Goal: Information Seeking & Learning: Learn about a topic

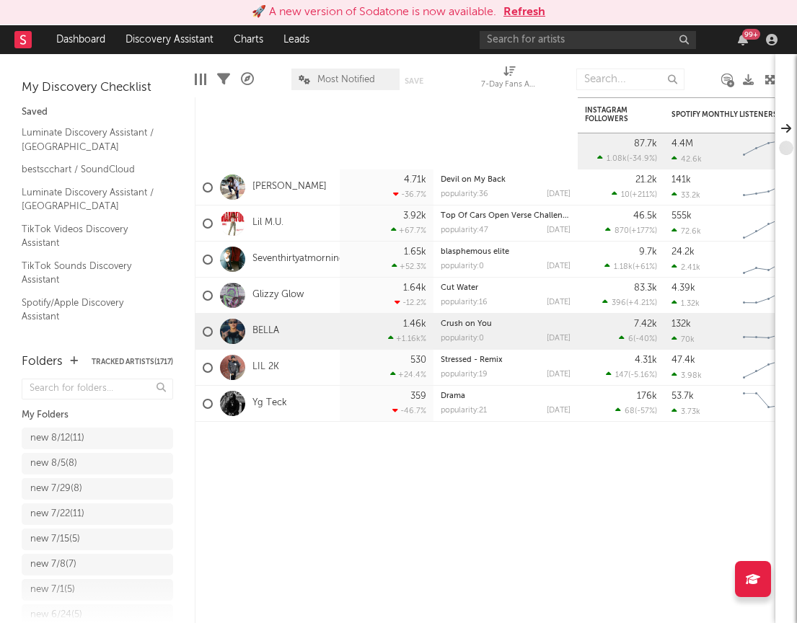
scroll to position [1156, 0]
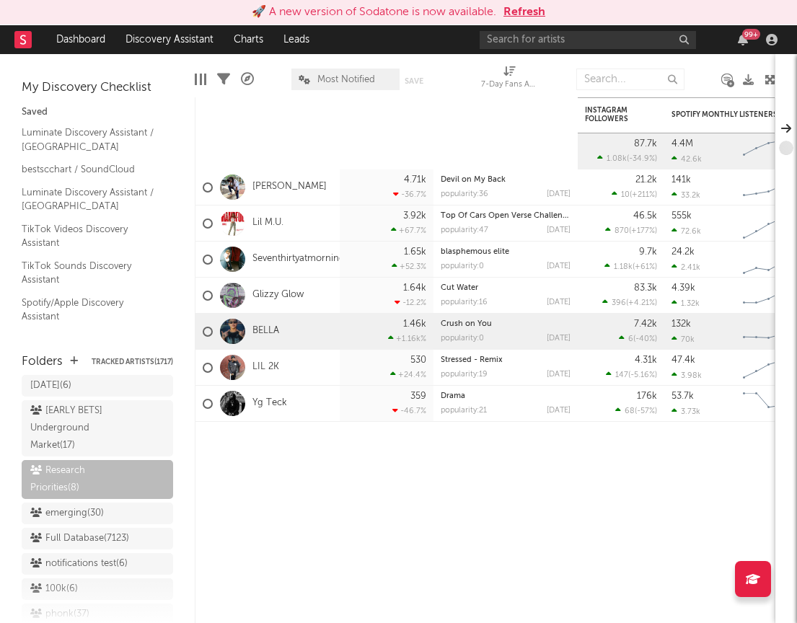
click at [509, 12] on button "Refresh" at bounding box center [525, 12] width 42 height 17
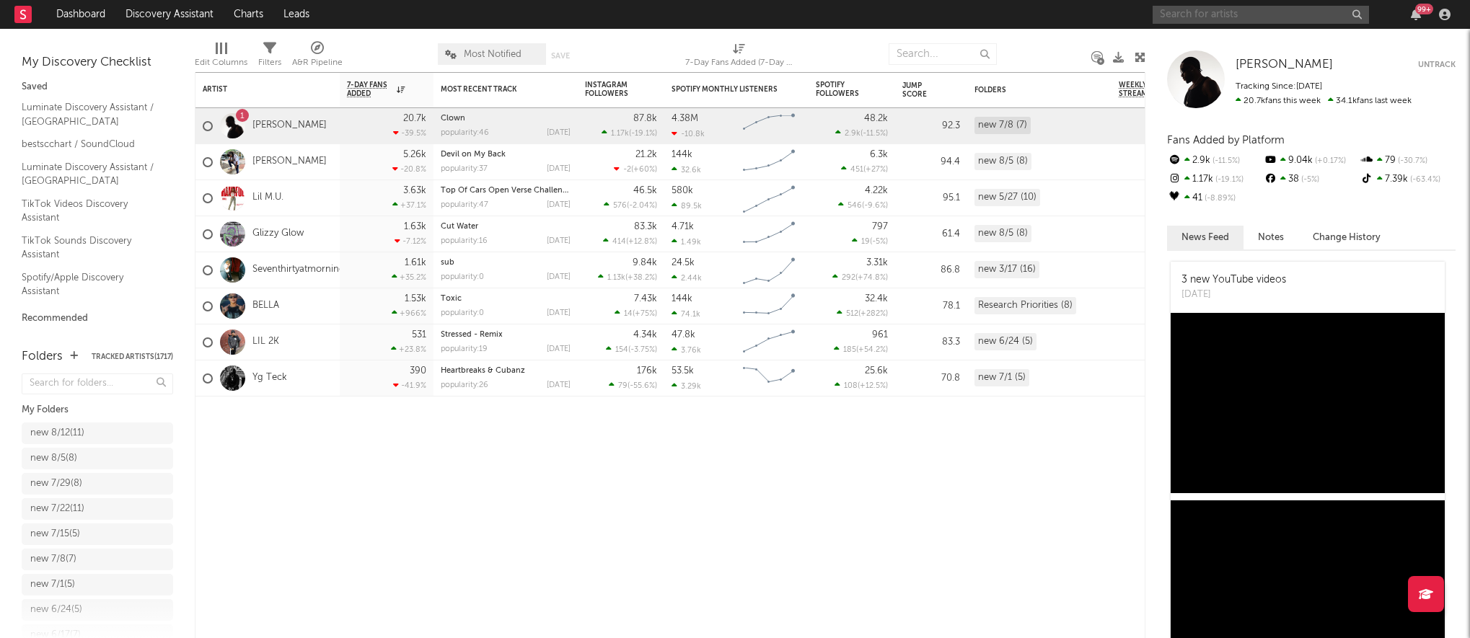
click at [796, 19] on input "text" at bounding box center [1261, 15] width 216 height 18
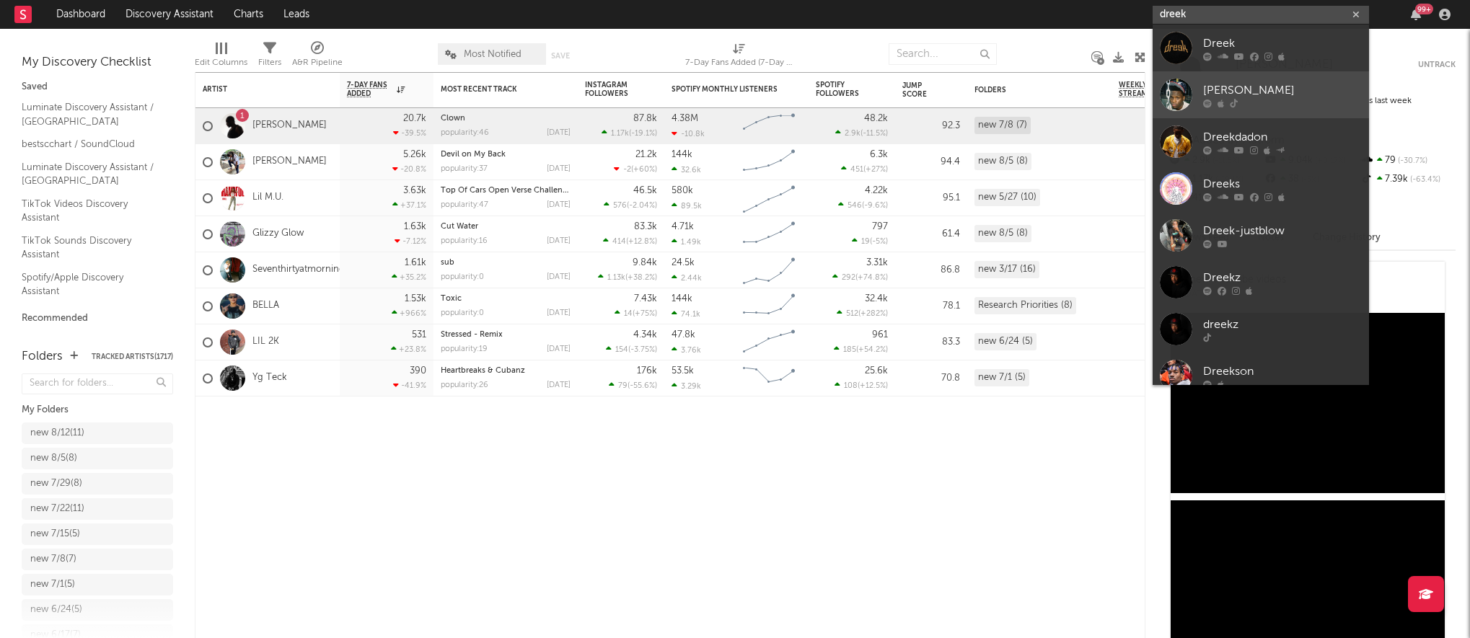
type input "dreek"
click at [796, 85] on div "[PERSON_NAME]" at bounding box center [1282, 90] width 159 height 17
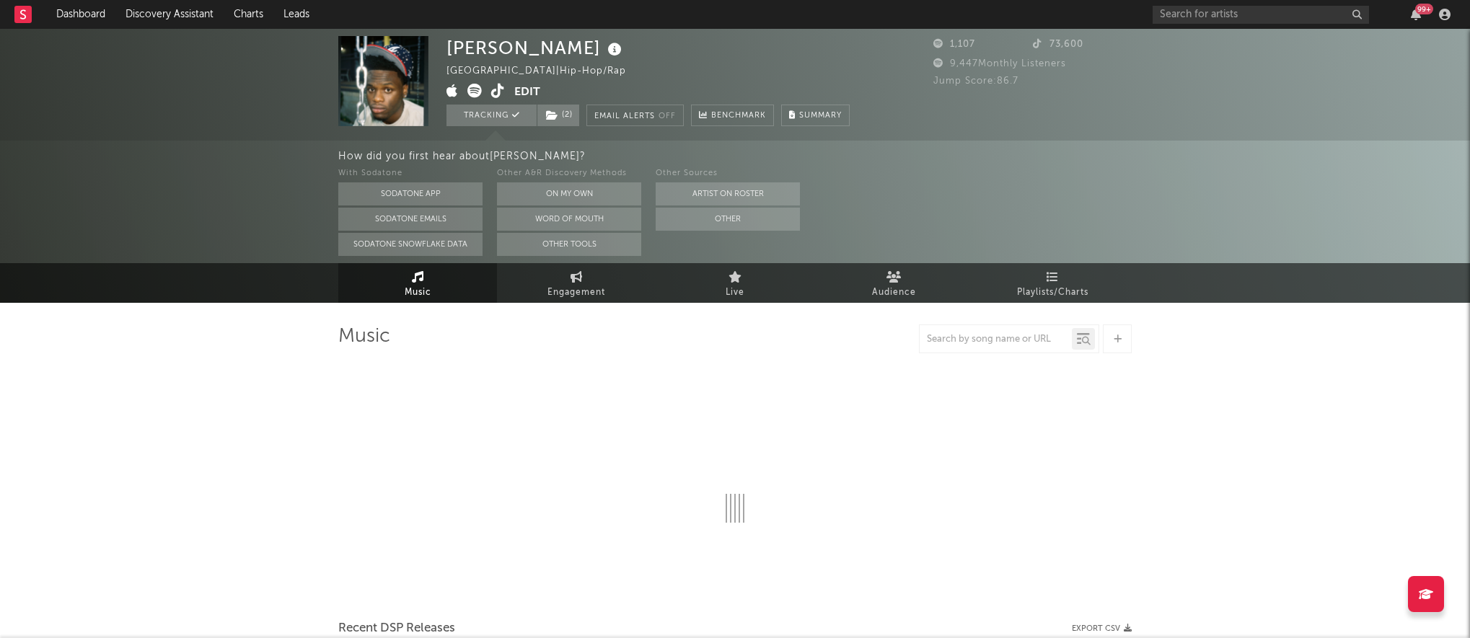
select select "1w"
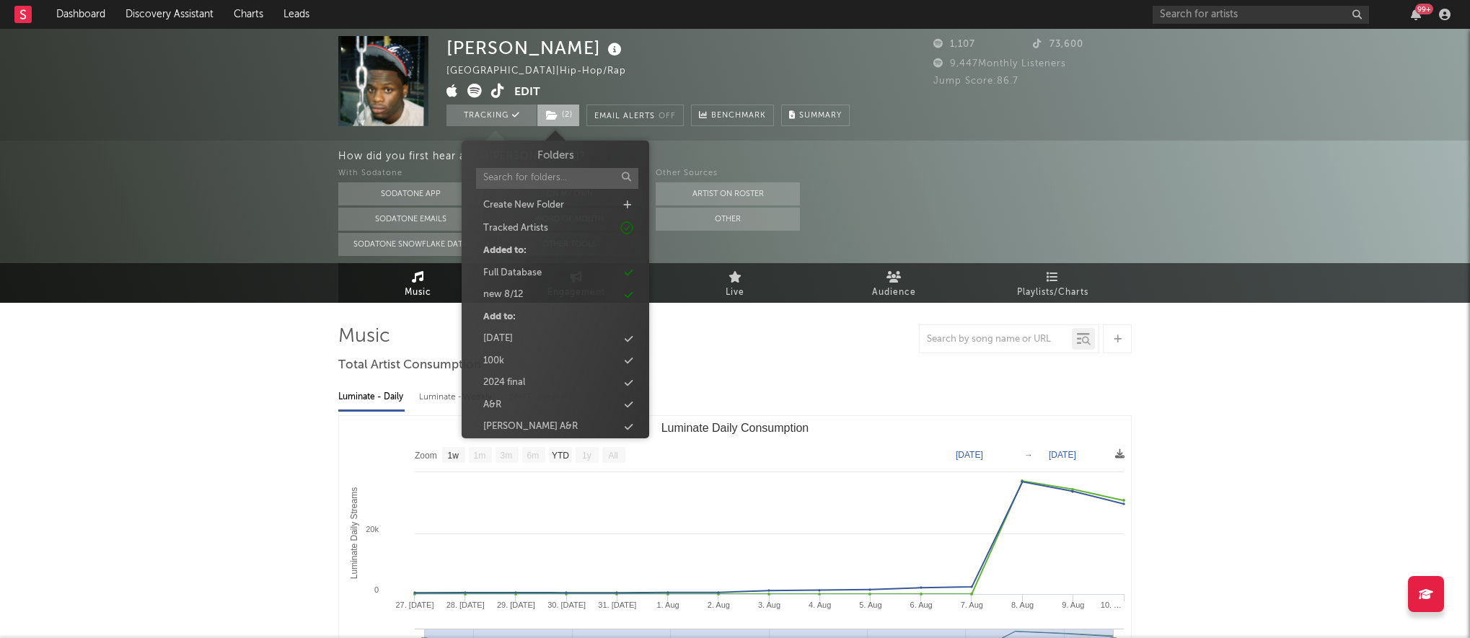
click at [561, 118] on span "( 2 )" at bounding box center [558, 116] width 43 height 22
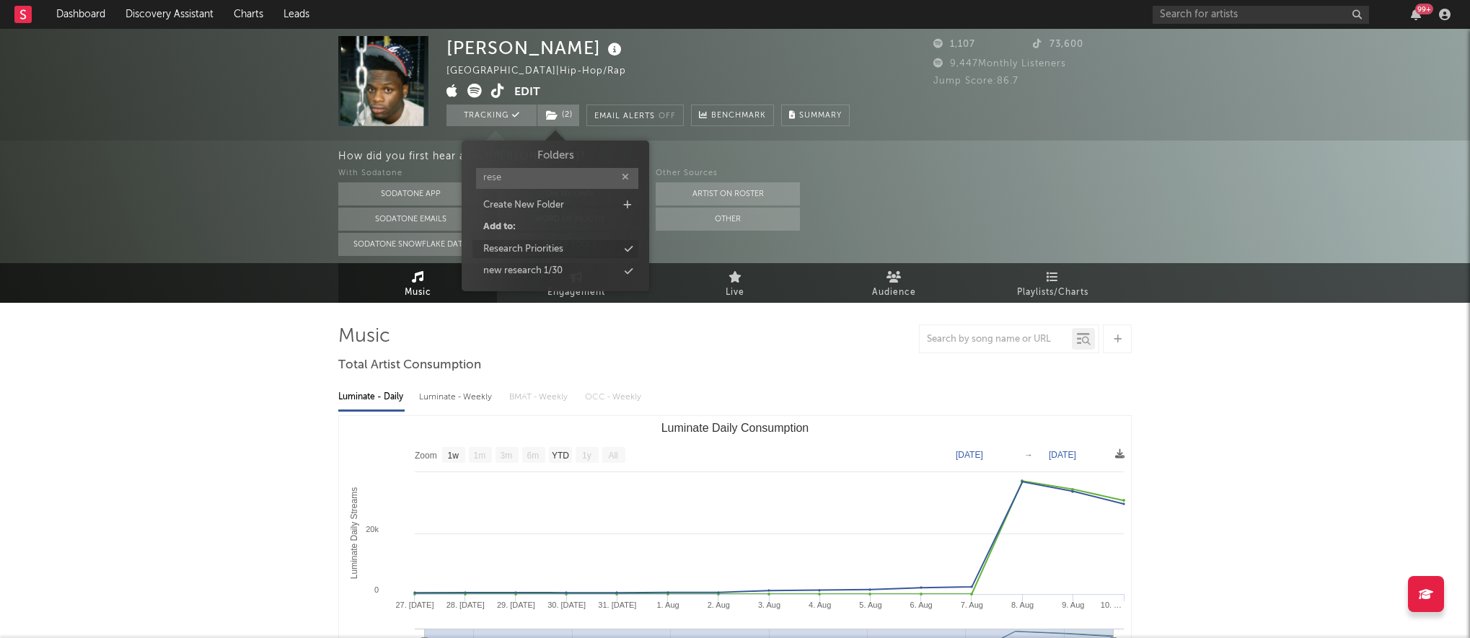
type input "rese"
click at [514, 250] on div "Research Priorities" at bounding box center [523, 249] width 80 height 14
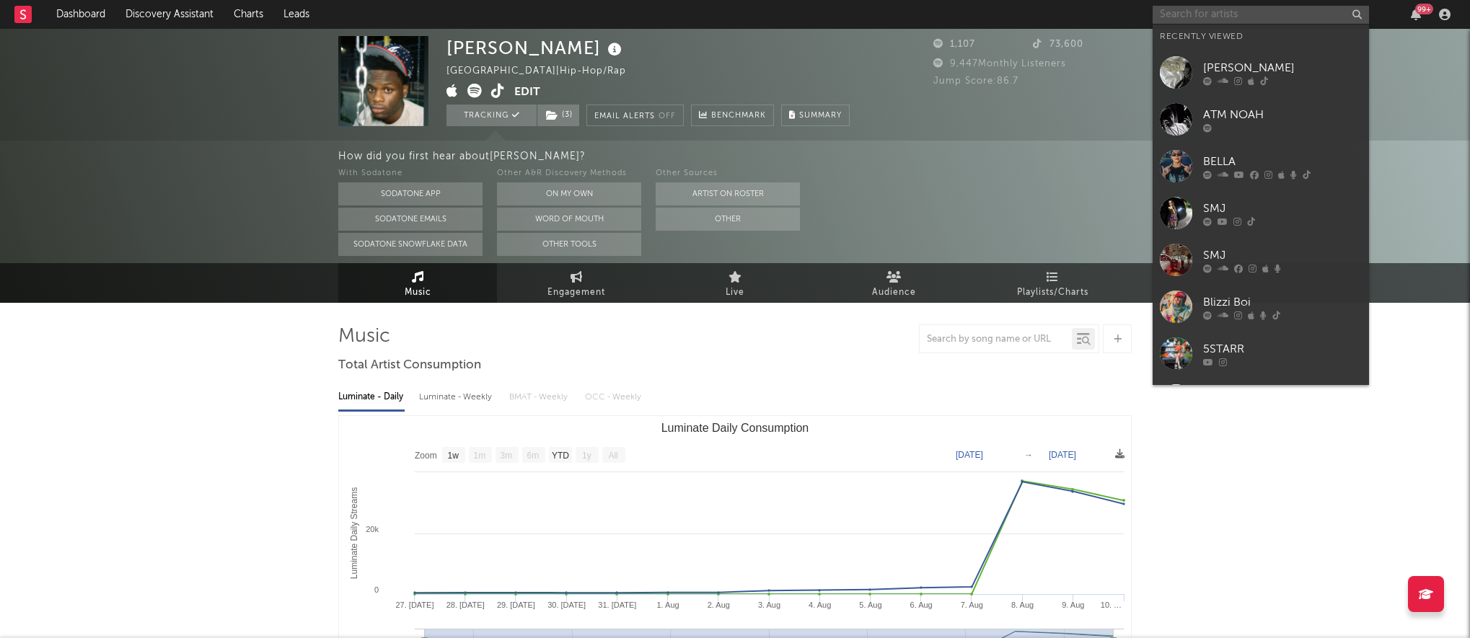
click at [796, 7] on input "text" at bounding box center [1261, 15] width 216 height 18
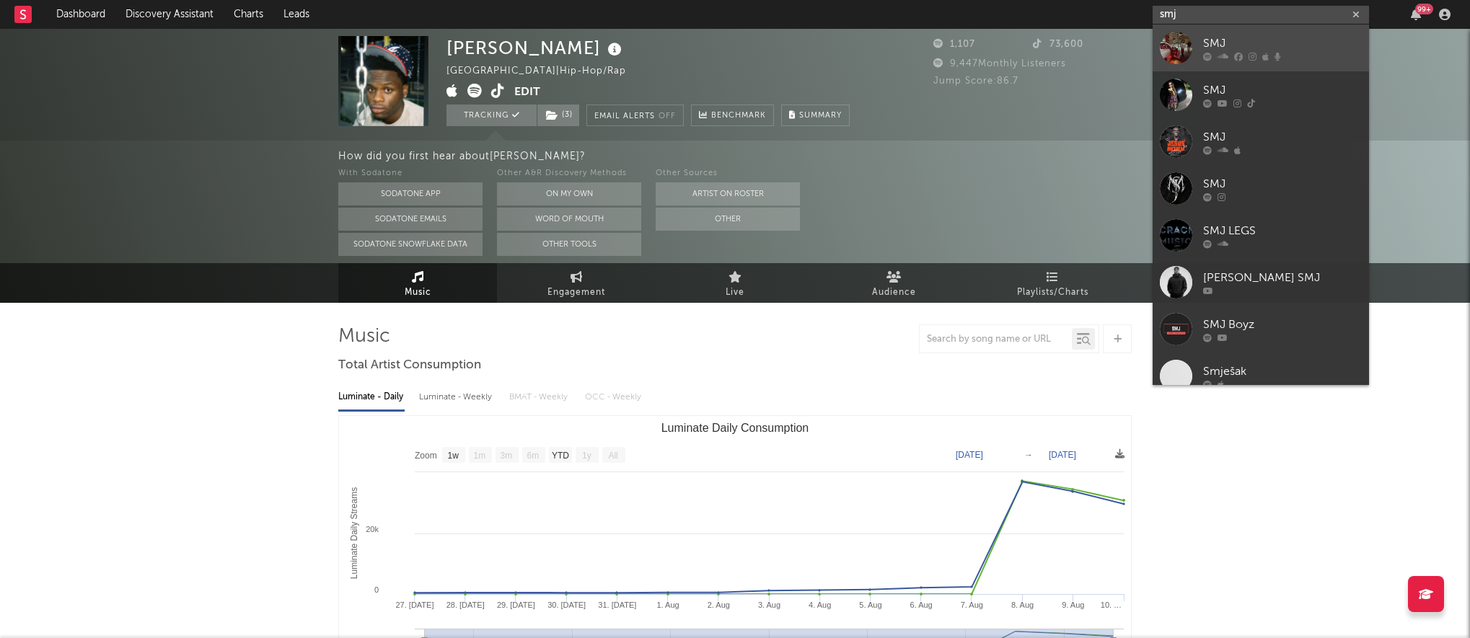
type input "smj"
click at [796, 39] on div "SMJ" at bounding box center [1282, 43] width 159 height 17
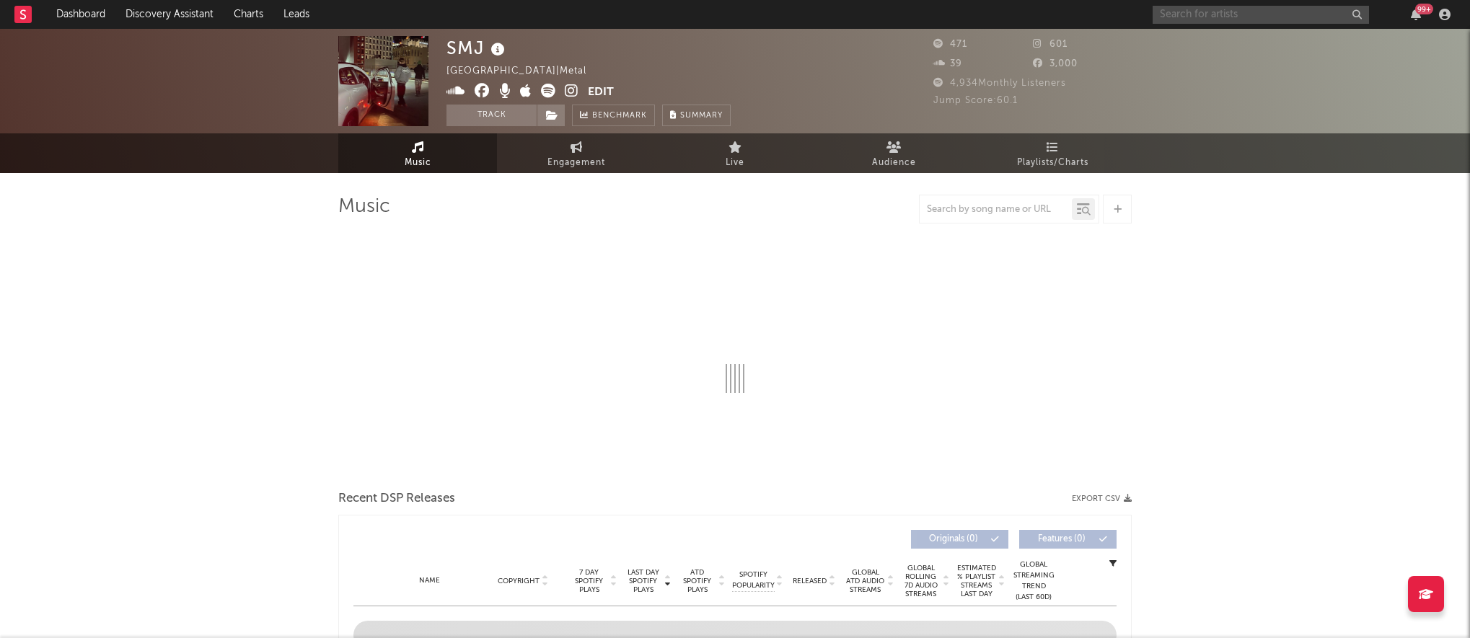
select select "1w"
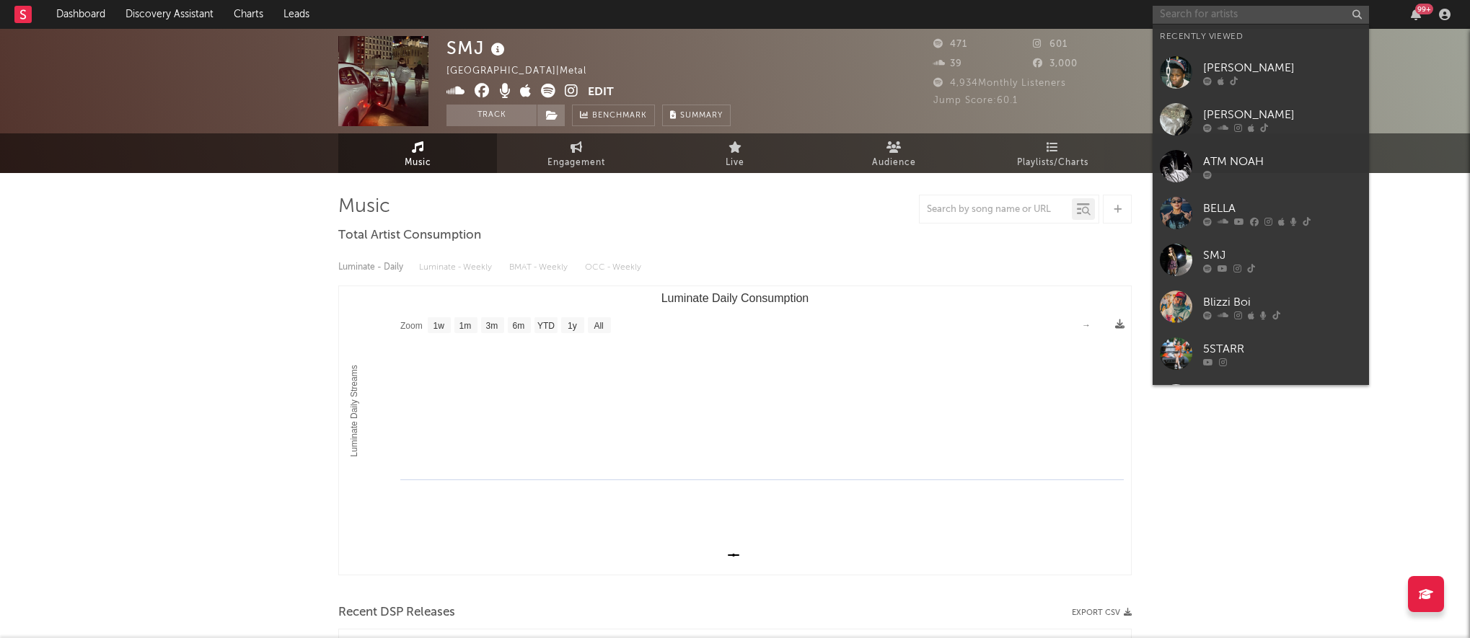
click at [796, 12] on input "text" at bounding box center [1261, 15] width 216 height 18
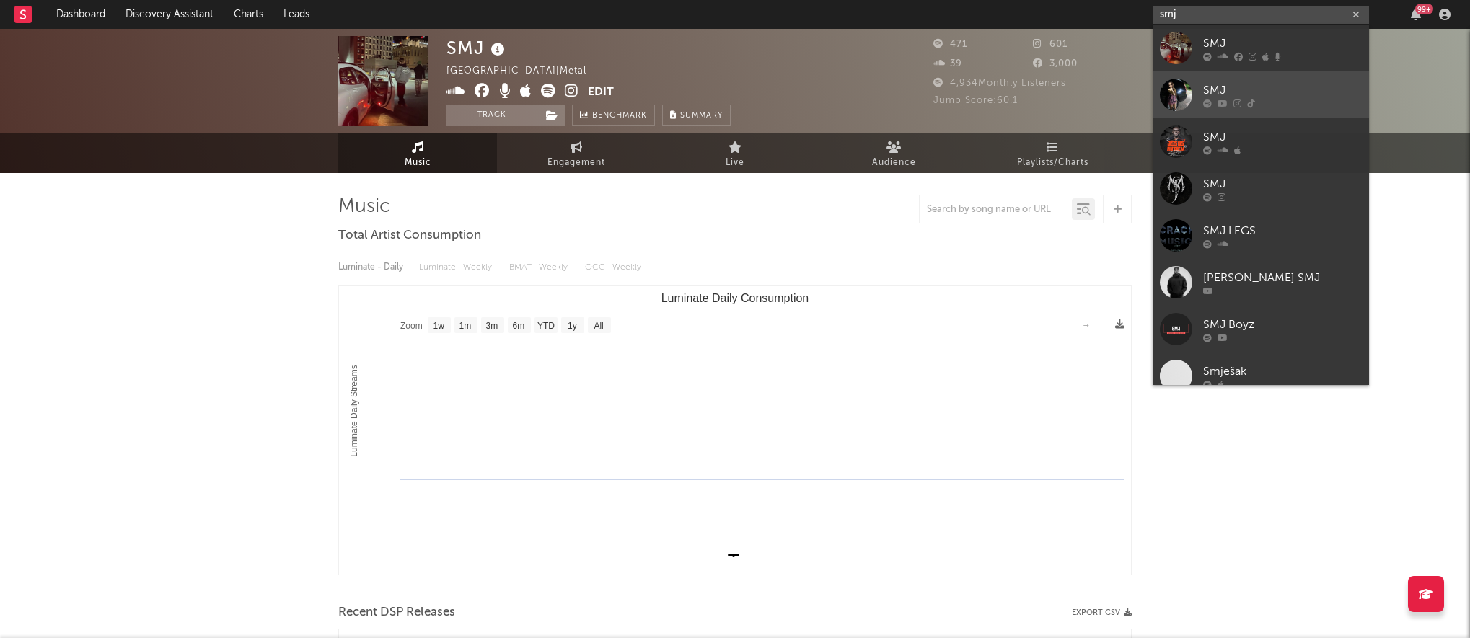
type input "smj"
click at [796, 83] on div "SMJ" at bounding box center [1282, 90] width 159 height 17
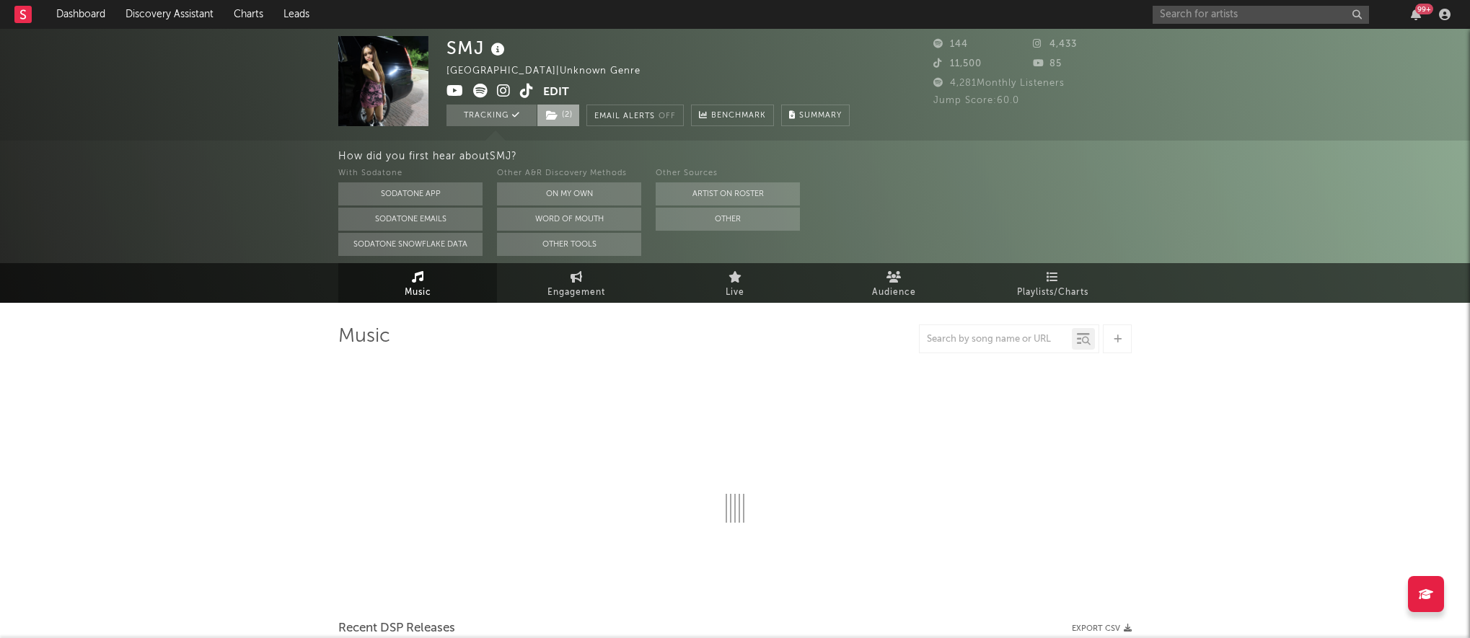
select select "1w"
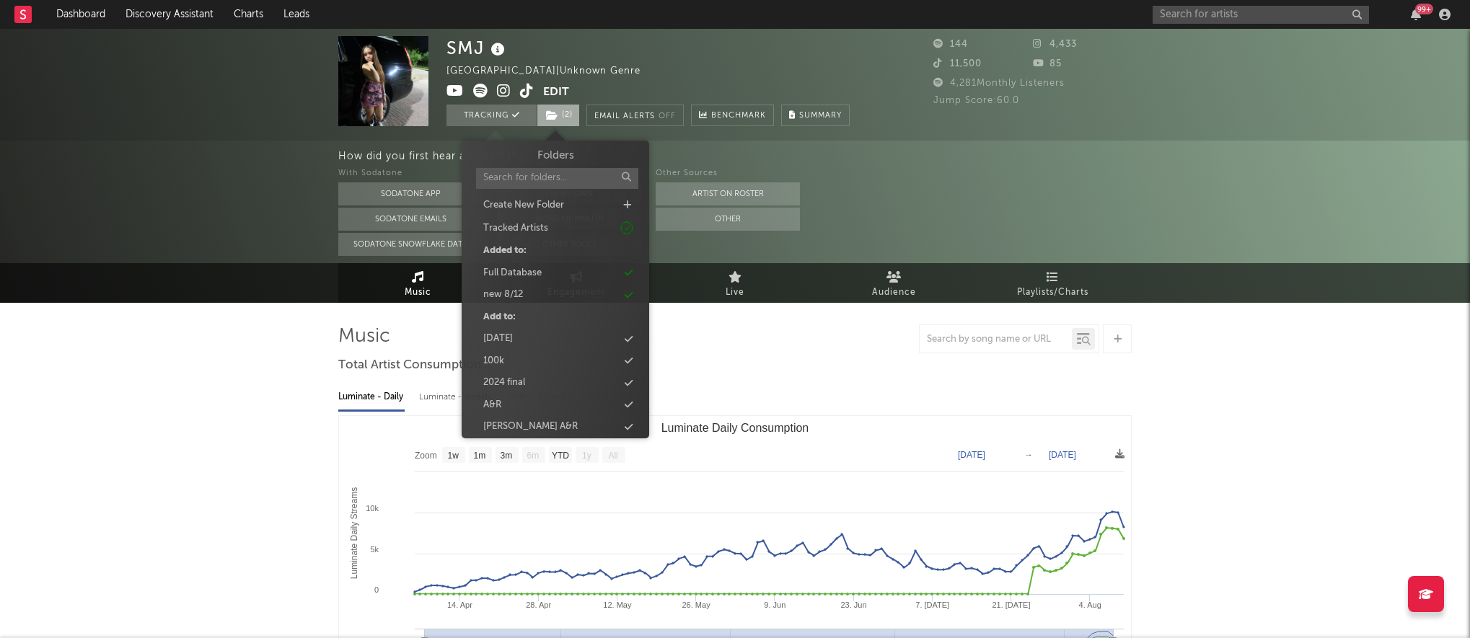
click at [564, 108] on span "( 2 )" at bounding box center [558, 116] width 43 height 22
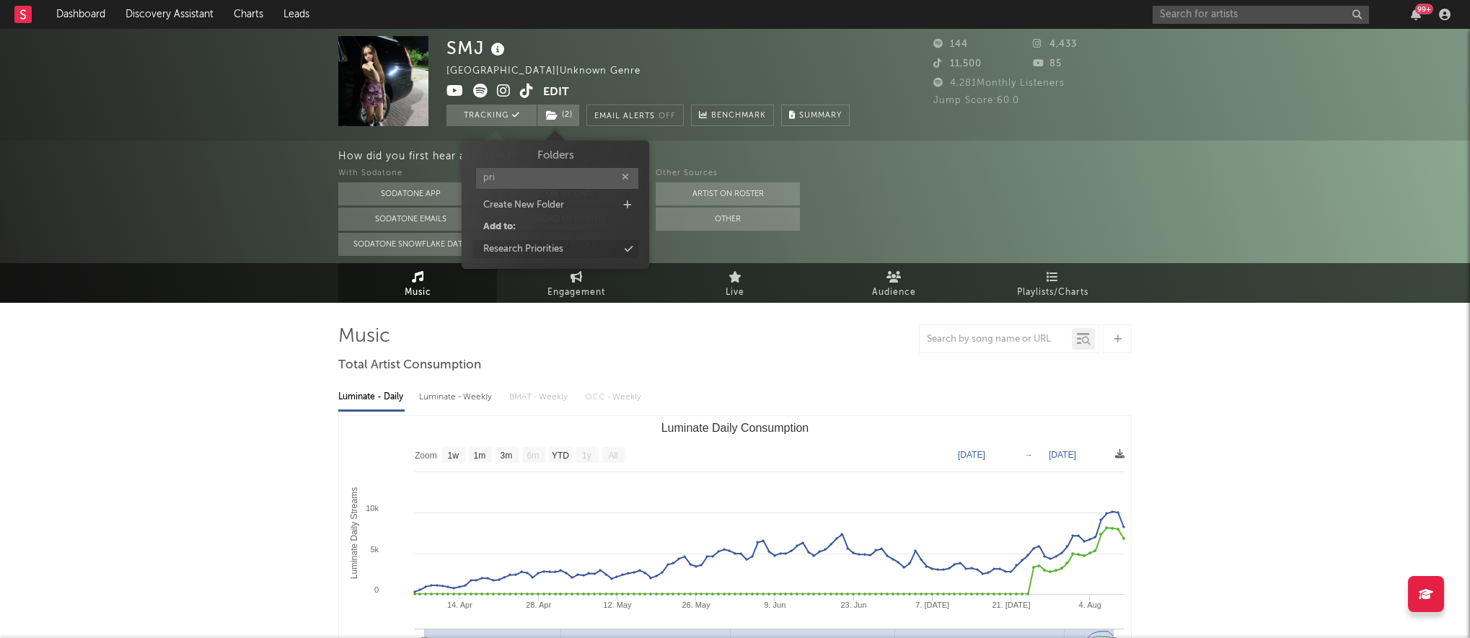
type input "pri"
click at [509, 245] on div "Research Priorities" at bounding box center [523, 249] width 80 height 14
click at [95, 19] on link "Dashboard" at bounding box center [80, 14] width 69 height 29
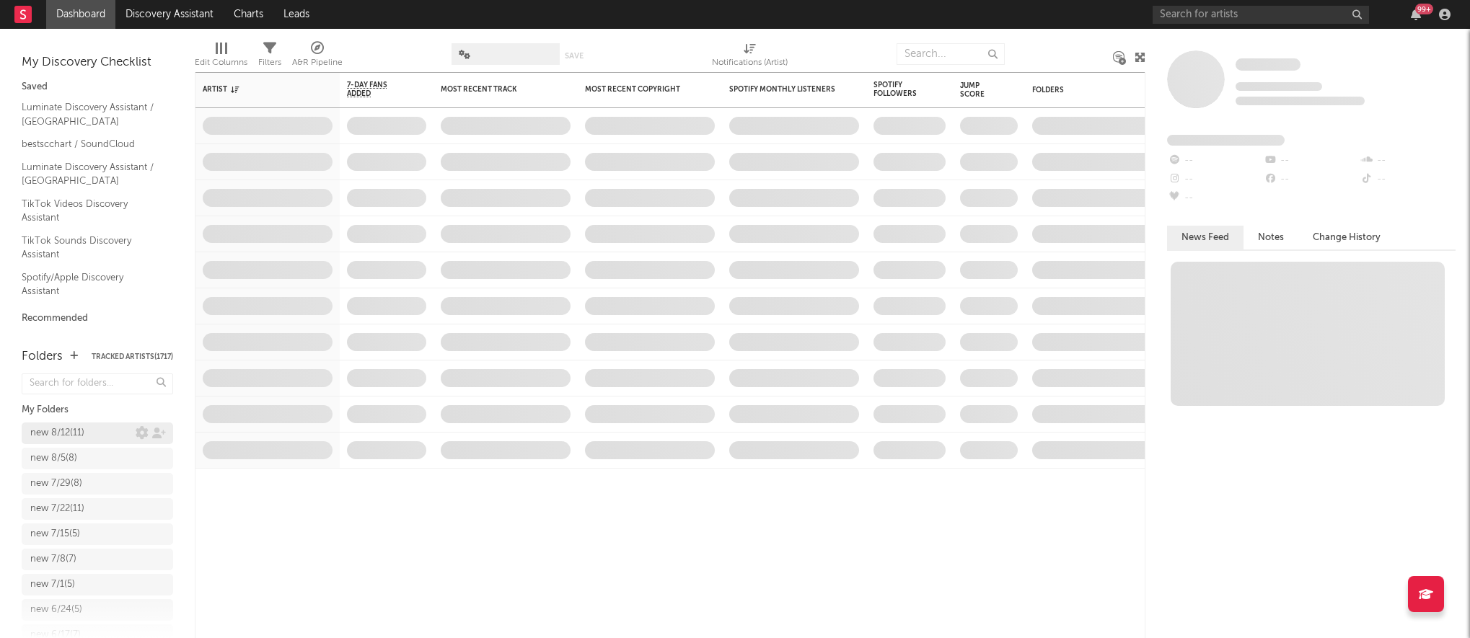
click at [56, 435] on div "new 8/12 ( 11 )" at bounding box center [57, 433] width 54 height 17
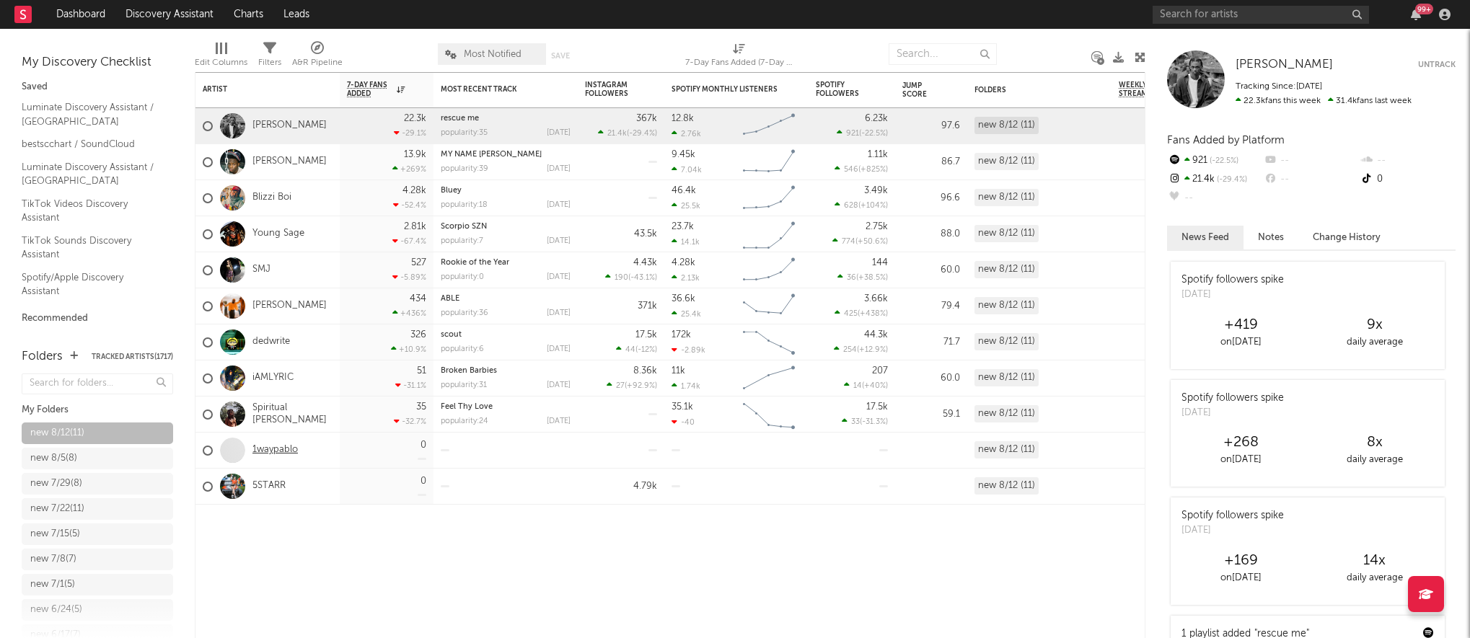
click at [261, 452] on link "1waypablo" at bounding box center [274, 450] width 45 height 12
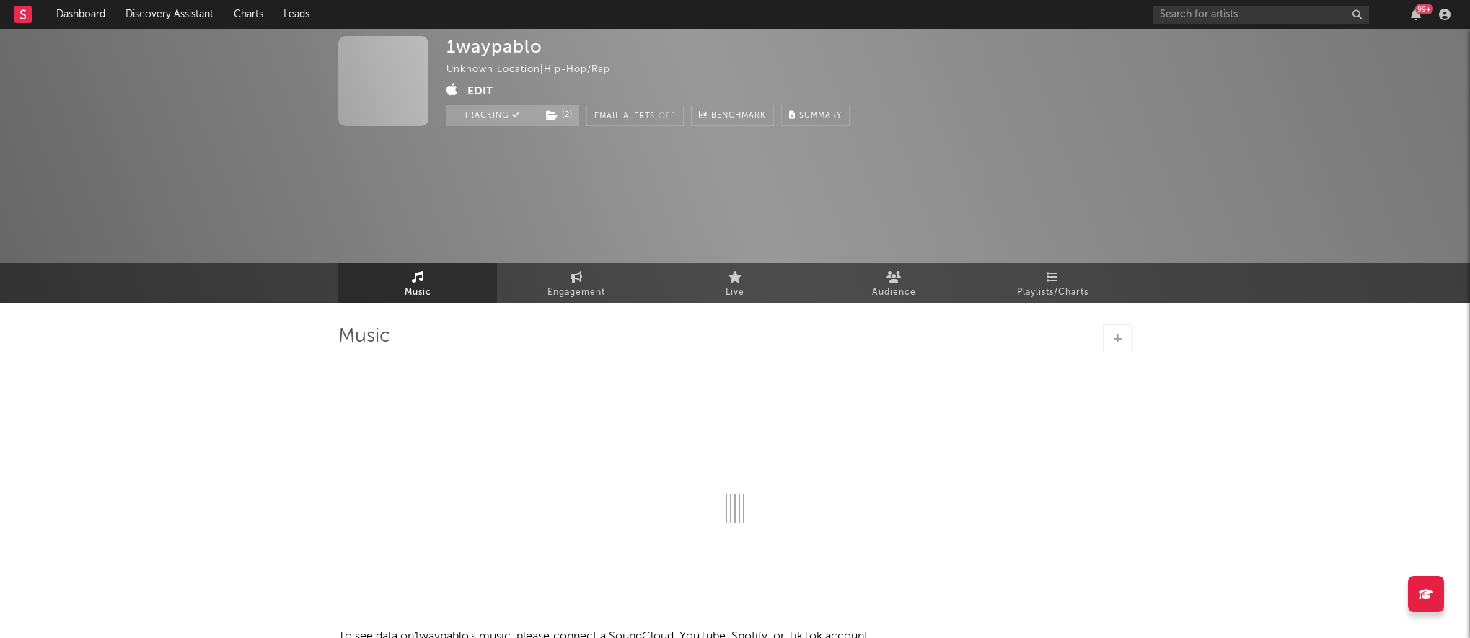
select select "1w"
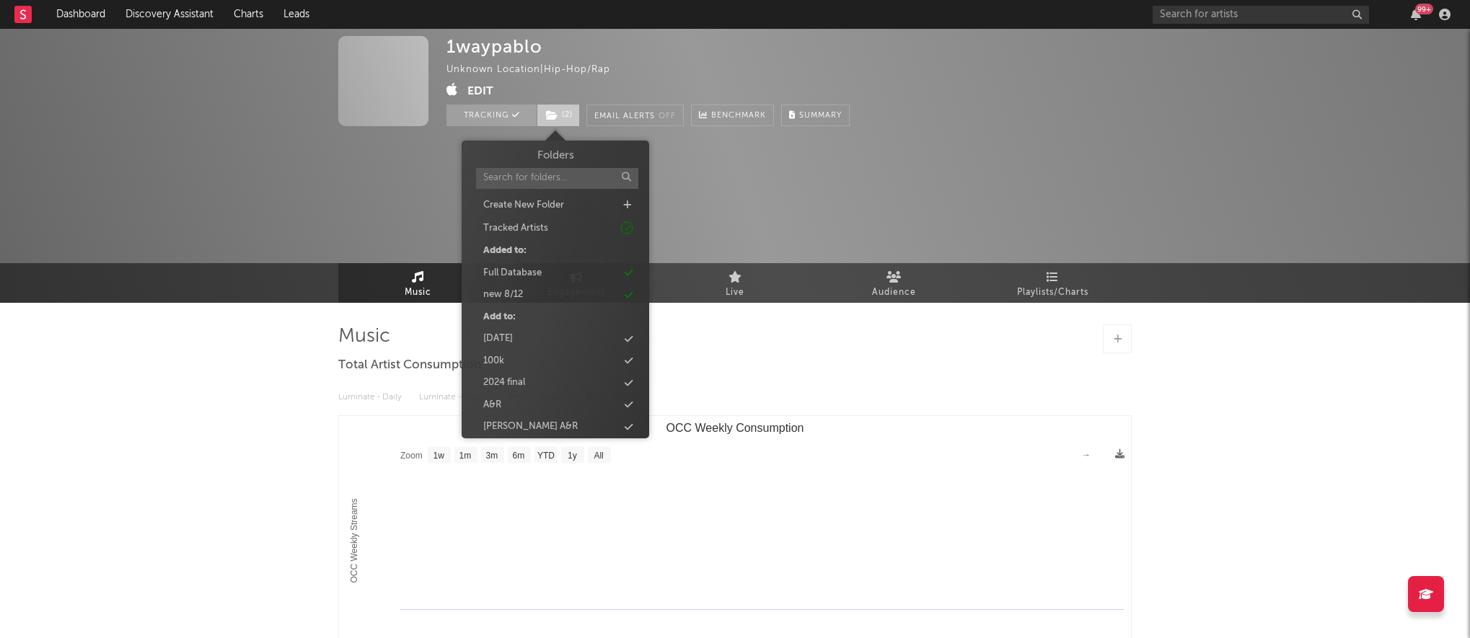
click at [554, 119] on icon at bounding box center [552, 115] width 12 height 10
click at [528, 294] on div "new 8/12" at bounding box center [556, 295] width 166 height 19
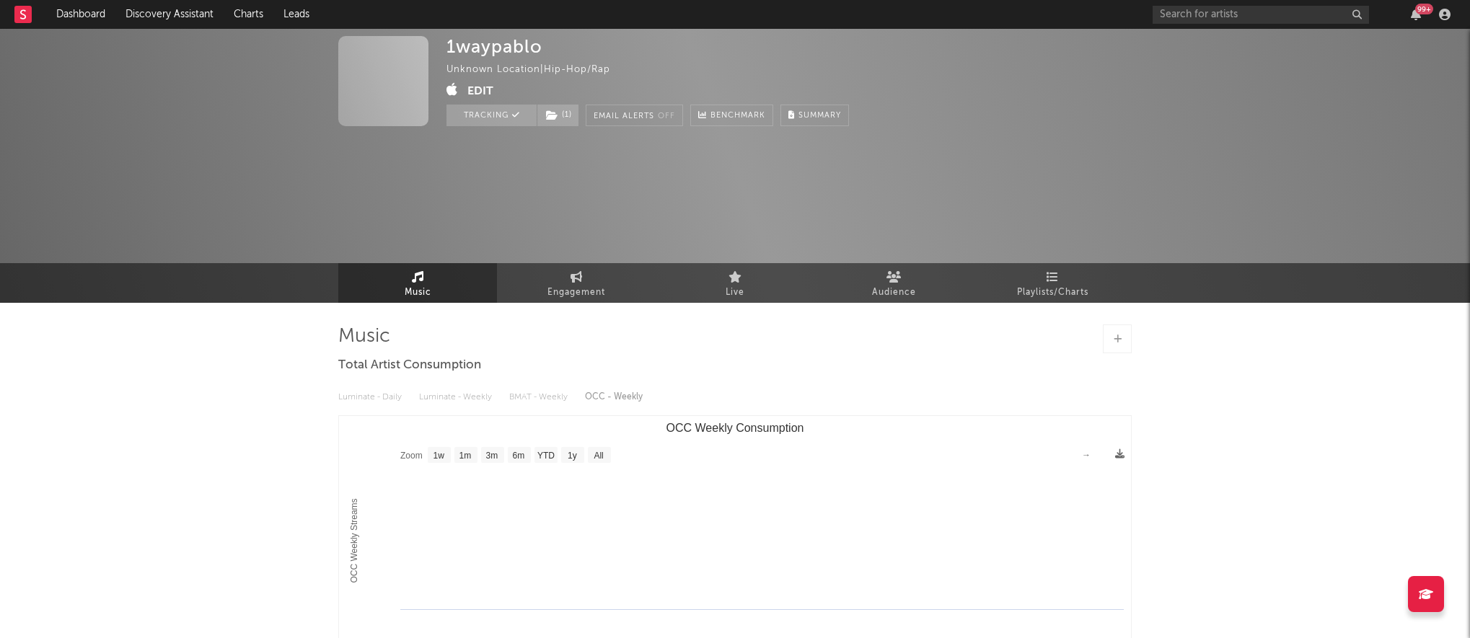
click at [242, 211] on div "1waypablo Unknown Location | Hip-Hop/Rap Edit Tracking ( 1 ) Email Alerts Off B…" at bounding box center [735, 166] width 1470 height 274
click at [85, 14] on link "Dashboard" at bounding box center [80, 14] width 69 height 29
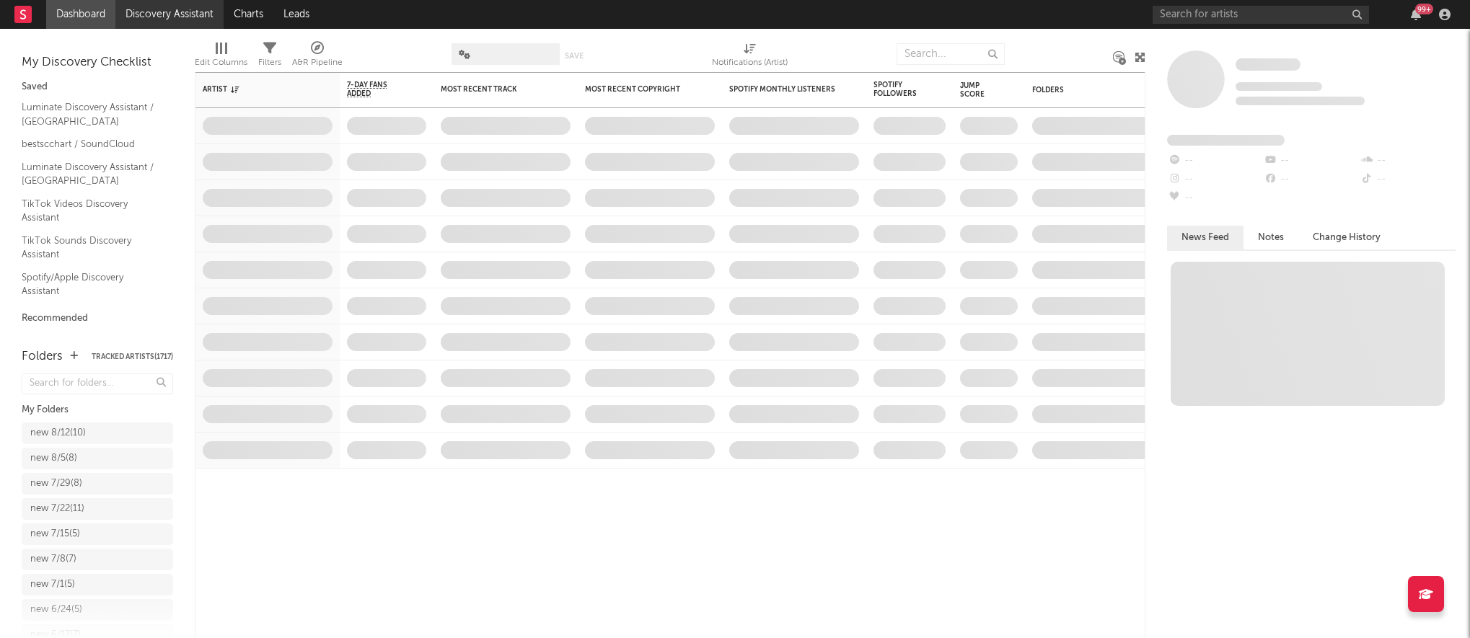
click at [193, 27] on link "Discovery Assistant" at bounding box center [169, 14] width 108 height 29
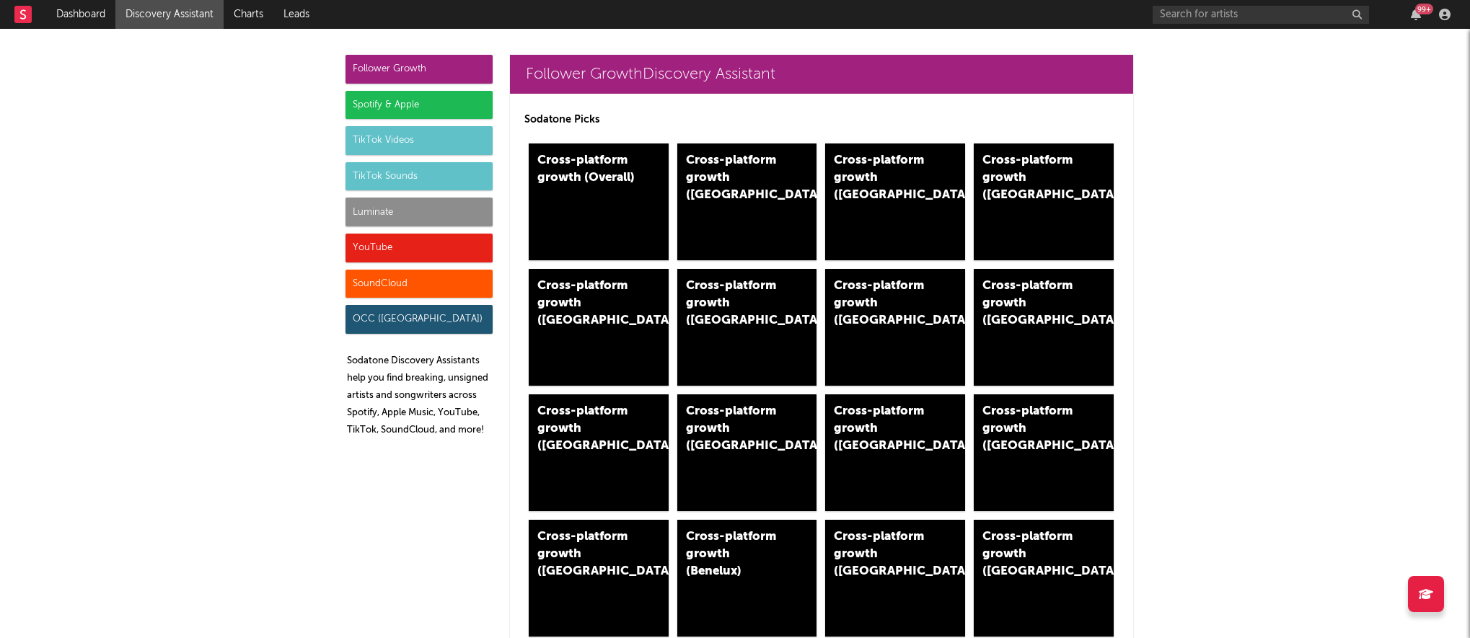
click at [377, 218] on div "Luminate" at bounding box center [419, 212] width 147 height 29
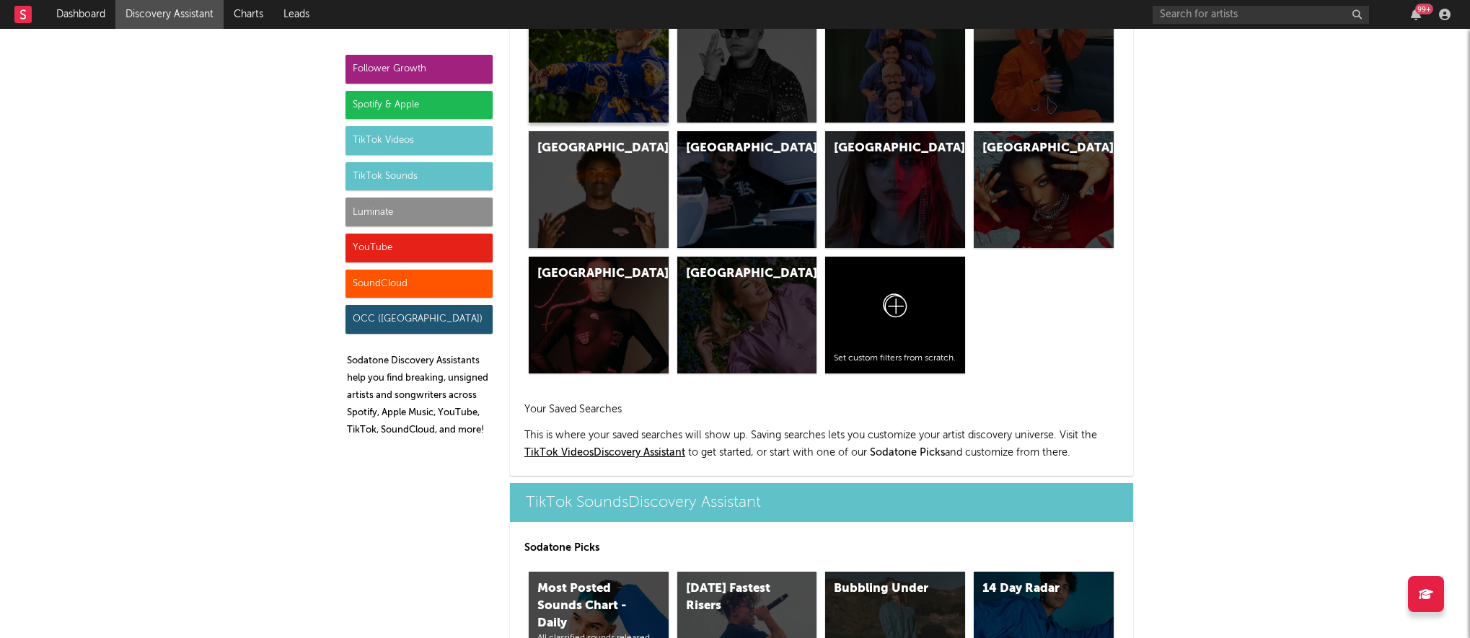
scroll to position [6404, 0]
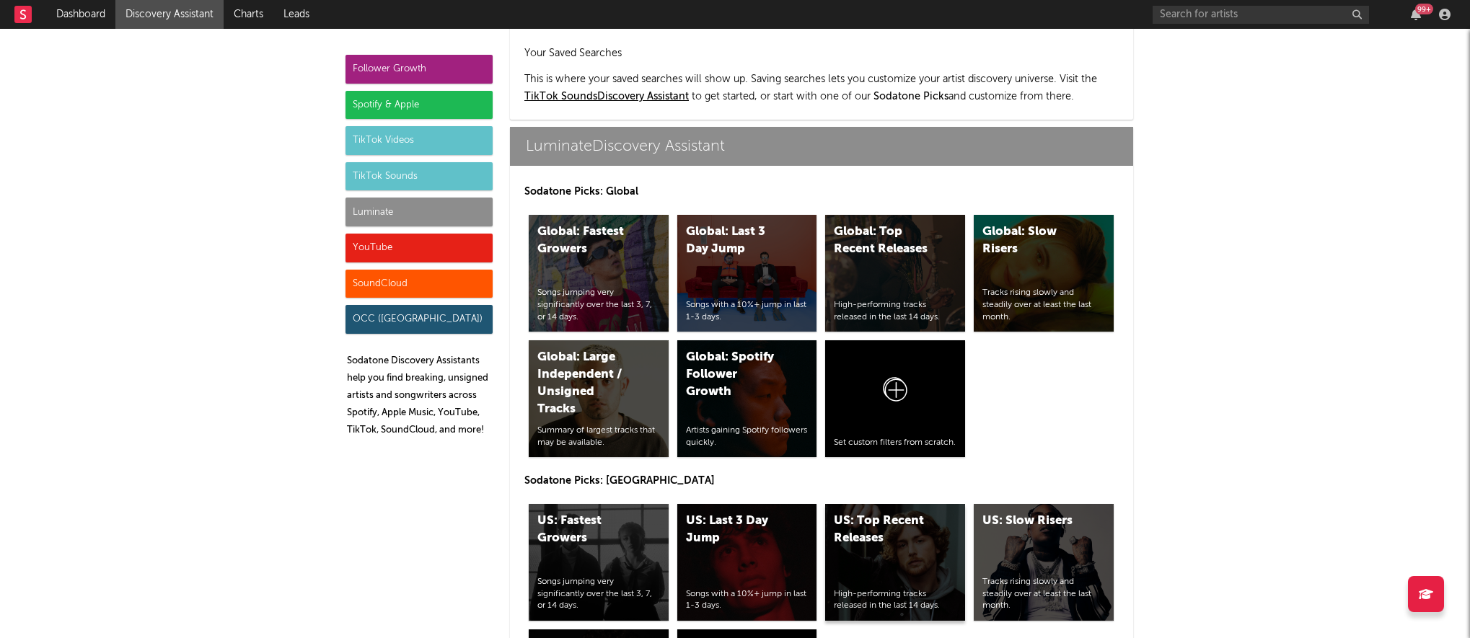
click at [796, 513] on div "US: Top Recent Releases" at bounding box center [883, 530] width 98 height 35
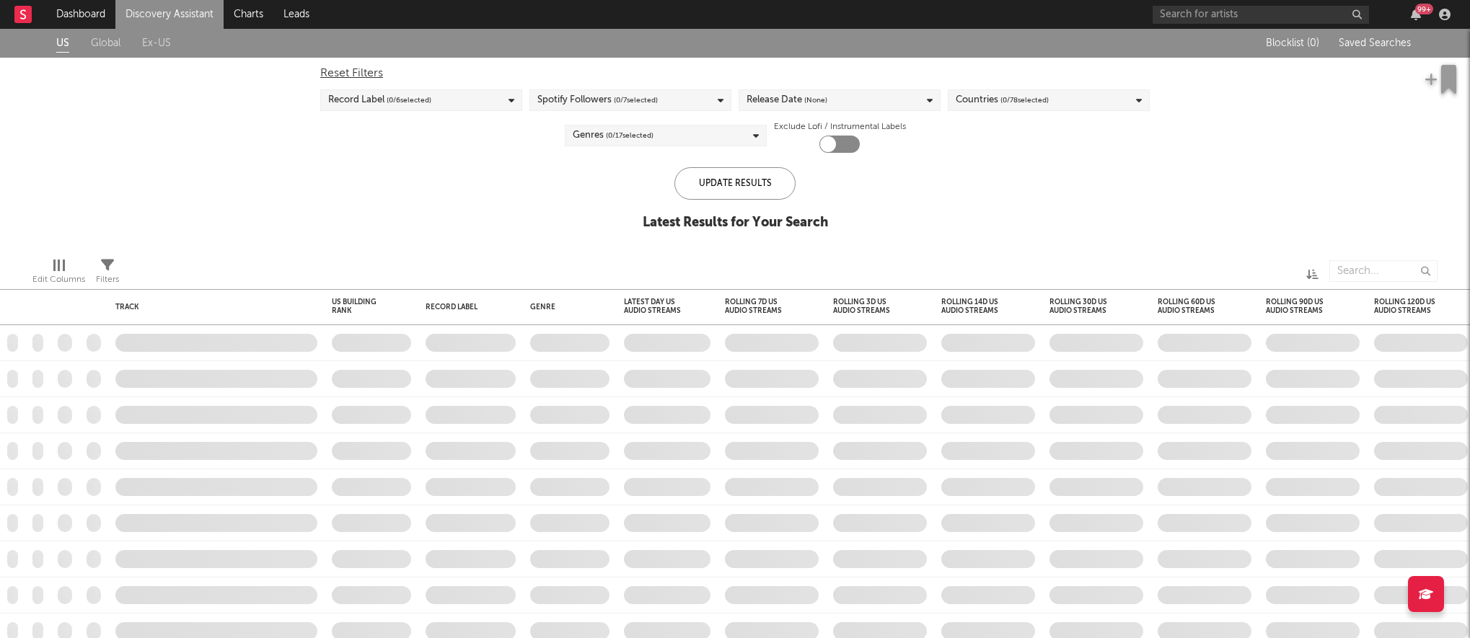
checkbox input "true"
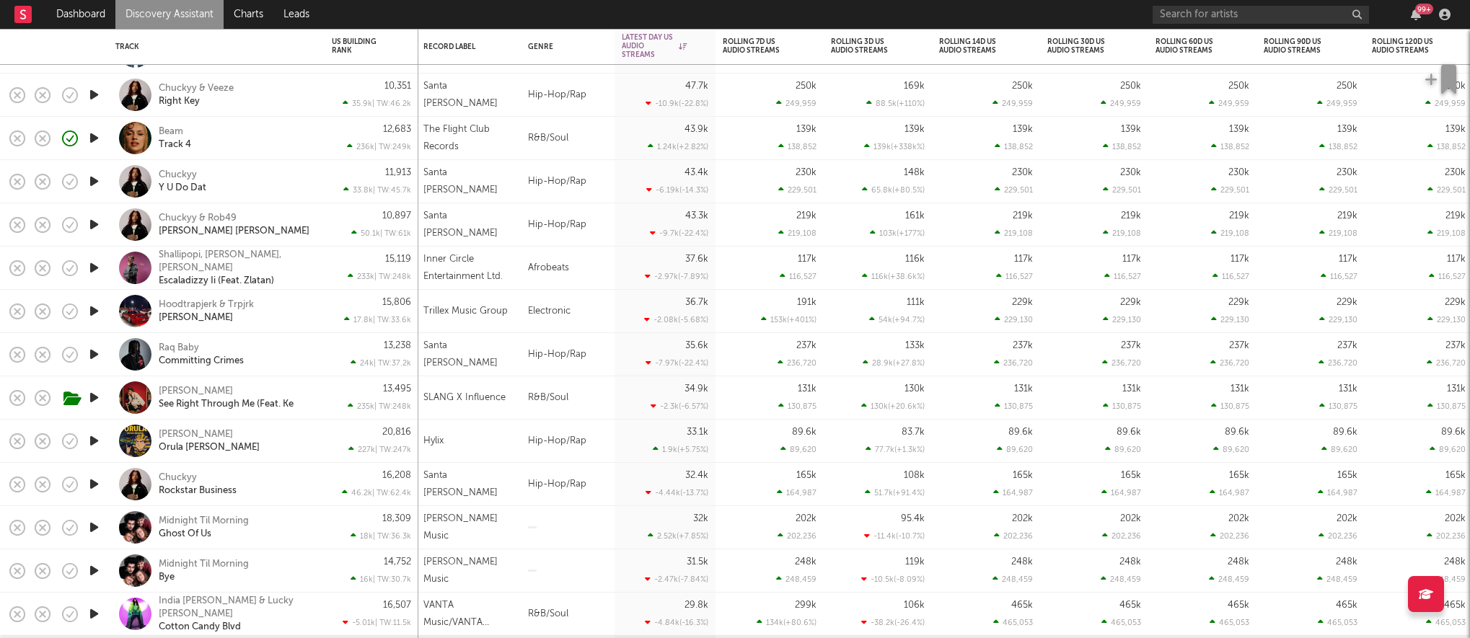
click at [87, 312] on icon "button" at bounding box center [94, 311] width 15 height 18
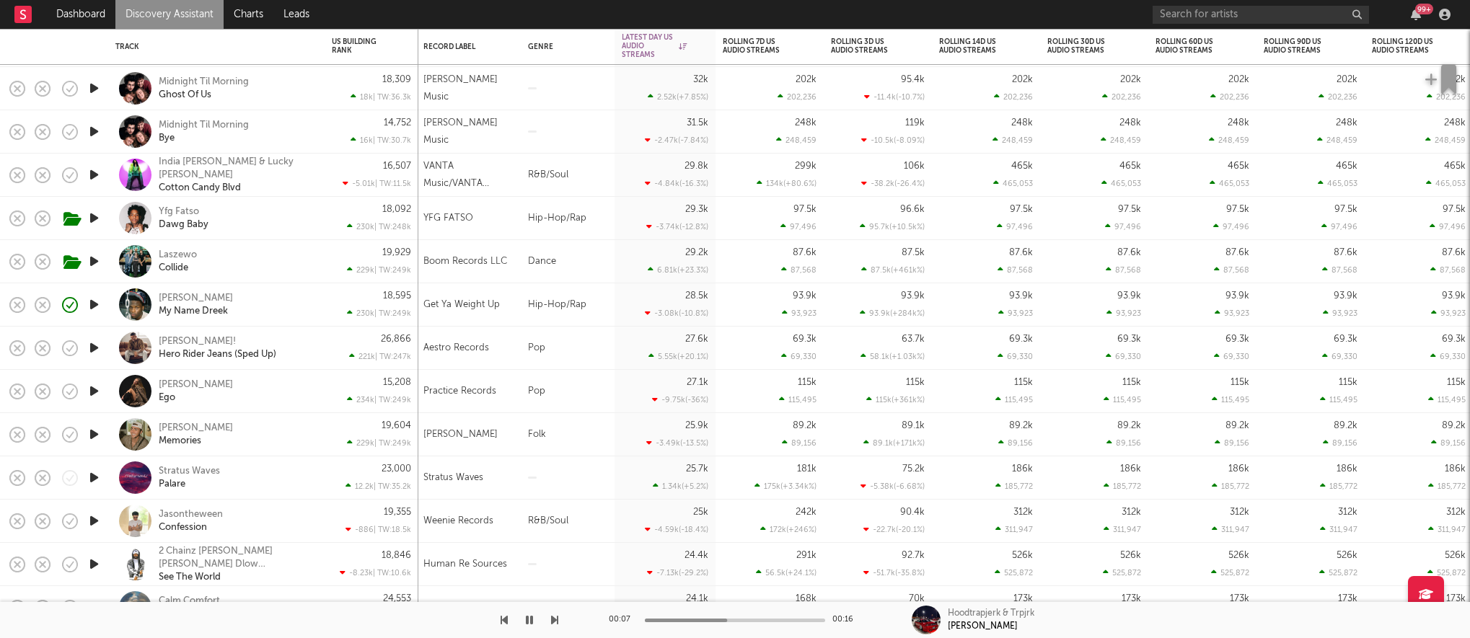
click at [95, 343] on icon "button" at bounding box center [94, 348] width 15 height 18
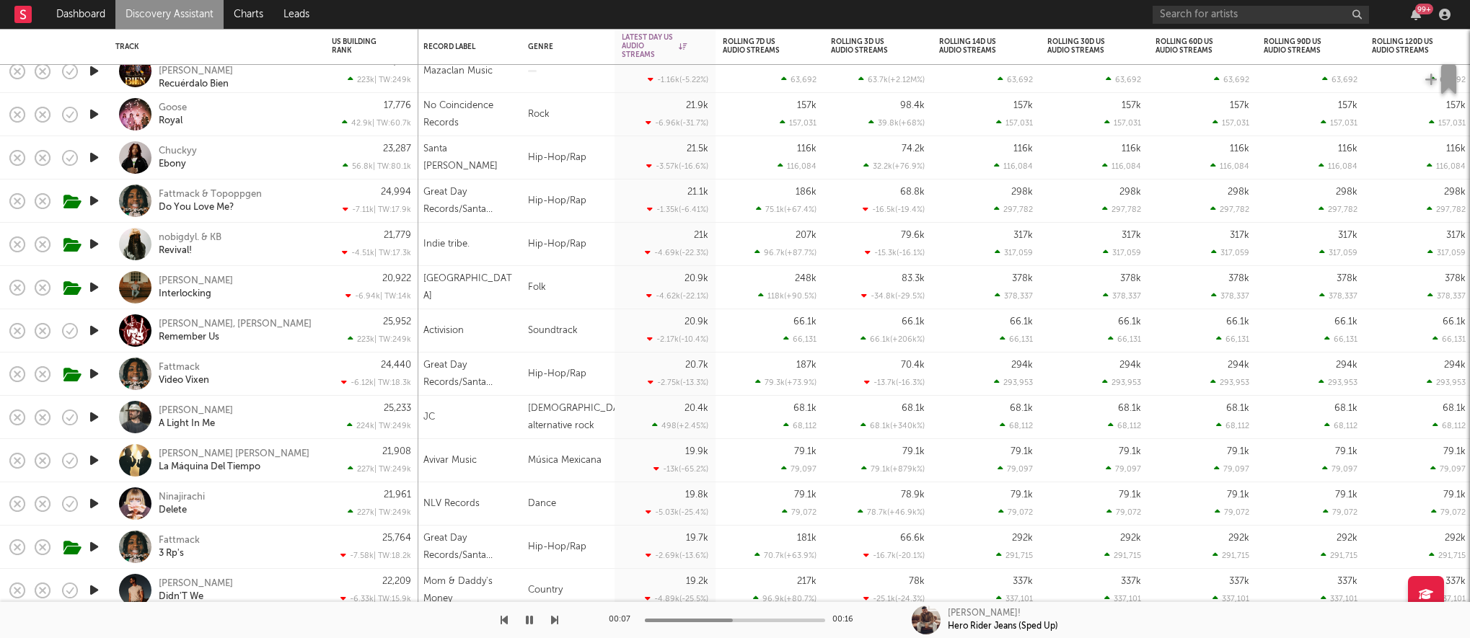
click at [94, 506] on icon "button" at bounding box center [94, 504] width 15 height 18
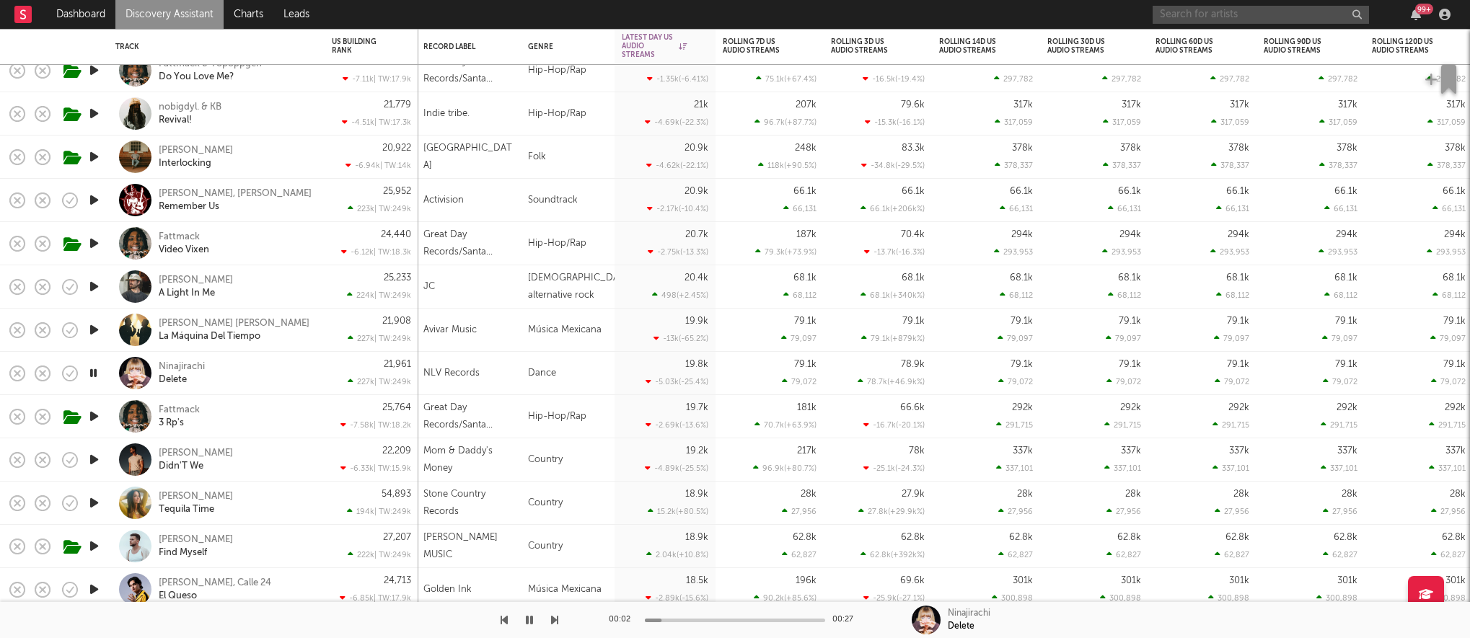
click at [796, 16] on input "text" at bounding box center [1261, 15] width 216 height 18
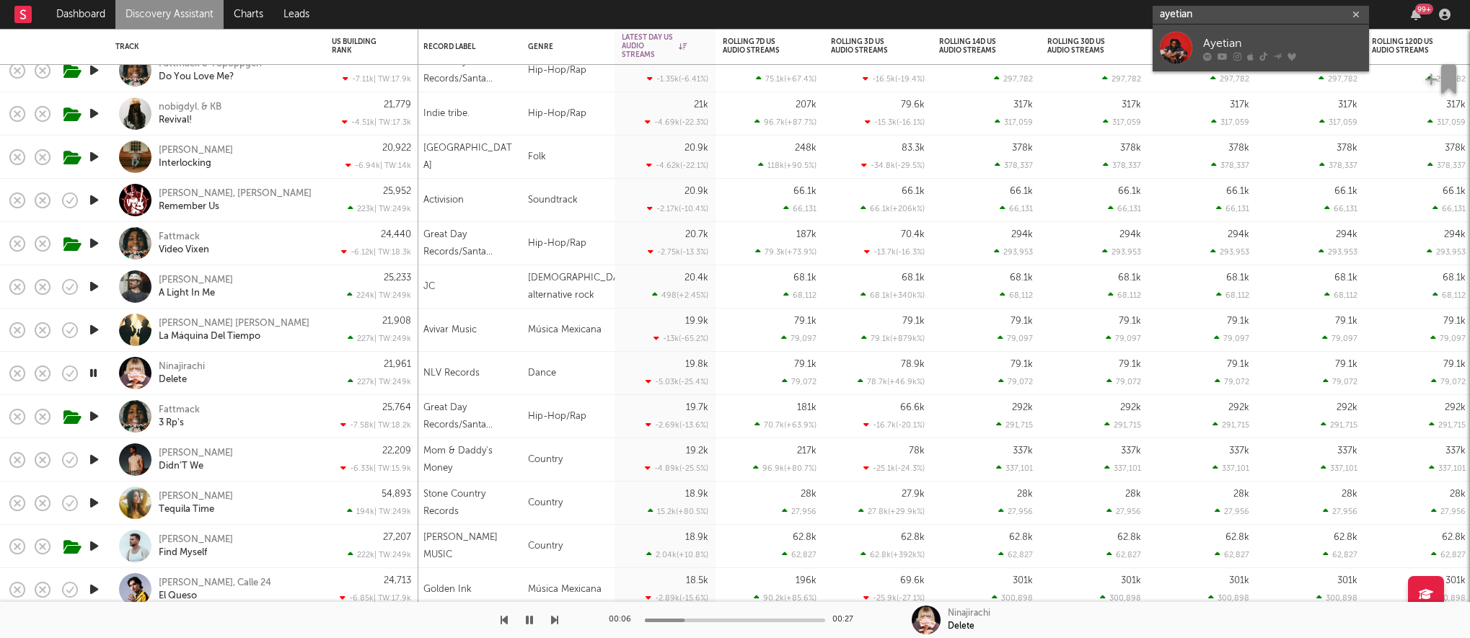
type input "ayetian"
click at [796, 41] on div "Ayetian" at bounding box center [1282, 43] width 159 height 17
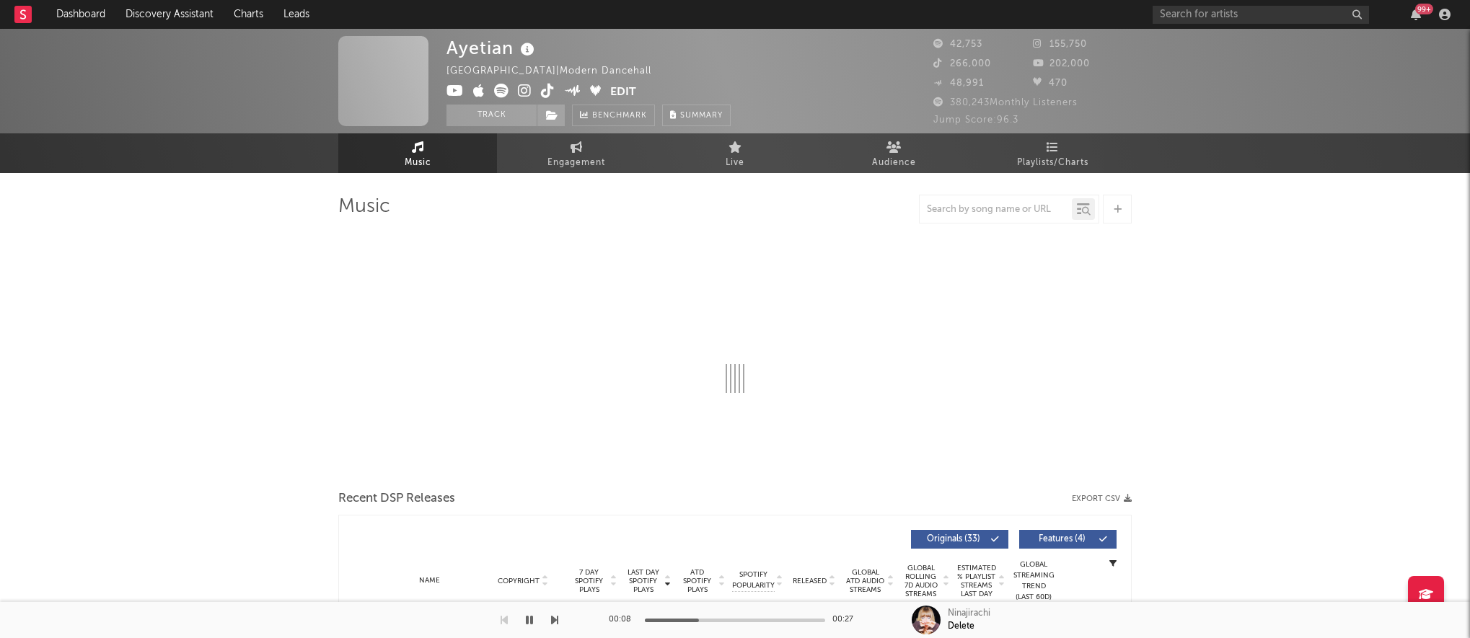
select select "6m"
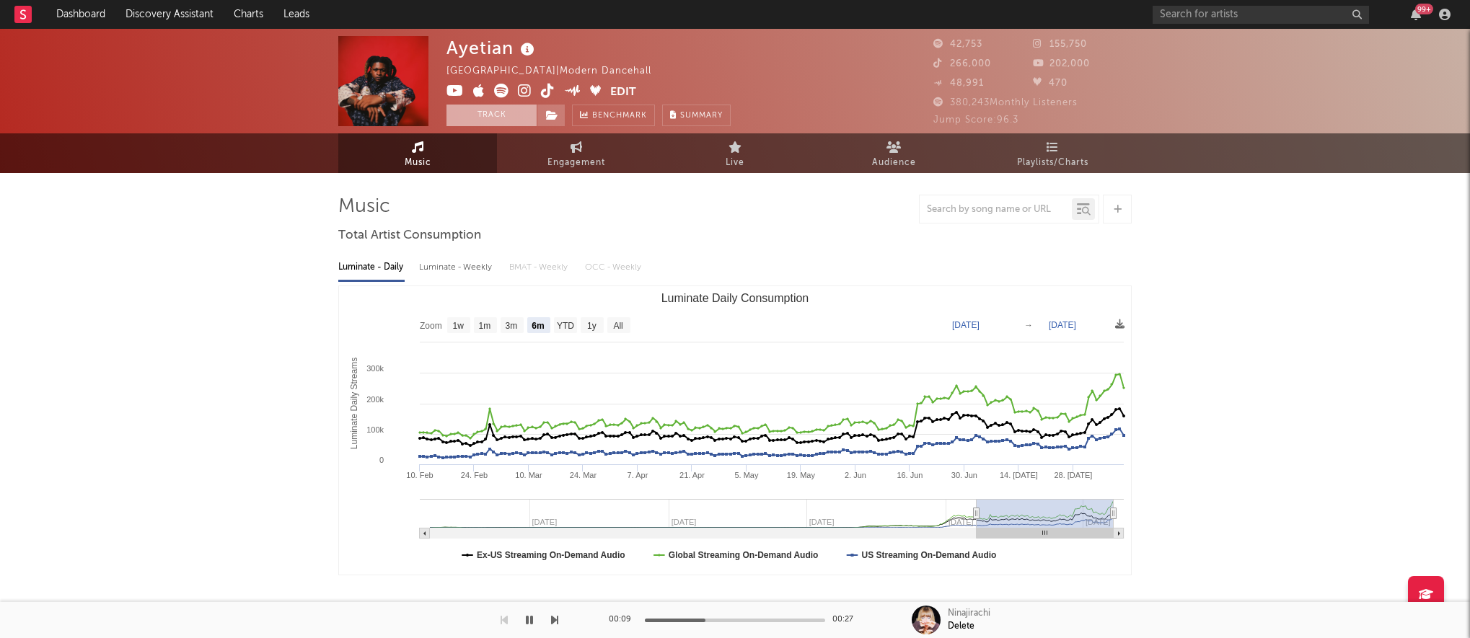
click at [501, 120] on button "Track" at bounding box center [492, 116] width 90 height 22
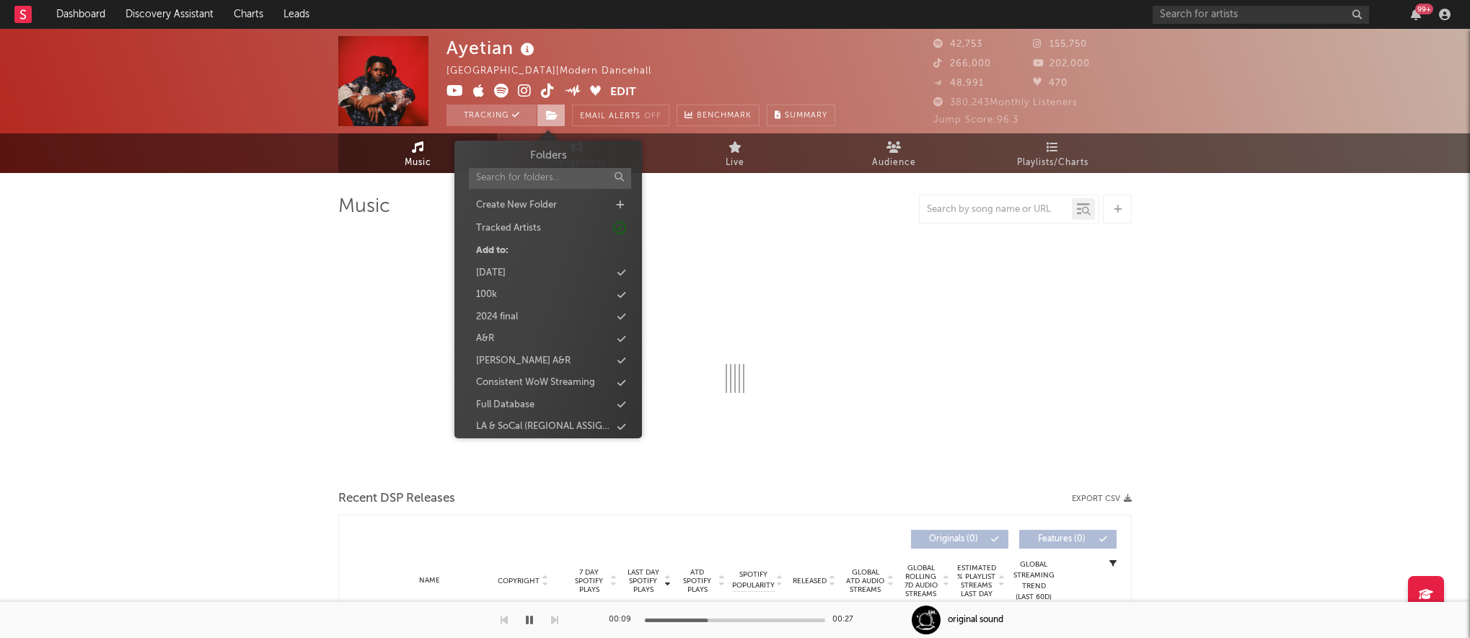
click at [564, 120] on span at bounding box center [551, 116] width 29 height 22
select select "6m"
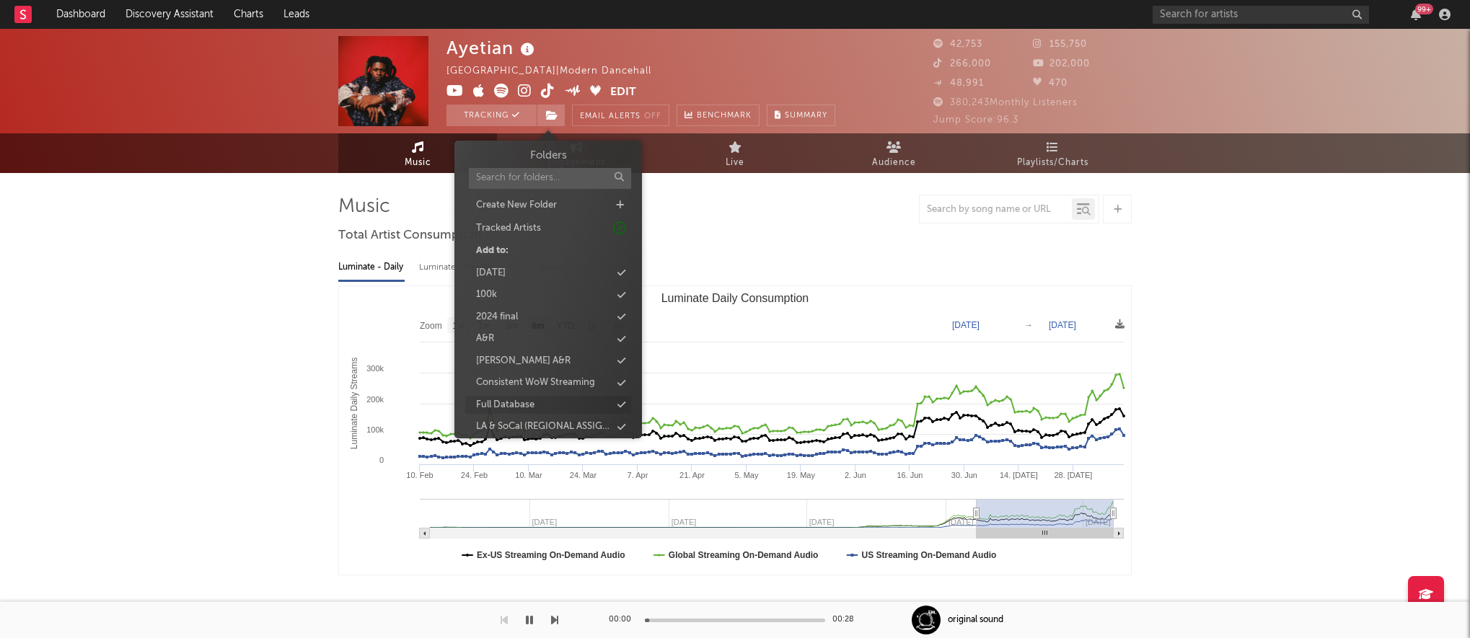
click at [524, 406] on div "Full Database" at bounding box center [505, 405] width 58 height 14
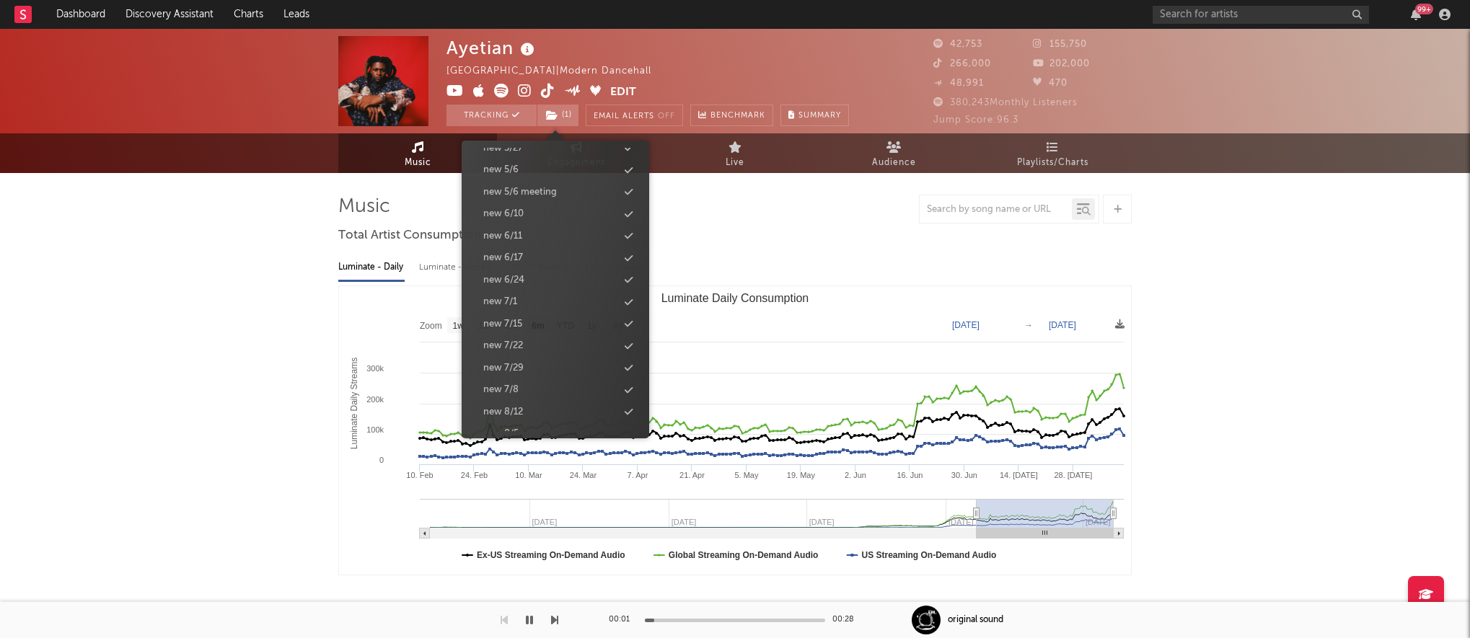
scroll to position [1329, 0]
click at [530, 304] on div "new 8/12" at bounding box center [556, 308] width 166 height 19
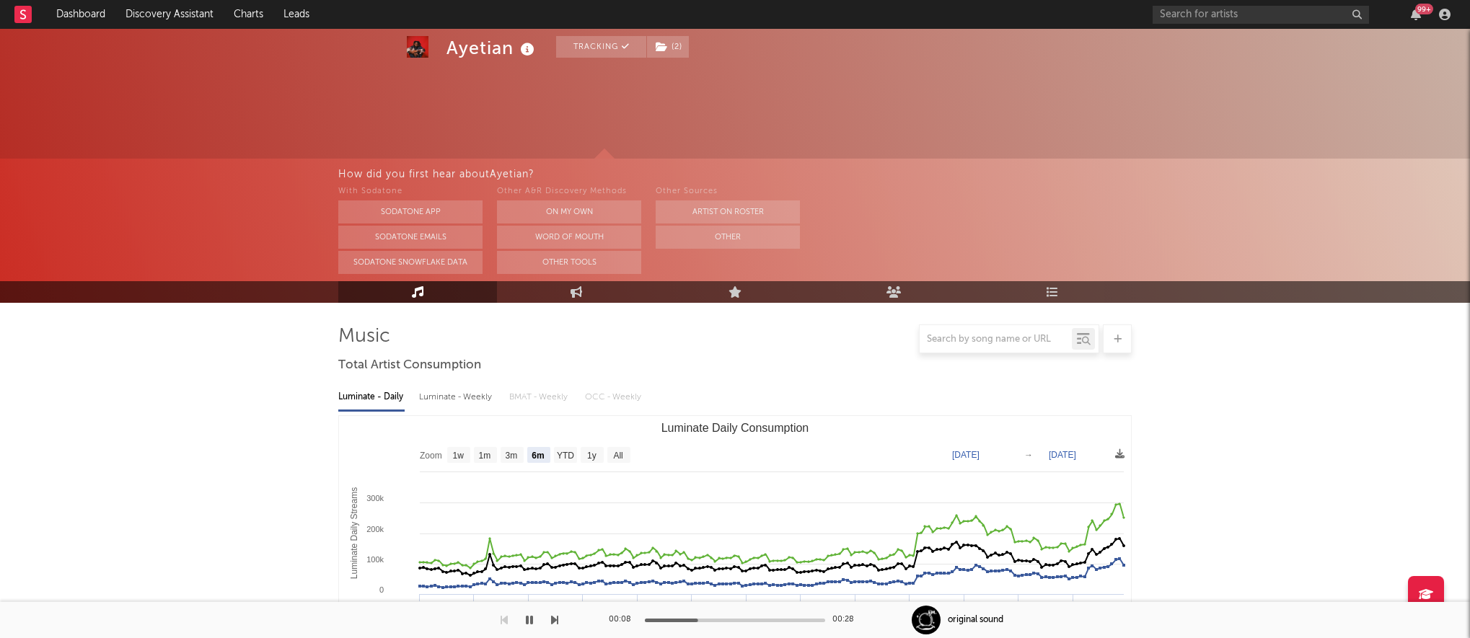
scroll to position [426, 0]
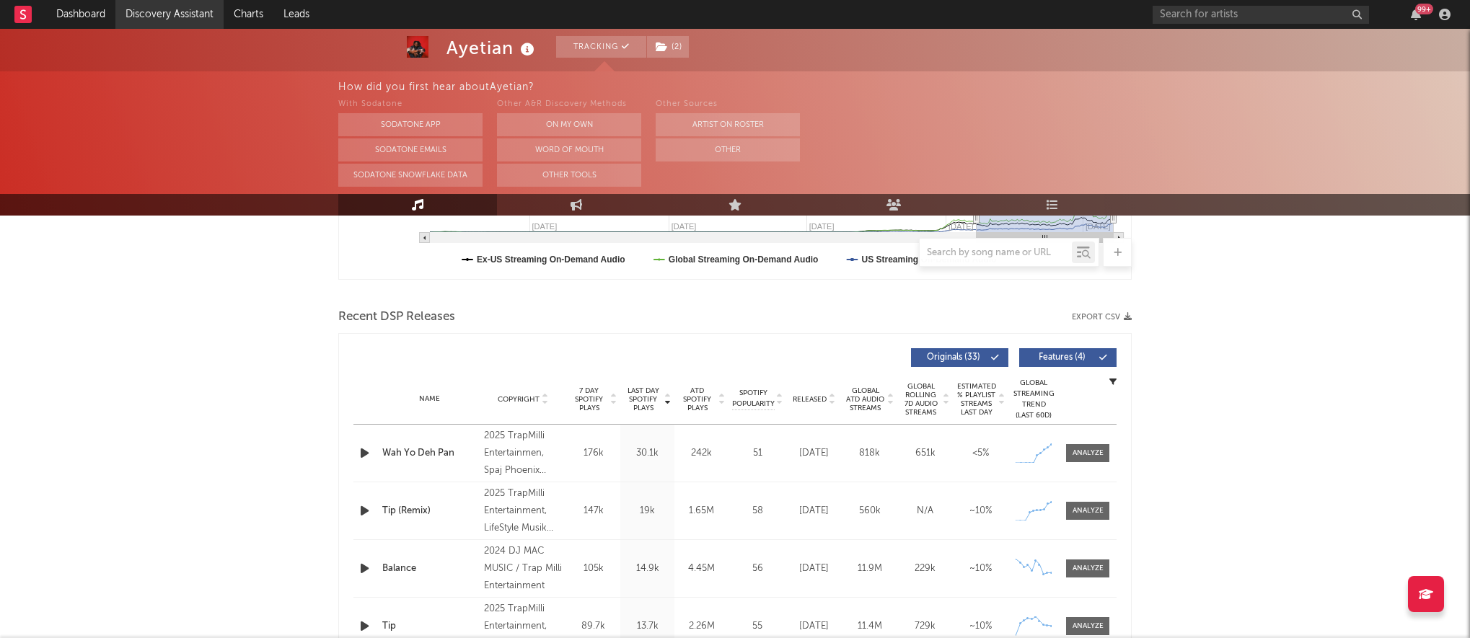
click at [151, 22] on link "Discovery Assistant" at bounding box center [169, 14] width 108 height 29
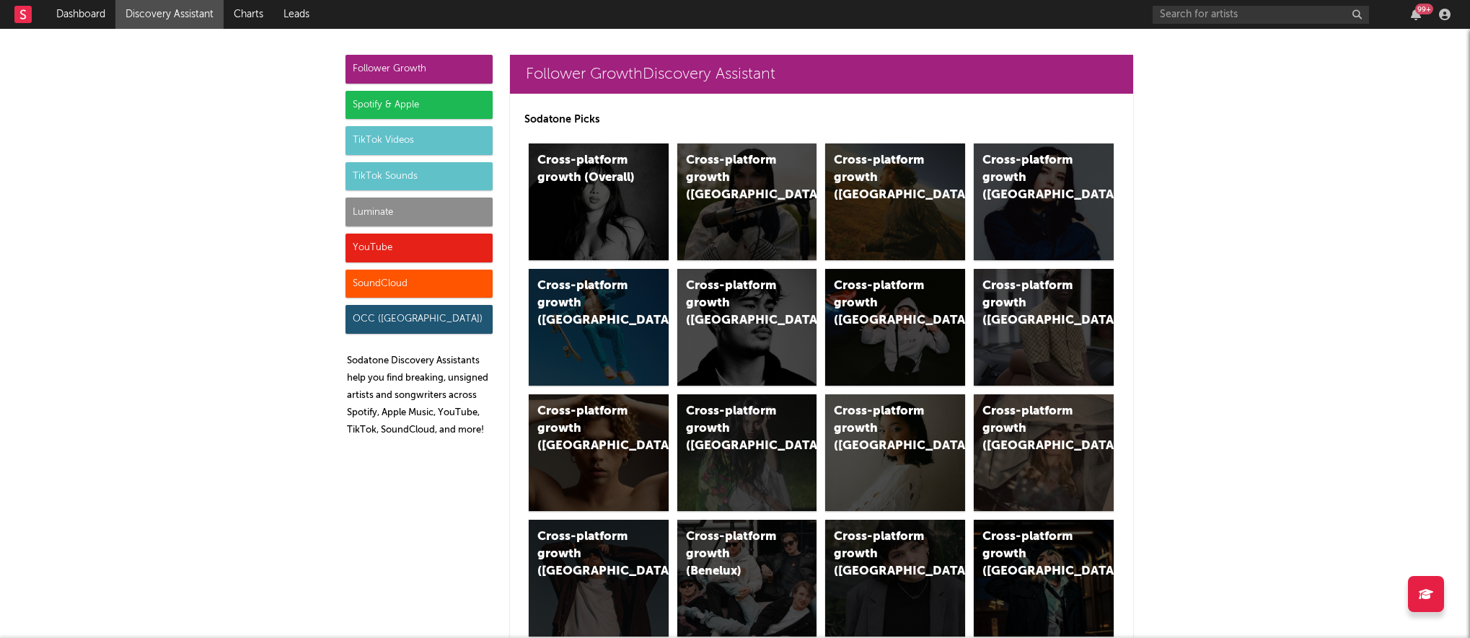
click at [416, 274] on div "SoundCloud" at bounding box center [419, 284] width 147 height 29
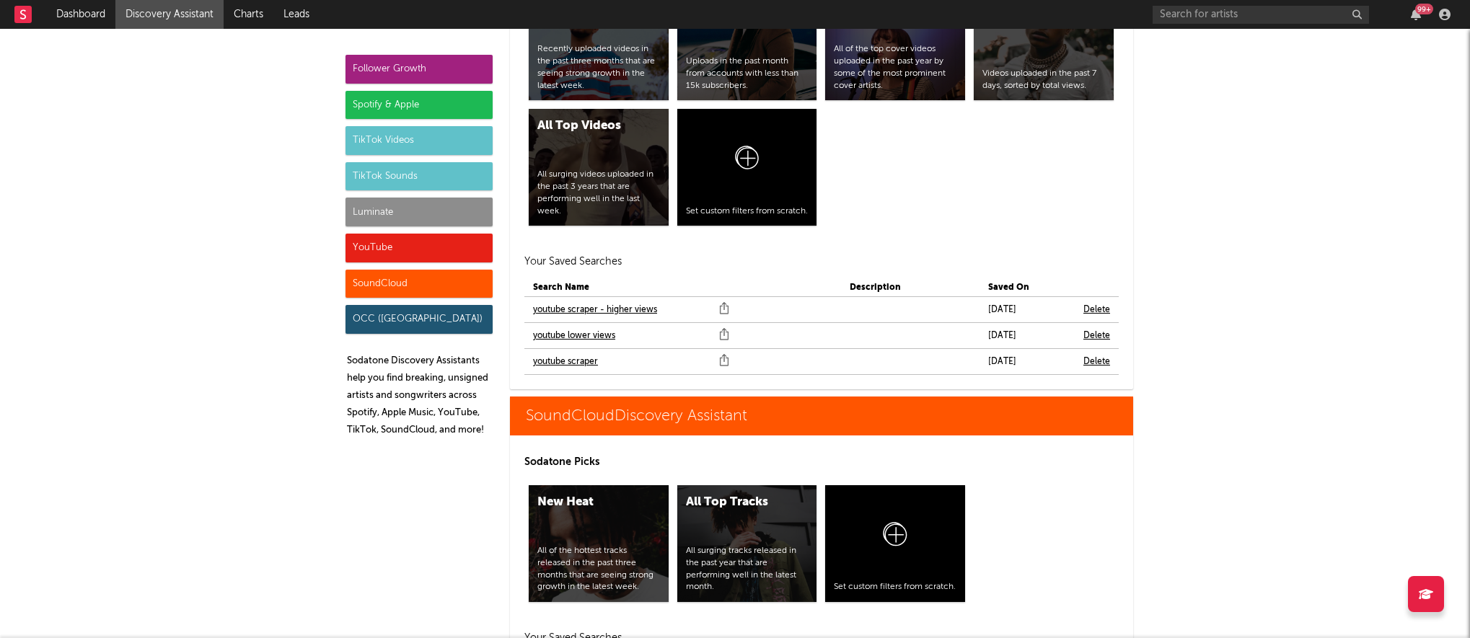
scroll to position [8715, 0]
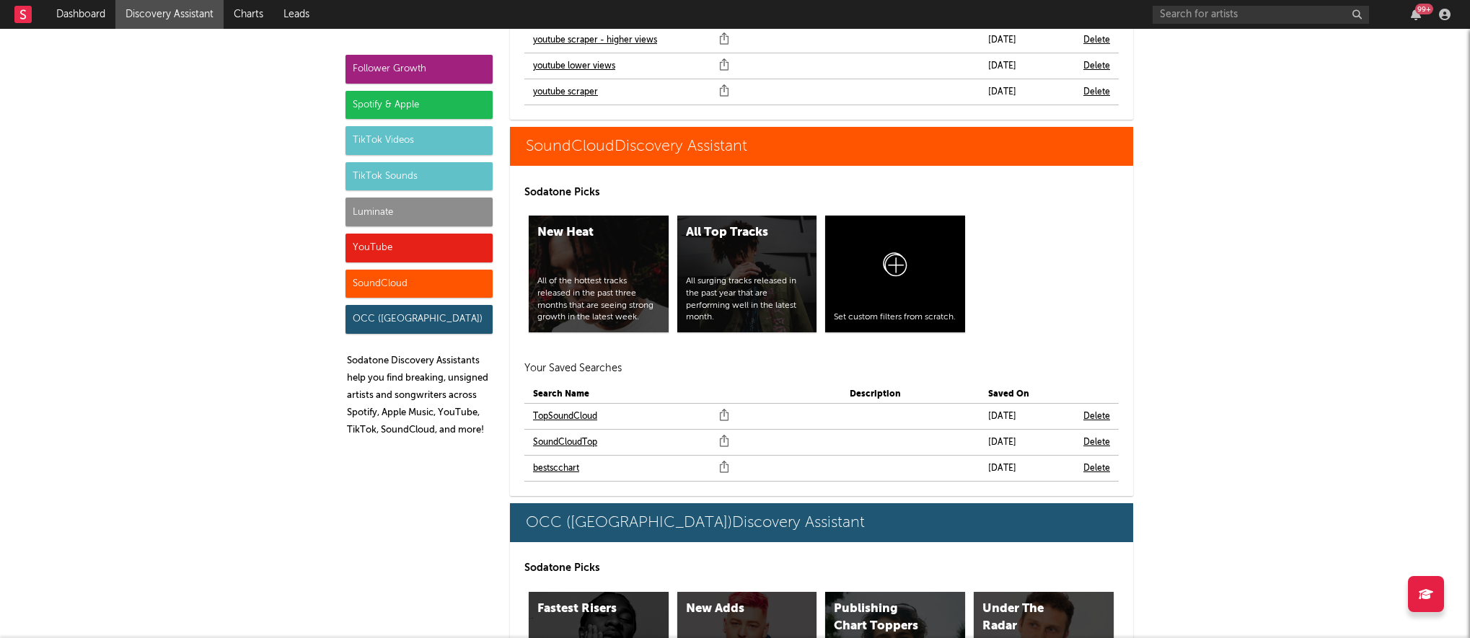
click at [578, 460] on link "bestscchart" at bounding box center [556, 468] width 46 height 17
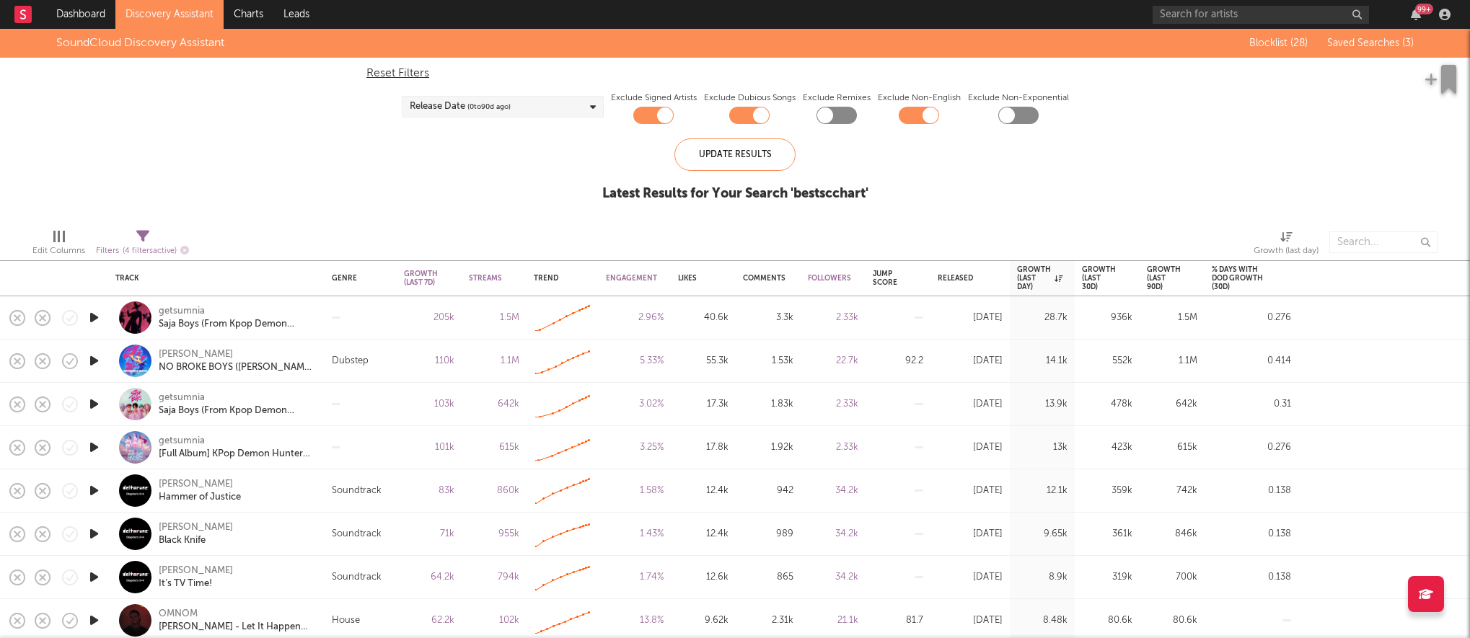
click at [154, 17] on link "Discovery Assistant" at bounding box center [169, 14] width 108 height 29
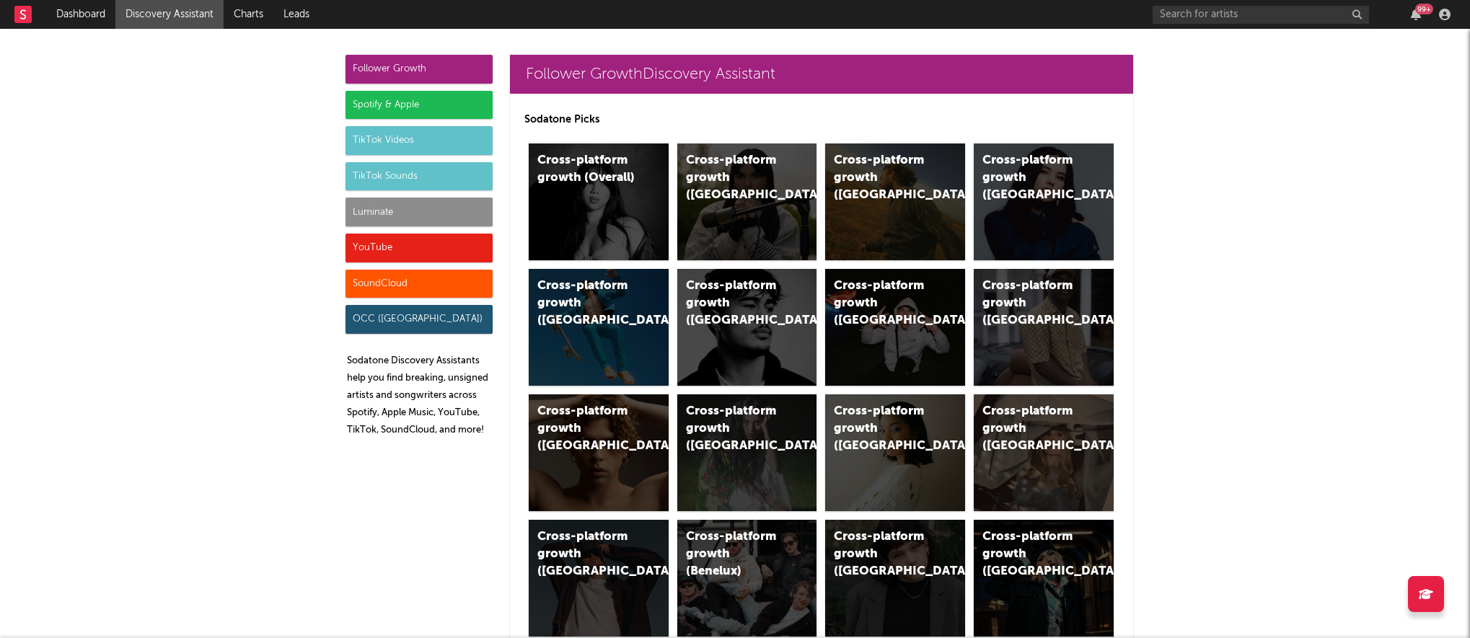
click at [360, 208] on div "Luminate" at bounding box center [419, 212] width 147 height 29
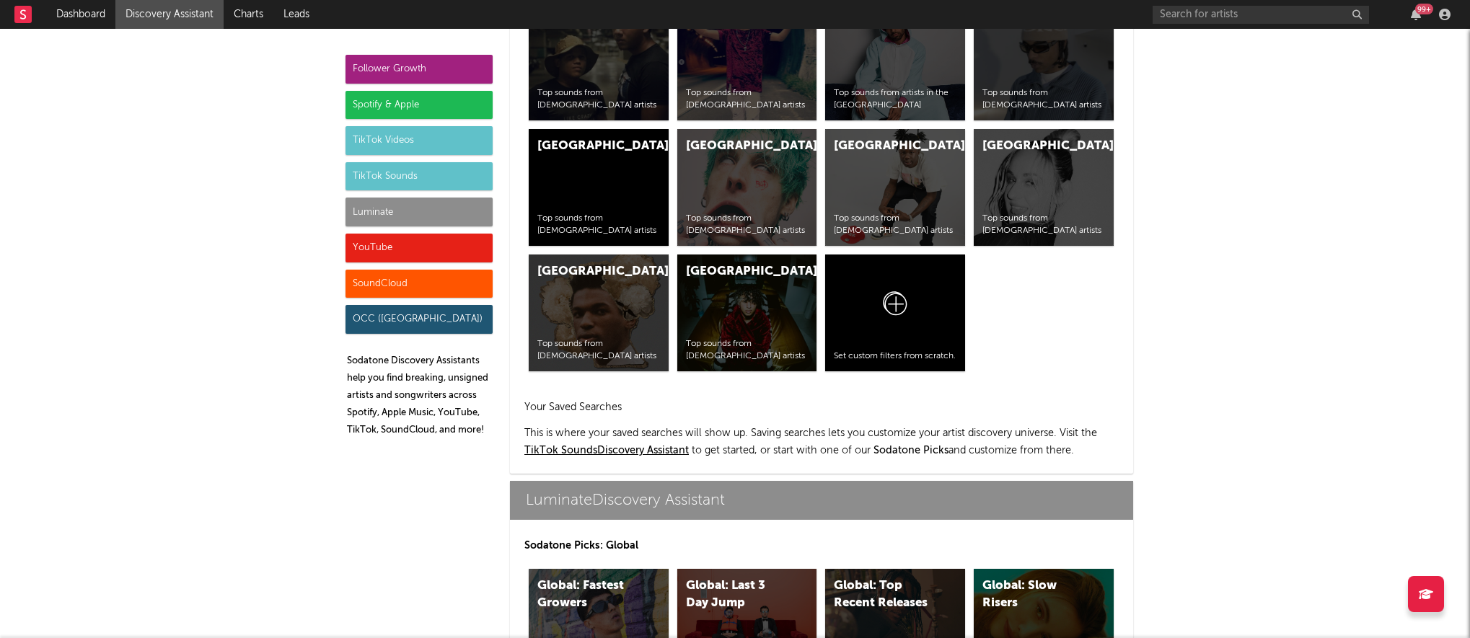
scroll to position [6404, 0]
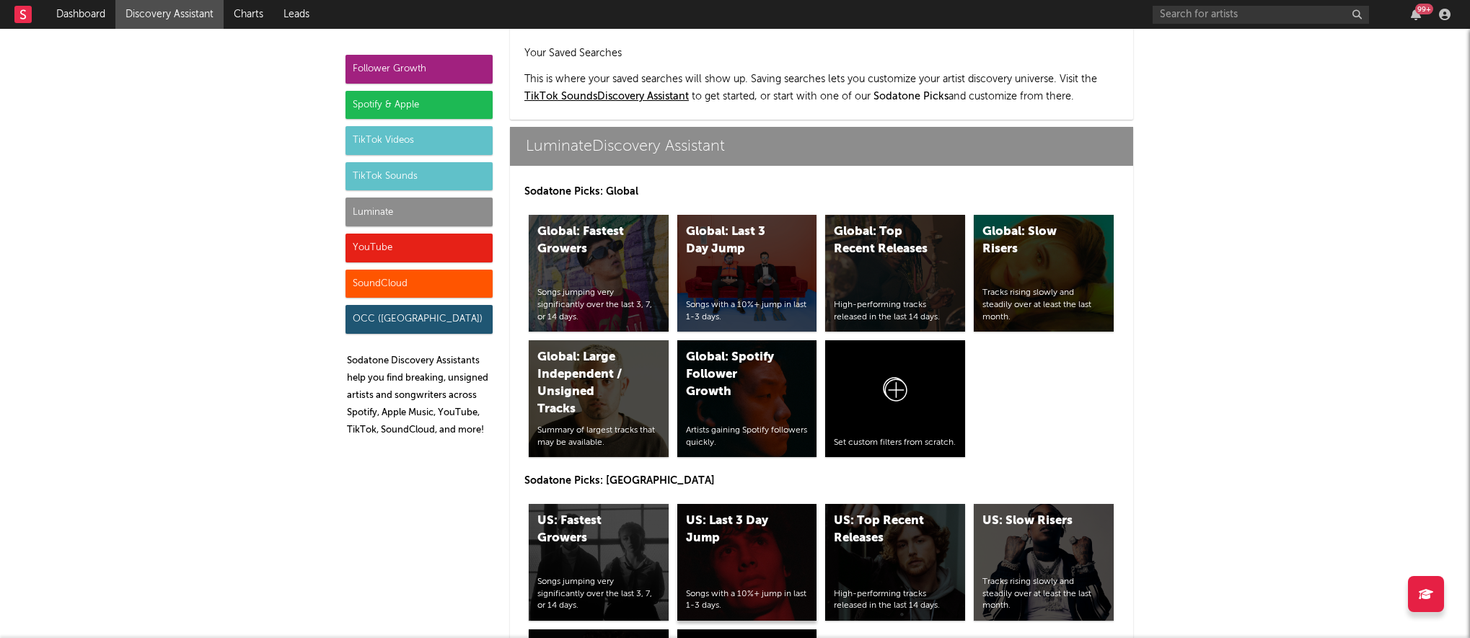
click at [749, 504] on div "US: Last 3 Day Jump Songs with a 10%+ jump in last 1-3 days." at bounding box center [747, 562] width 140 height 117
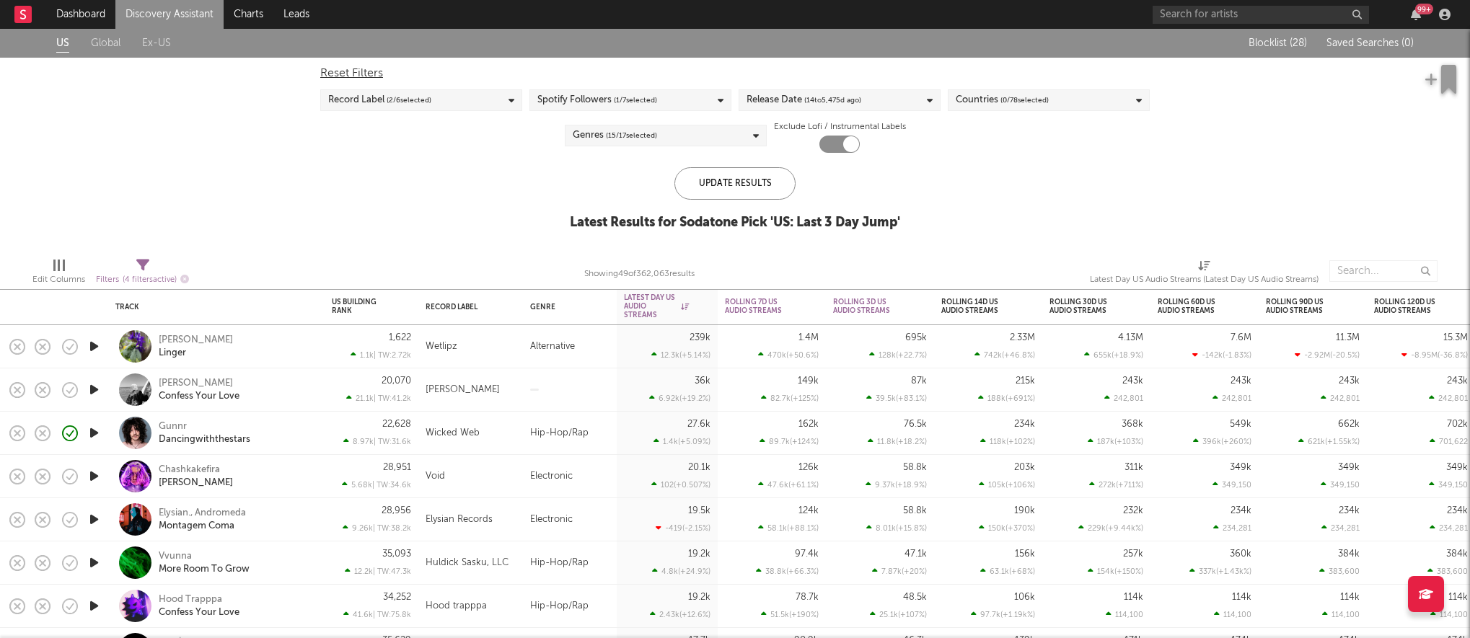
click at [511, 209] on div "US Global Ex-US Blocklist ( 28 ) Saved Searches ( 0 ) Reset Filters Record Labe…" at bounding box center [735, 137] width 1470 height 217
click at [96, 435] on icon "button" at bounding box center [94, 433] width 15 height 18
click at [292, 436] on div "Gunnr Dancingwiththestars" at bounding box center [236, 434] width 155 height 26
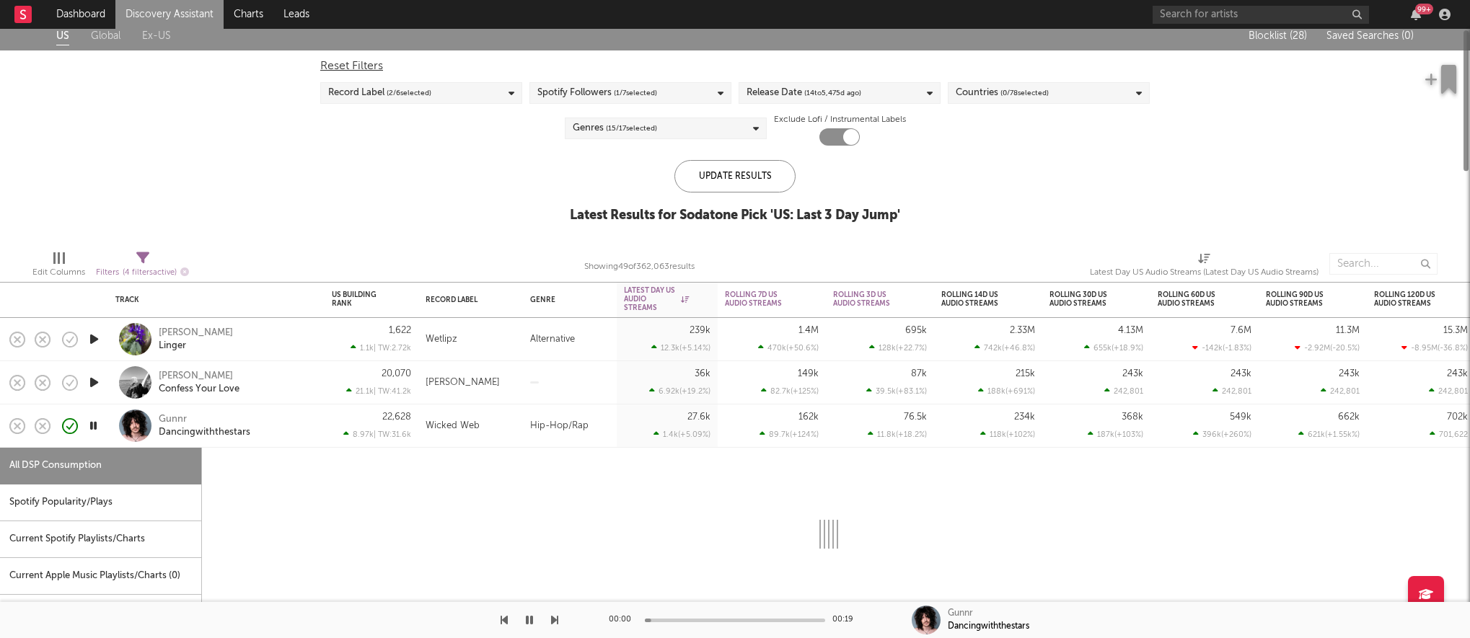
select select "1w"
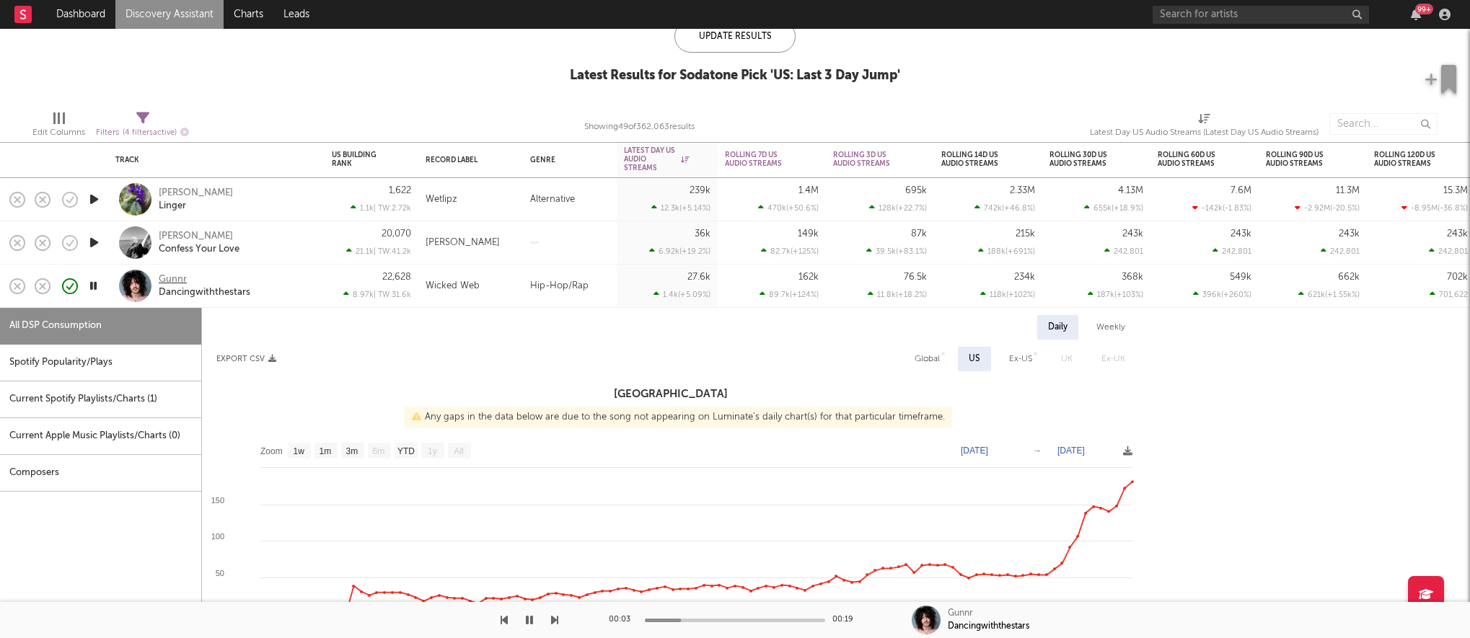
click at [172, 284] on div "Gunnr" at bounding box center [173, 279] width 28 height 13
click at [56, 12] on link "Dashboard" at bounding box center [80, 14] width 69 height 29
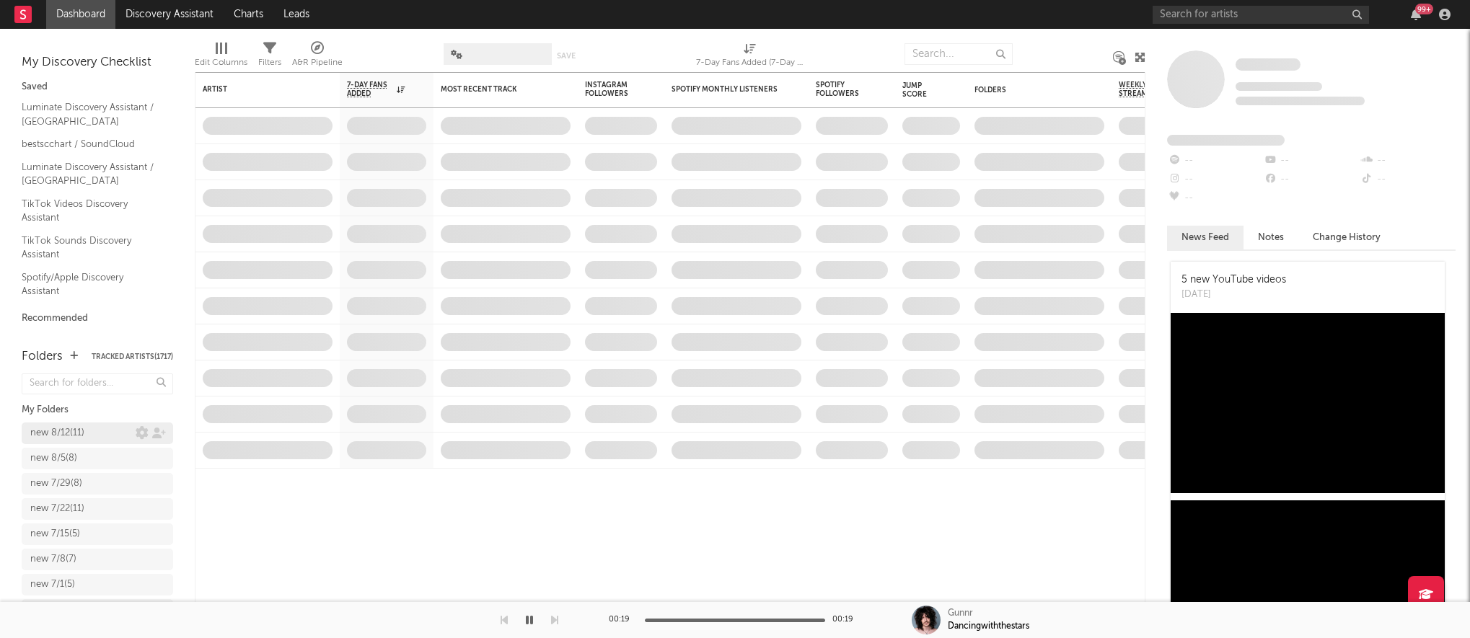
click at [57, 436] on div "new 8/12 ( 11 )" at bounding box center [57, 433] width 54 height 17
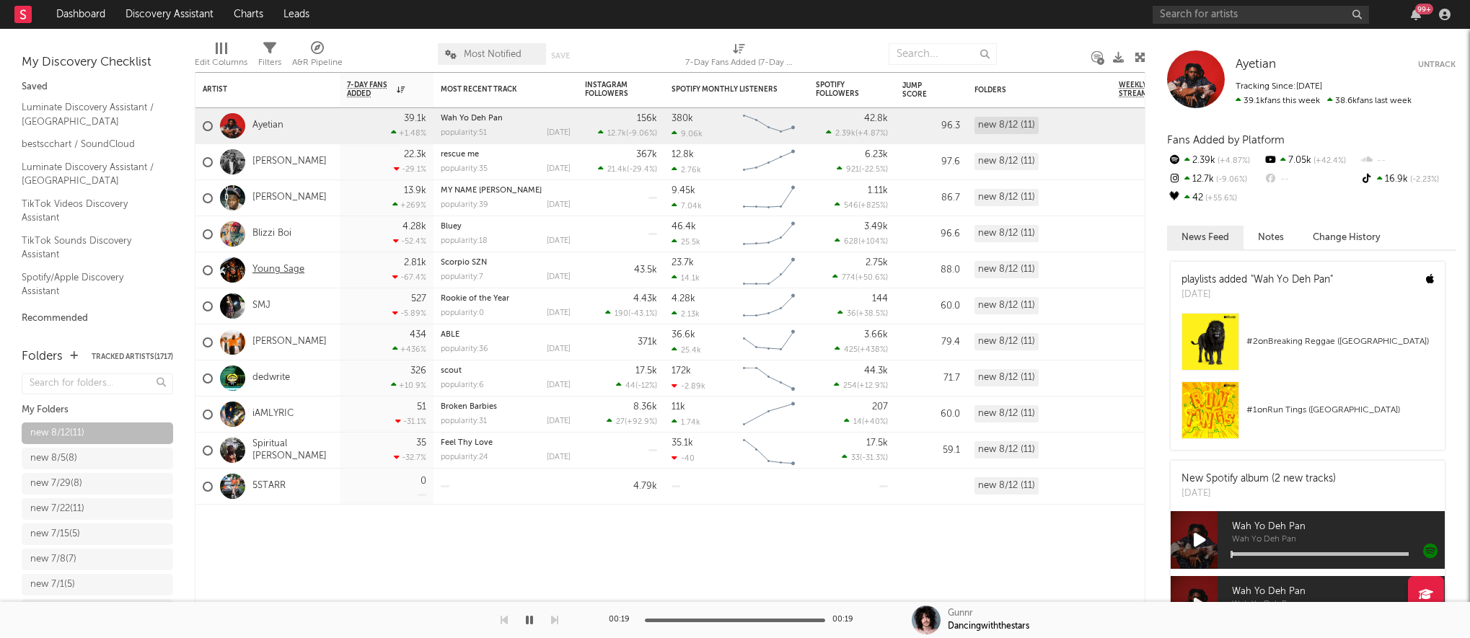
click at [278, 267] on link "Young Sage" at bounding box center [278, 270] width 52 height 12
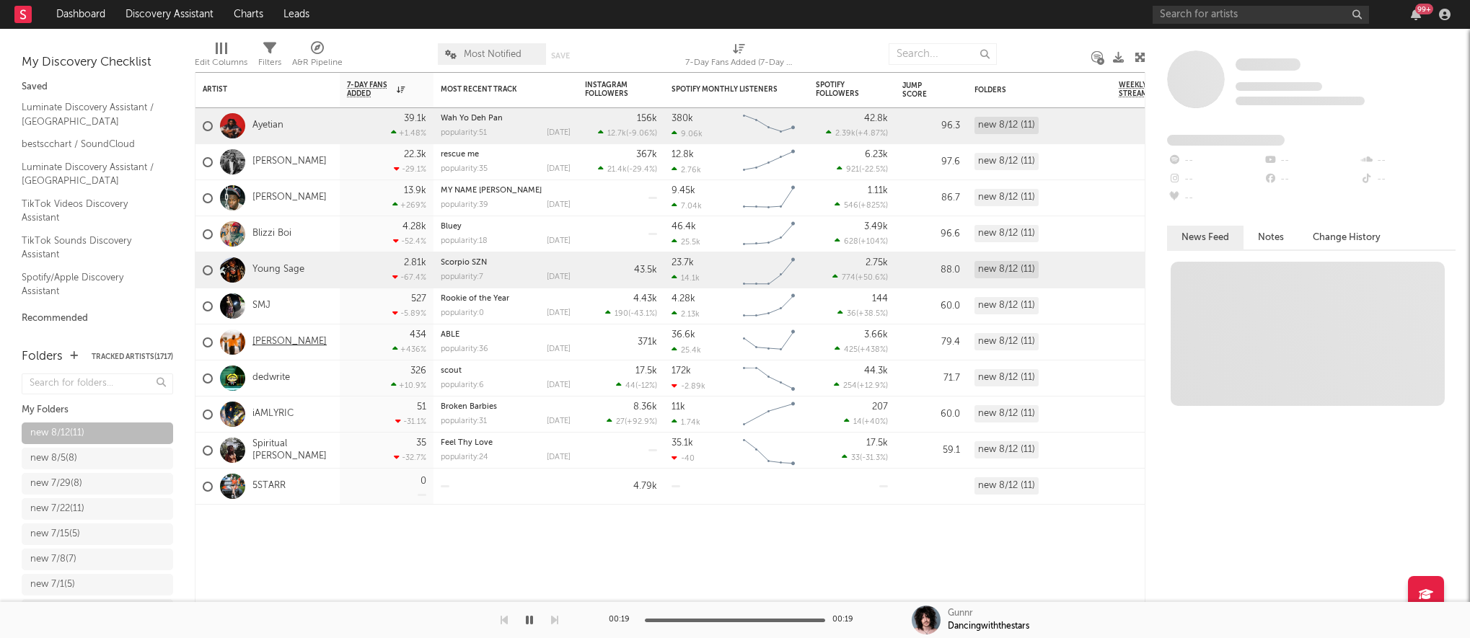
click at [266, 342] on link "Darrel Walls" at bounding box center [289, 342] width 74 height 12
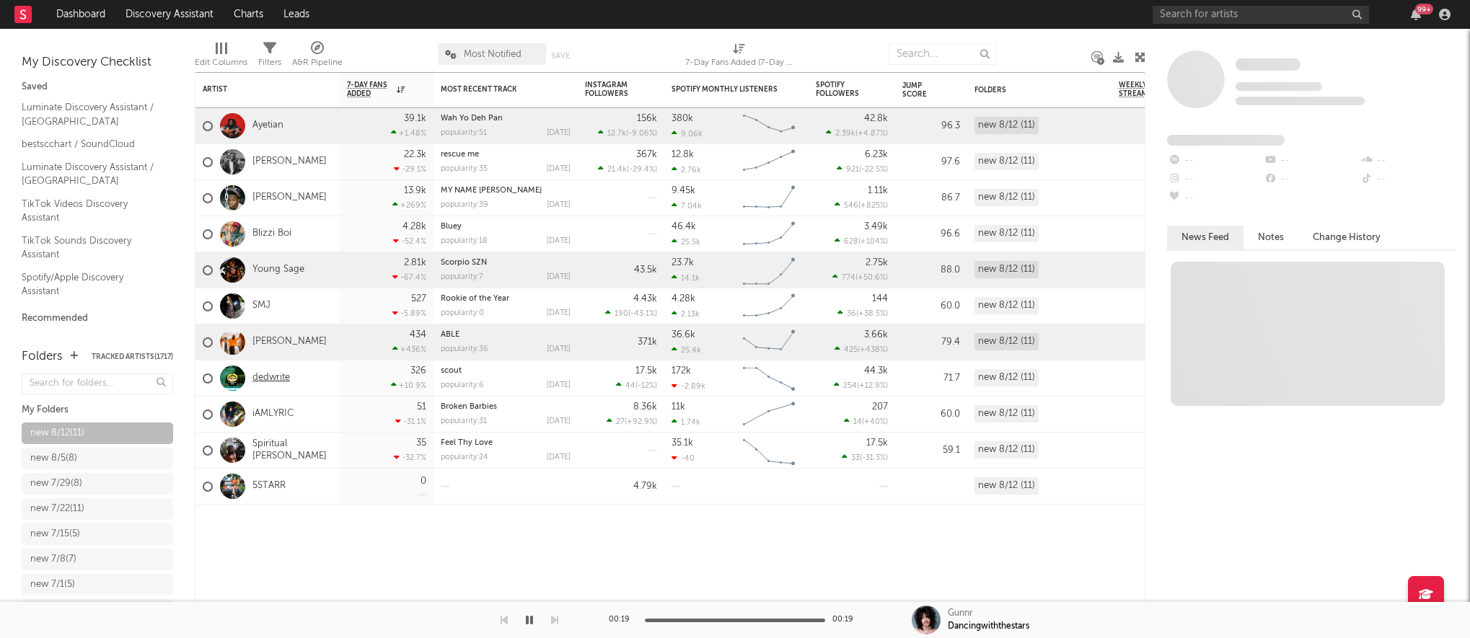
click at [267, 377] on link "dedwrite" at bounding box center [271, 378] width 38 height 12
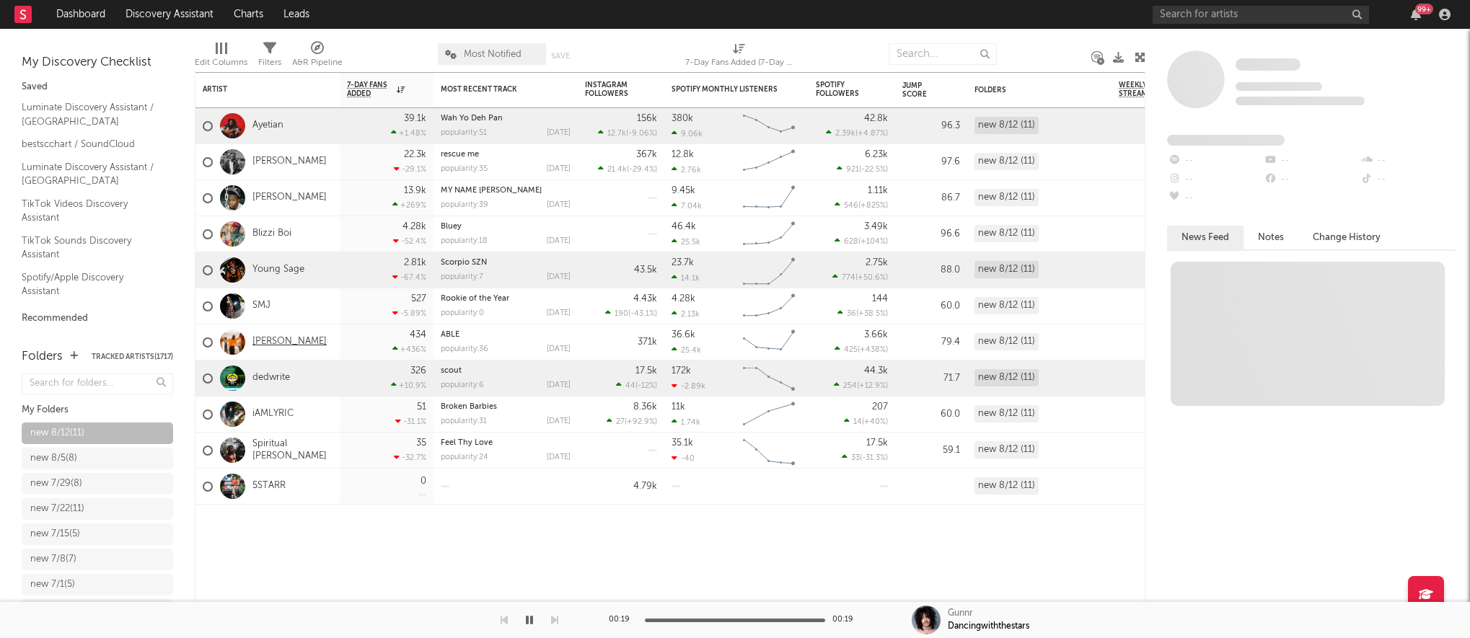
click at [268, 344] on link "Darrel Walls" at bounding box center [289, 342] width 74 height 12
click at [268, 374] on link "dedwrite" at bounding box center [271, 378] width 38 height 12
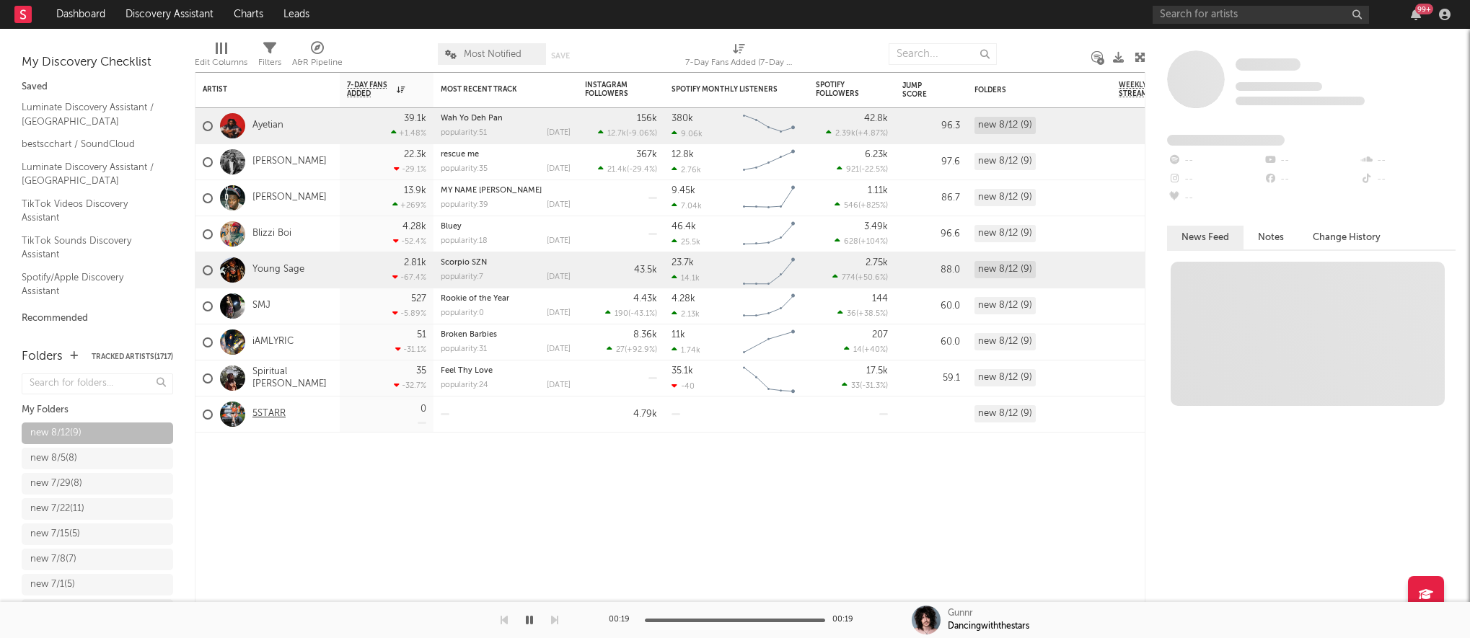
click at [260, 410] on link "5STARR" at bounding box center [268, 414] width 33 height 12
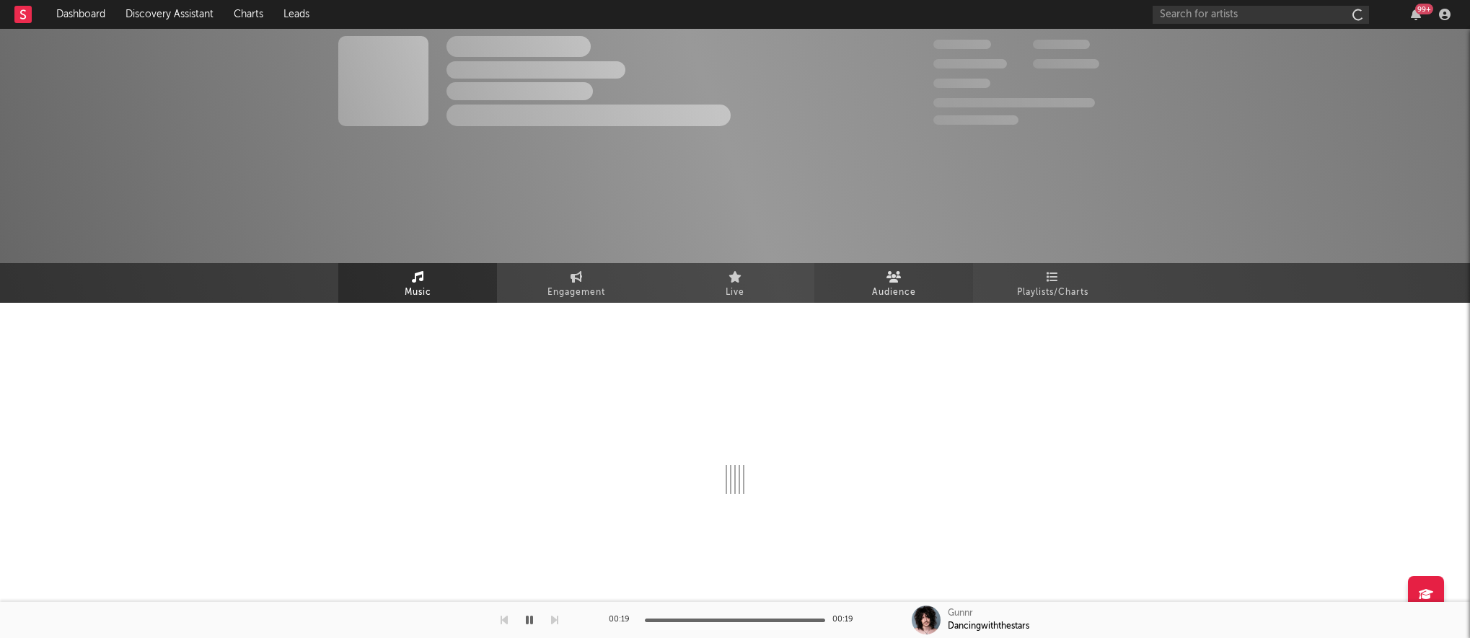
select select "1w"
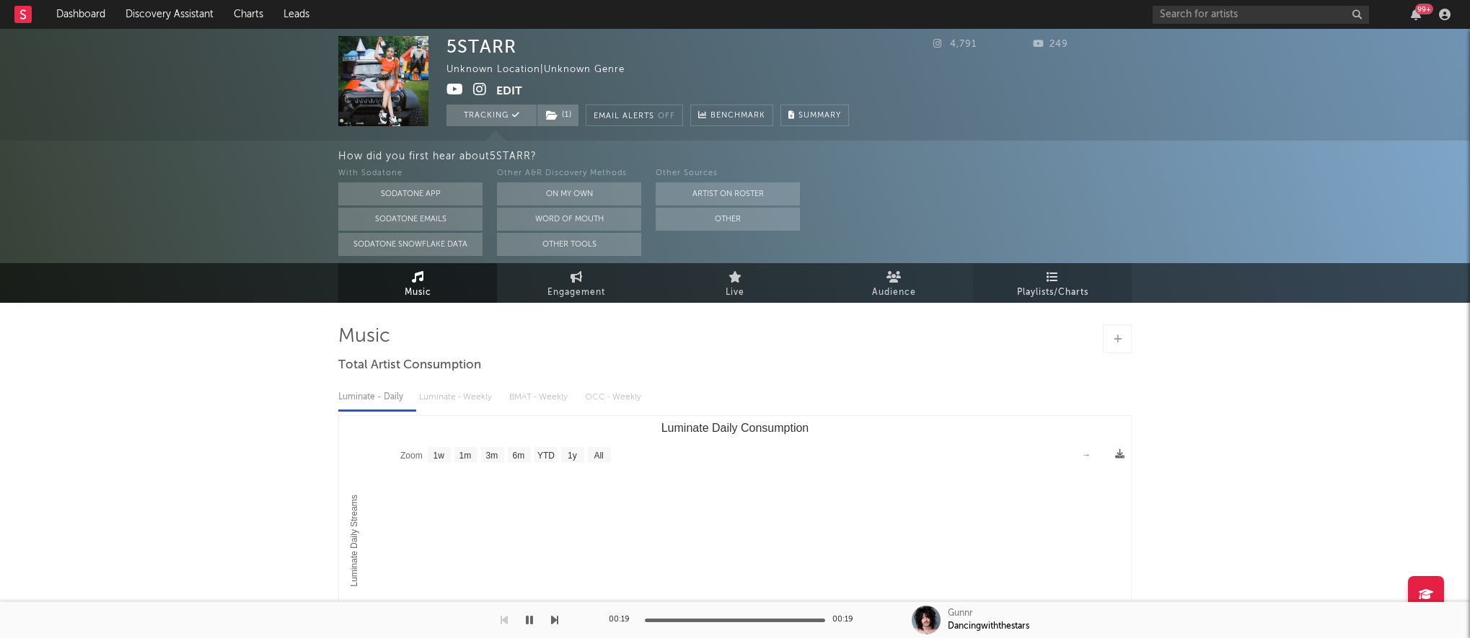
click at [796, 301] on span "Playlists/Charts" at bounding box center [1052, 292] width 71 height 17
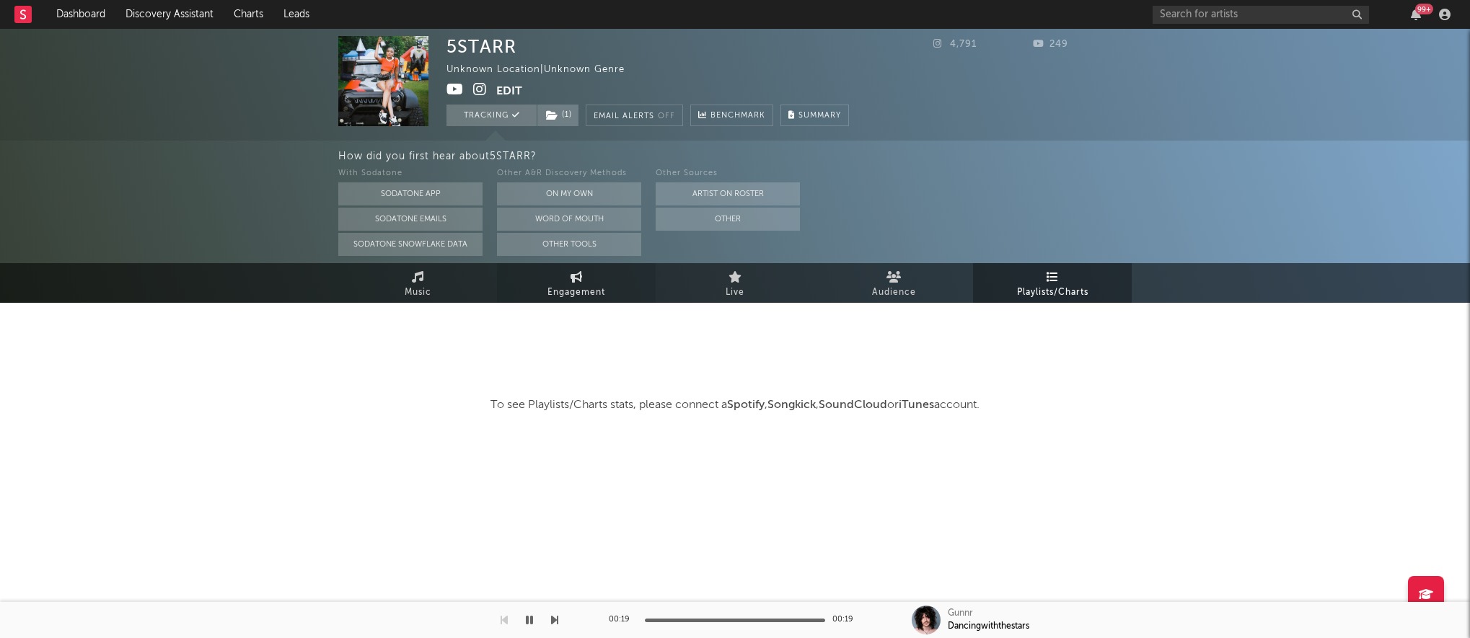
click at [547, 278] on link "Engagement" at bounding box center [576, 283] width 159 height 40
select select "1w"
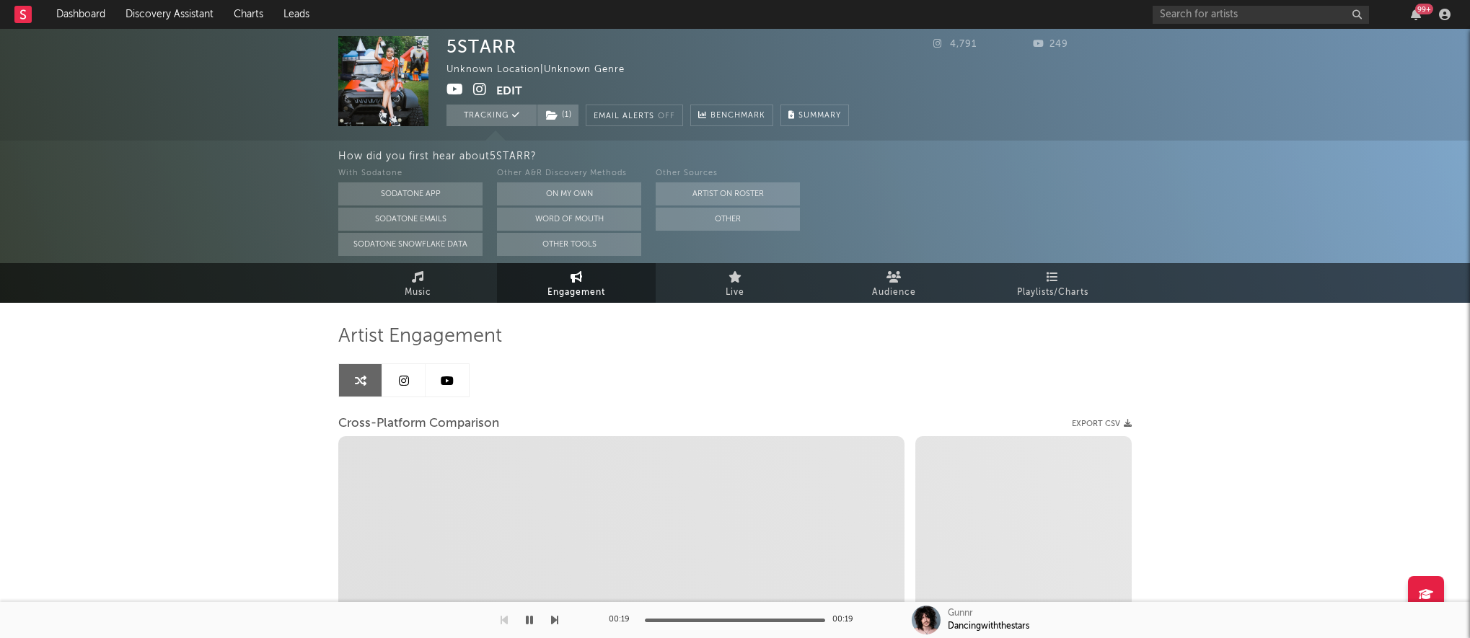
select select "1m"
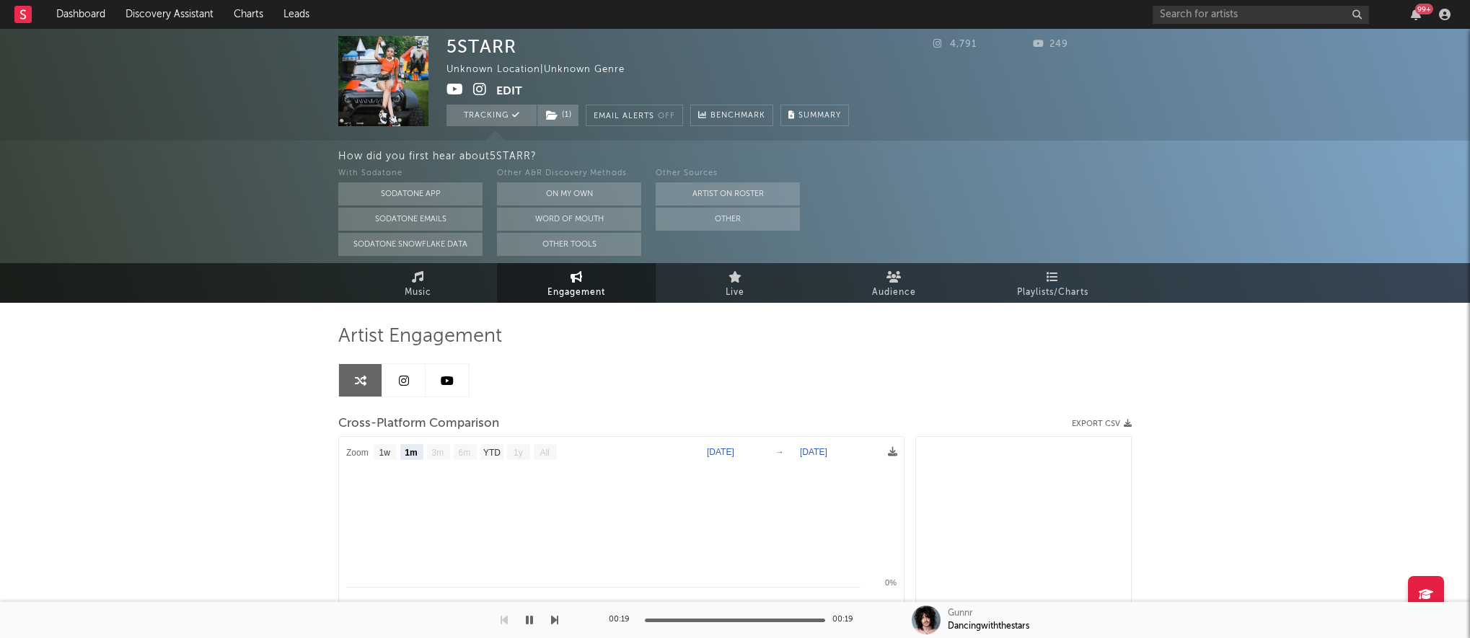
click at [390, 377] on link at bounding box center [403, 380] width 43 height 32
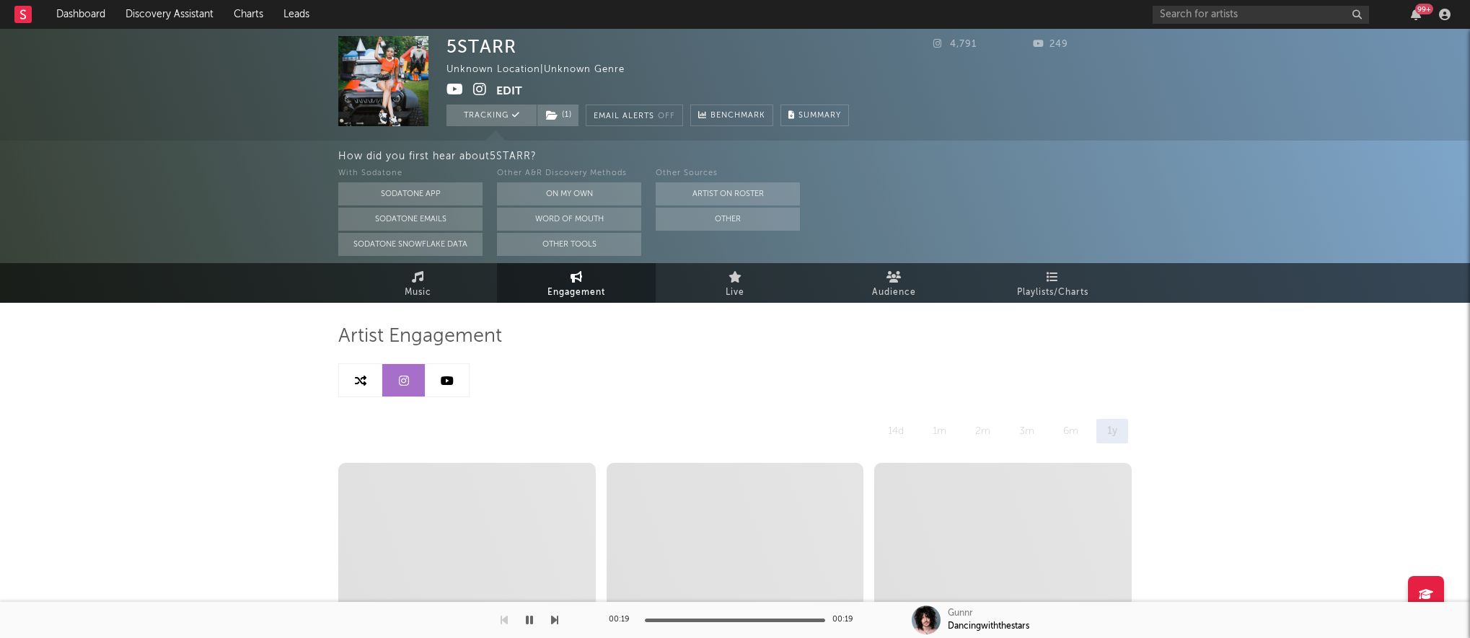
select select "1w"
click at [399, 276] on link "Music" at bounding box center [417, 283] width 159 height 40
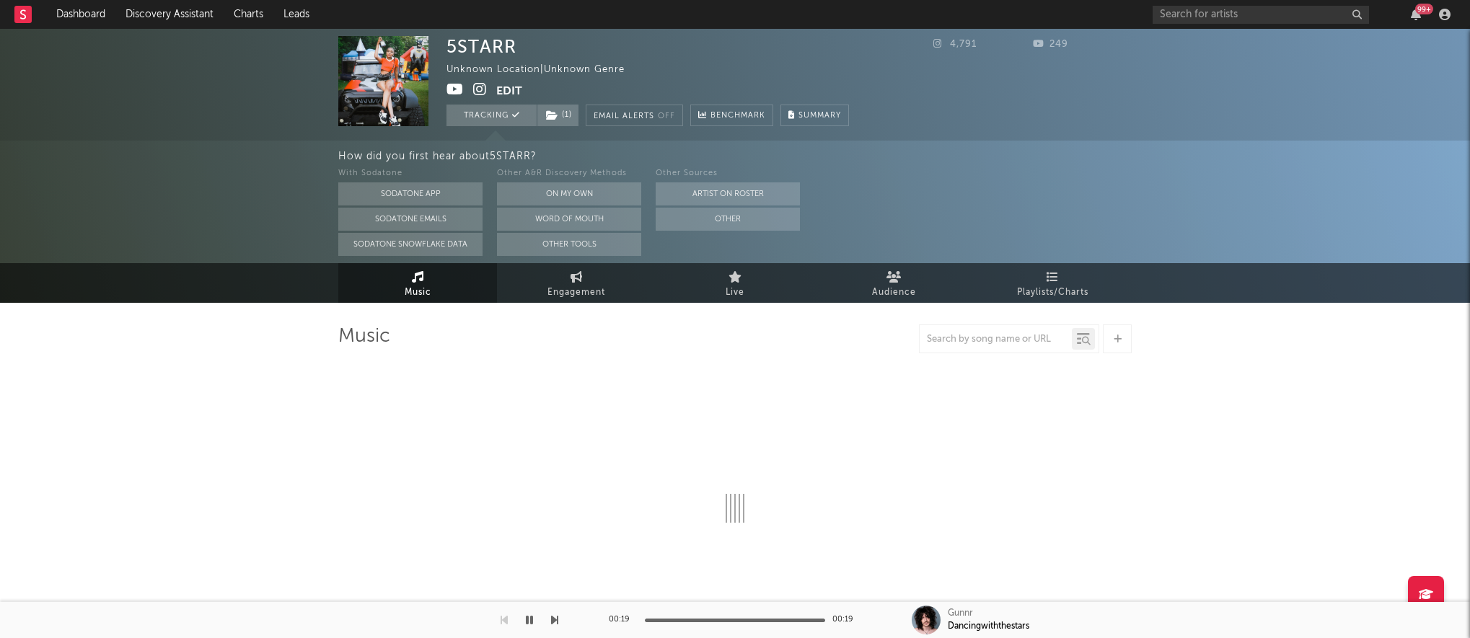
select select "1w"
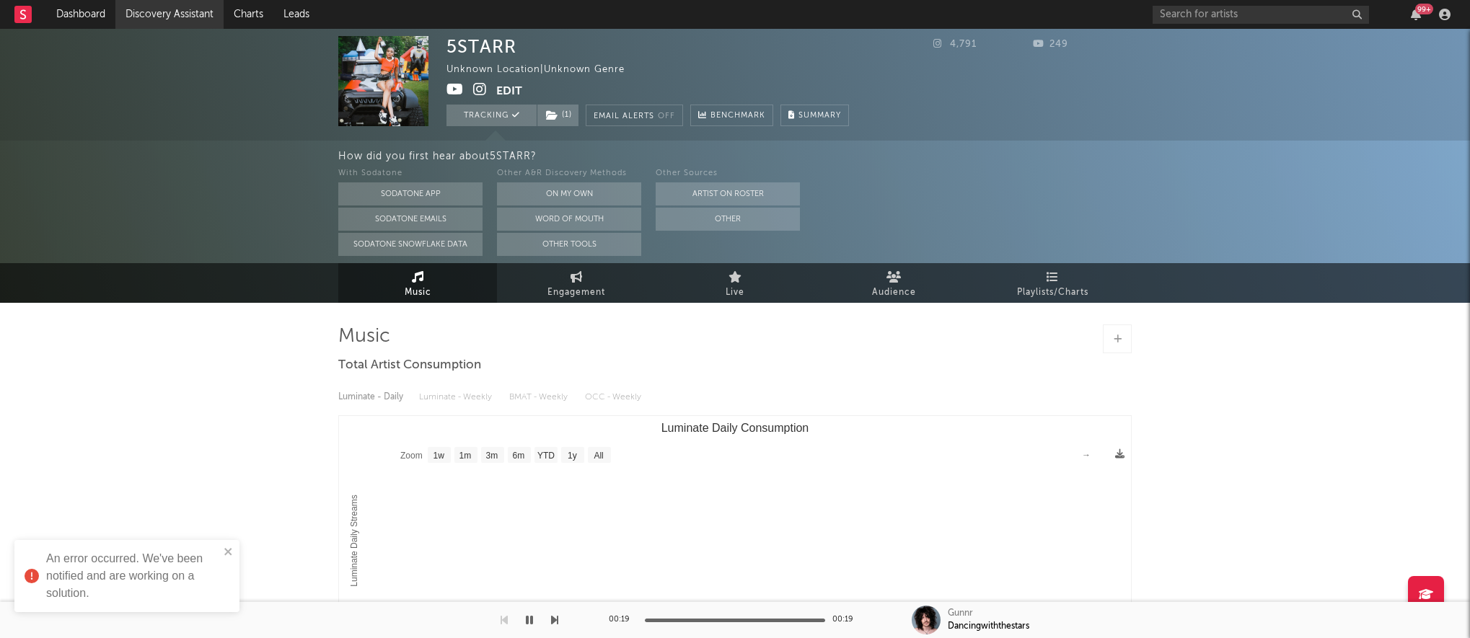
click at [131, 14] on link "Discovery Assistant" at bounding box center [169, 14] width 108 height 29
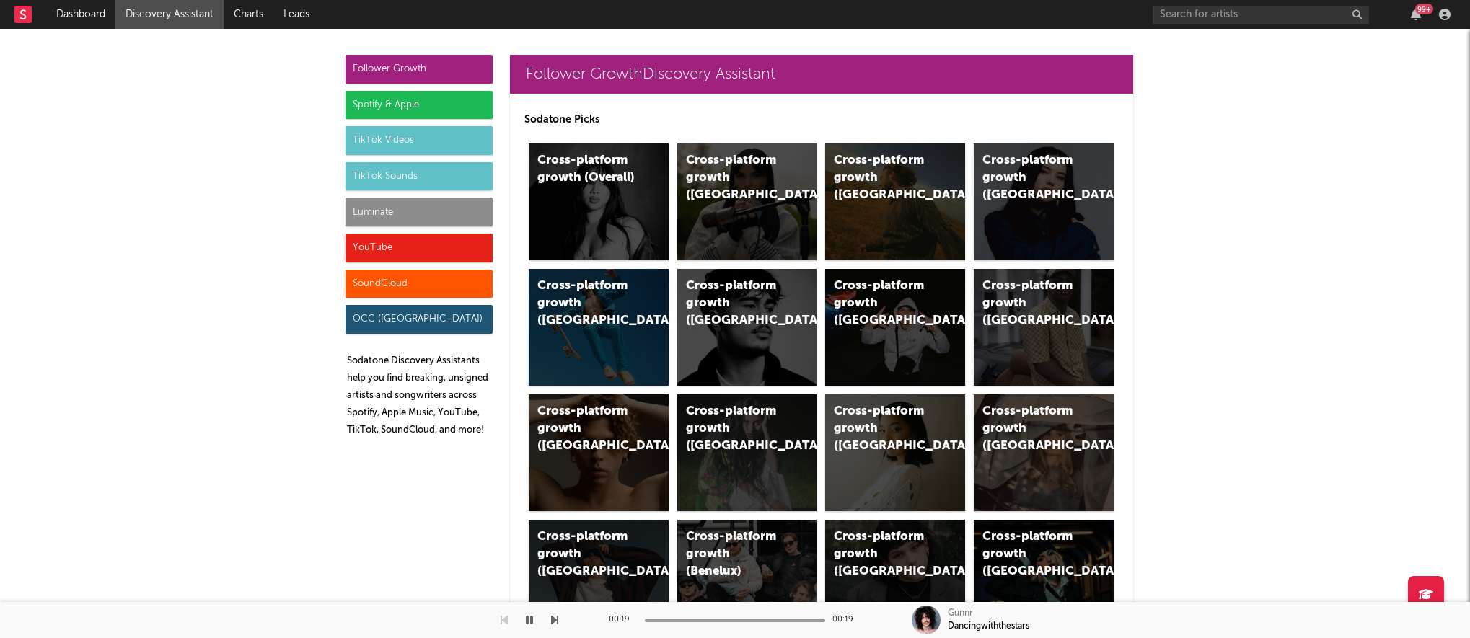
click at [372, 210] on div "Luminate" at bounding box center [419, 212] width 147 height 29
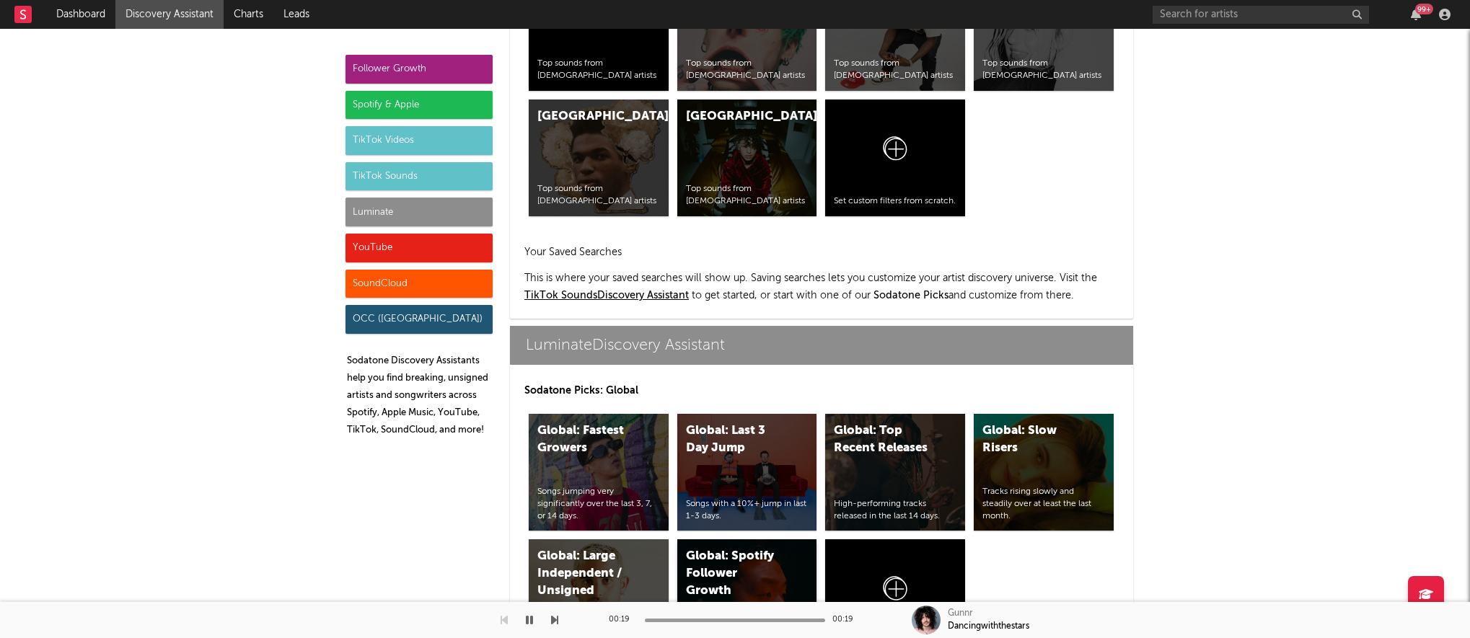
scroll to position [6404, 0]
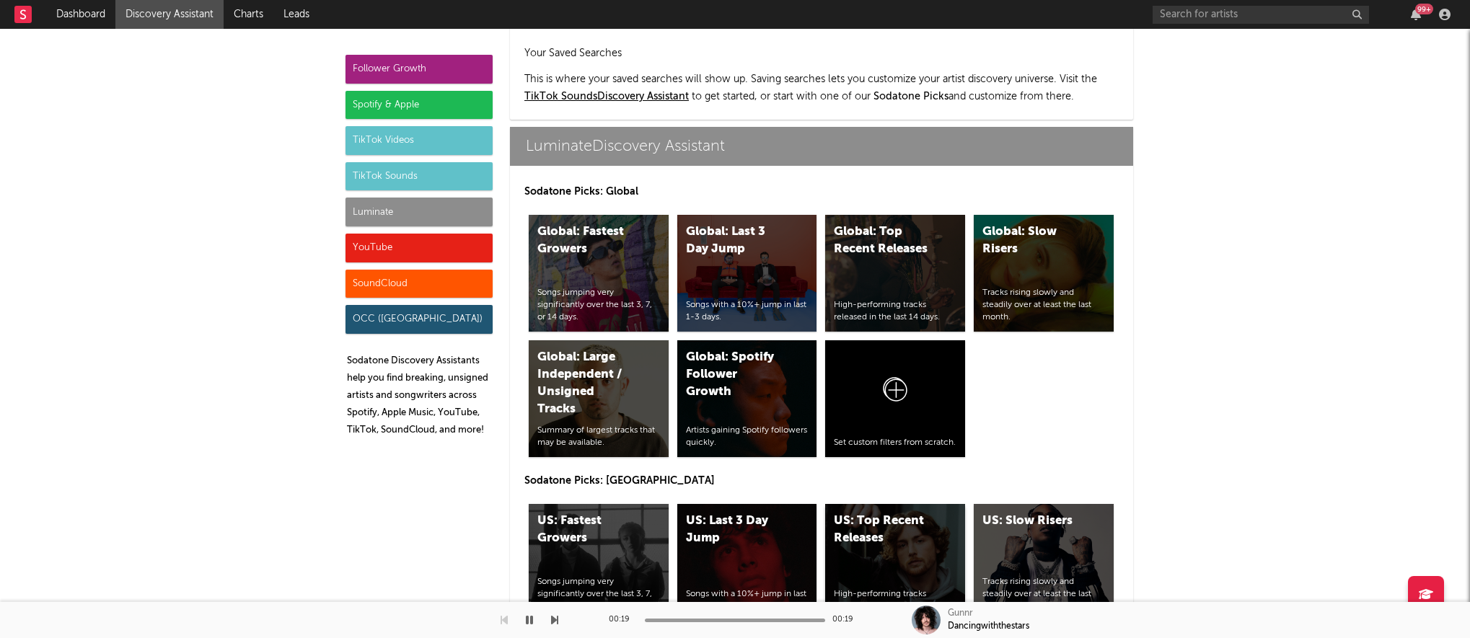
click at [796, 513] on div "US: Top Recent Releases" at bounding box center [883, 530] width 98 height 35
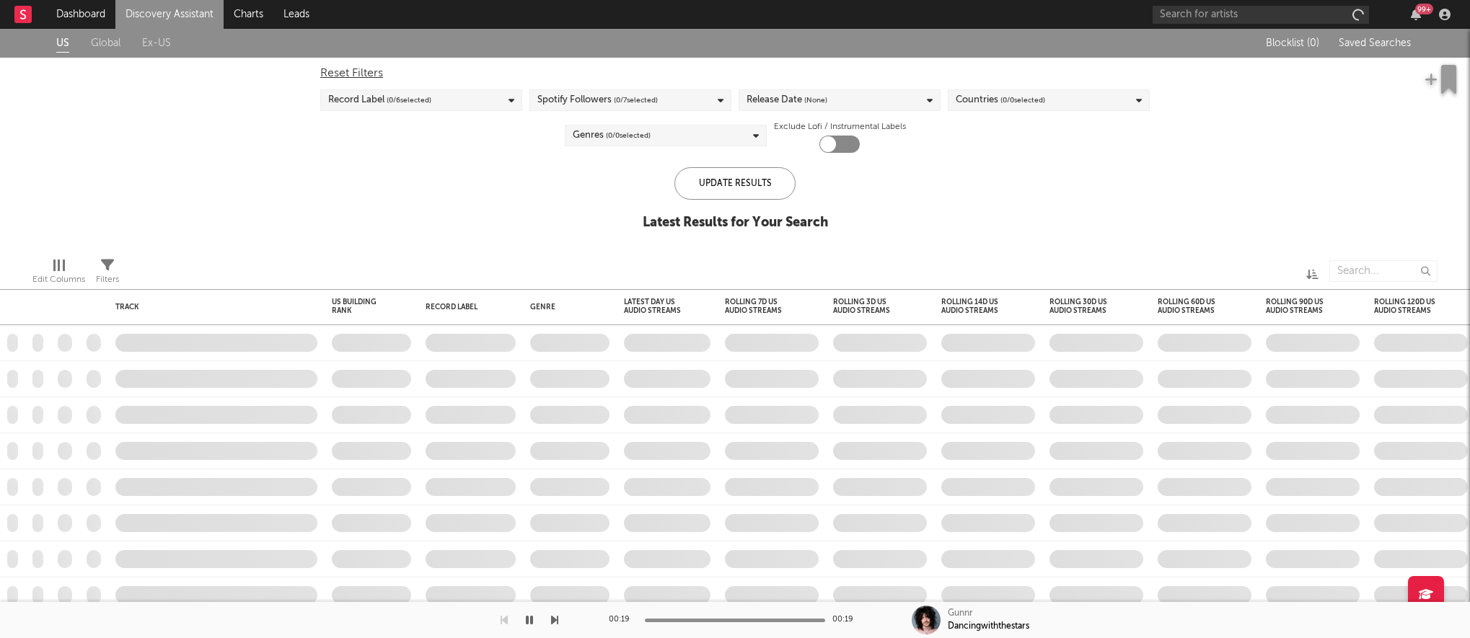
checkbox input "true"
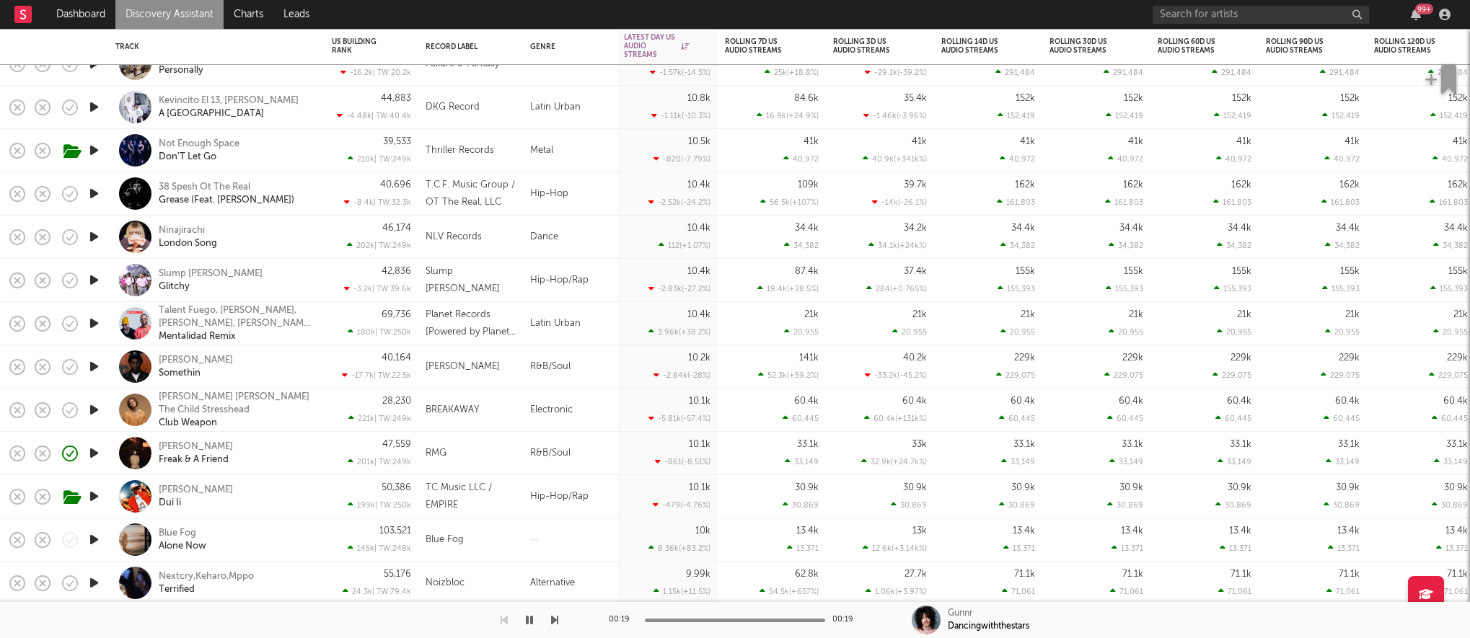
click at [95, 456] on icon "button" at bounding box center [94, 453] width 15 height 18
click at [300, 457] on div "Byron Juane Freak & A Friend" at bounding box center [236, 454] width 155 height 26
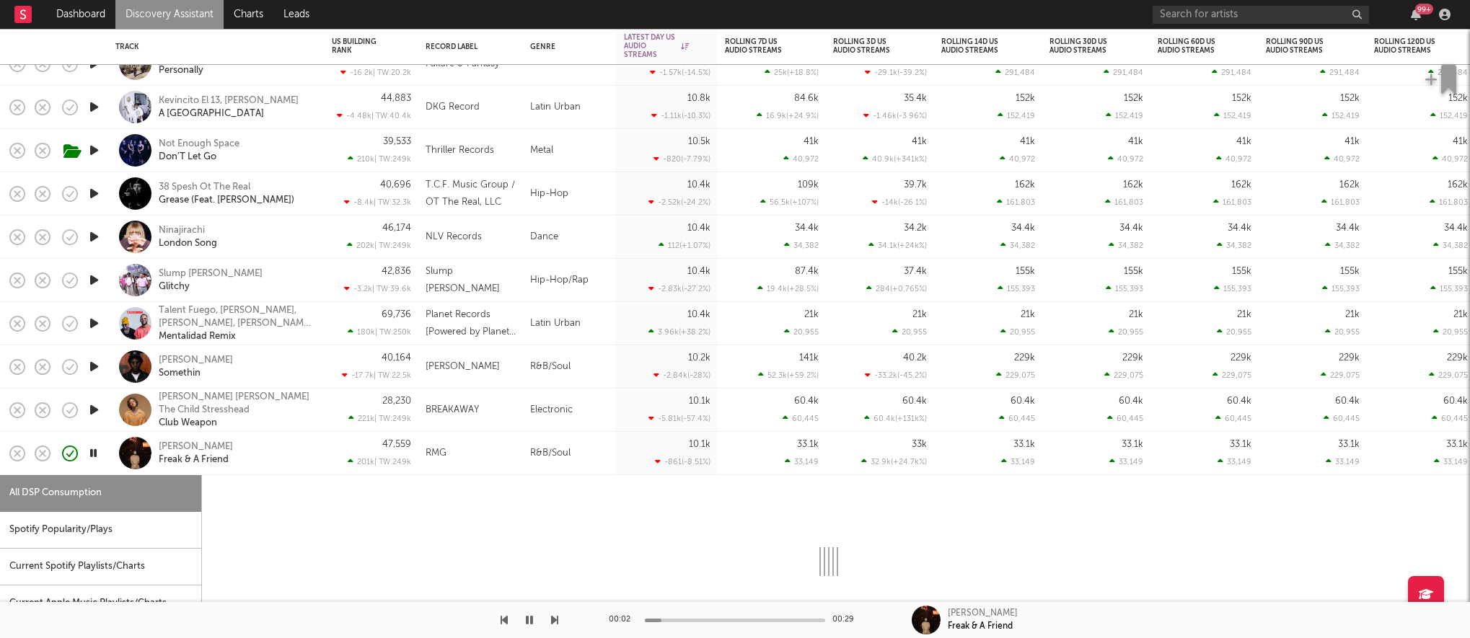
select select "1w"
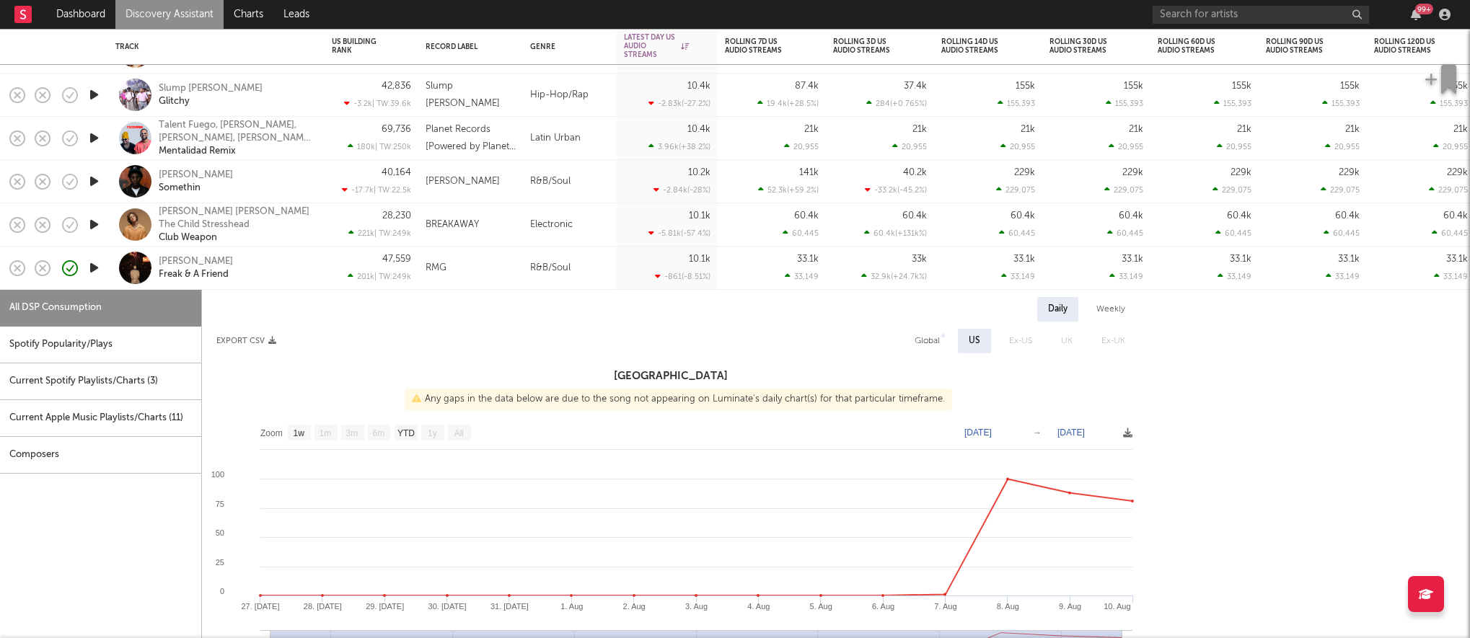
click at [87, 184] on icon "button" at bounding box center [94, 181] width 15 height 18
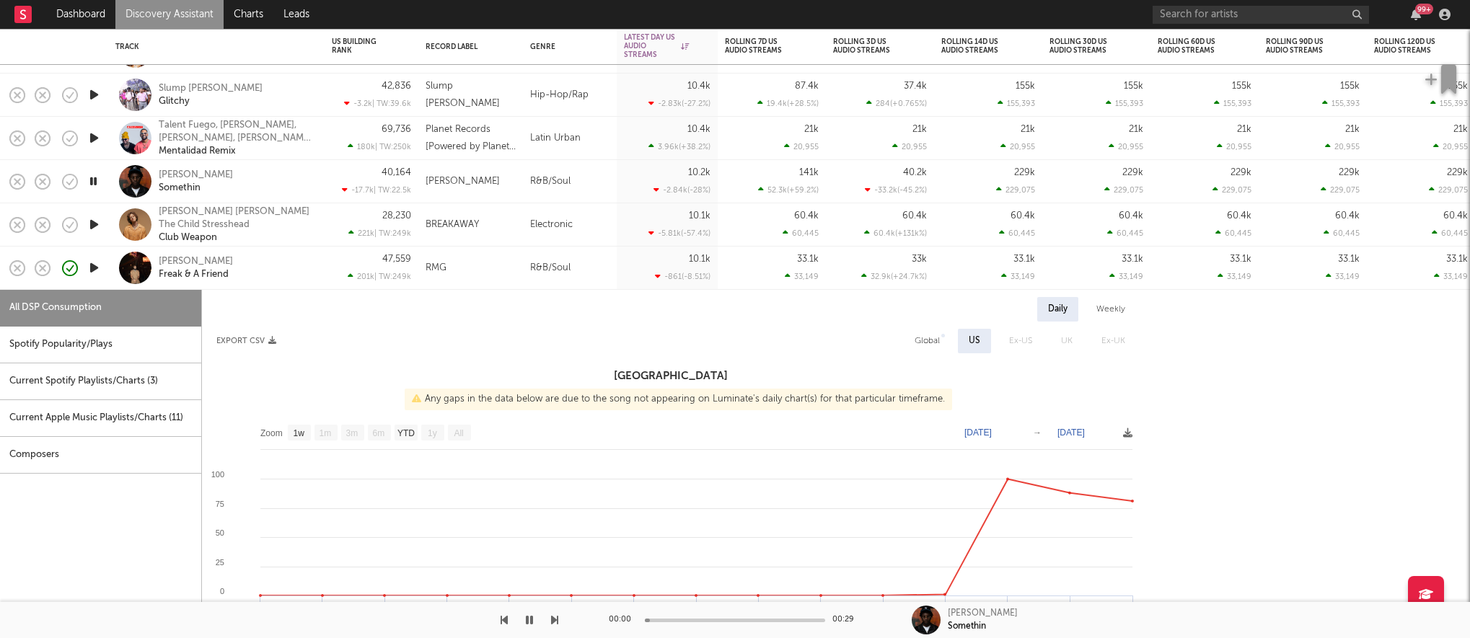
click at [291, 181] on div "Miles Caton Somethin" at bounding box center [236, 182] width 155 height 26
select select "1w"
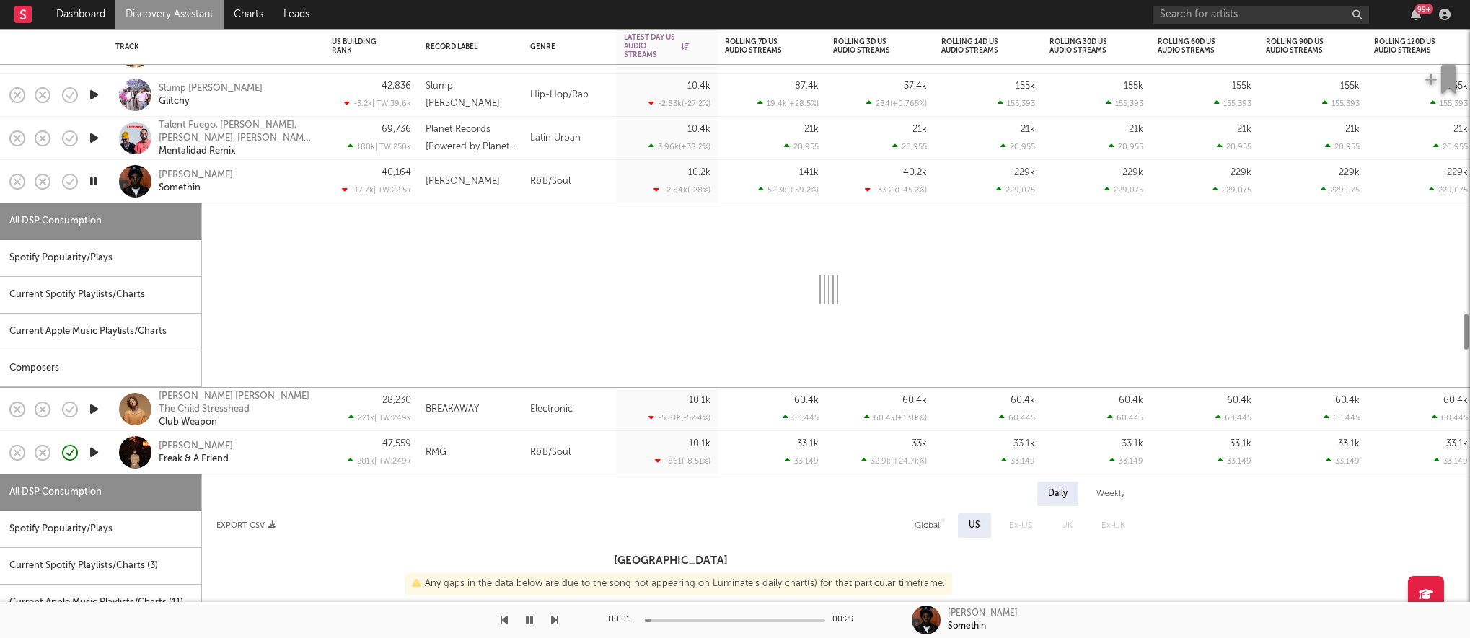
select select "1w"
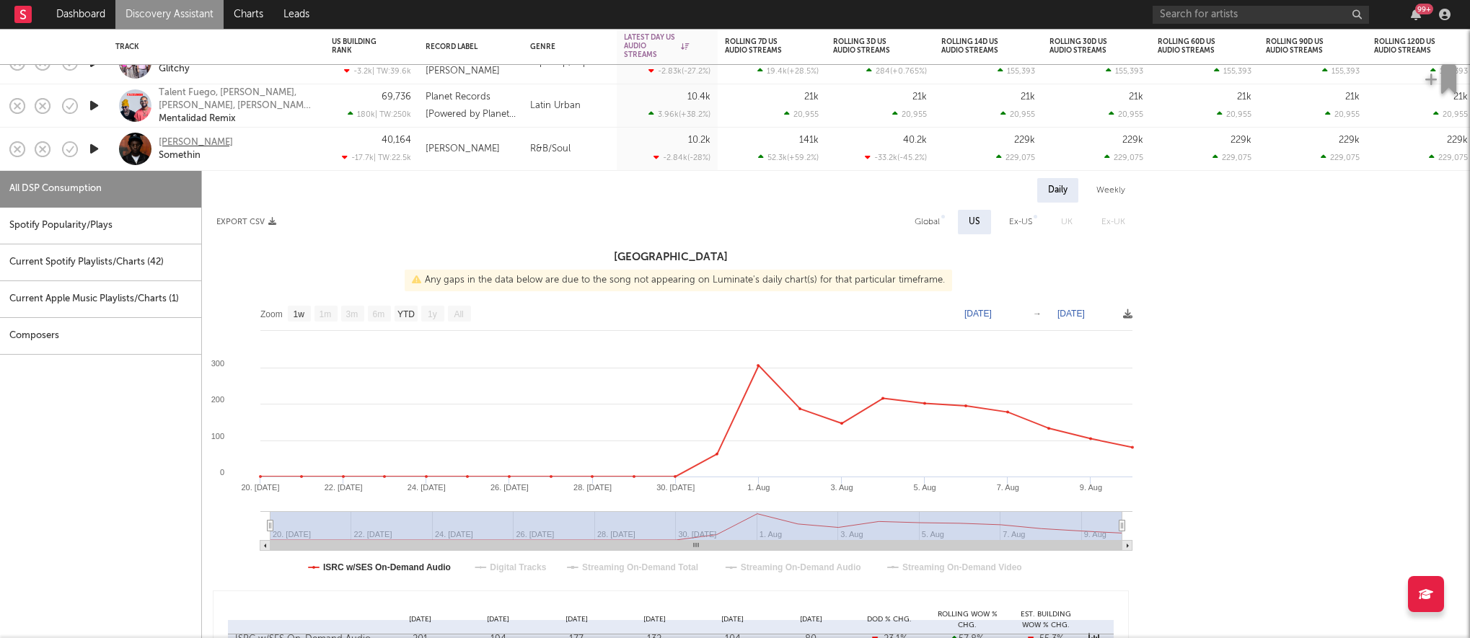
click at [191, 141] on div "Miles Caton" at bounding box center [196, 142] width 74 height 13
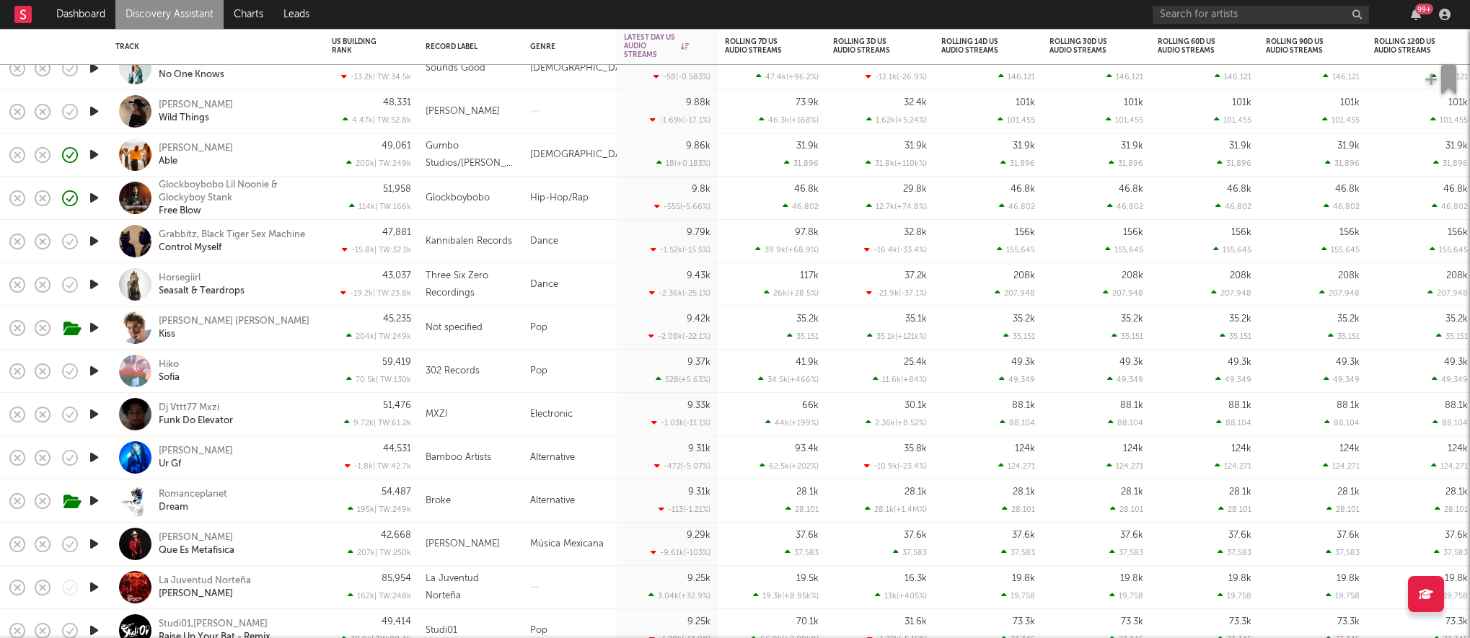
click at [96, 333] on icon "button" at bounding box center [94, 328] width 15 height 18
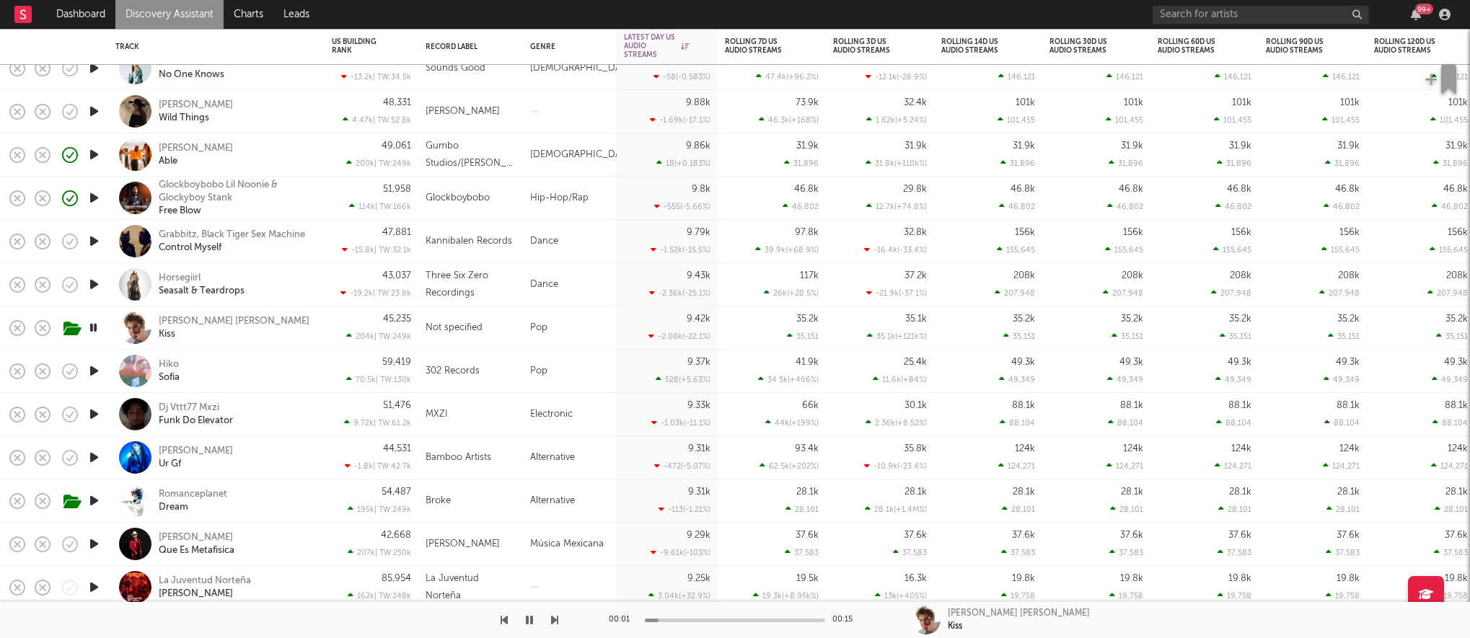
click at [91, 195] on icon "button" at bounding box center [94, 198] width 15 height 18
click at [320, 209] on div "Glockboybobo Lil Noonie & Glockyboy Stank Free Blow" at bounding box center [216, 198] width 216 height 43
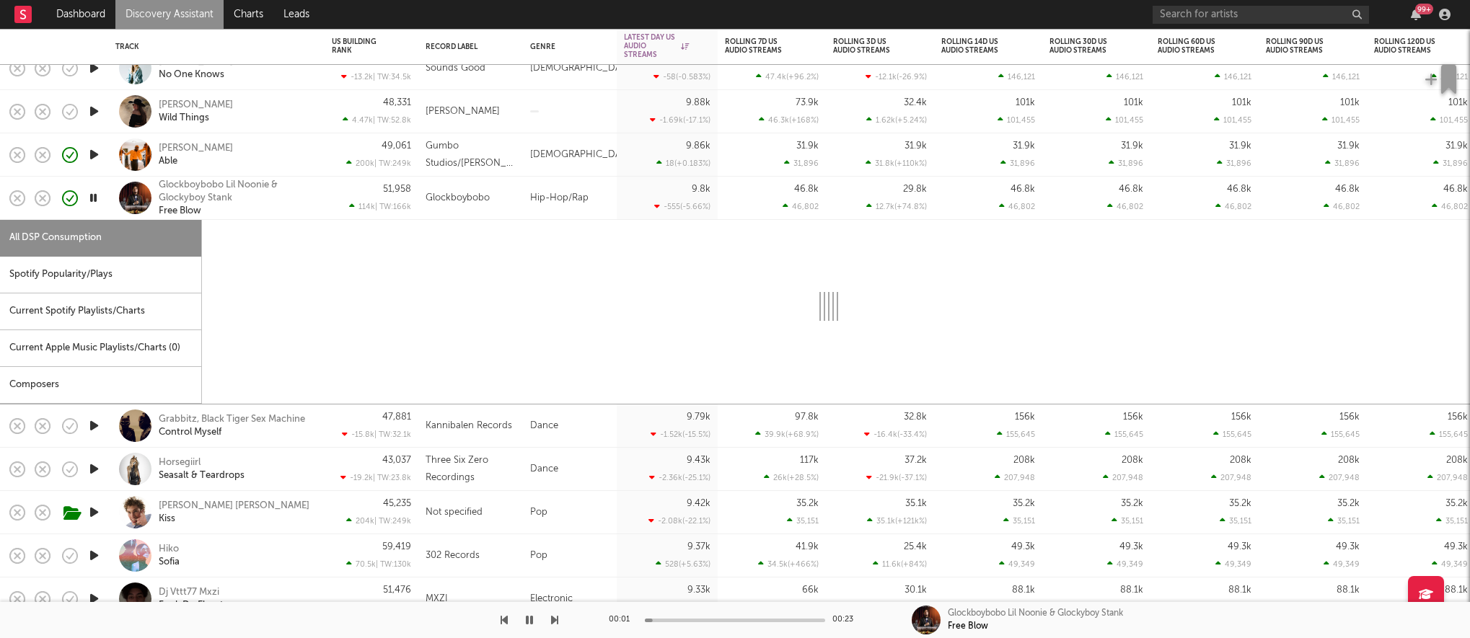
select select "1w"
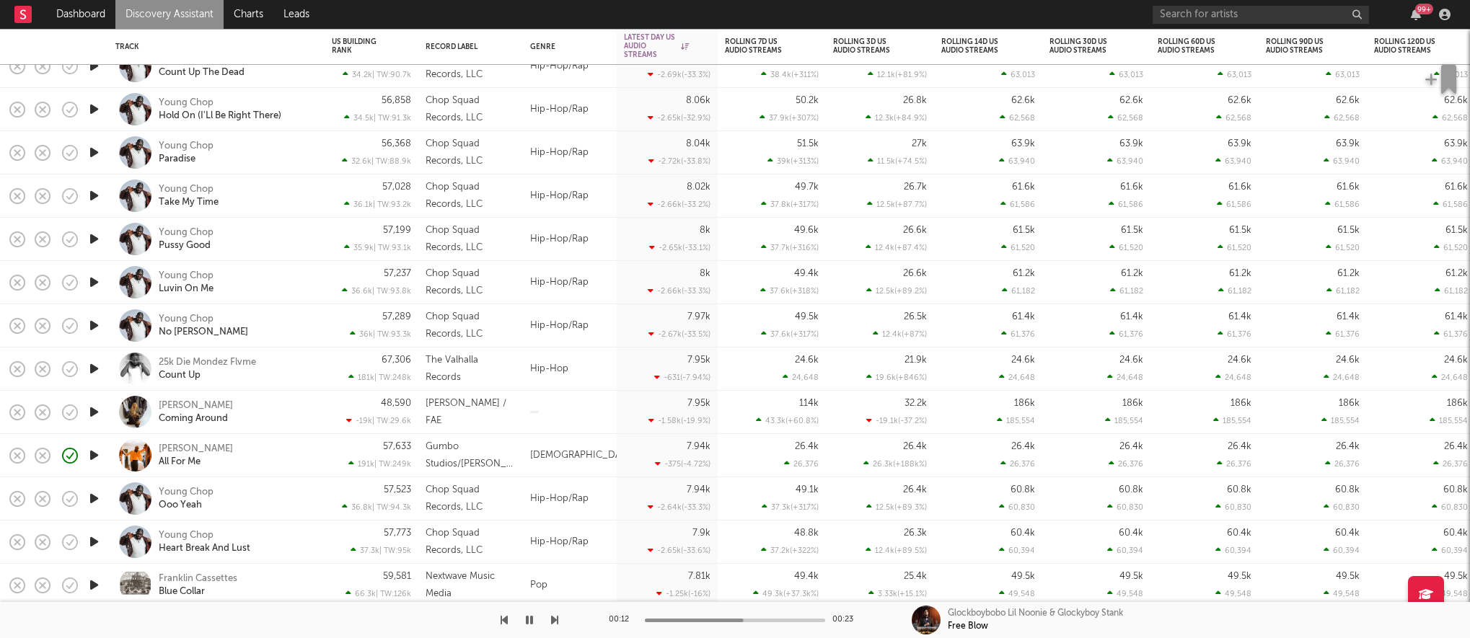
click at [95, 408] on icon "button" at bounding box center [94, 412] width 15 height 18
click at [93, 365] on icon "button" at bounding box center [94, 369] width 15 height 18
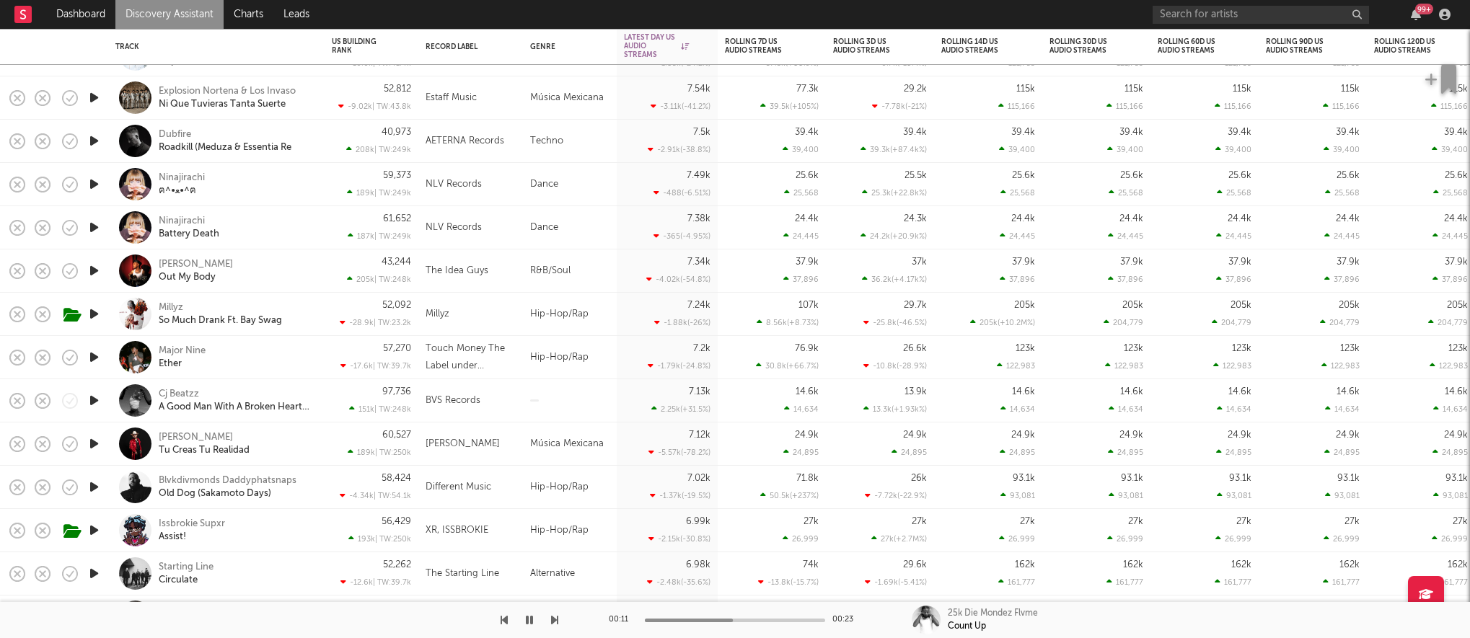
click at [320, 539] on div "Issbrokie Supxr Assist!" at bounding box center [216, 530] width 216 height 43
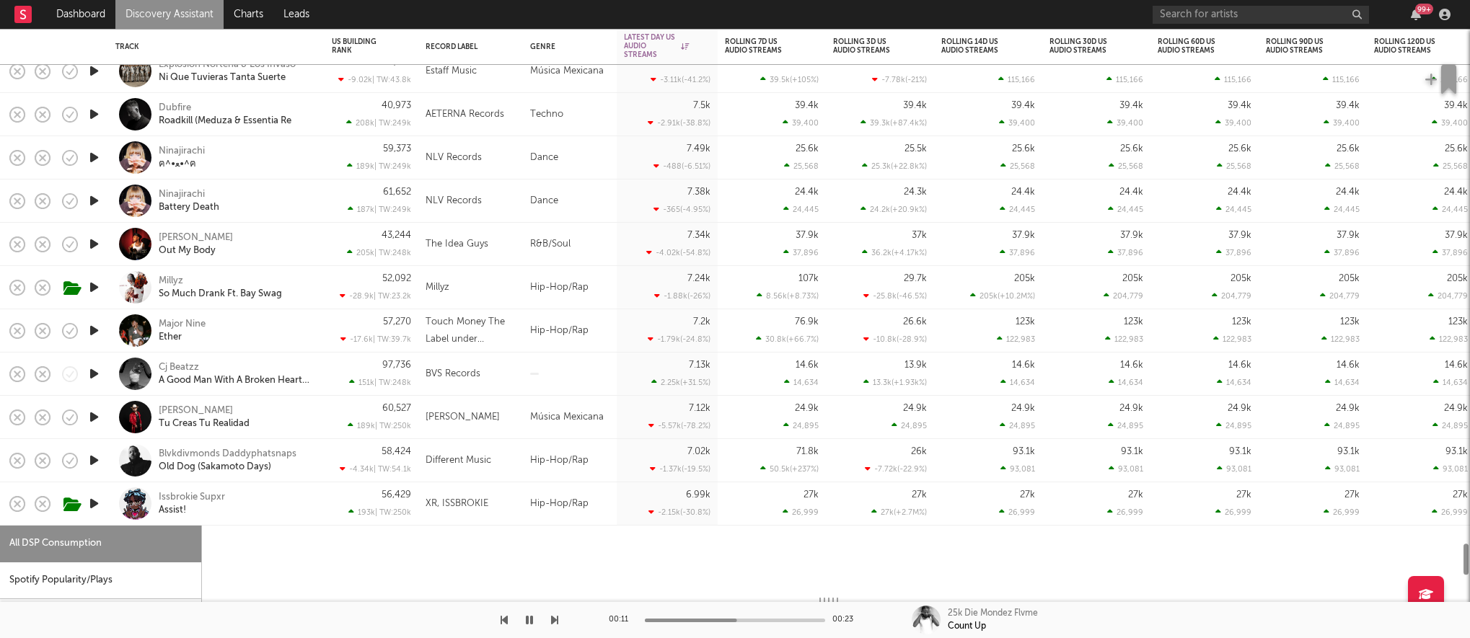
select select "1w"
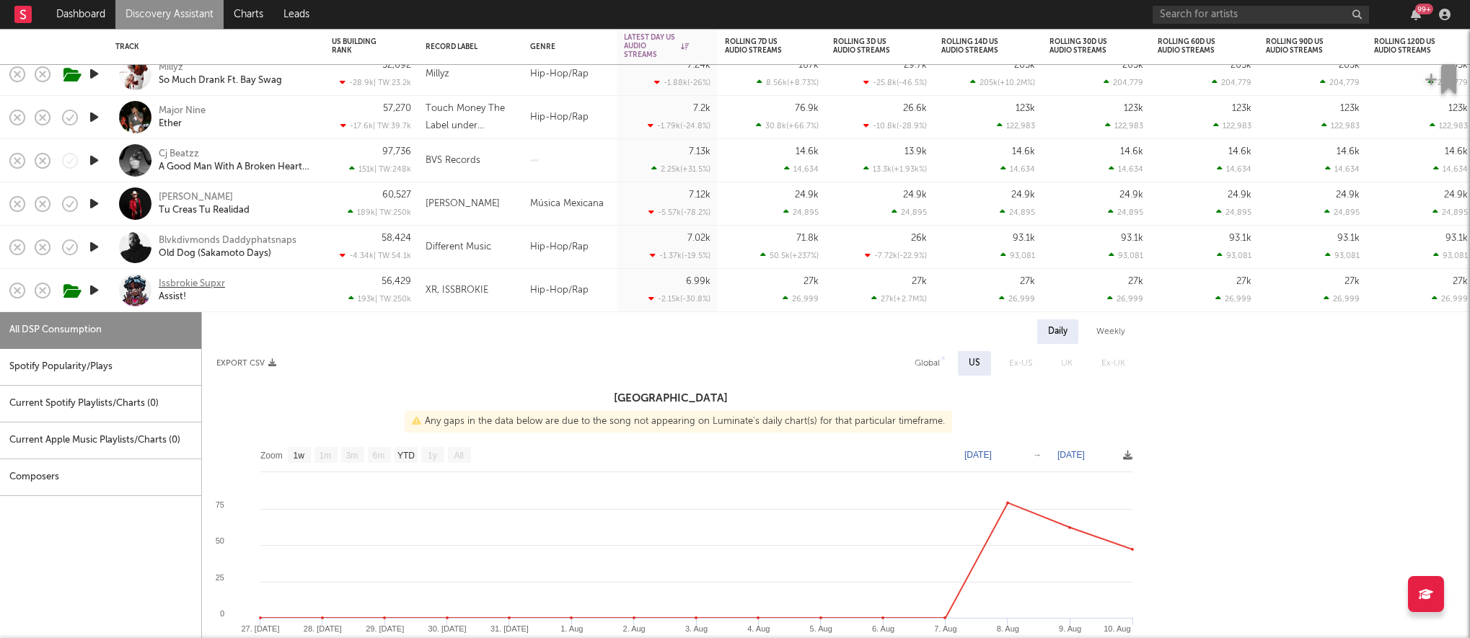
click at [199, 285] on div "Issbrokie Supxr" at bounding box center [192, 284] width 66 height 13
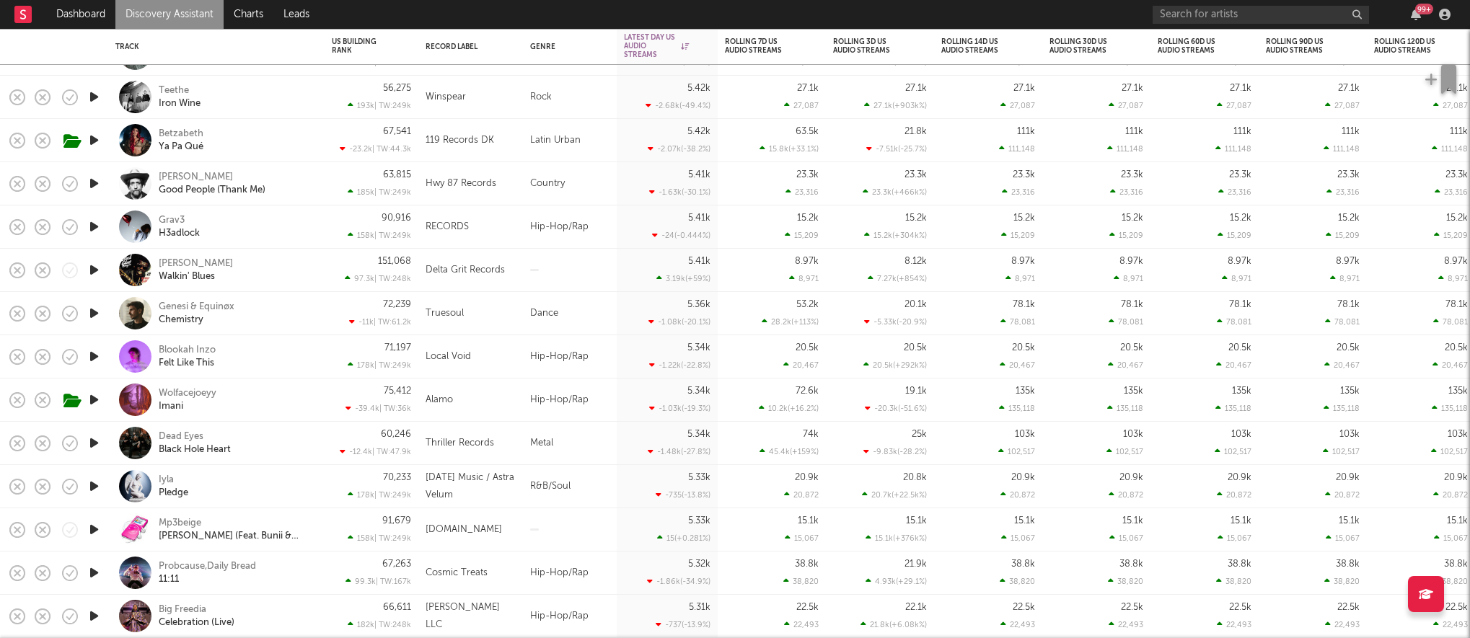
click at [286, 480] on div "Iyla Pledge" at bounding box center [236, 487] width 155 height 26
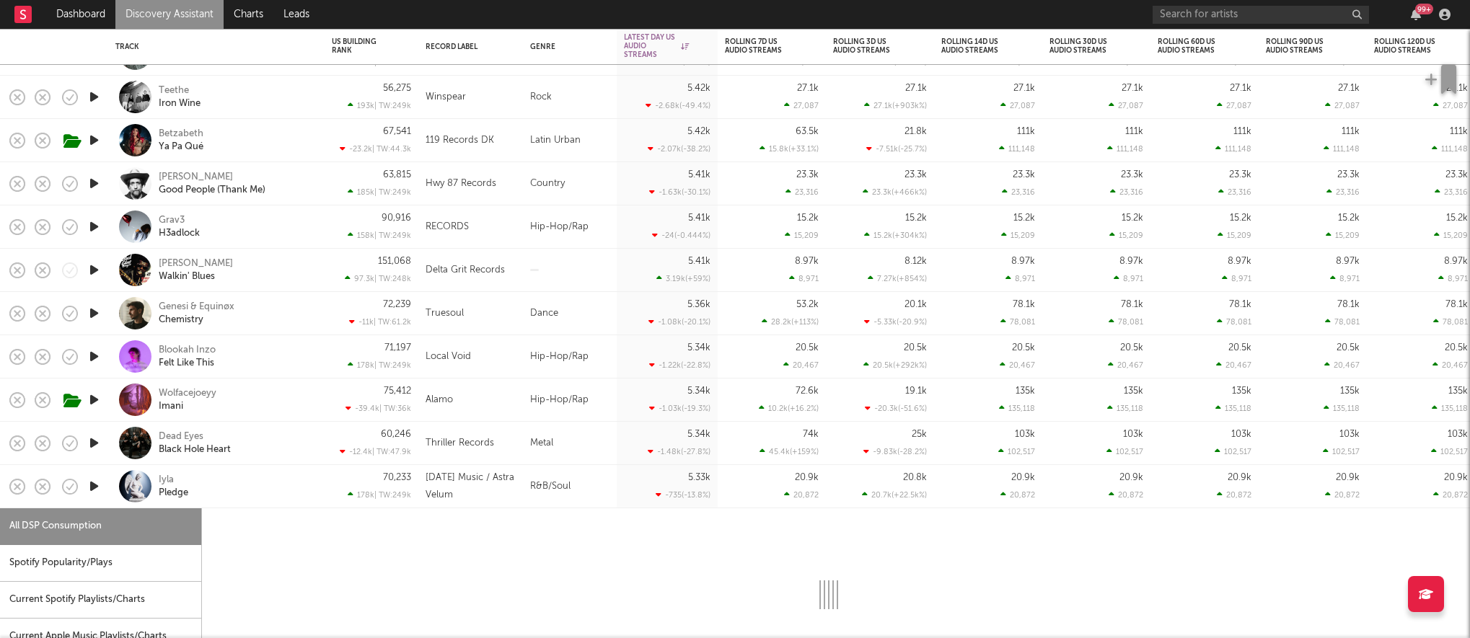
select select "1w"
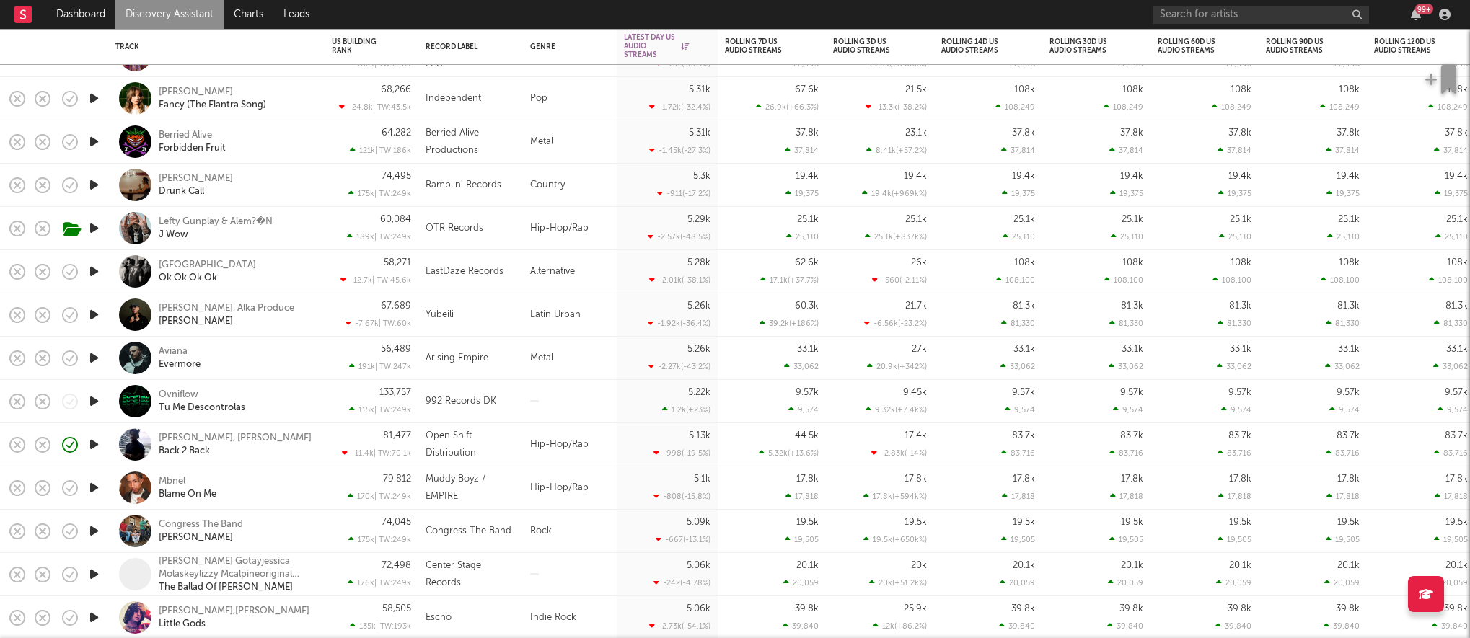
click at [294, 457] on div "Bc Tae, Nasg Chaz Back 2 Back" at bounding box center [216, 444] width 202 height 43
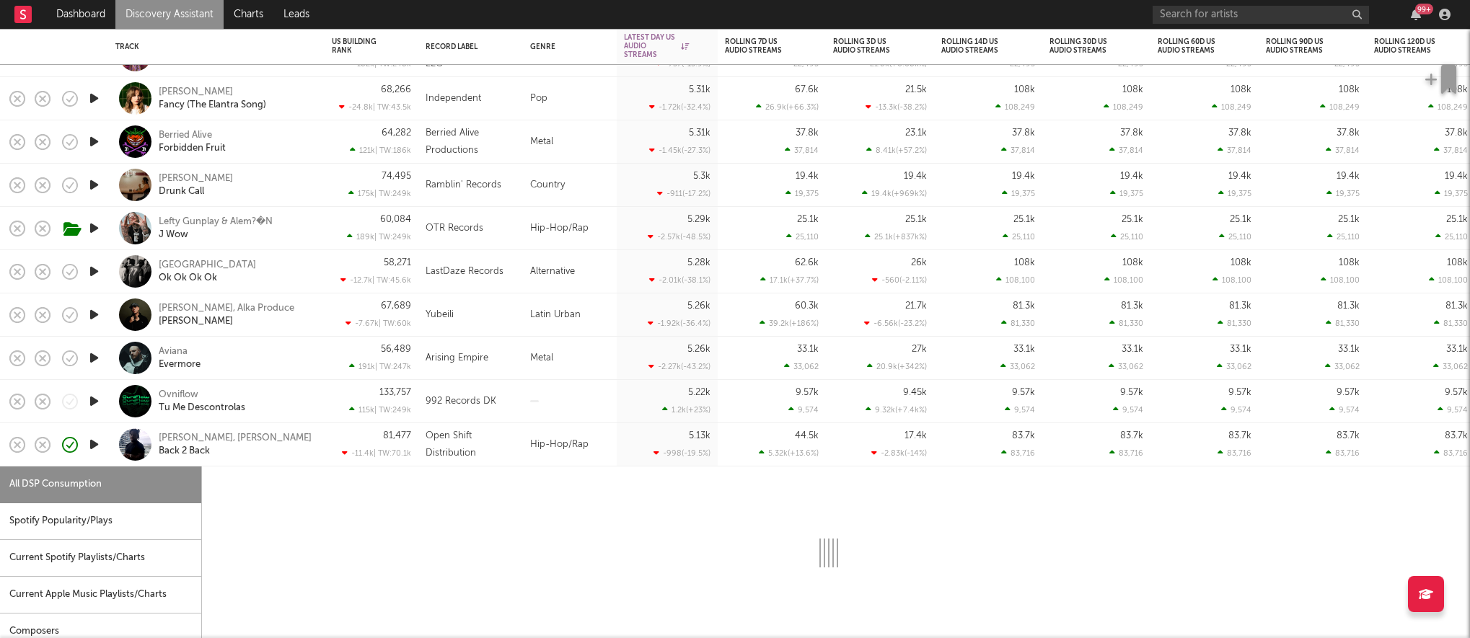
select select "1w"
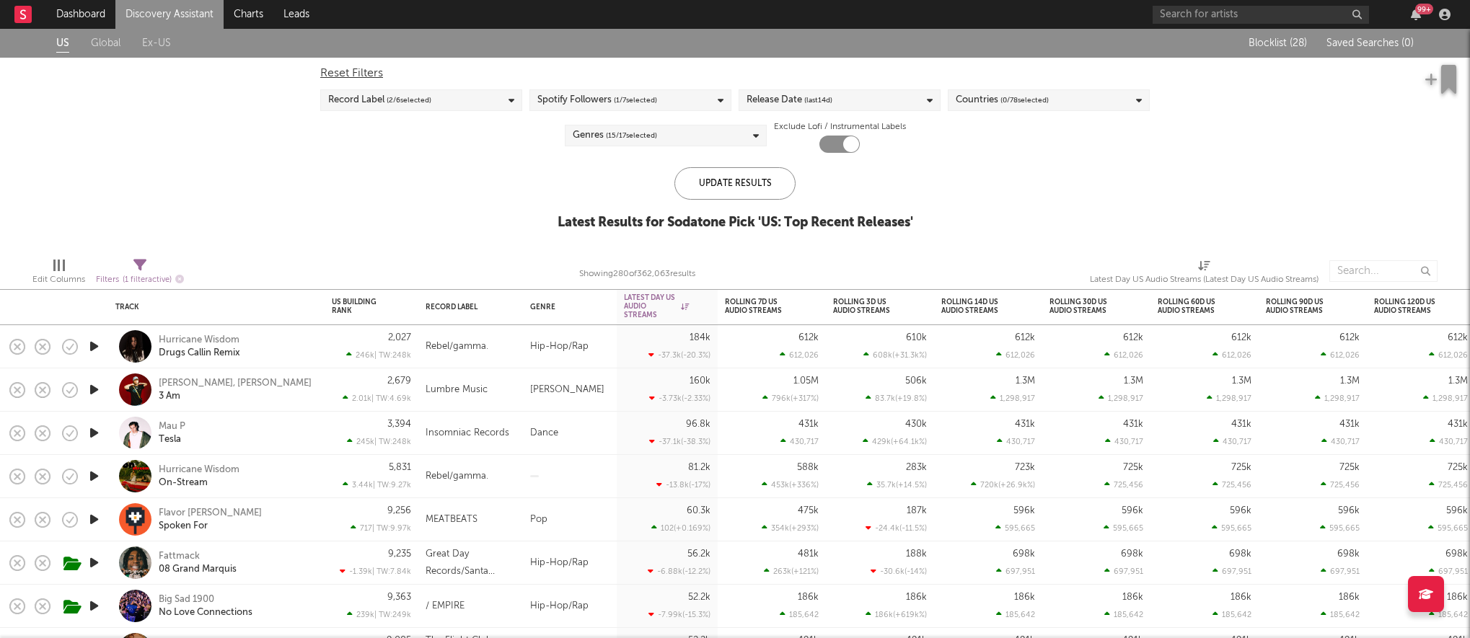
click at [149, 12] on link "Discovery Assistant" at bounding box center [169, 14] width 108 height 29
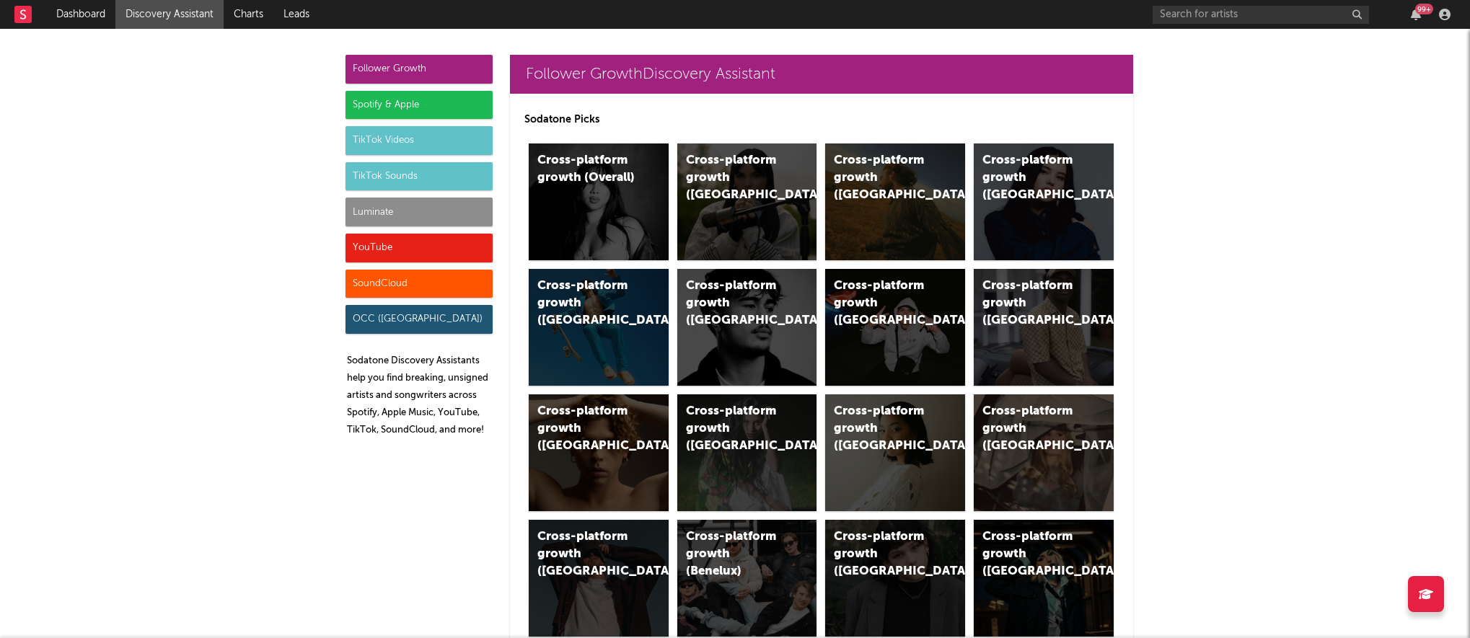
click at [405, 207] on div "Luminate" at bounding box center [419, 212] width 147 height 29
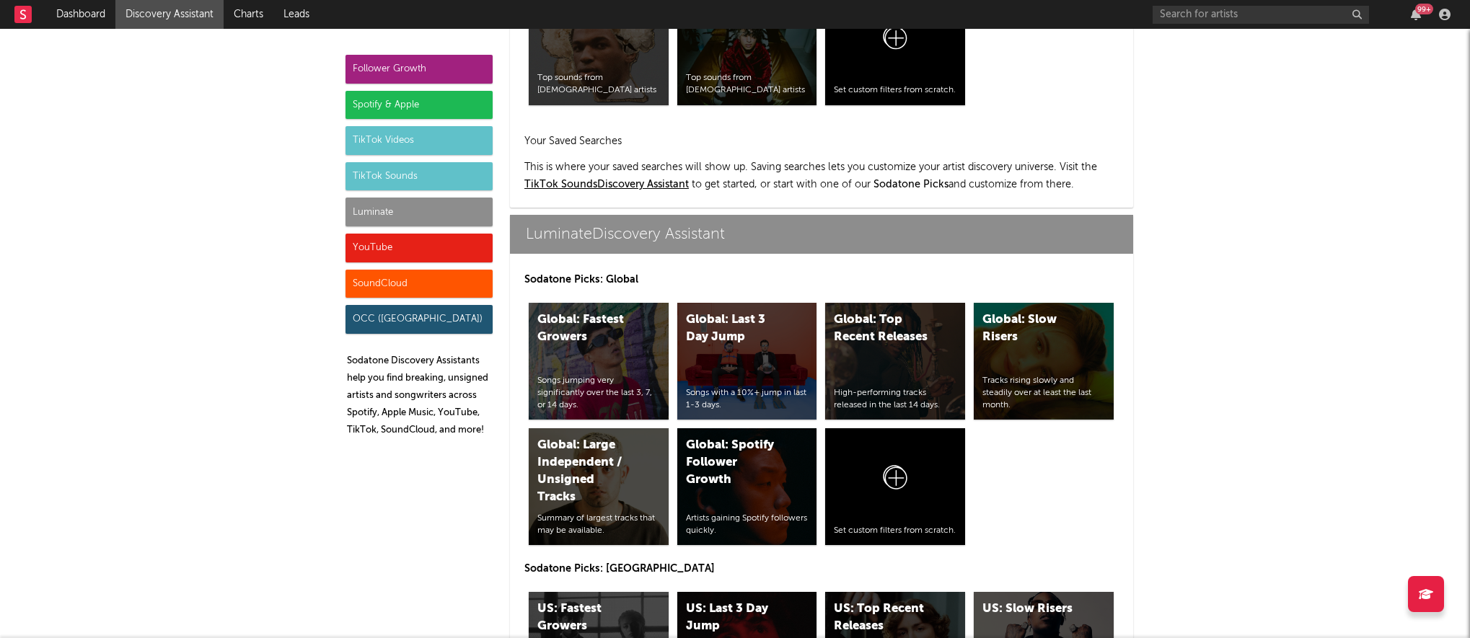
scroll to position [6404, 0]
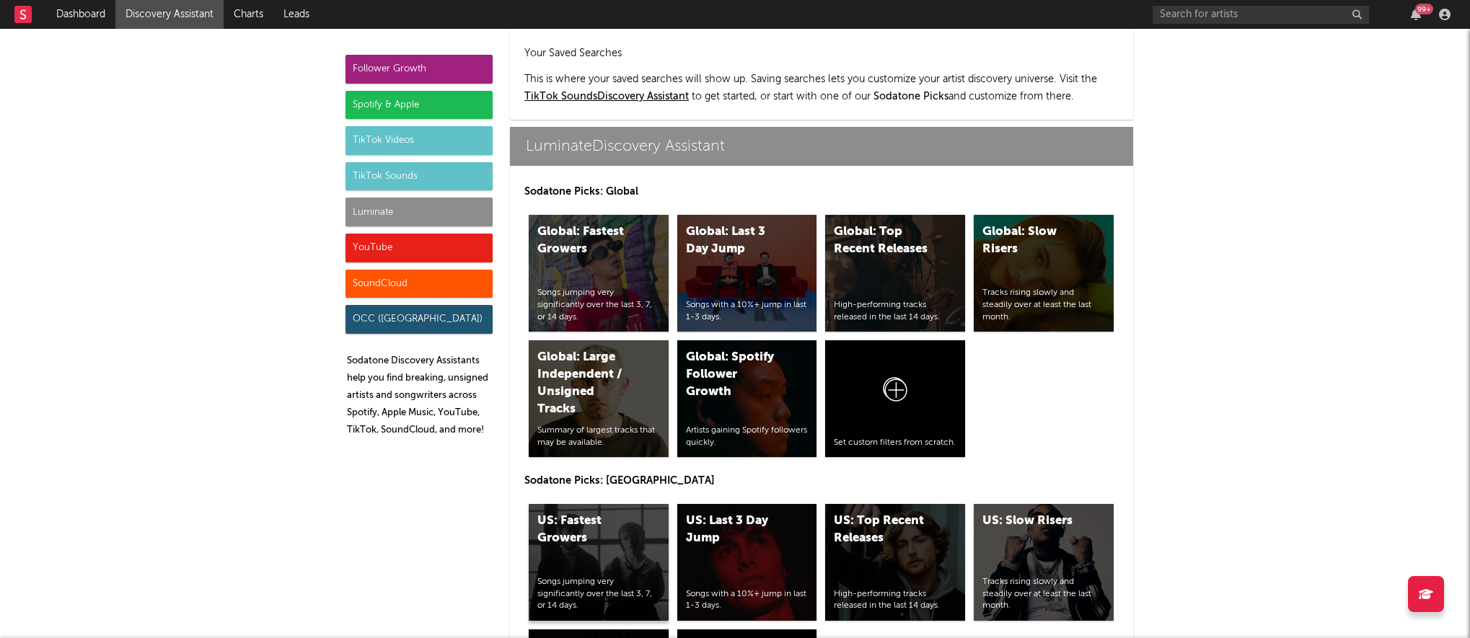
click at [570, 504] on div "US: Fastest Growers Songs jumping very significantly over the last 3, 7, or 14 …" at bounding box center [599, 562] width 140 height 117
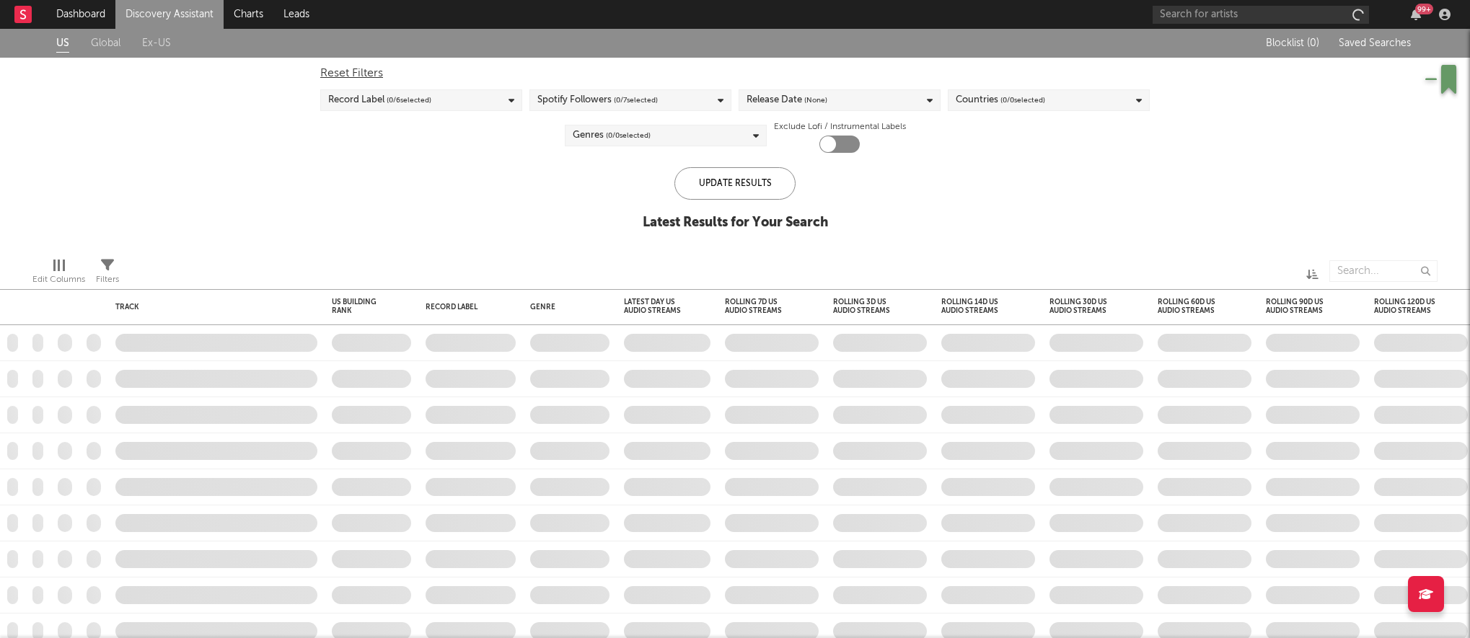
checkbox input "true"
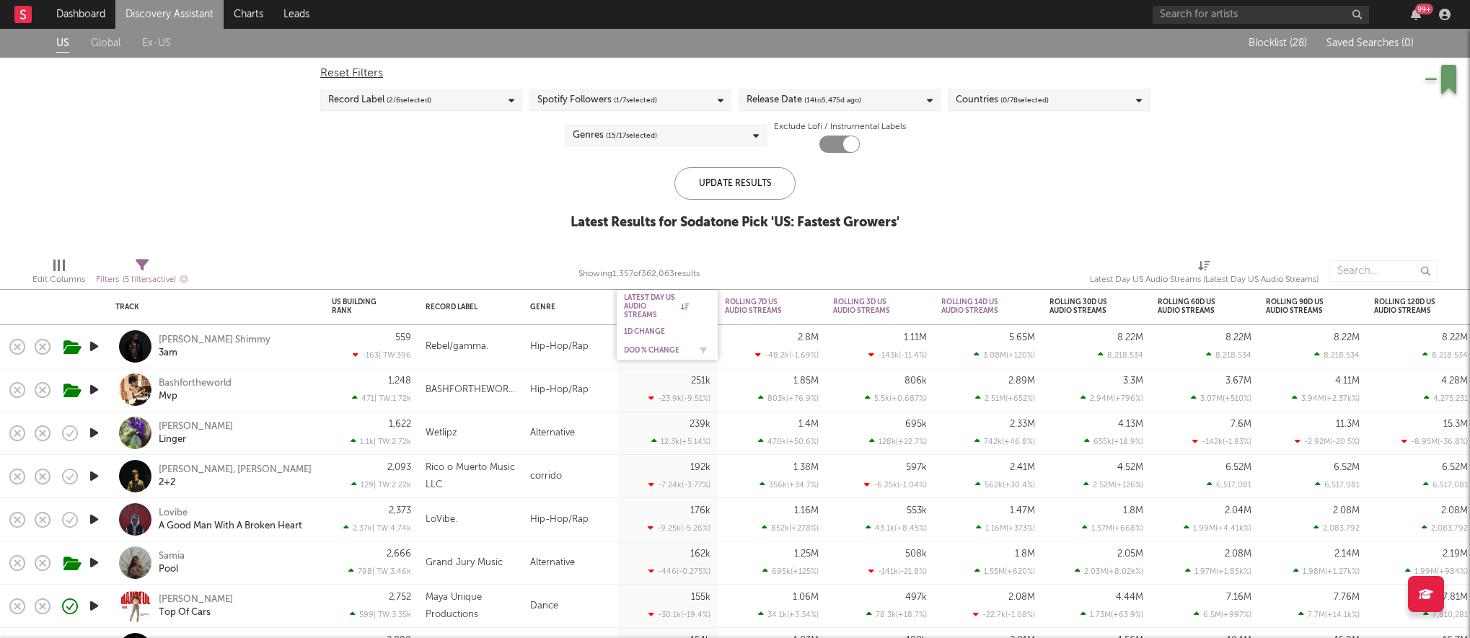
click at [660, 350] on div "DoD % Change" at bounding box center [656, 350] width 65 height 9
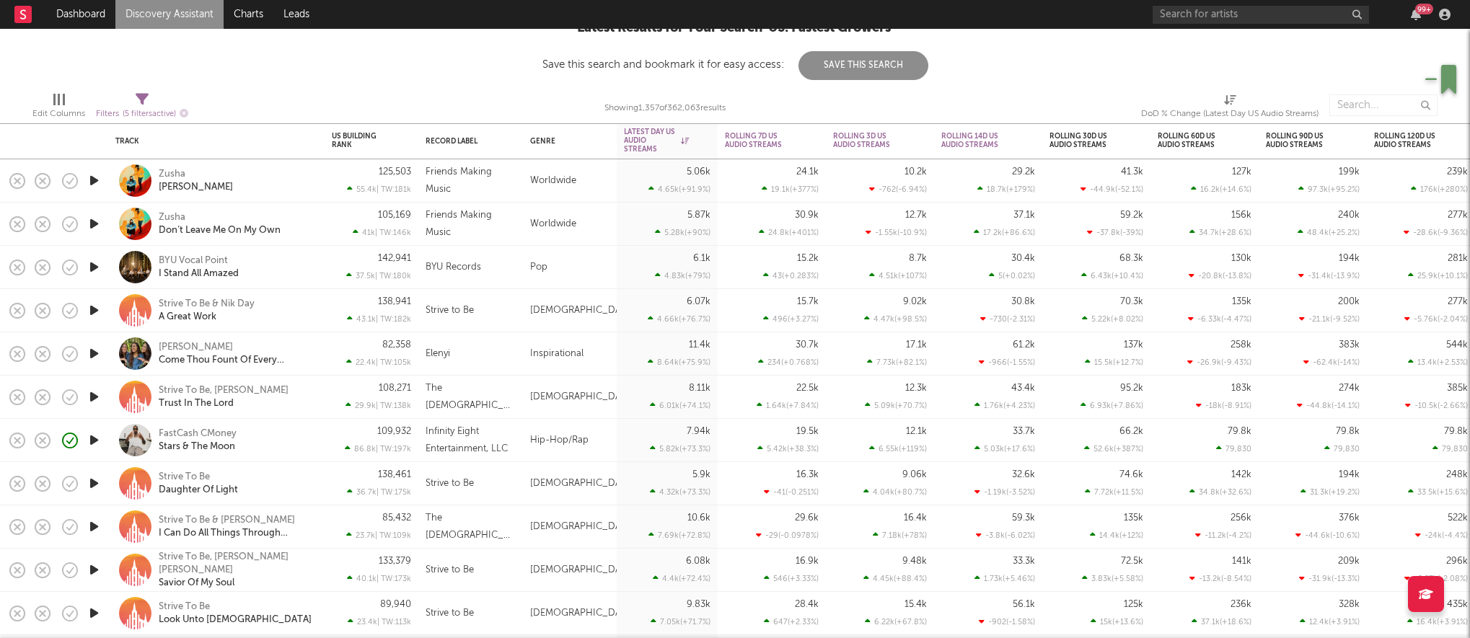
click at [96, 442] on icon "button" at bounding box center [94, 440] width 15 height 18
click at [312, 441] on div "FastCash CMoney Stars & The Moon" at bounding box center [236, 441] width 155 height 26
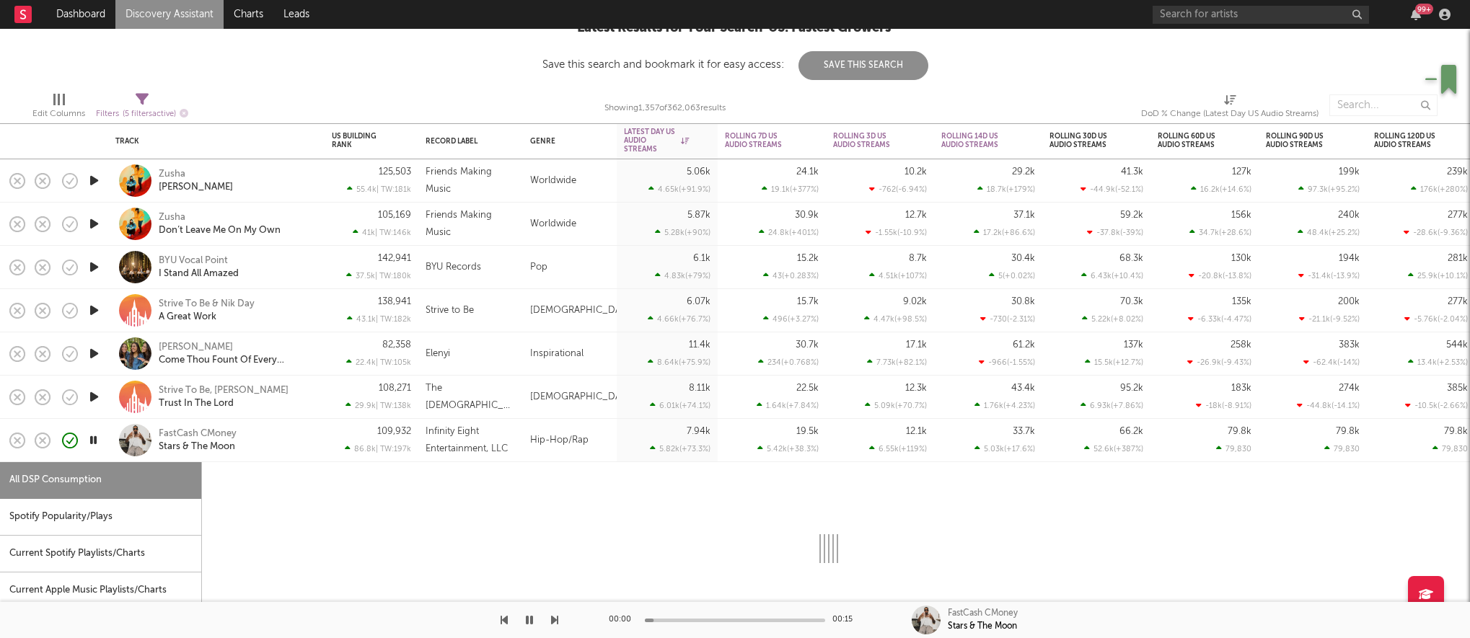
select select "1w"
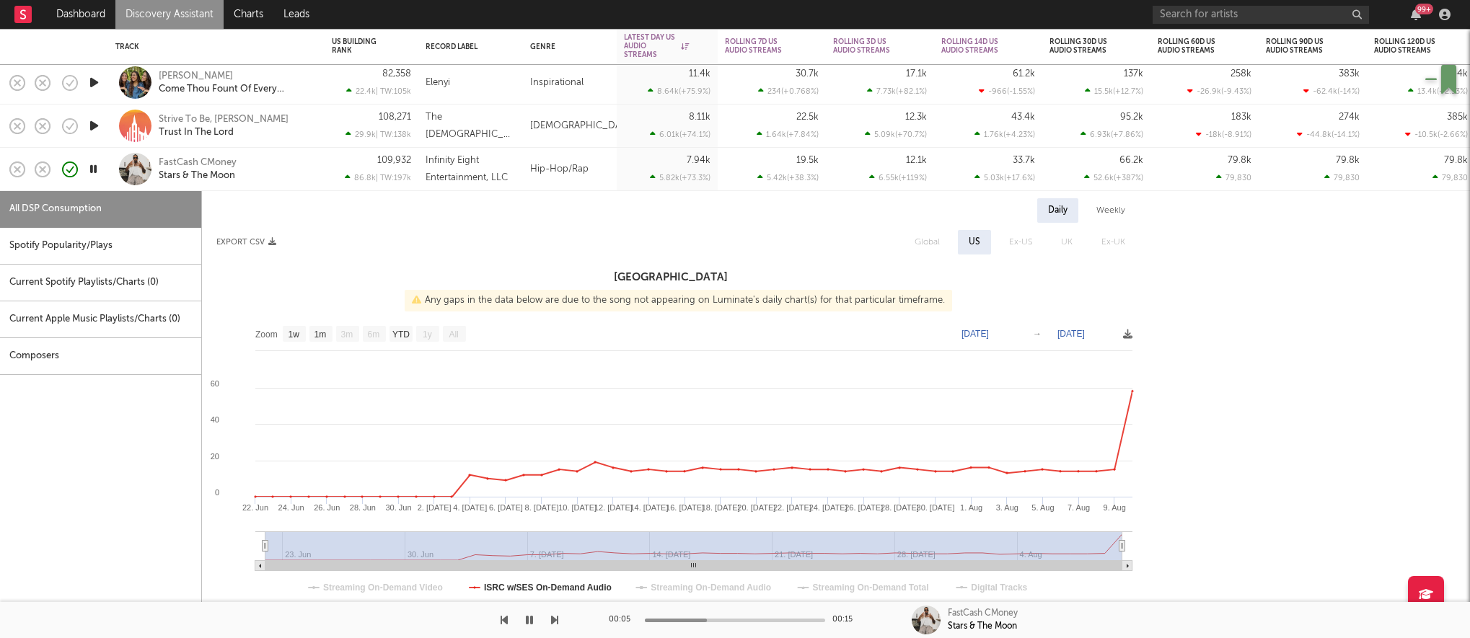
click at [796, 398] on rect at bounding box center [671, 463] width 938 height 289
click at [224, 163] on div "FastCash CMoney" at bounding box center [198, 163] width 78 height 13
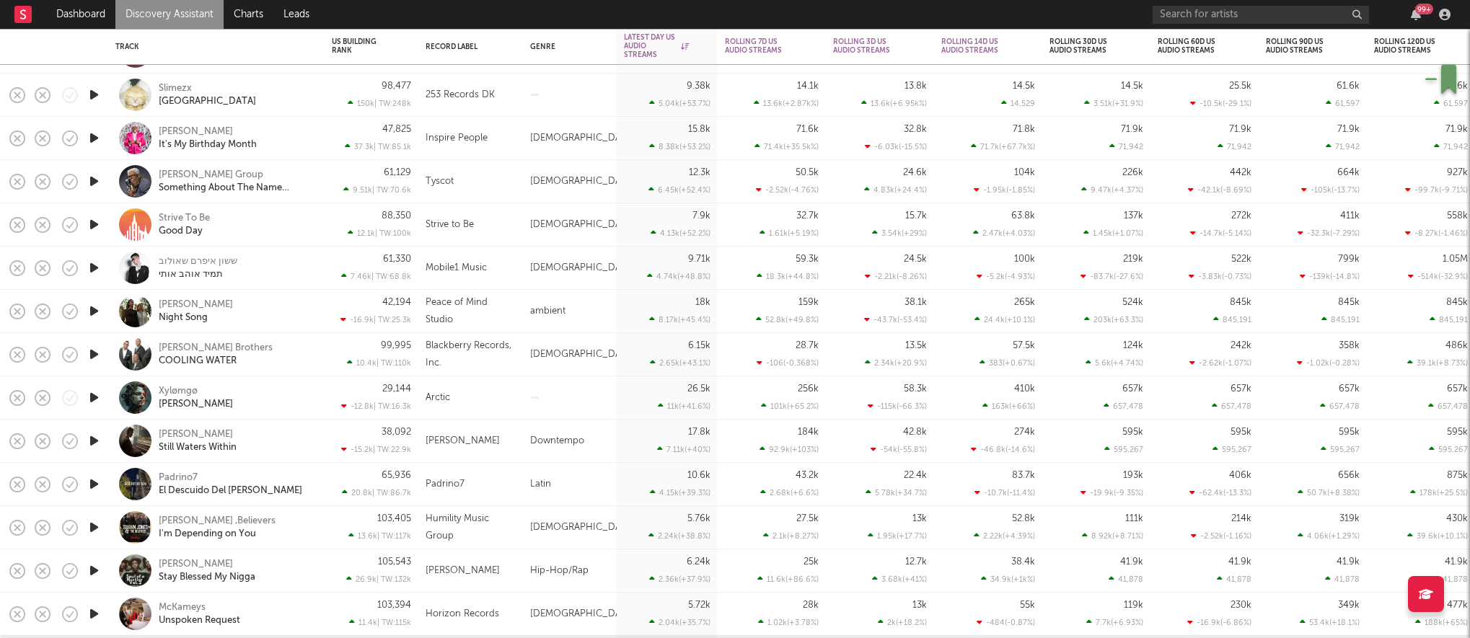
click at [93, 95] on icon "button" at bounding box center [94, 95] width 15 height 18
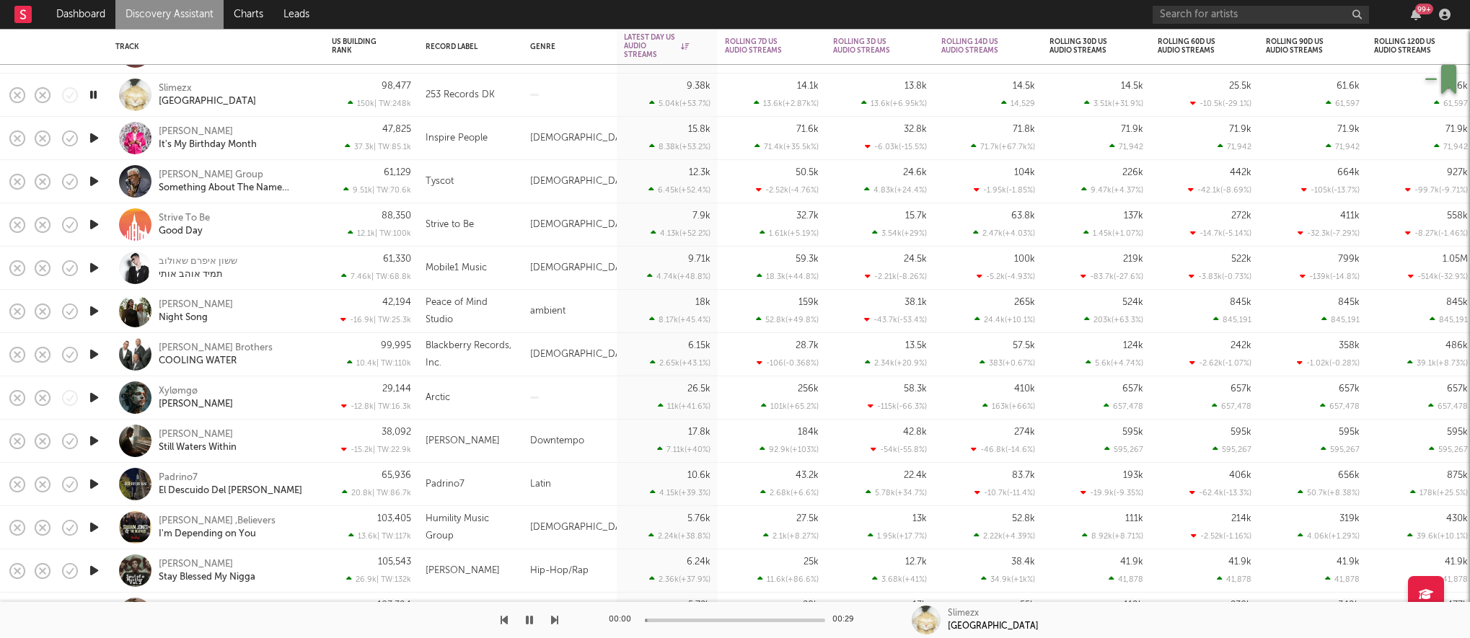
click at [265, 94] on div "Slimezx East Coast" at bounding box center [236, 95] width 155 height 26
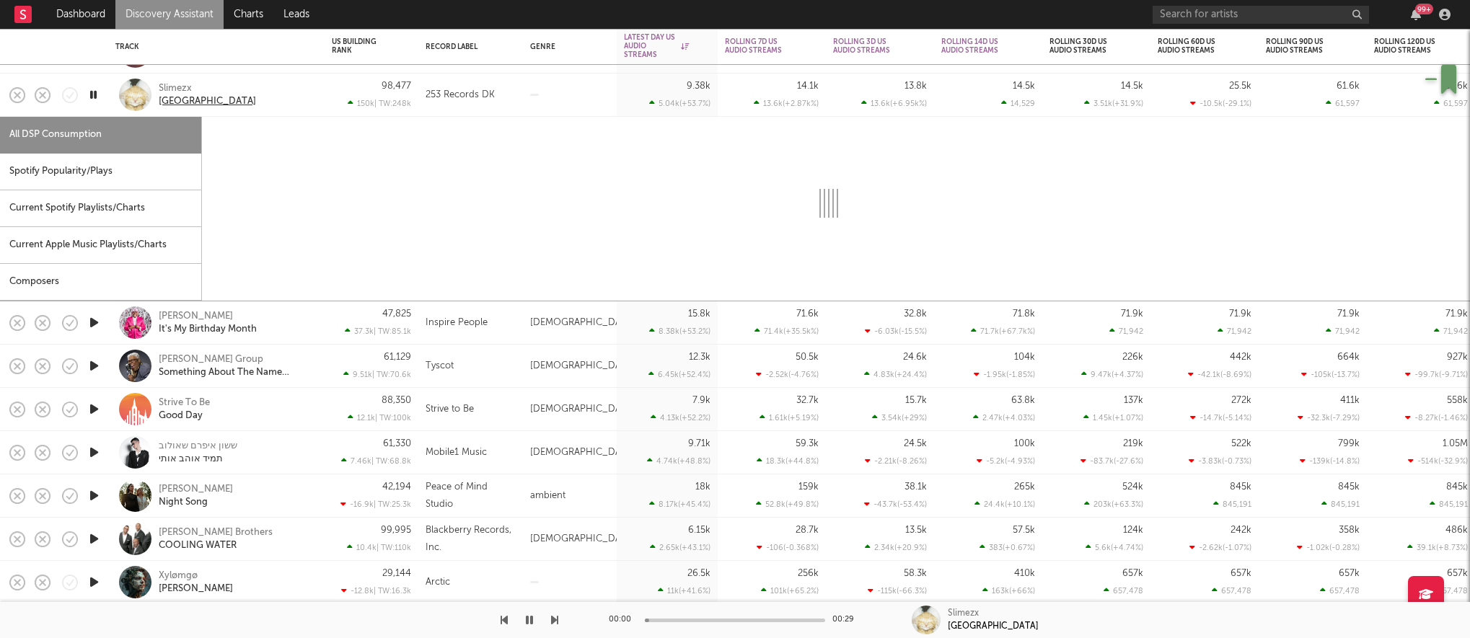
select select "1w"
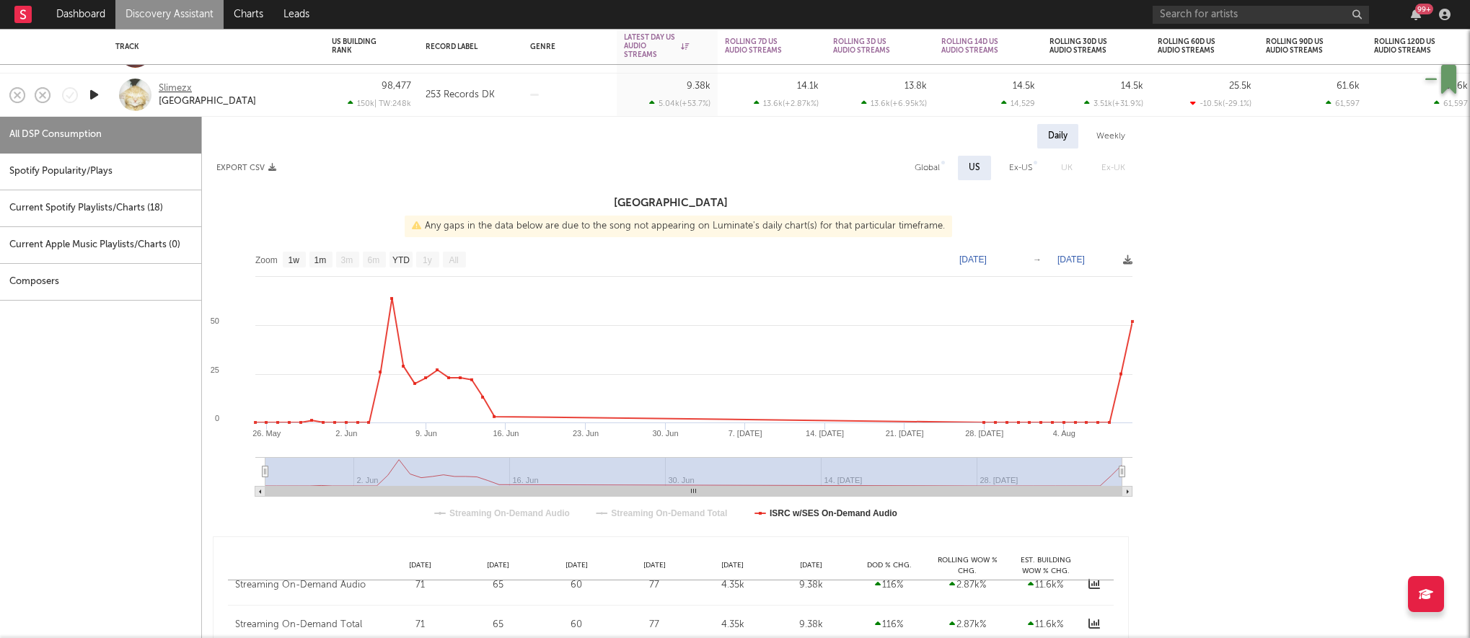
click at [169, 85] on div "Slimezx" at bounding box center [175, 88] width 33 height 13
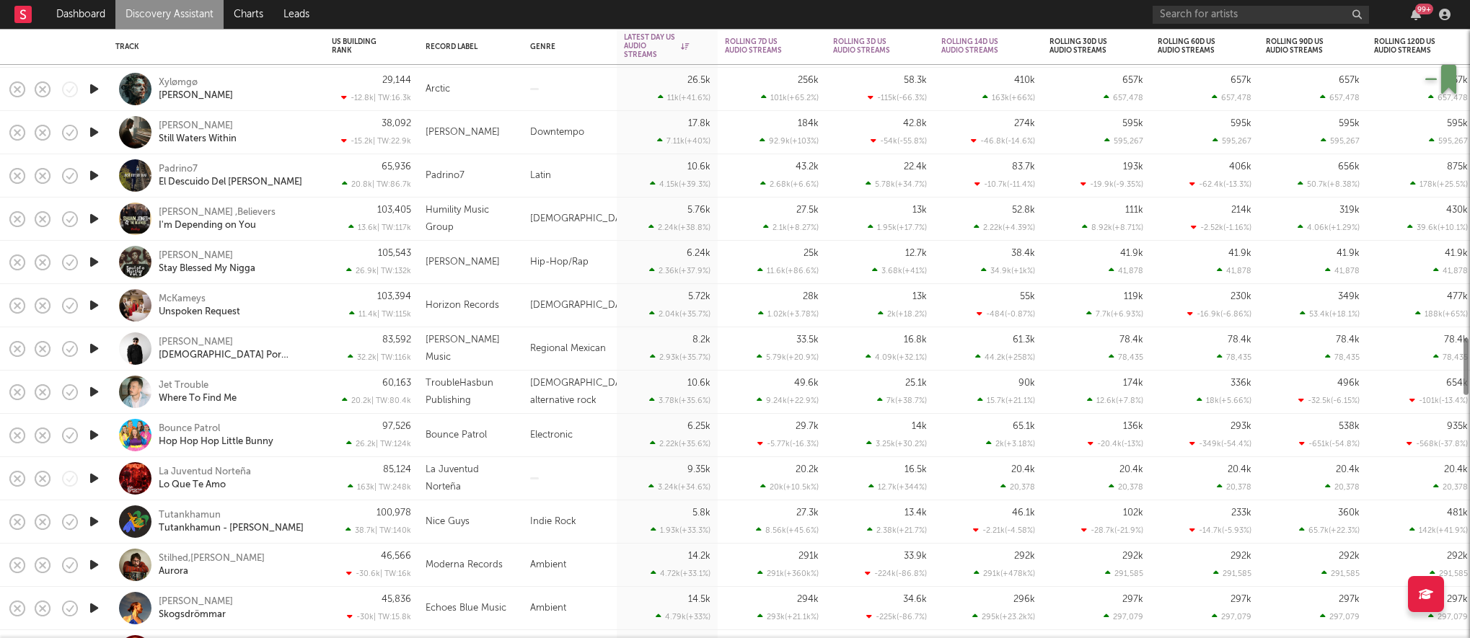
select select "1w"
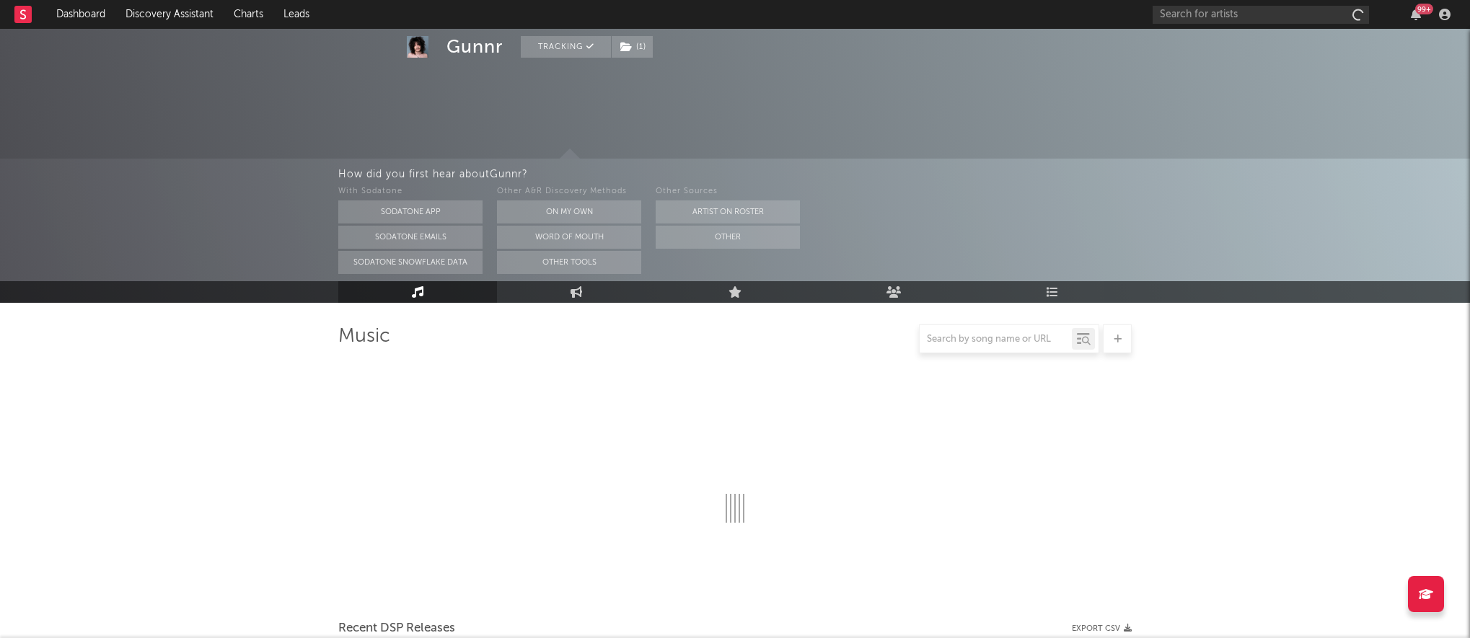
select select "6m"
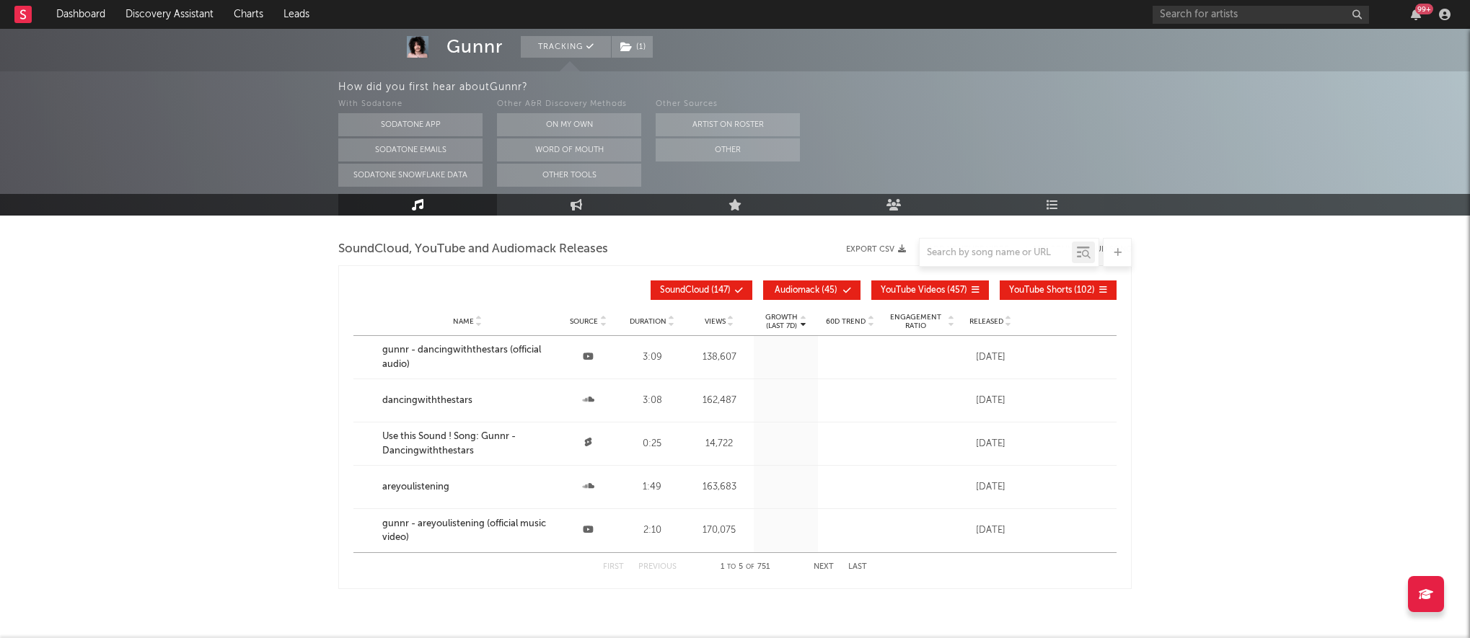
scroll to position [1638, 0]
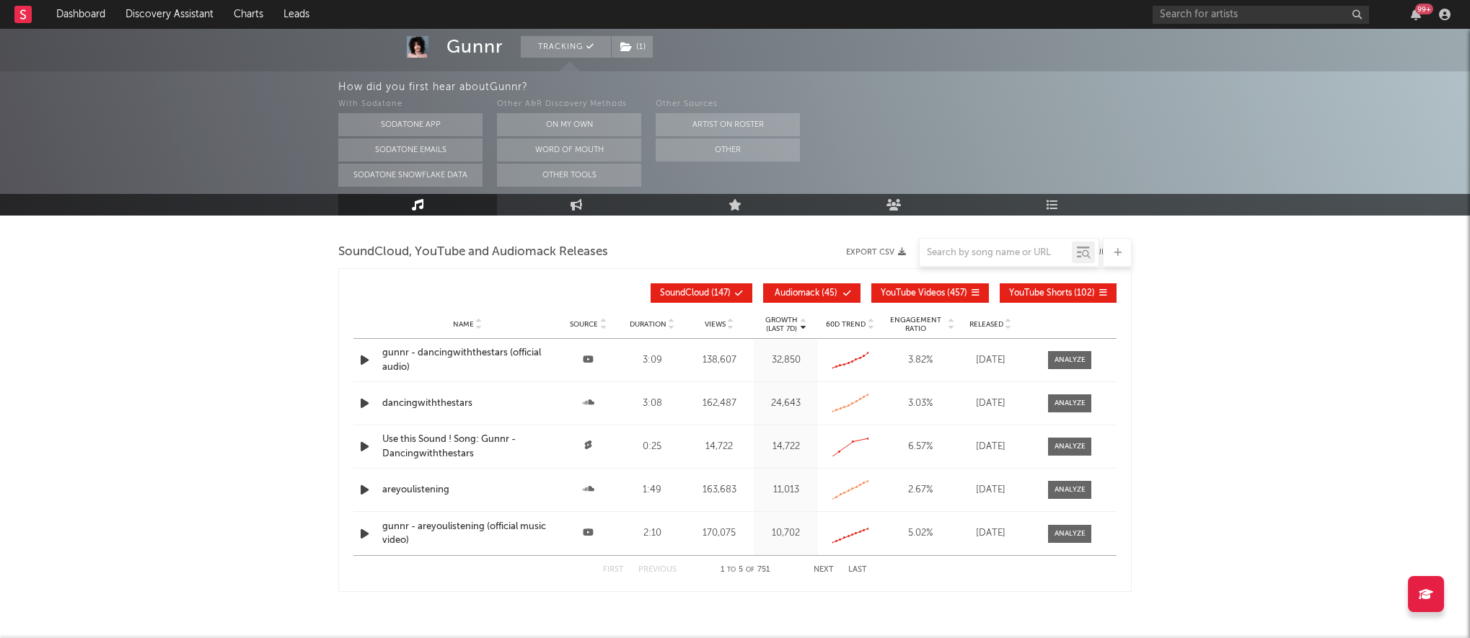
click at [501, 354] on div "gunnr - dancingwiththestars (official audio)" at bounding box center [467, 360] width 170 height 28
click at [156, 20] on link "Discovery Assistant" at bounding box center [169, 14] width 108 height 29
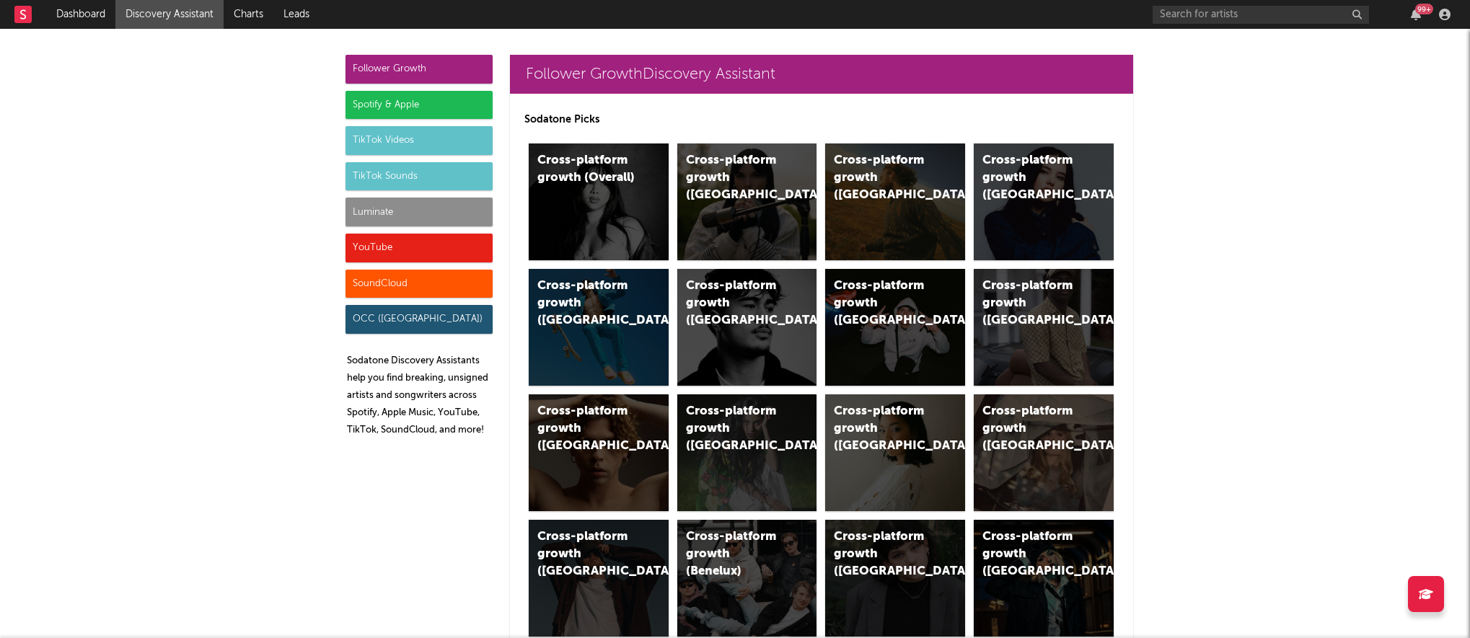
click at [387, 210] on div "Luminate" at bounding box center [419, 212] width 147 height 29
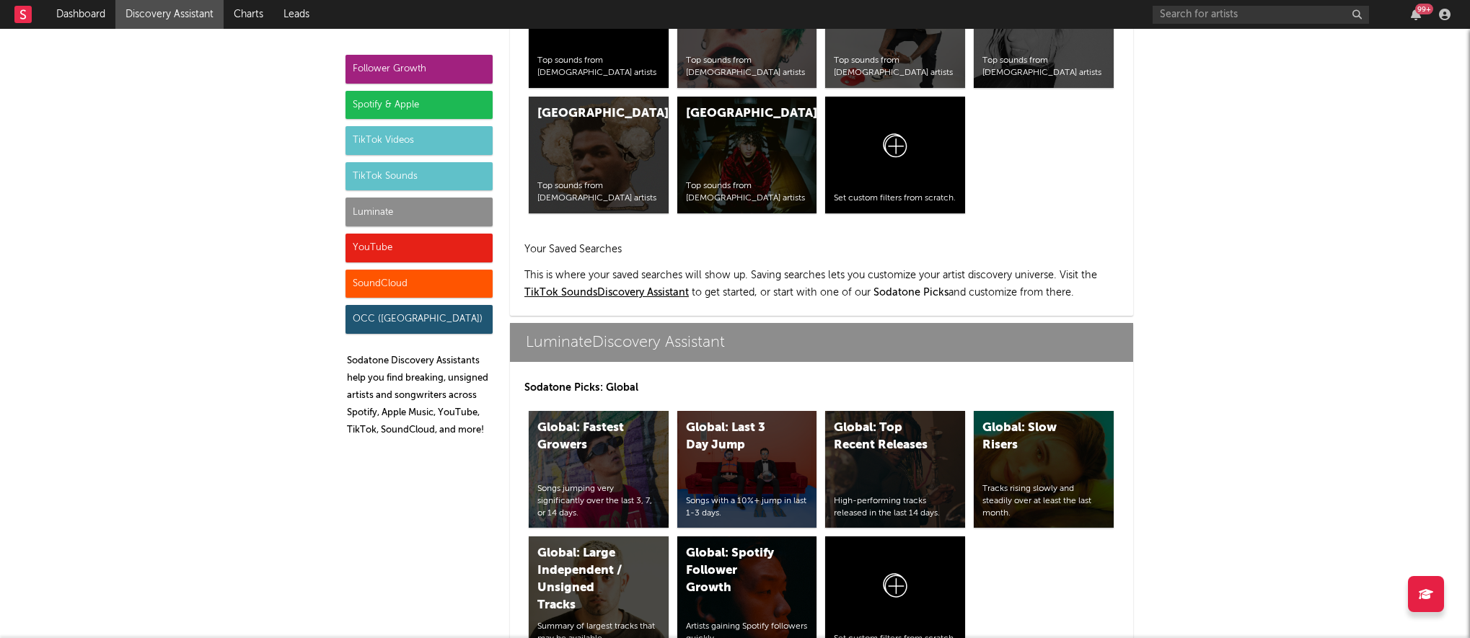
scroll to position [6404, 0]
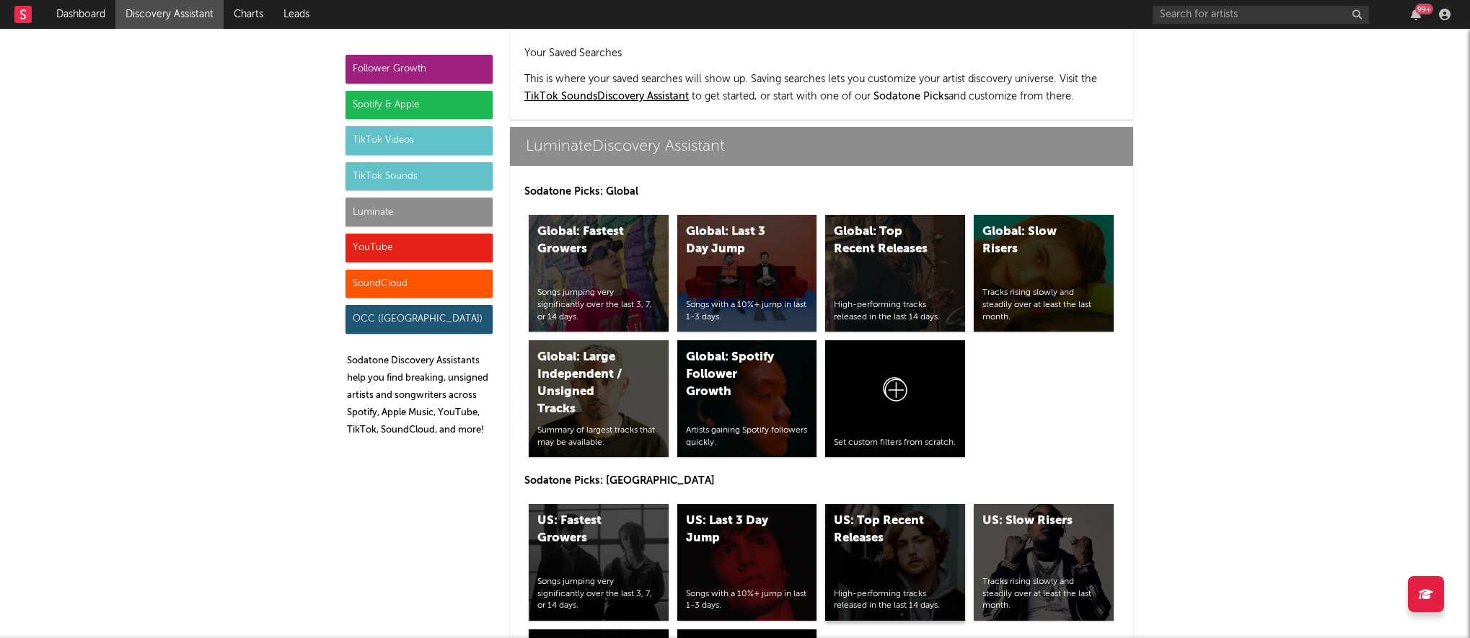
click at [927, 504] on div "US: Top Recent Releases High-performing tracks released in the last 14 days." at bounding box center [895, 562] width 140 height 117
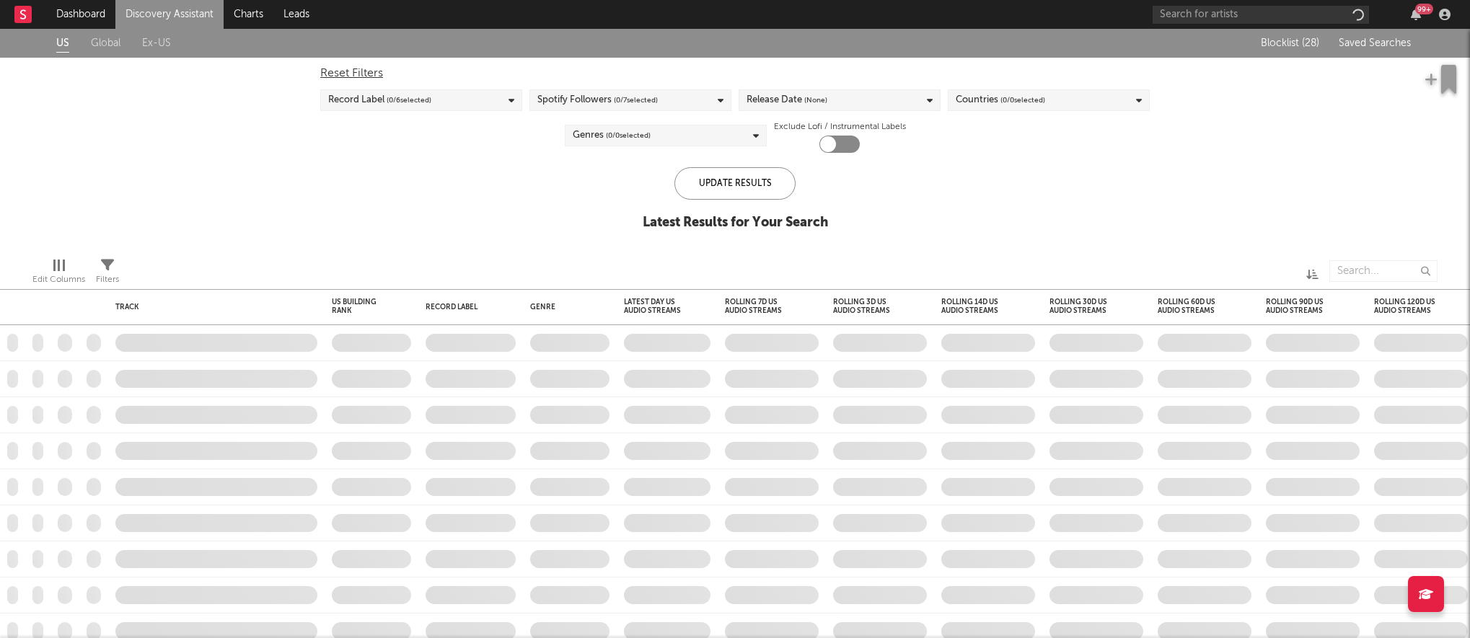
checkbox input "true"
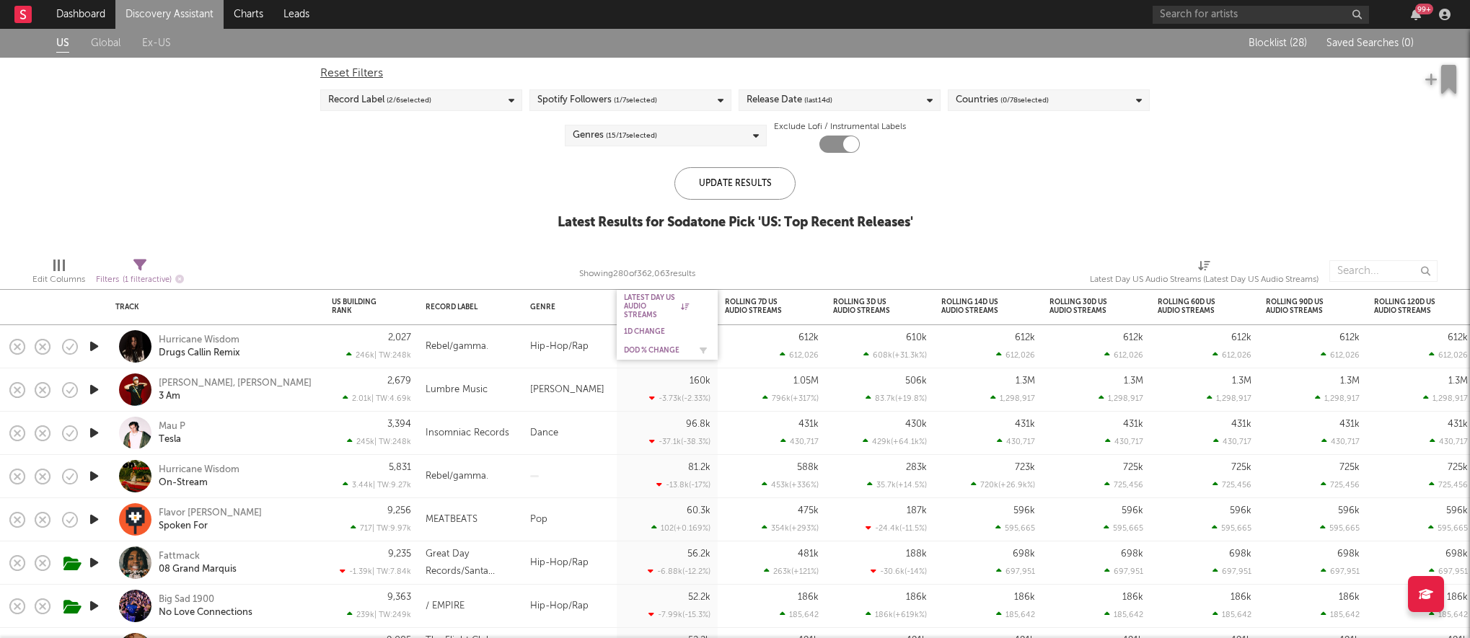
click at [644, 351] on div "DoD % Change" at bounding box center [656, 350] width 65 height 9
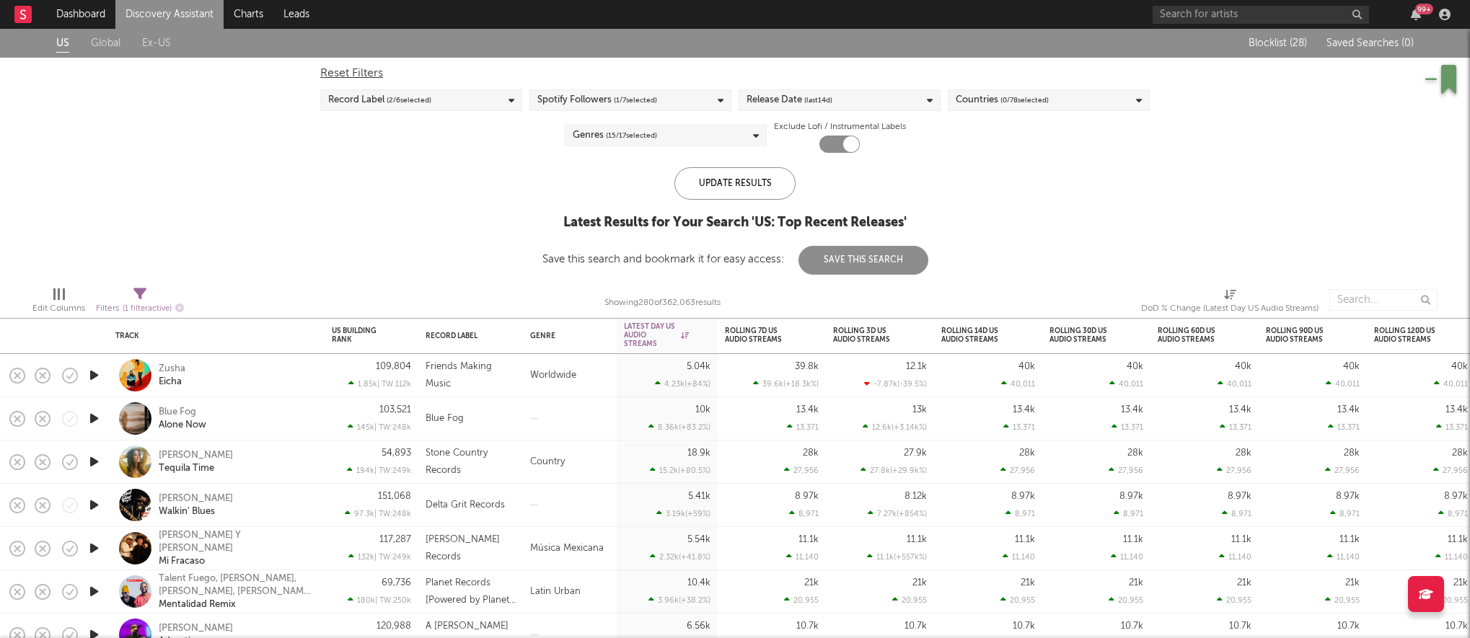
click at [91, 504] on icon "button" at bounding box center [94, 505] width 15 height 18
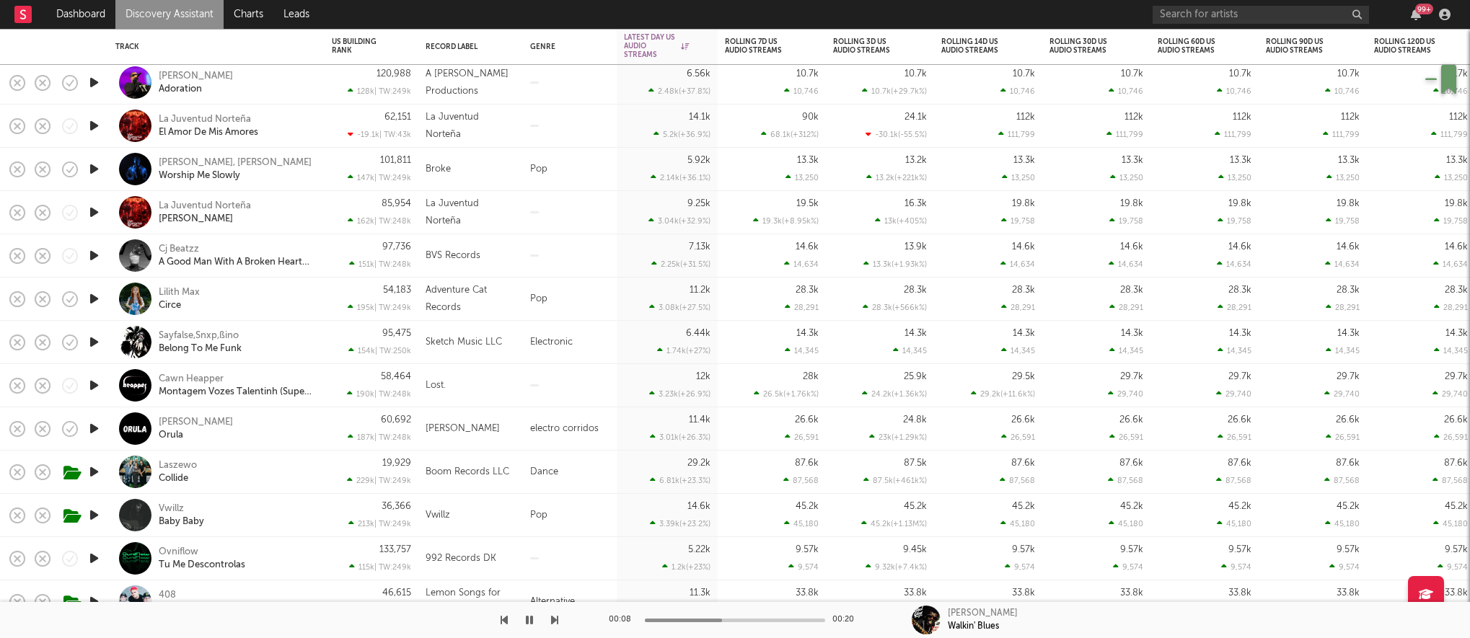
click at [94, 519] on icon "button" at bounding box center [94, 515] width 15 height 18
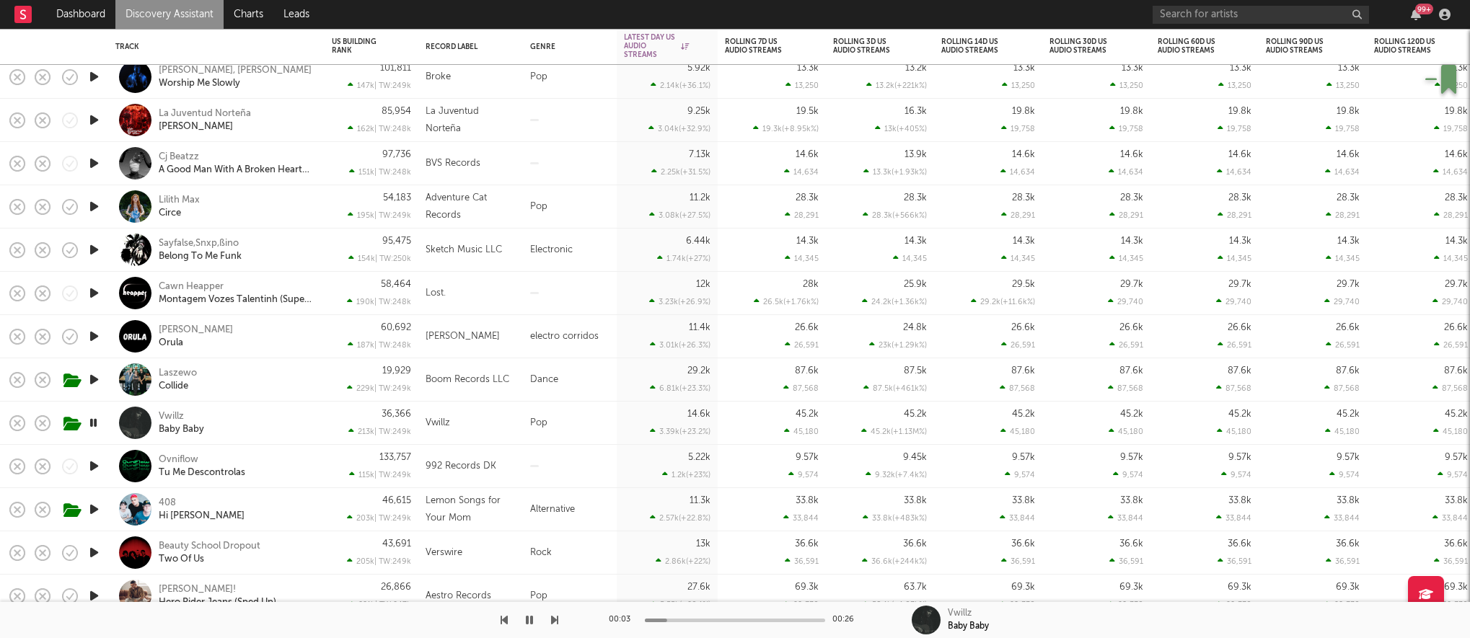
click at [293, 414] on div "Vwillz Baby Baby" at bounding box center [236, 423] width 155 height 26
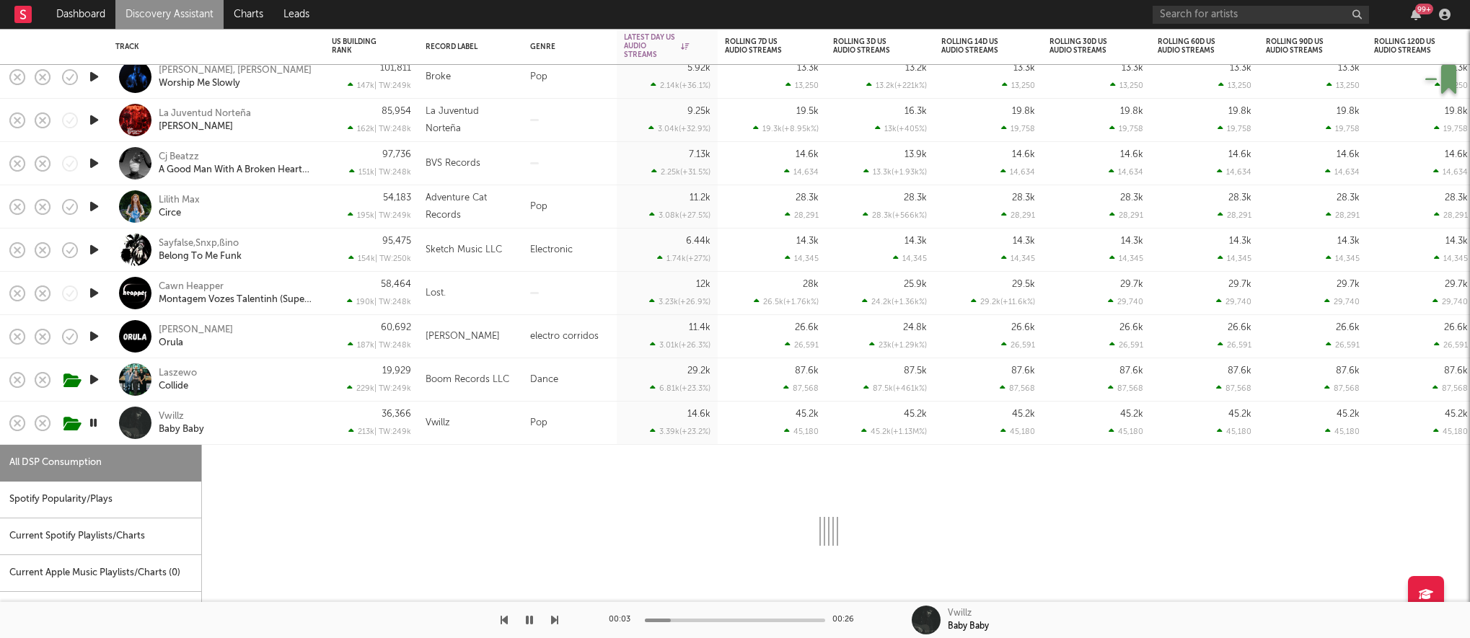
select select "1w"
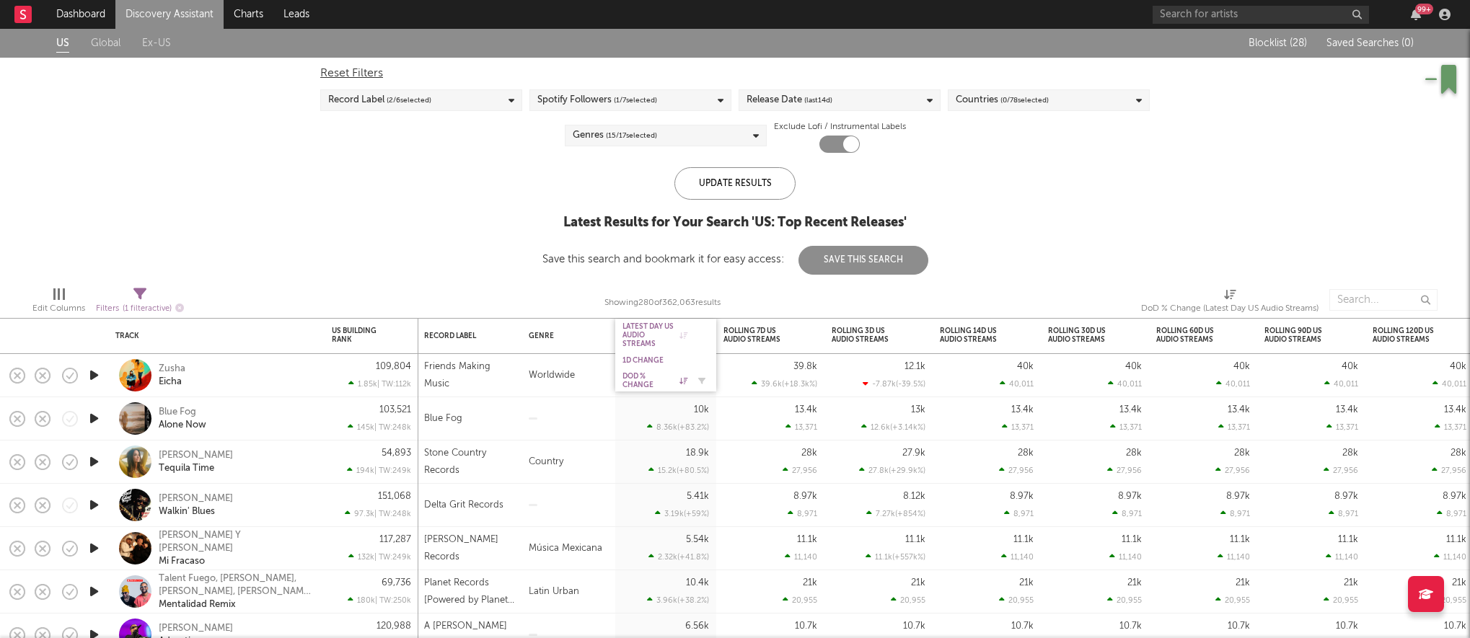
click at [647, 385] on div "DoD % Change" at bounding box center [655, 380] width 65 height 17
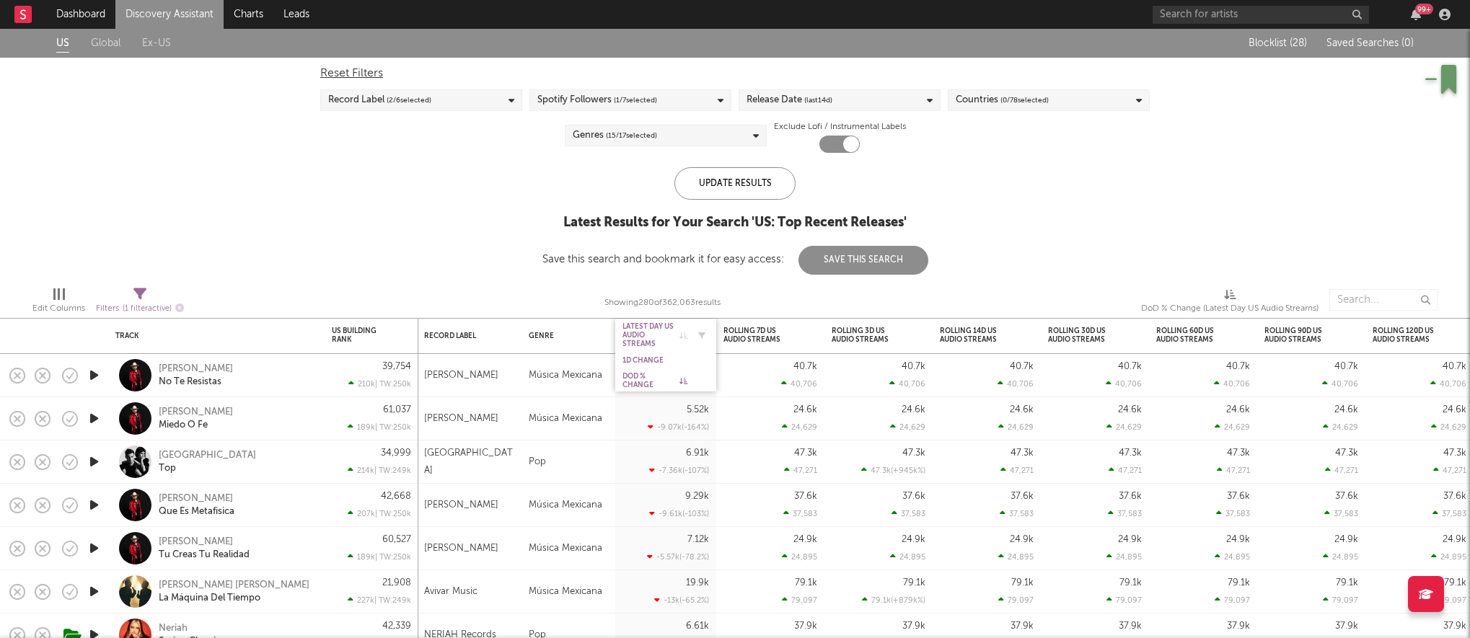
click at [636, 325] on div "Latest Day US Audio Streams" at bounding box center [655, 335] width 65 height 26
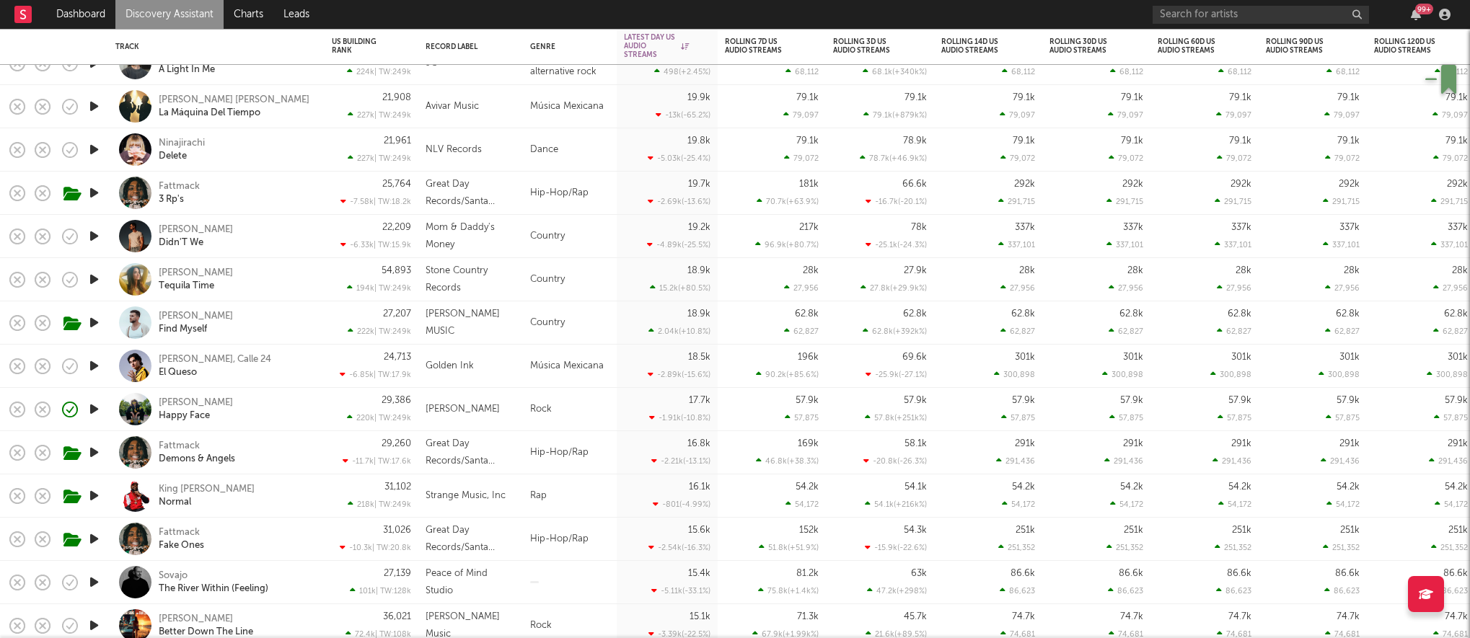
click at [102, 153] on div at bounding box center [93, 149] width 29 height 43
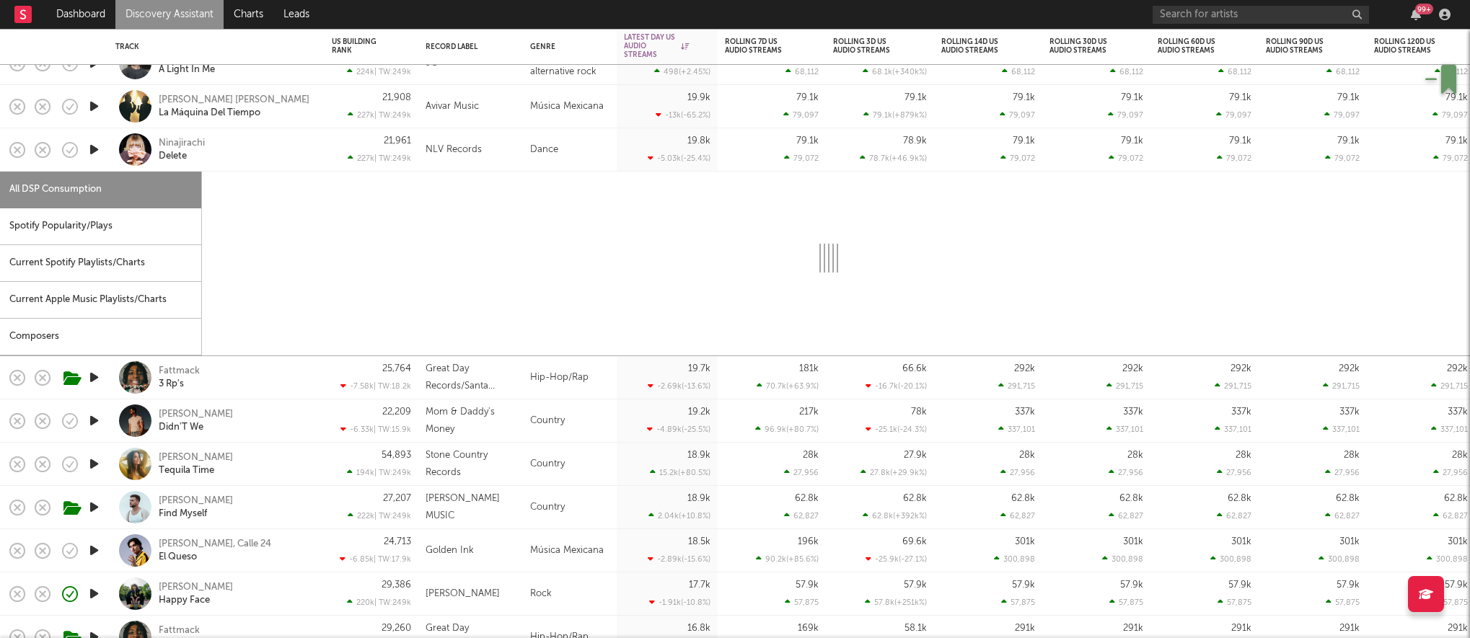
select select "1w"
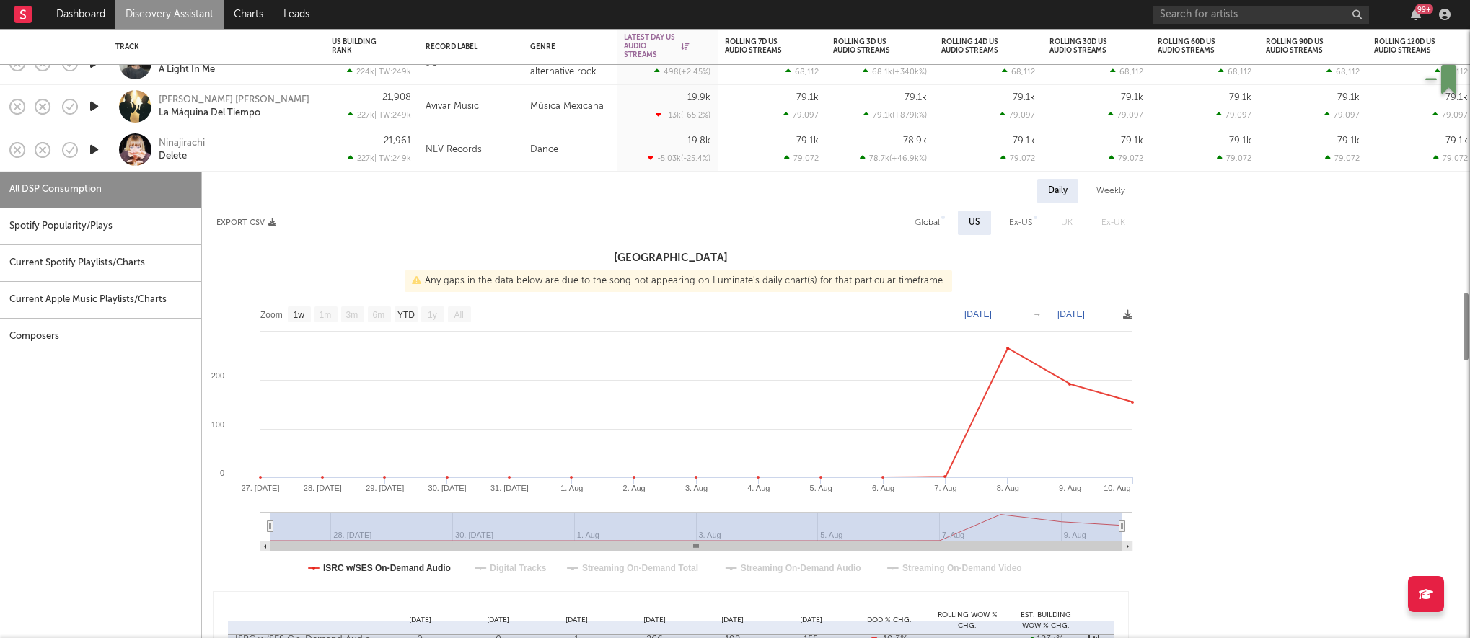
click at [87, 151] on icon "button" at bounding box center [94, 150] width 15 height 18
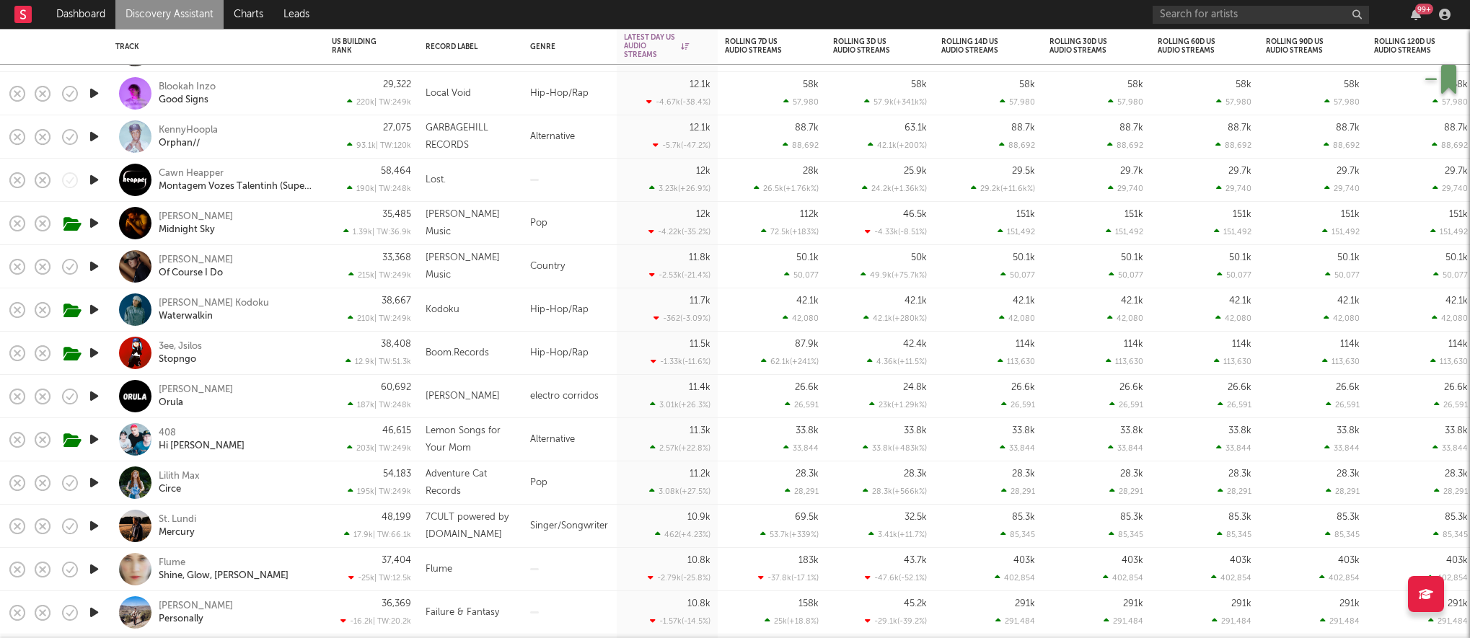
click at [95, 89] on icon "button" at bounding box center [94, 93] width 15 height 18
click at [258, 98] on div "Blookah Inzo Good Signs" at bounding box center [236, 94] width 155 height 26
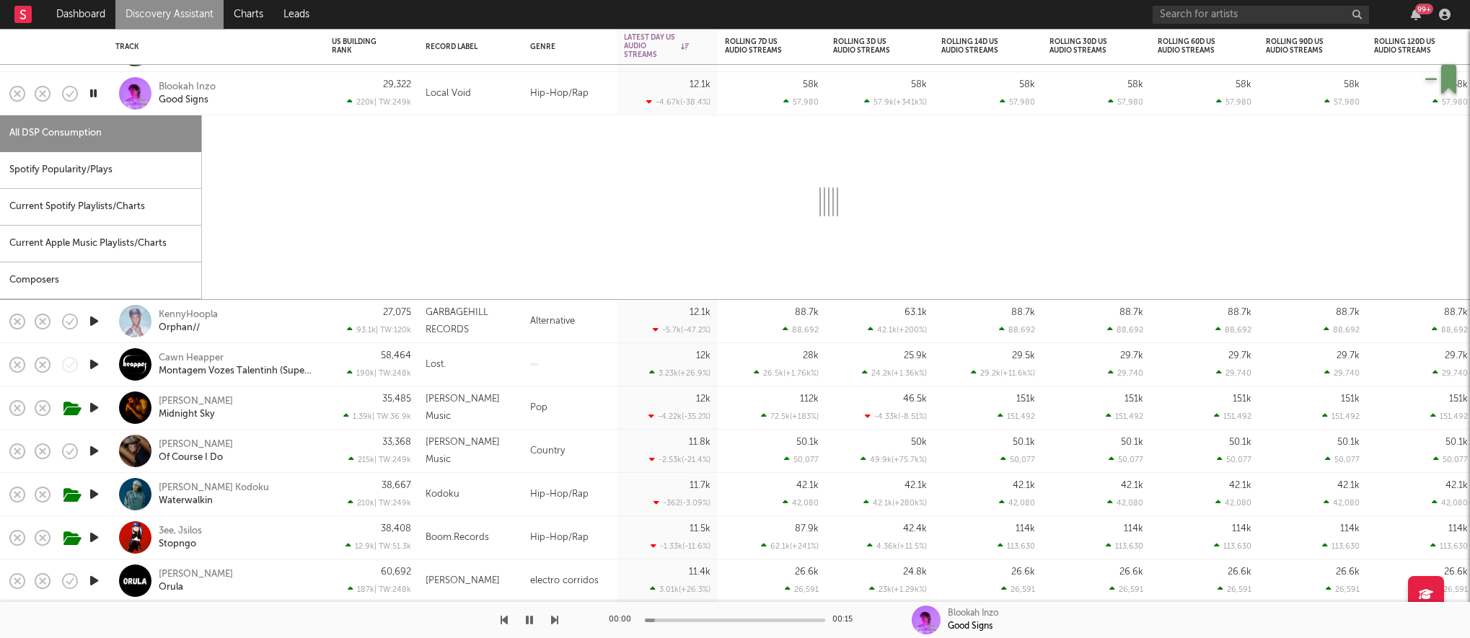
select select "1w"
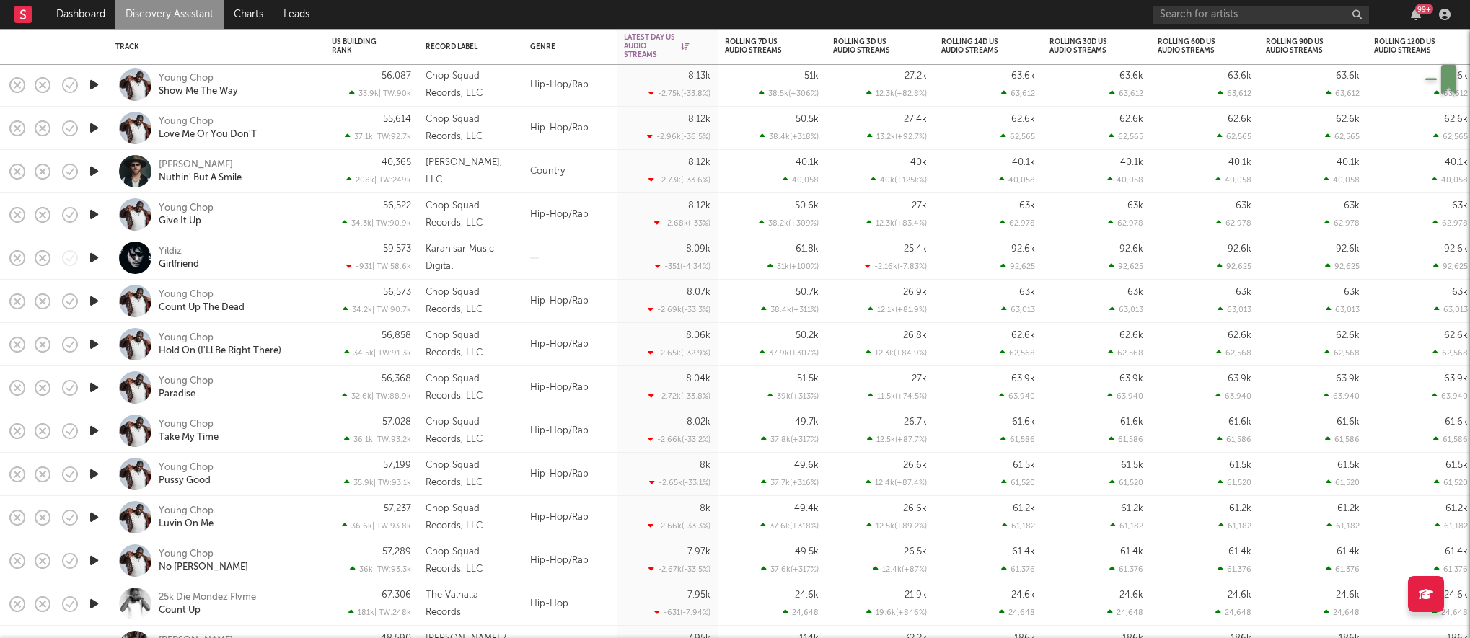
click at [185, 15] on link "Discovery Assistant" at bounding box center [169, 14] width 108 height 29
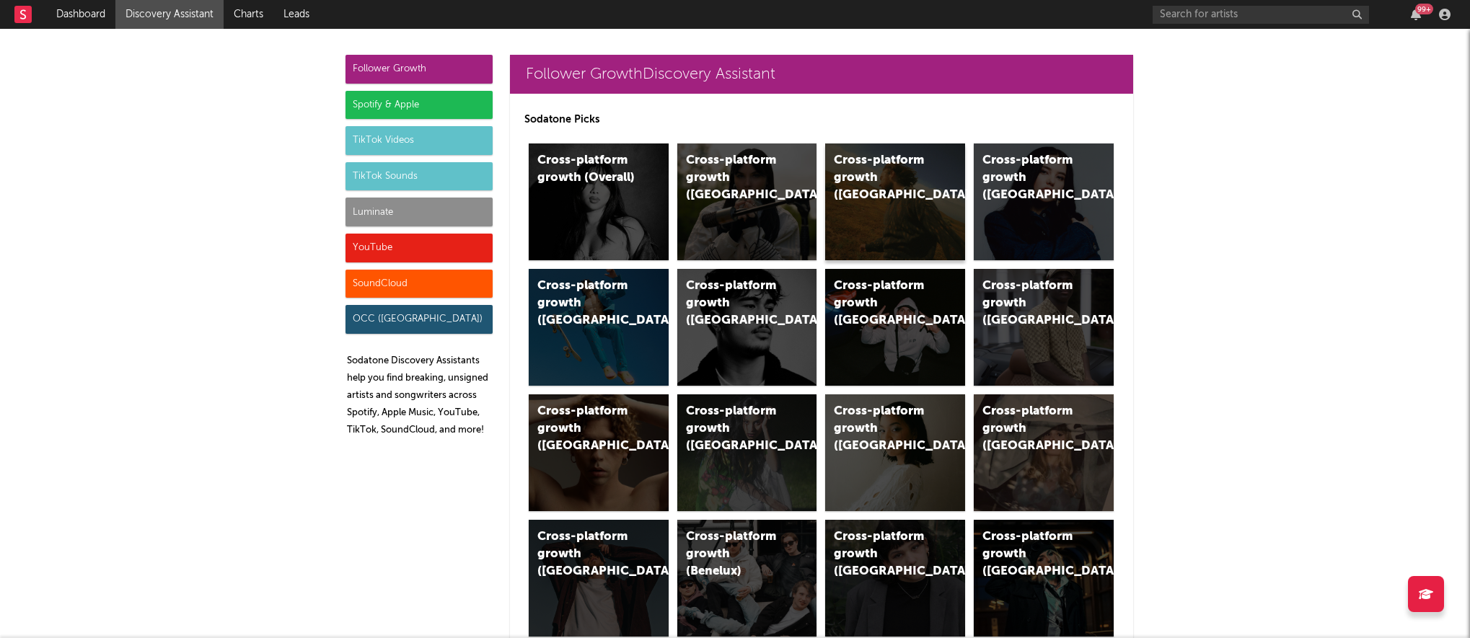
click at [876, 195] on div "Cross-platform growth (US)" at bounding box center [895, 202] width 140 height 117
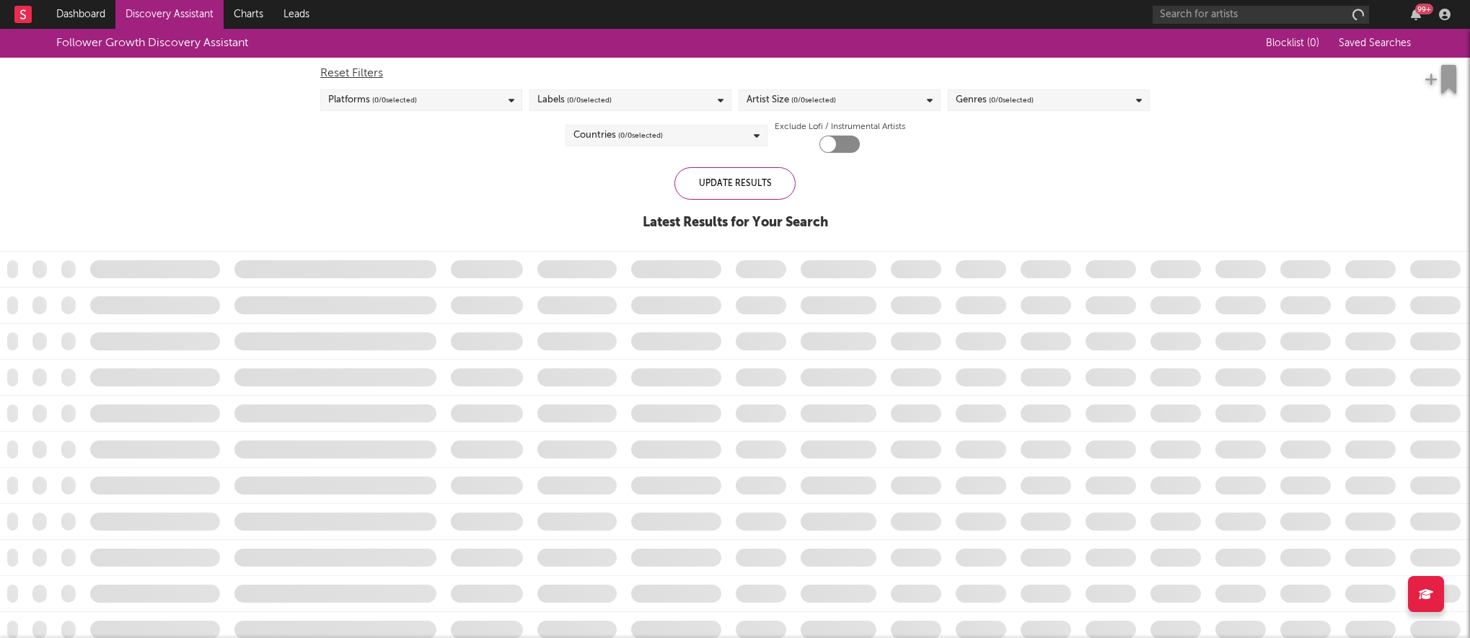
checkbox input "true"
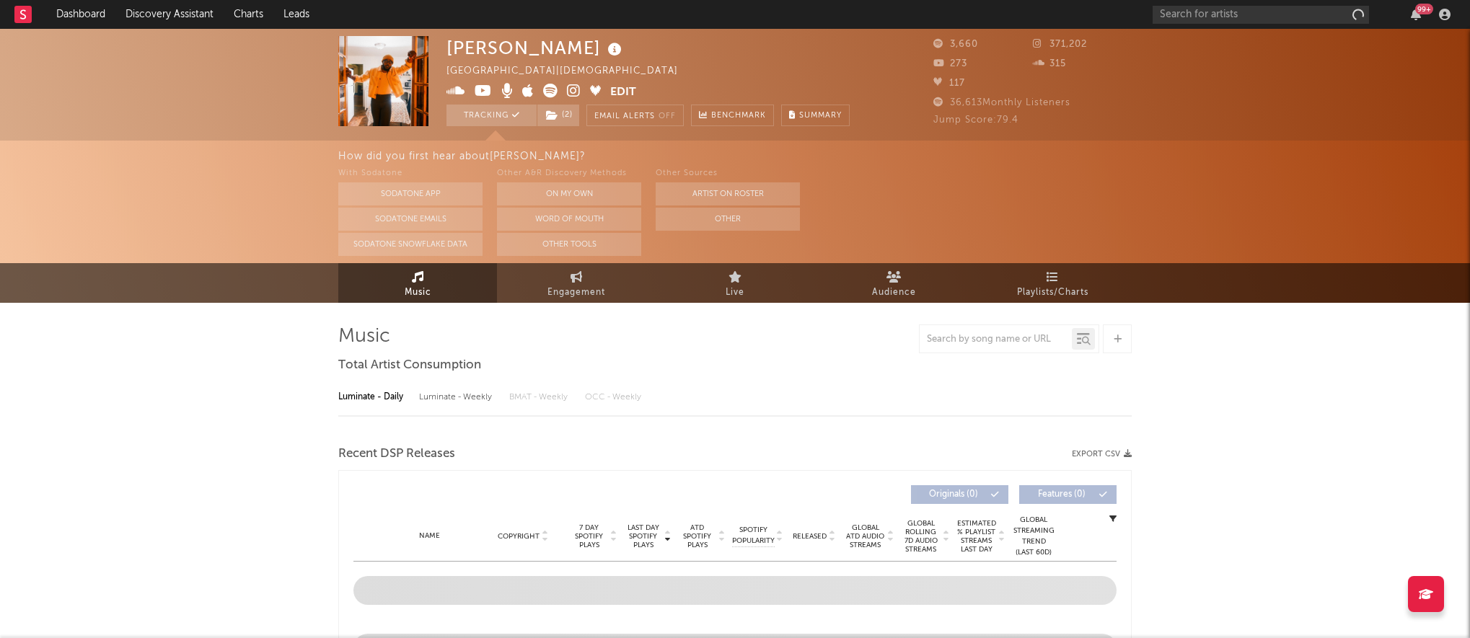
select select "1w"
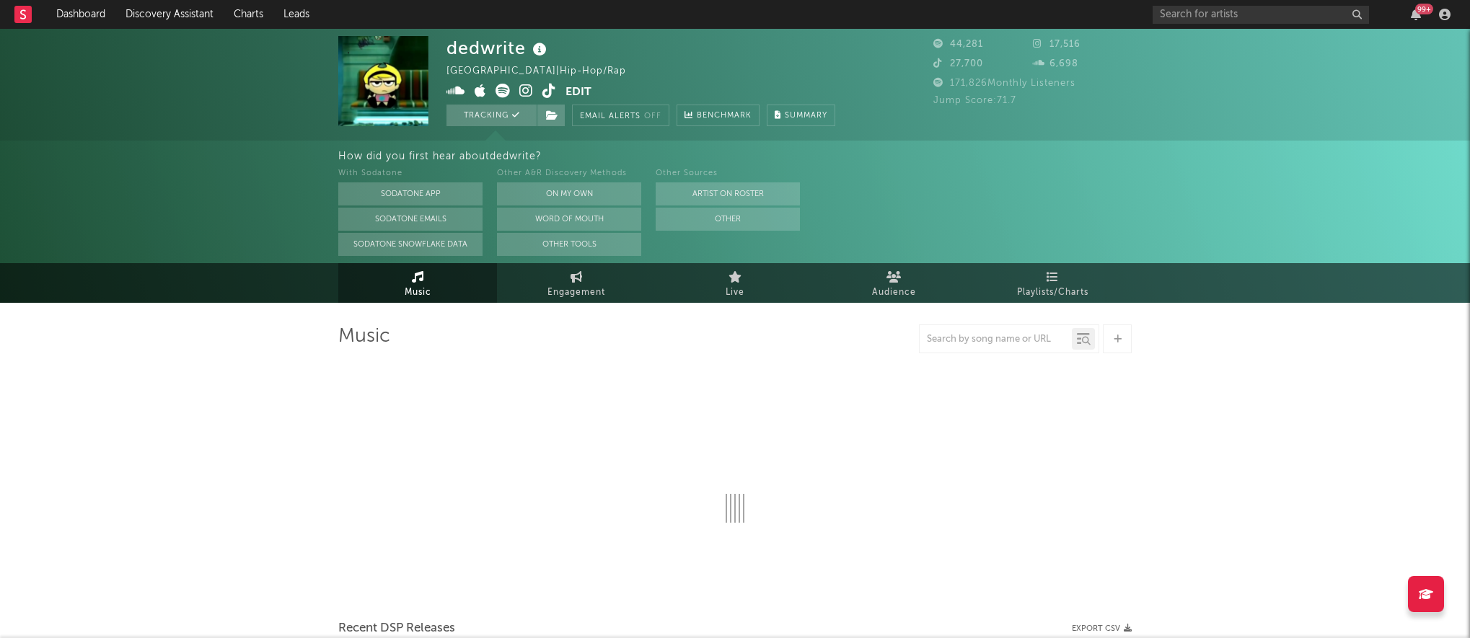
select select "6m"
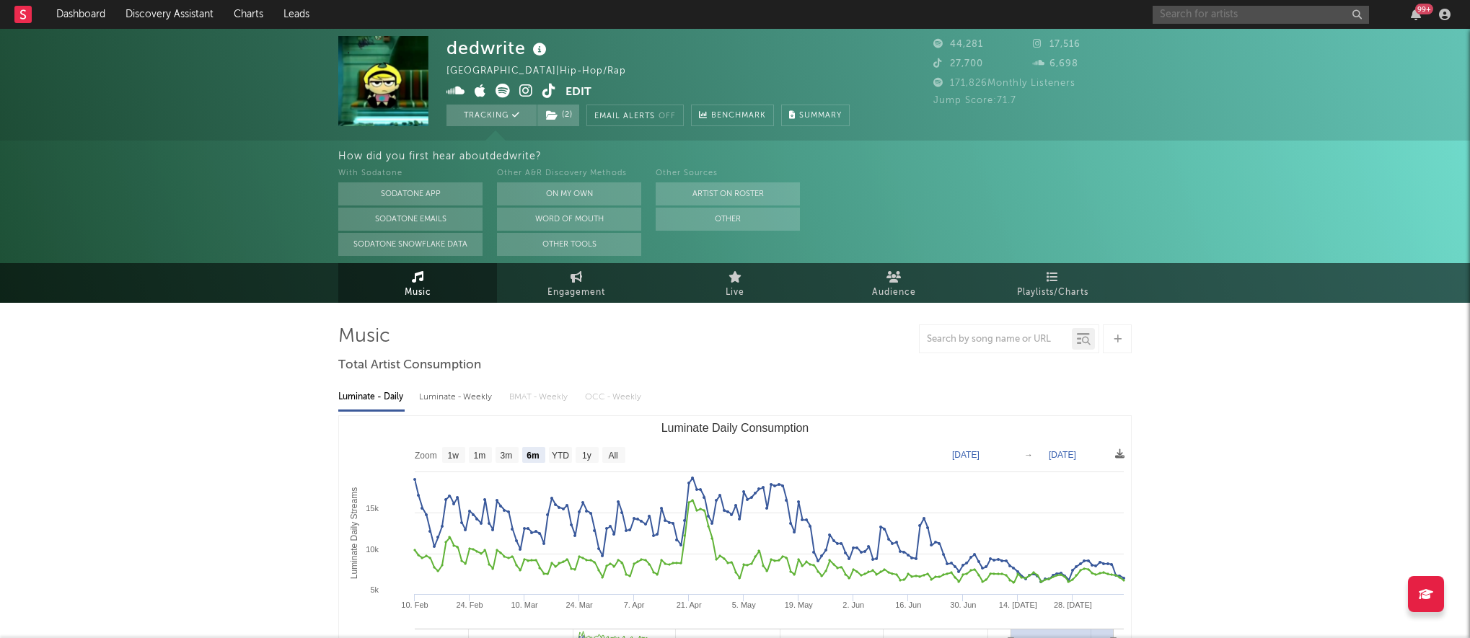
click at [1203, 9] on input "text" at bounding box center [1261, 15] width 216 height 18
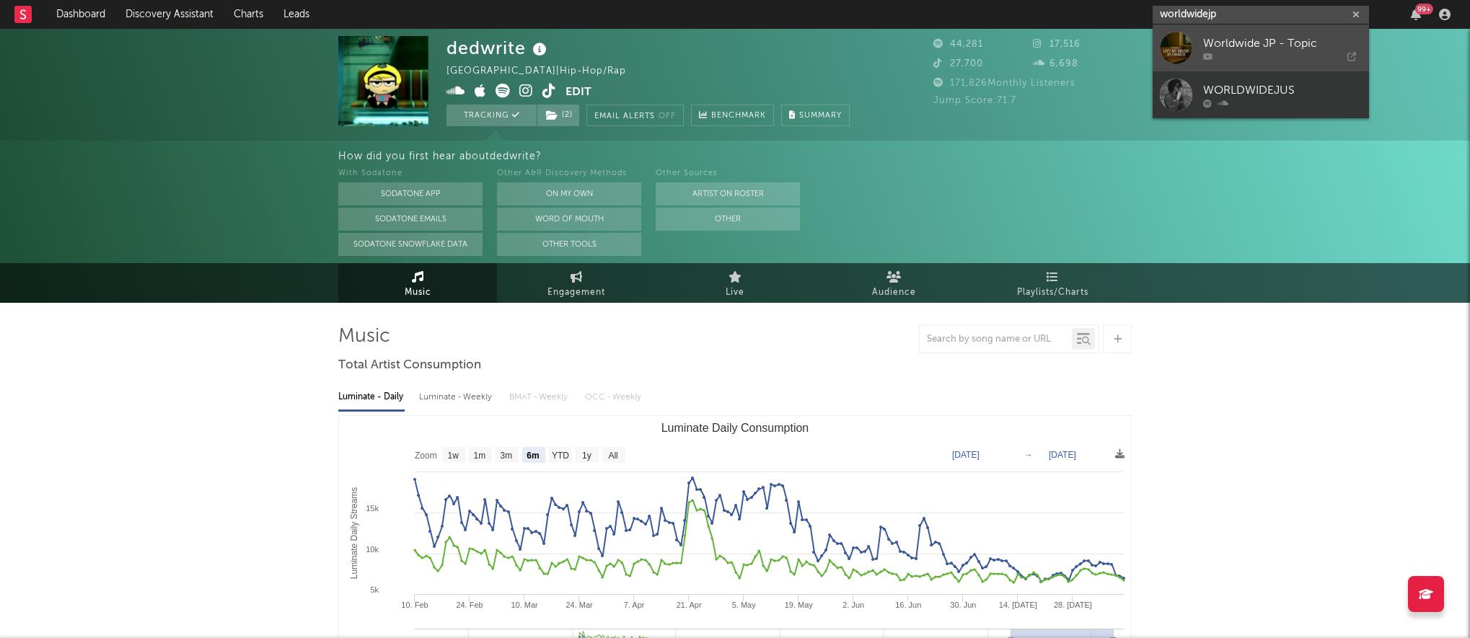
type input "worldwidejp"
click at [1214, 61] on link "Worldwide JP - Topic" at bounding box center [1261, 48] width 216 height 47
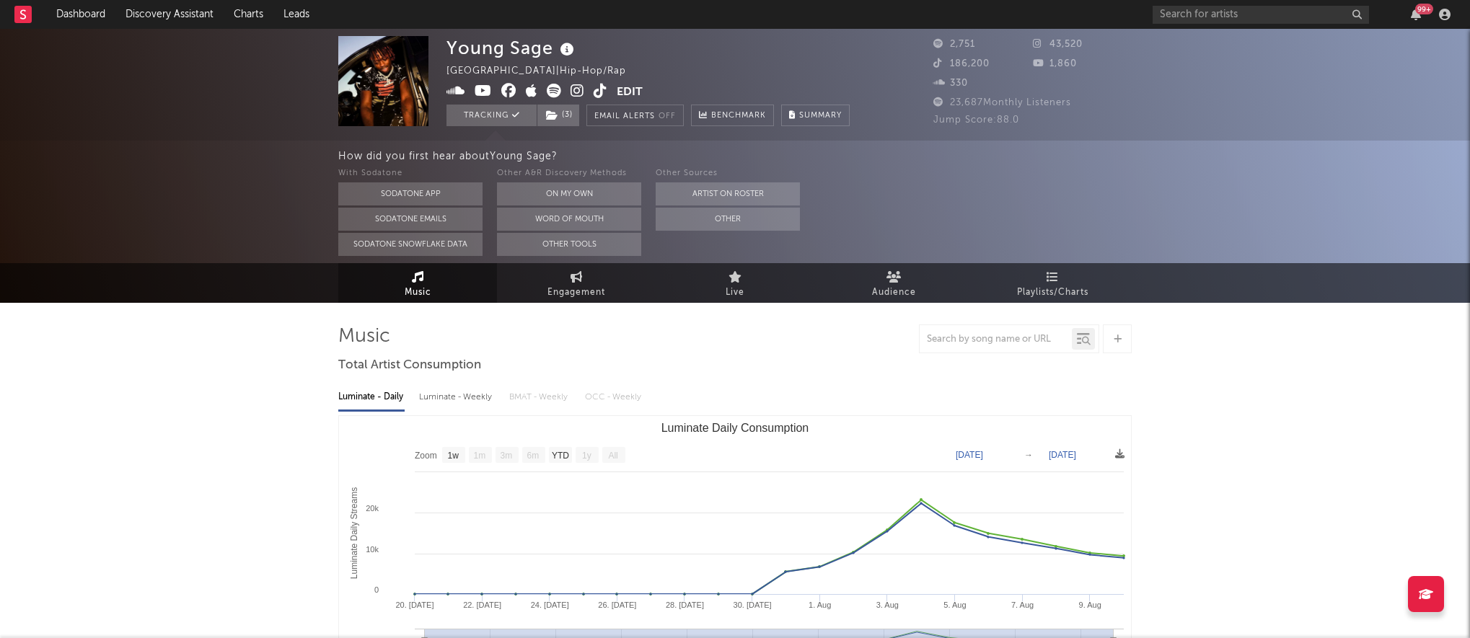
select select "1w"
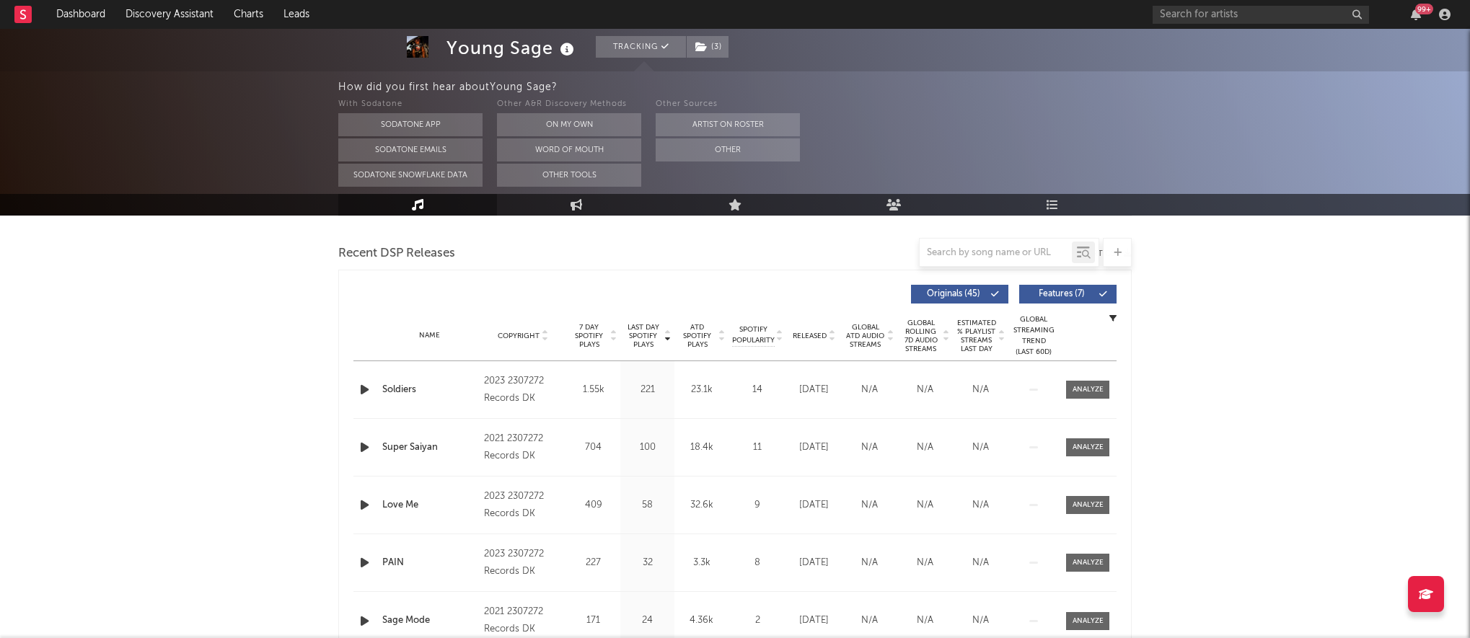
scroll to position [490, 0]
click at [366, 386] on icon "button" at bounding box center [364, 389] width 15 height 18
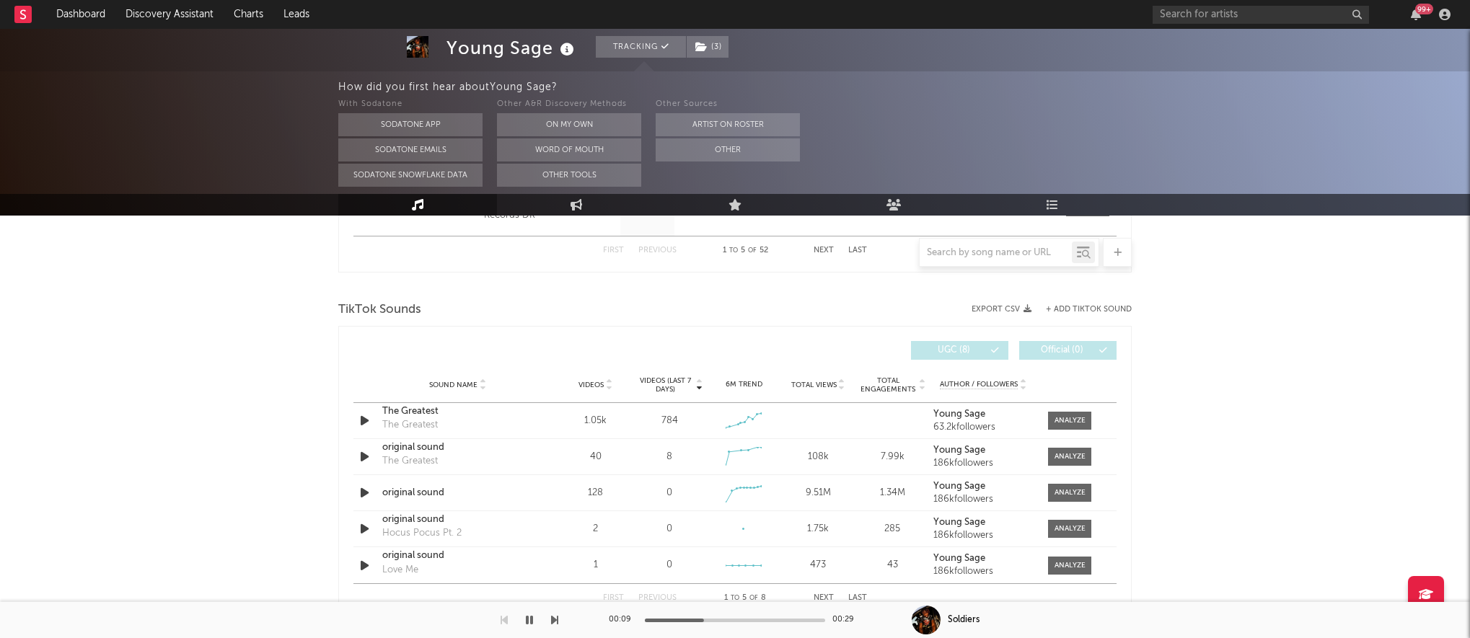
scroll to position [906, 0]
click at [410, 407] on div "The Greatest" at bounding box center [457, 409] width 151 height 14
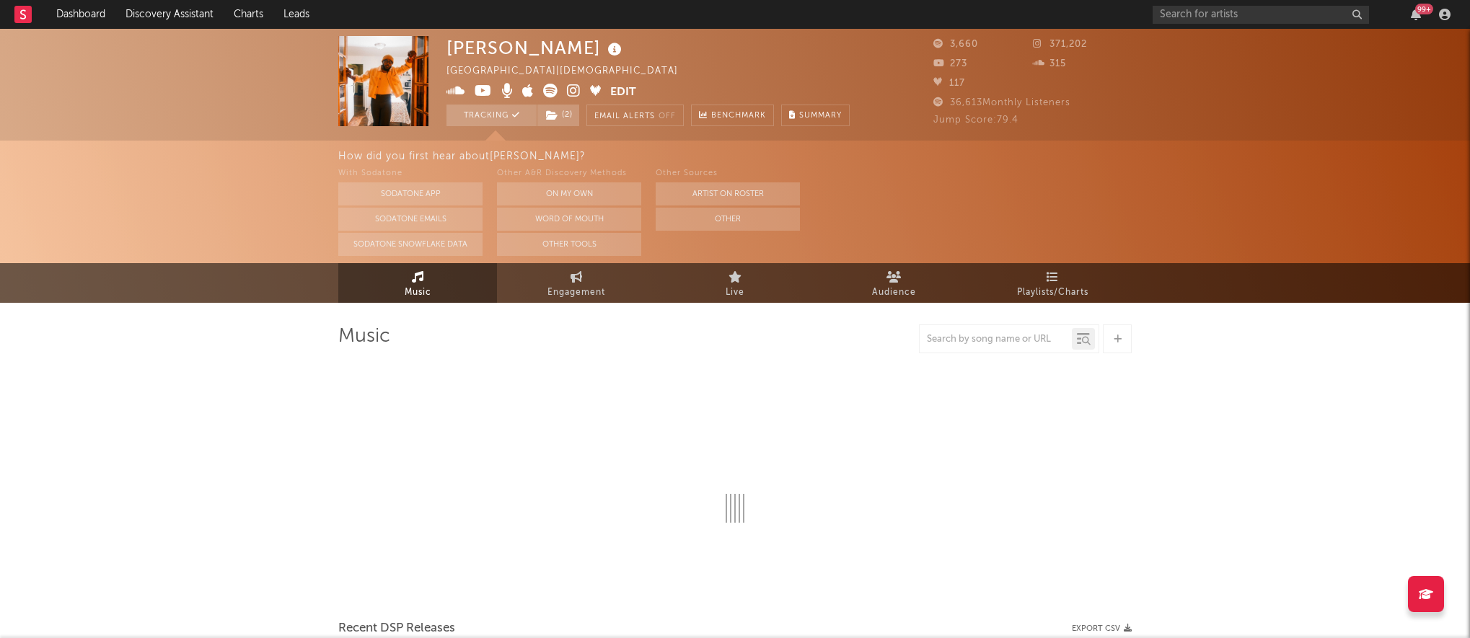
select select "1w"
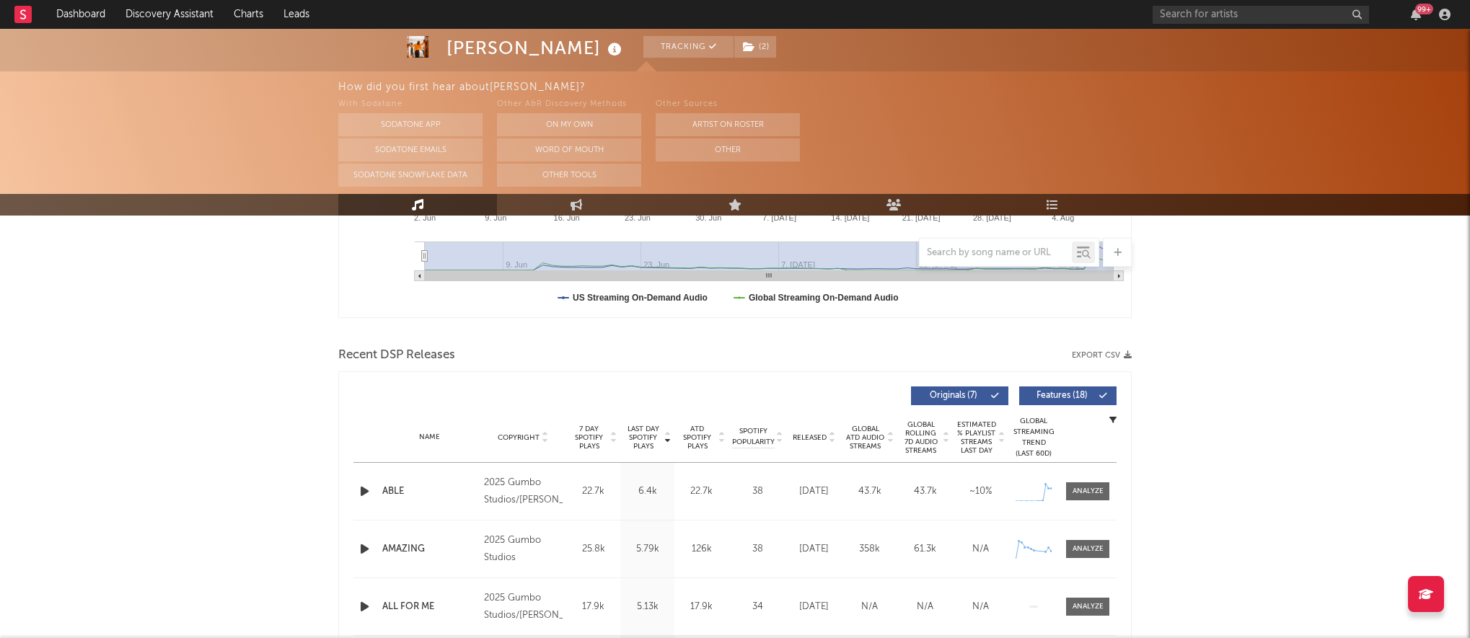
scroll to position [390, 0]
click at [1084, 481] on span at bounding box center [1087, 489] width 43 height 18
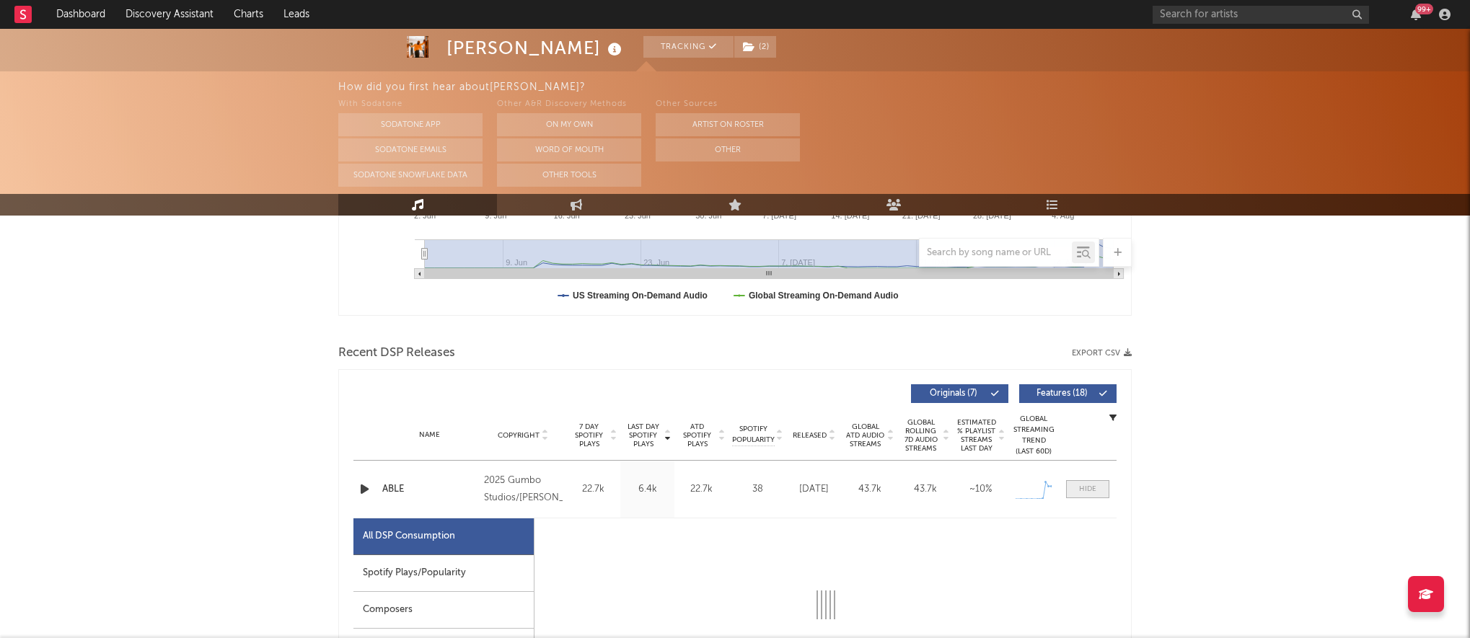
select select "1w"
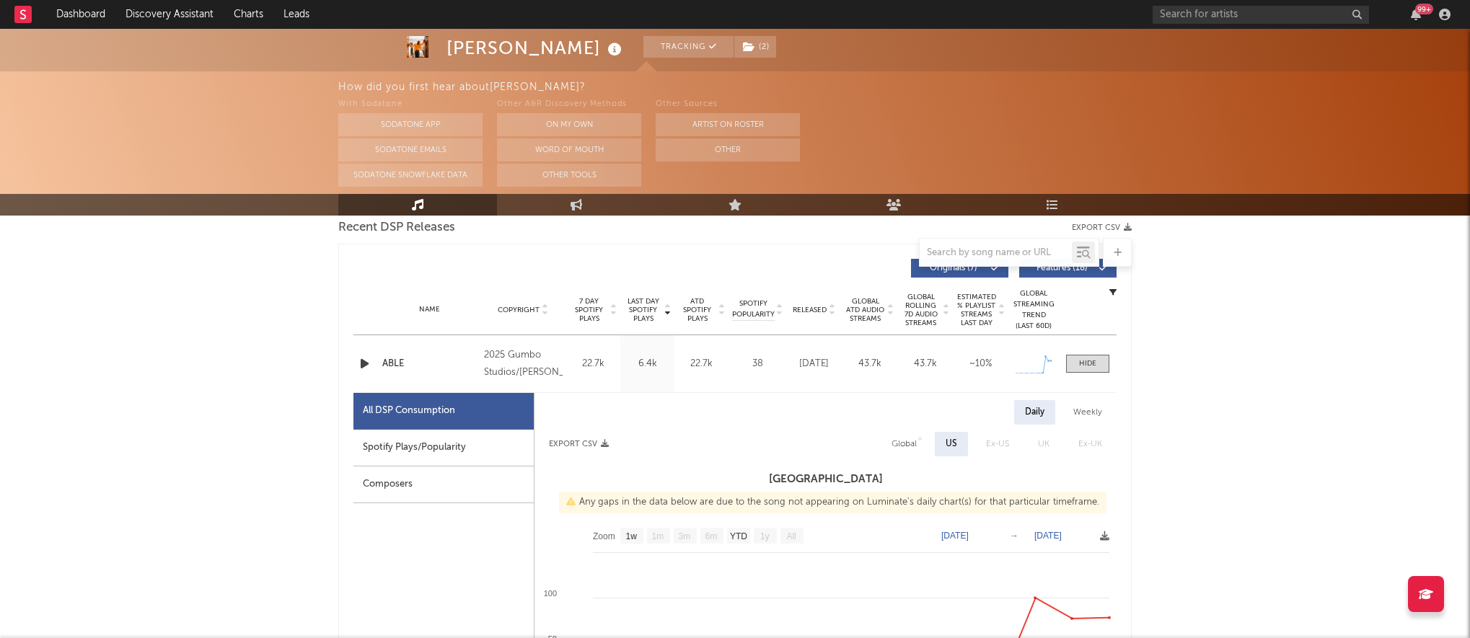
scroll to position [0, 0]
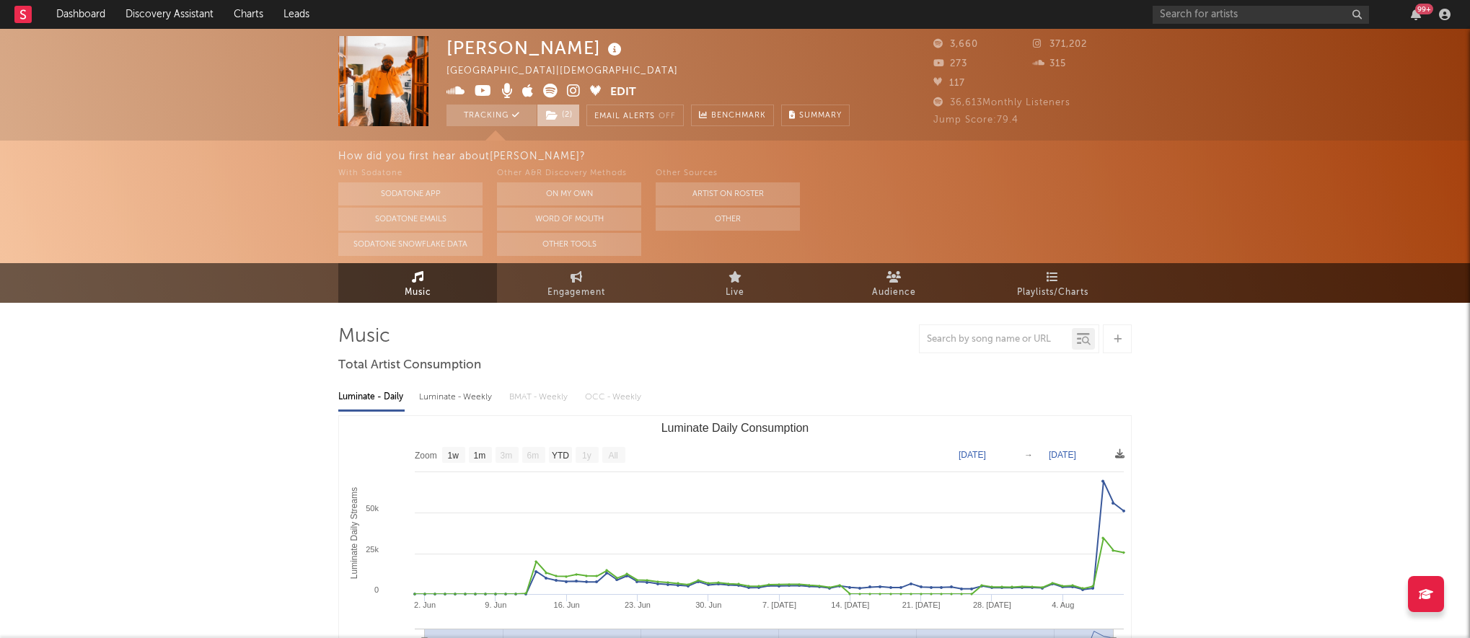
click at [557, 115] on icon at bounding box center [552, 115] width 12 height 10
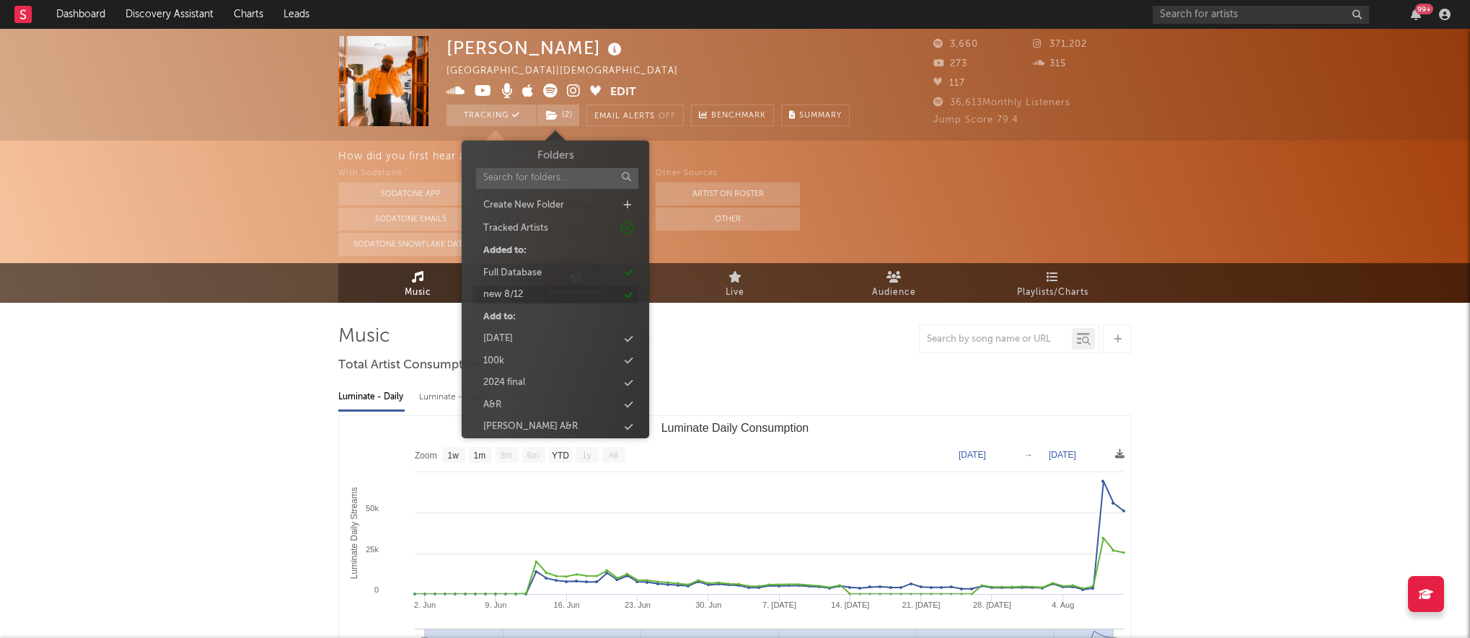
click at [527, 294] on div "new 8/12" at bounding box center [556, 295] width 166 height 19
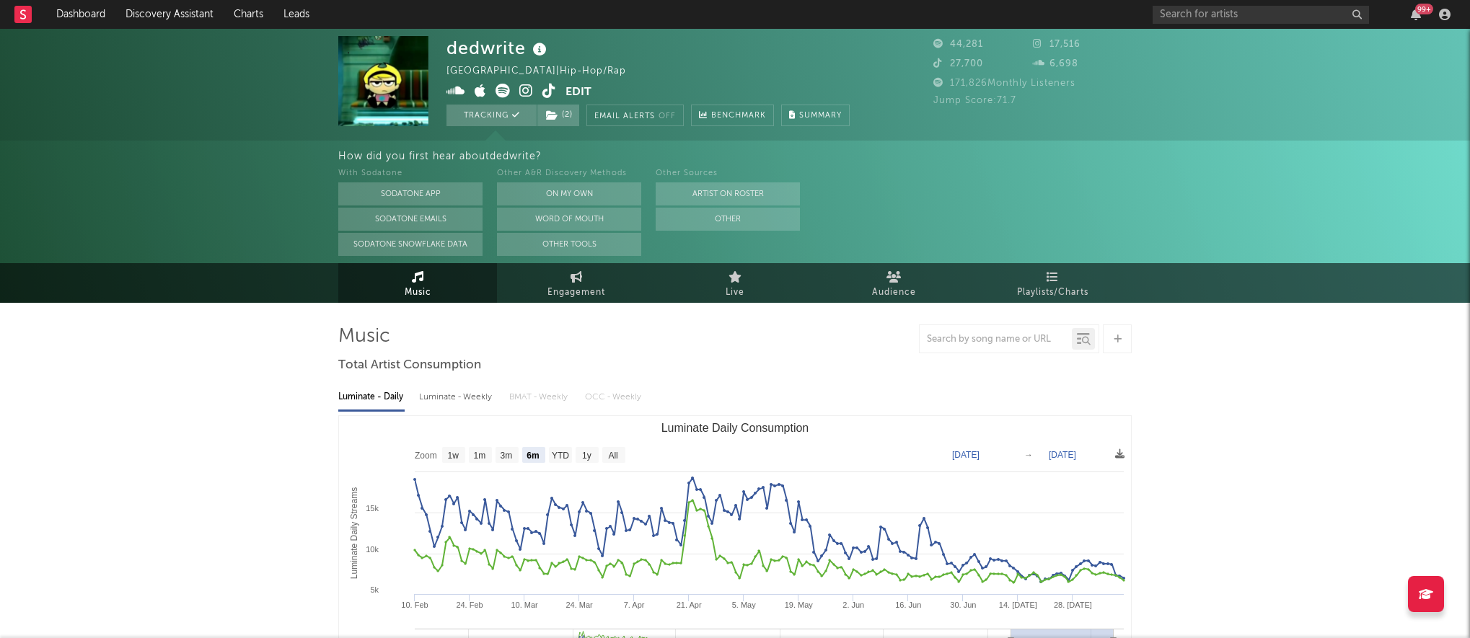
select select "6m"
click at [570, 110] on span "( 2 )" at bounding box center [558, 116] width 43 height 22
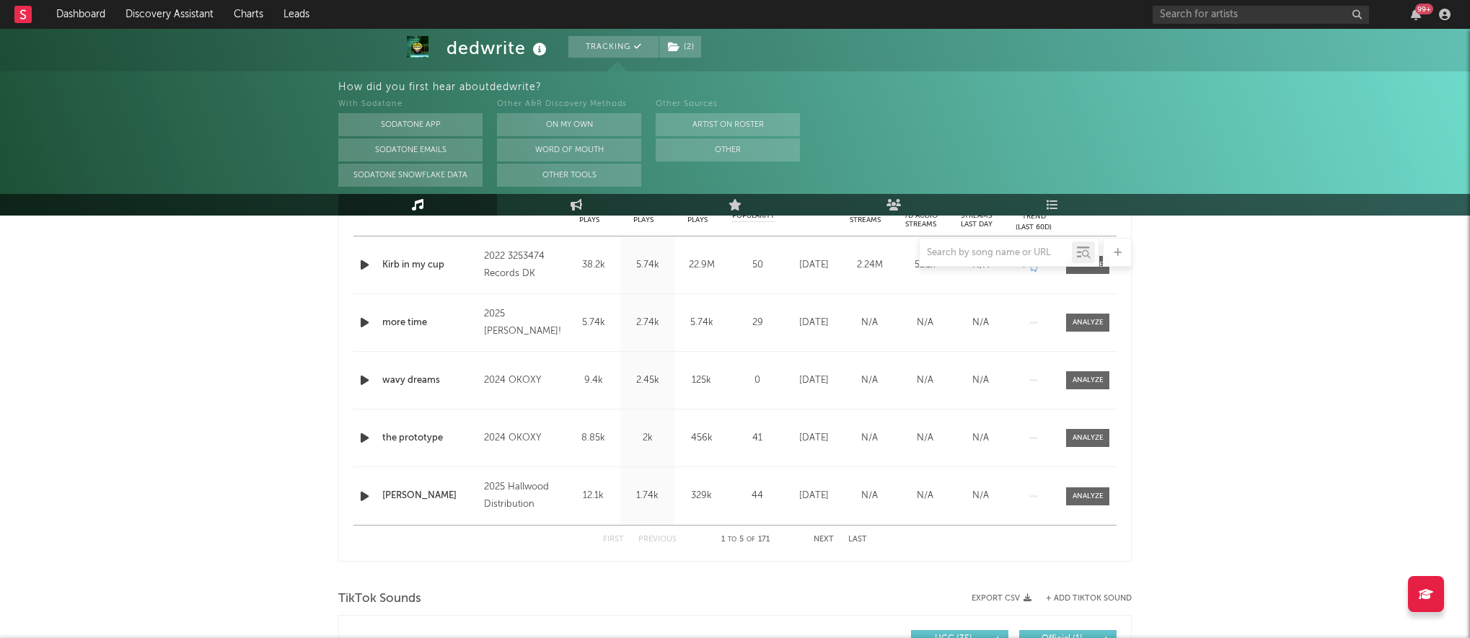
scroll to position [501, 0]
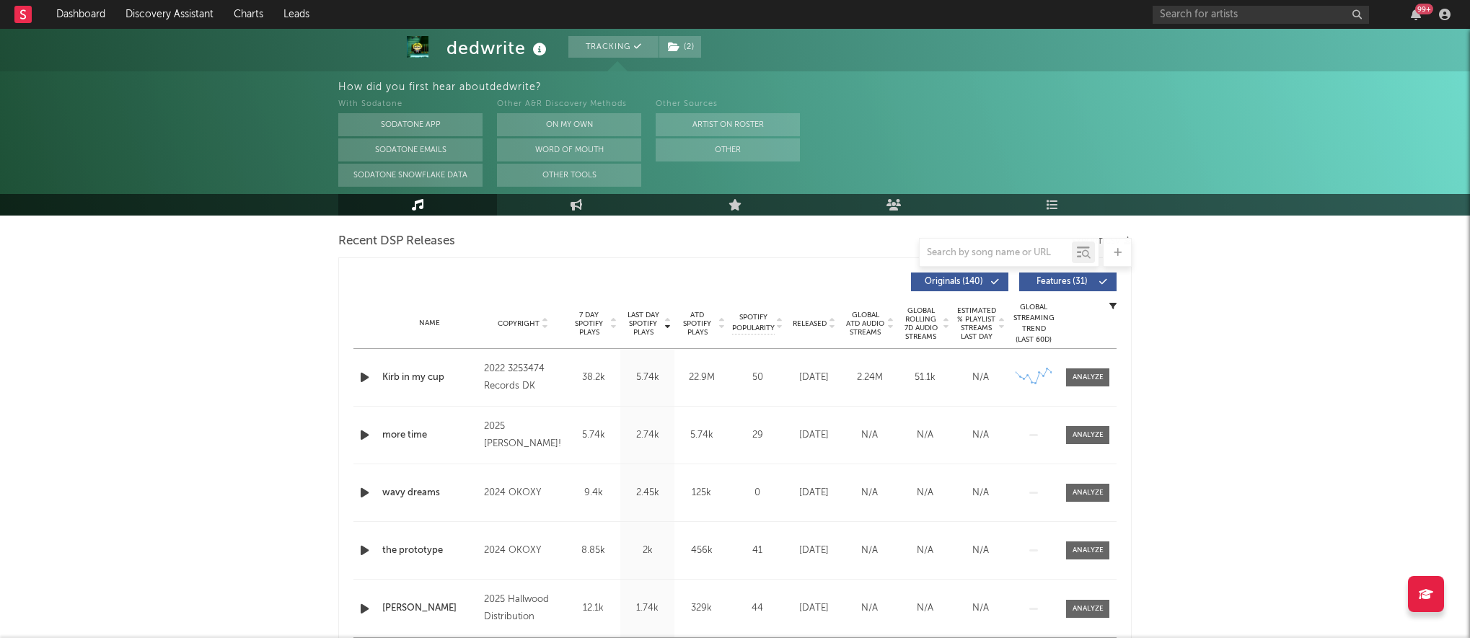
click at [367, 376] on icon "button" at bounding box center [364, 378] width 15 height 18
click at [1104, 382] on span at bounding box center [1087, 378] width 43 height 18
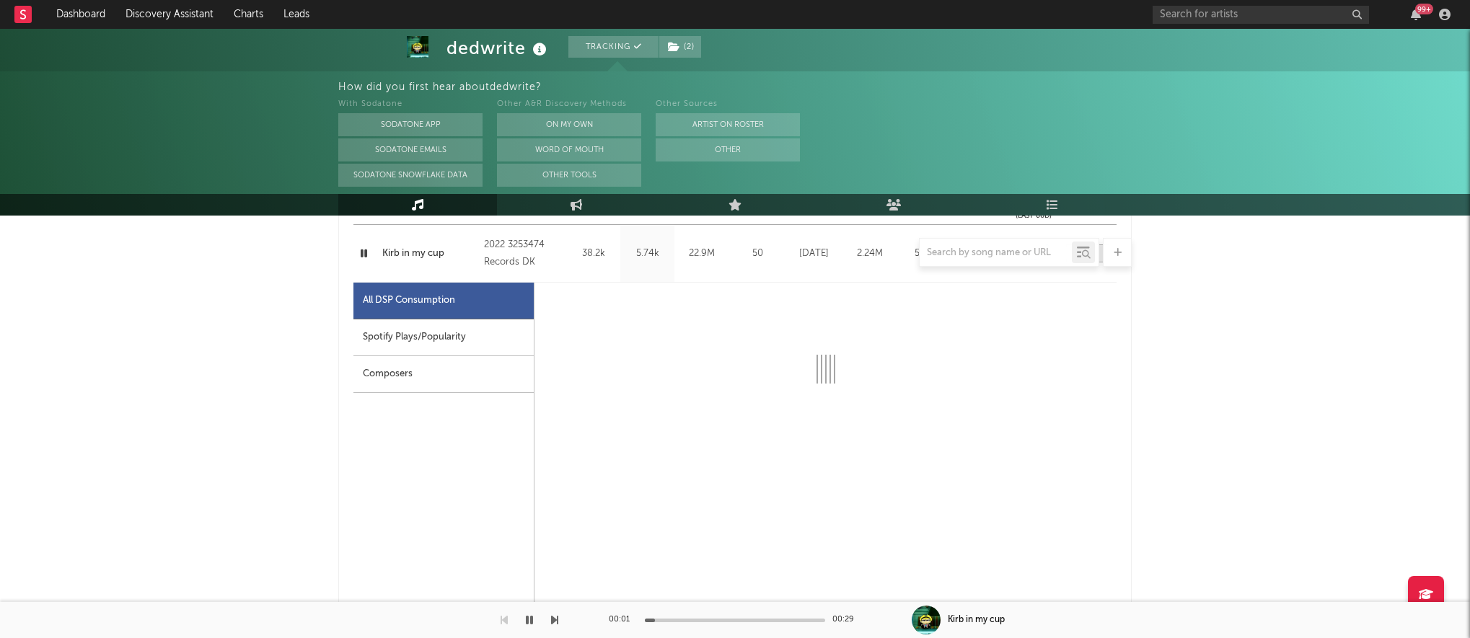
scroll to position [679, 0]
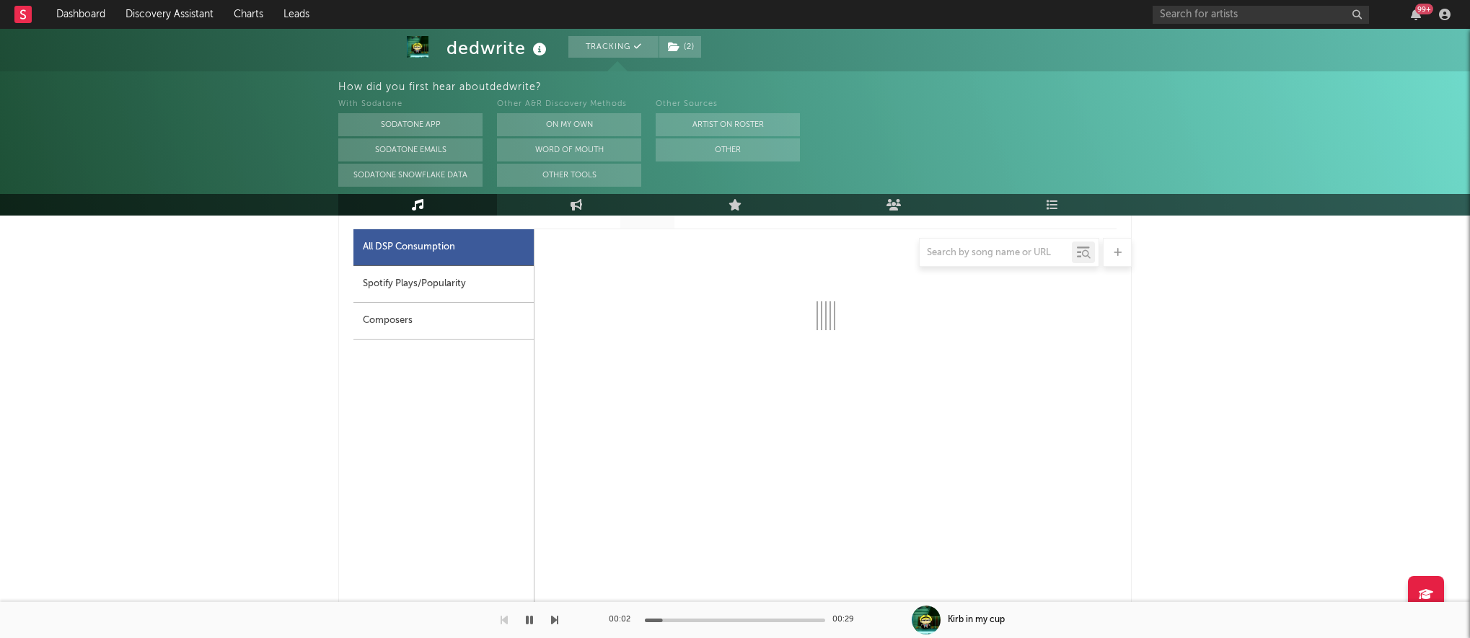
select select "6m"
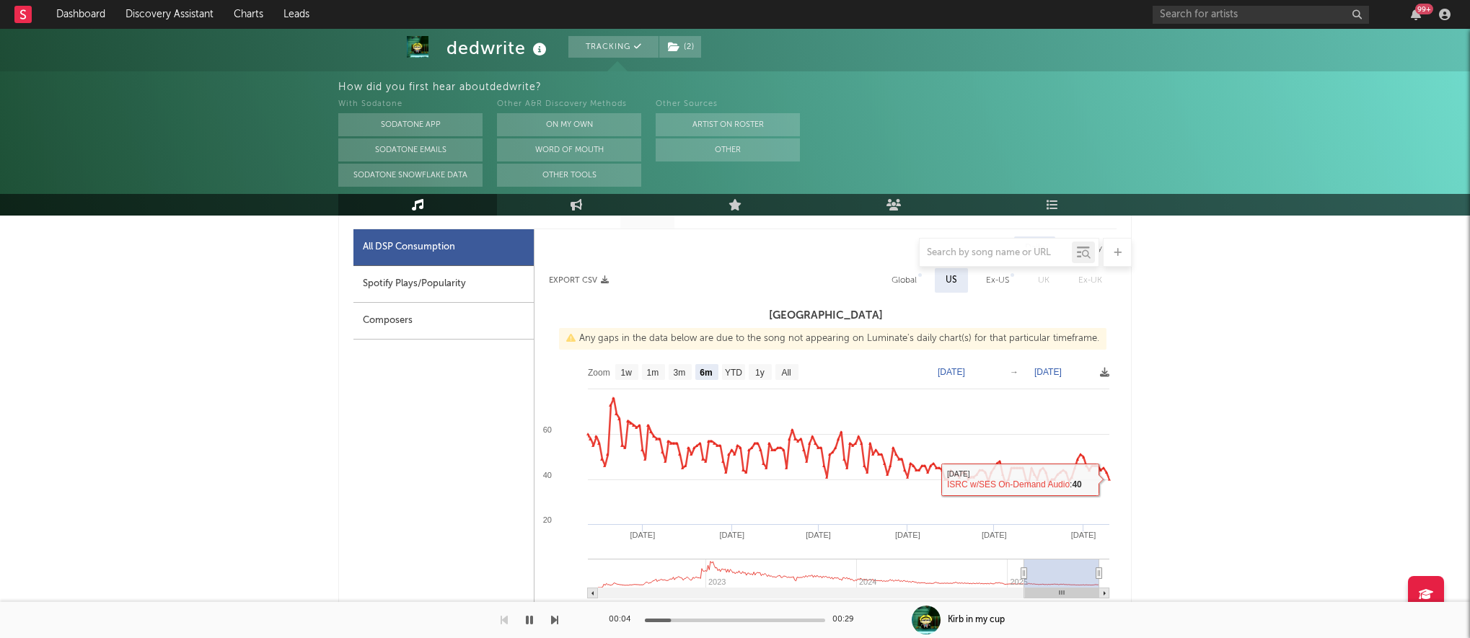
scroll to position [0, 0]
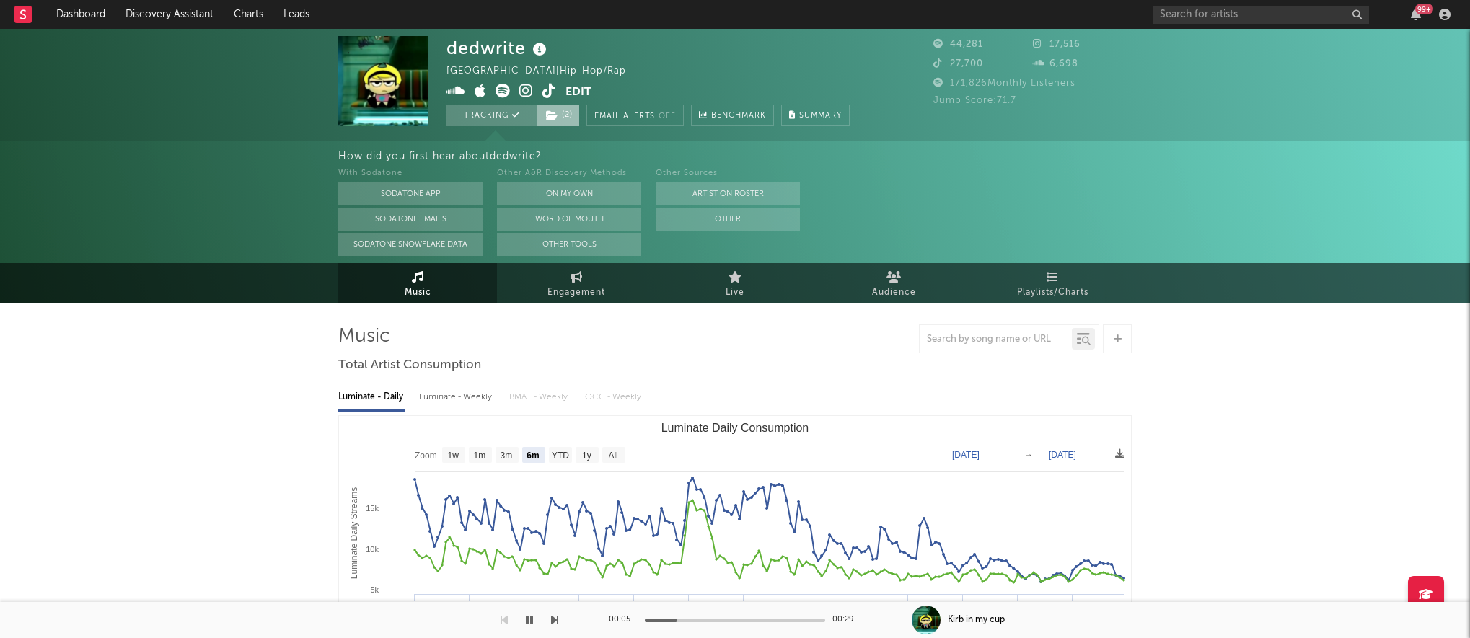
click at [561, 120] on span "( 2 )" at bounding box center [558, 116] width 43 height 22
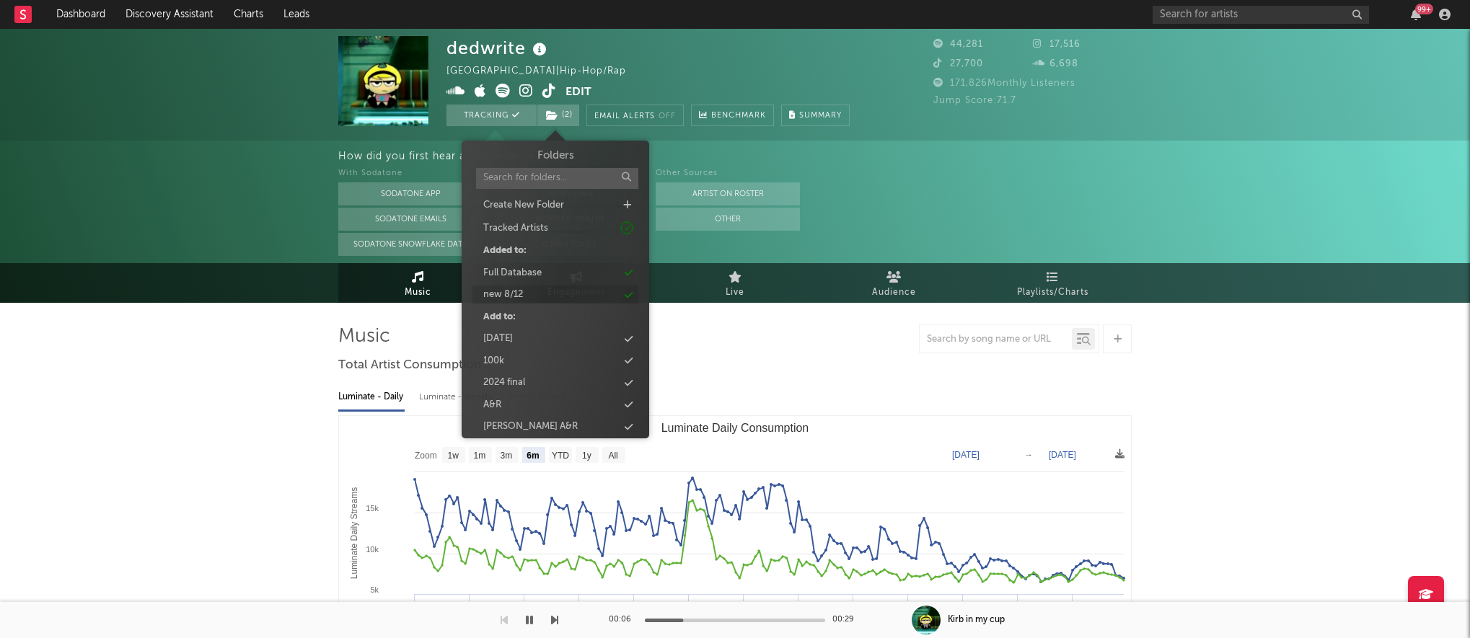
click at [545, 291] on div "new 8/12" at bounding box center [556, 295] width 166 height 19
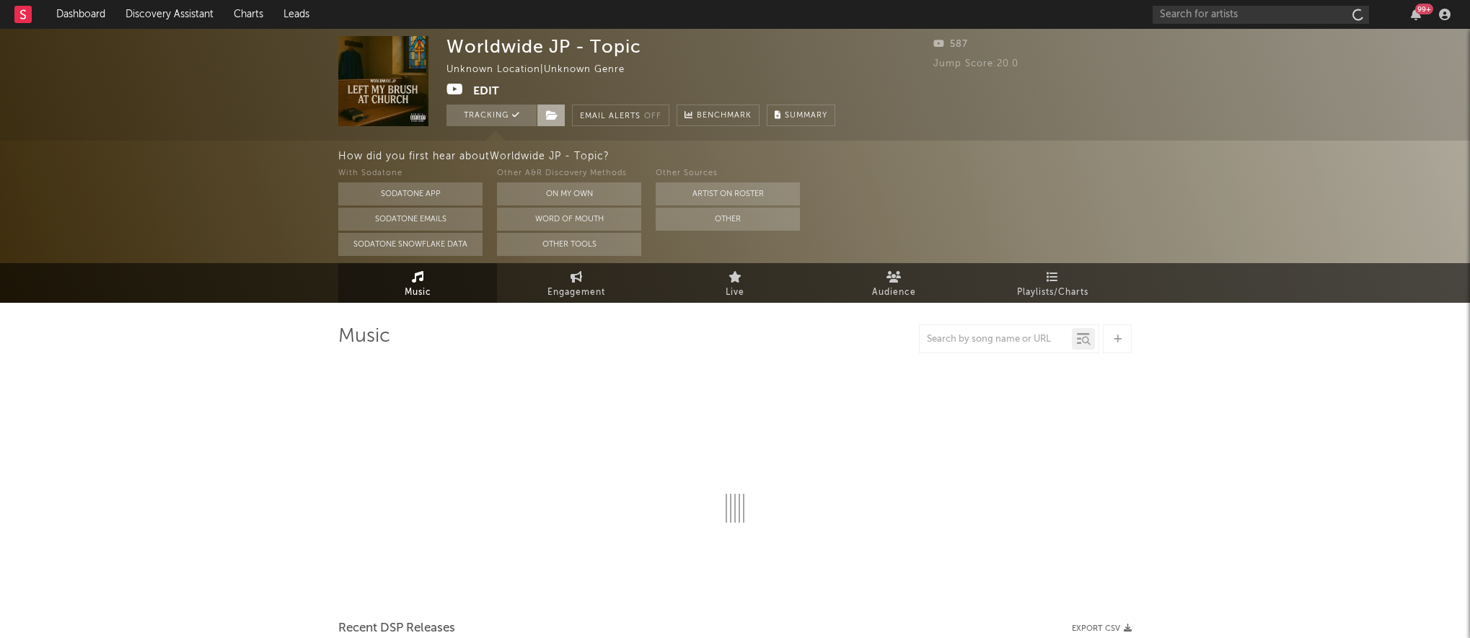
select select "1w"
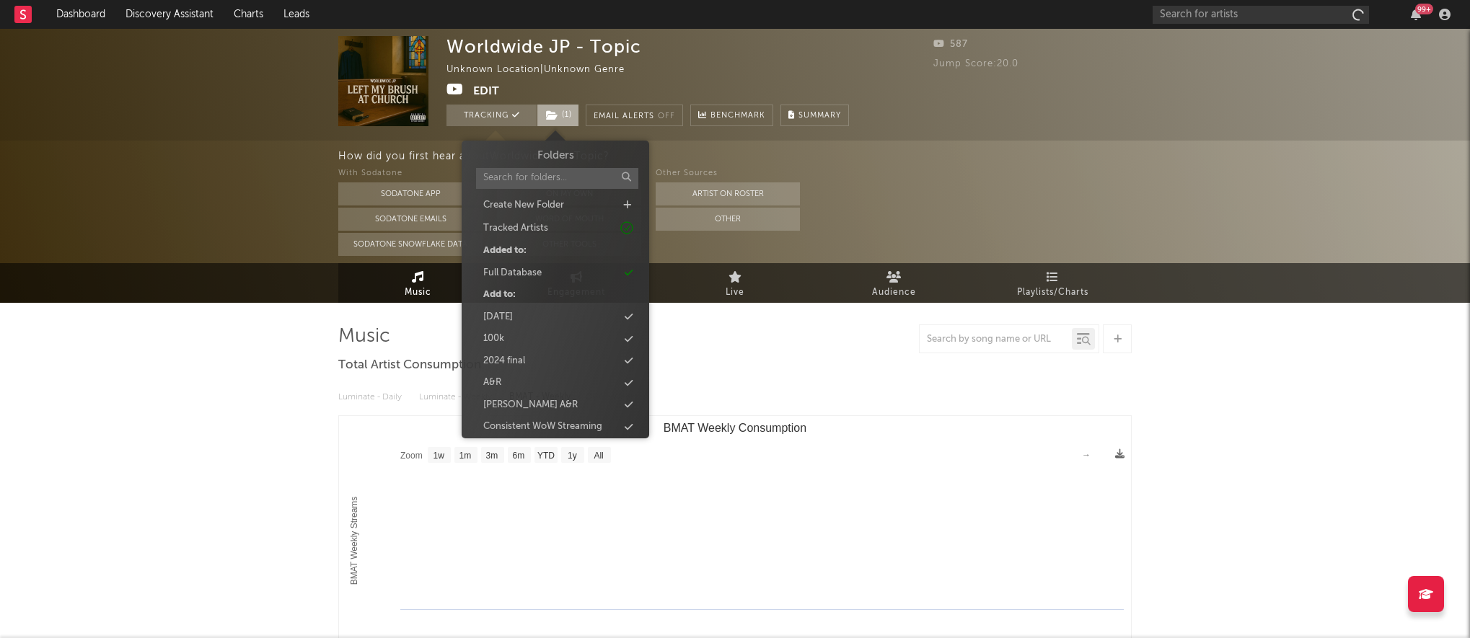
click at [554, 113] on icon at bounding box center [552, 115] width 12 height 10
click at [528, 314] on div "new 8/12" at bounding box center [556, 308] width 166 height 19
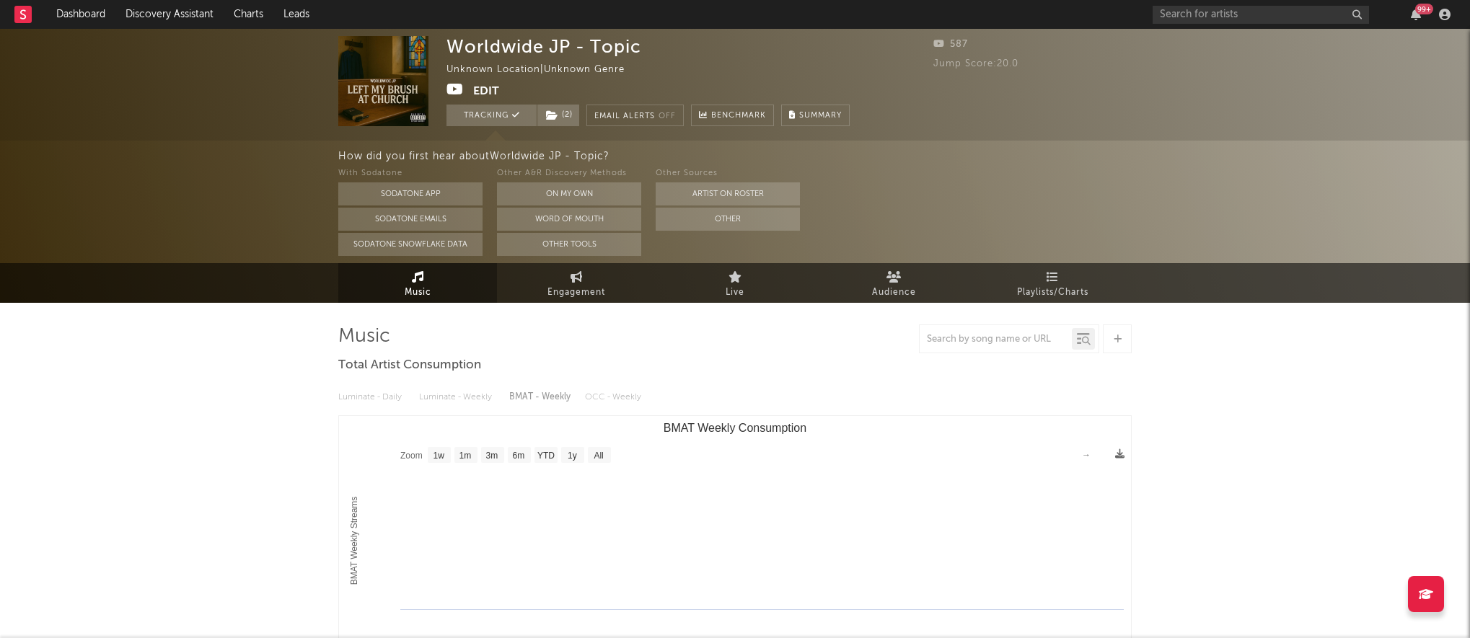
click at [278, 392] on div "Worldwide JP - Topic Unknown Location | Unknown Genre Edit Tracking ( 2 ) Email…" at bounding box center [735, 610] width 1470 height 1162
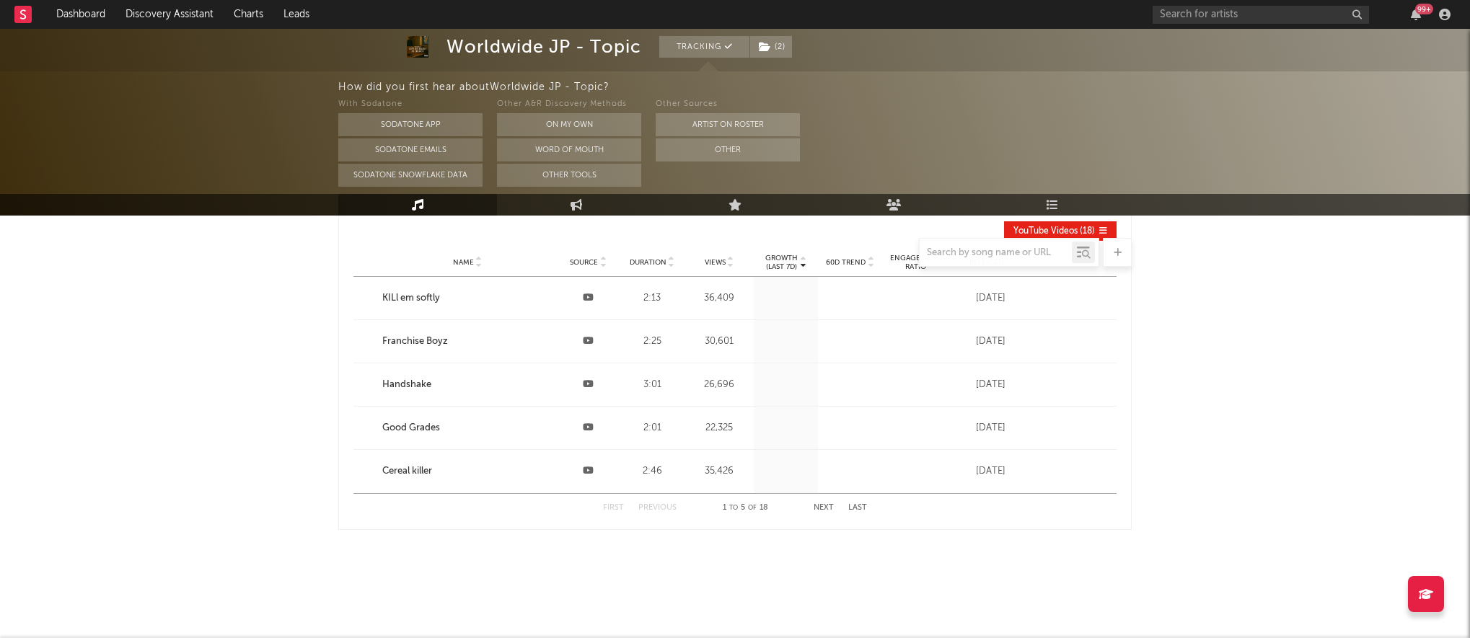
scroll to position [0, 0]
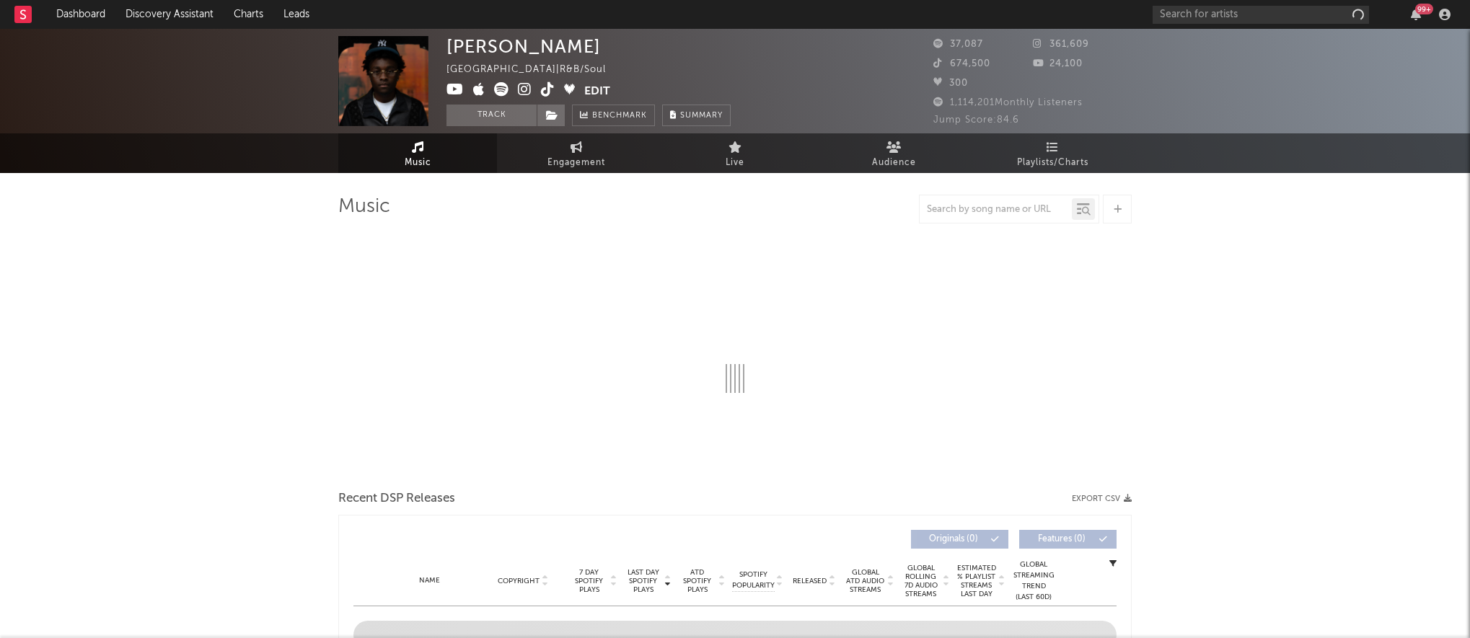
select select "1w"
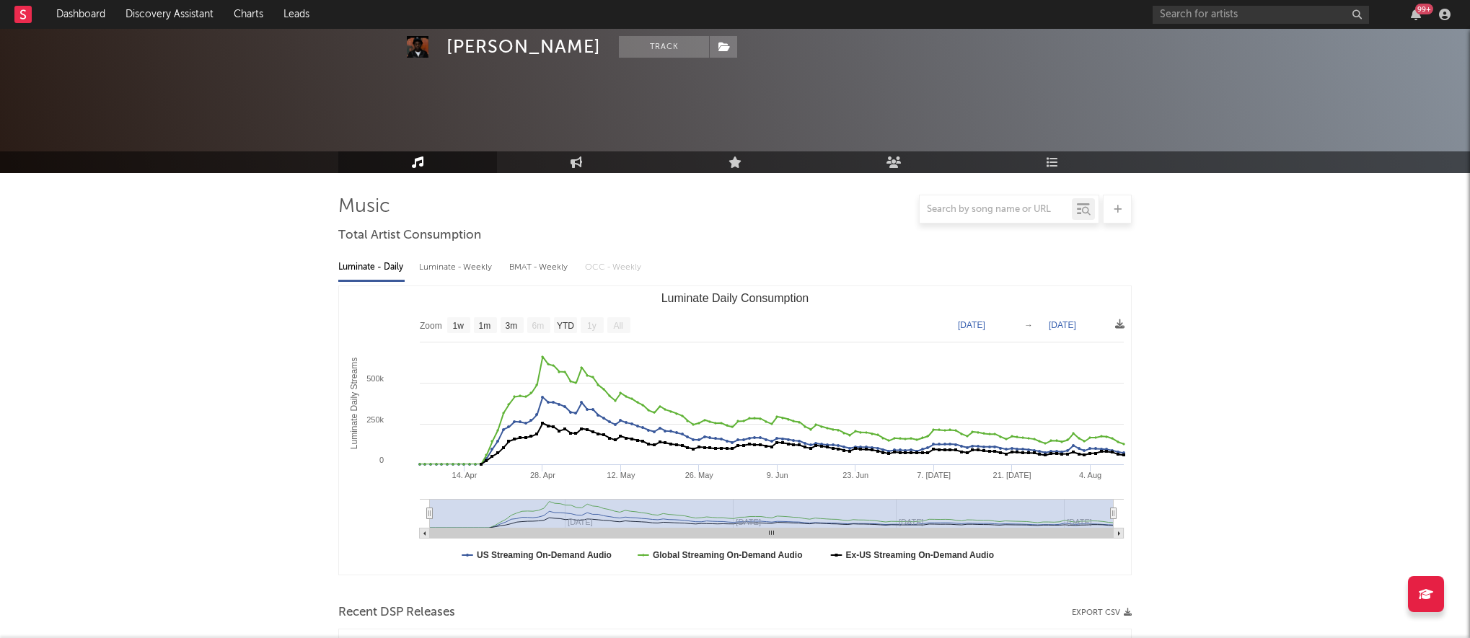
scroll to position [237, 0]
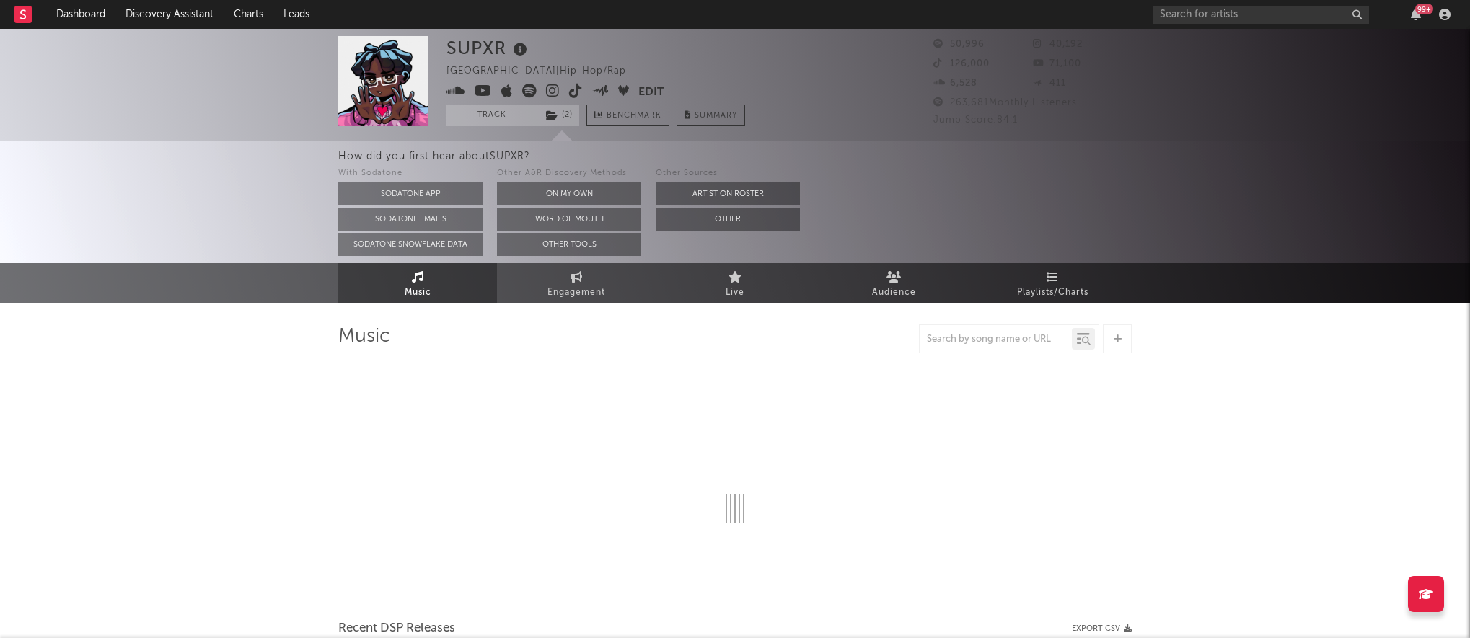
select select "6m"
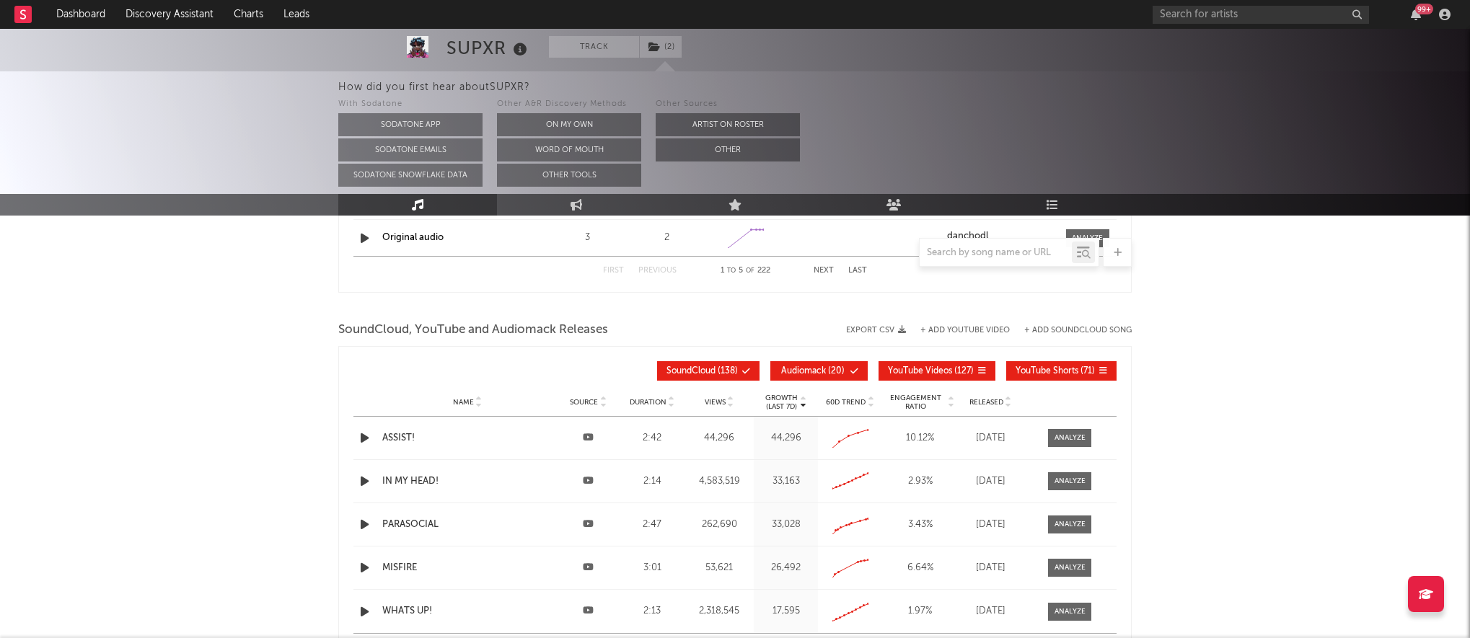
scroll to position [1700, 0]
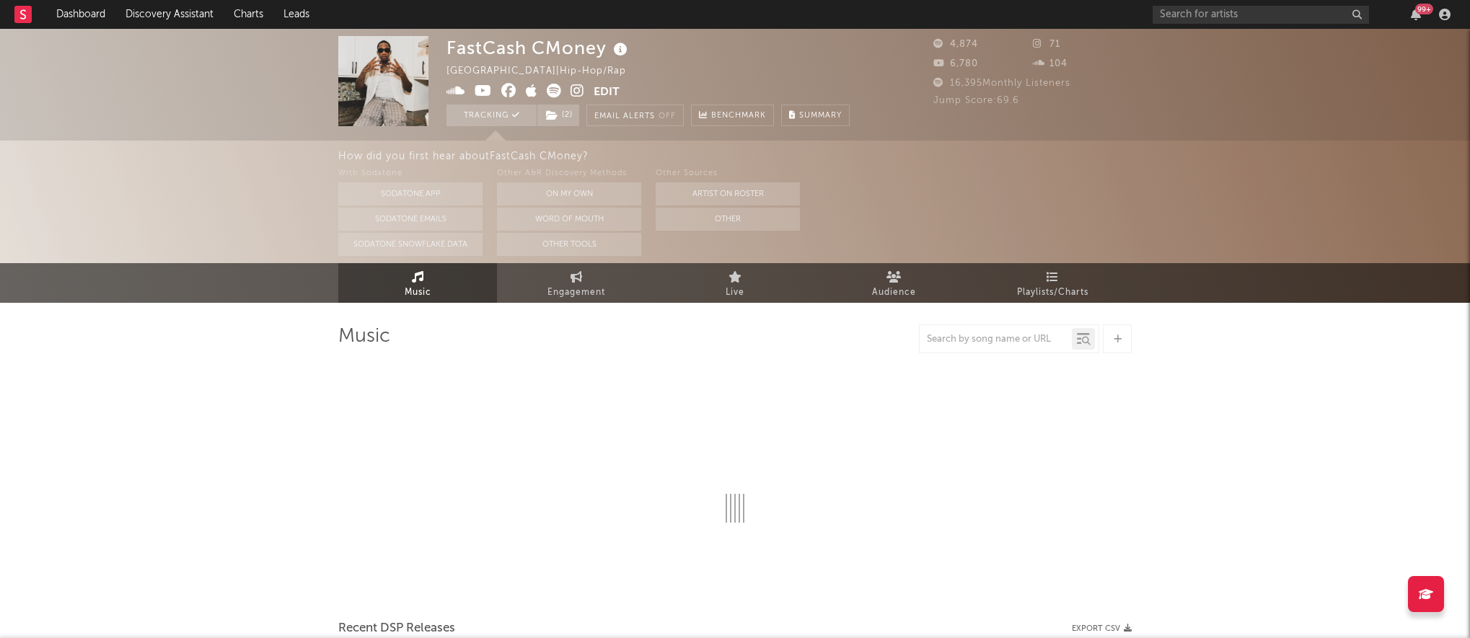
select select "6m"
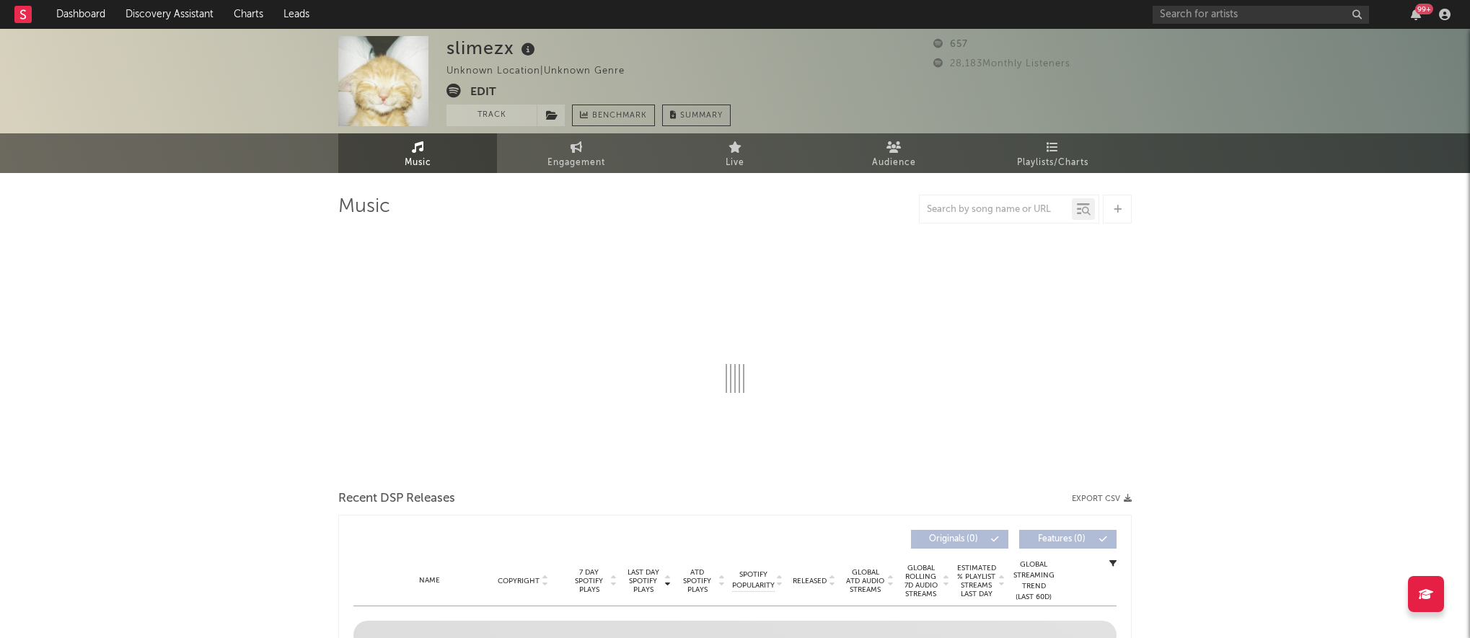
select select "1w"
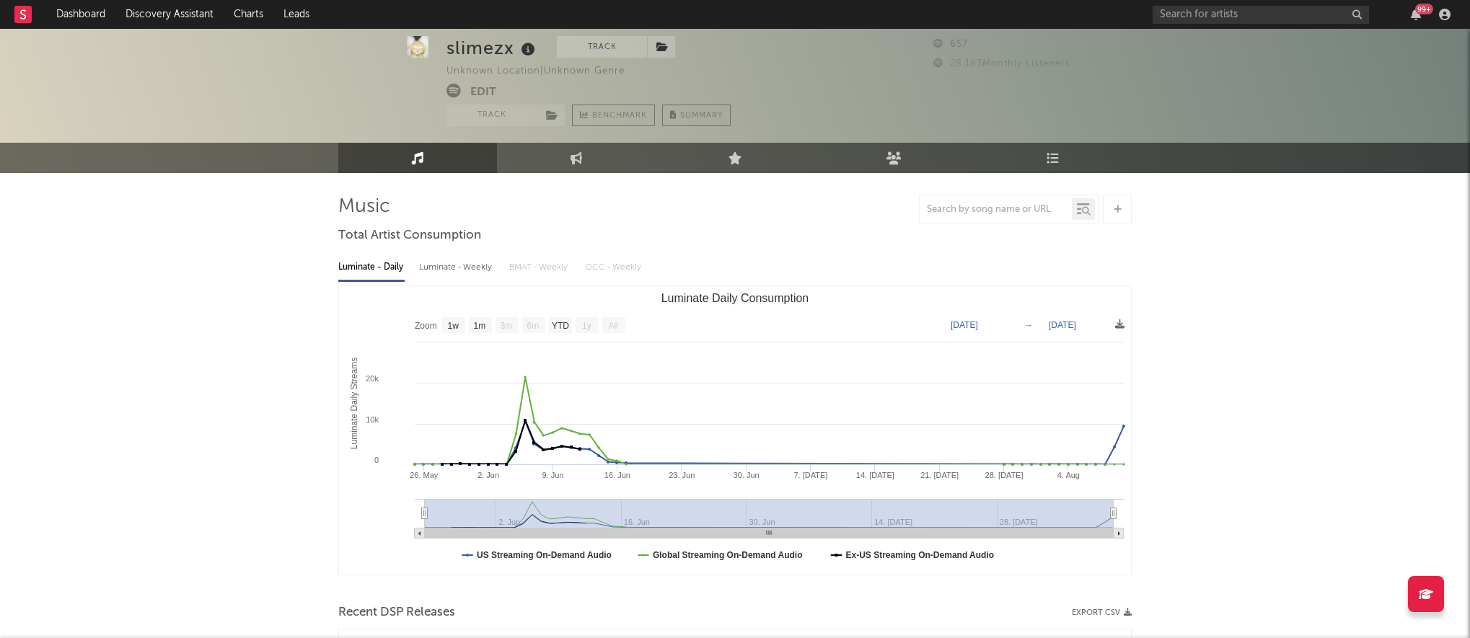
scroll to position [338, 0]
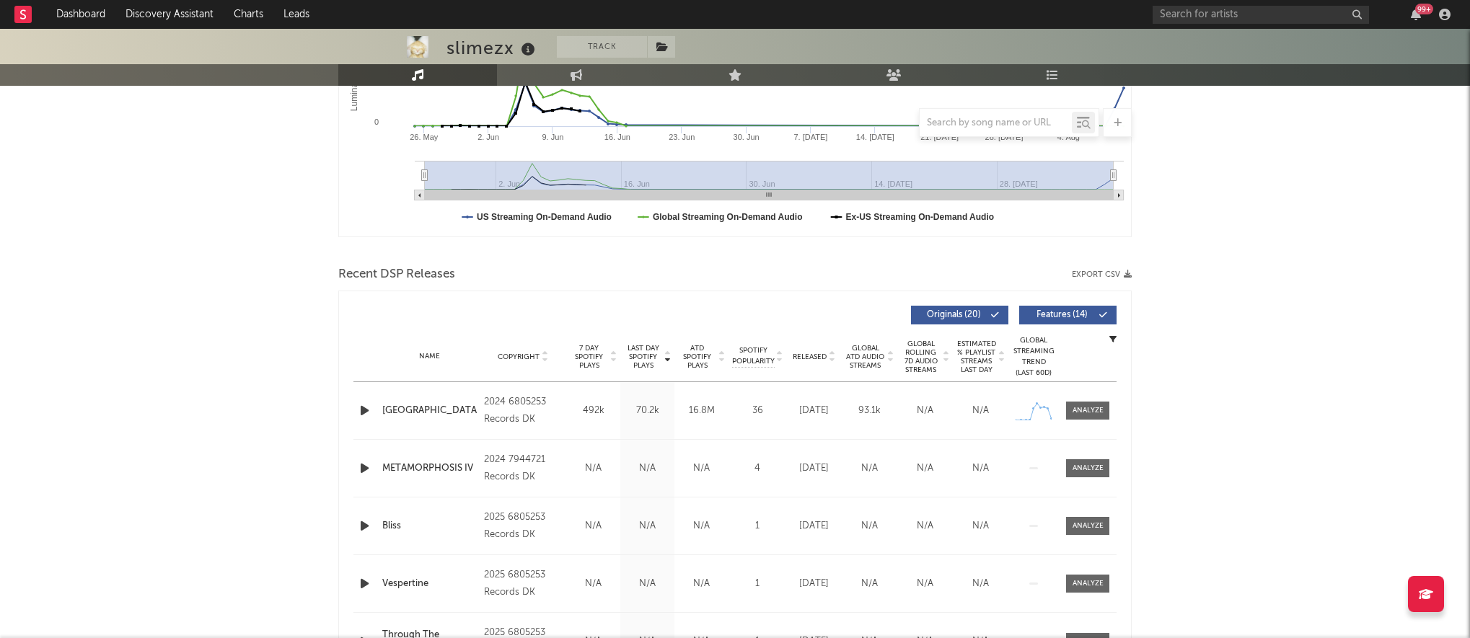
click at [362, 478] on div "Name METAMORPHOSIS IV Copyright 2024 7944721 Records DK Label 7944721 Records D…" at bounding box center [734, 468] width 763 height 57
click at [362, 475] on icon "button" at bounding box center [364, 469] width 15 height 18
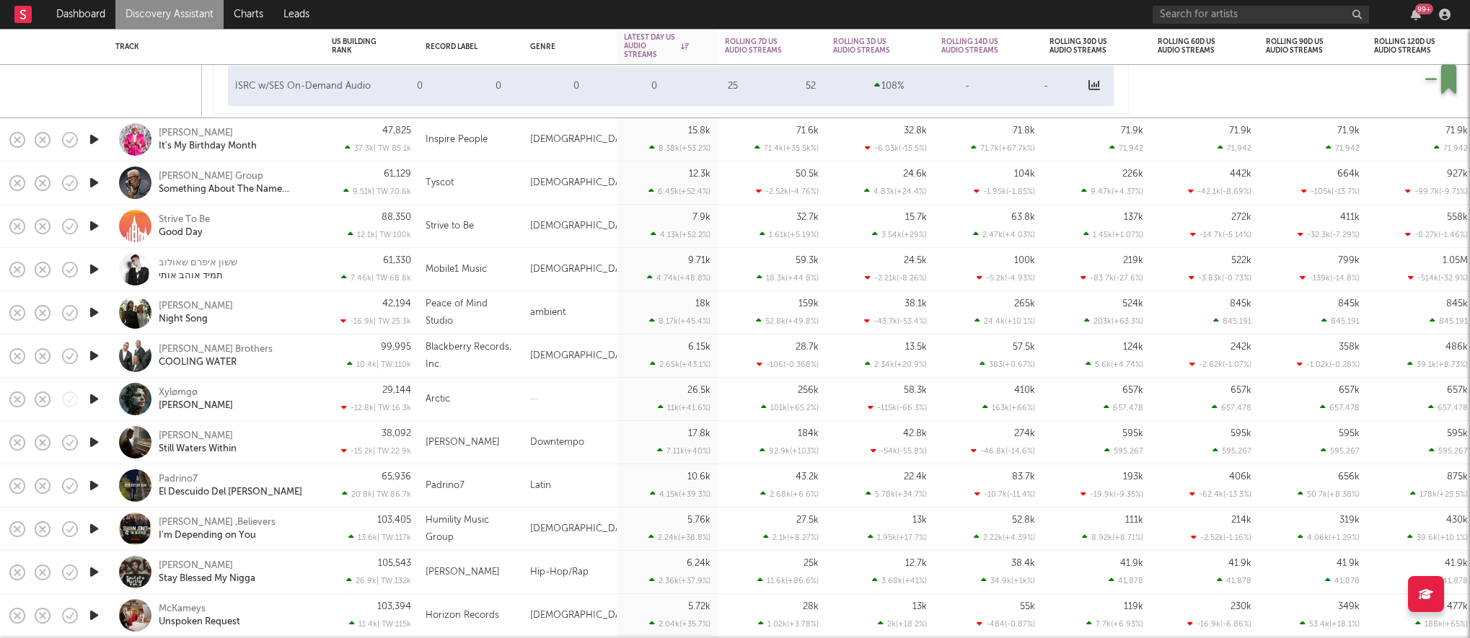
select select "1w"
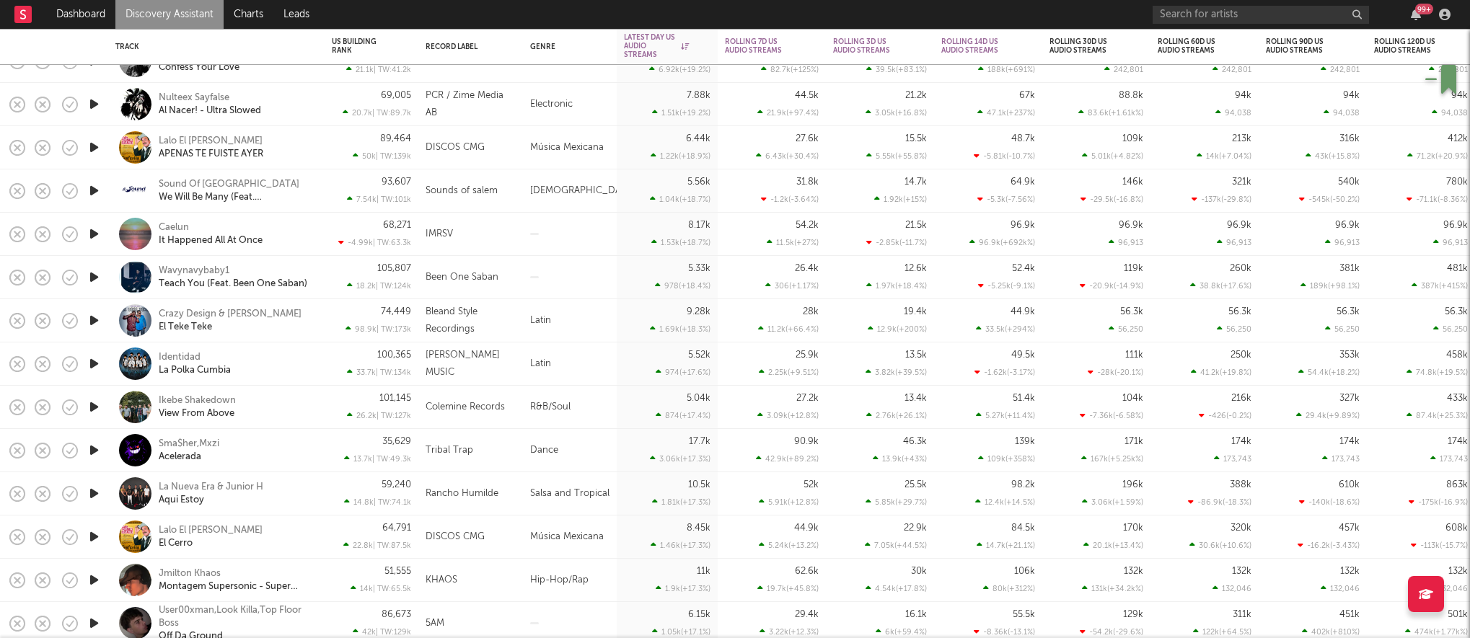
click at [89, 281] on icon "button" at bounding box center [94, 277] width 15 height 18
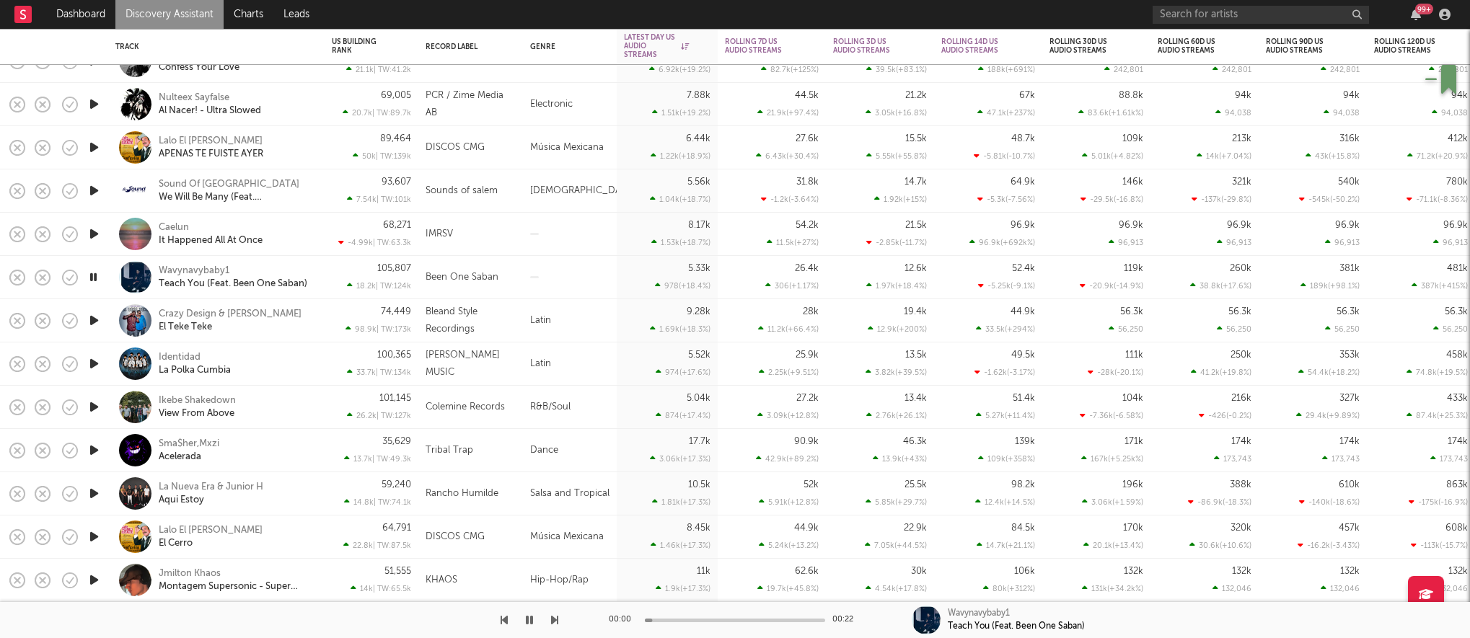
click at [326, 268] on div "105,807 18.2k | TW: 124k" at bounding box center [372, 277] width 94 height 43
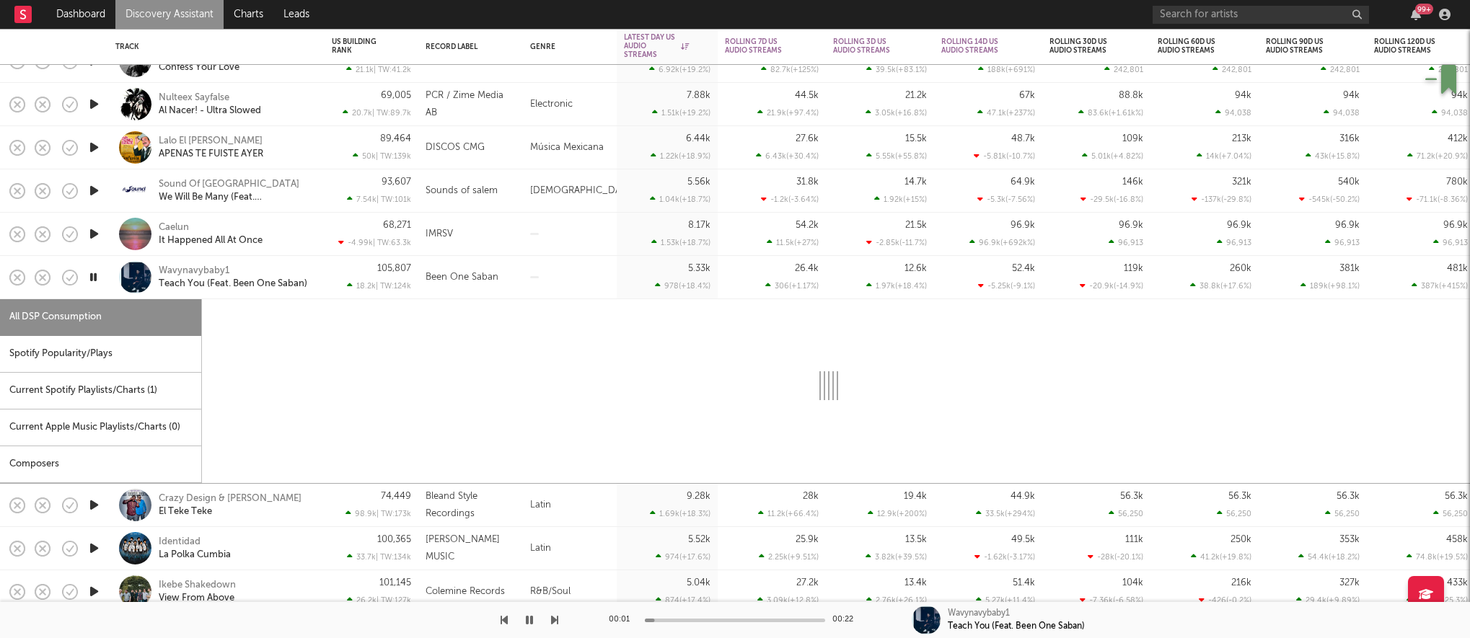
select select "1w"
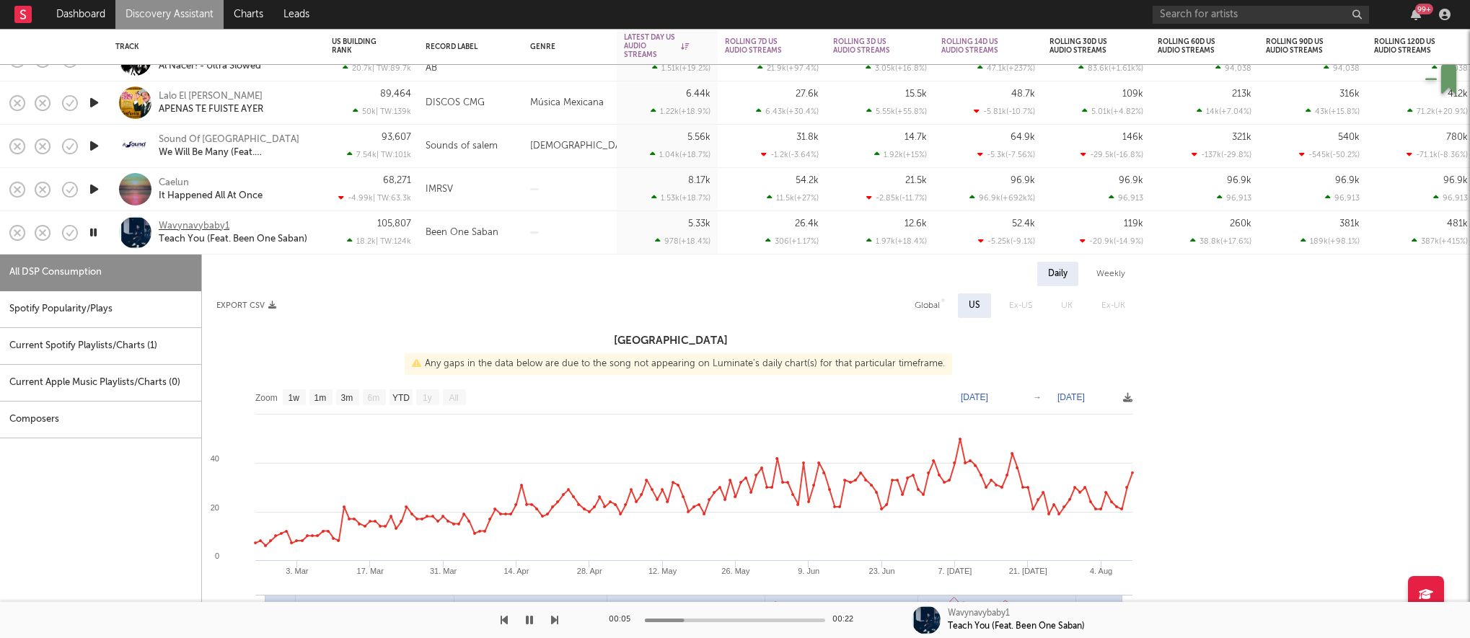
click at [194, 226] on div "Wavynavybaby1" at bounding box center [194, 226] width 71 height 13
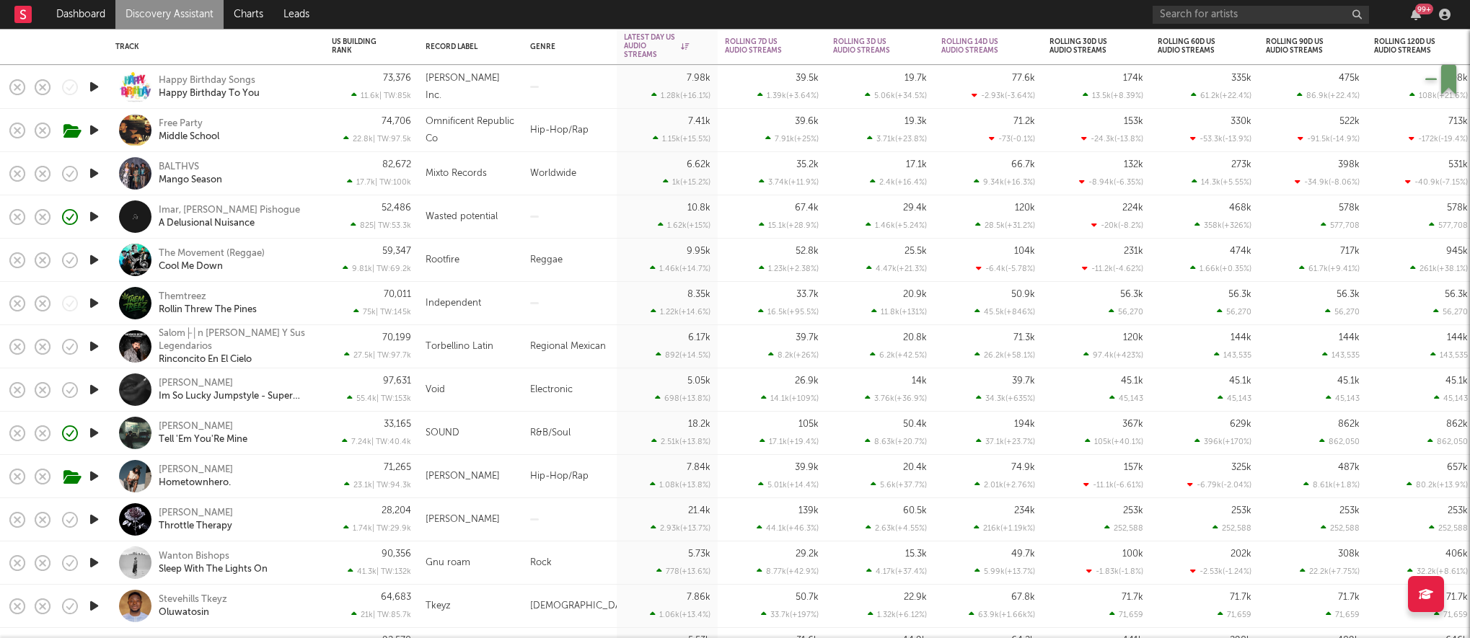
click at [282, 430] on div "[PERSON_NAME] Tell 'Em You'Re Mine" at bounding box center [236, 434] width 155 height 26
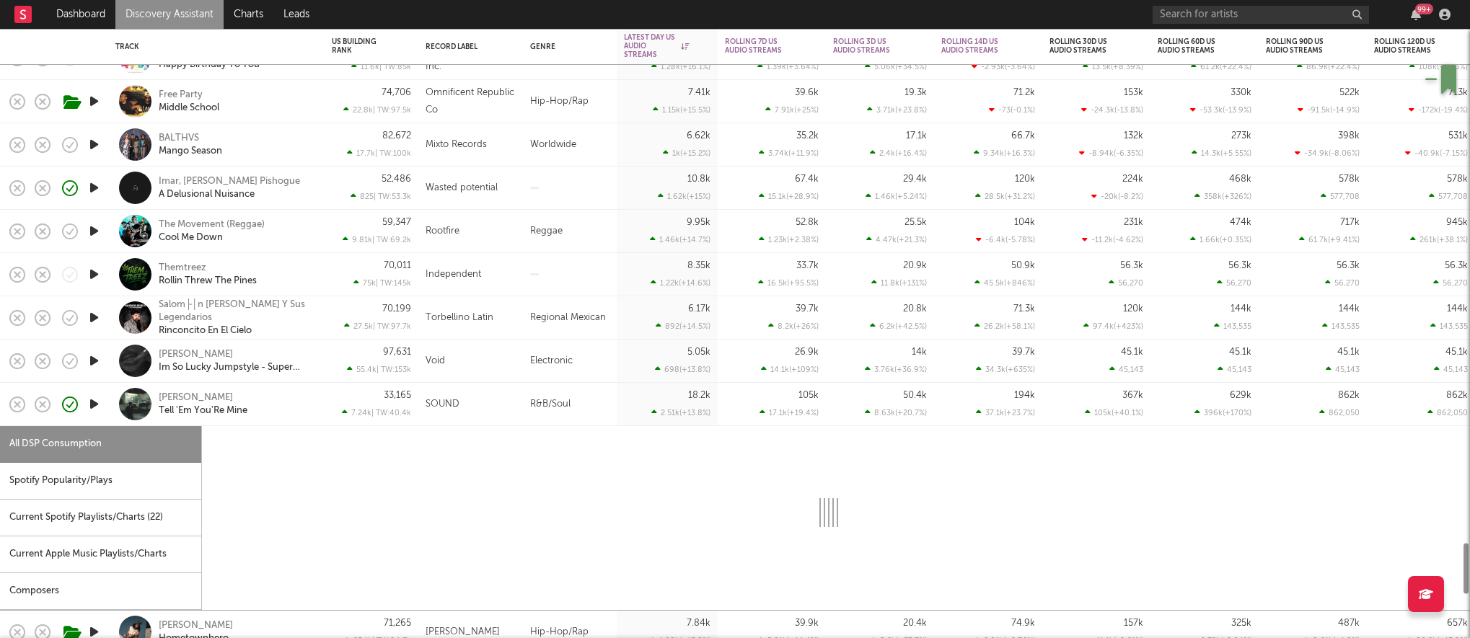
select select "1w"
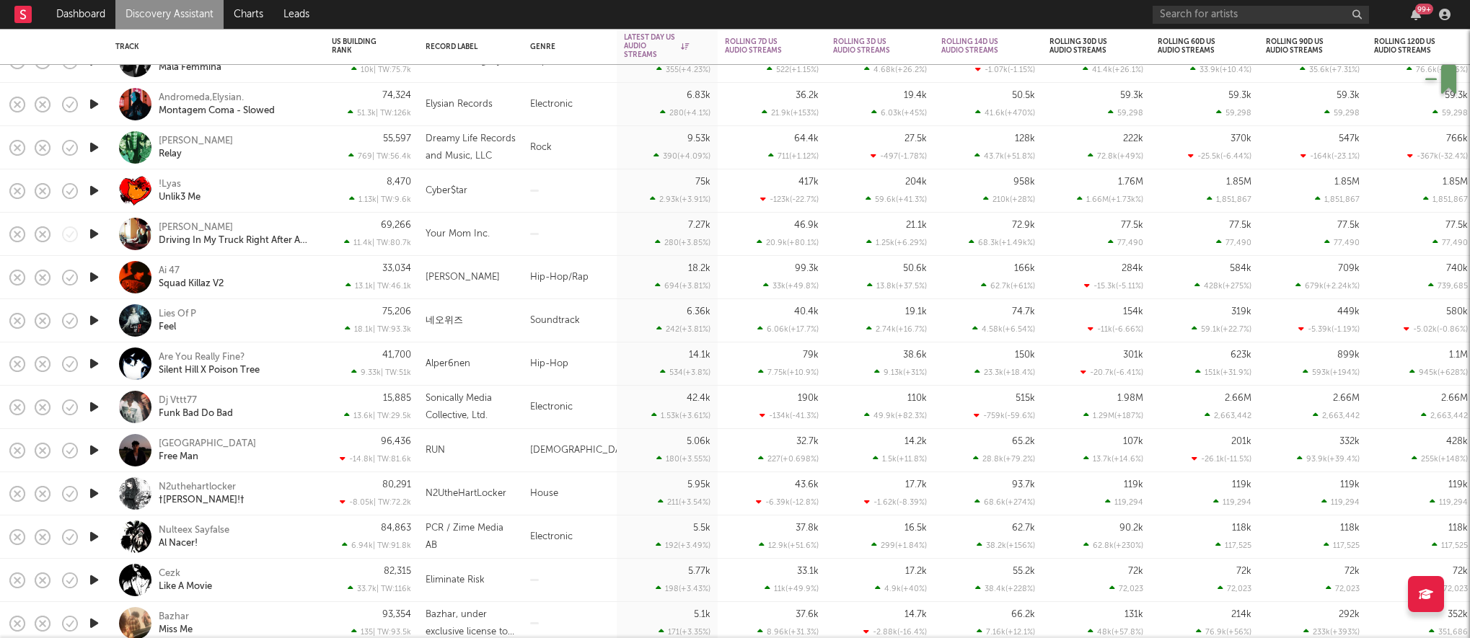
click at [95, 498] on icon "button" at bounding box center [94, 494] width 15 height 18
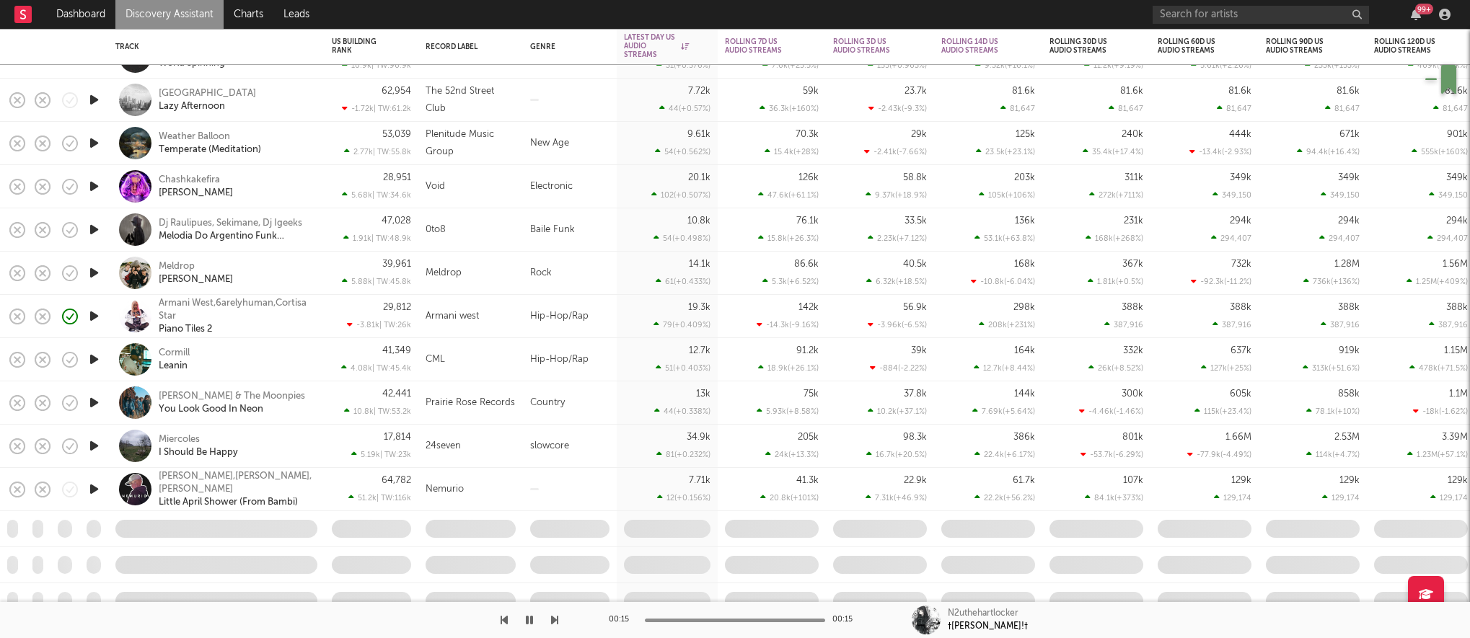
click at [190, 22] on link "Discovery Assistant" at bounding box center [169, 14] width 108 height 29
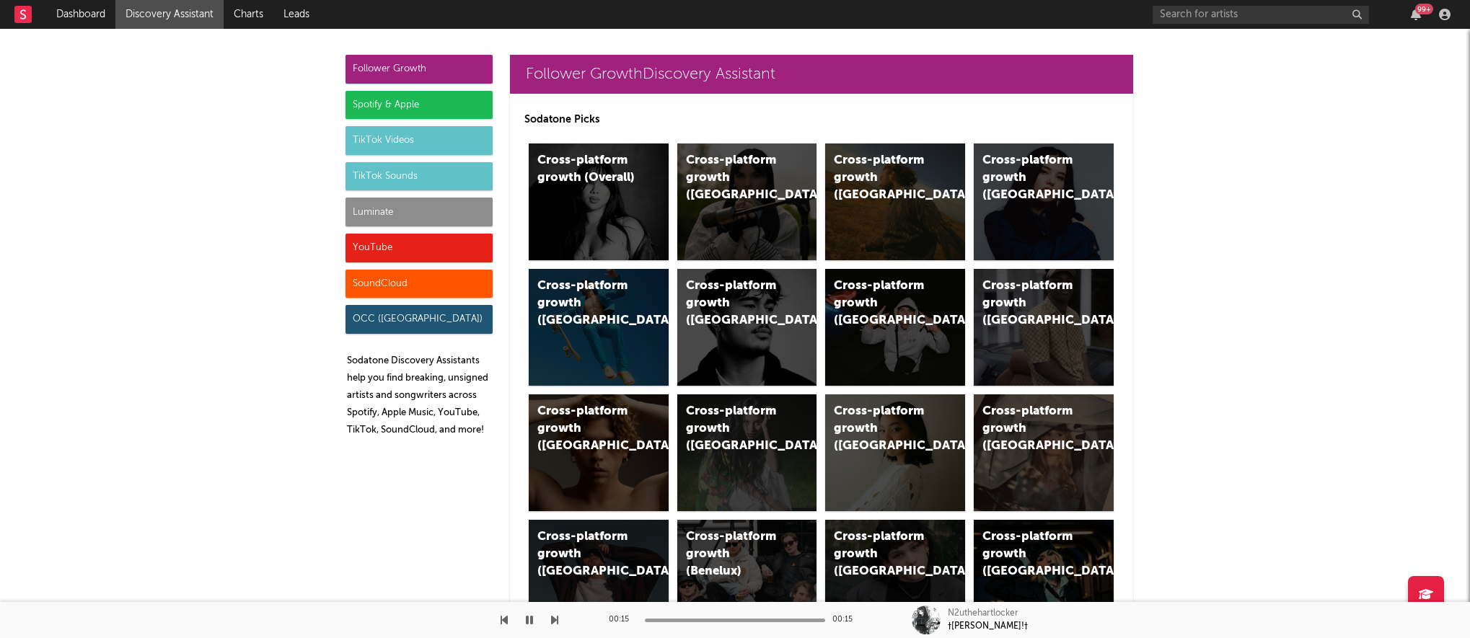
click at [395, 247] on div "YouTube" at bounding box center [419, 248] width 147 height 29
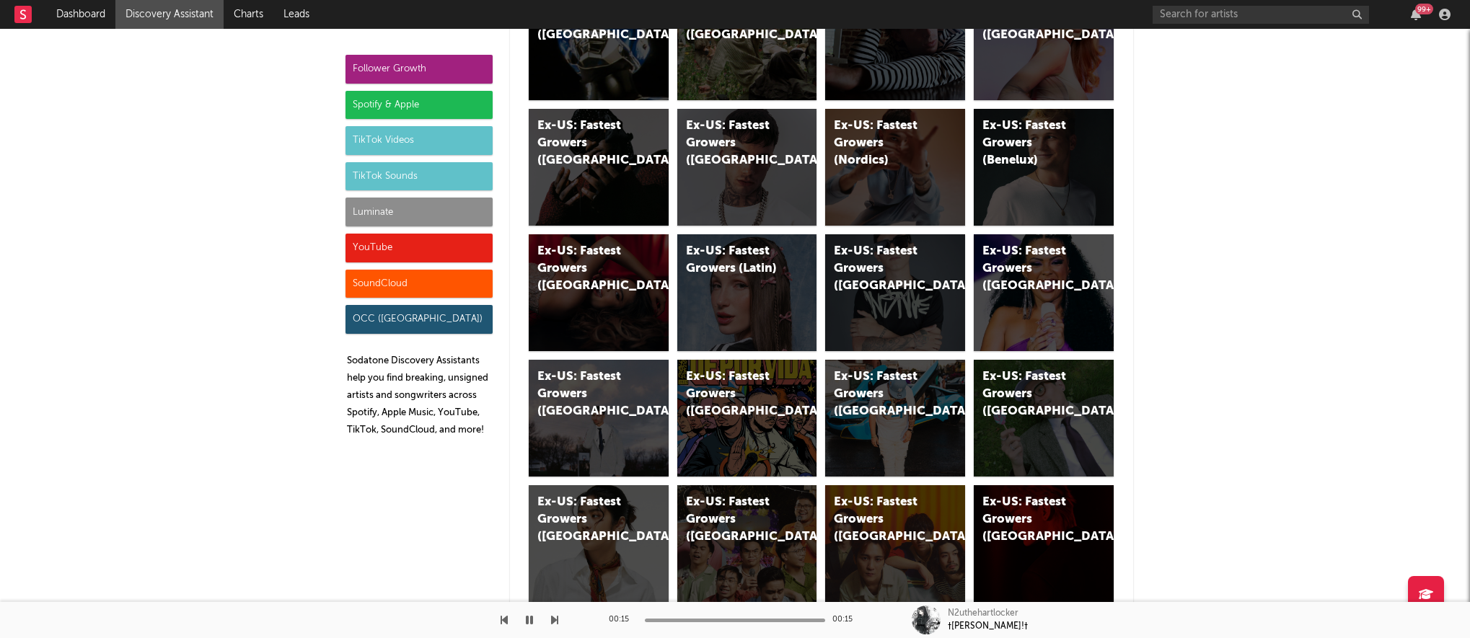
scroll to position [8214, 0]
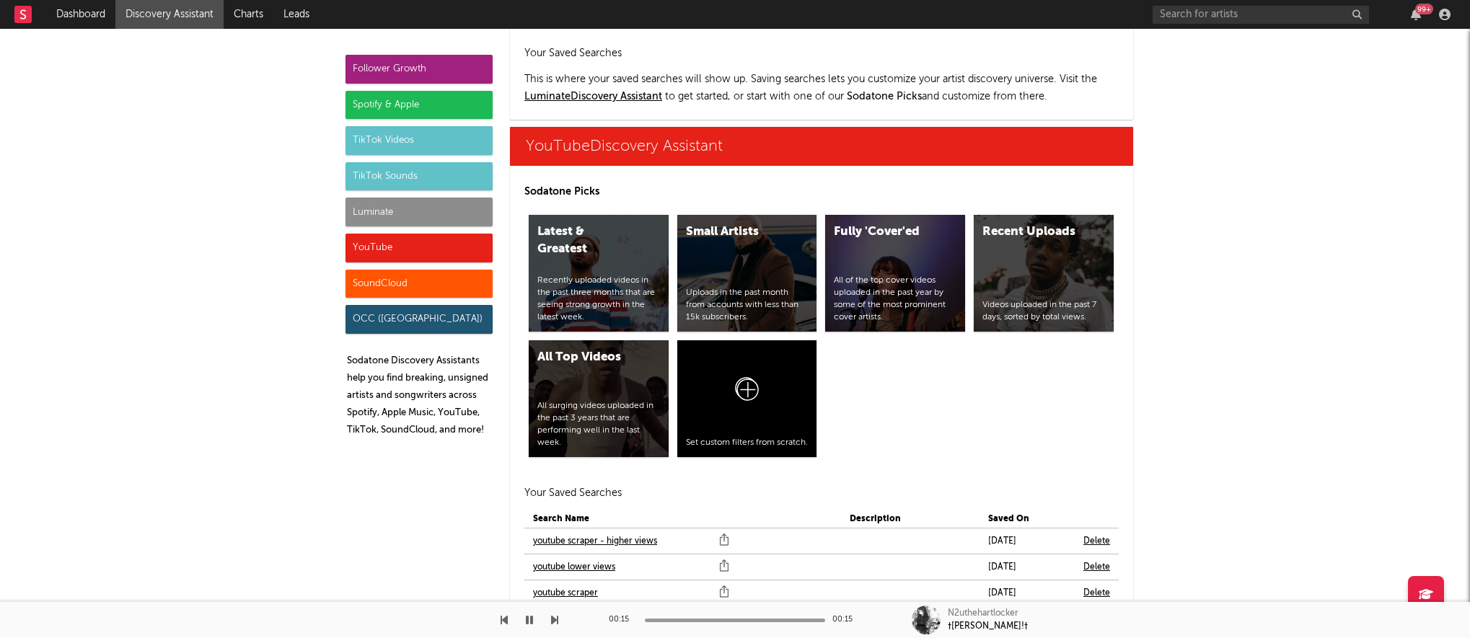
click at [569, 585] on link "youtube scraper" at bounding box center [565, 593] width 65 height 17
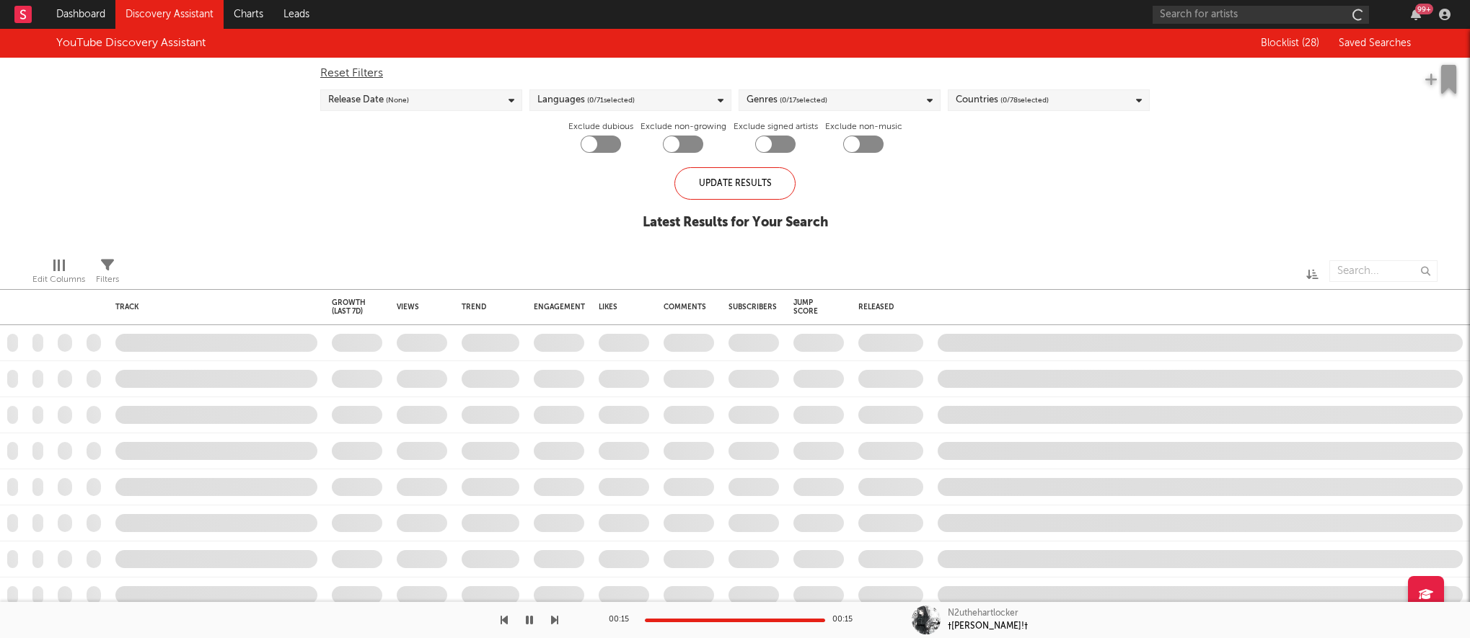
checkbox input "true"
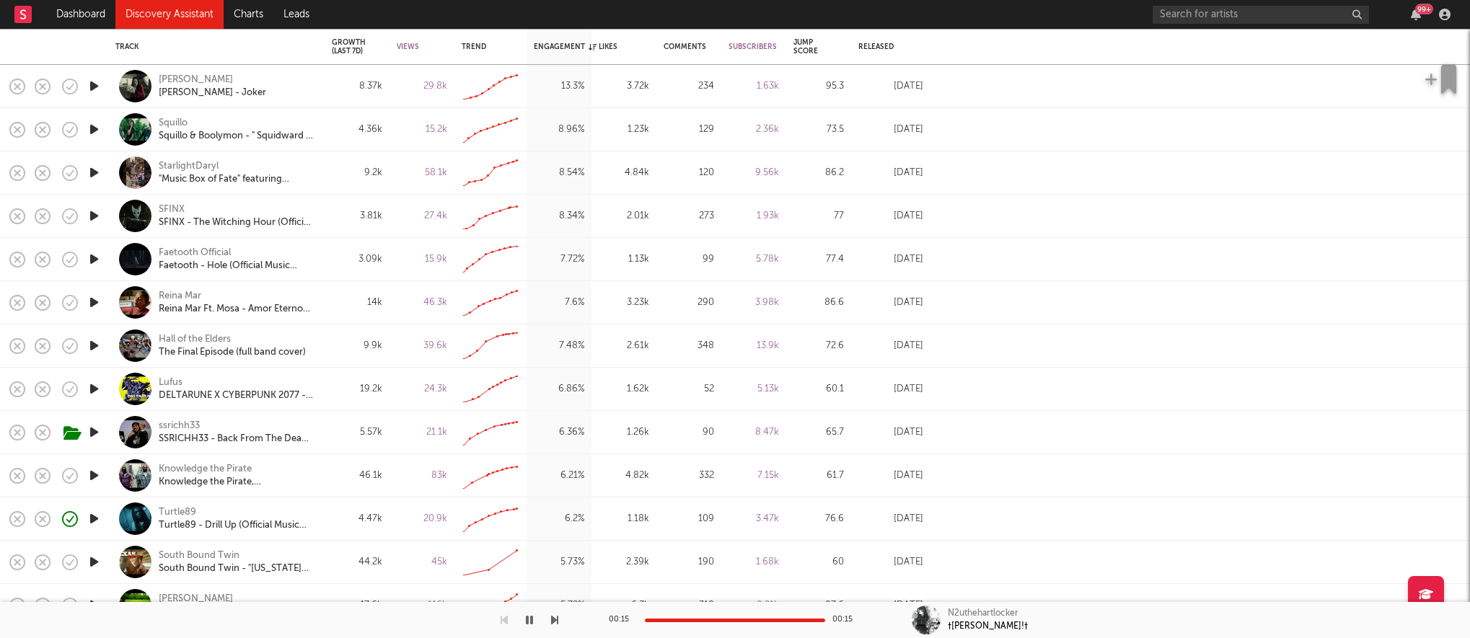
click at [100, 437] on icon "button" at bounding box center [94, 432] width 15 height 18
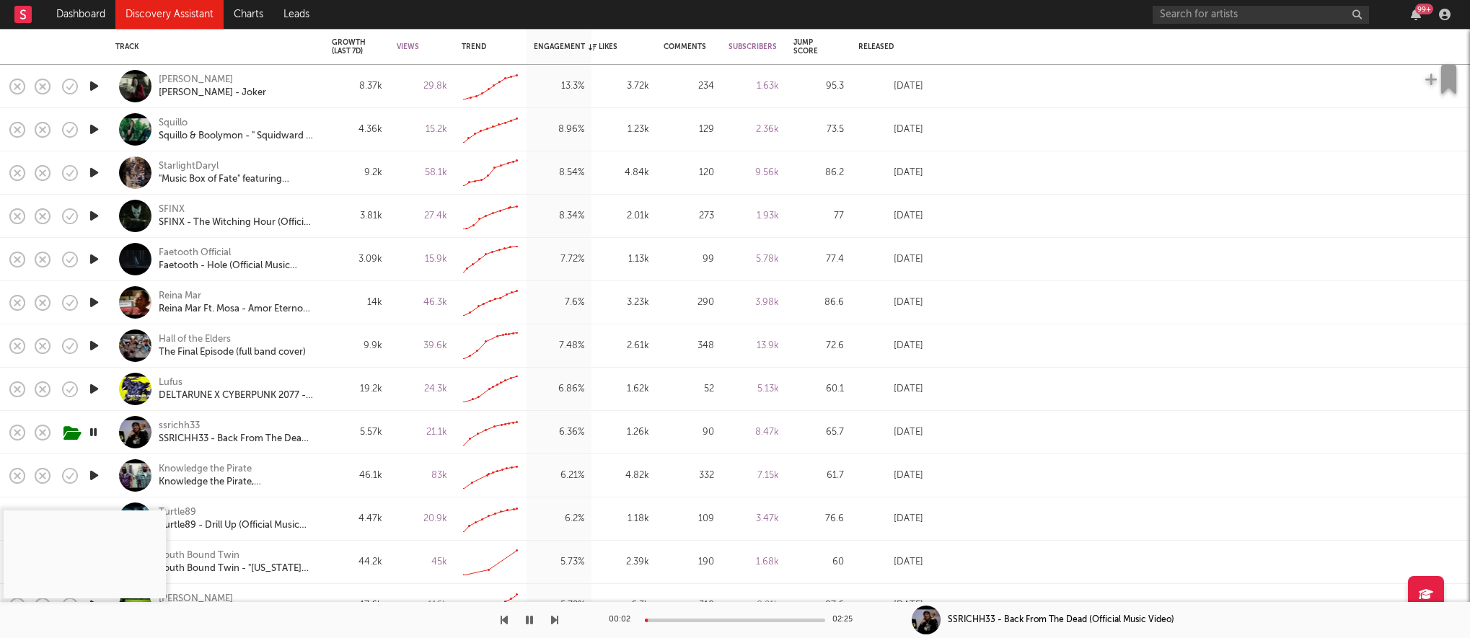
click at [716, 620] on div at bounding box center [735, 621] width 180 height 4
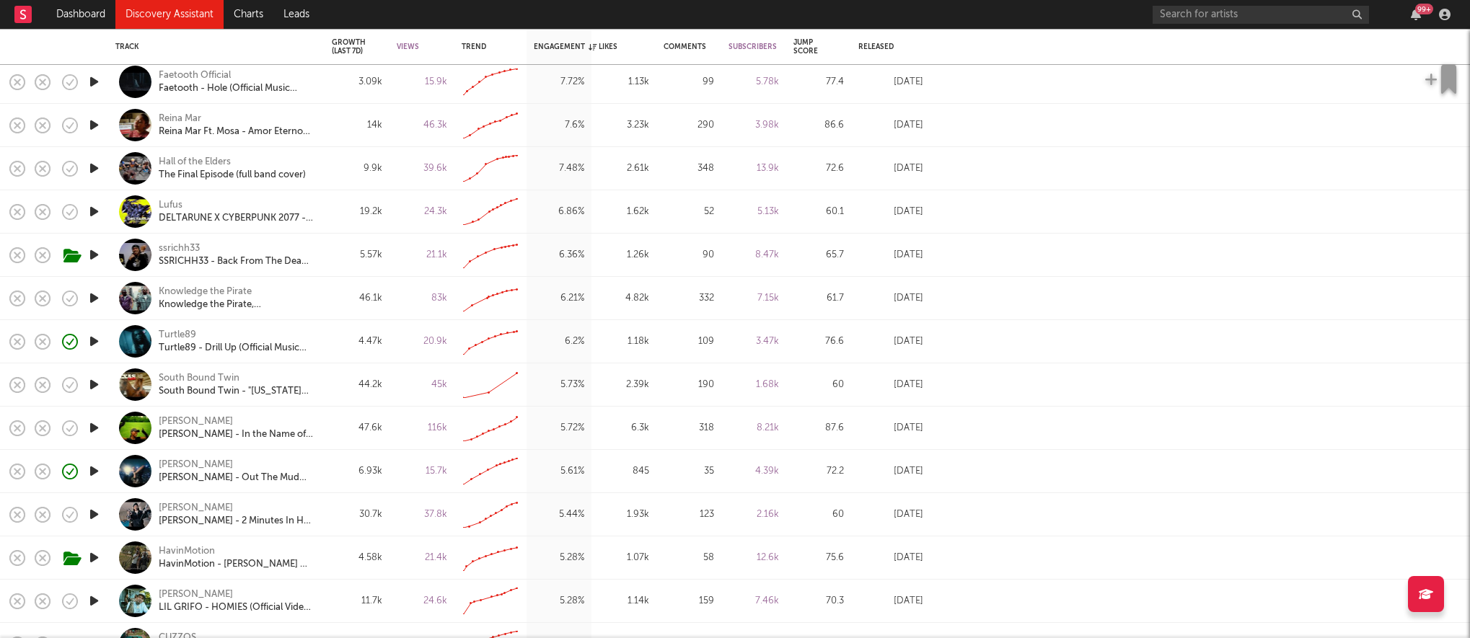
click at [96, 468] on icon "button" at bounding box center [94, 471] width 15 height 18
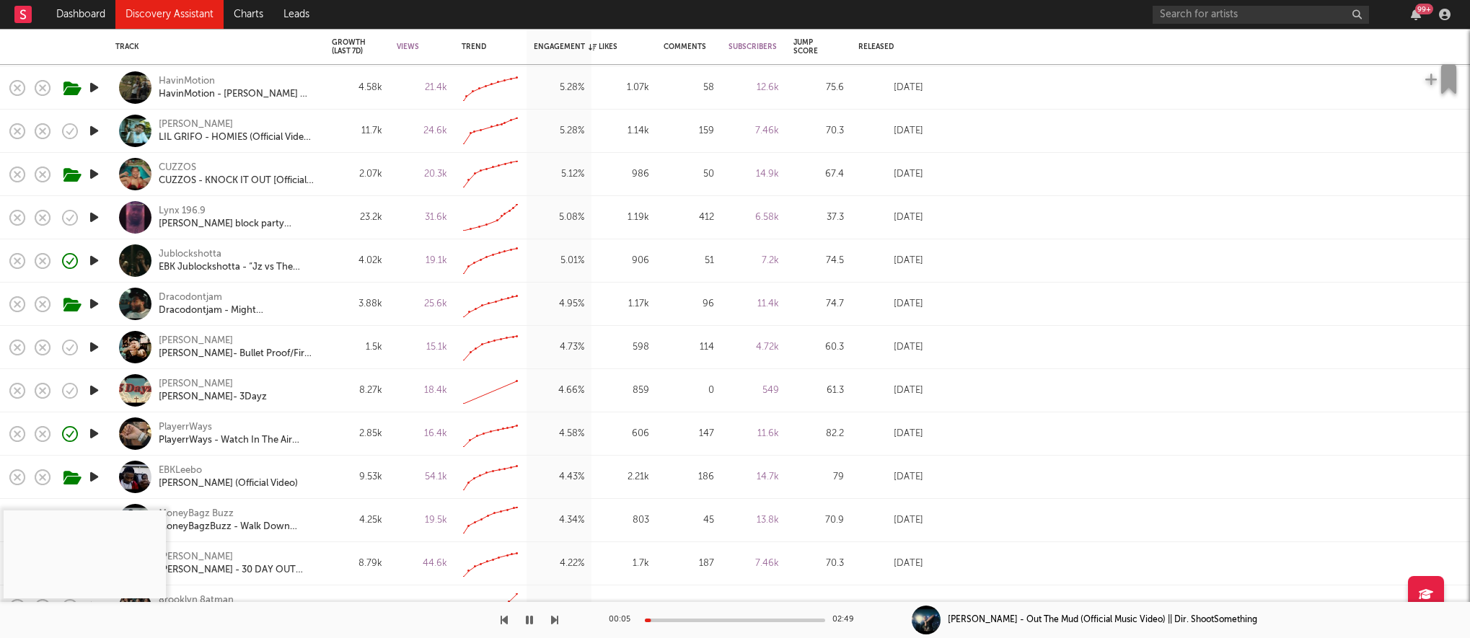
click at [93, 351] on icon "button" at bounding box center [94, 347] width 15 height 18
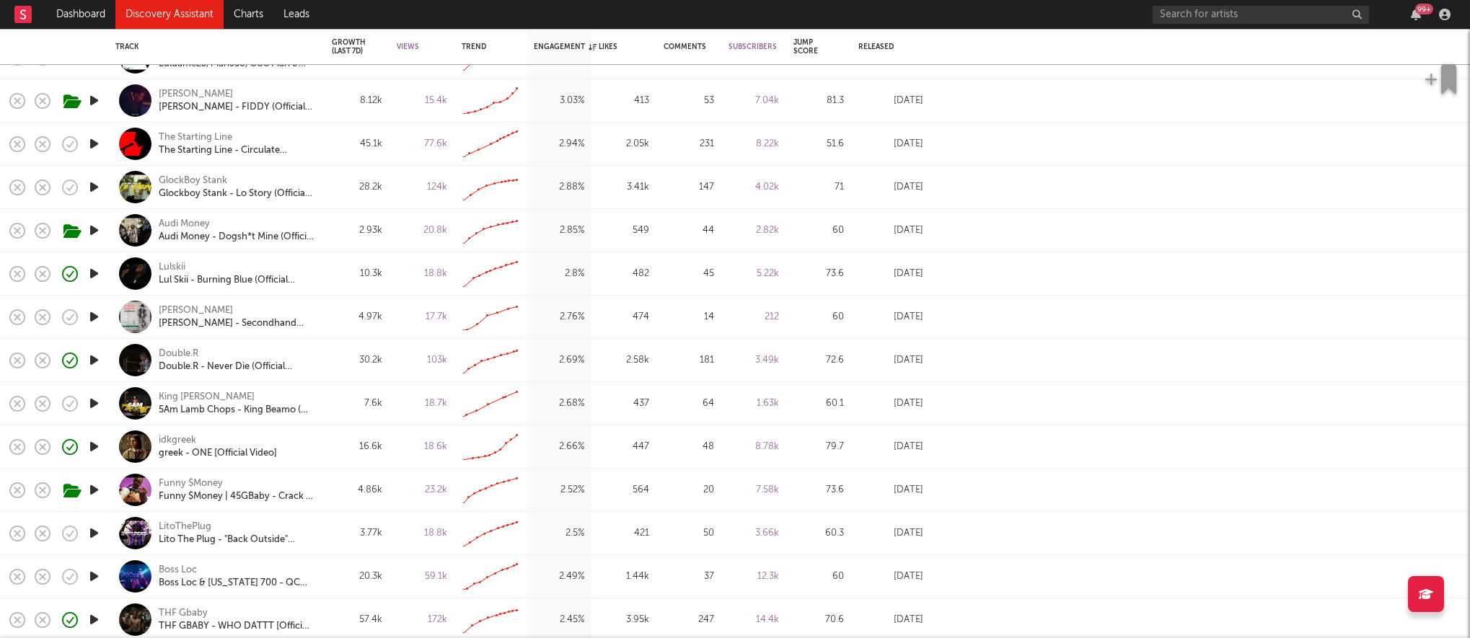
click at [177, 16] on link "Discovery Assistant" at bounding box center [169, 14] width 108 height 29
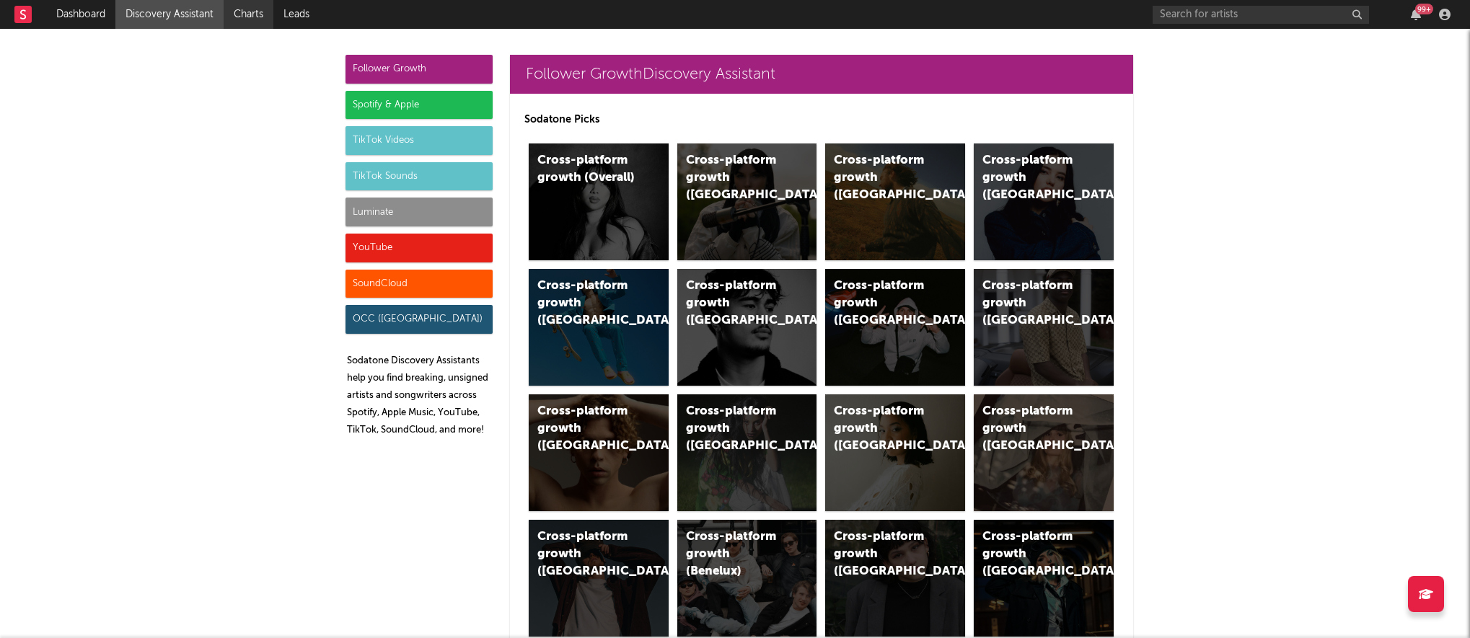
click at [271, 20] on link "Charts" at bounding box center [249, 14] width 50 height 29
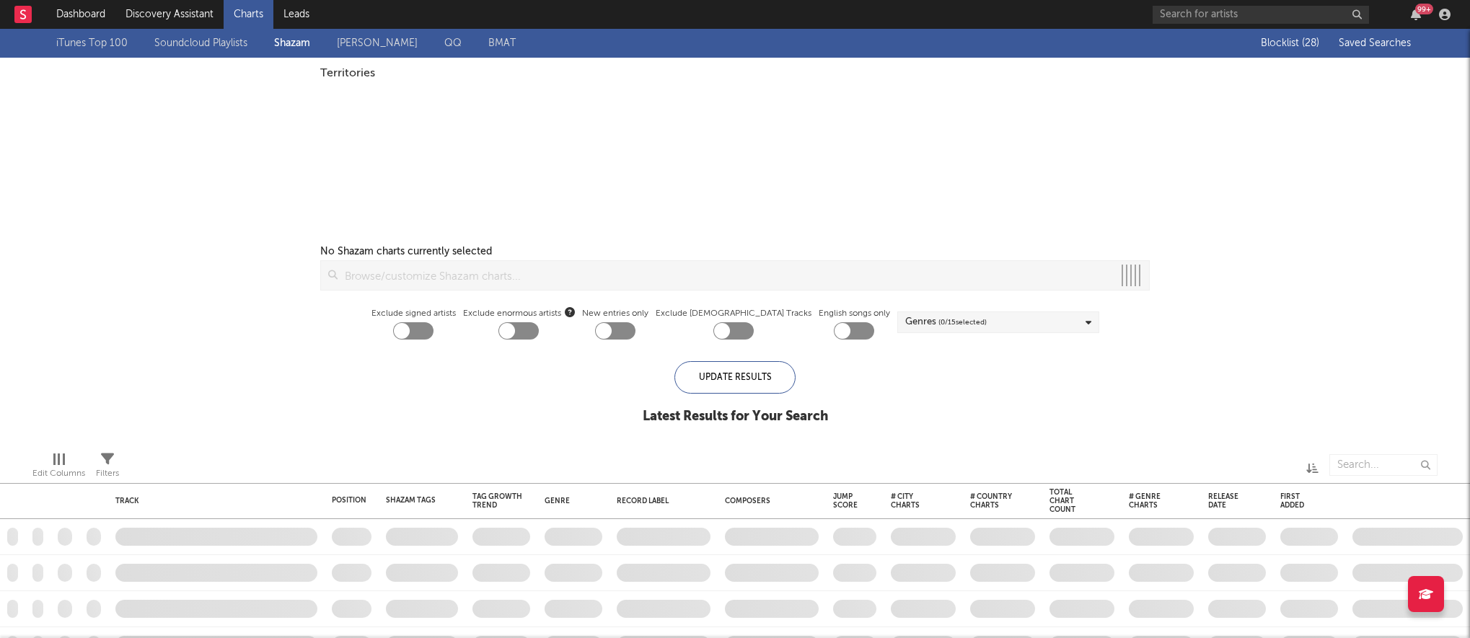
checkbox input "true"
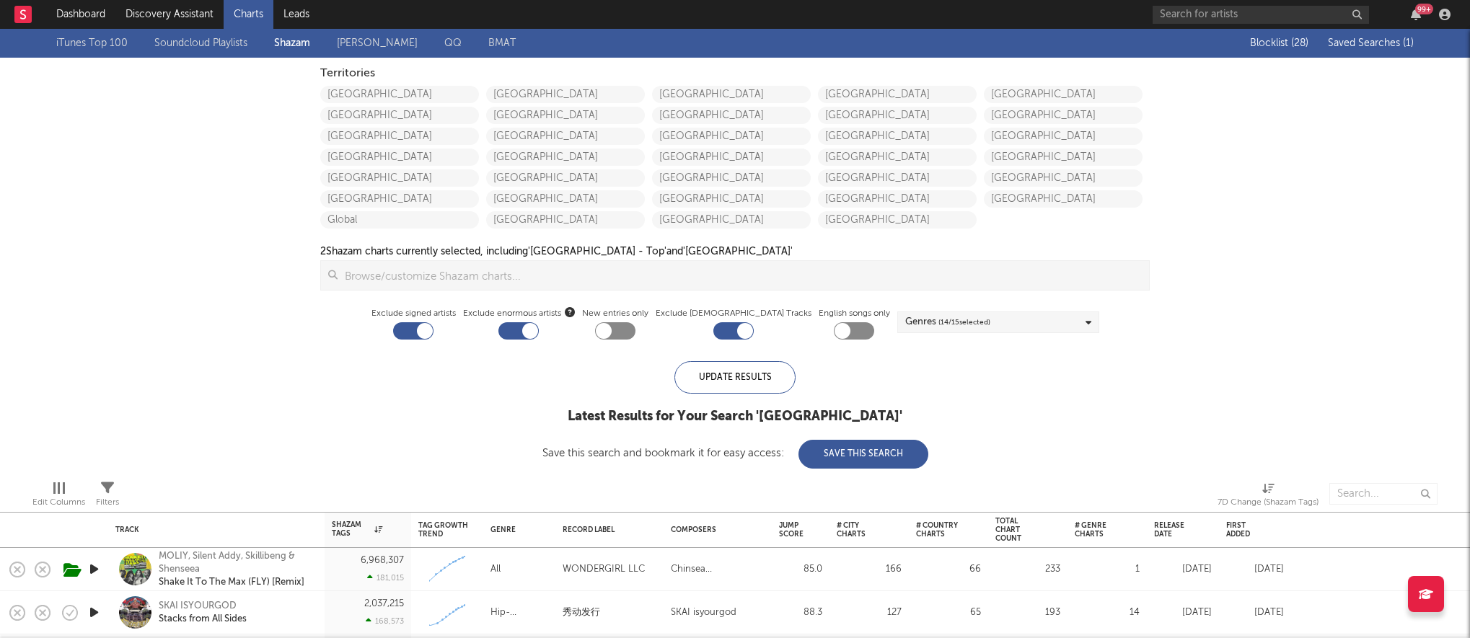
click at [1361, 38] on span "Saved Searches ( 1 )" at bounding box center [1371, 43] width 86 height 10
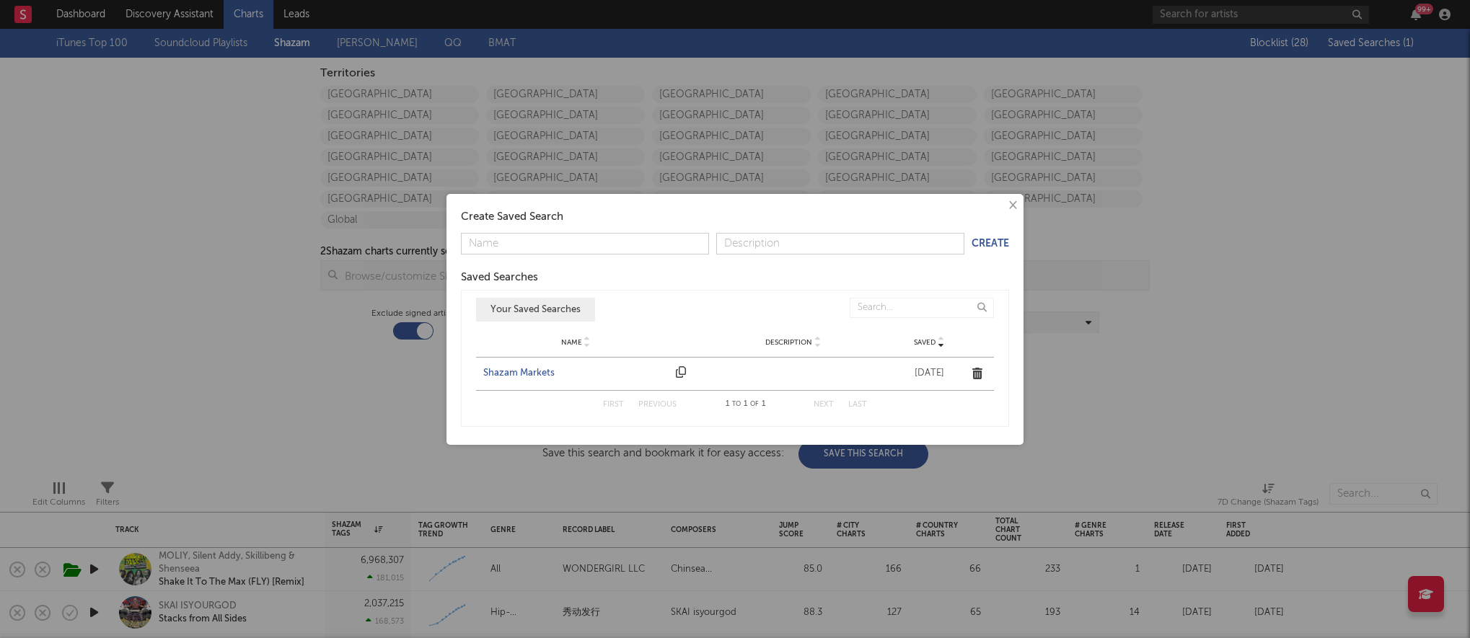
click at [504, 371] on div "Shazam Markets" at bounding box center [575, 373] width 185 height 14
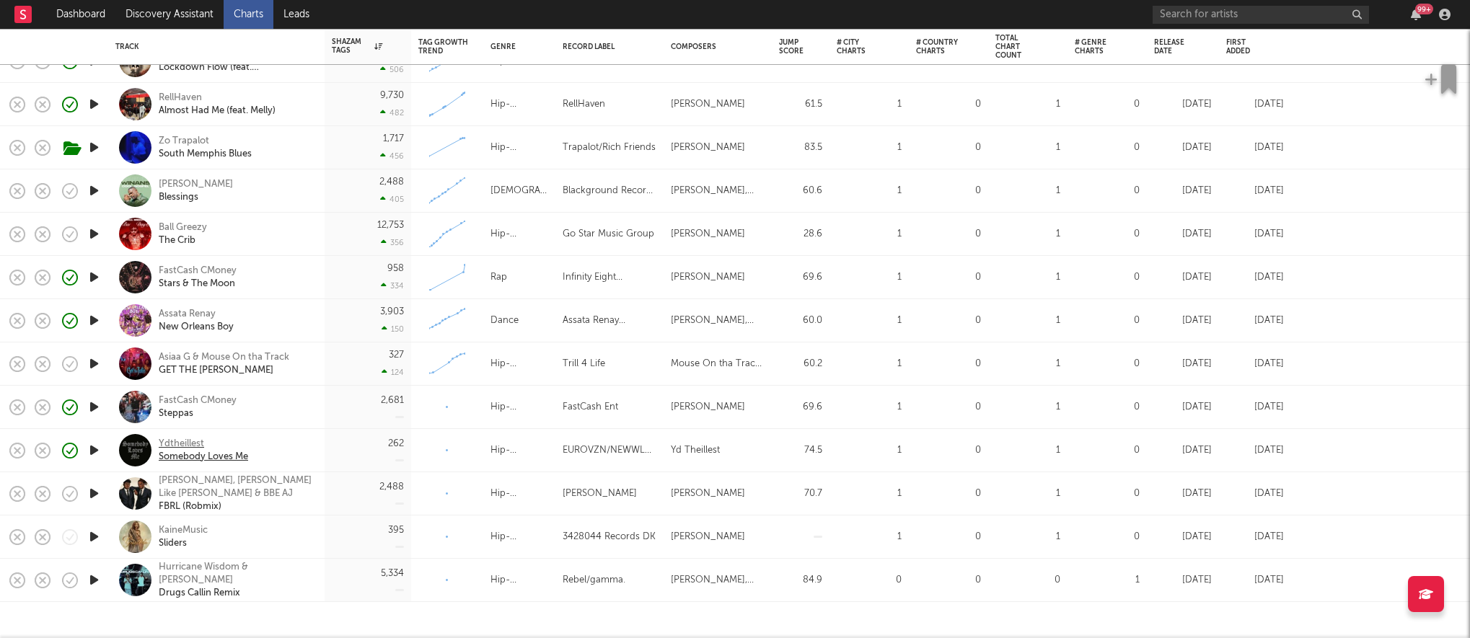
click at [177, 441] on div "Ydtheillest" at bounding box center [203, 444] width 89 height 13
click at [178, 397] on div "FastCash CMoney" at bounding box center [198, 401] width 78 height 13
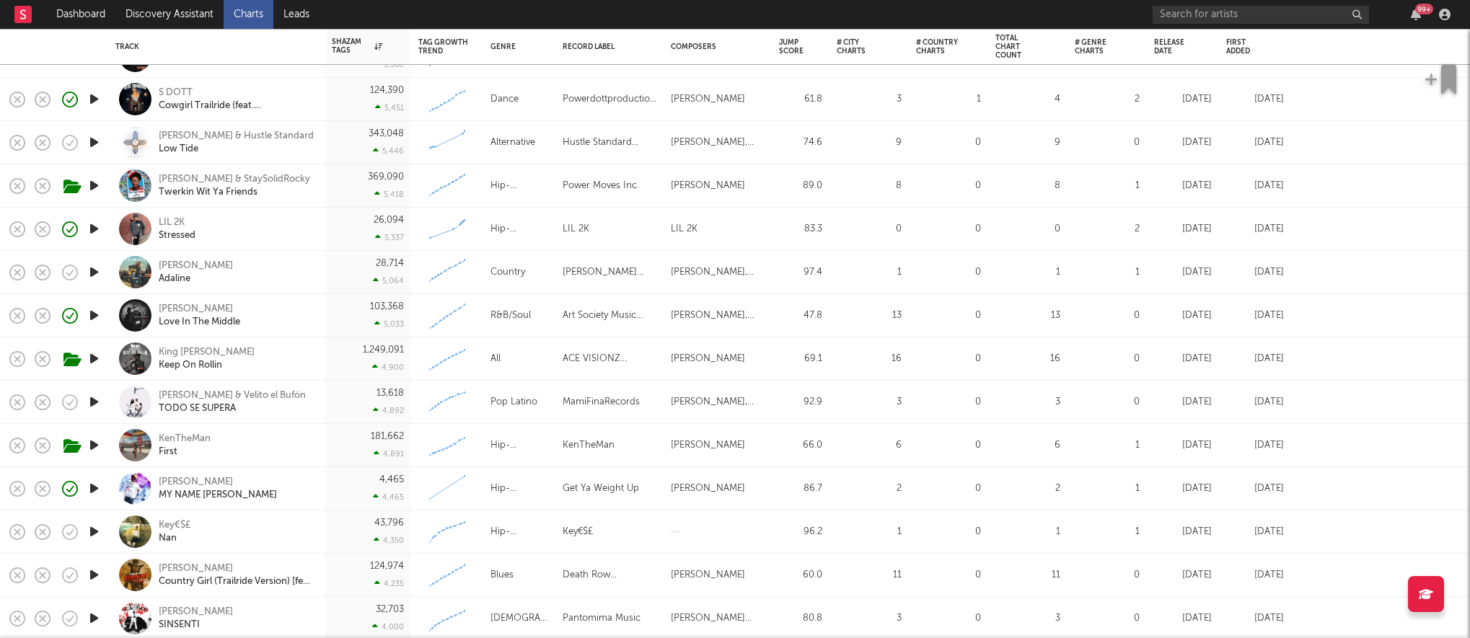
click at [98, 271] on icon "button" at bounding box center [94, 272] width 15 height 18
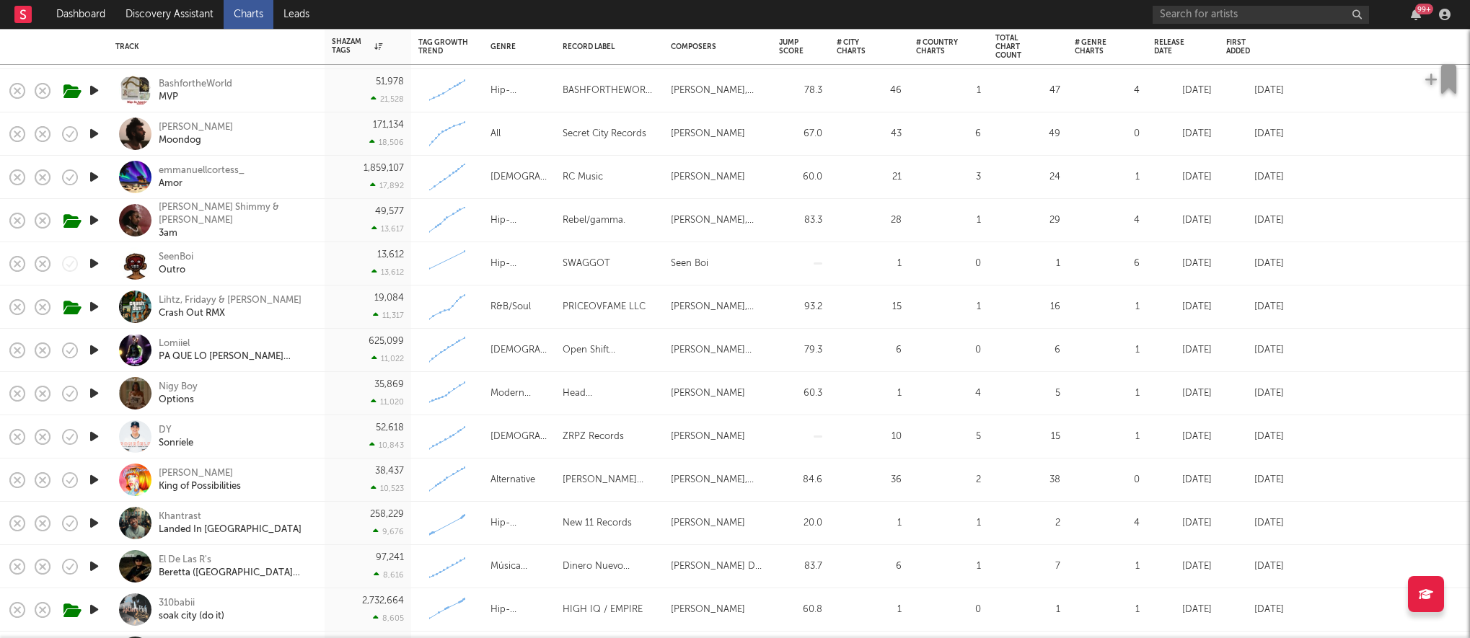
click at [93, 263] on icon "button" at bounding box center [94, 264] width 15 height 18
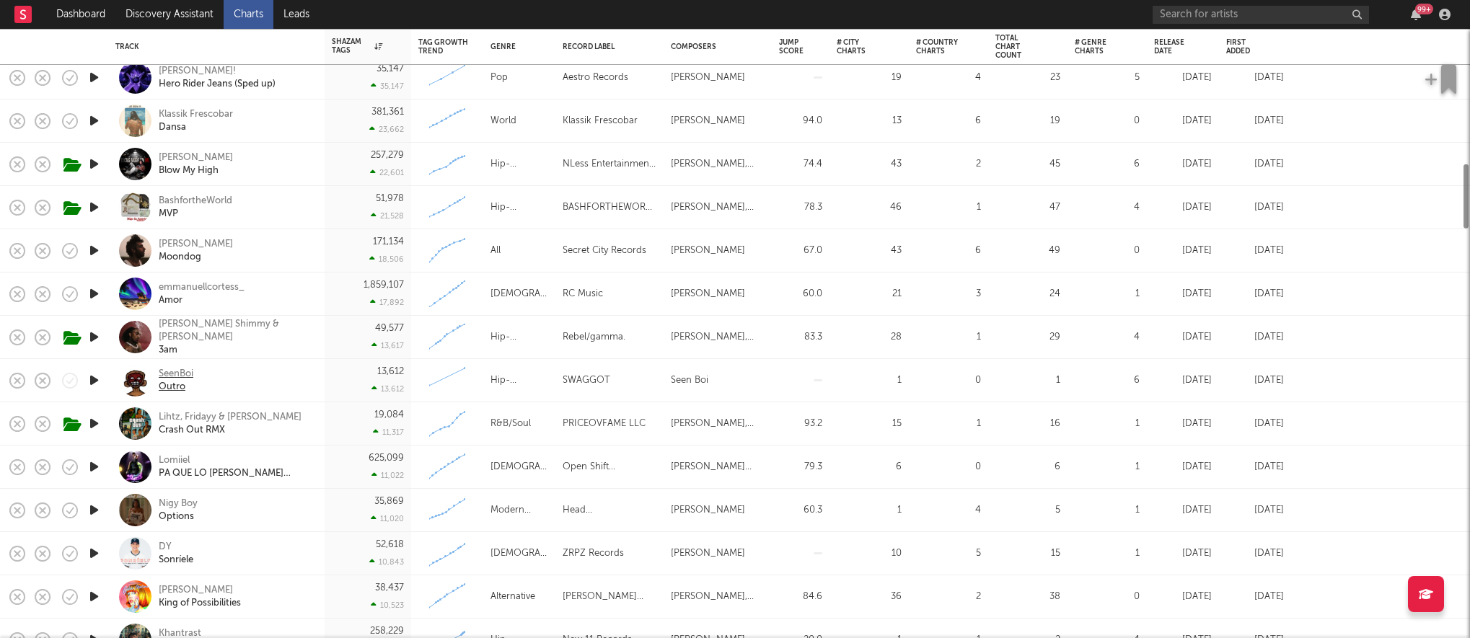
click at [168, 372] on div "SeenBoi" at bounding box center [176, 374] width 35 height 13
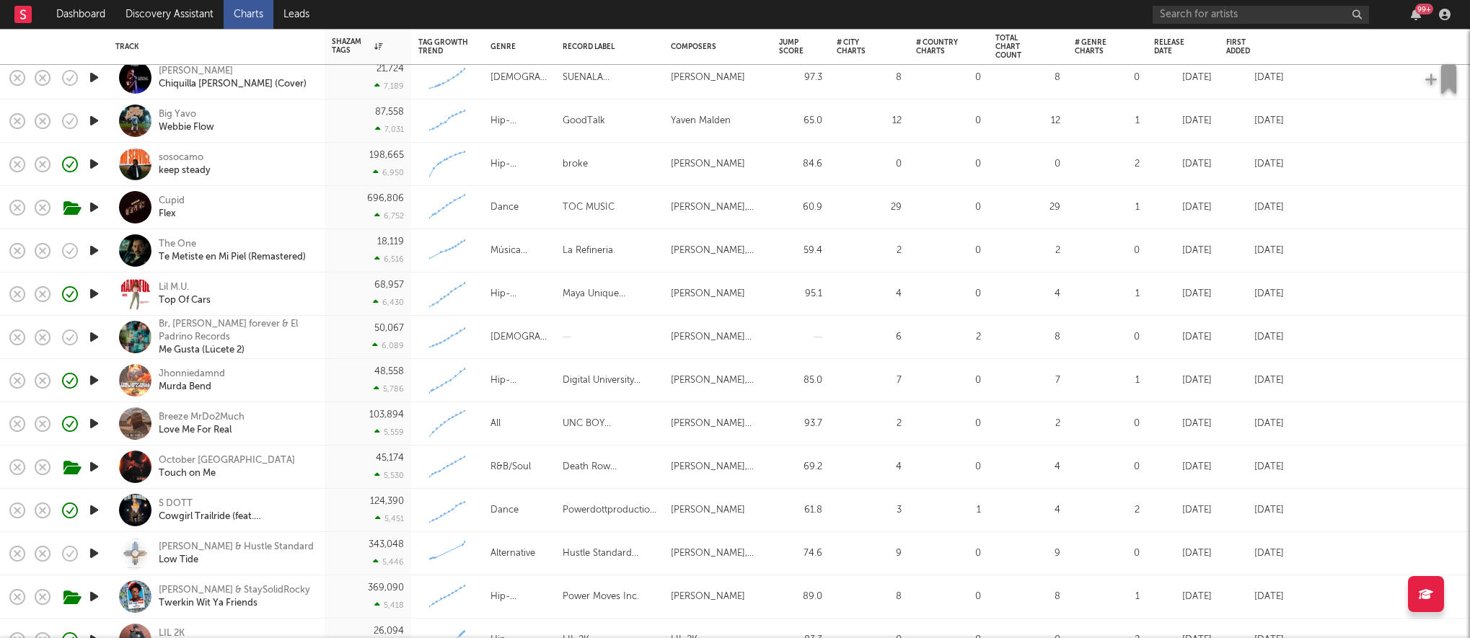
click at [247, 377] on div "Jhonniedamnd Murda Bend" at bounding box center [236, 381] width 155 height 26
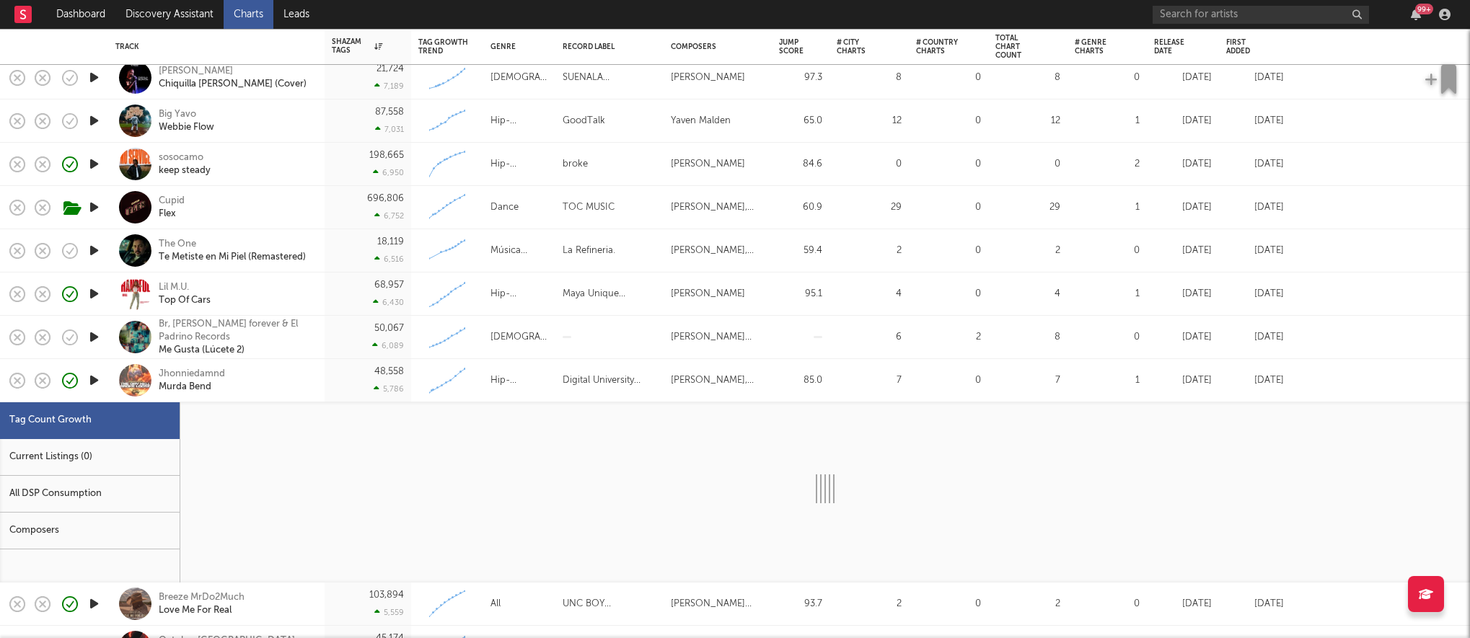
select select "1w"
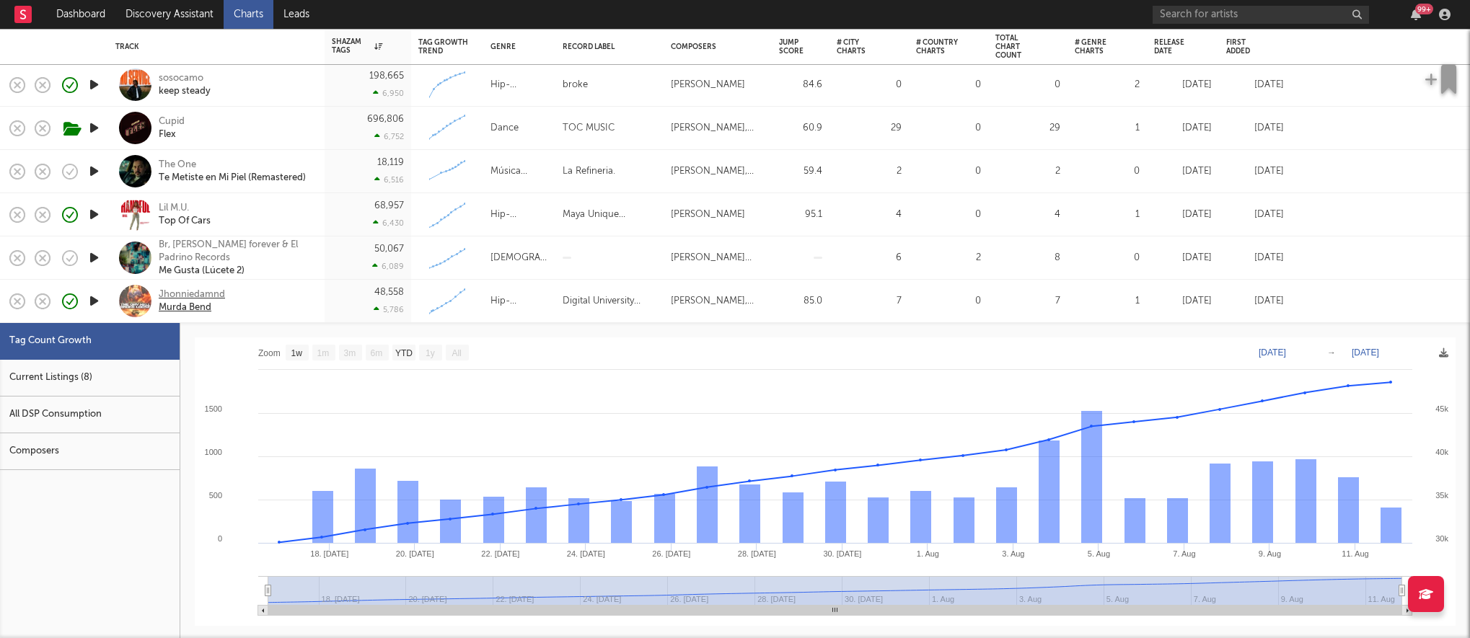
click at [188, 289] on div "Jhonniedamnd" at bounding box center [192, 295] width 66 height 13
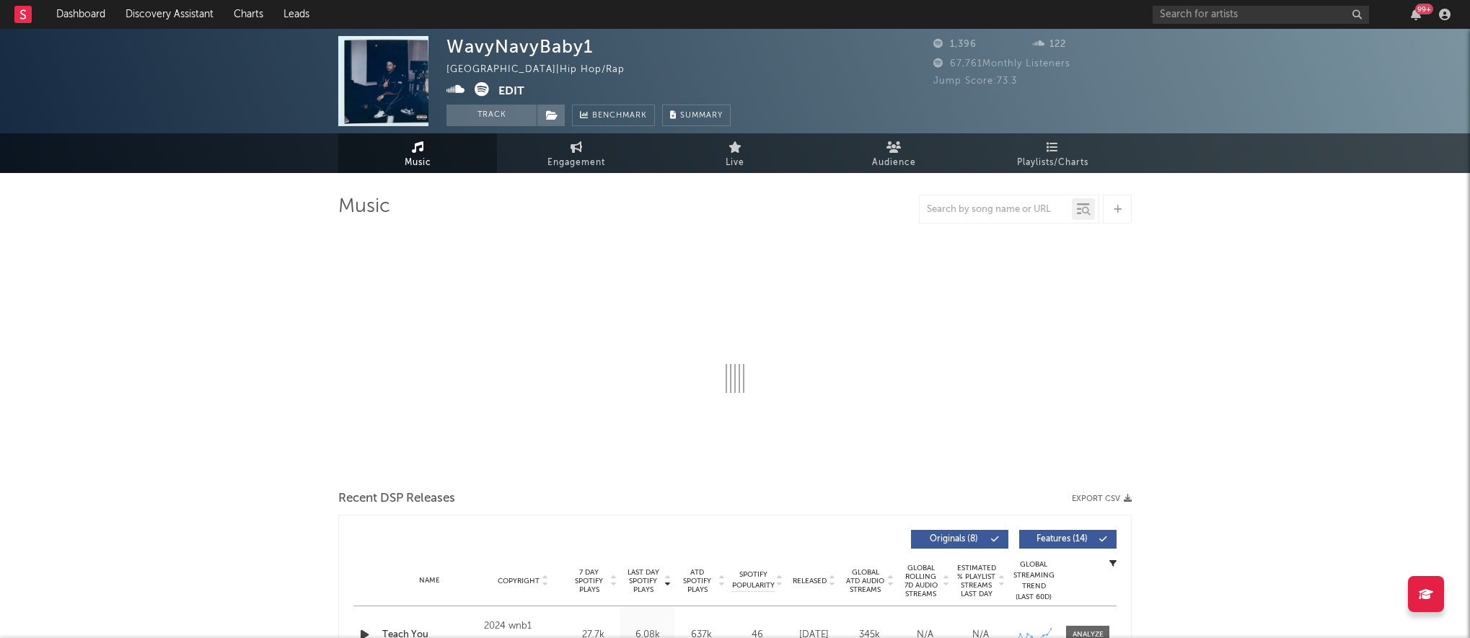
select select "6m"
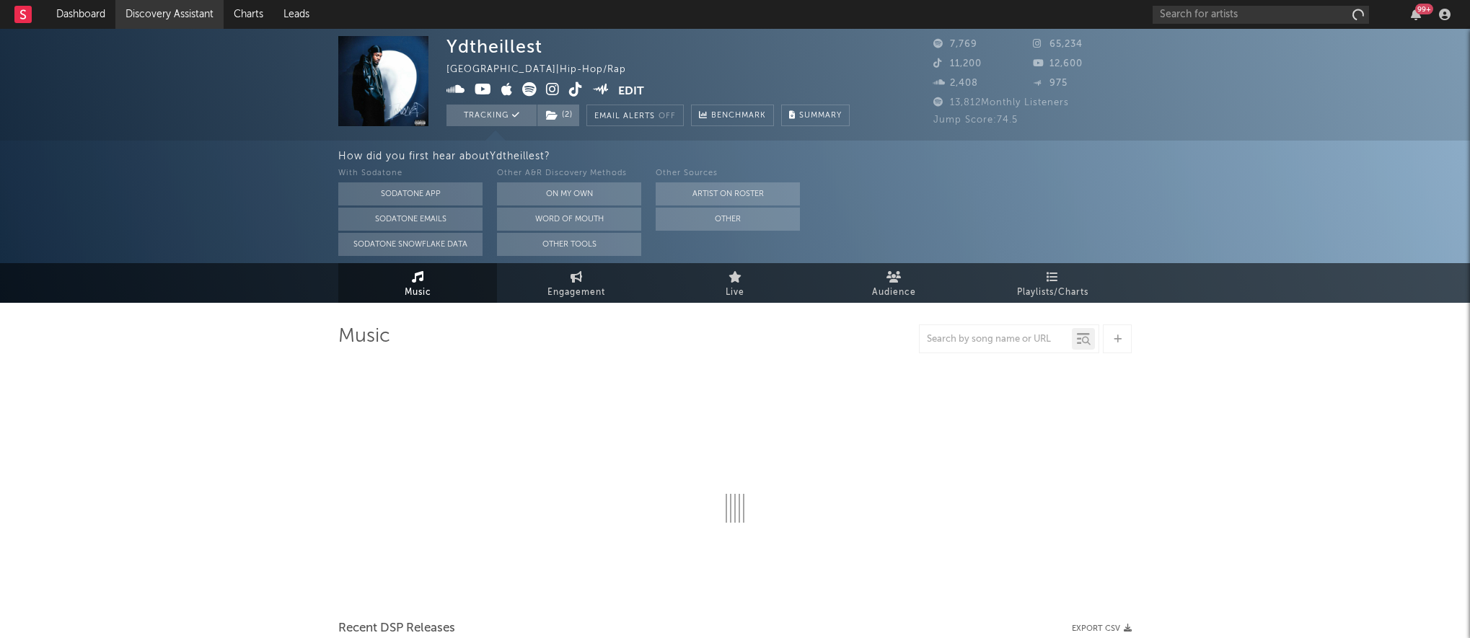
select select "6m"
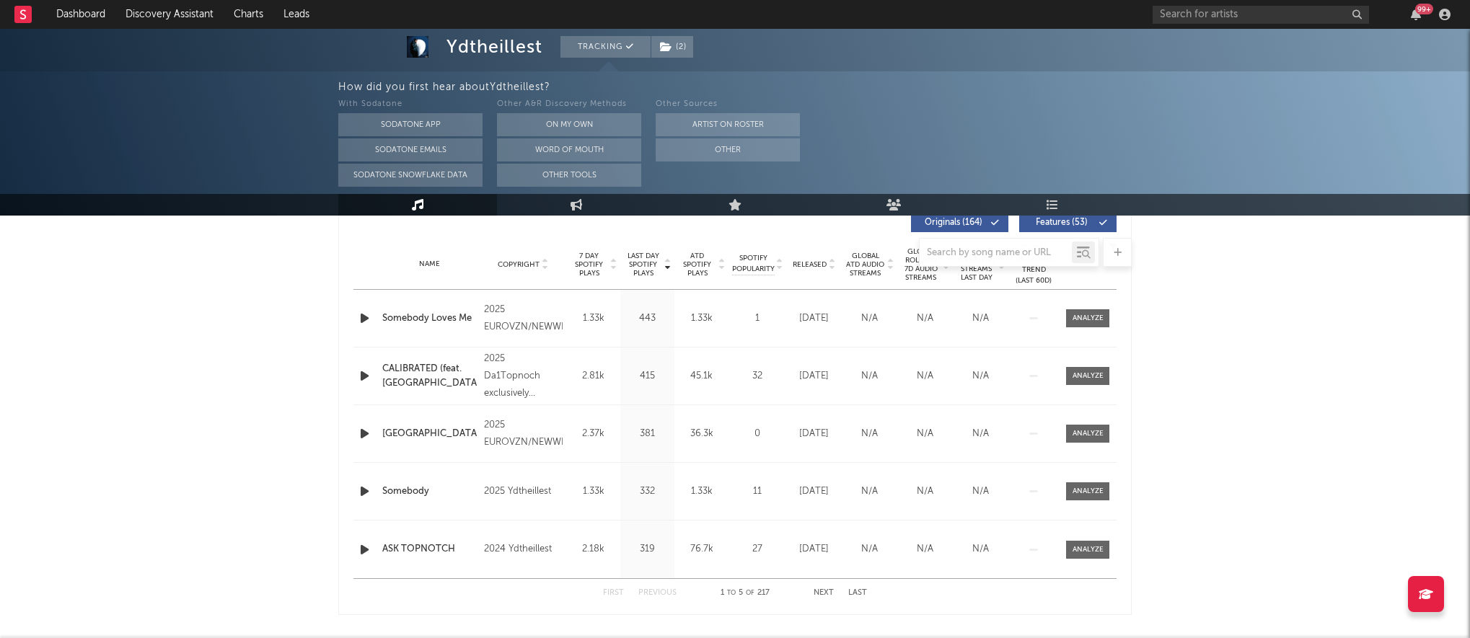
scroll to position [550, 0]
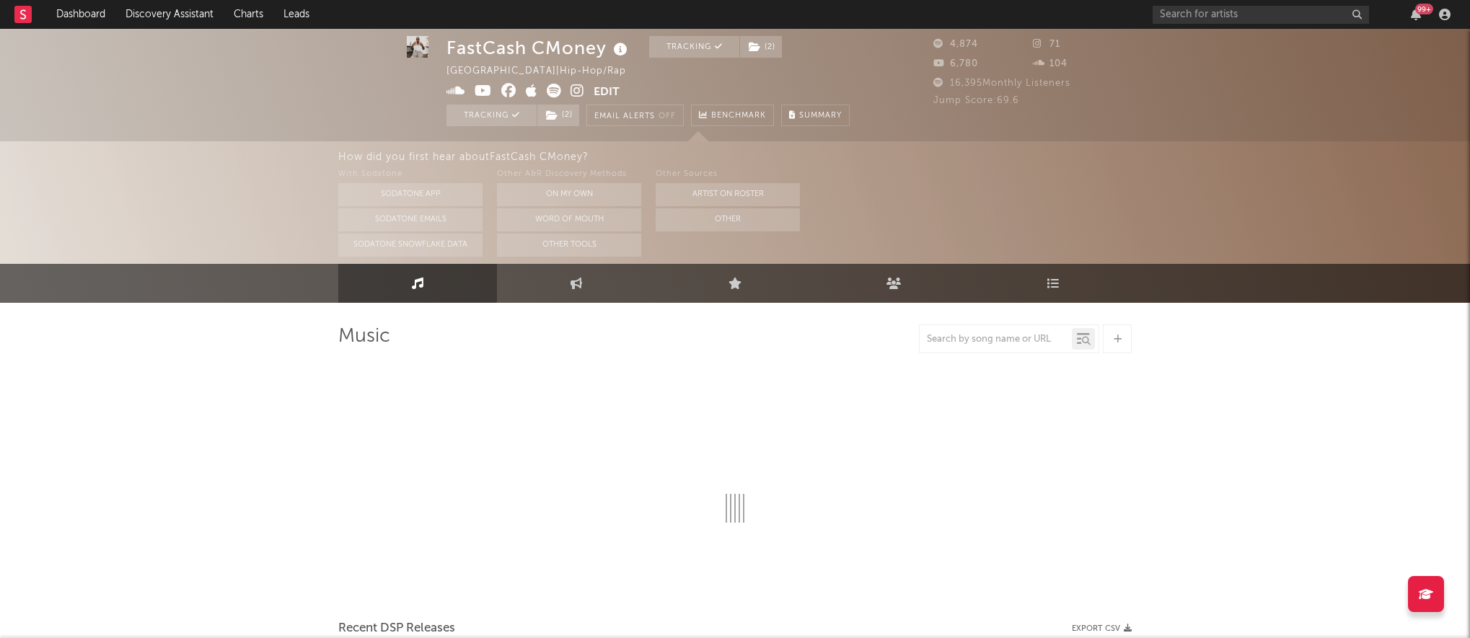
scroll to position [8, 0]
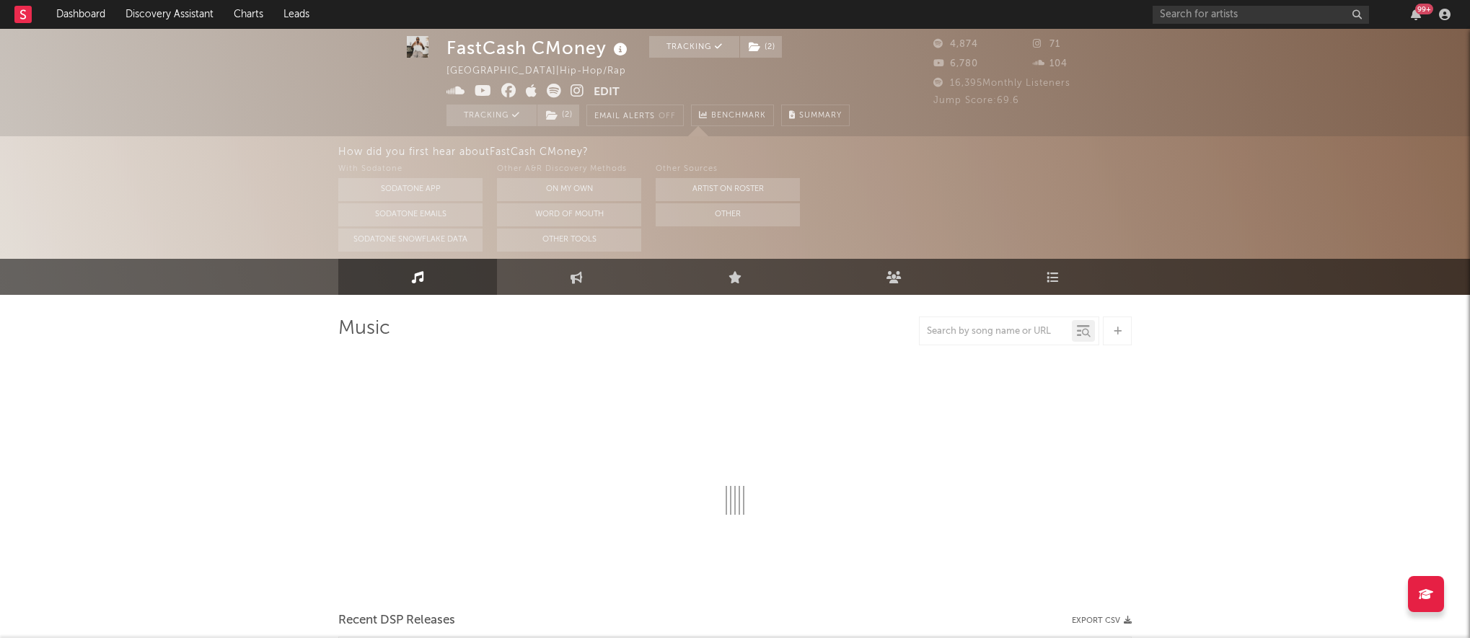
select select "6m"
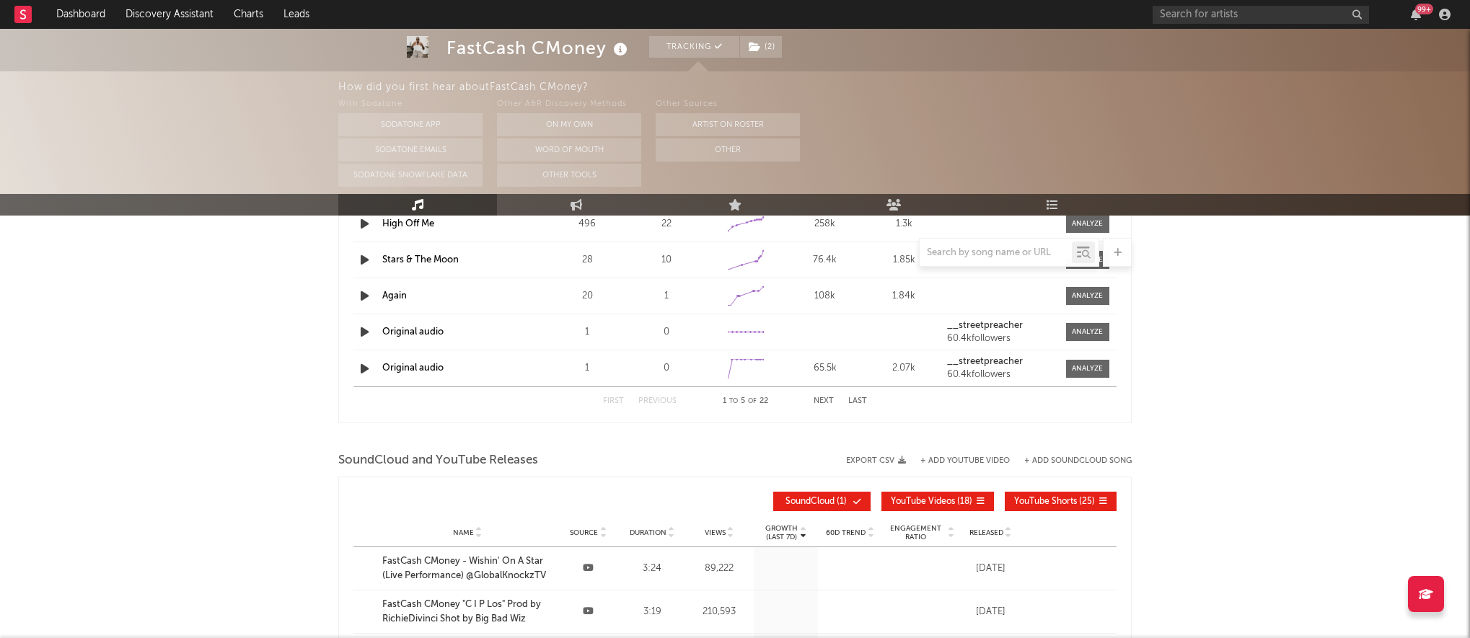
scroll to position [1352, 0]
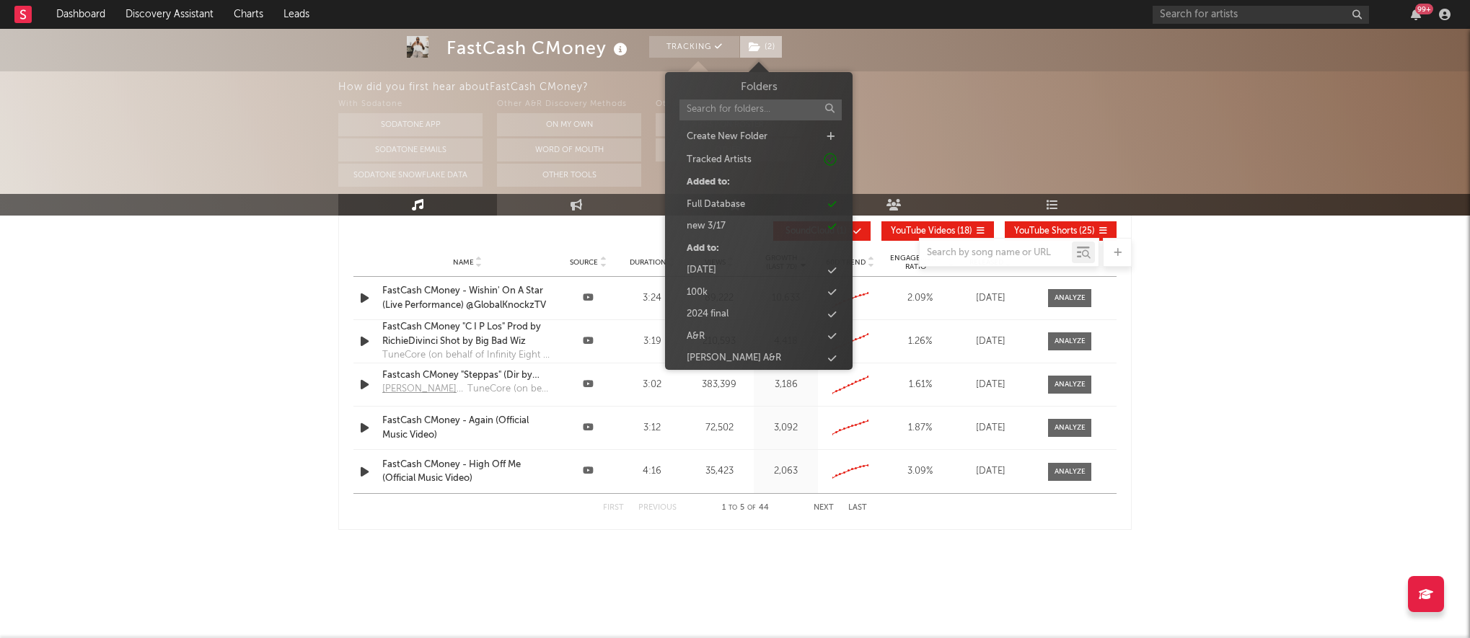
click at [765, 48] on span "( 2 )" at bounding box center [760, 47] width 43 height 22
click at [748, 242] on div "new 8/12" at bounding box center [759, 240] width 166 height 19
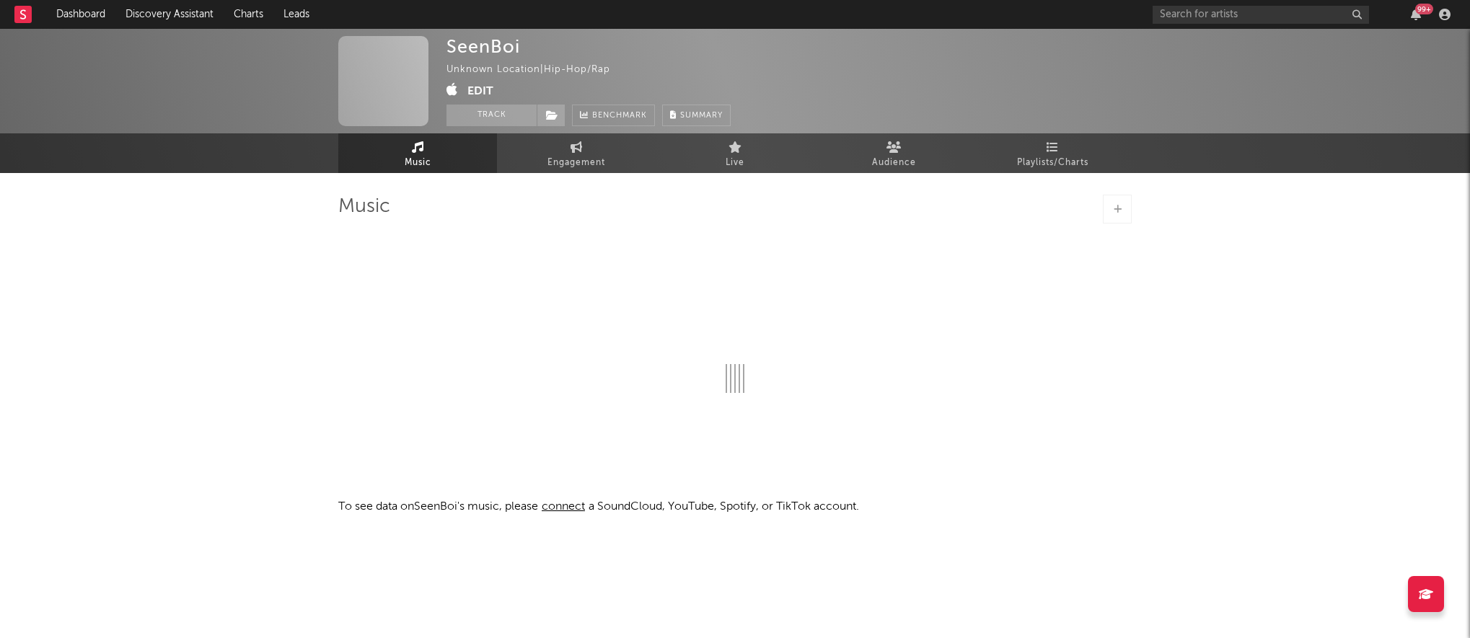
select select "1w"
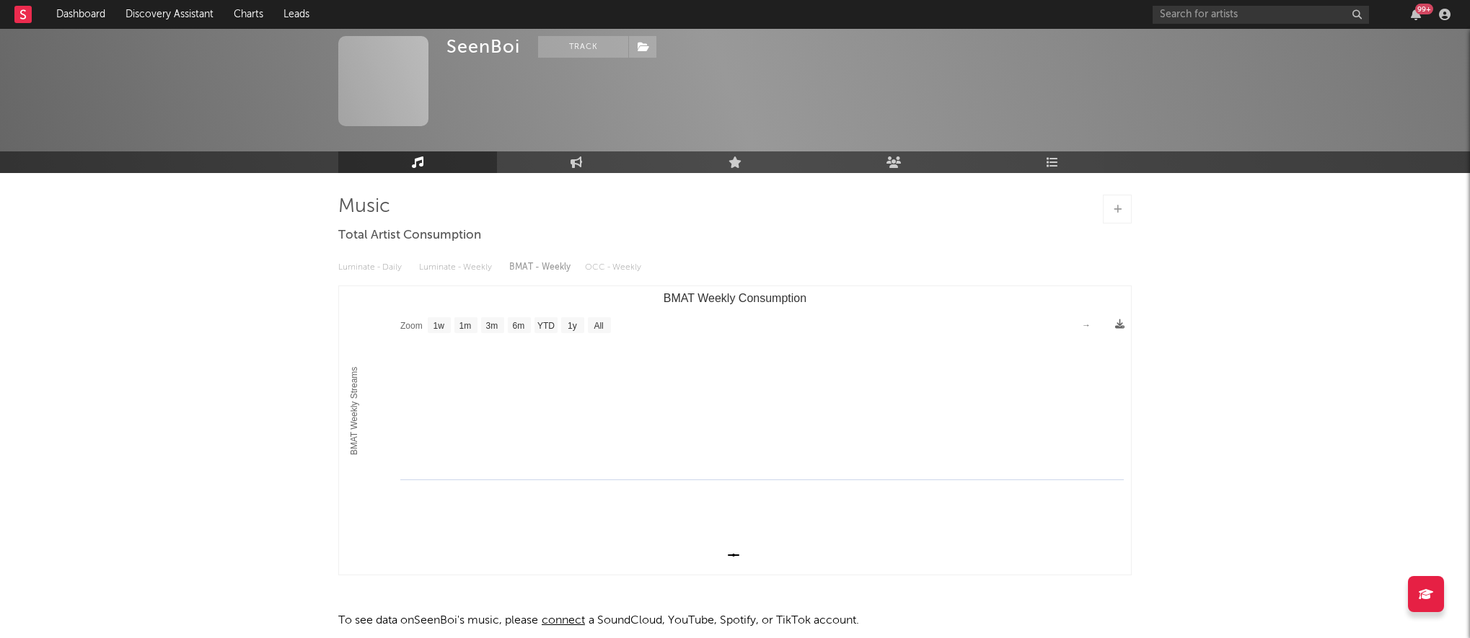
scroll to position [68, 0]
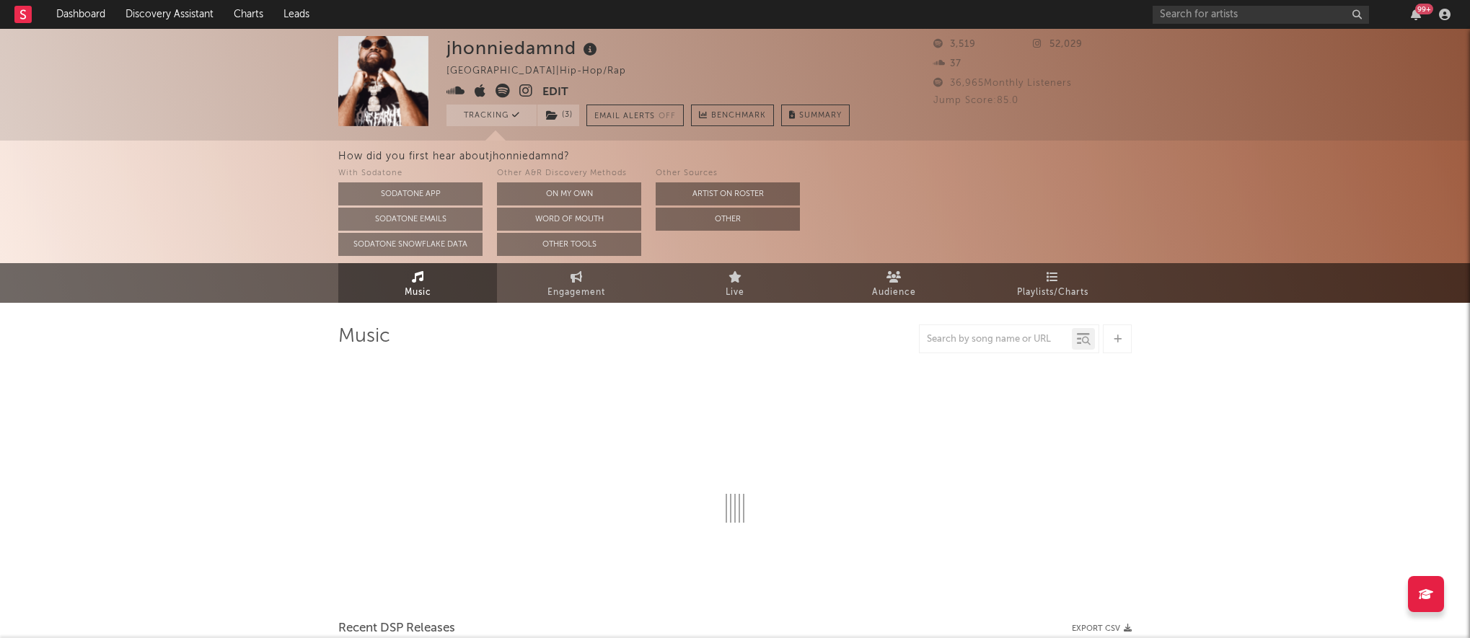
select select "6m"
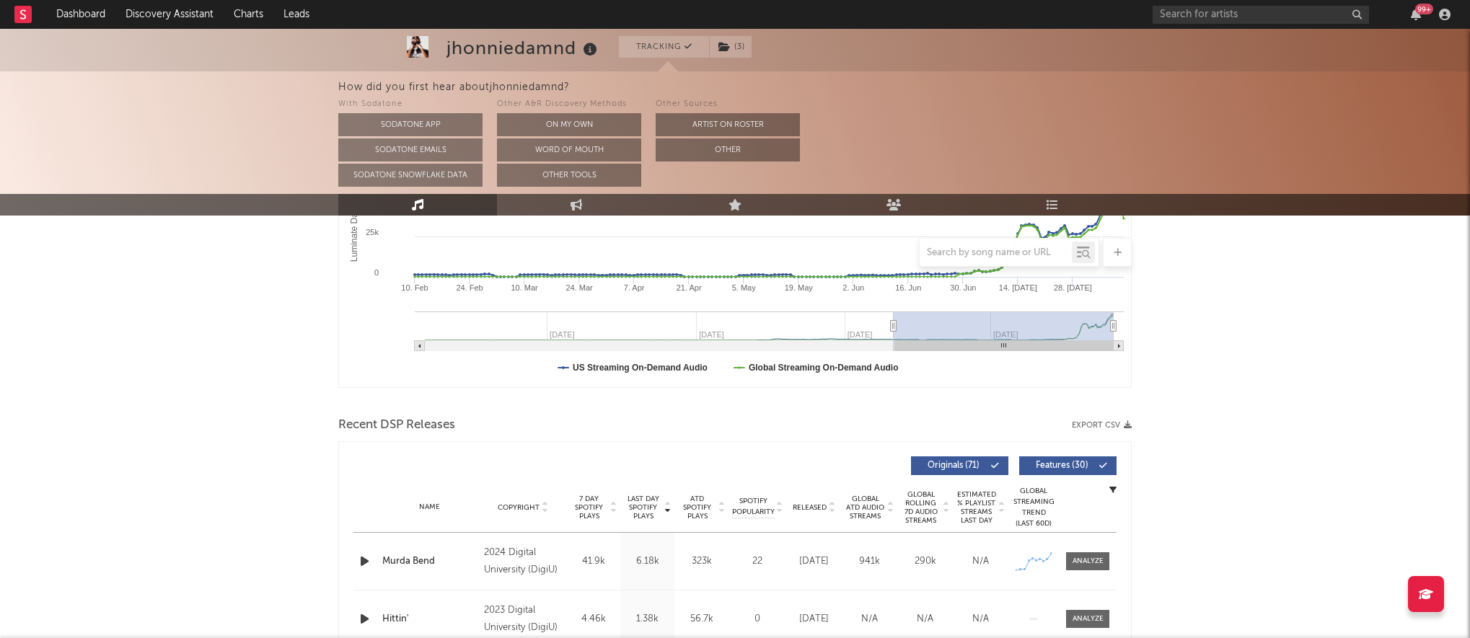
scroll to position [347, 0]
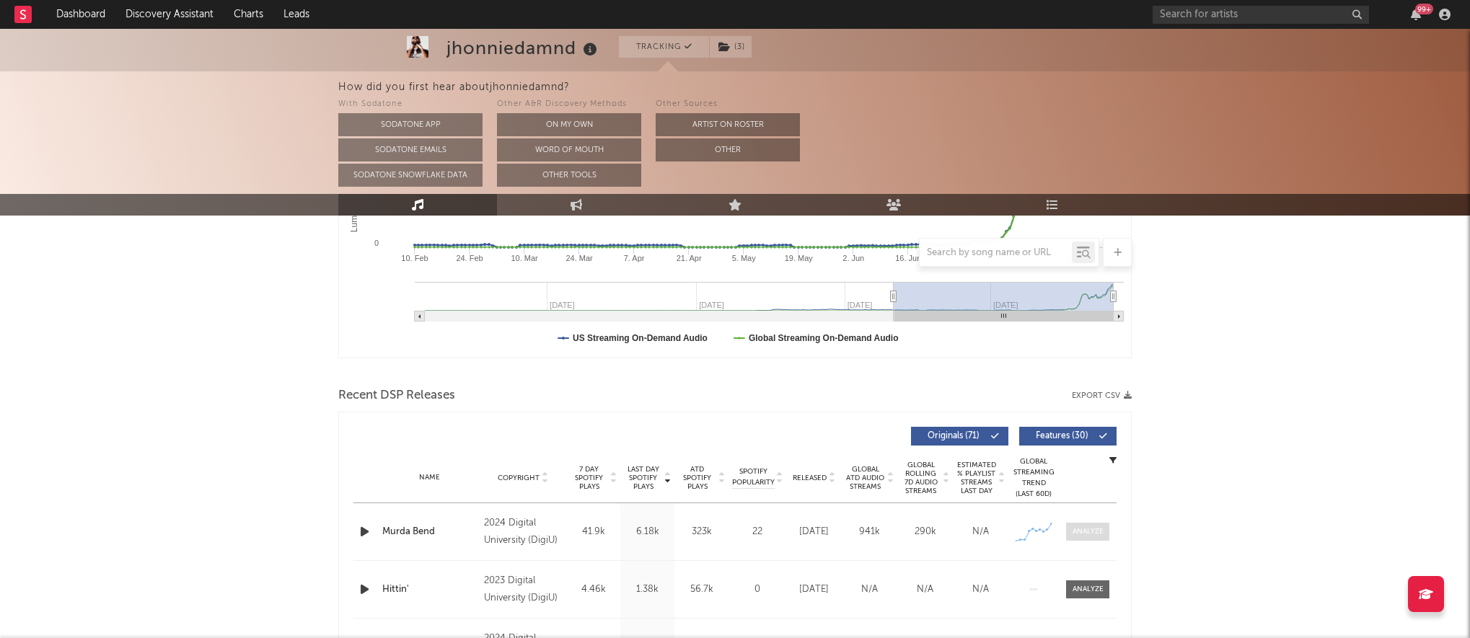
click at [1091, 540] on span at bounding box center [1087, 532] width 43 height 18
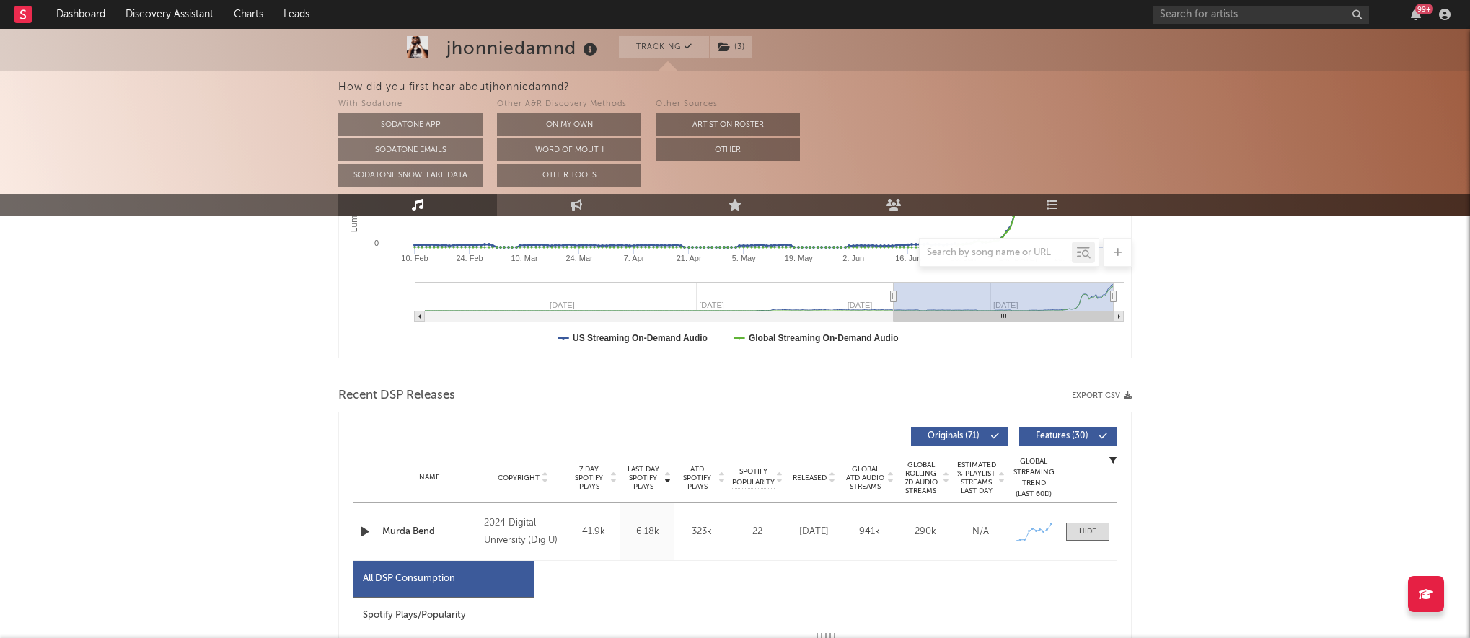
scroll to position [534, 0]
select select "6m"
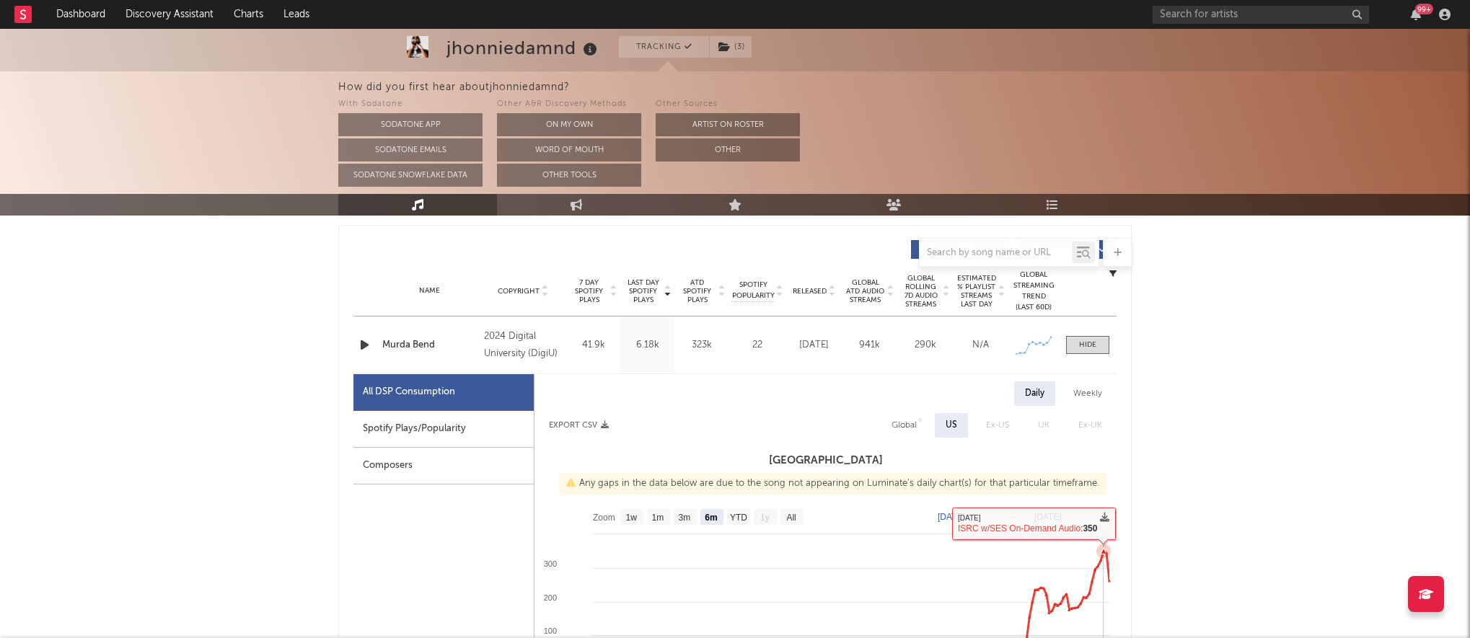
scroll to position [0, 0]
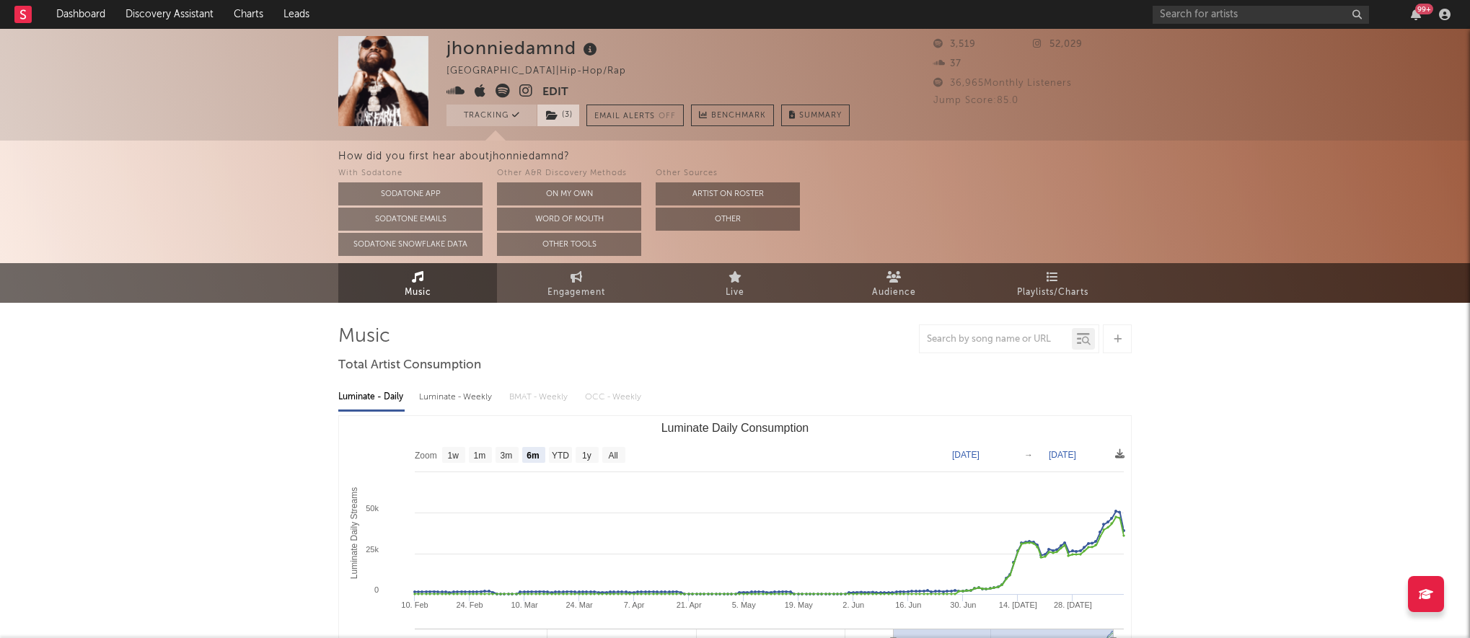
click at [541, 113] on span "( 3 )" at bounding box center [558, 116] width 43 height 22
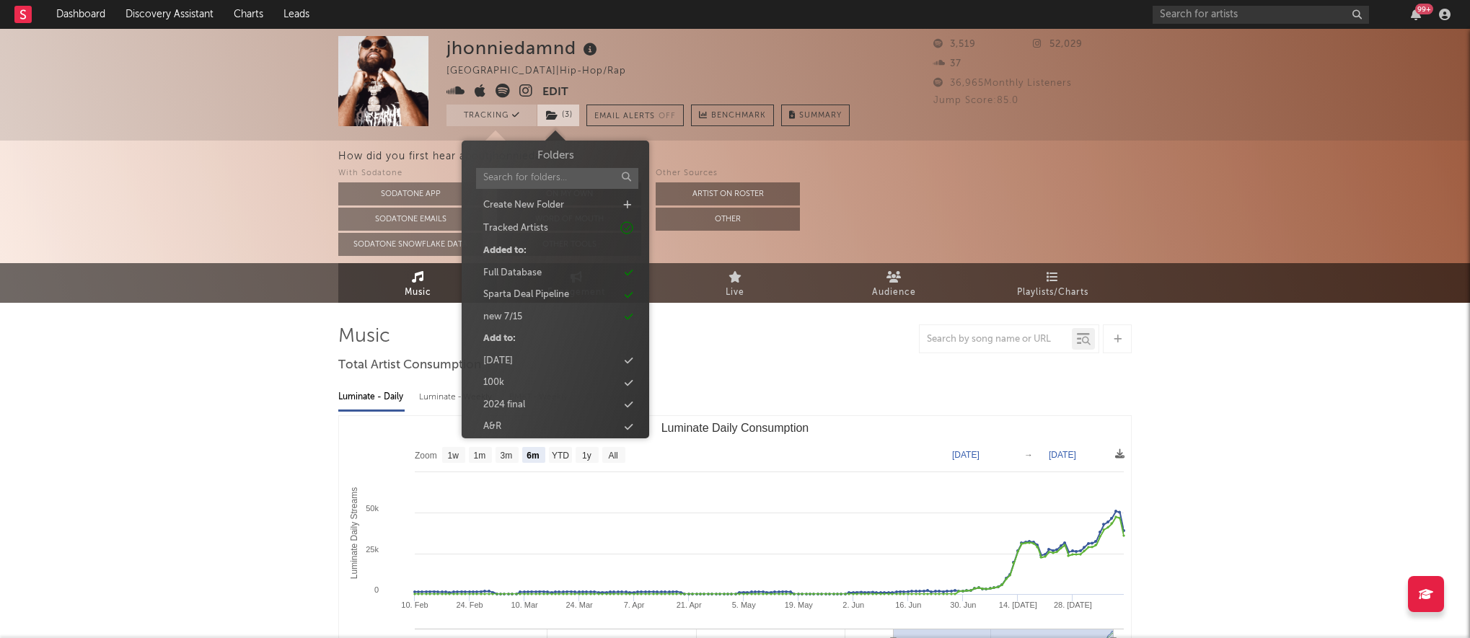
click at [545, 107] on span "( 3 )" at bounding box center [558, 116] width 43 height 22
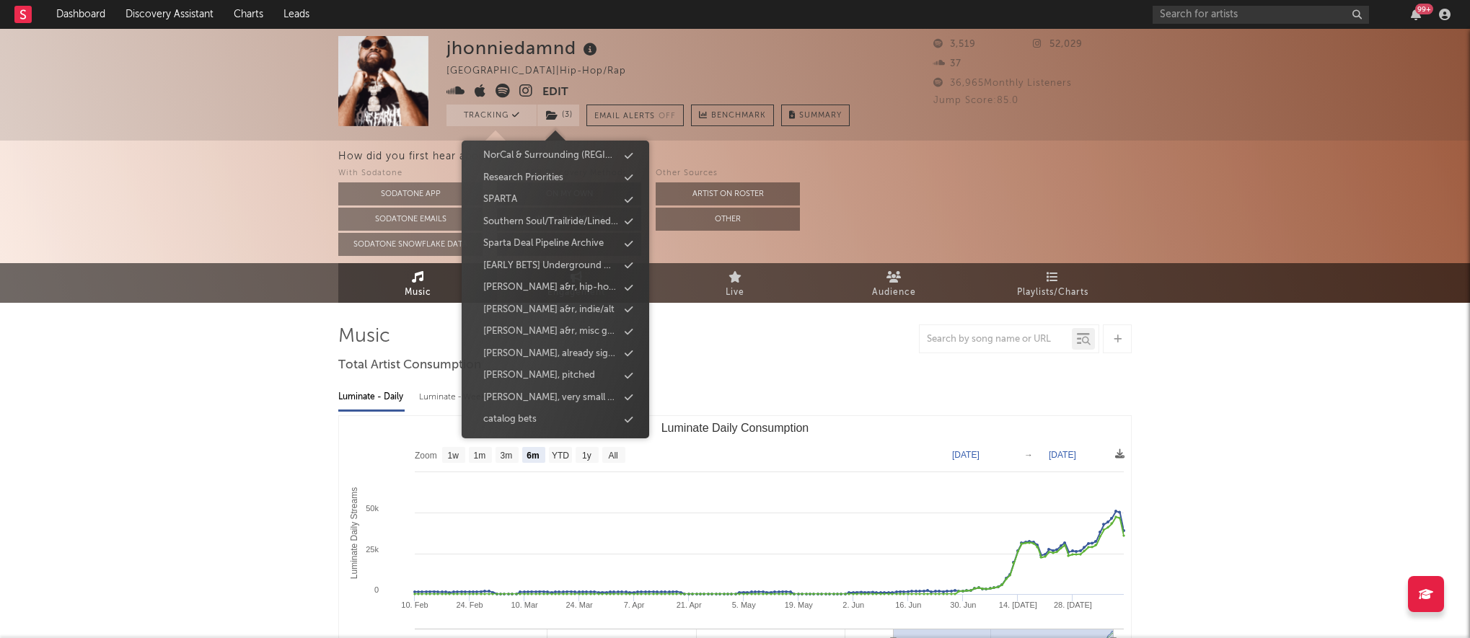
scroll to position [302, 0]
click at [568, 273] on div "Research Priorities" at bounding box center [556, 280] width 166 height 19
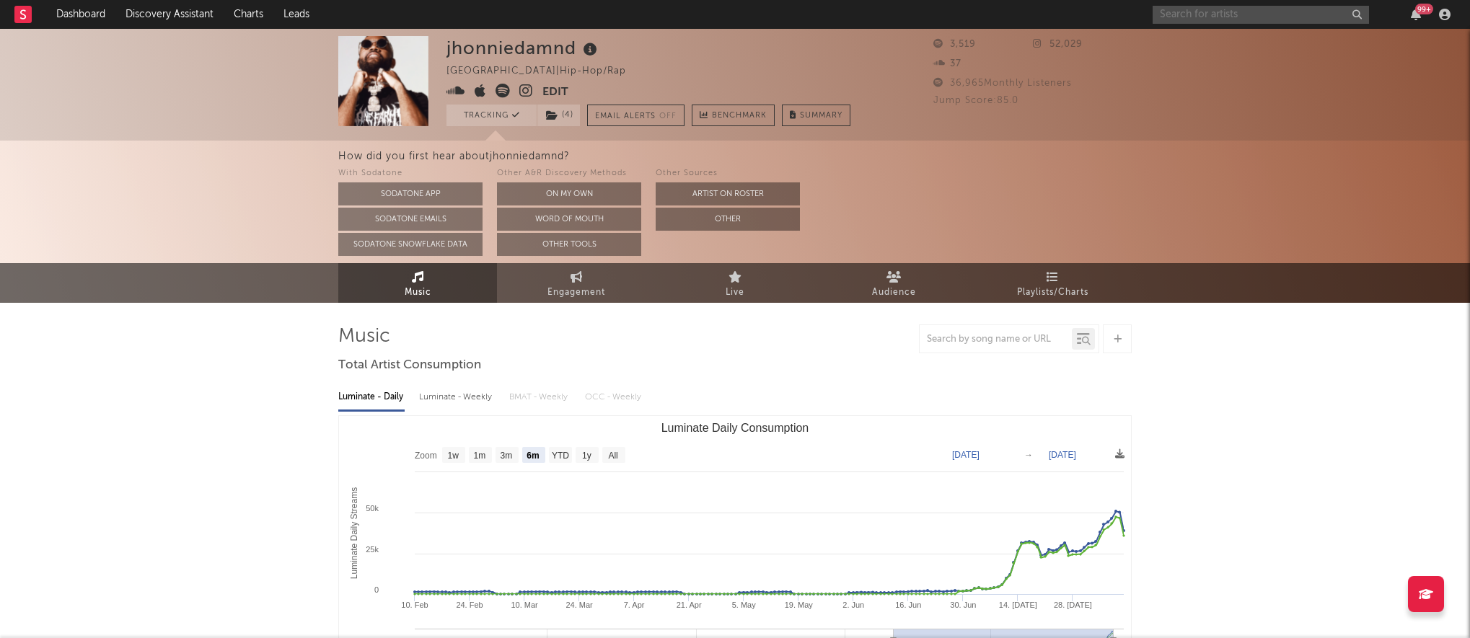
click at [1221, 8] on input "text" at bounding box center [1261, 15] width 216 height 18
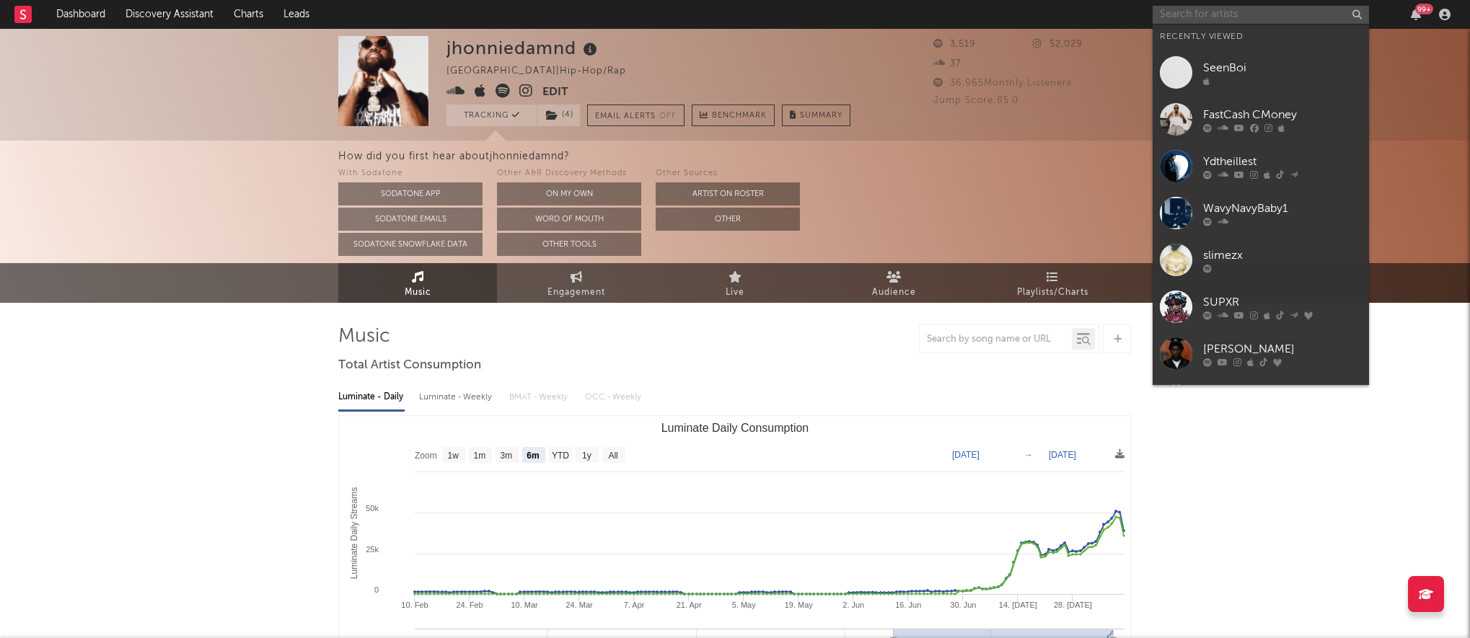
paste input "https://www.youtube.com/watch?v=hsO3nFZhRRA"
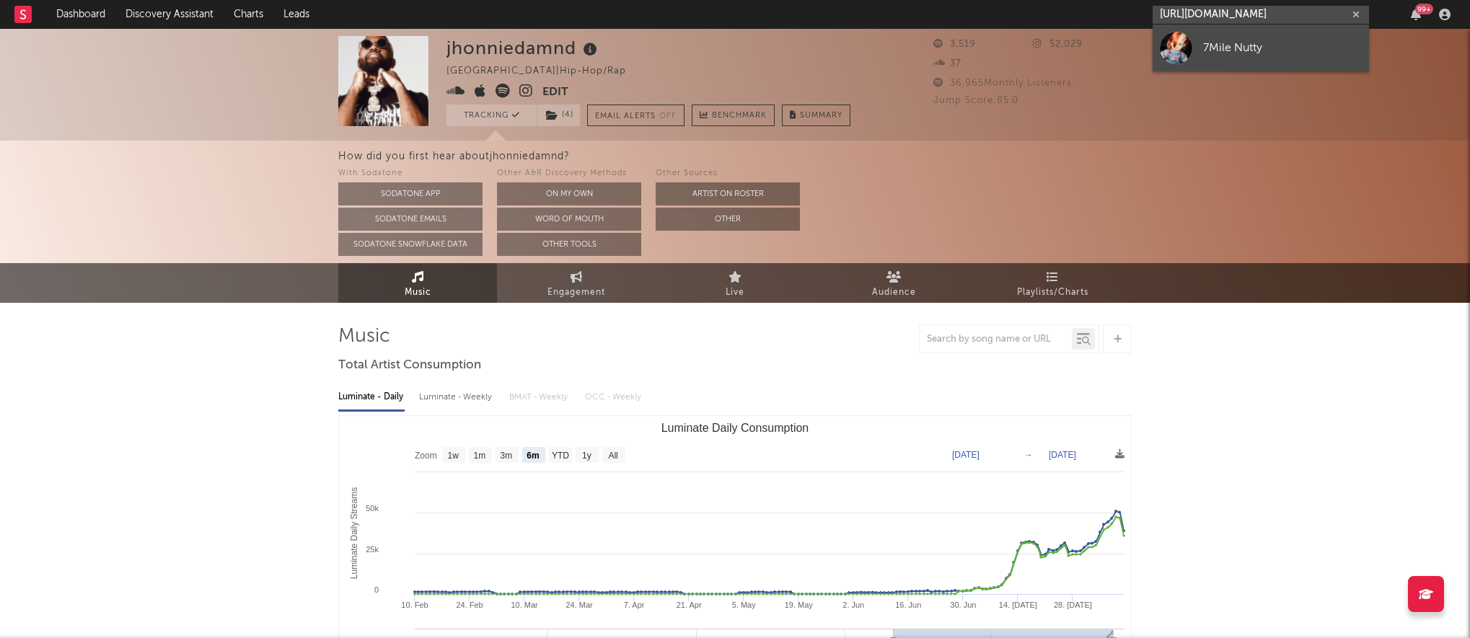
type input "https://www.youtube.com/watch?v=hsO3nFZhRRA"
click at [1230, 50] on div "7Mile Nutty" at bounding box center [1282, 47] width 159 height 17
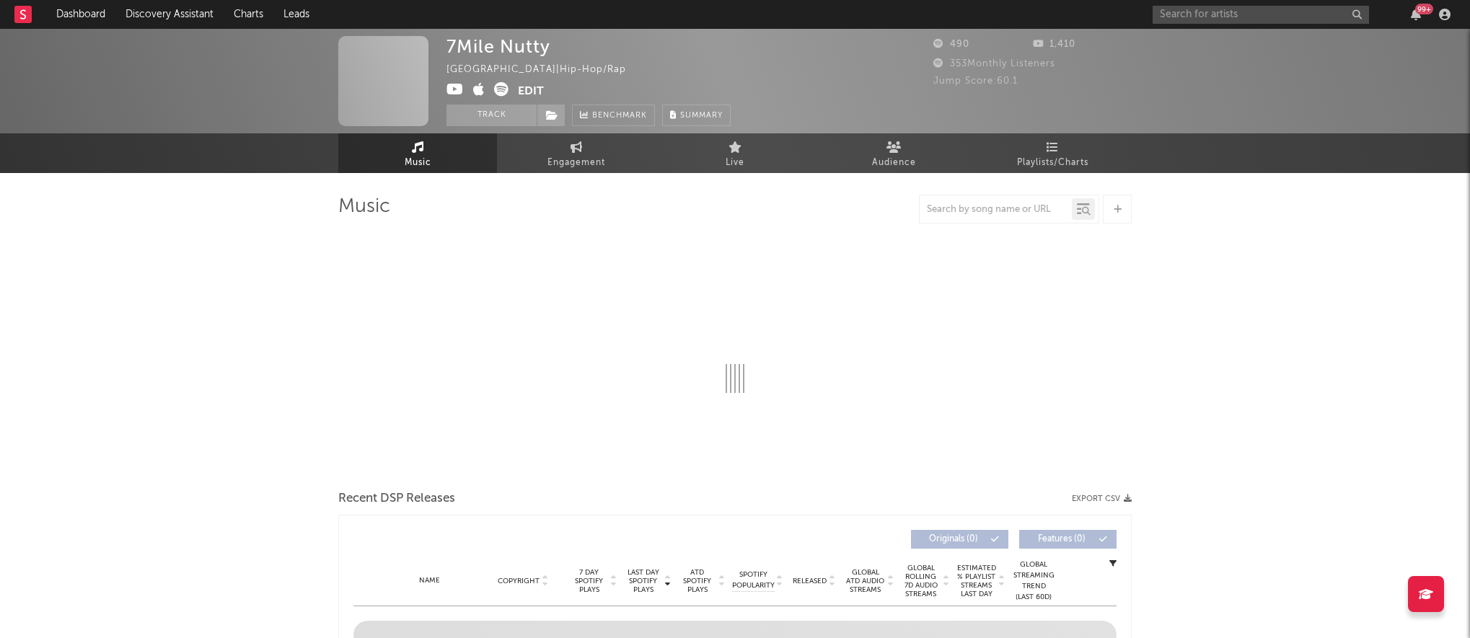
select select "1w"
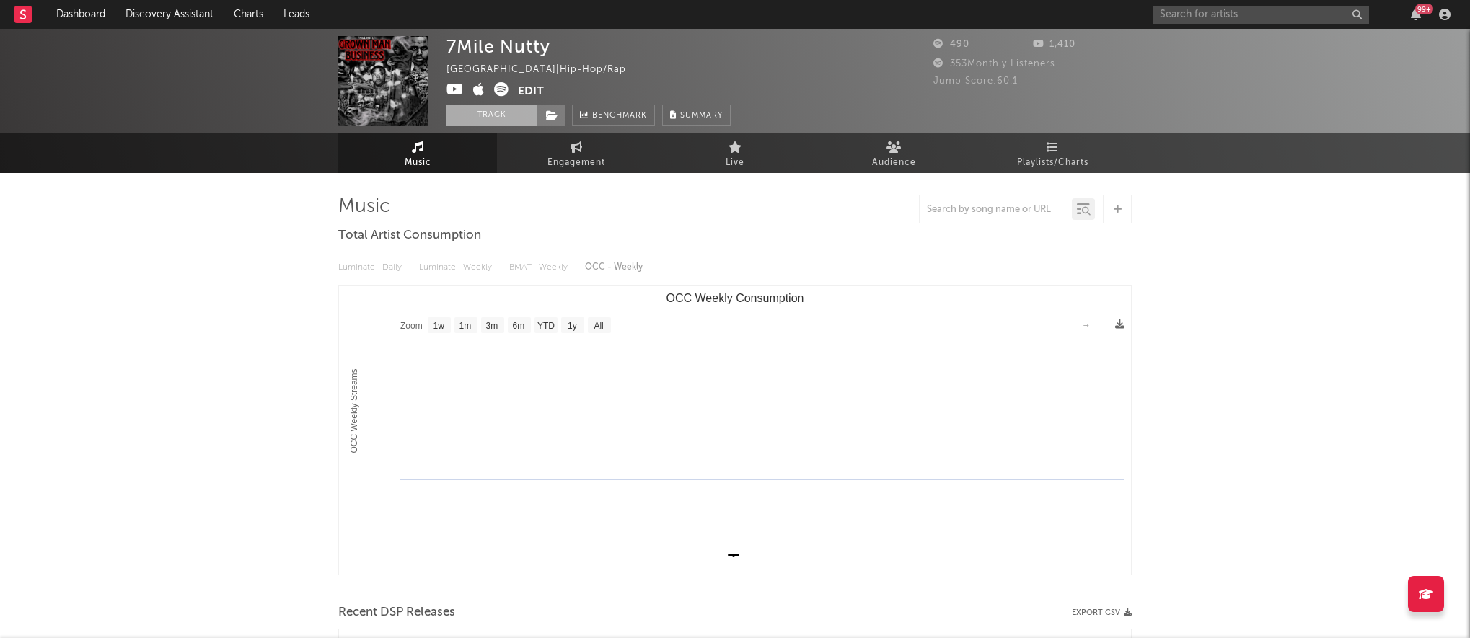
click at [506, 116] on button "Track" at bounding box center [492, 116] width 90 height 22
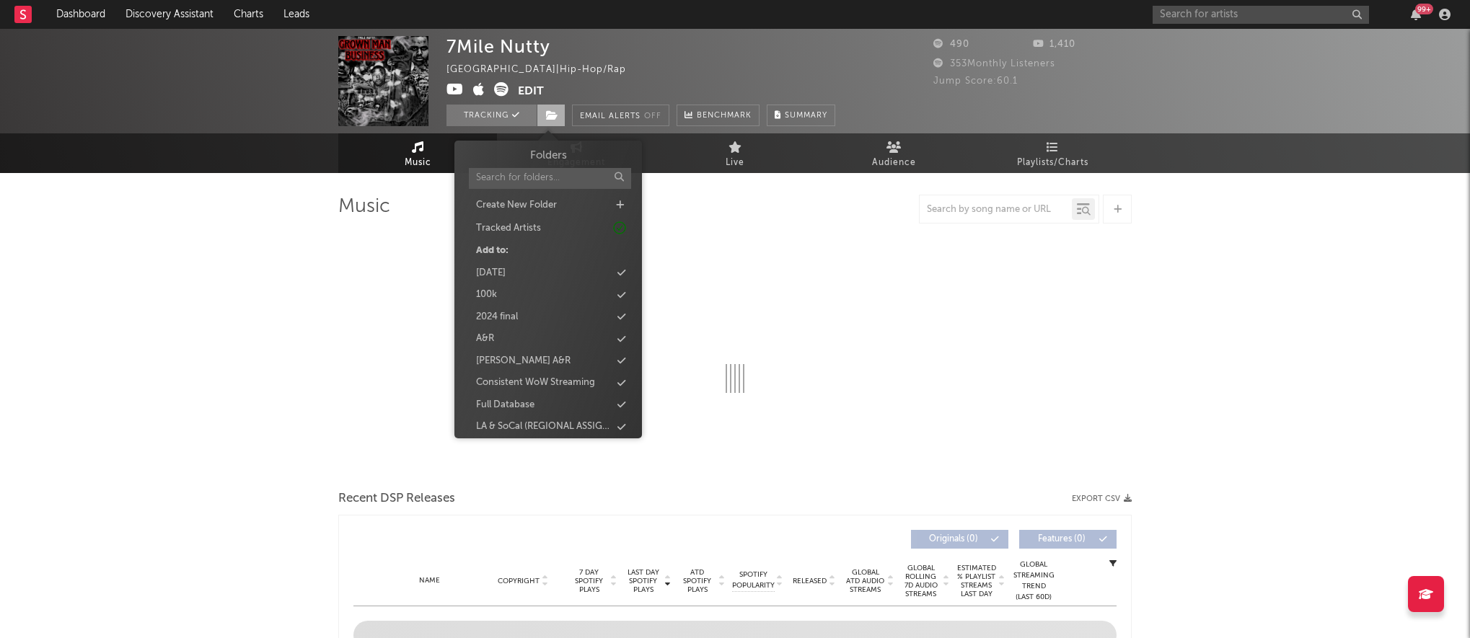
click at [547, 116] on icon at bounding box center [552, 115] width 12 height 10
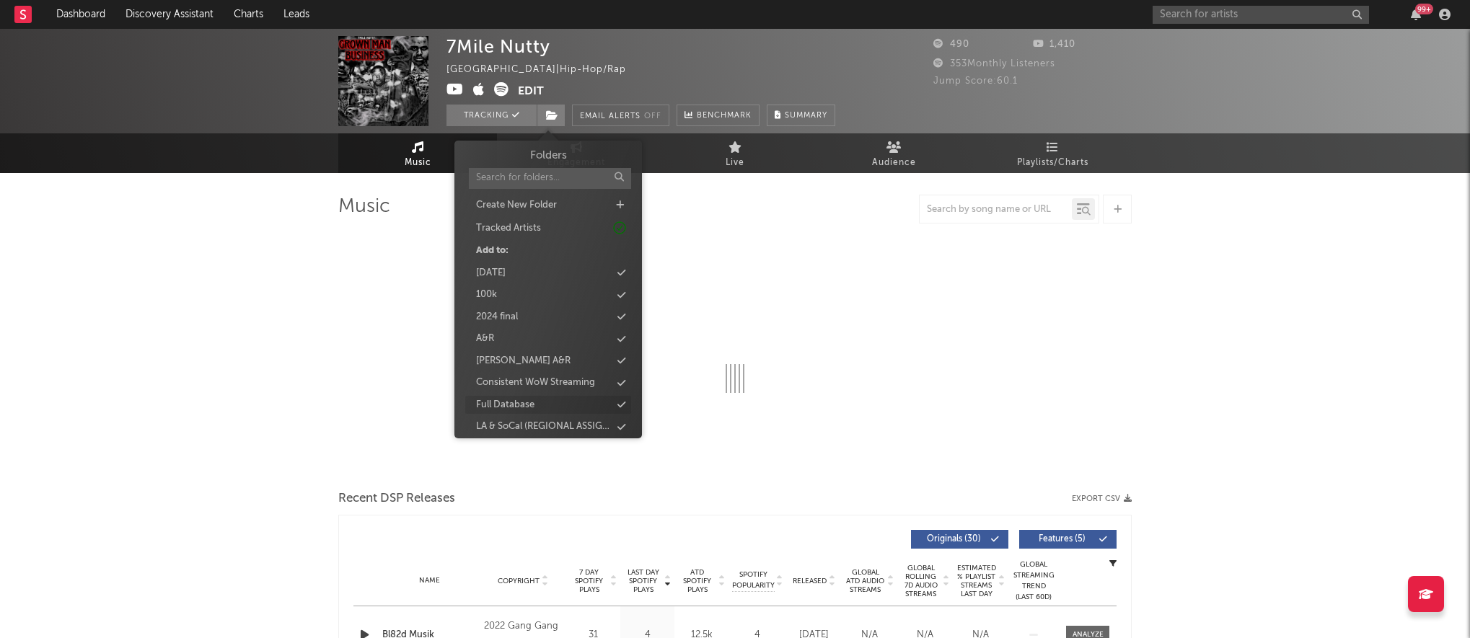
select select "1w"
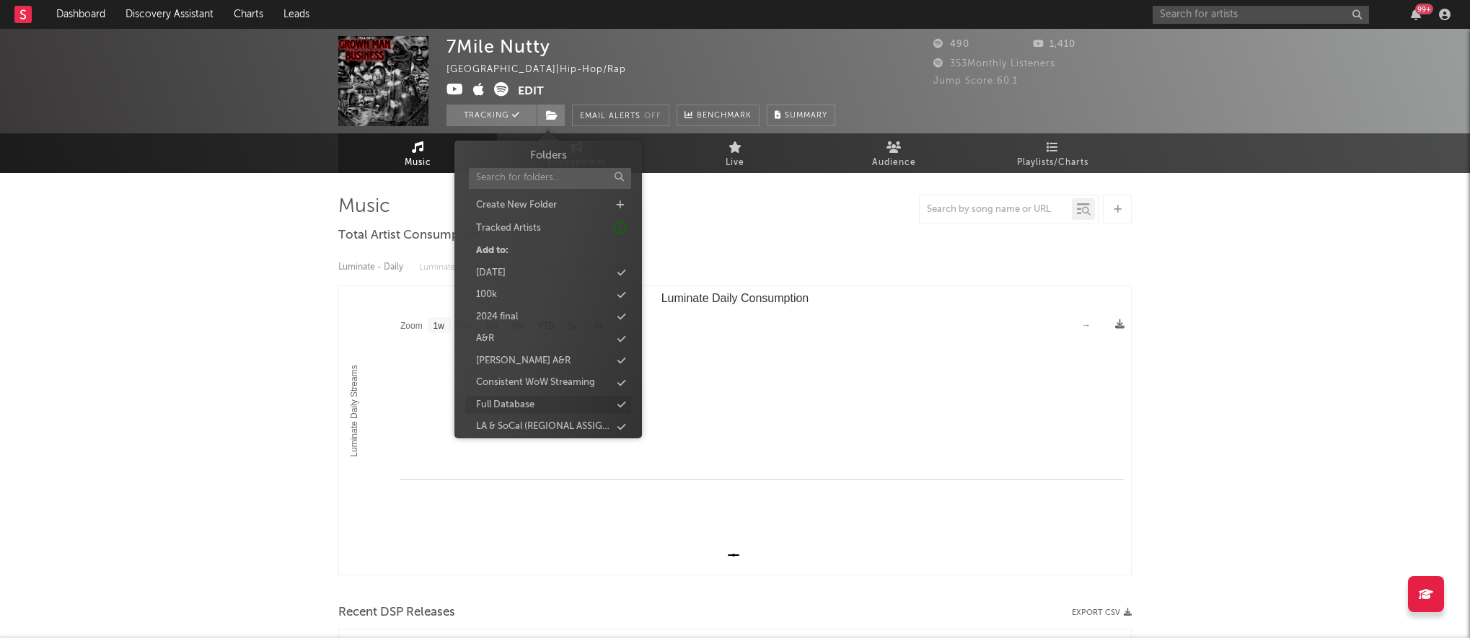
click at [530, 405] on div "Full Database" at bounding box center [505, 405] width 58 height 14
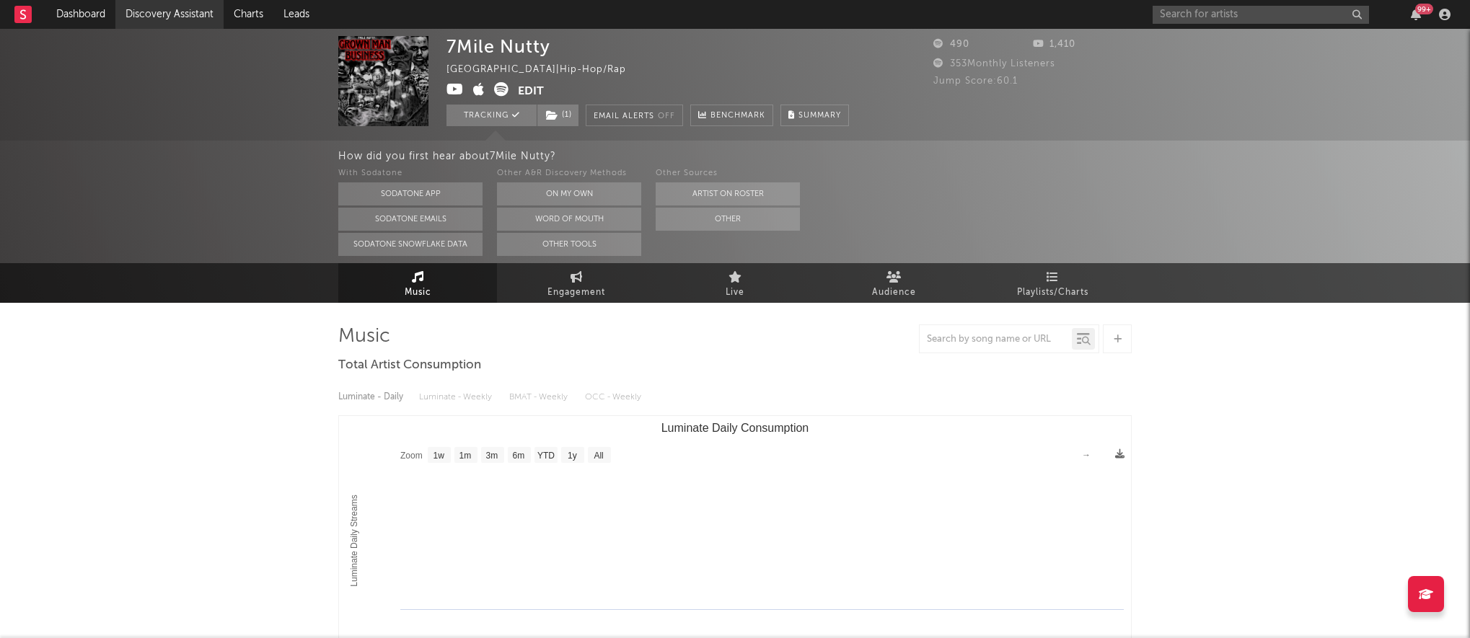
click at [194, 18] on link "Discovery Assistant" at bounding box center [169, 14] width 108 height 29
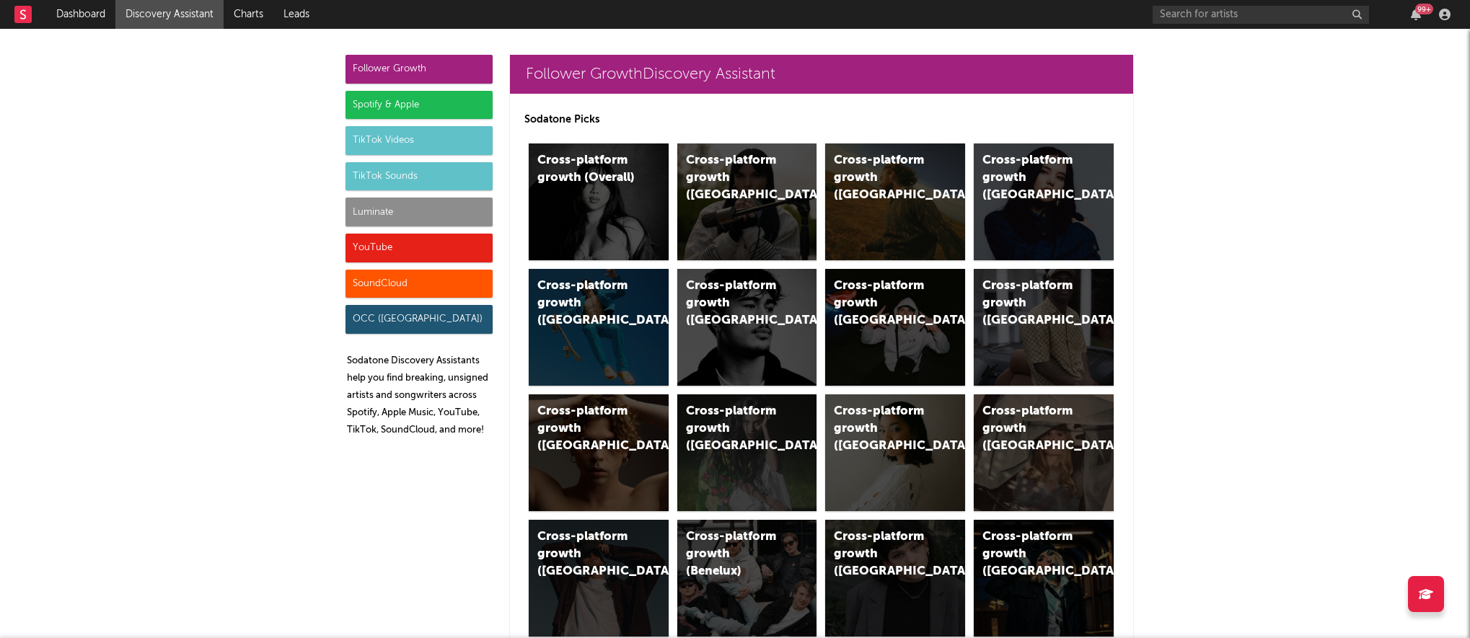
click at [379, 291] on div "SoundCloud" at bounding box center [419, 284] width 147 height 29
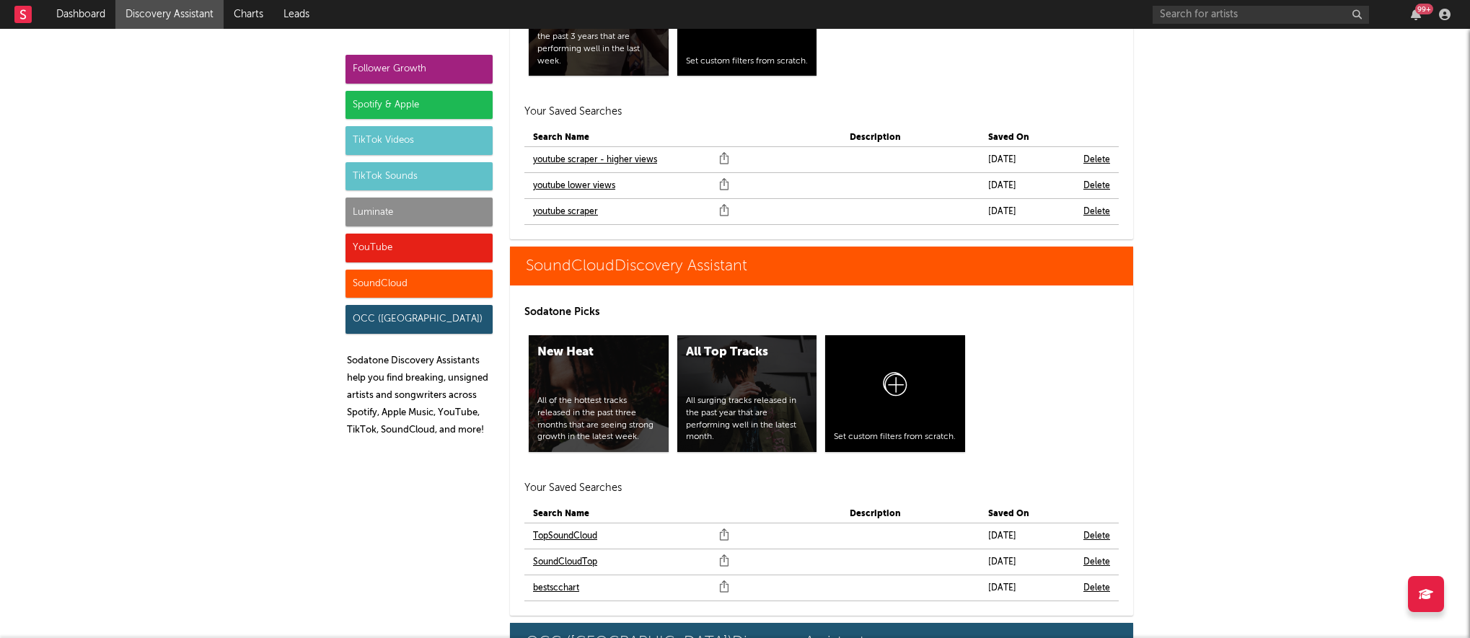
scroll to position [8715, 0]
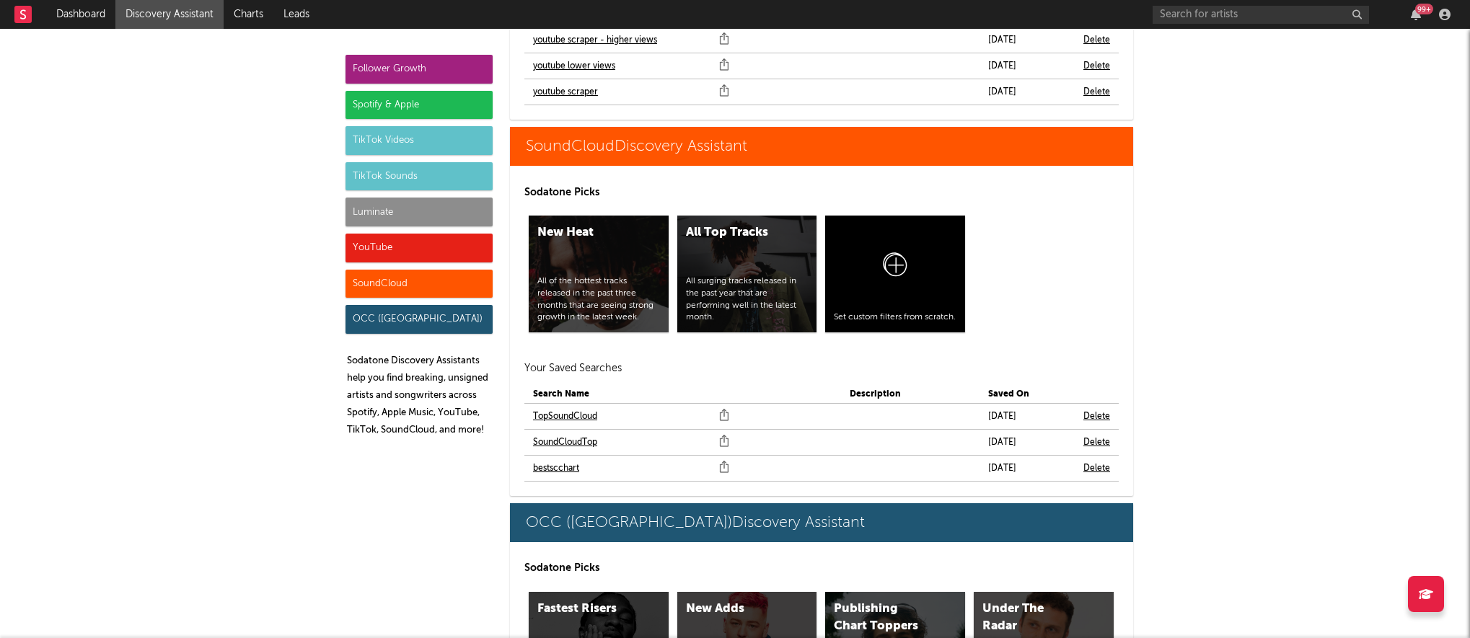
click at [548, 460] on link "bestscchart" at bounding box center [556, 468] width 46 height 17
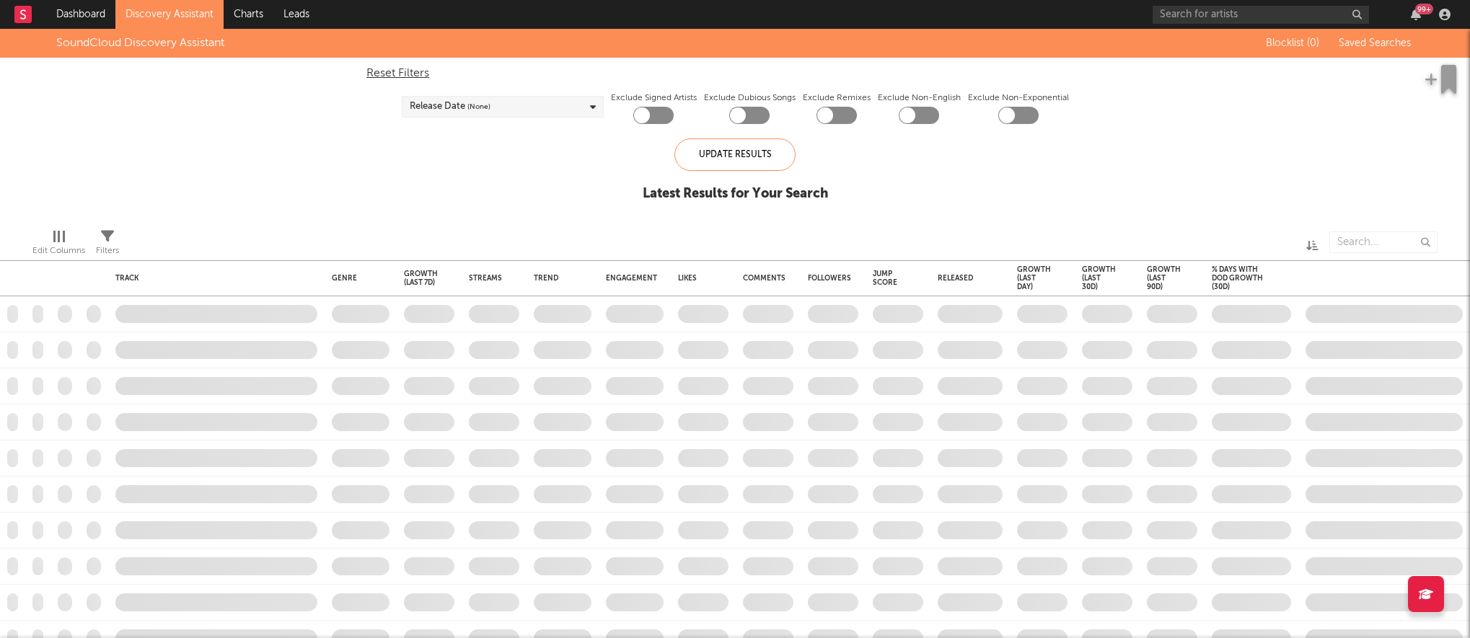
checkbox input "true"
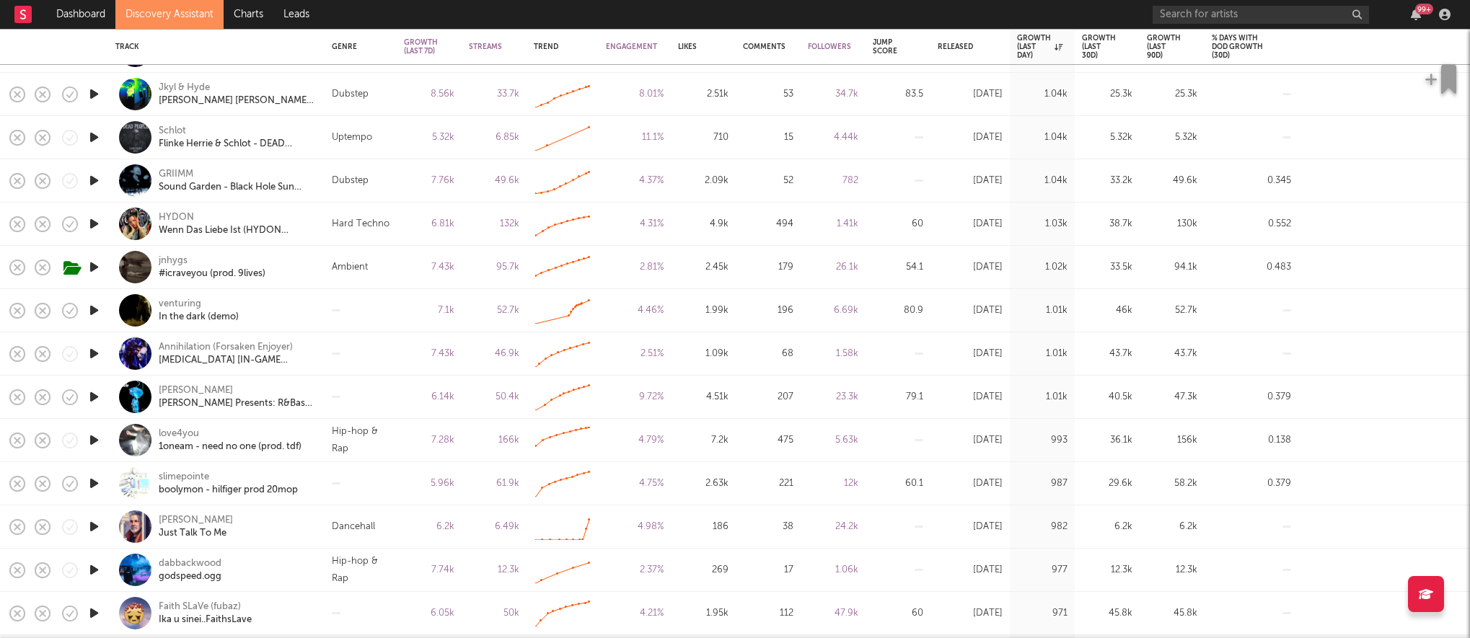
click at [95, 572] on icon "button" at bounding box center [94, 570] width 15 height 18
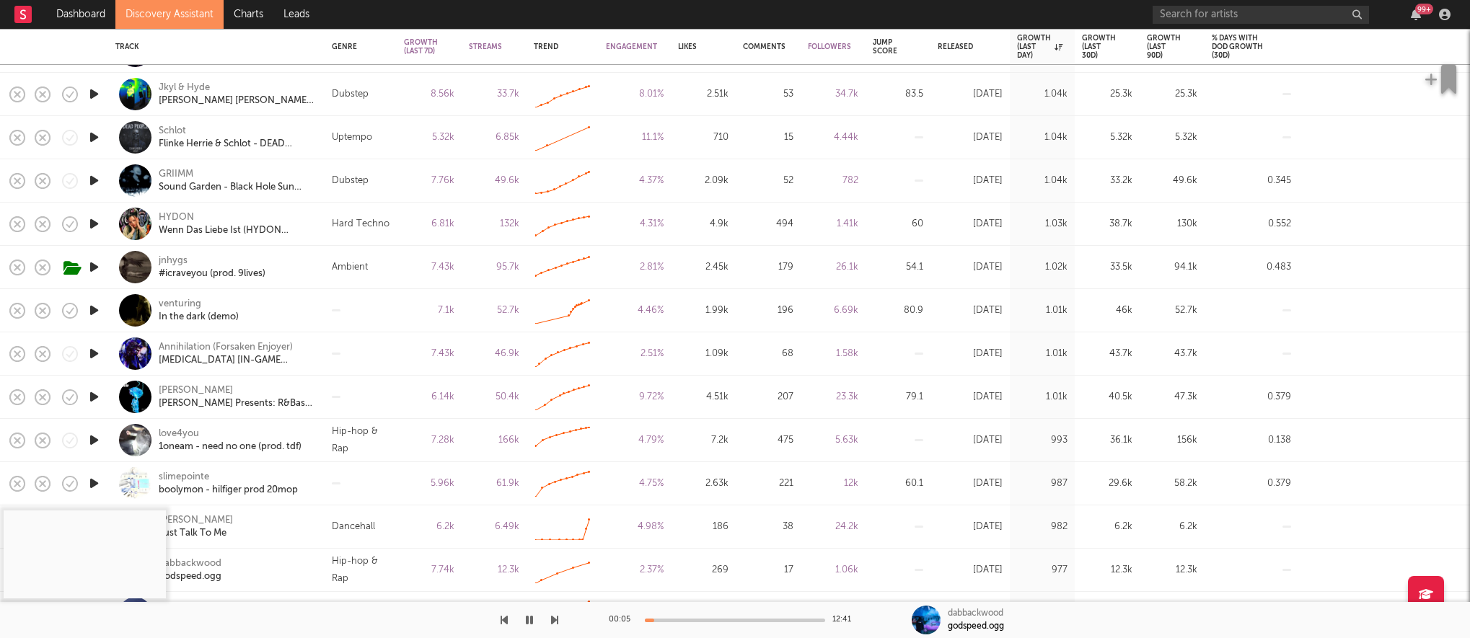
click at [716, 620] on div at bounding box center [735, 621] width 180 height 4
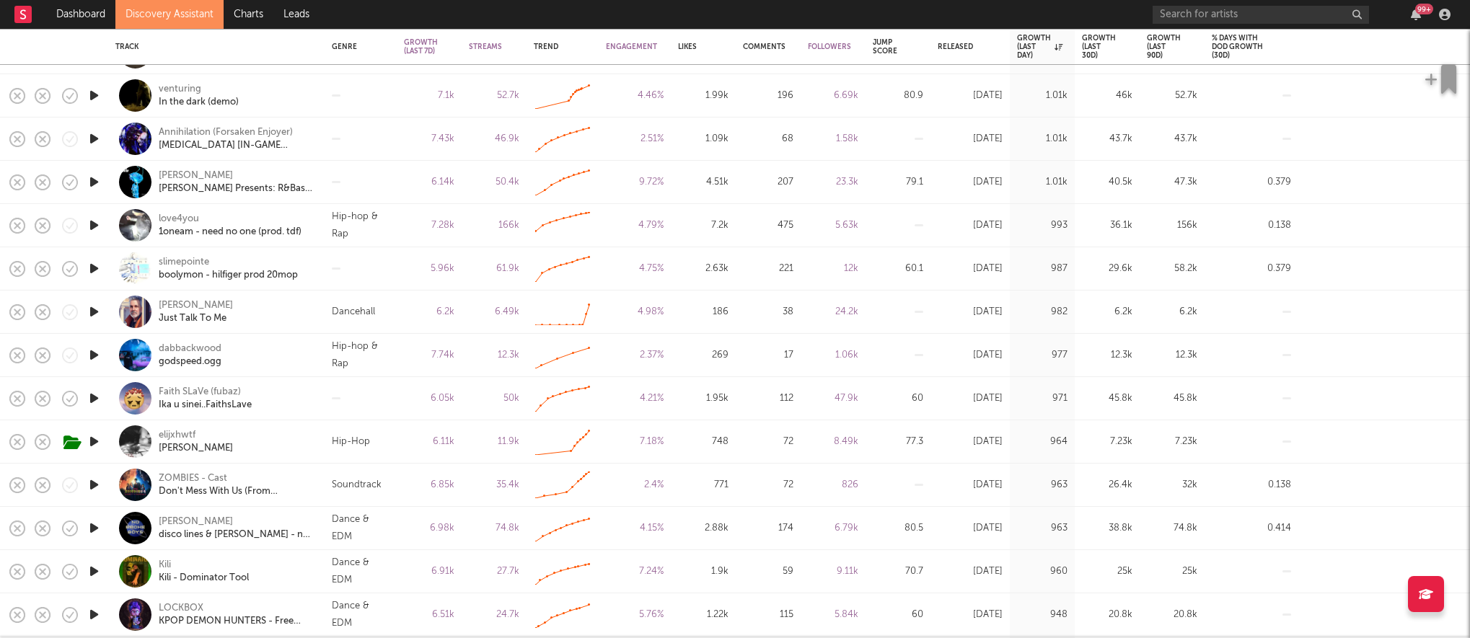
click at [96, 95] on icon "button" at bounding box center [94, 96] width 15 height 18
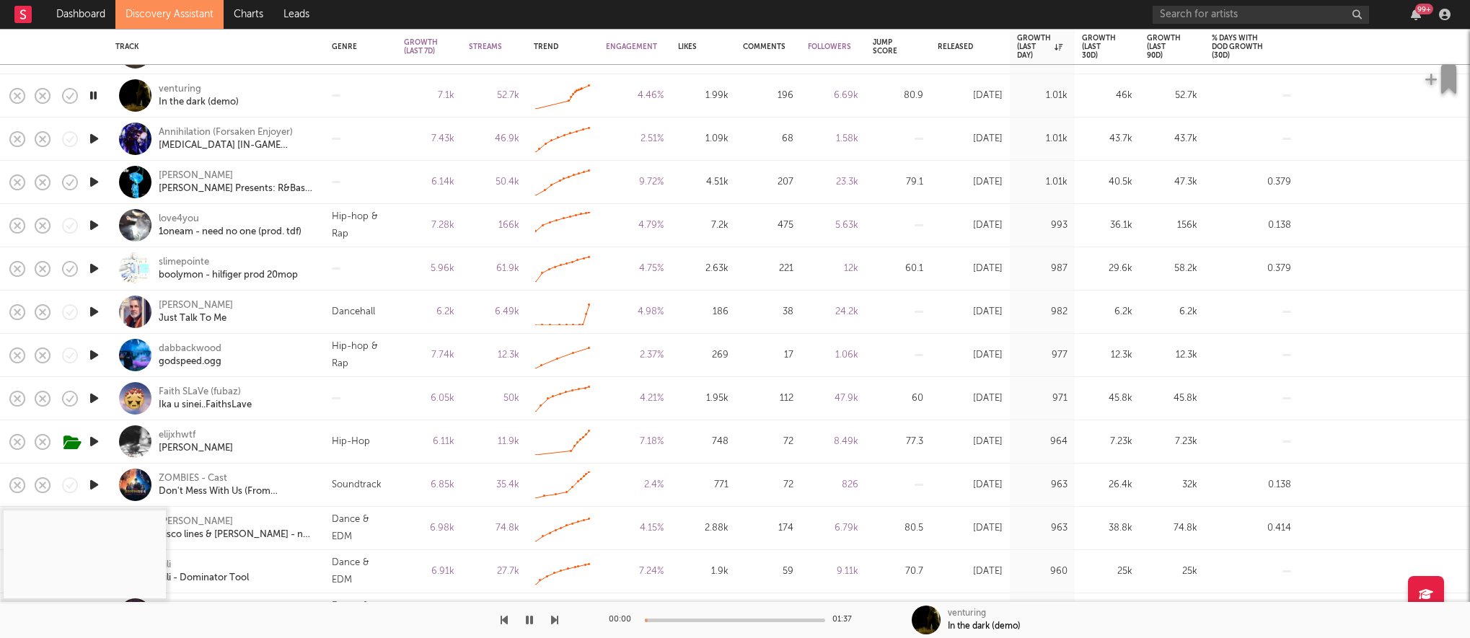
click at [710, 623] on div "00:00 01:37" at bounding box center [735, 620] width 252 height 36
click at [711, 619] on div at bounding box center [735, 621] width 180 height 4
click at [203, 106] on div "In the dark (demo)" at bounding box center [199, 102] width 80 height 13
click at [1177, 19] on input "text" at bounding box center [1261, 15] width 216 height 18
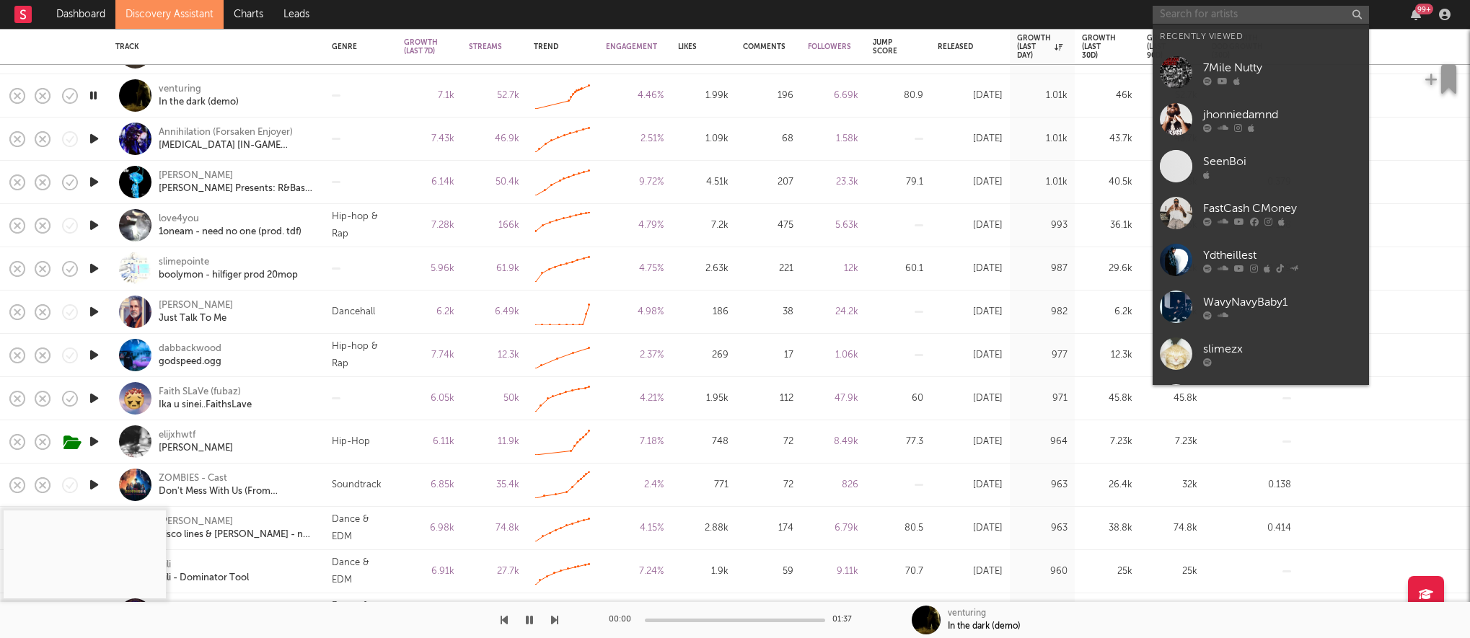
paste input "https://www.youtube.com/watch?v=hNdhmxQt52M"
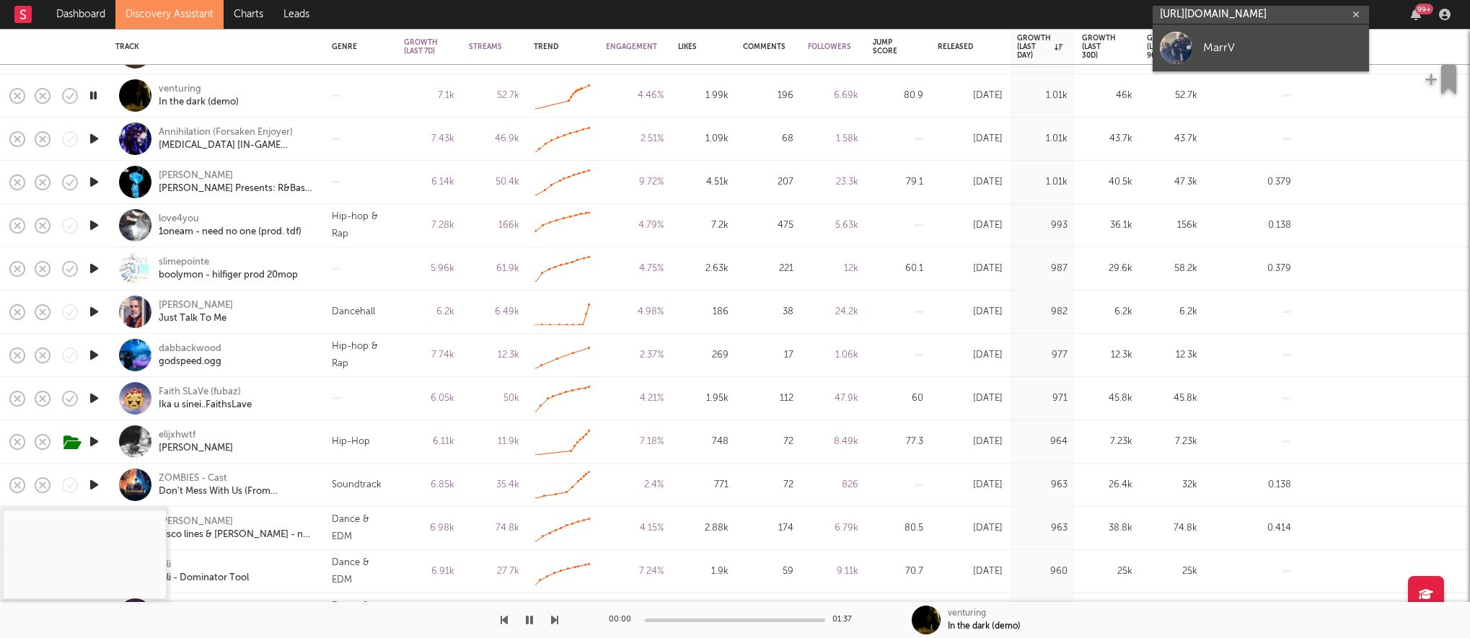
type input "https://www.youtube.com/watch?v=hNdhmxQt52M"
click at [1255, 40] on div "MarrV" at bounding box center [1282, 47] width 159 height 17
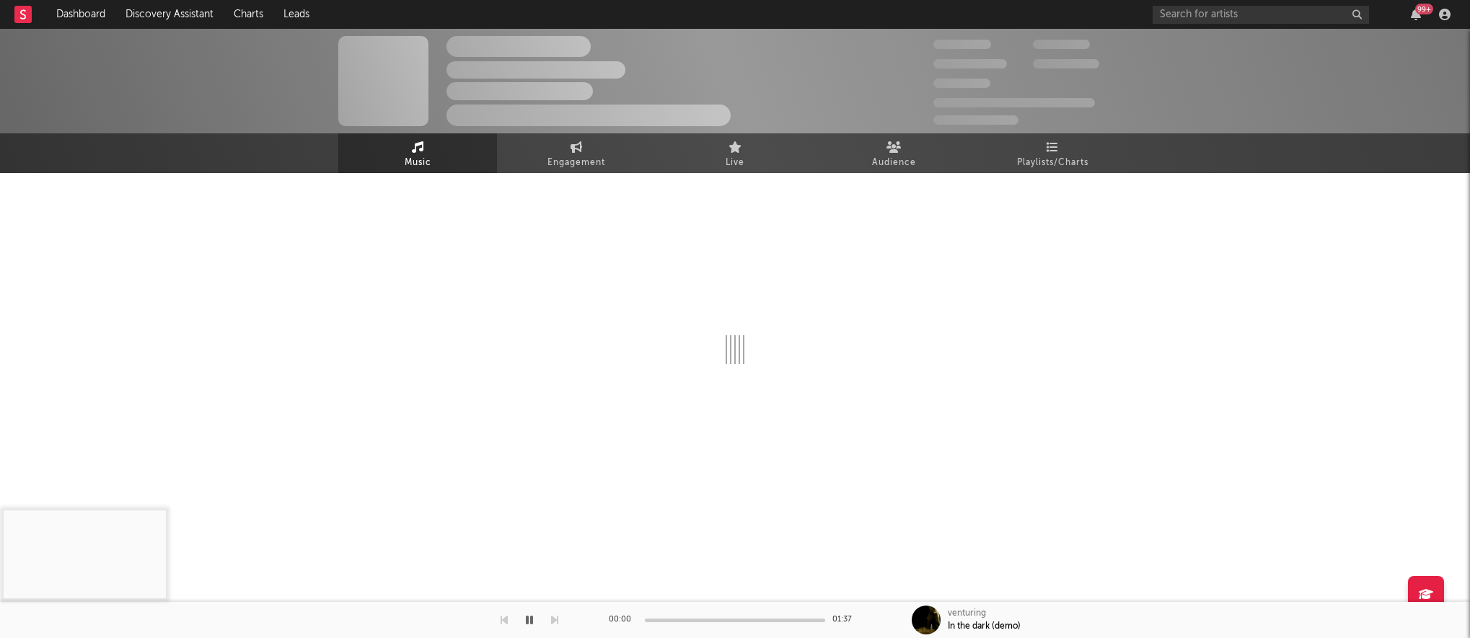
select select "1w"
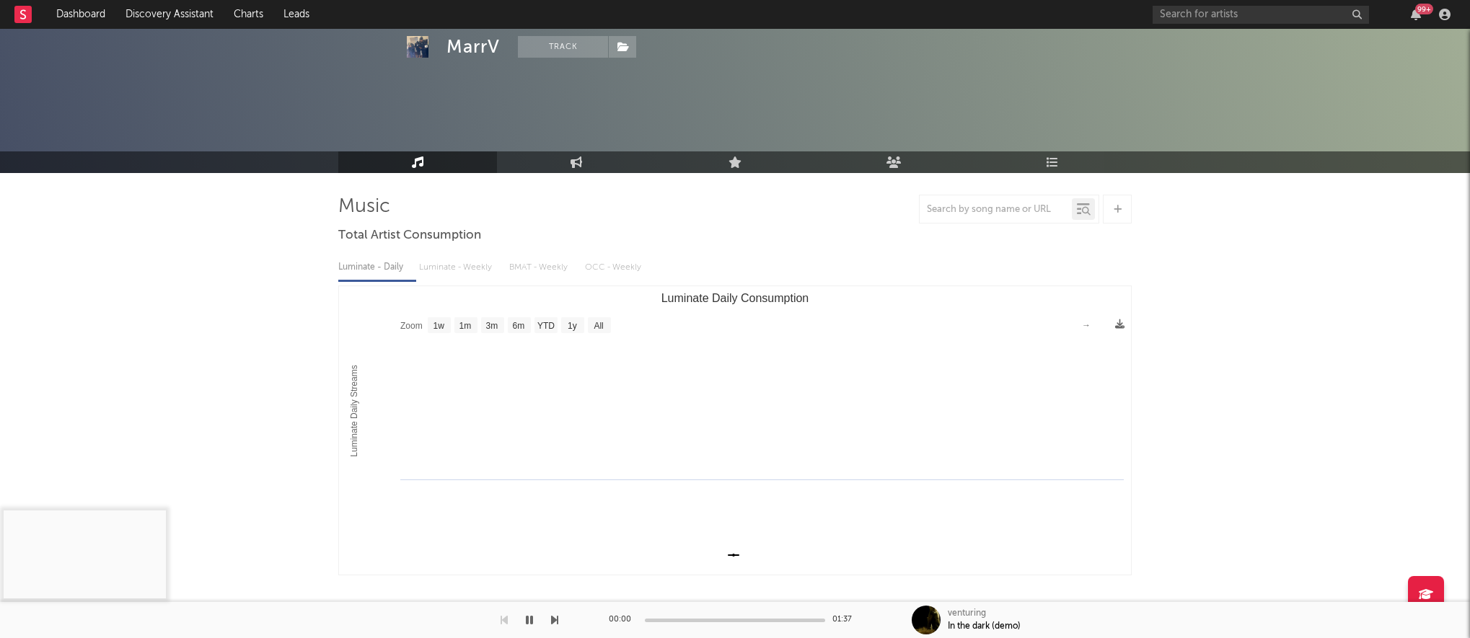
scroll to position [423, 0]
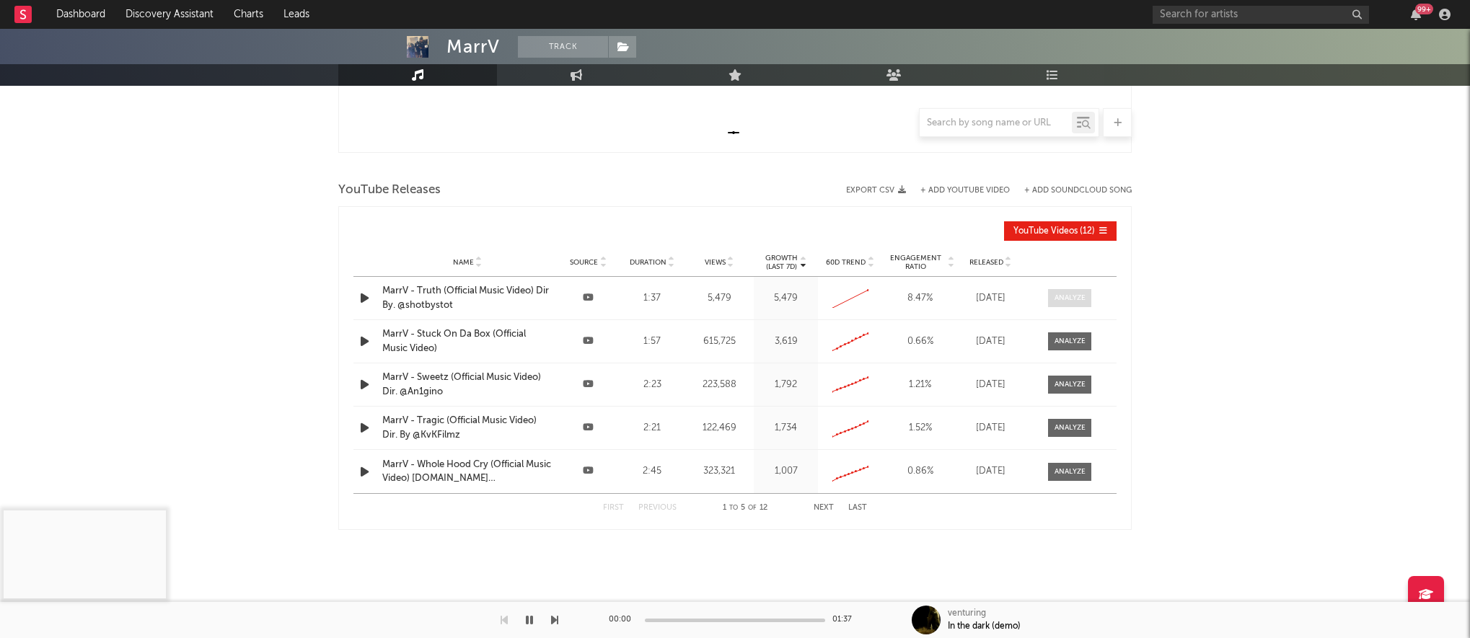
click at [1070, 293] on div at bounding box center [1070, 298] width 31 height 11
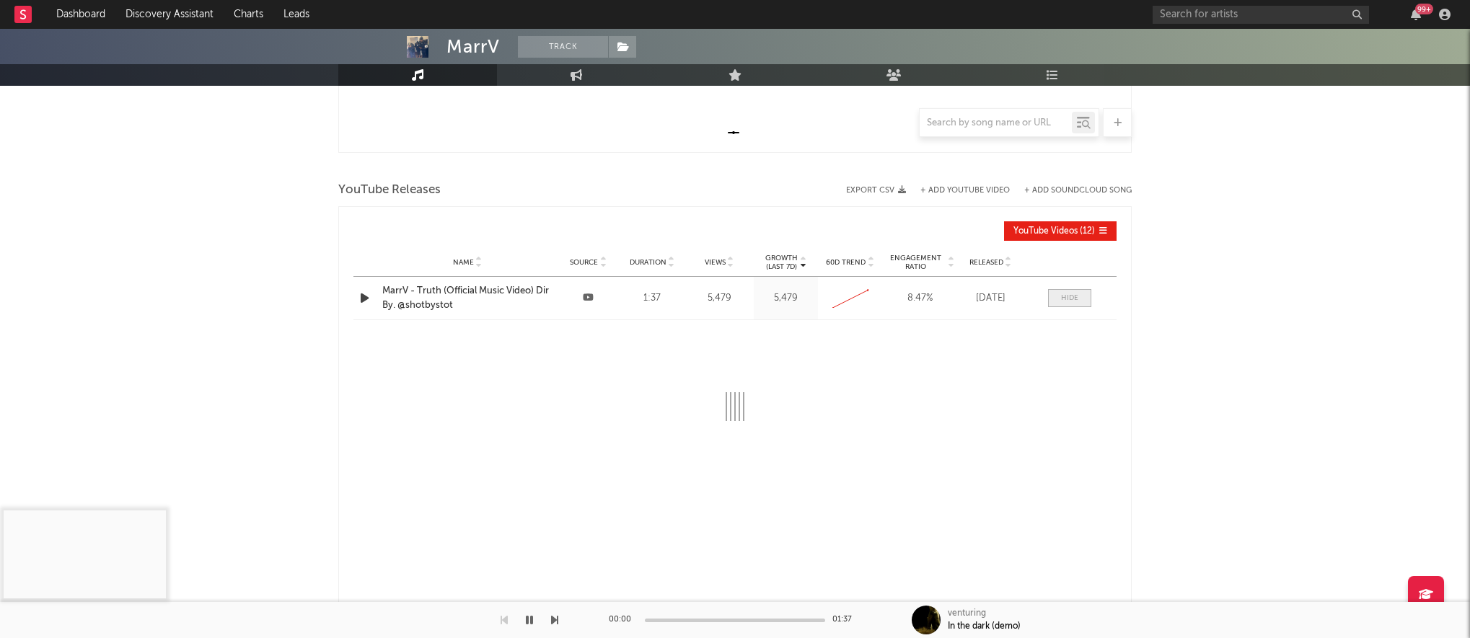
select select "All"
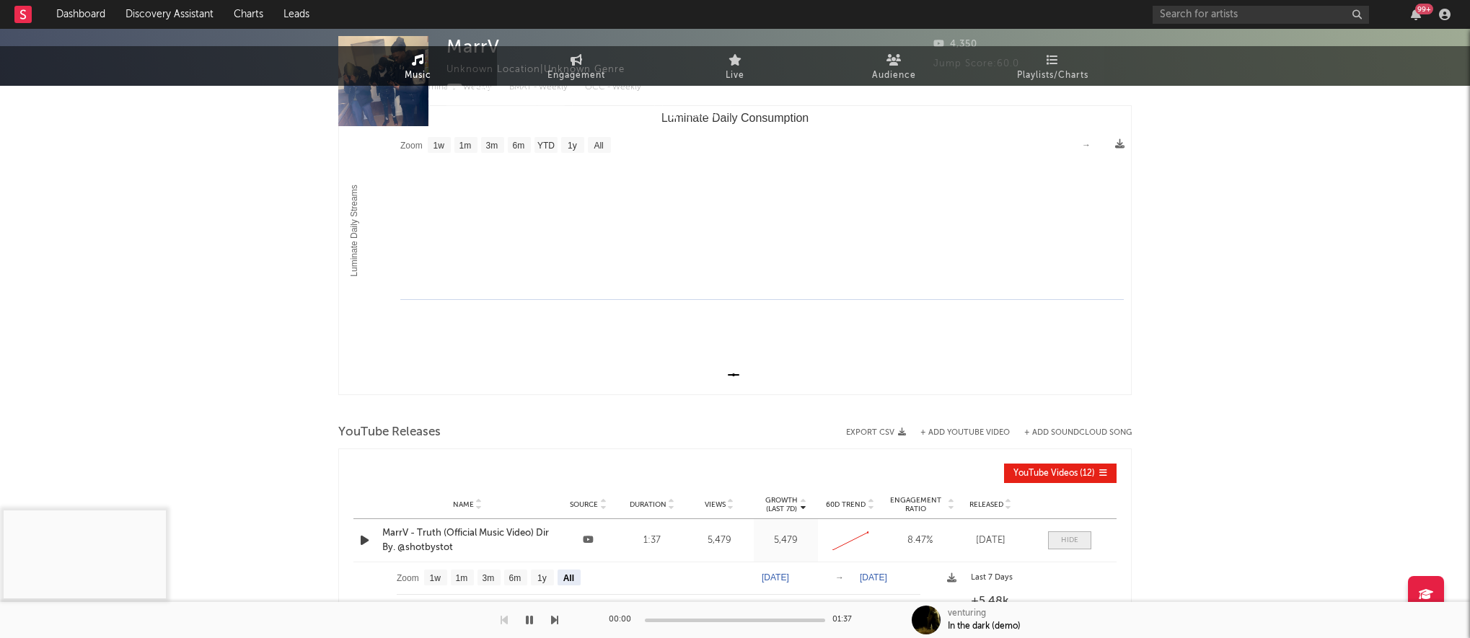
scroll to position [0, 0]
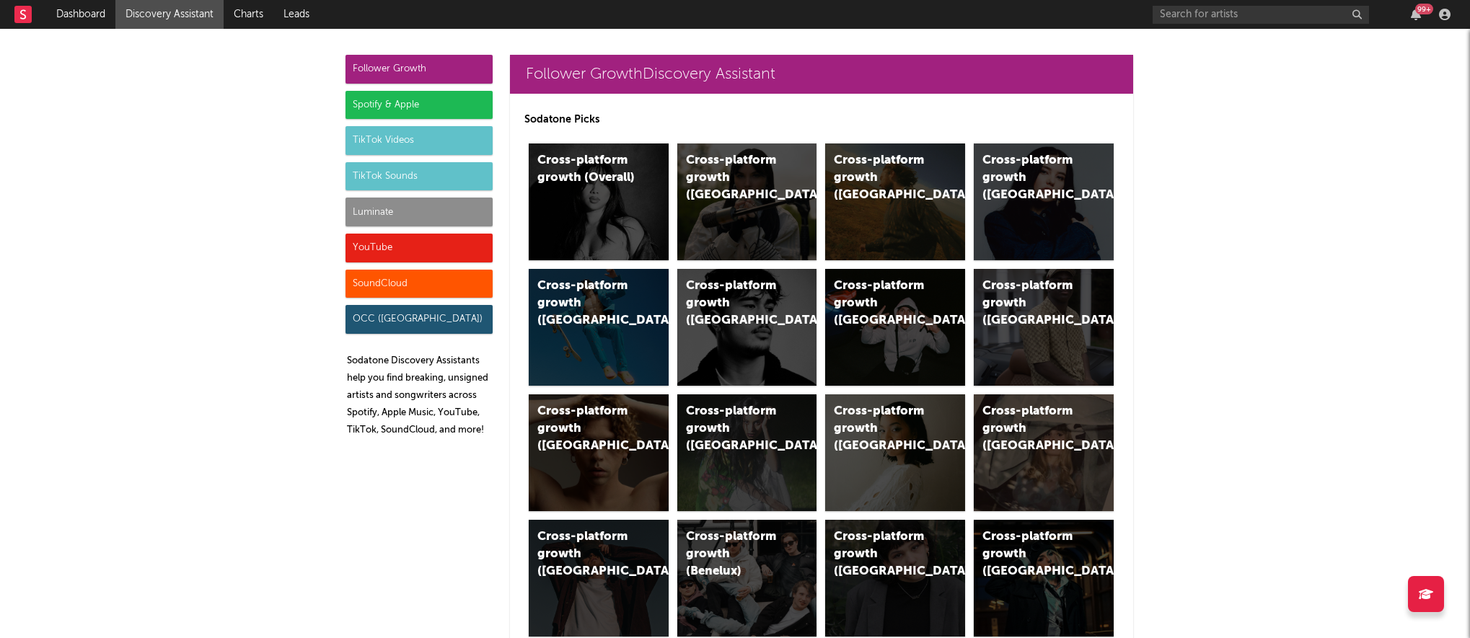
click at [369, 226] on div "Luminate" at bounding box center [419, 212] width 147 height 29
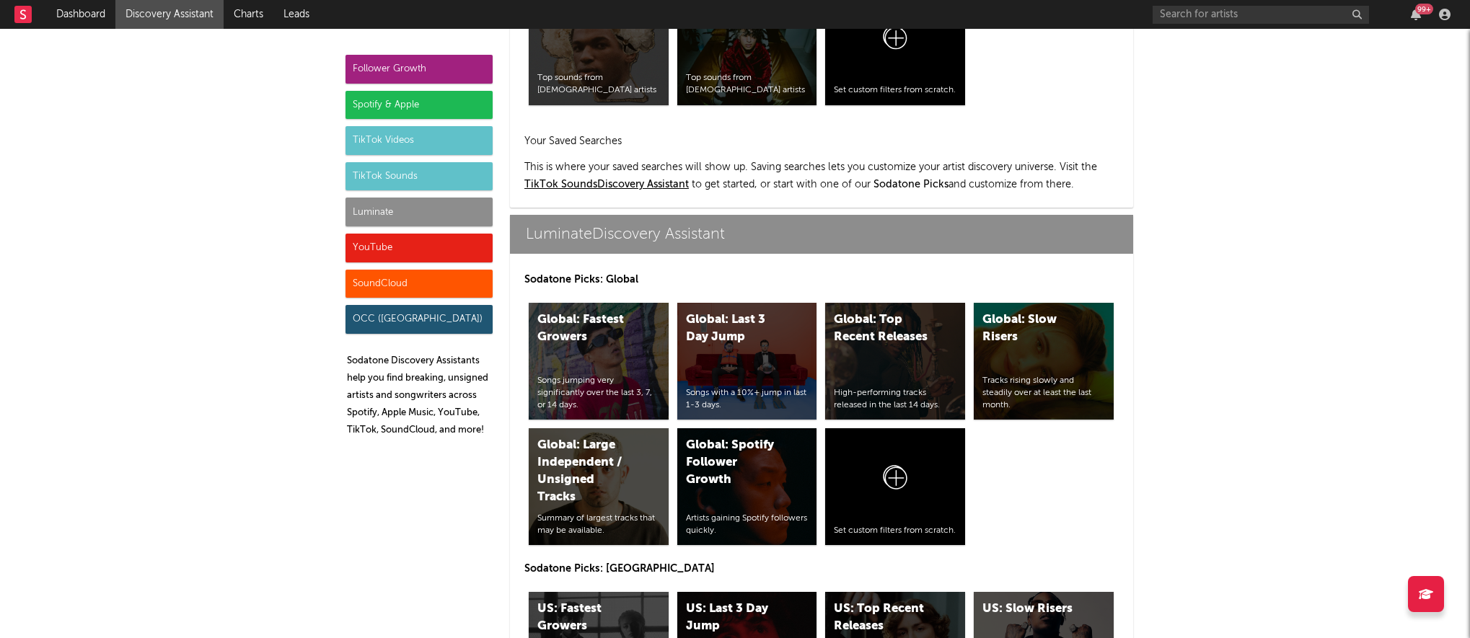
scroll to position [6404, 0]
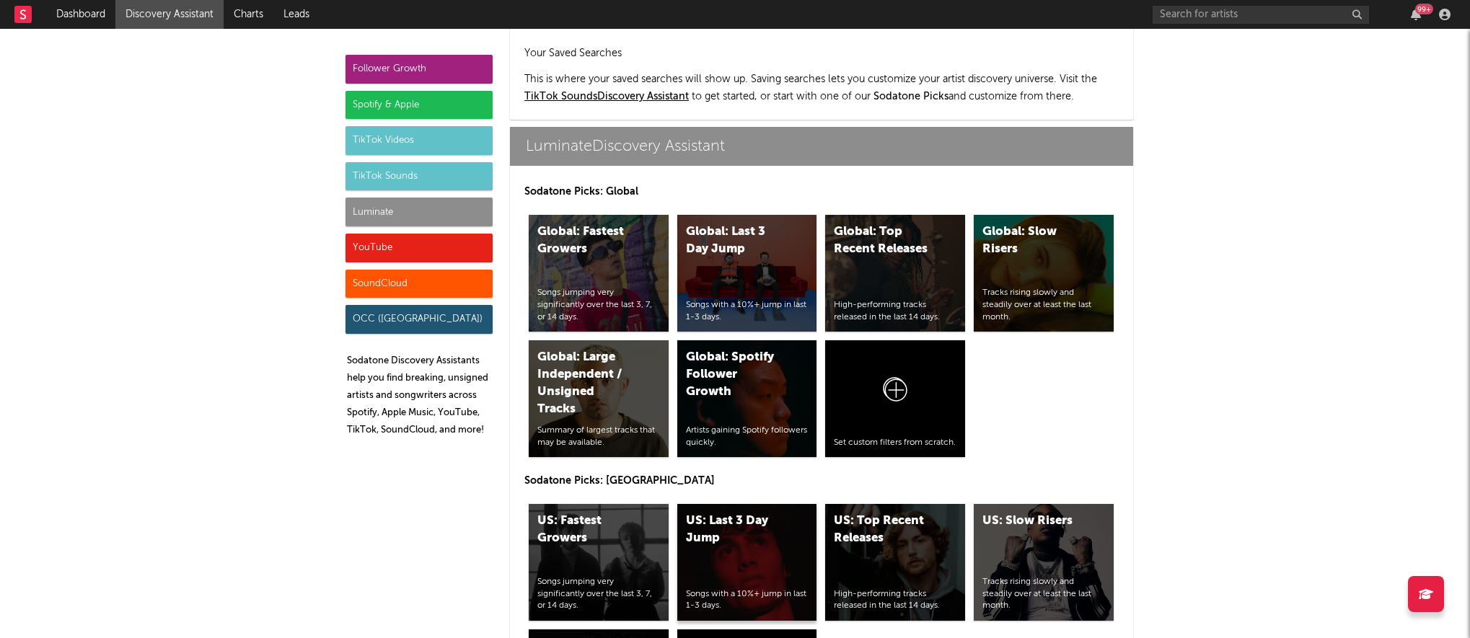
click at [729, 504] on div "US: Last 3 Day Jump Songs with a 10%+ jump in last 1-3 days." at bounding box center [747, 562] width 140 height 117
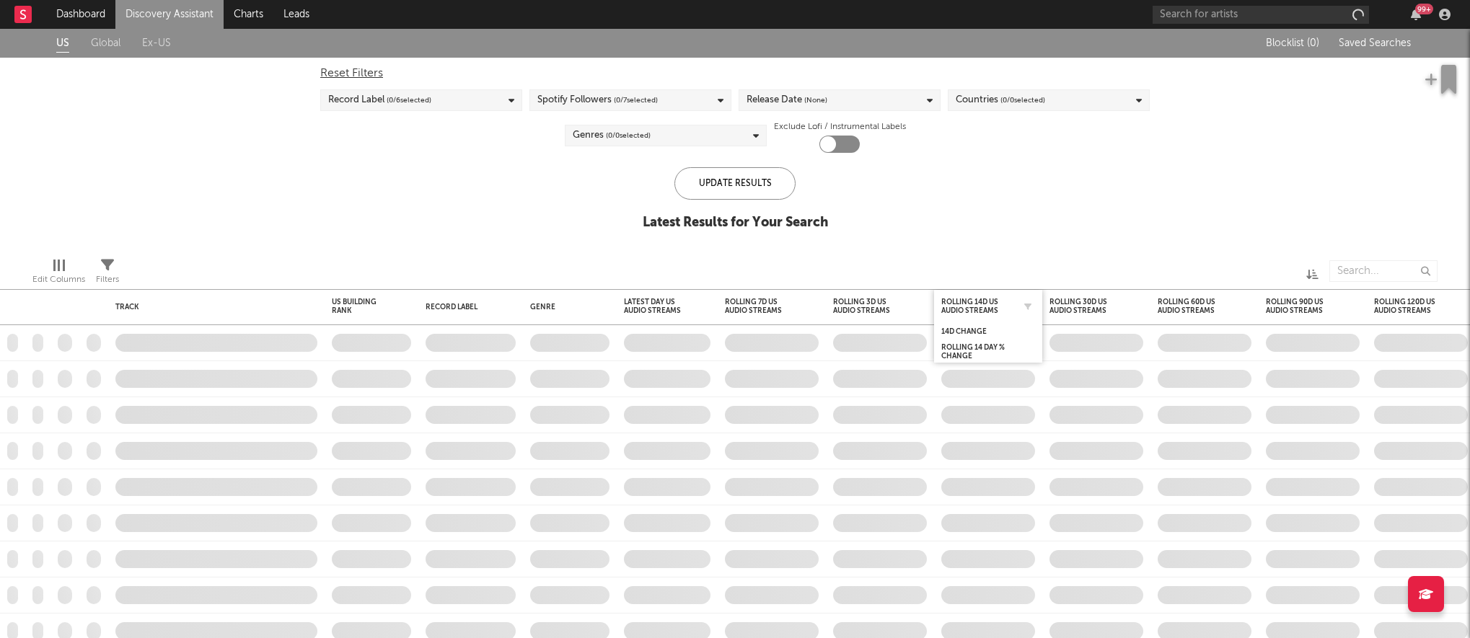
checkbox input "true"
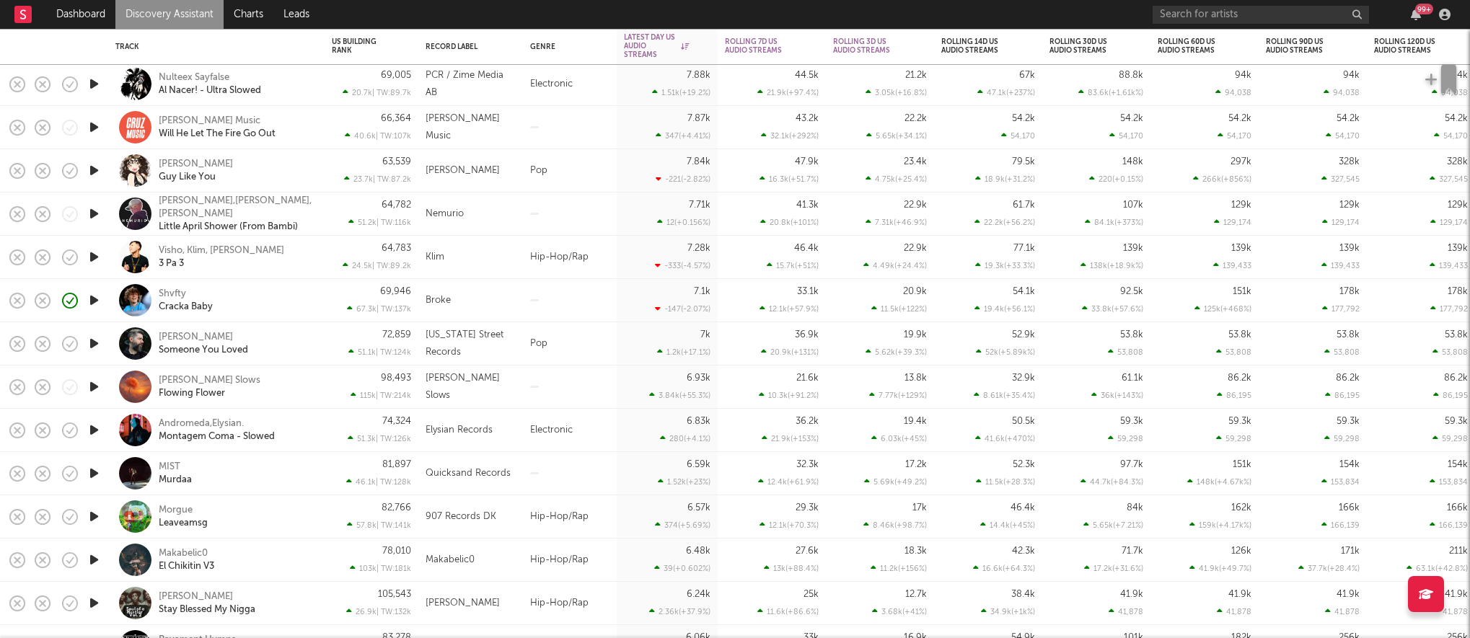
click at [97, 516] on icon "button" at bounding box center [94, 517] width 15 height 18
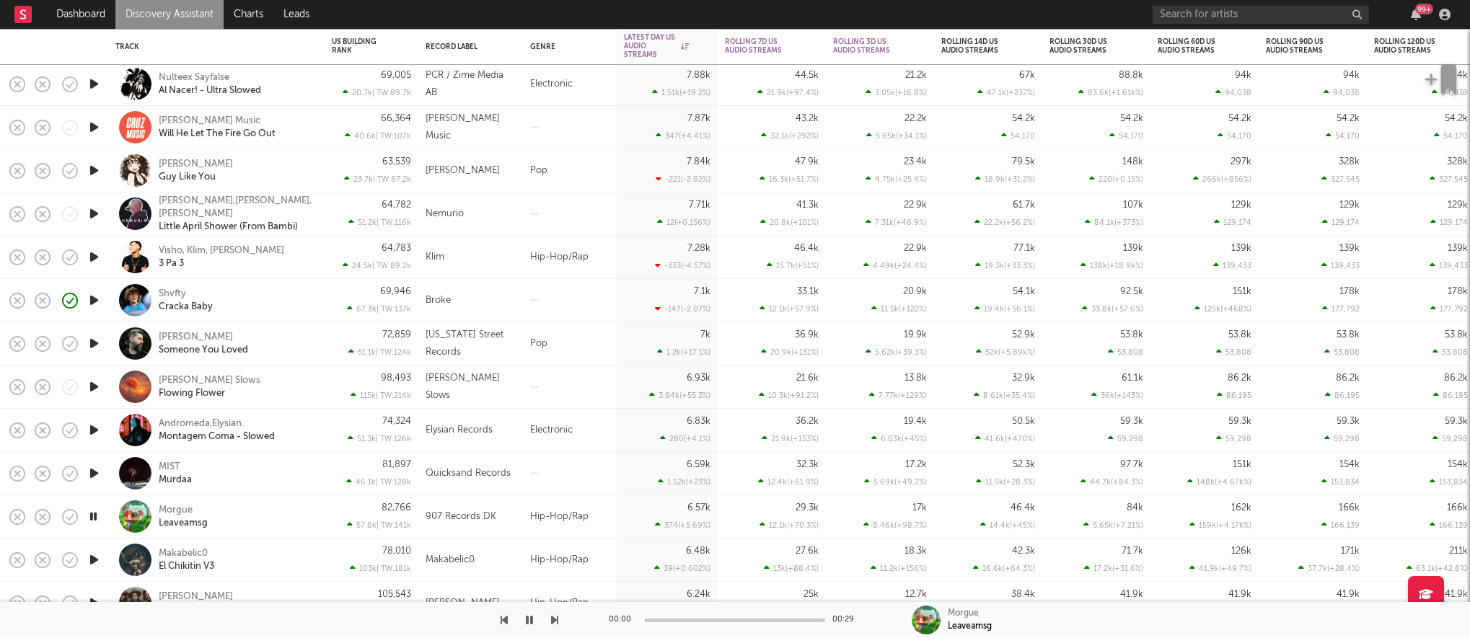
click at [277, 517] on div "Morgue Leaveamsg" at bounding box center [236, 517] width 155 height 26
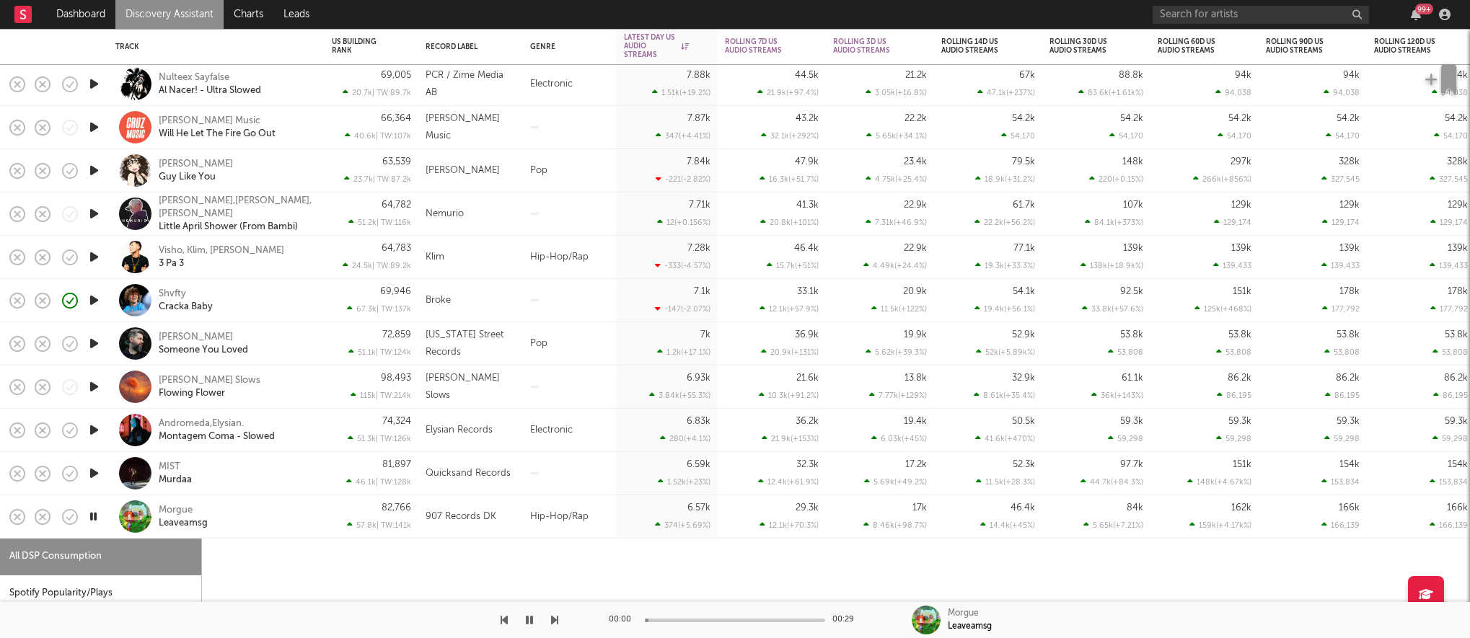
select select "1w"
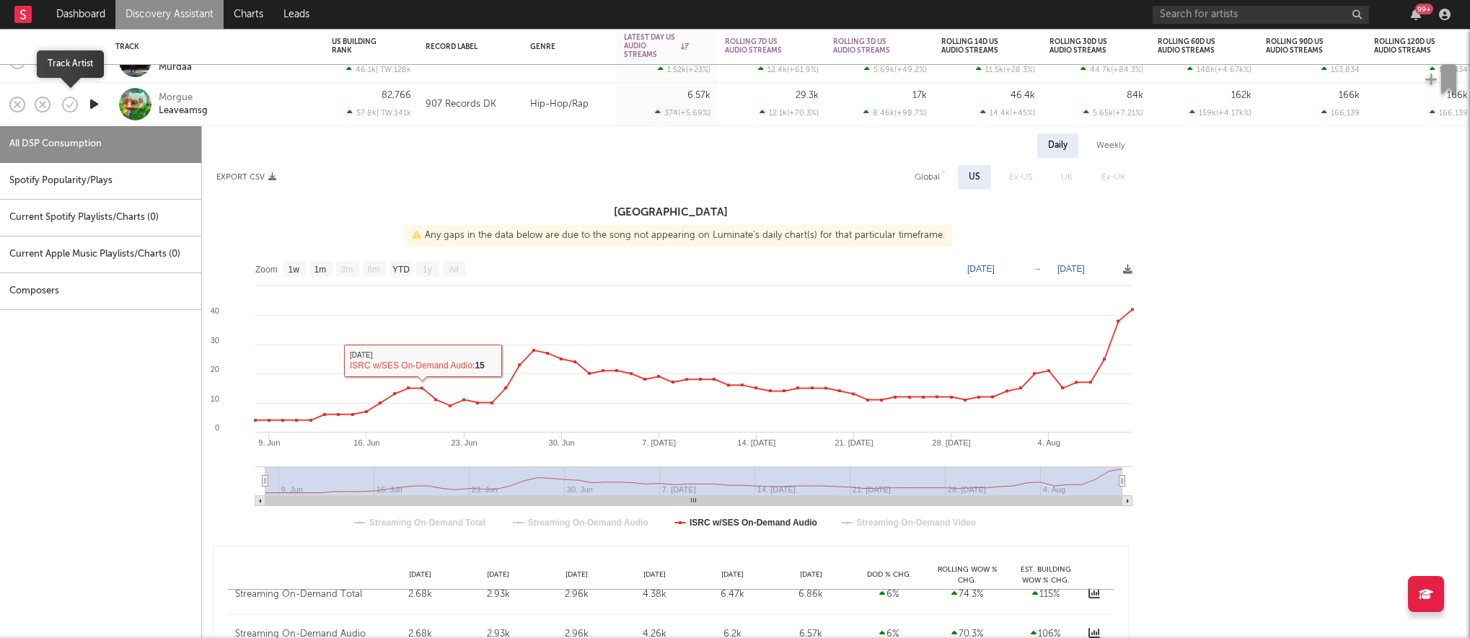
click at [72, 104] on icon "button" at bounding box center [70, 105] width 20 height 20
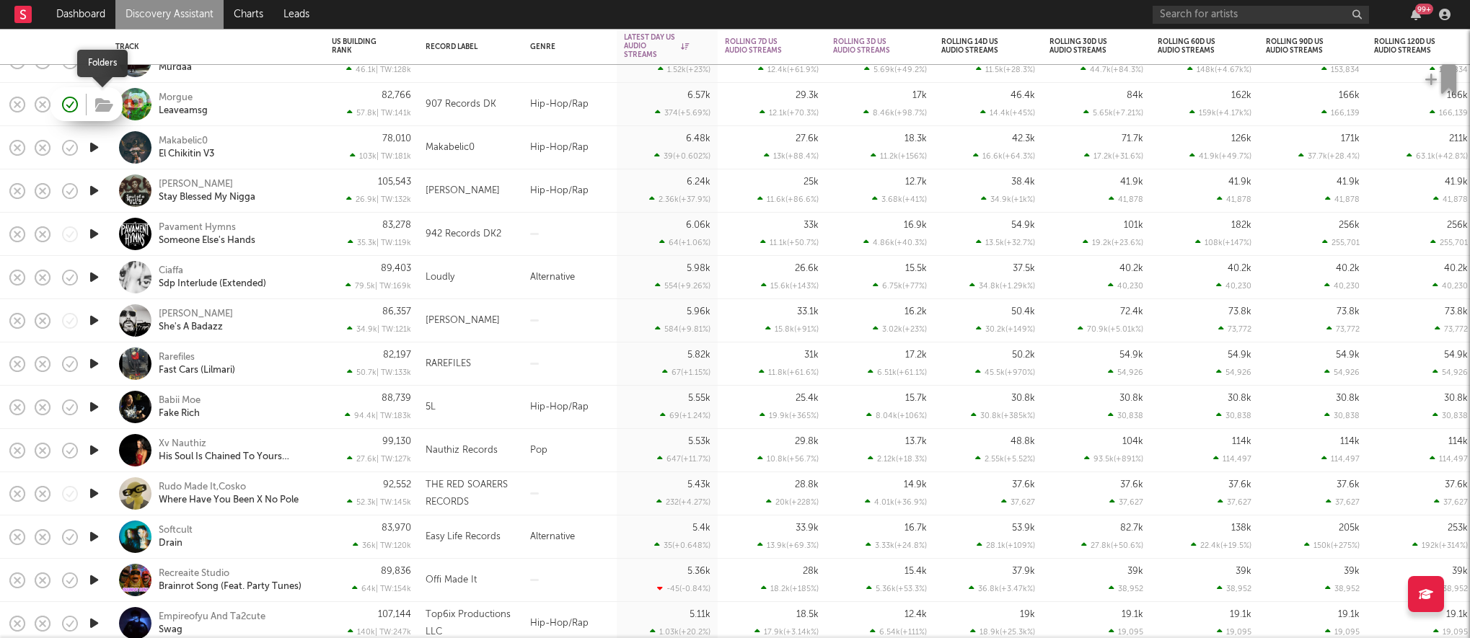
click at [103, 105] on icon "button" at bounding box center [104, 105] width 18 height 16
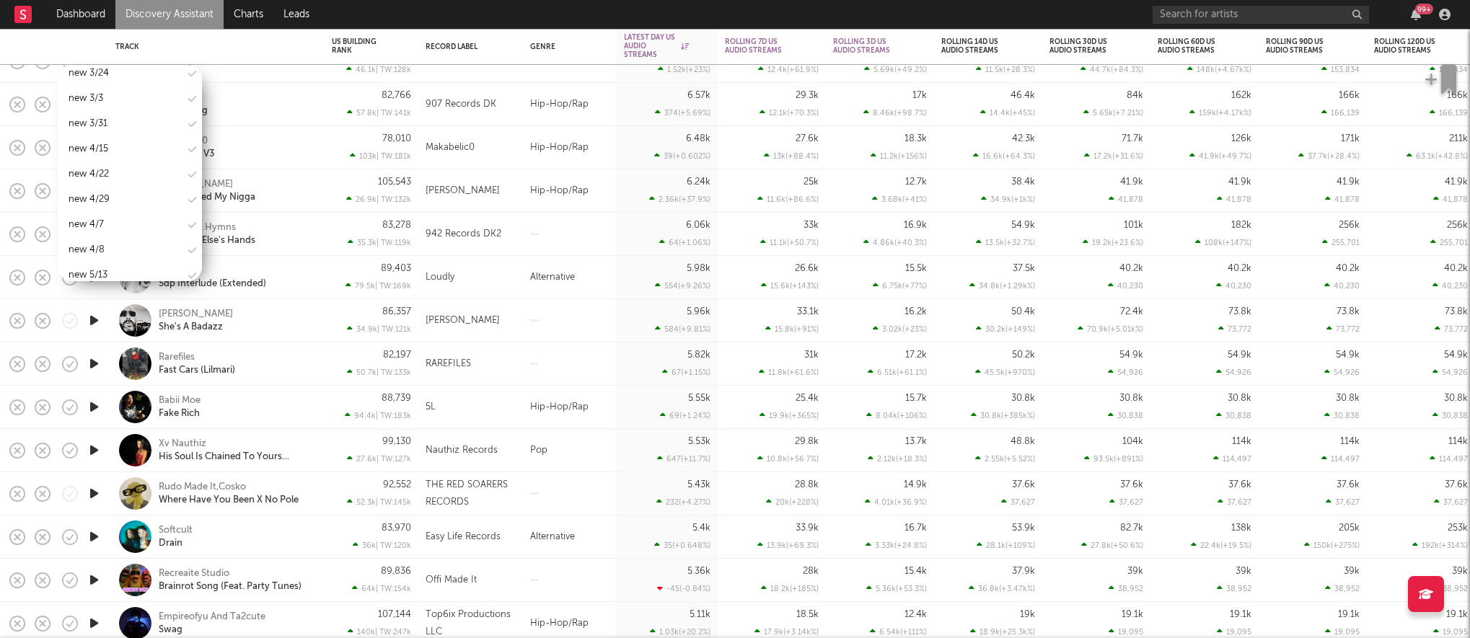
scroll to position [1713, 0]
click at [131, 192] on div "Full Database" at bounding box center [130, 193] width 144 height 22
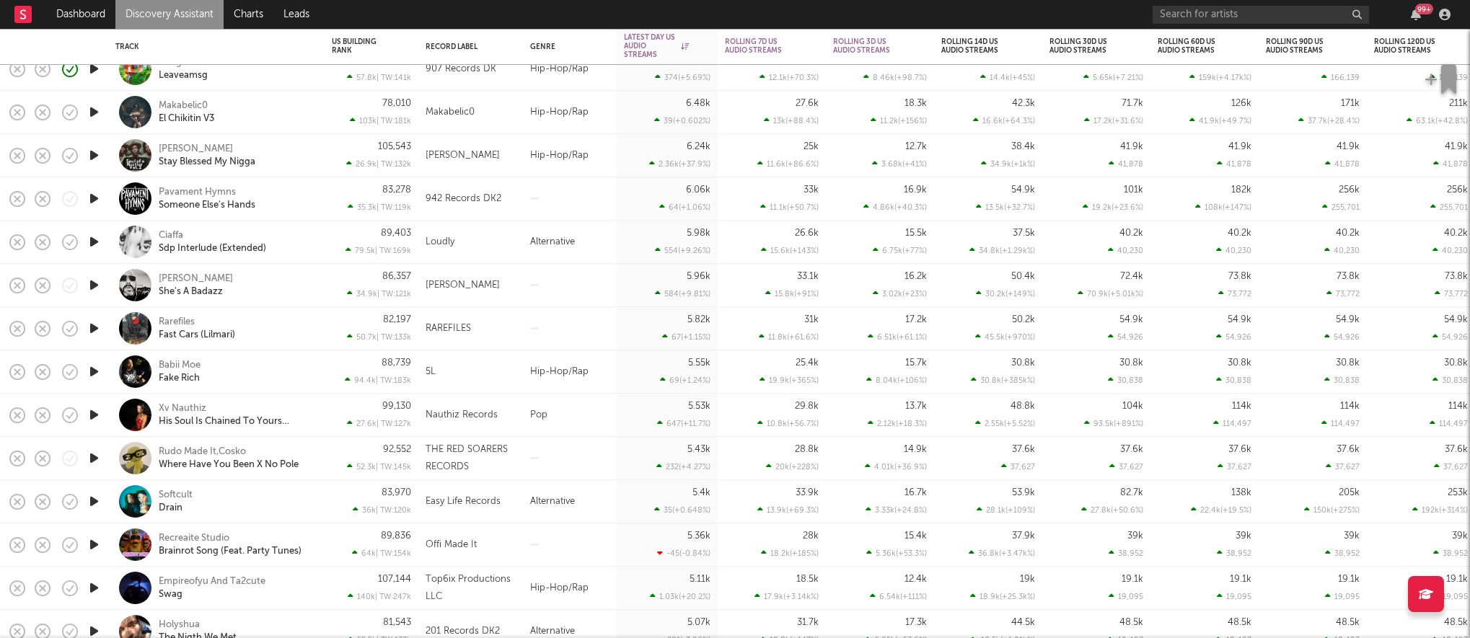
click at [94, 371] on icon "button" at bounding box center [94, 372] width 15 height 18
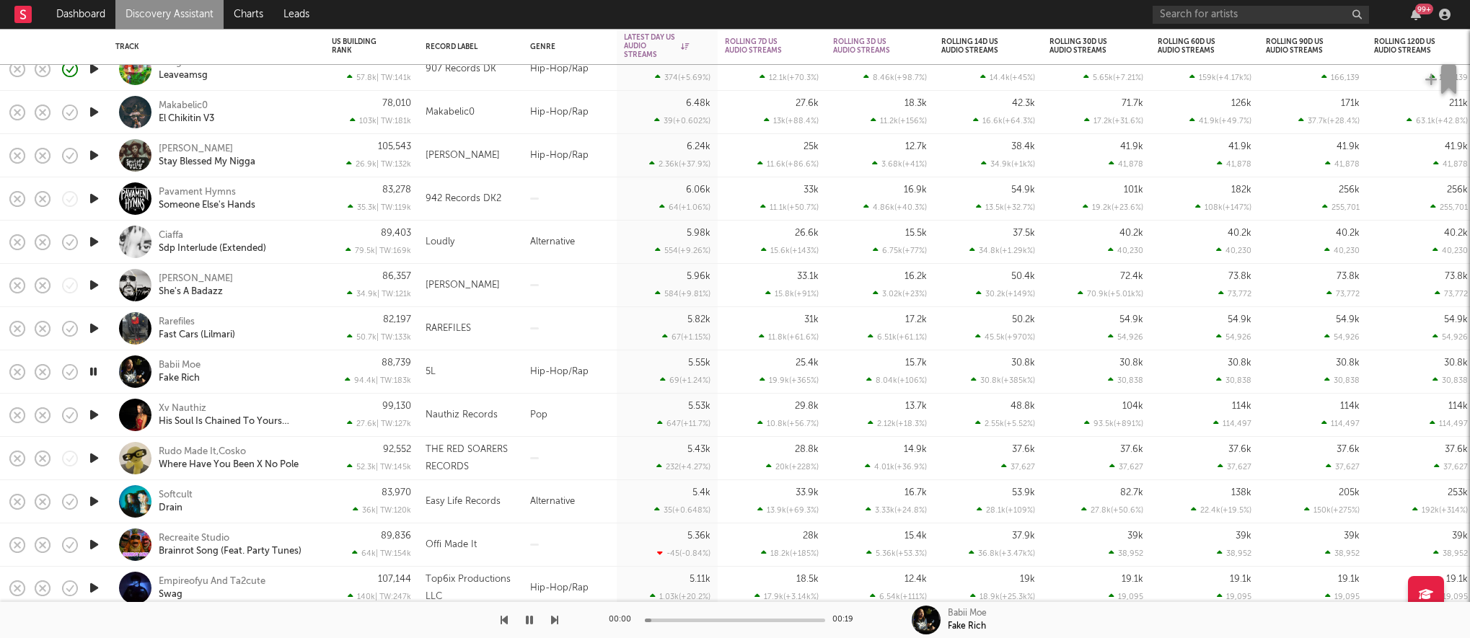
click at [278, 374] on div "Babii Moe Fake Rich" at bounding box center [236, 372] width 155 height 26
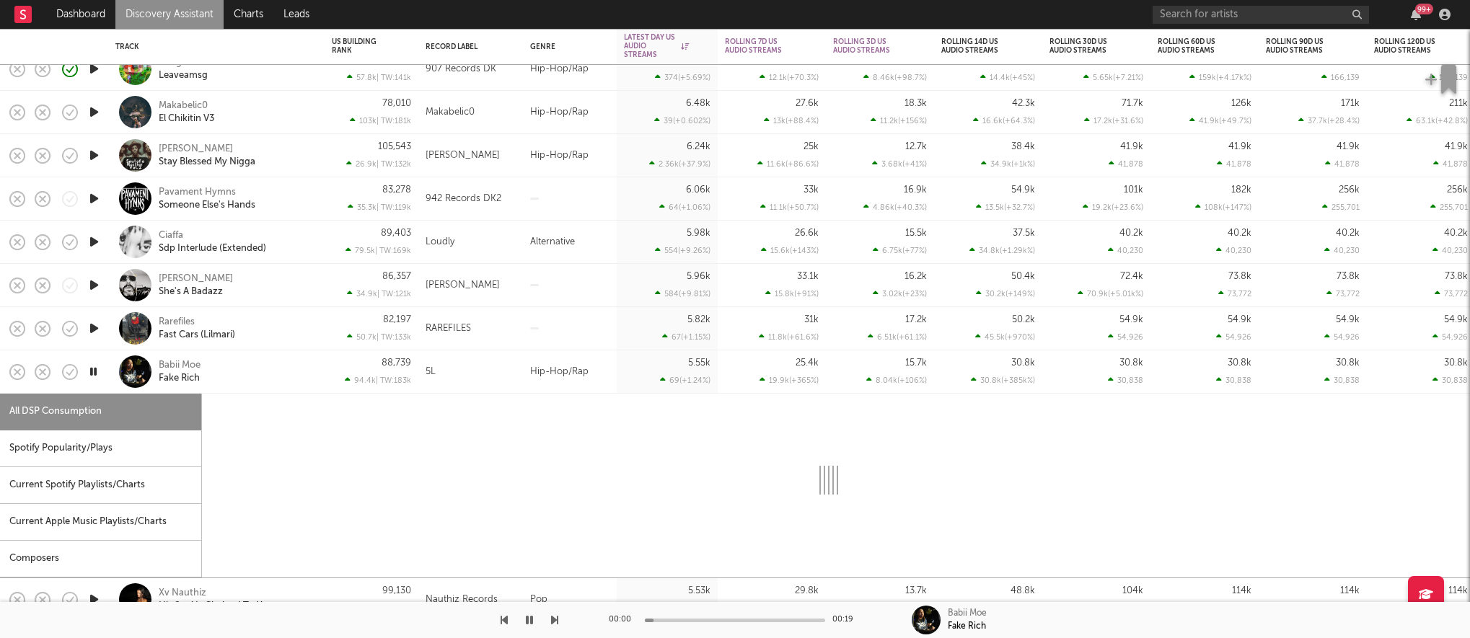
select select "1w"
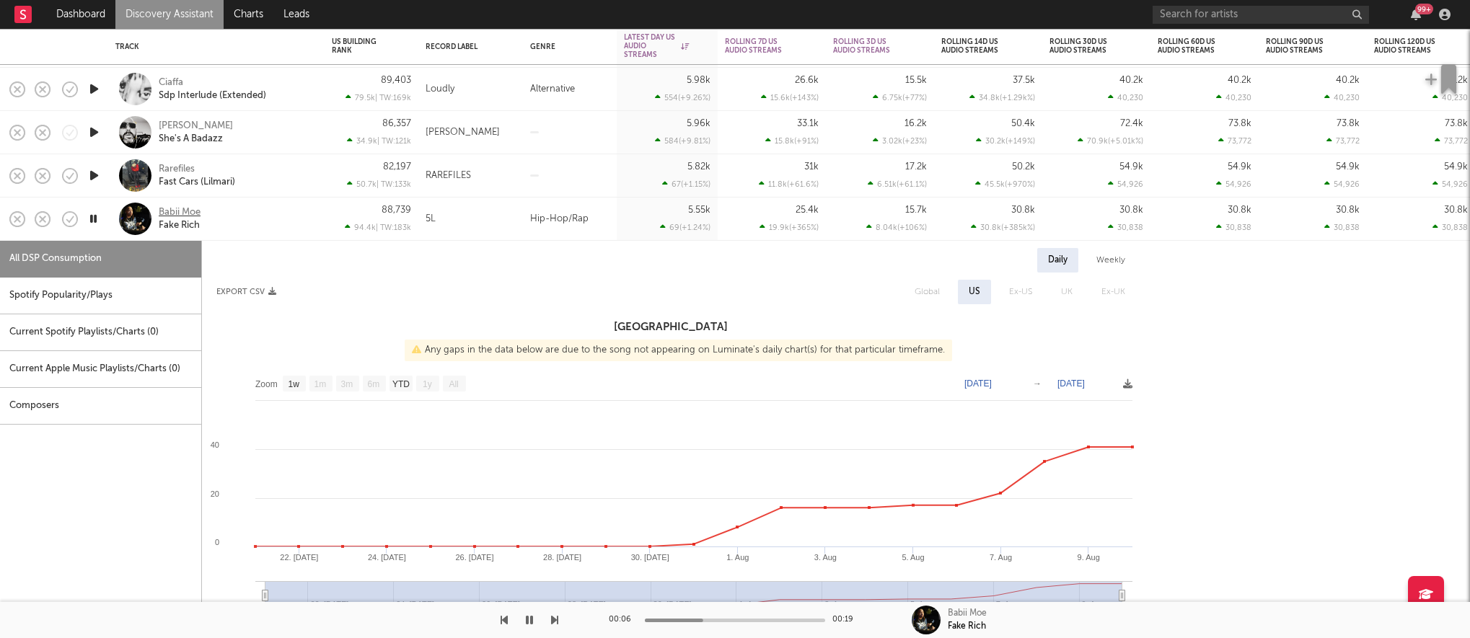
click at [166, 211] on div "Babii Moe" at bounding box center [180, 212] width 42 height 13
click at [88, 173] on icon "button" at bounding box center [94, 176] width 15 height 18
click at [65, 219] on icon "button" at bounding box center [70, 219] width 20 height 20
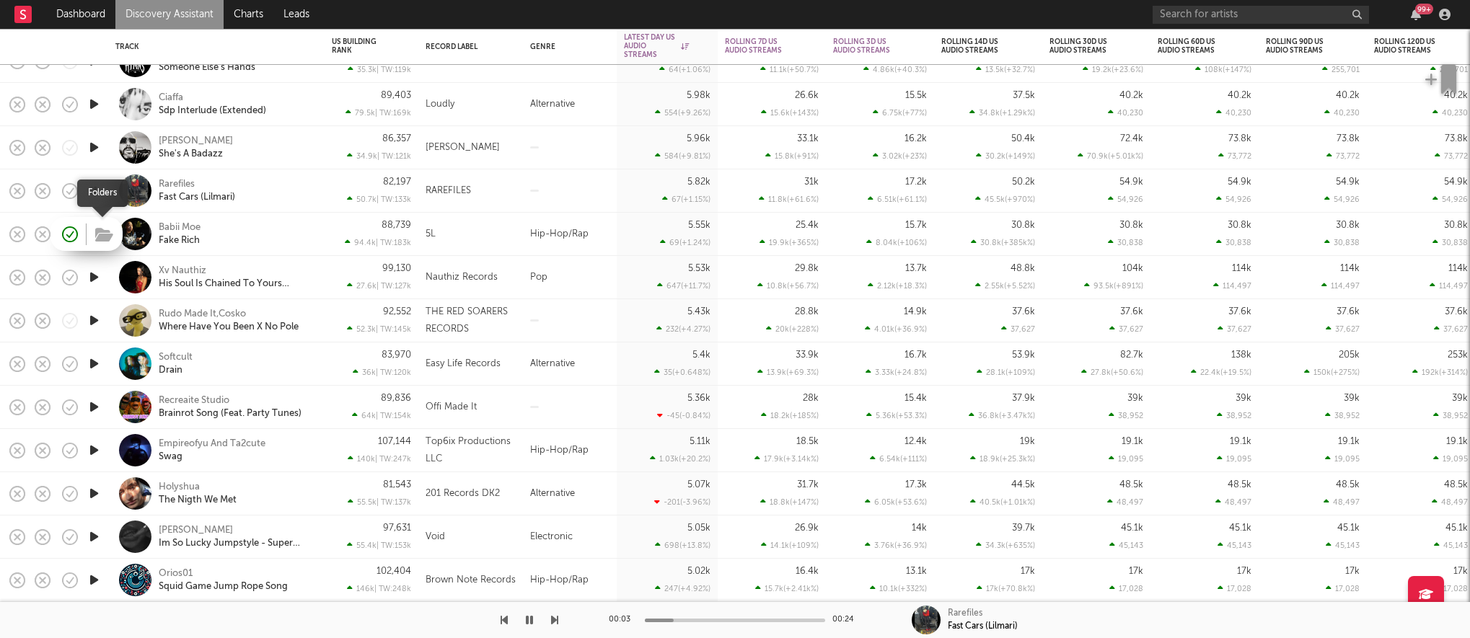
click at [106, 237] on icon "button" at bounding box center [104, 235] width 18 height 16
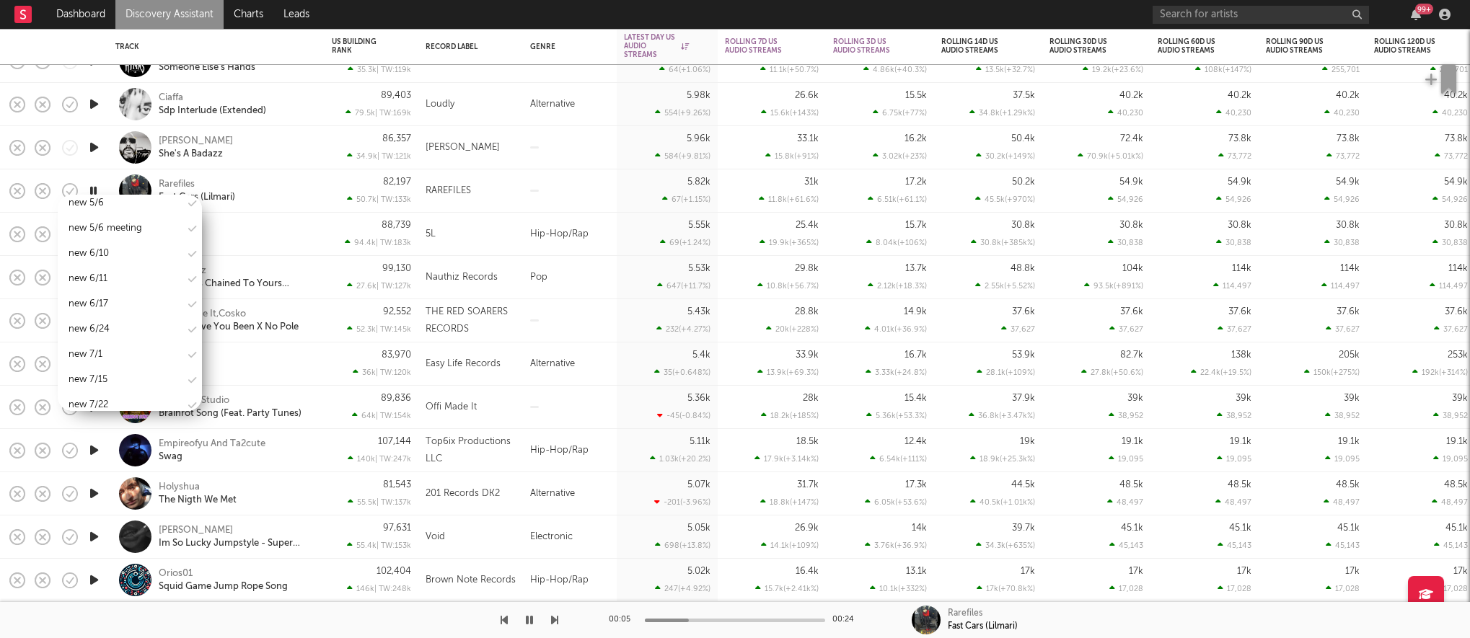
scroll to position [1713, 0]
click at [101, 344] on div "new 8/12" at bounding box center [89, 352] width 40 height 17
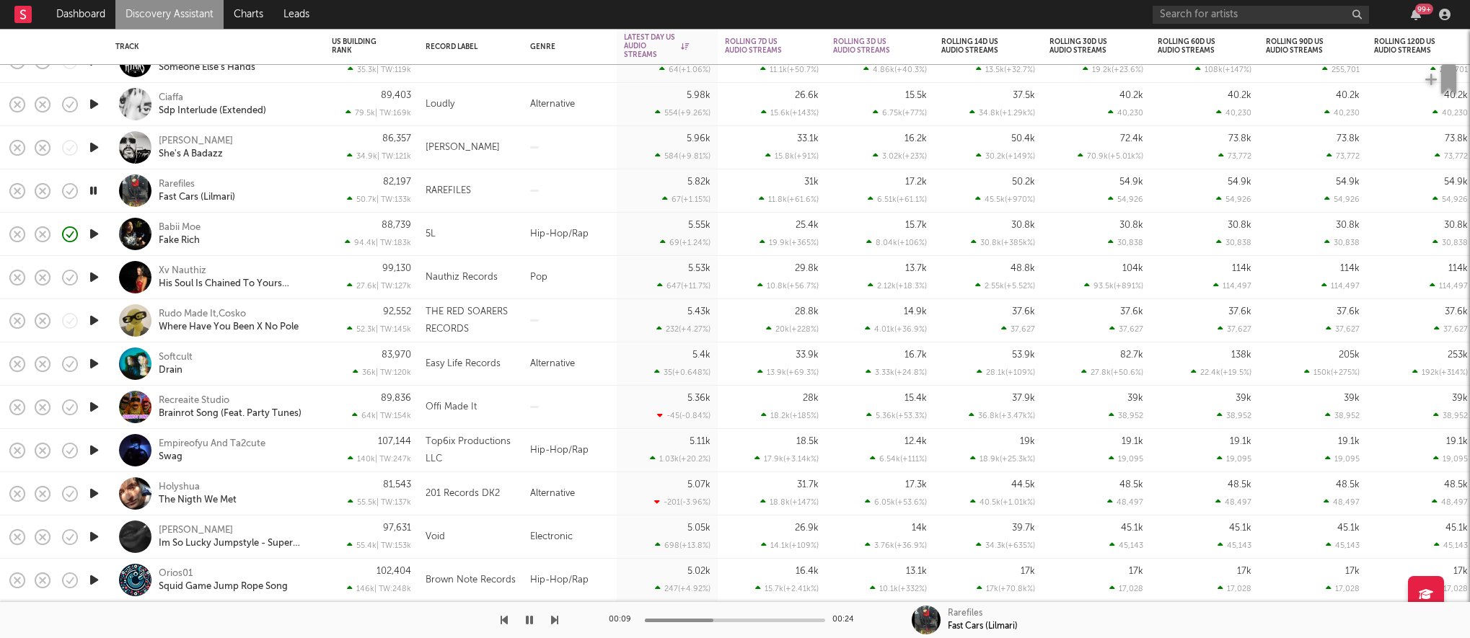
click at [287, 198] on div "Rarefiles Fast Cars (Lilmari)" at bounding box center [236, 191] width 155 height 26
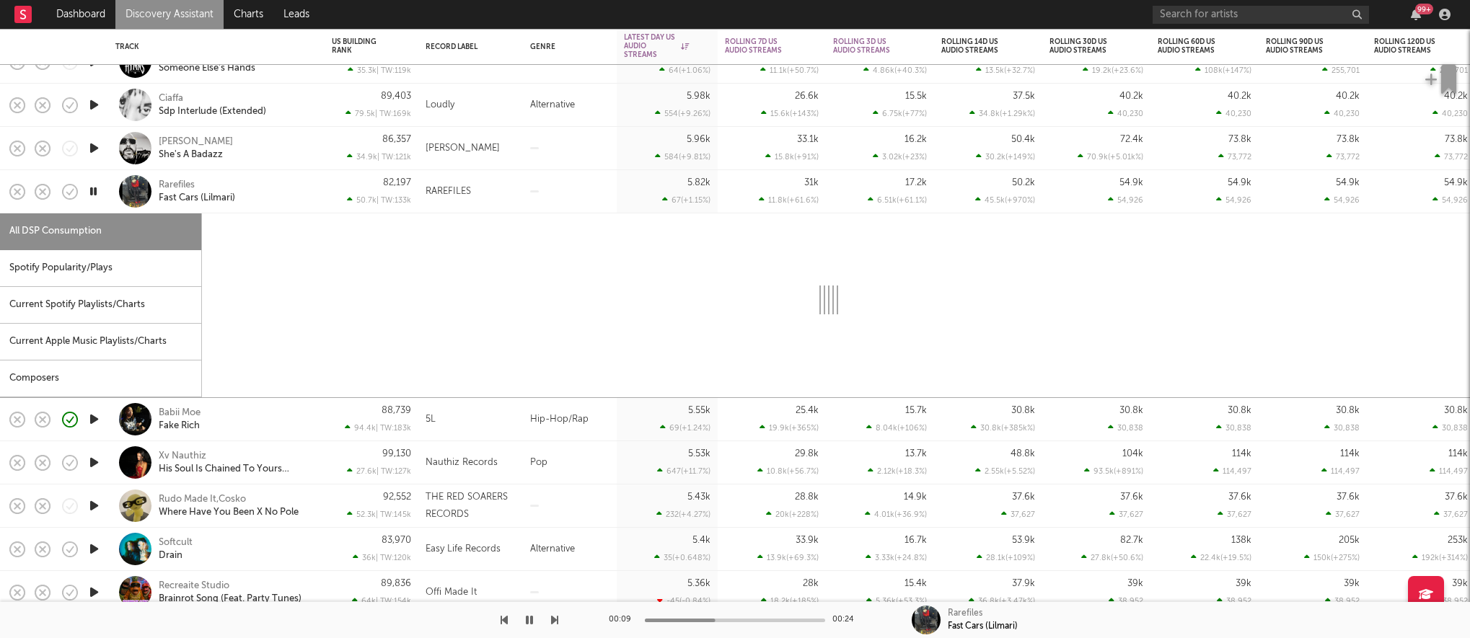
select select "1w"
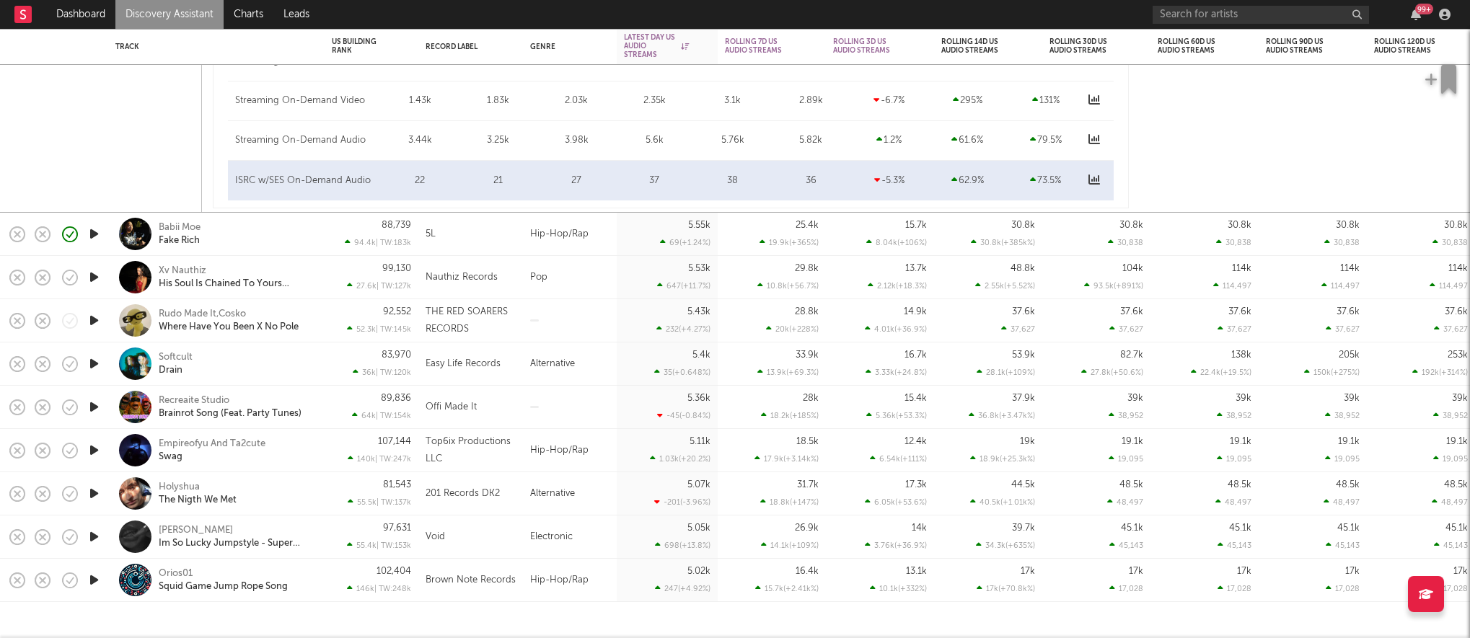
click at [90, 454] on icon "button" at bounding box center [94, 450] width 15 height 18
click at [175, 7] on link "Discovery Assistant" at bounding box center [169, 14] width 108 height 29
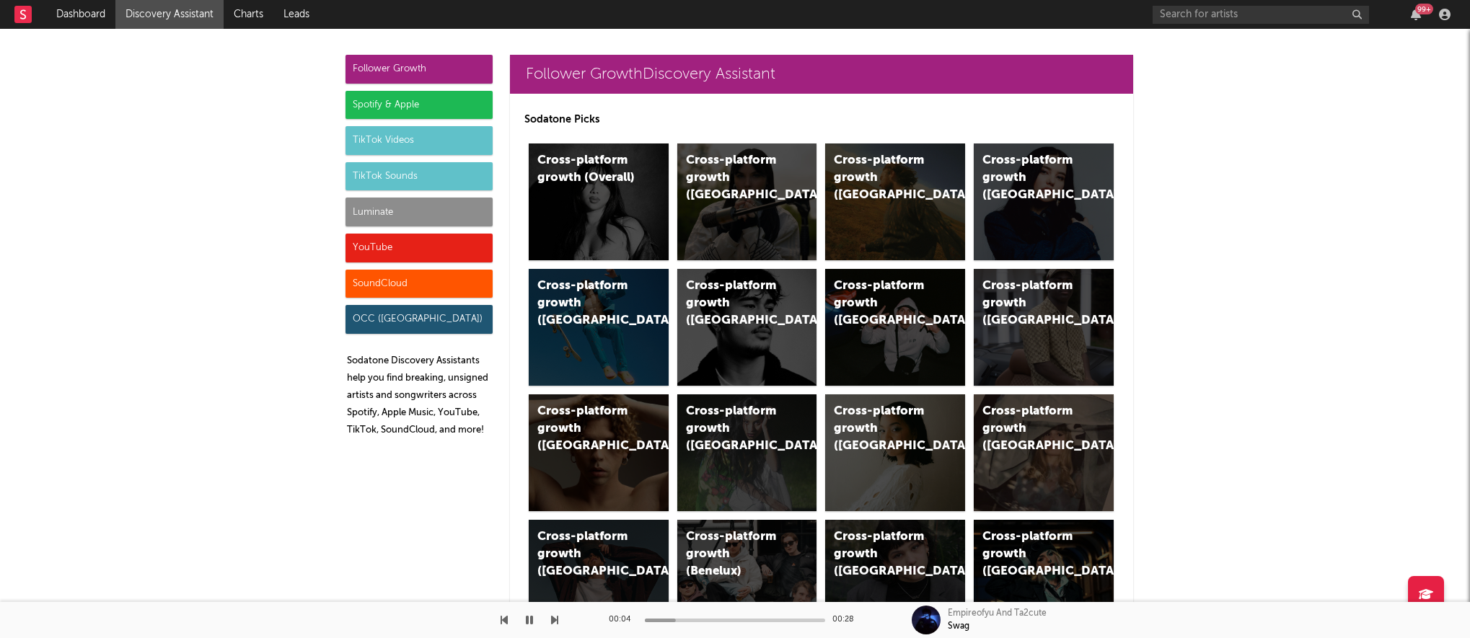
click at [387, 219] on div "Luminate" at bounding box center [419, 212] width 147 height 29
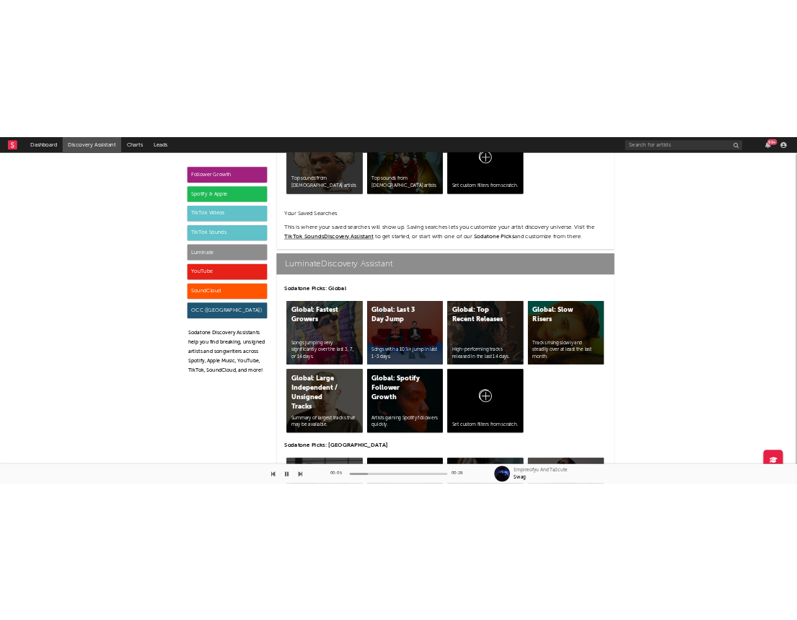
scroll to position [6404, 0]
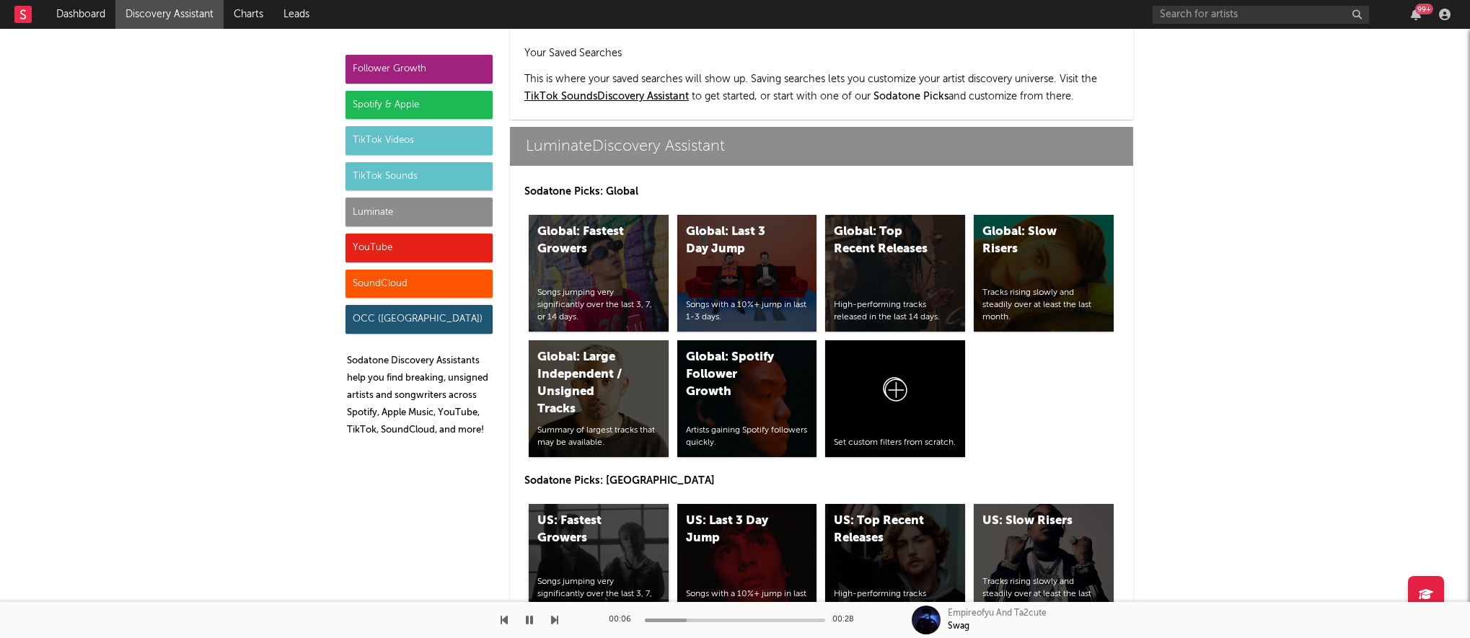
click at [590, 504] on div "US: Fastest Growers Songs jumping very significantly over the last 3, 7, or 14 …" at bounding box center [599, 562] width 140 height 117
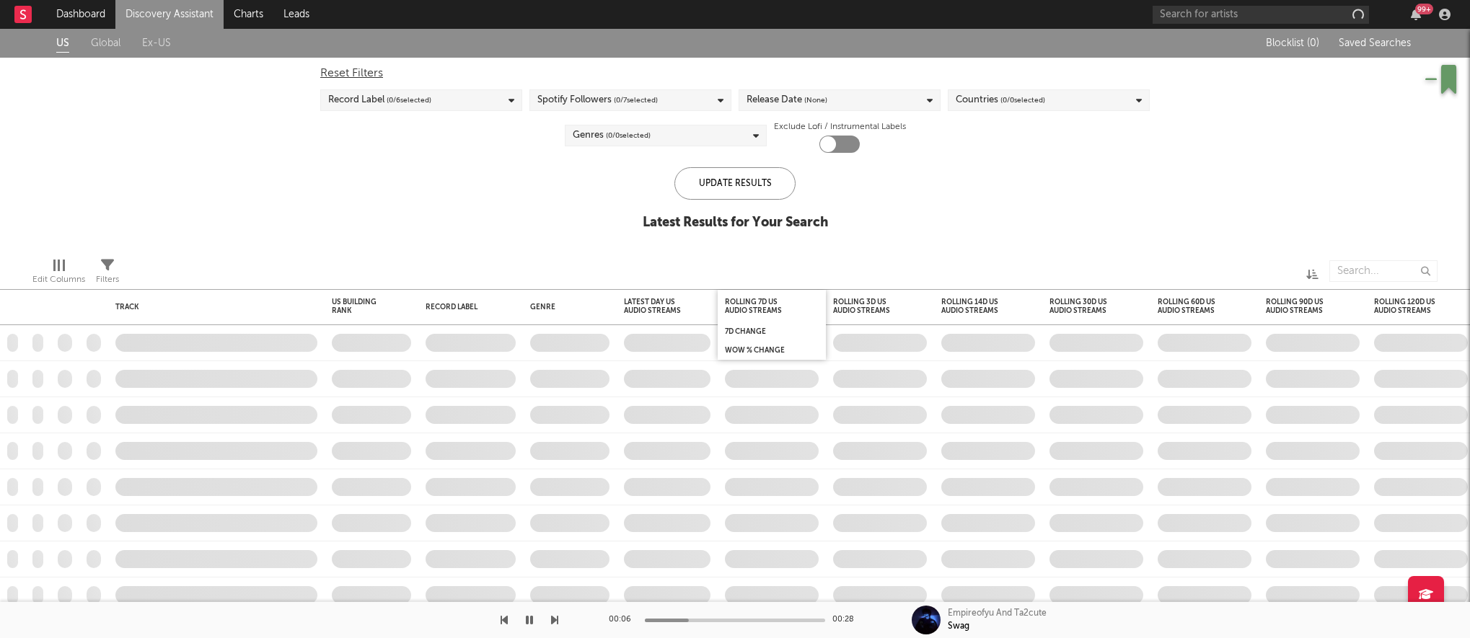
checkbox input "true"
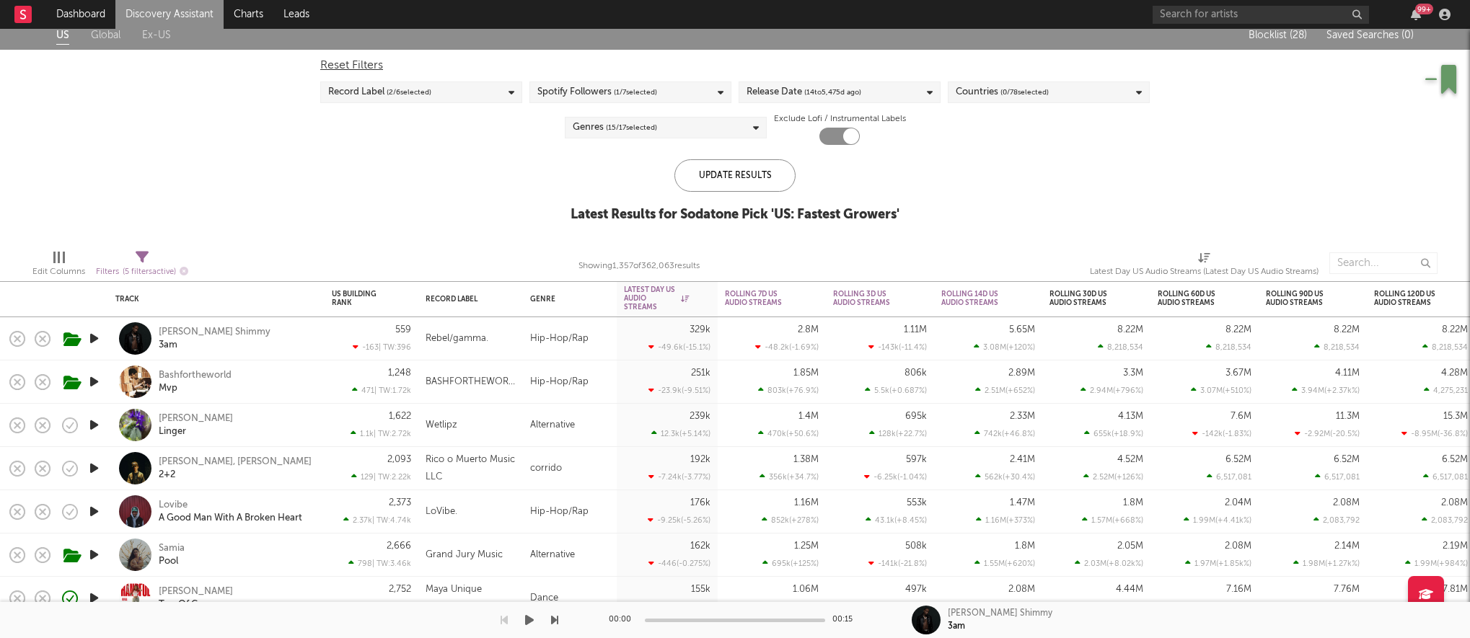
click at [331, 608] on div at bounding box center [279, 620] width 558 height 36
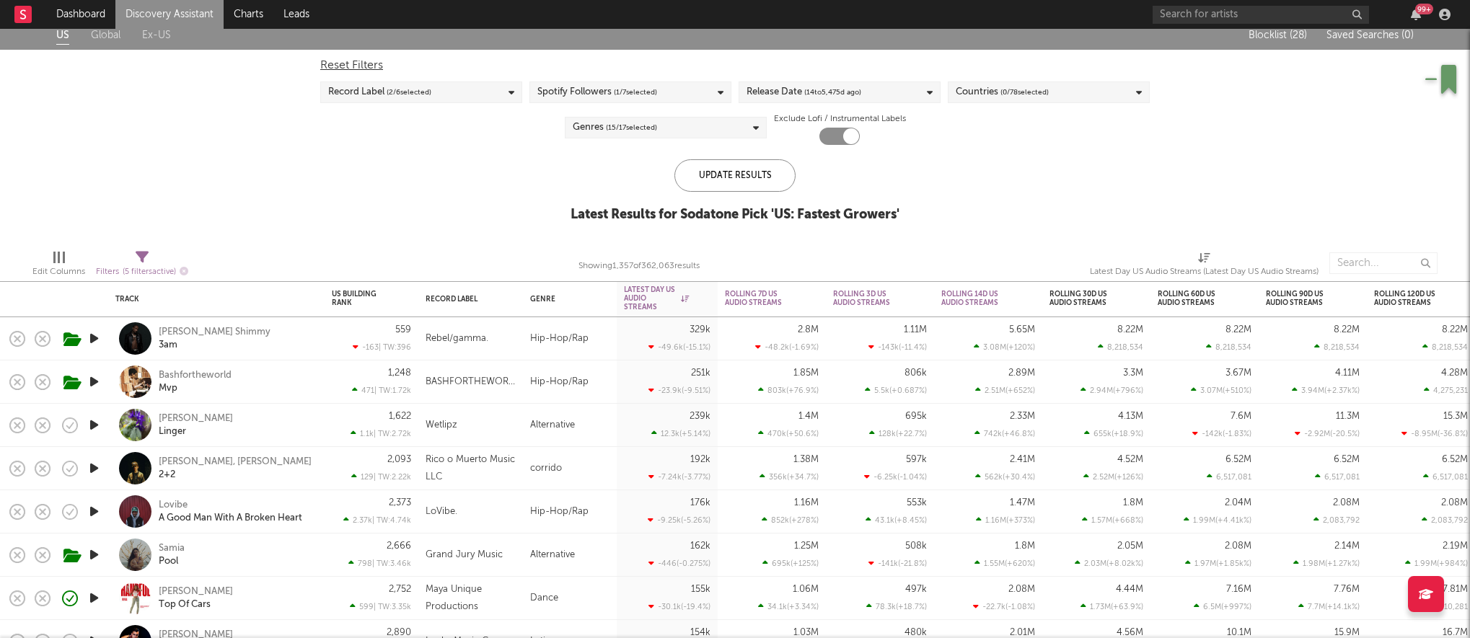
click at [317, 595] on div "Lil Mu Top Of Cars" at bounding box center [216, 598] width 216 height 43
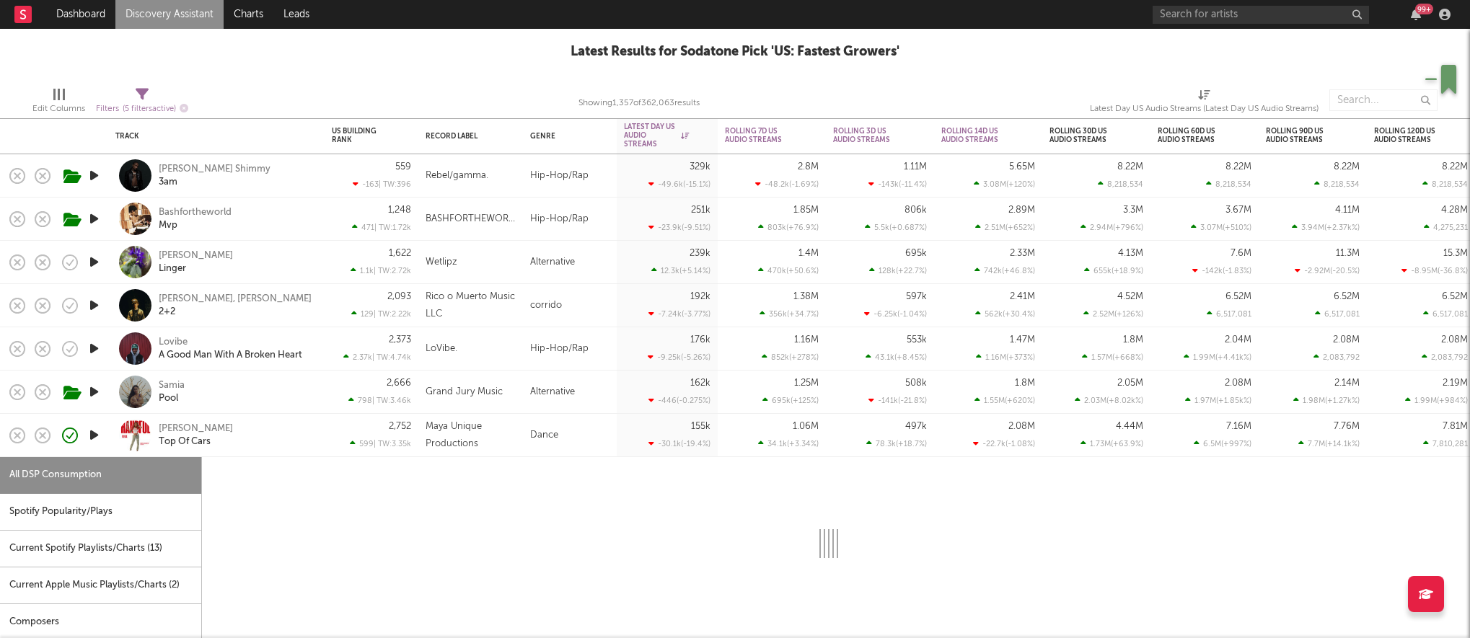
select select "1w"
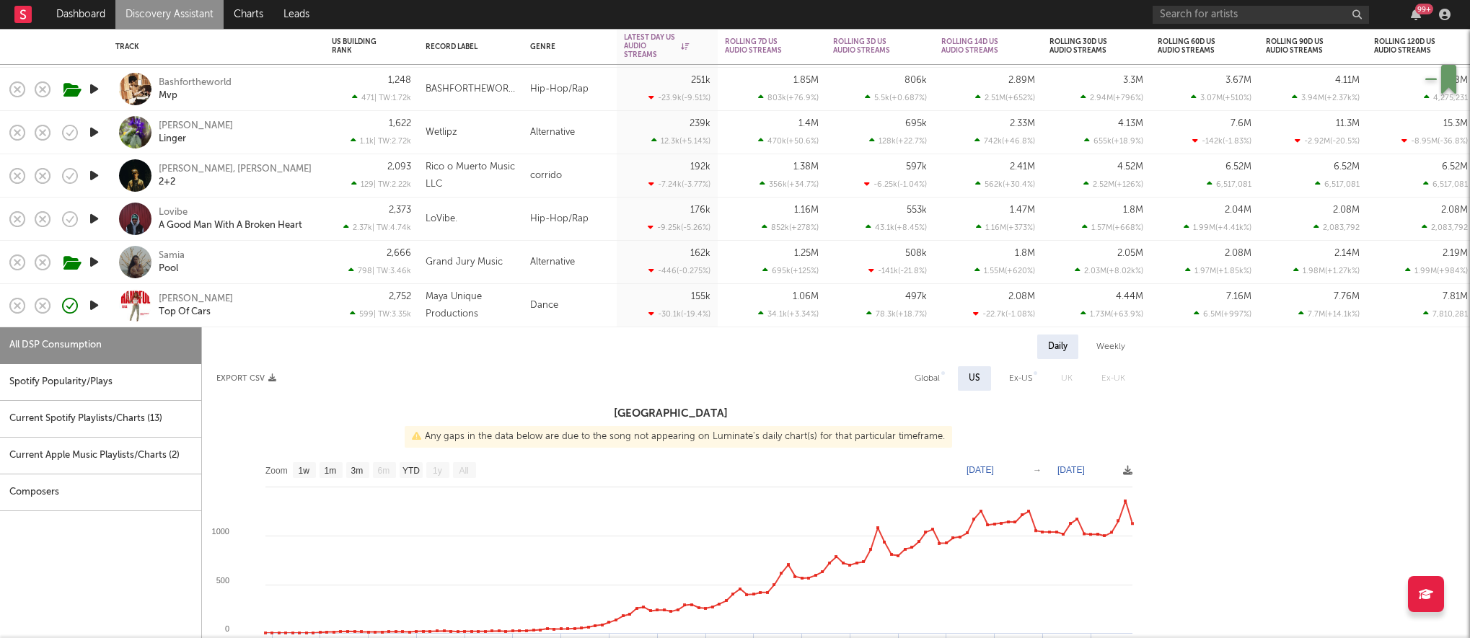
click at [223, 265] on div "Samia Pool" at bounding box center [236, 263] width 155 height 26
select select "1w"
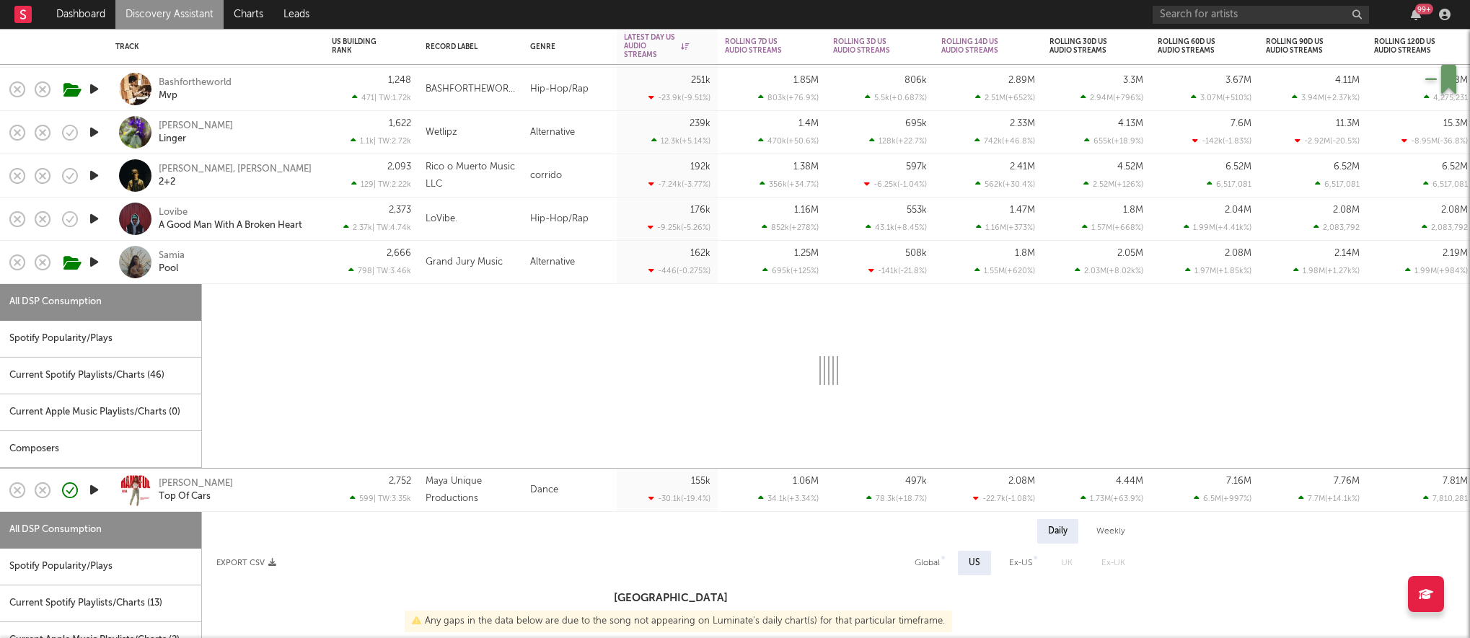
select select "1w"
select select "6m"
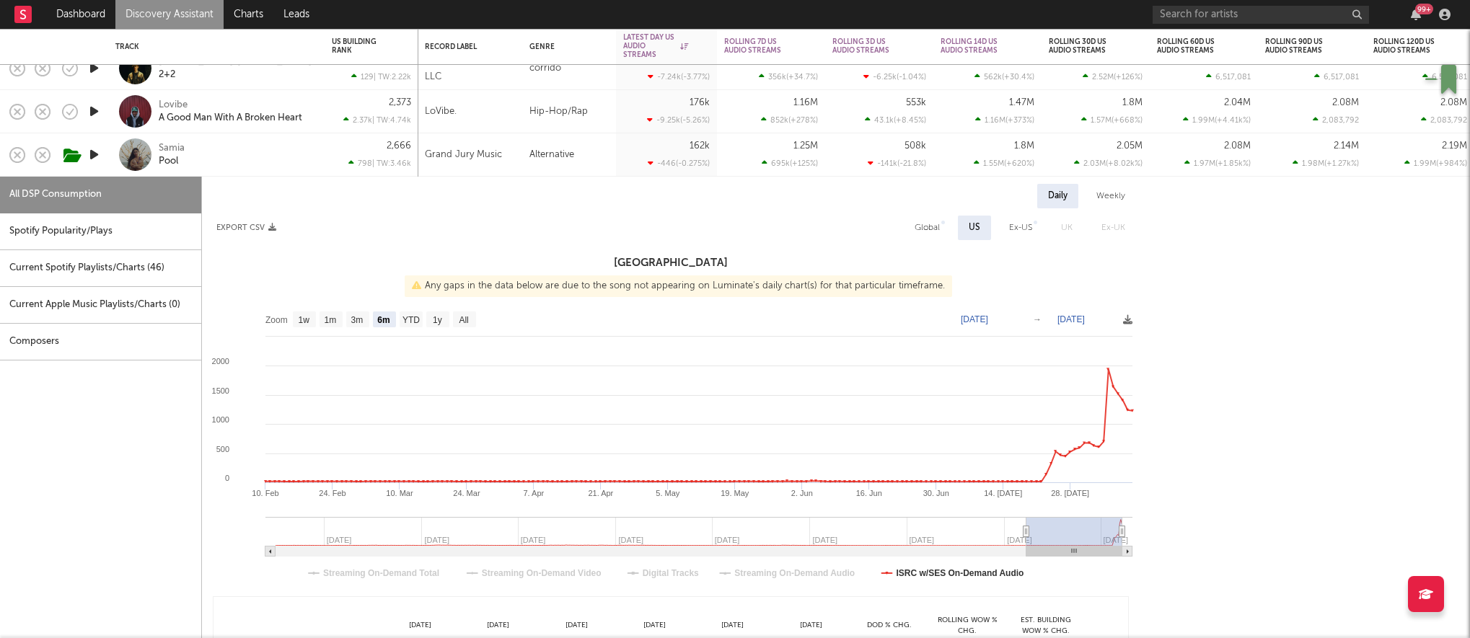
click at [94, 151] on icon "button" at bounding box center [94, 155] width 15 height 18
click at [703, 619] on div at bounding box center [735, 621] width 180 height 4
click at [179, 148] on div "Samia" at bounding box center [172, 148] width 26 height 13
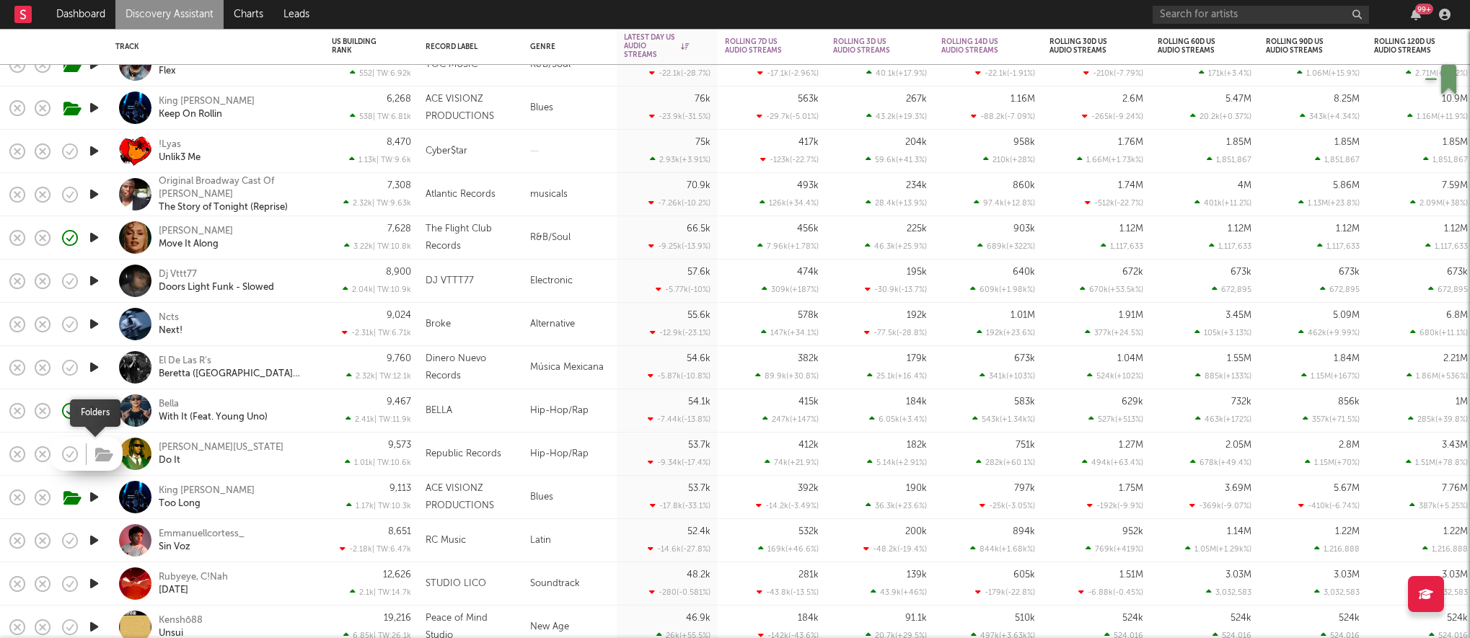
click at [96, 449] on icon "button" at bounding box center [104, 455] width 18 height 16
drag, startPoint x: 94, startPoint y: 451, endPoint x: 110, endPoint y: 450, distance: 15.9
click at [94, 450] on icon "button" at bounding box center [94, 454] width 15 height 18
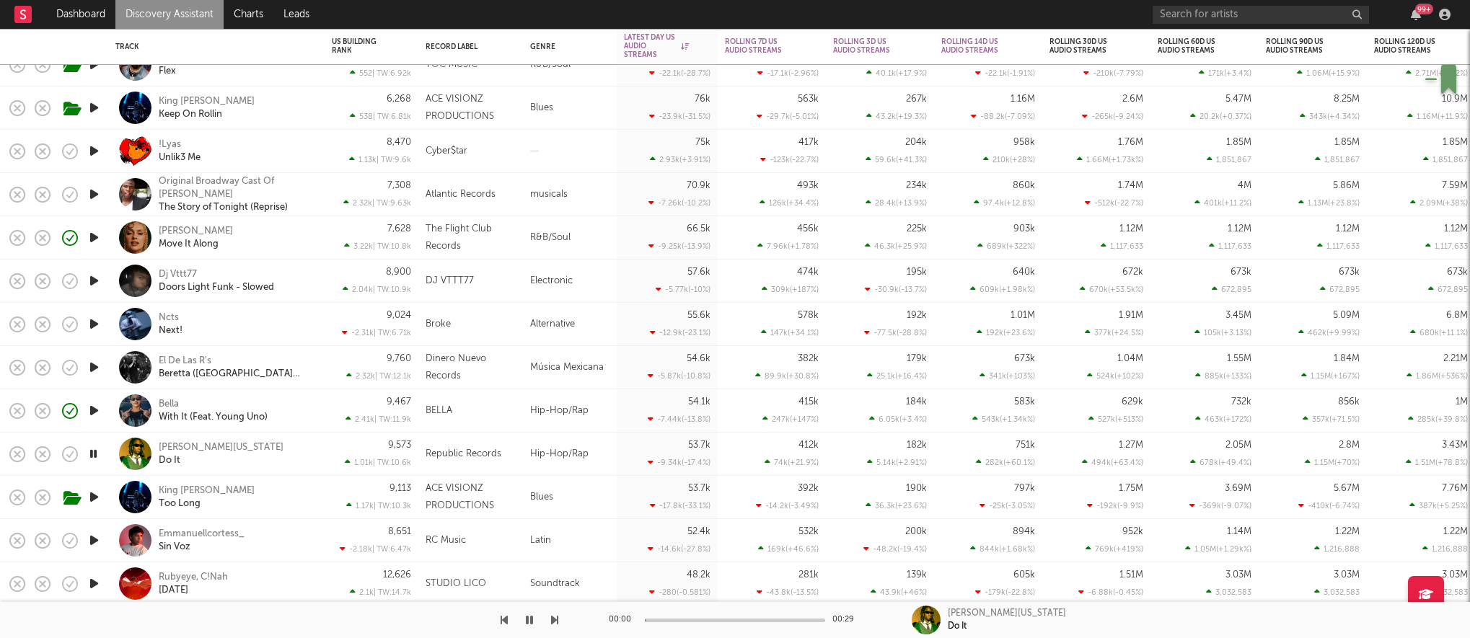
click at [290, 458] on div "Mykko Montana Do It" at bounding box center [236, 454] width 155 height 26
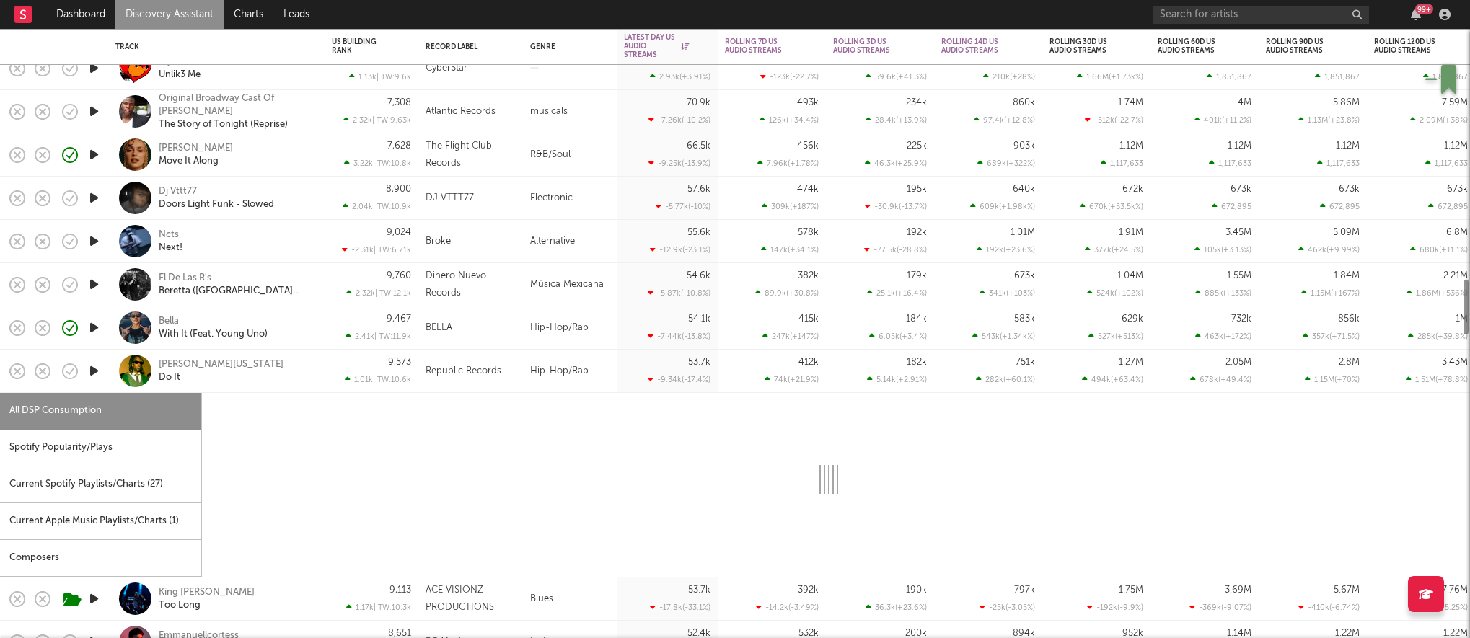
select select "6m"
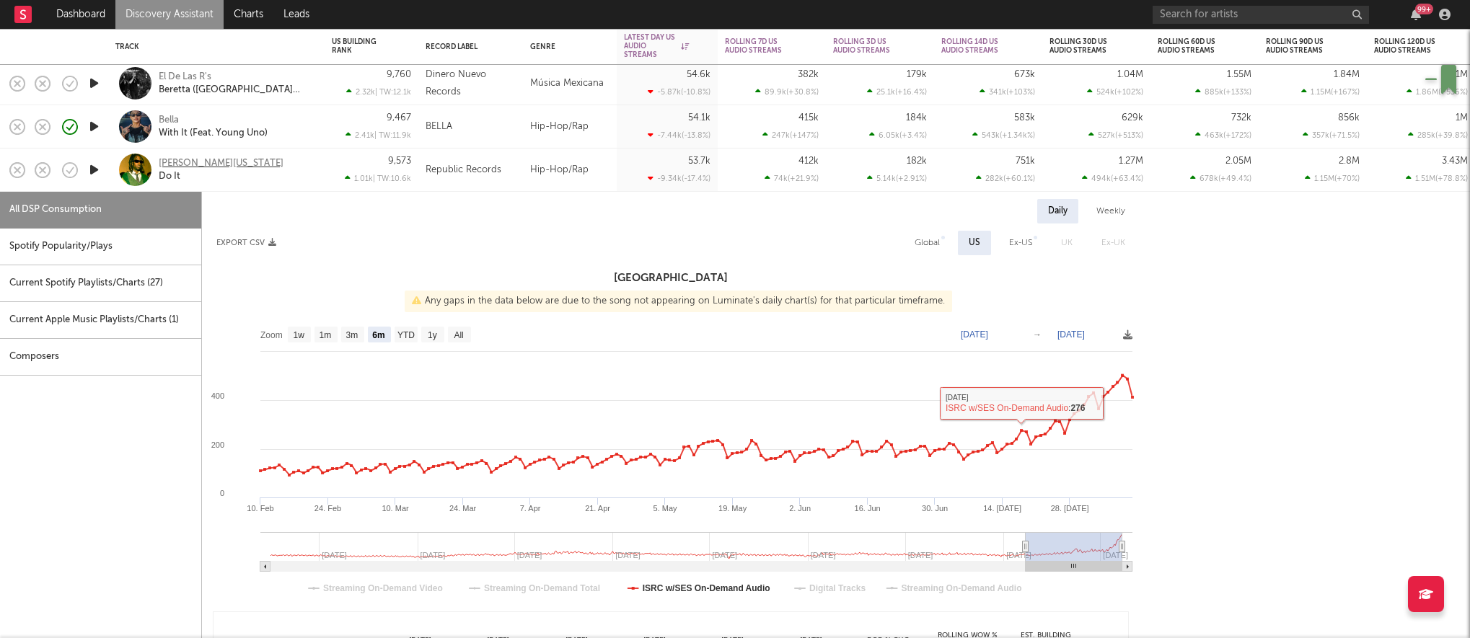
click at [219, 164] on div "[PERSON_NAME][US_STATE]" at bounding box center [221, 163] width 125 height 13
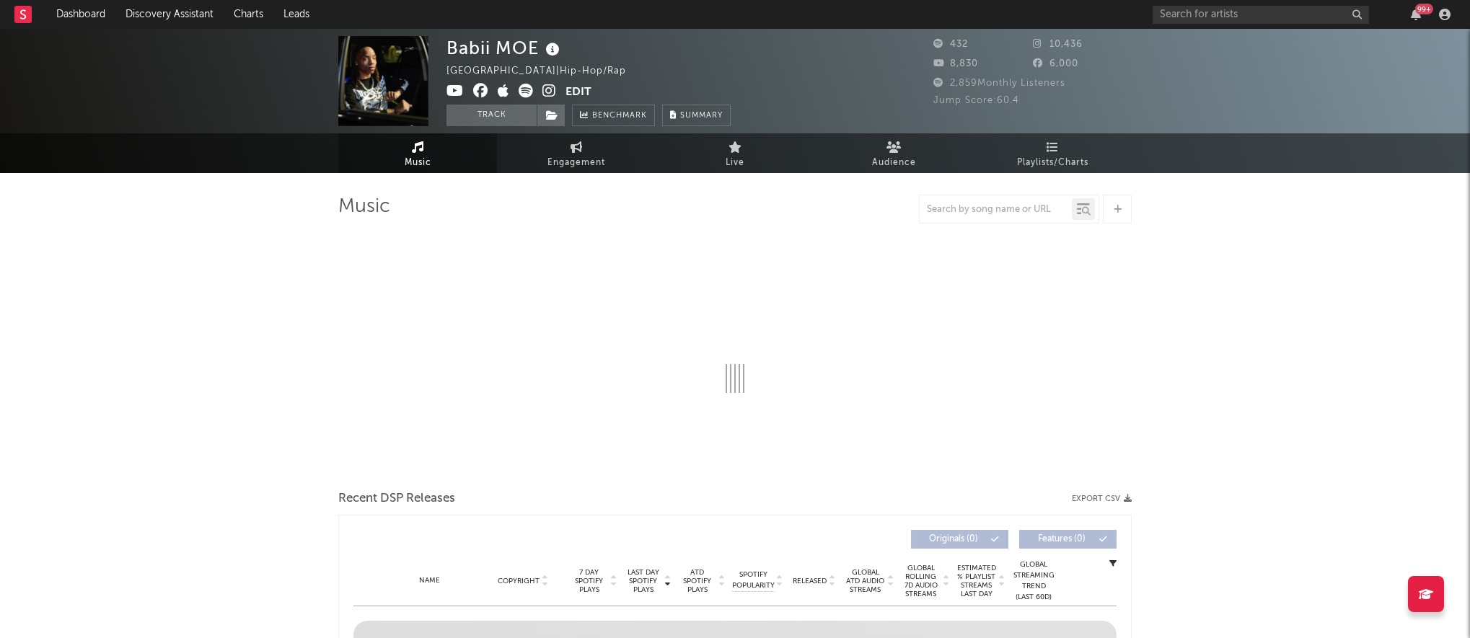
select select "1w"
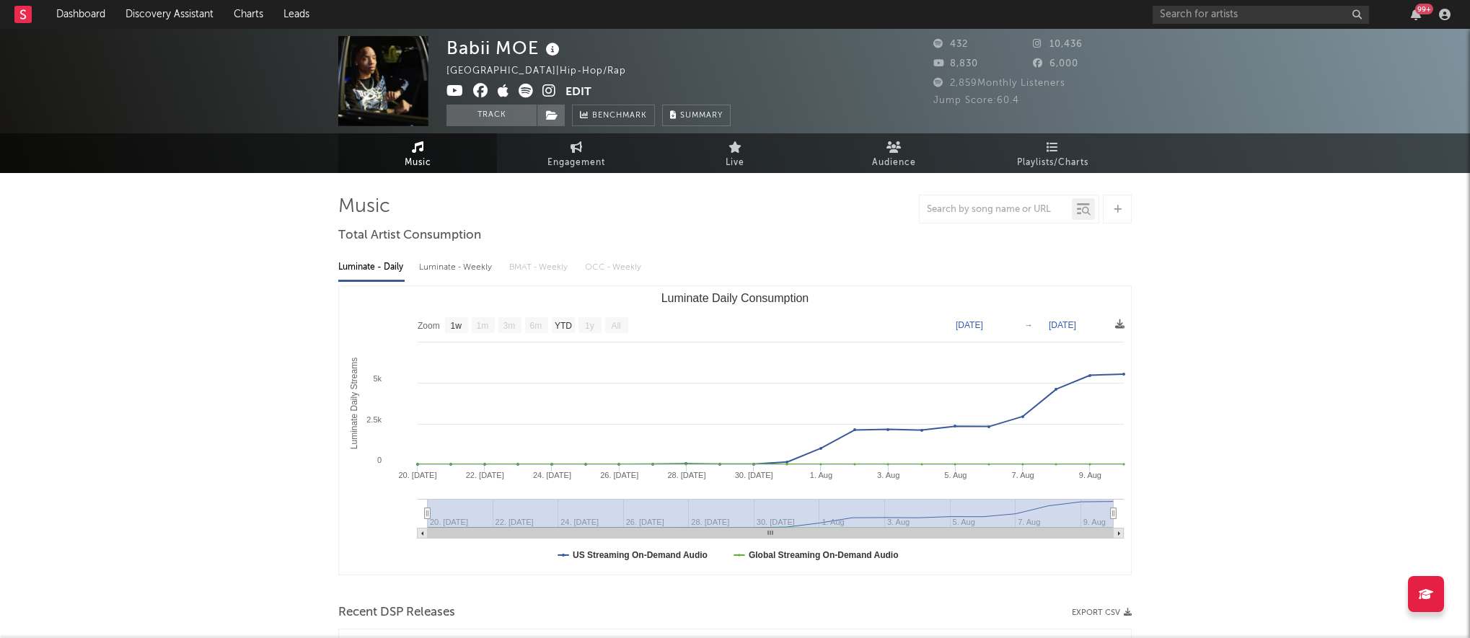
click at [542, 92] on icon at bounding box center [549, 91] width 14 height 14
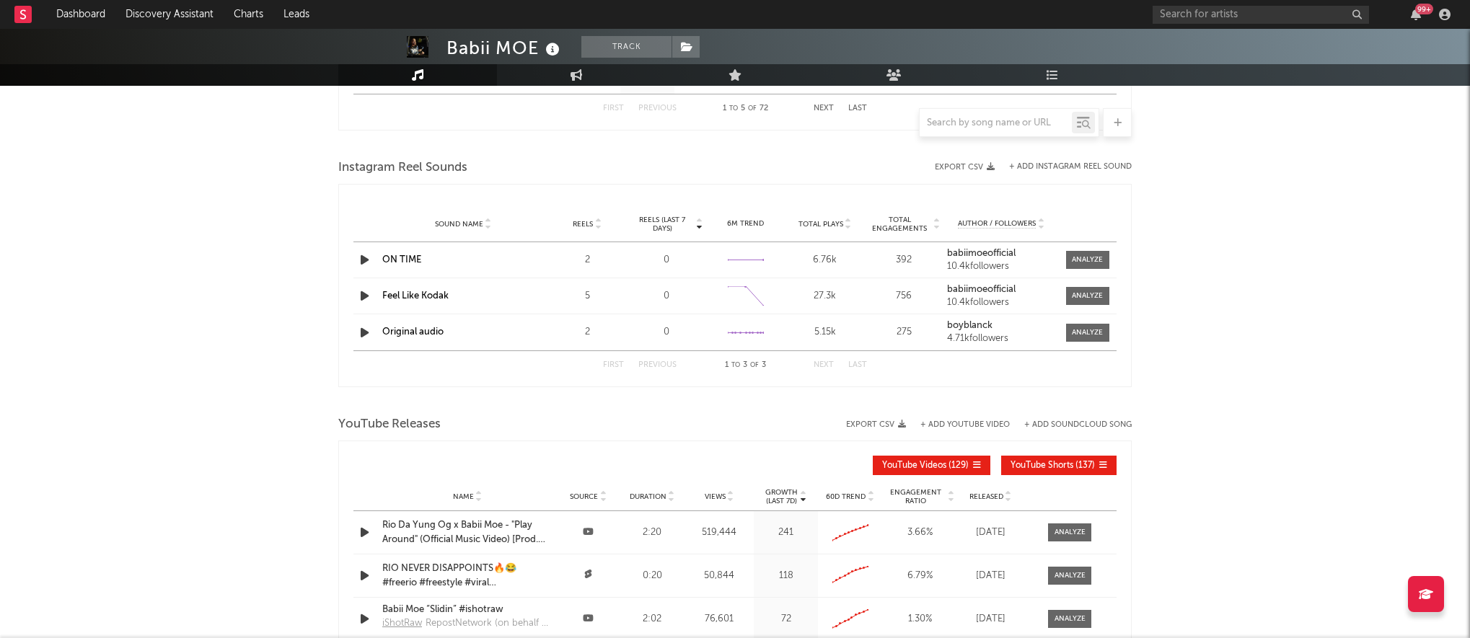
scroll to position [1150, 0]
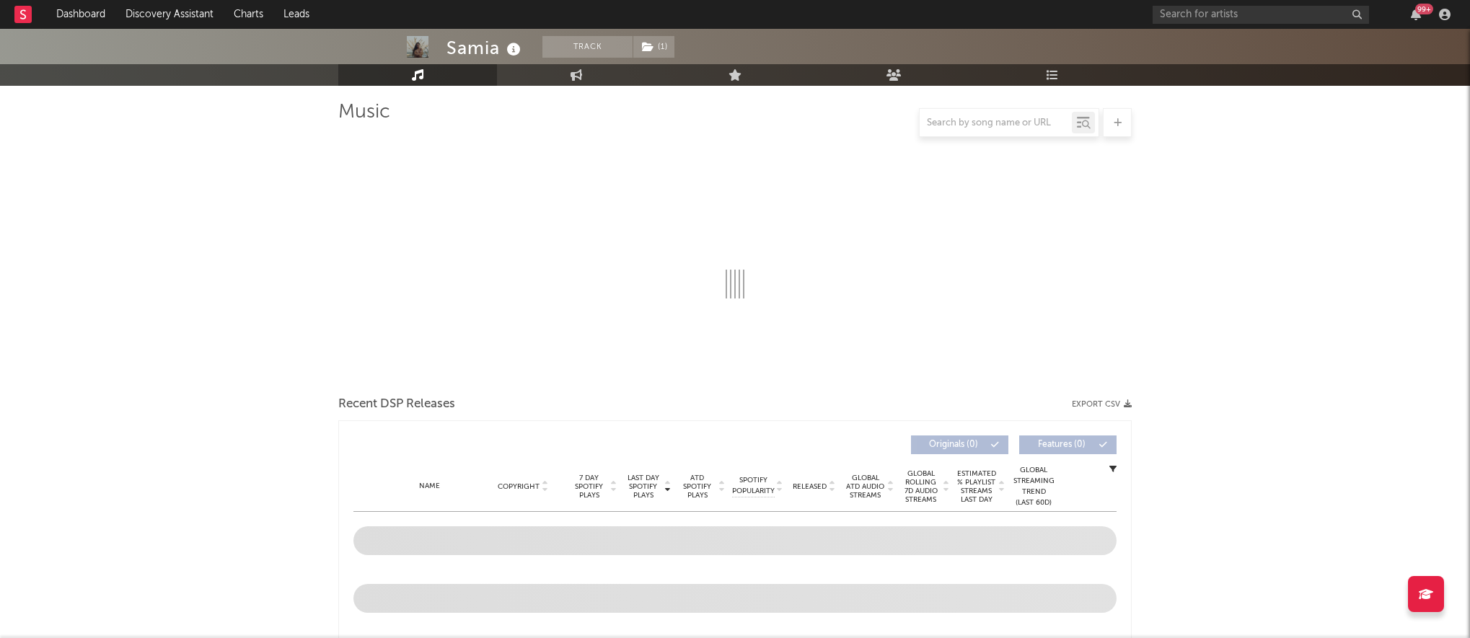
scroll to position [94, 0]
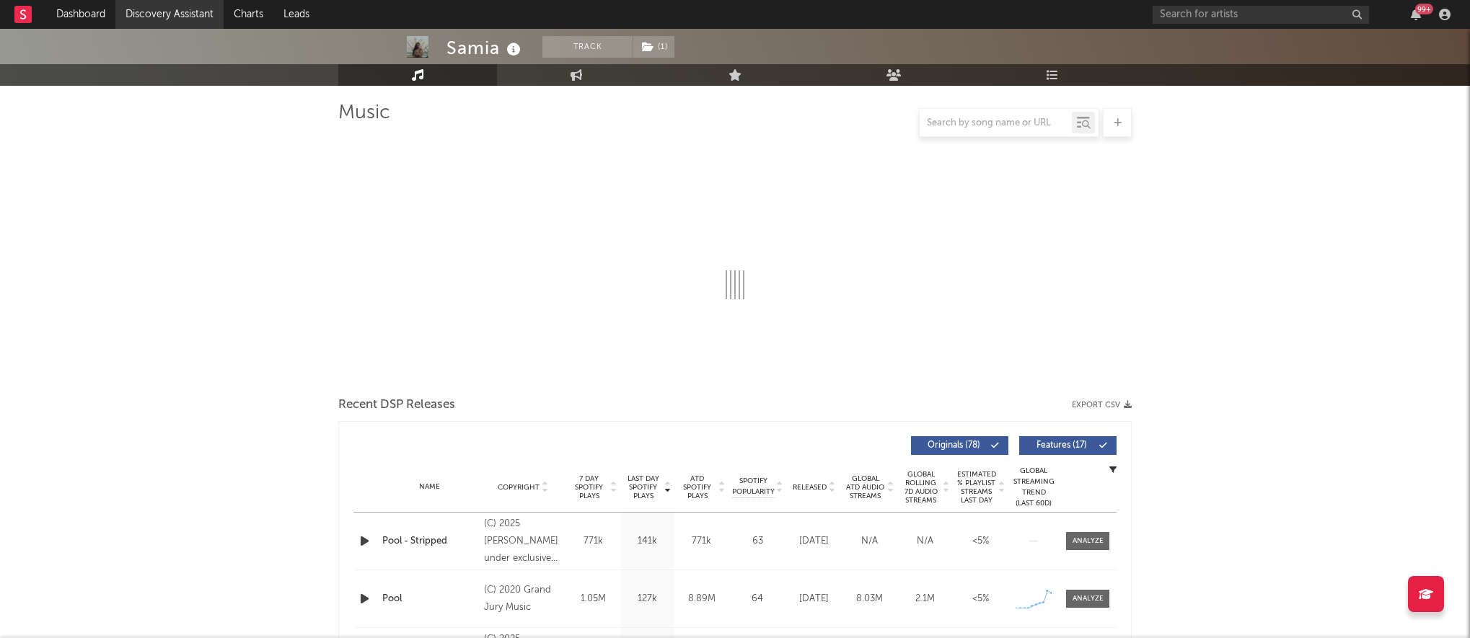
select select "6m"
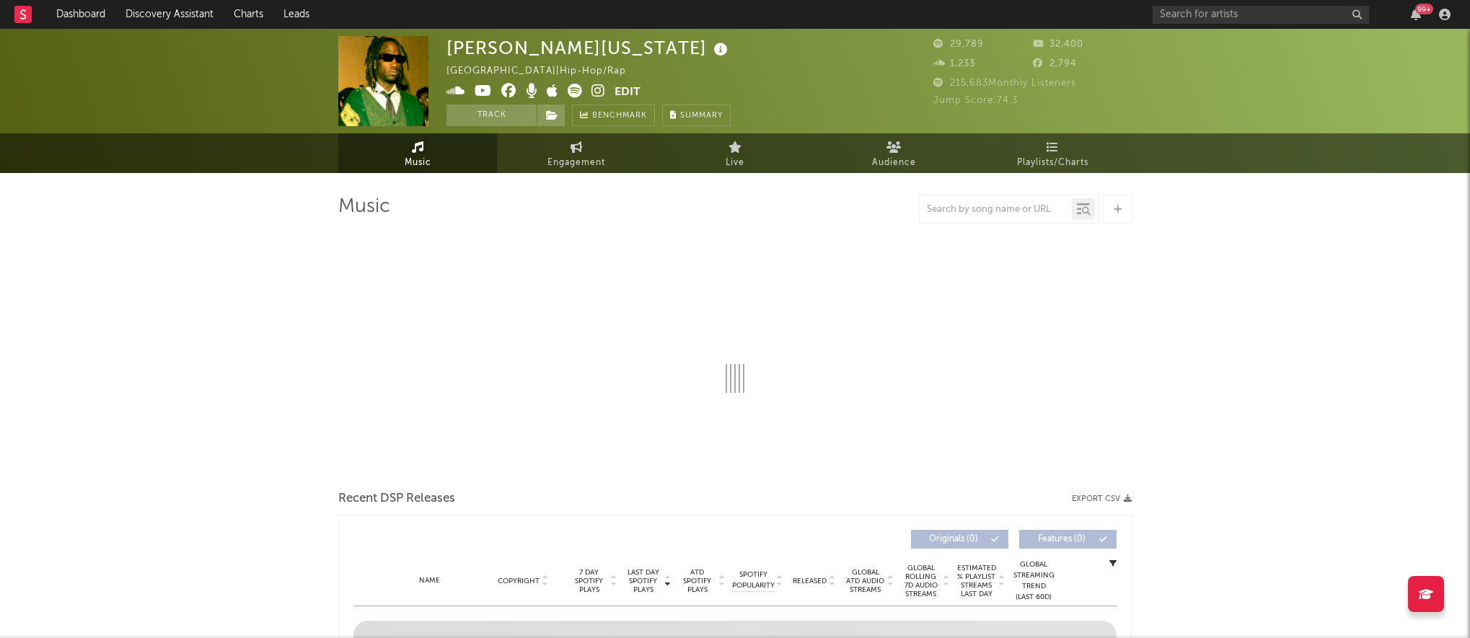
select select "6m"
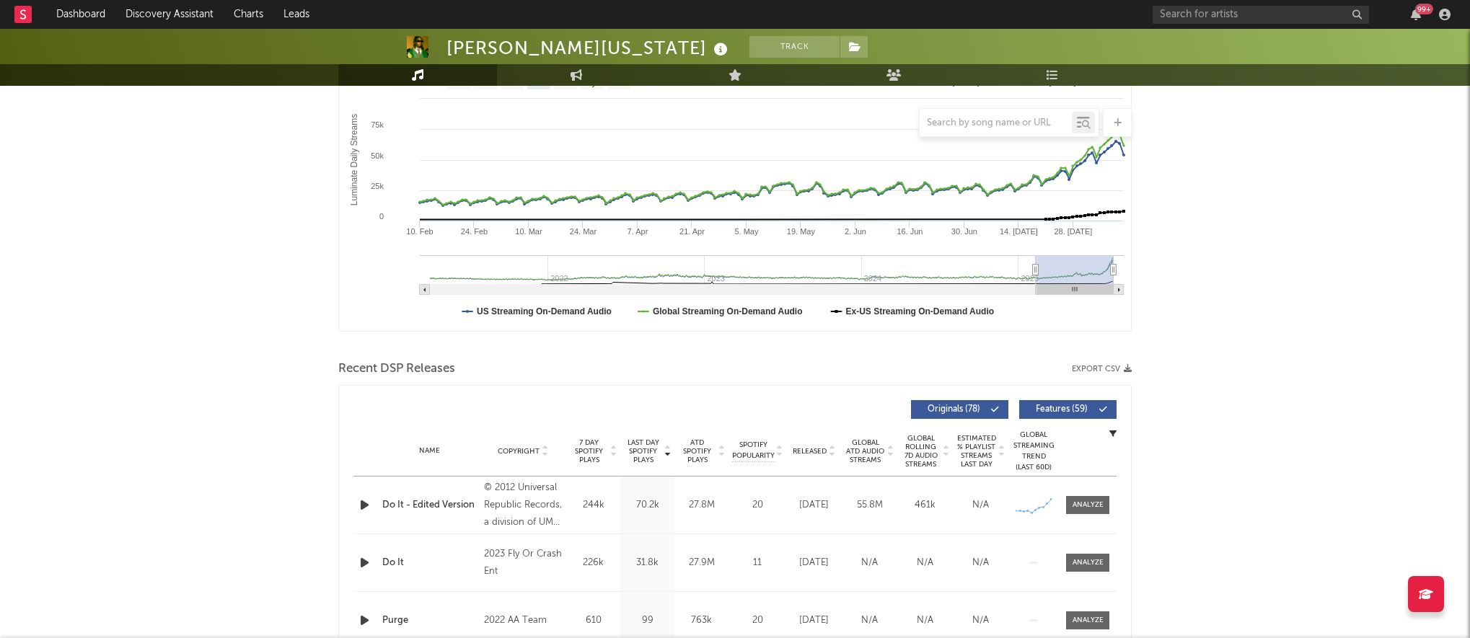
scroll to position [245, 0]
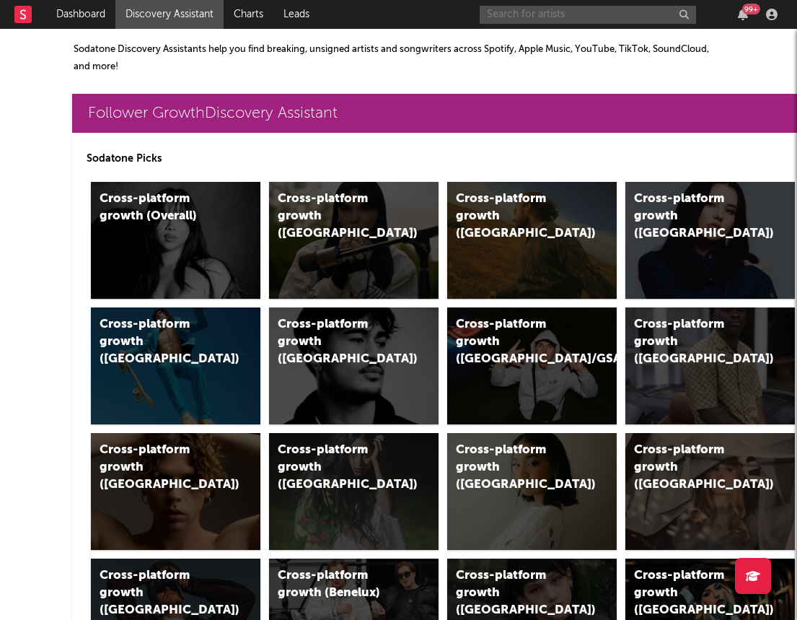
click at [624, 17] on input "text" at bounding box center [588, 15] width 216 height 18
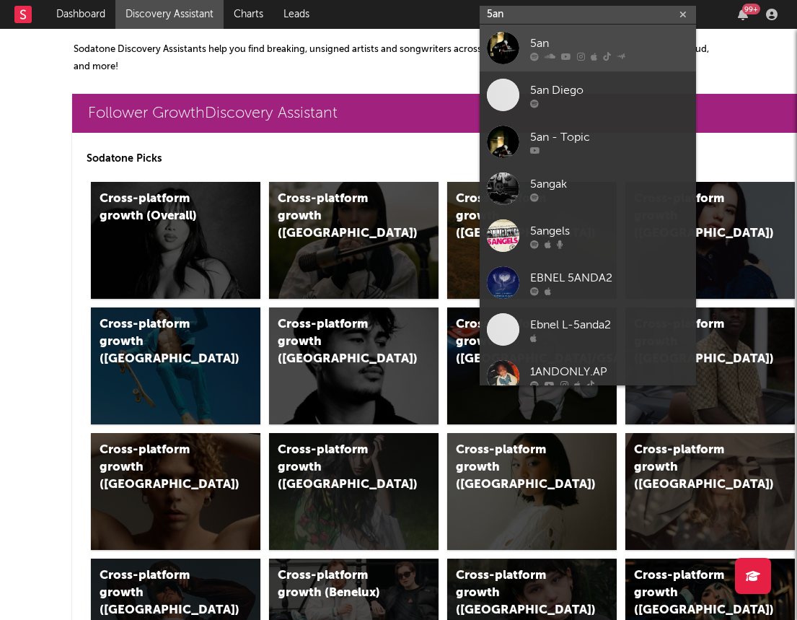
type input "5an"
click at [611, 44] on div "5an" at bounding box center [609, 43] width 159 height 17
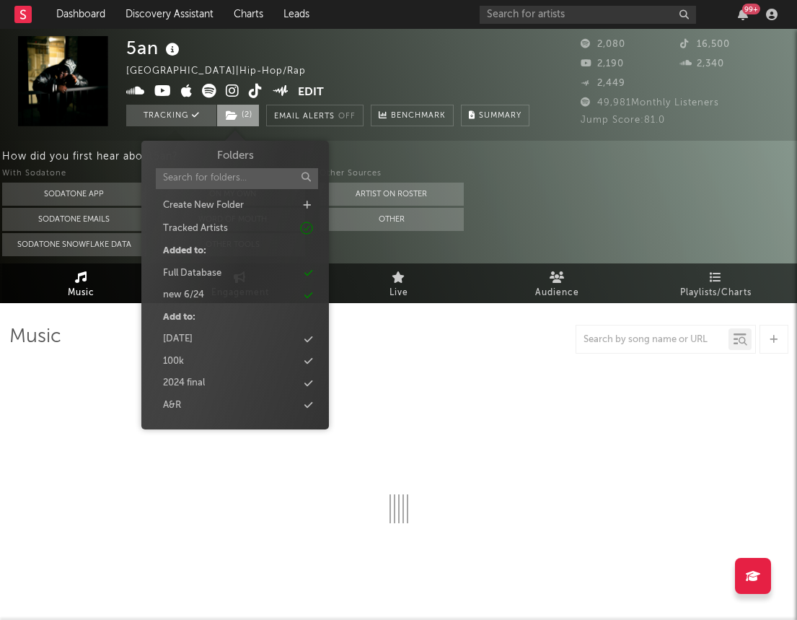
click at [247, 112] on span "( 2 )" at bounding box center [237, 116] width 43 height 22
select select "6m"
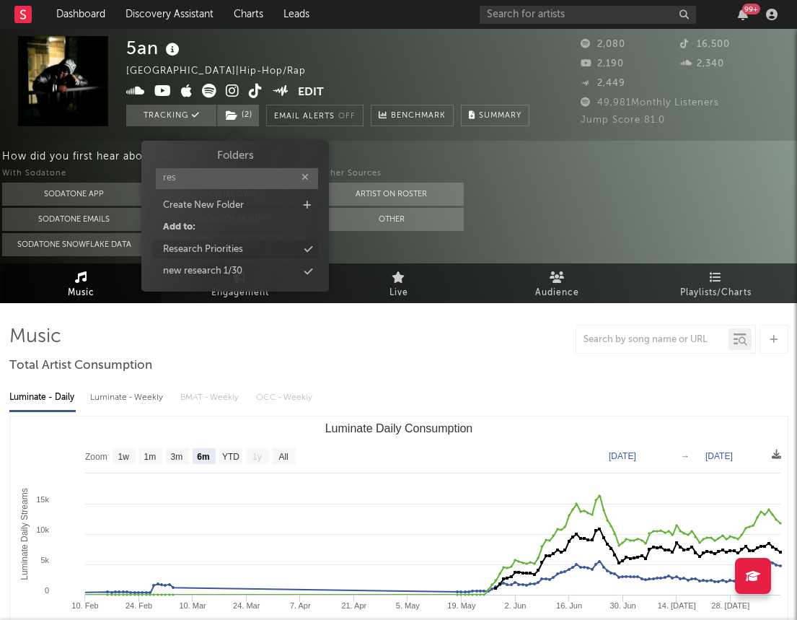
type input "res"
click at [201, 244] on div "Research Priorities" at bounding box center [203, 249] width 80 height 14
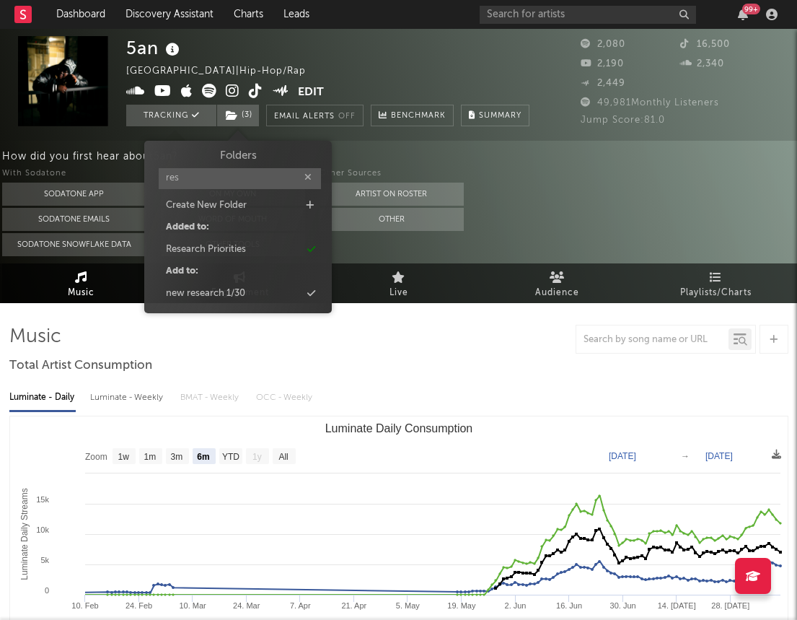
click at [397, 70] on div "5an [GEOGRAPHIC_DATA] | Hip-Hop/Rap Edit Tracking ( 3 ) Email Alerts Off Benchm…" at bounding box center [327, 81] width 403 height 90
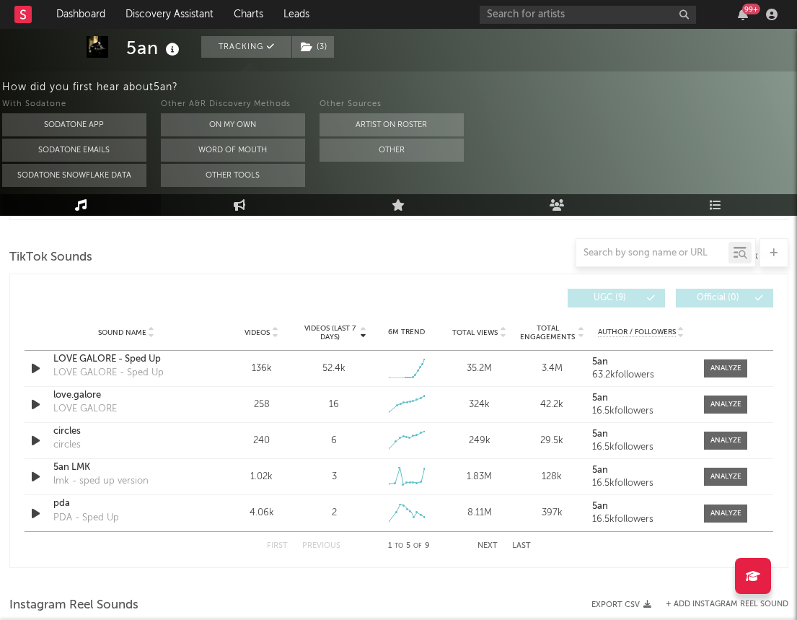
scroll to position [955, 0]
click at [713, 365] on div at bounding box center [726, 369] width 31 height 11
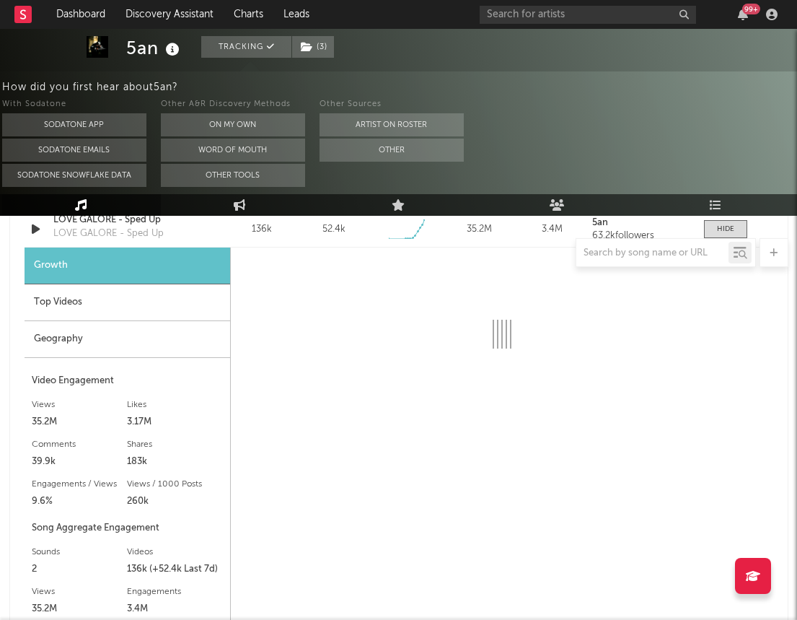
scroll to position [1132, 0]
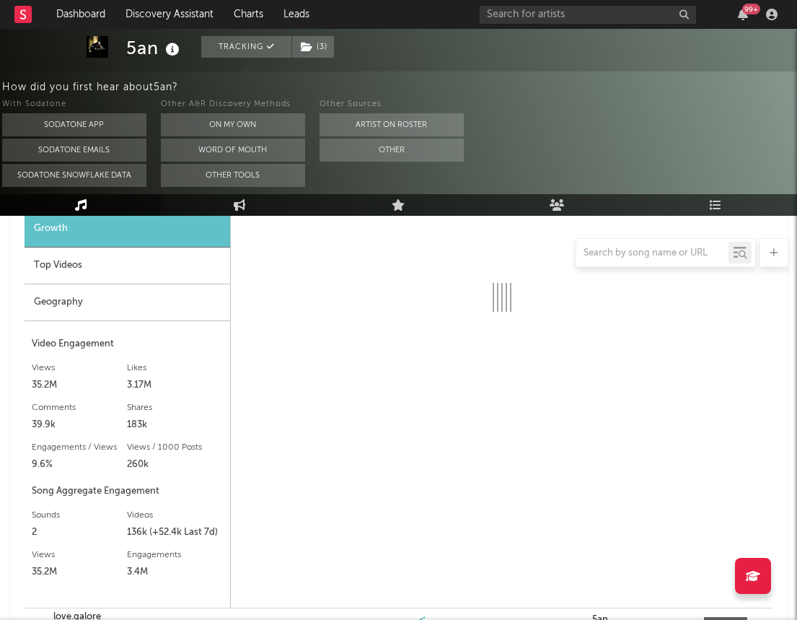
select select "1w"
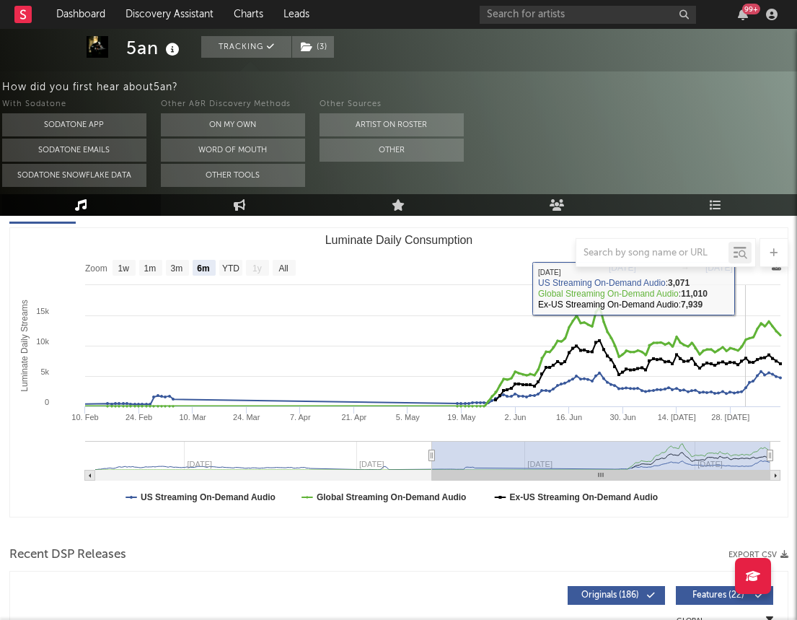
scroll to position [192, 0]
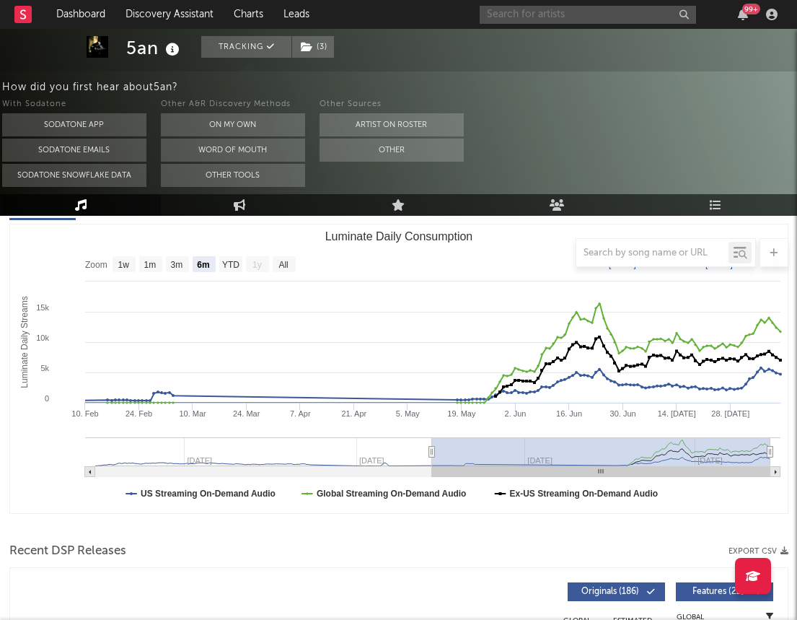
click at [615, 11] on input "text" at bounding box center [588, 15] width 216 height 18
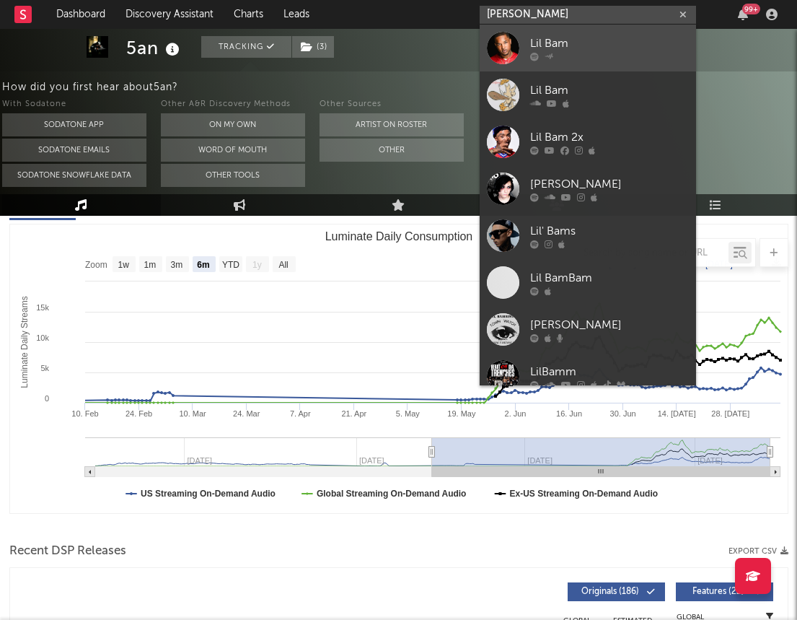
type input "lil bam"
click at [582, 53] on div at bounding box center [609, 56] width 159 height 9
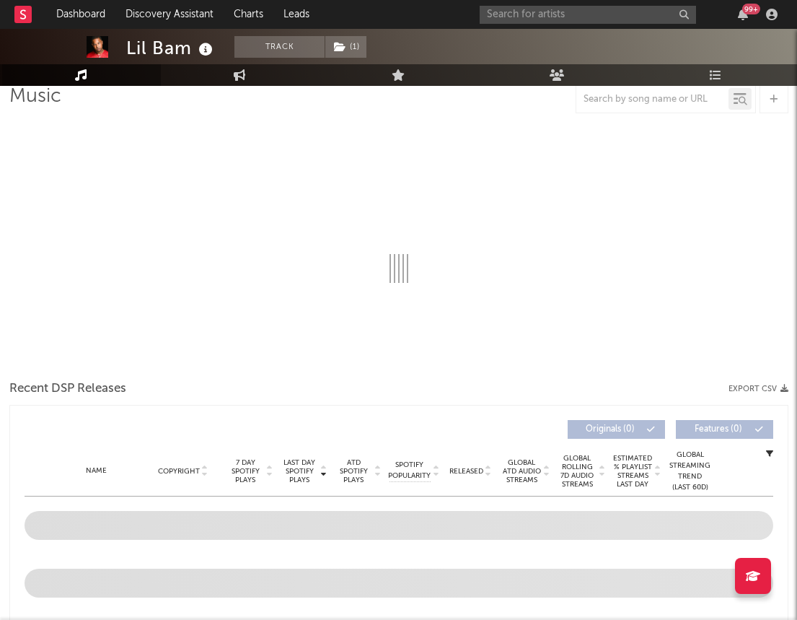
select select "6m"
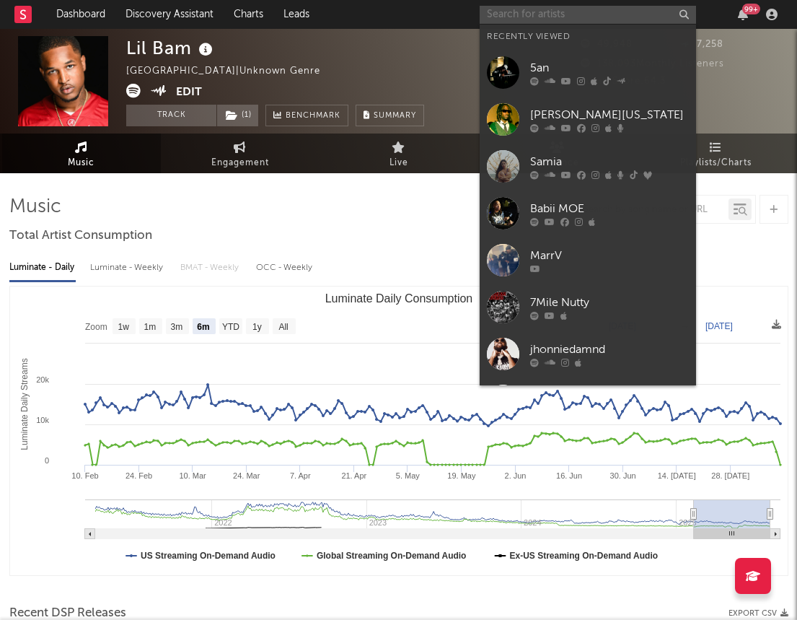
click at [548, 12] on input "text" at bounding box center [588, 15] width 216 height 18
click at [243, 22] on link "Charts" at bounding box center [249, 14] width 50 height 29
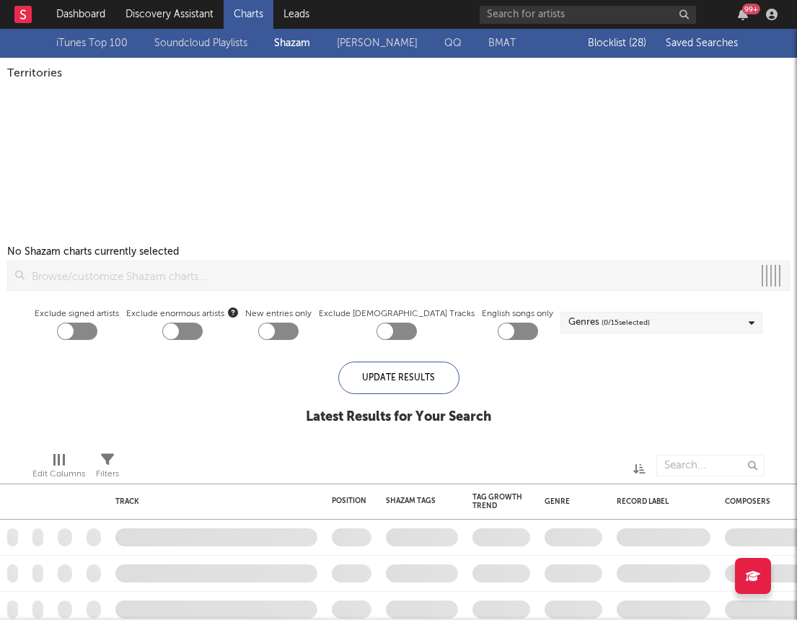
checkbox input "true"
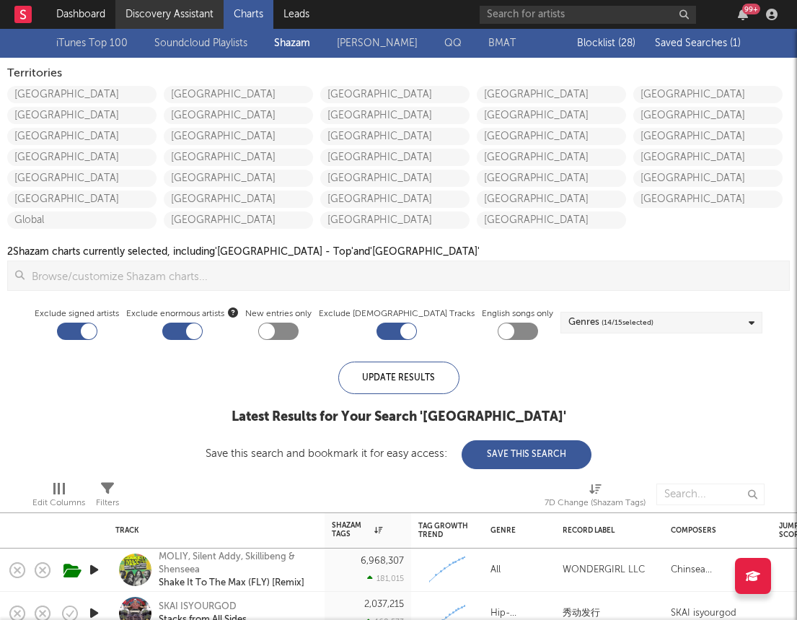
click at [190, 12] on link "Discovery Assistant" at bounding box center [169, 14] width 108 height 29
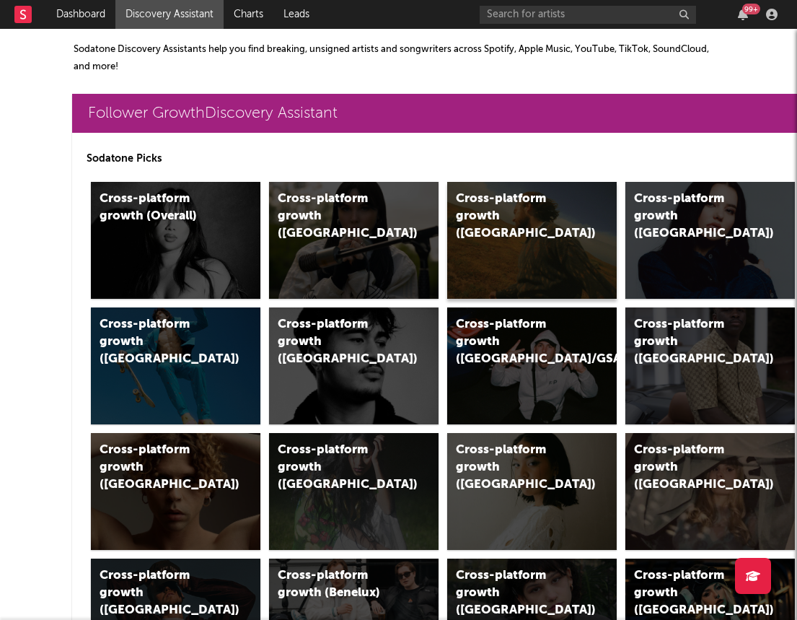
click at [522, 247] on div "Cross-platform growth (US)" at bounding box center [532, 240] width 170 height 117
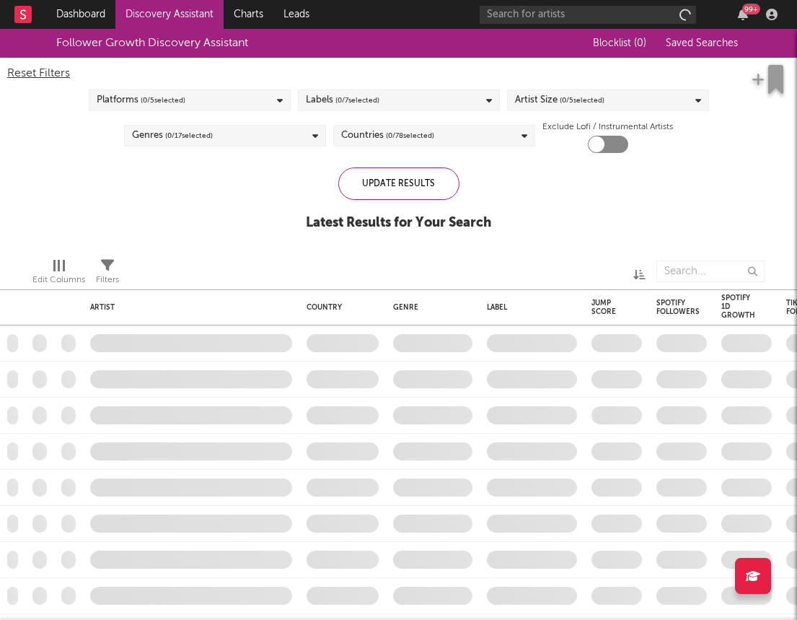
checkbox input "true"
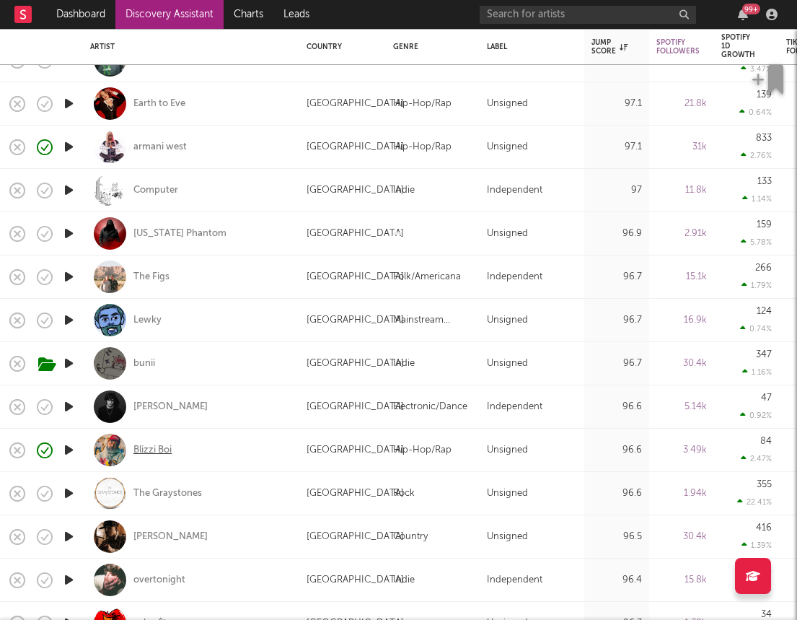
click at [162, 453] on div "Blizzi Boi" at bounding box center [152, 450] width 38 height 13
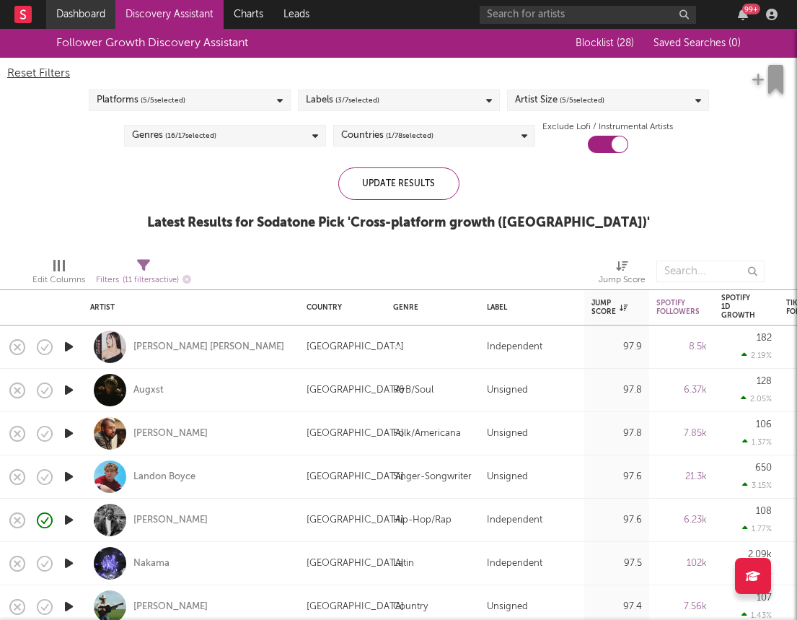
click at [93, 17] on link "Dashboard" at bounding box center [80, 14] width 69 height 29
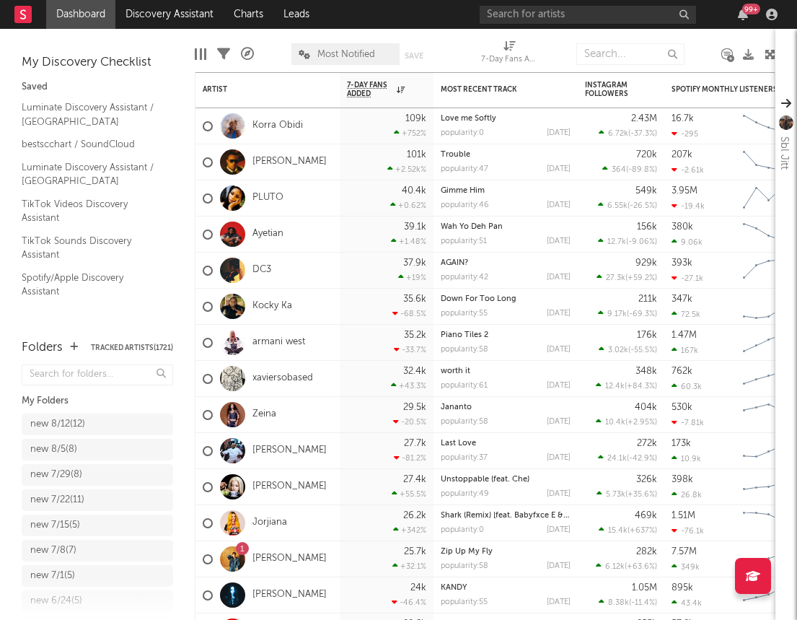
click at [76, 426] on div "new 8/12 ( 12 )" at bounding box center [57, 424] width 55 height 17
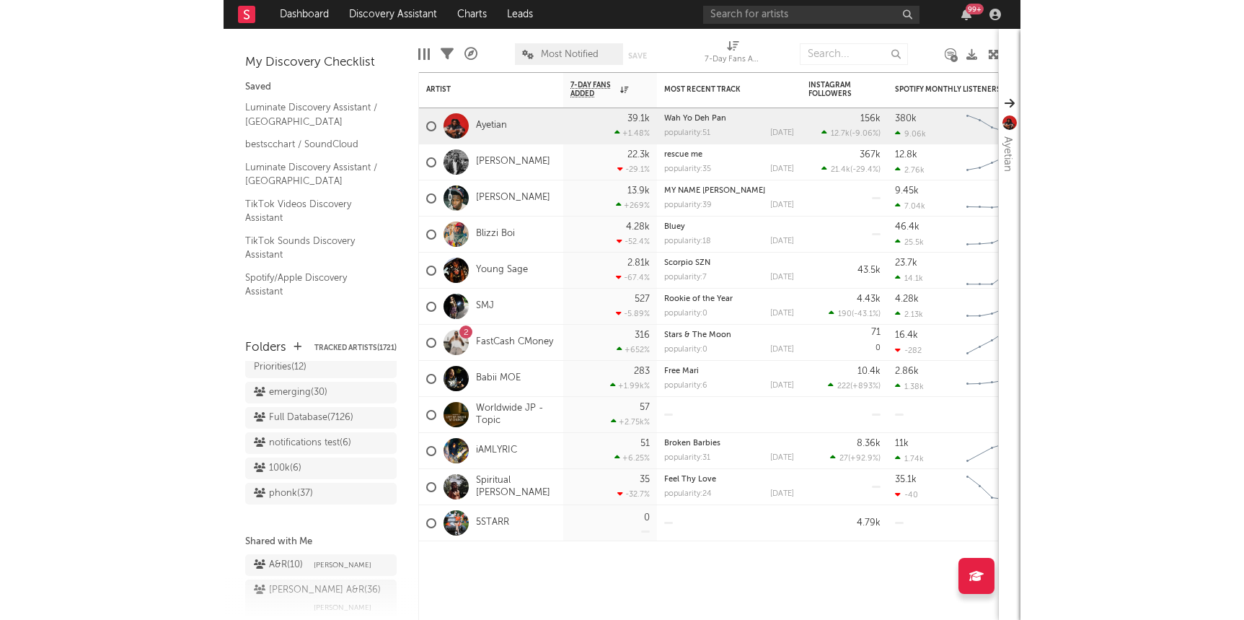
scroll to position [1212, 0]
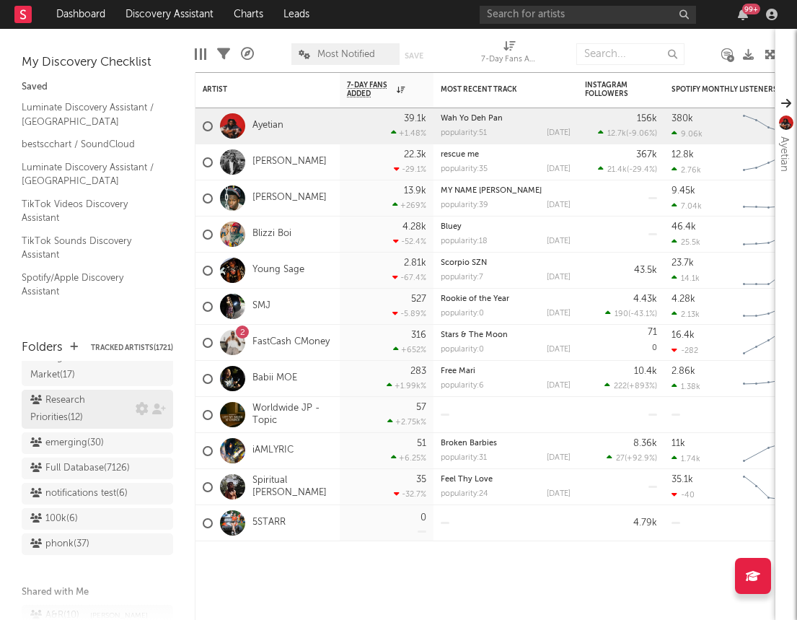
click at [60, 392] on div "Research Priorities ( 12 )" at bounding box center [81, 409] width 102 height 35
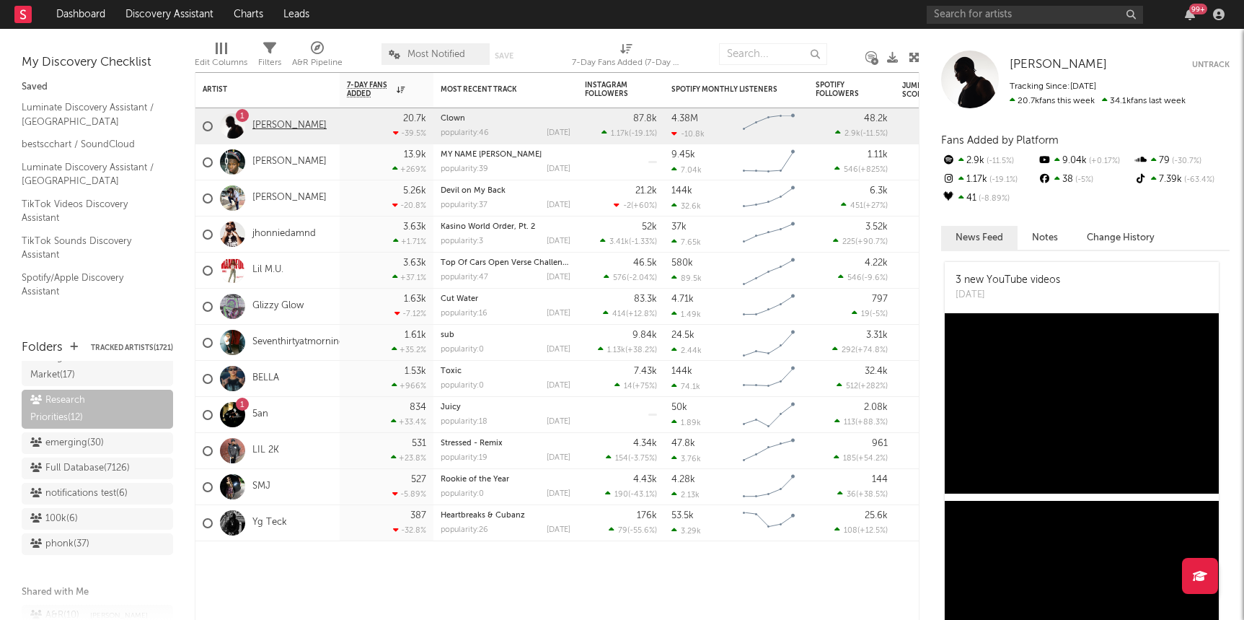
click at [271, 126] on link "Melly Mike" at bounding box center [289, 126] width 74 height 12
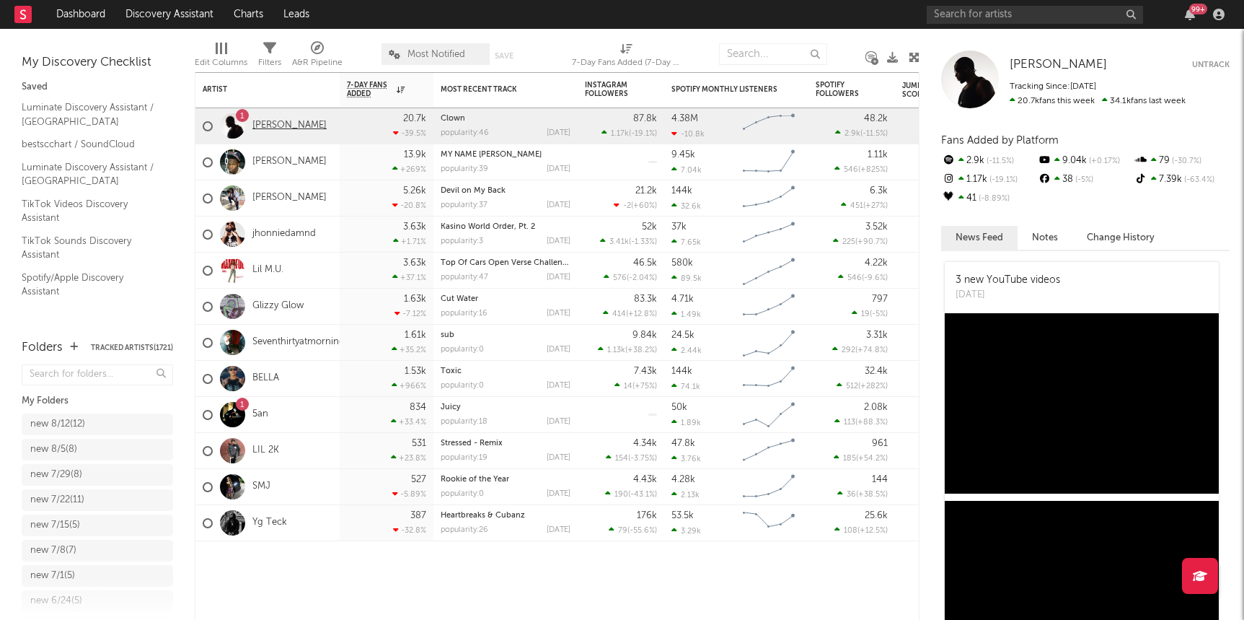
click at [276, 125] on link "Melly Mike" at bounding box center [289, 126] width 74 height 12
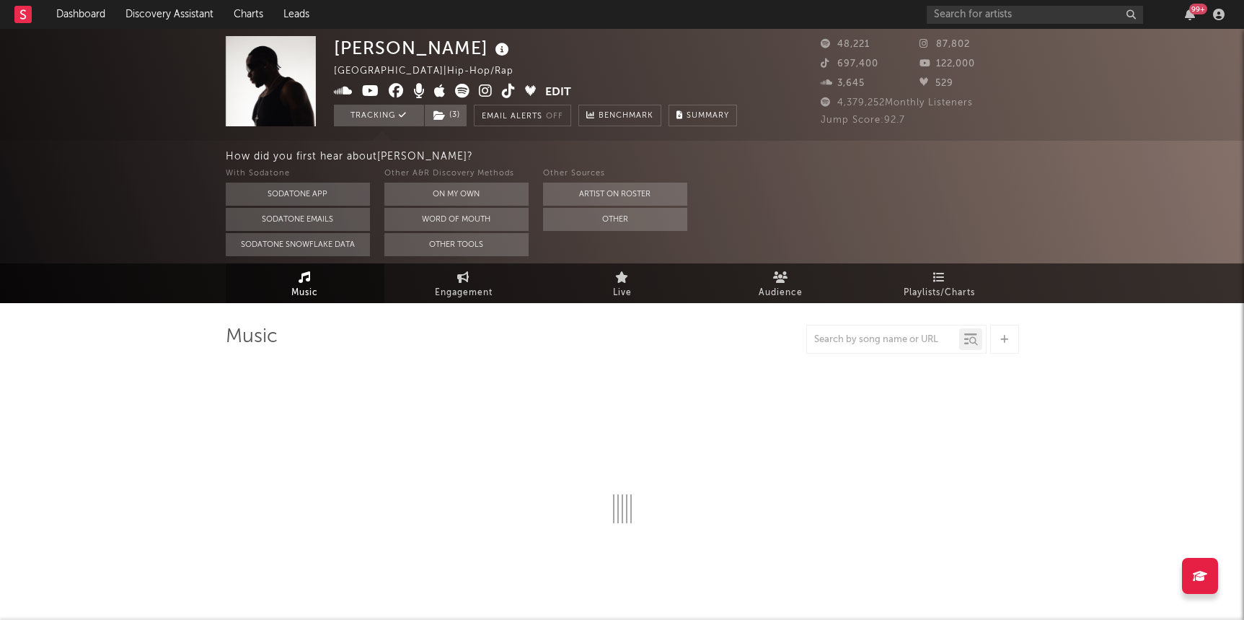
select select "6m"
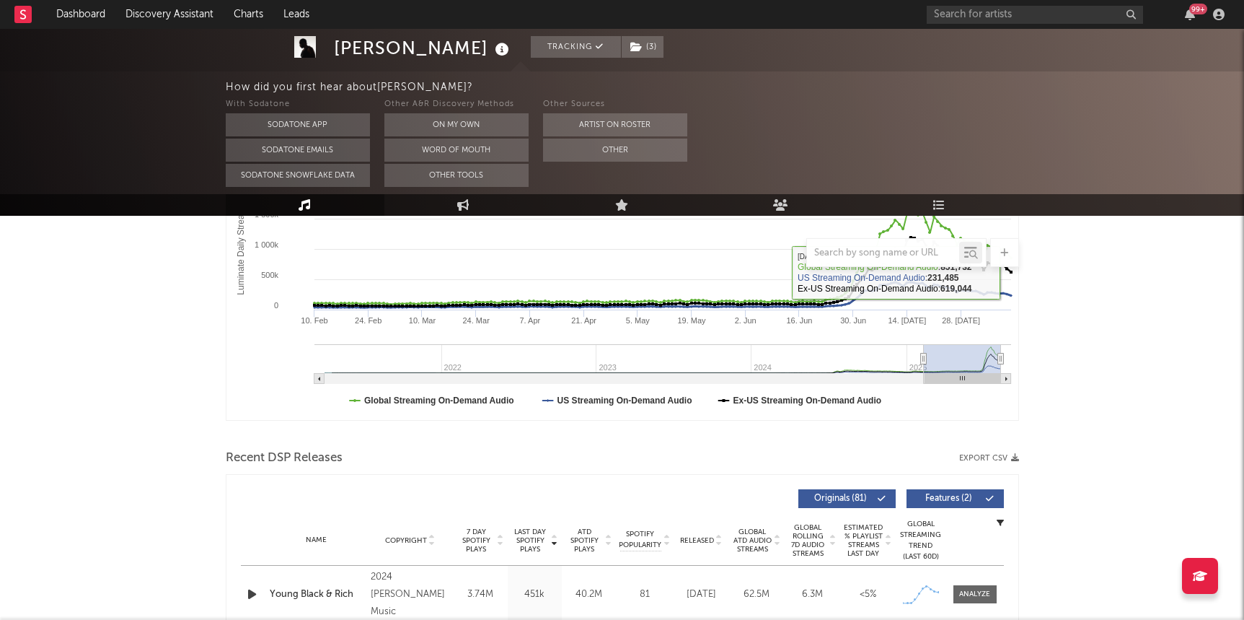
scroll to position [295, 0]
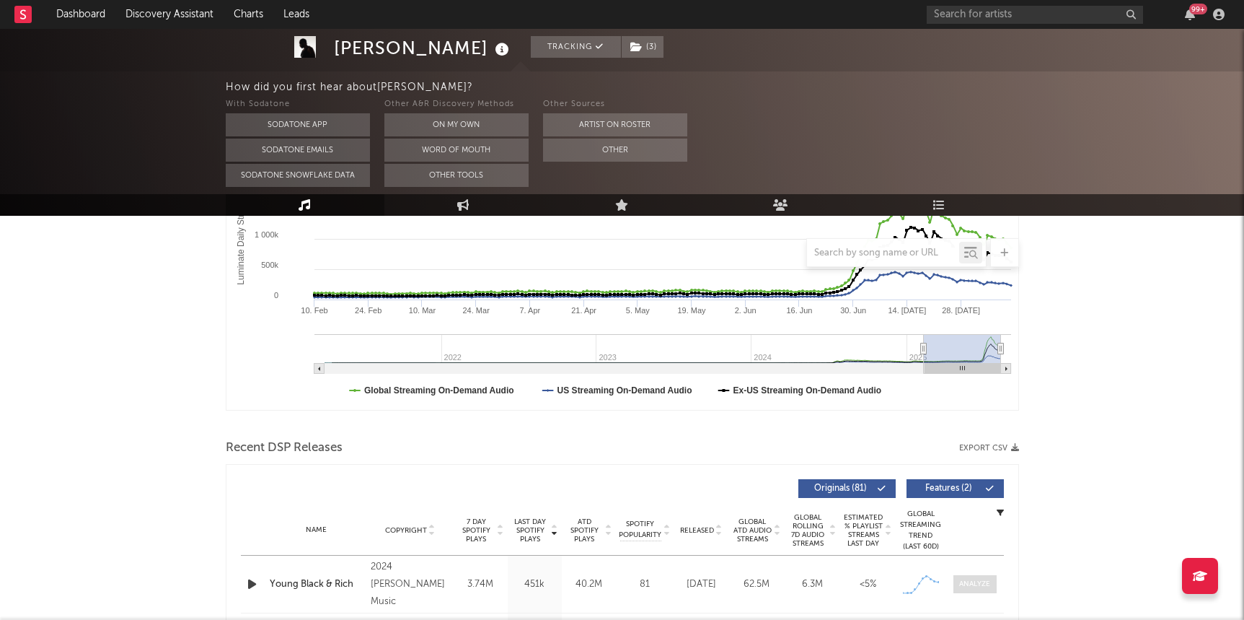
click at [796, 581] on div at bounding box center [974, 584] width 31 height 11
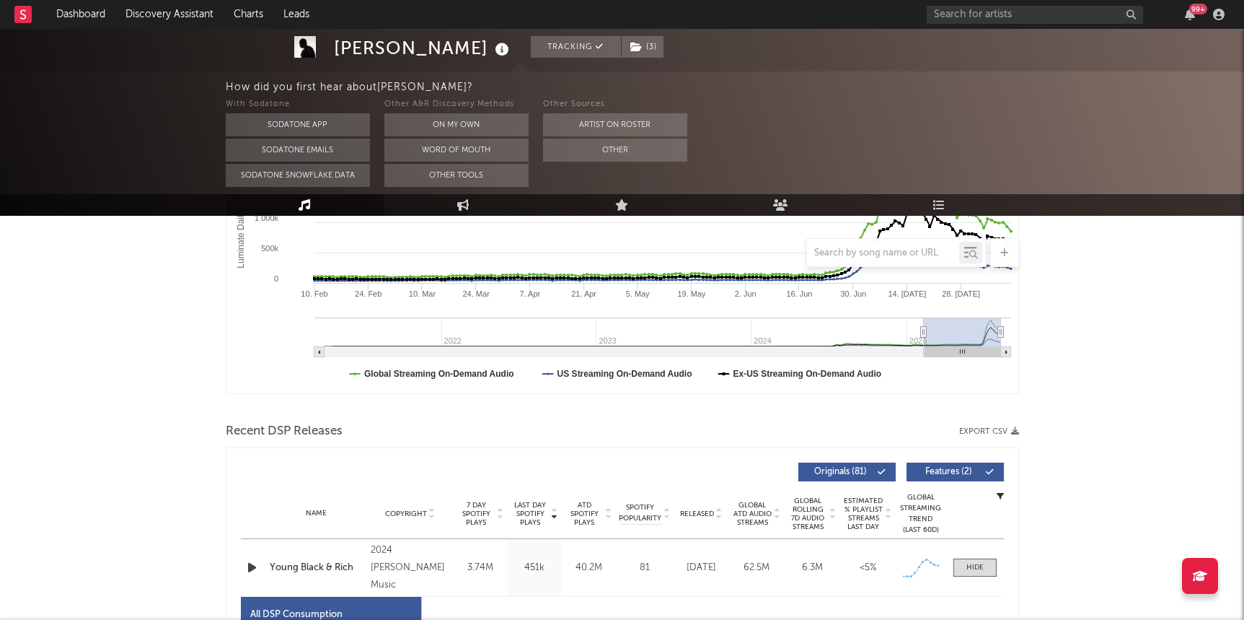
select select "6m"
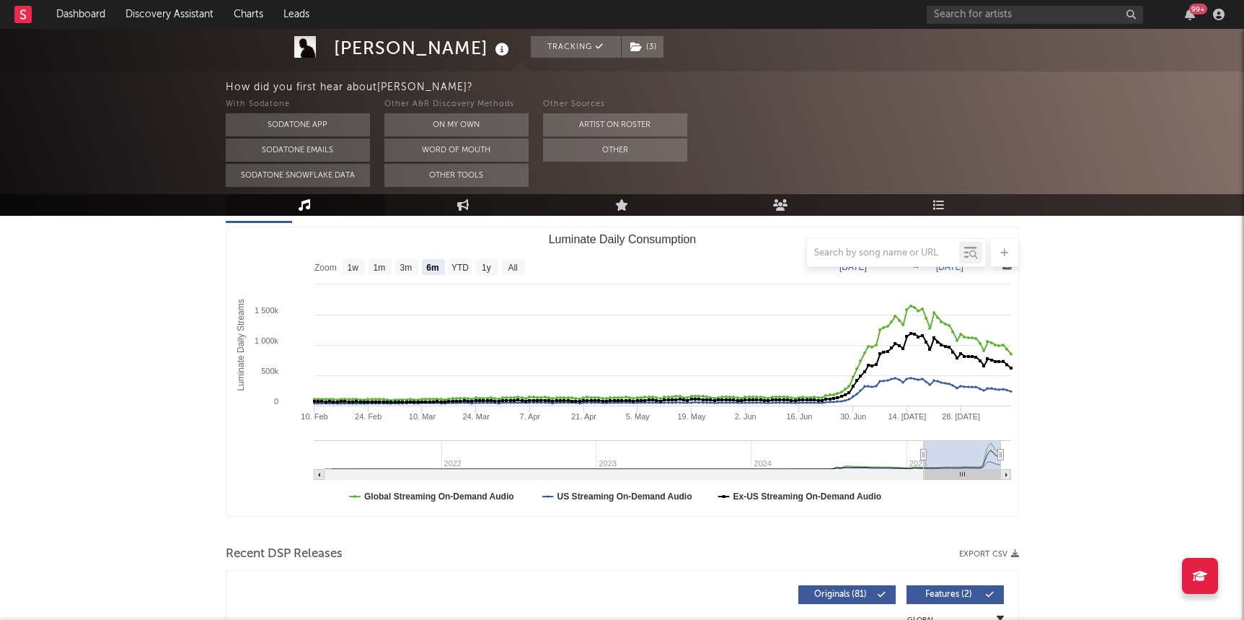
scroll to position [0, 0]
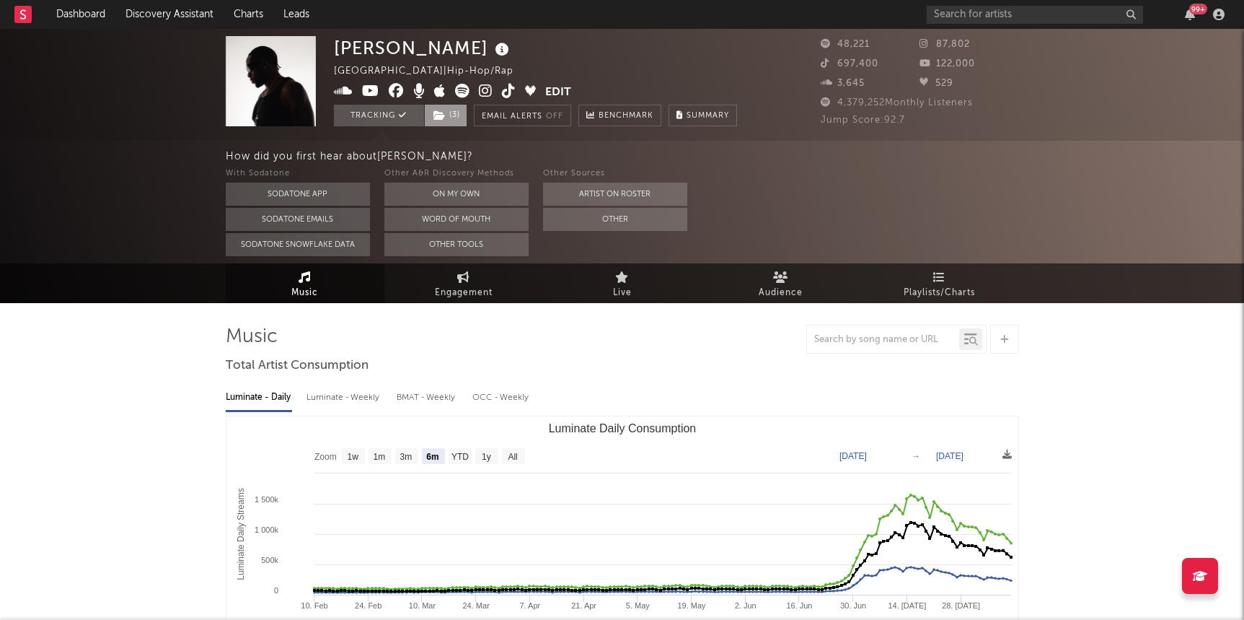
click at [461, 112] on span "( 3 )" at bounding box center [445, 116] width 43 height 22
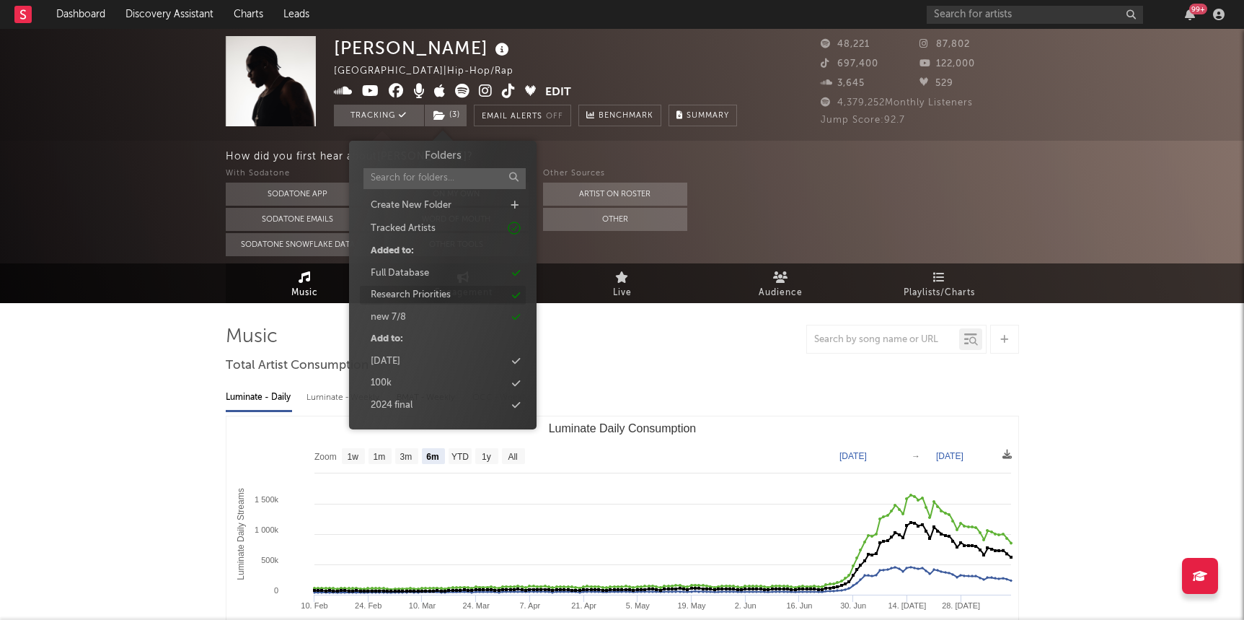
click at [442, 294] on div "Research Priorities" at bounding box center [411, 295] width 80 height 14
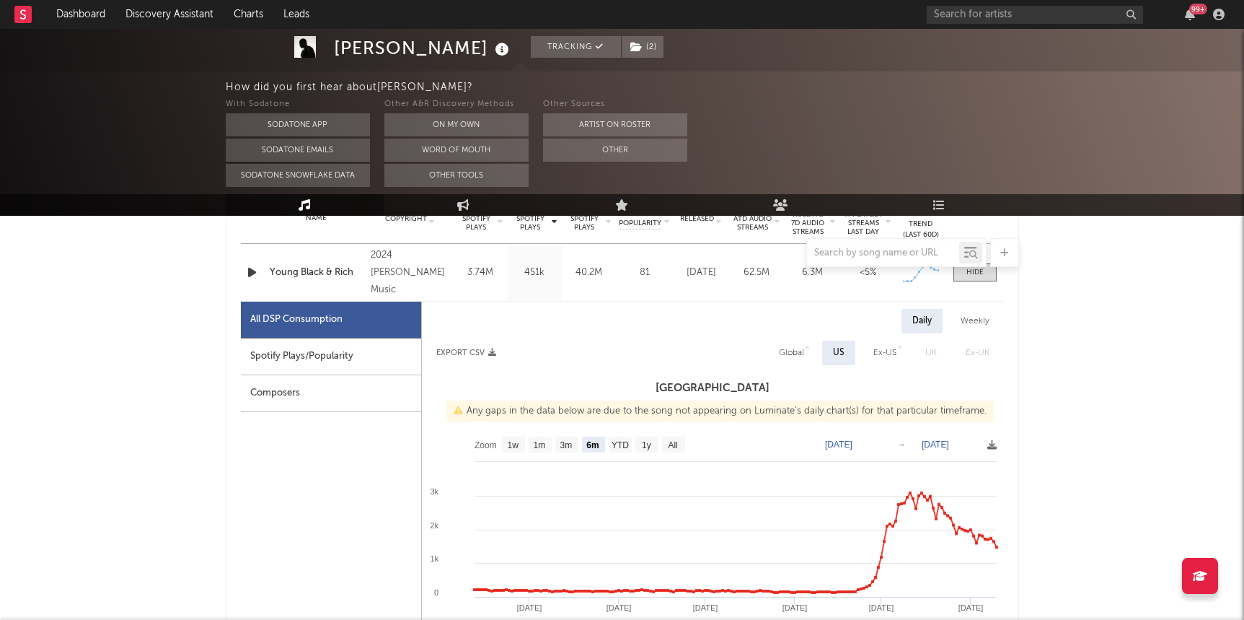
scroll to position [590, 0]
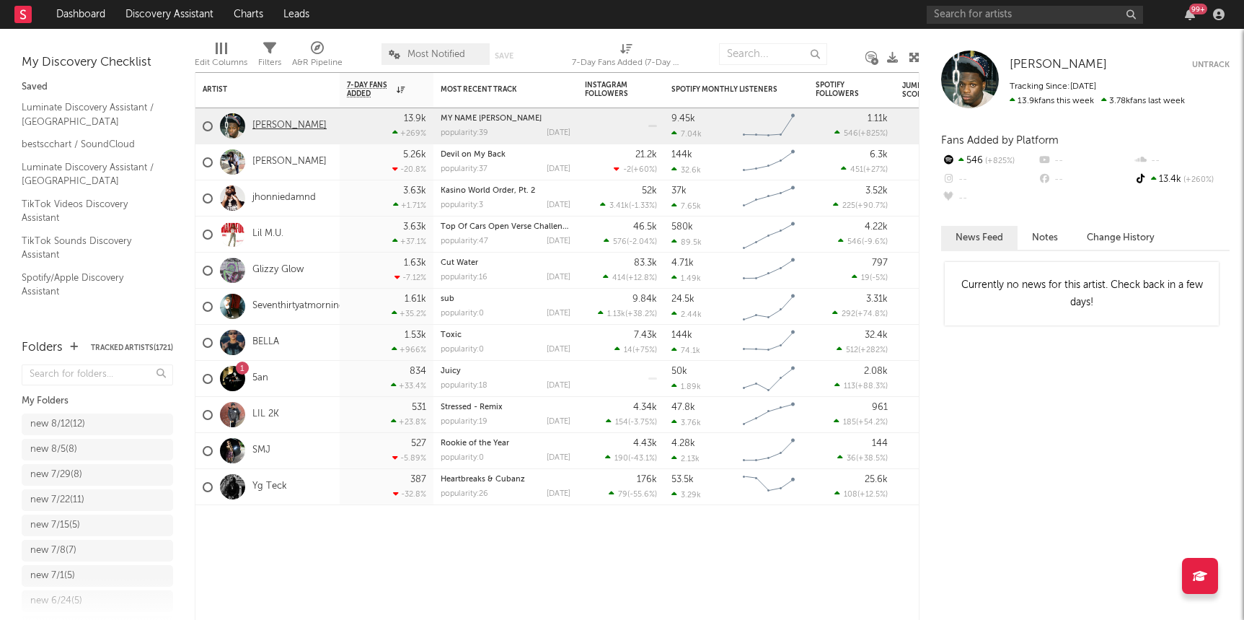
click at [281, 123] on link "[PERSON_NAME]" at bounding box center [289, 126] width 74 height 12
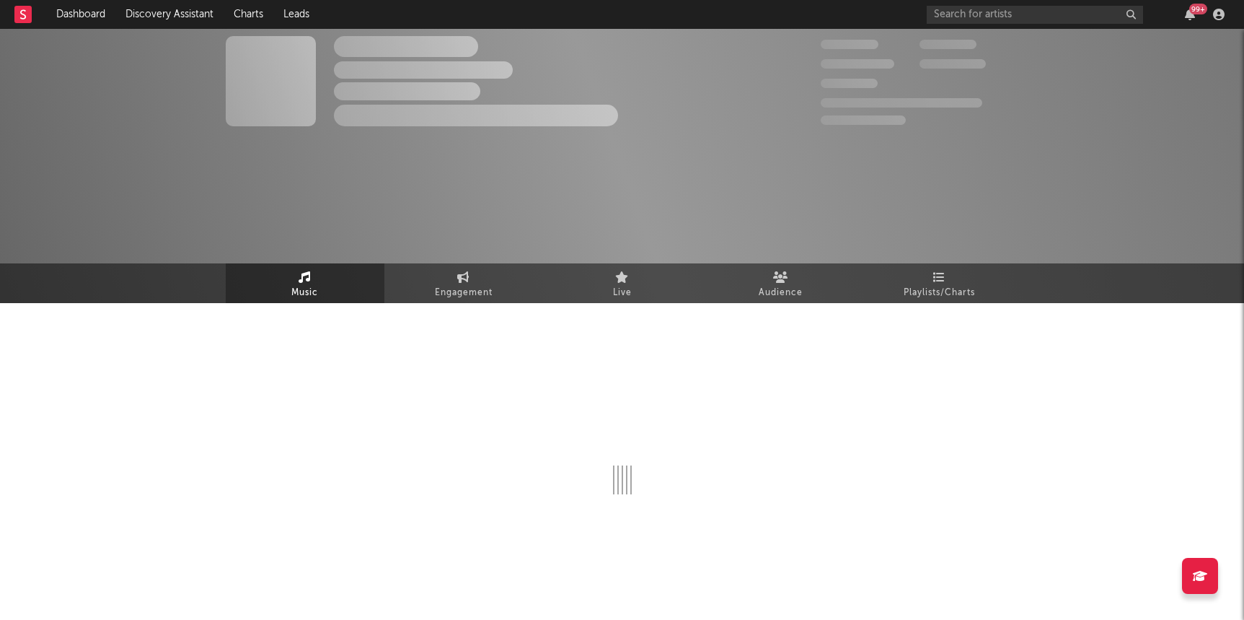
select select "1w"
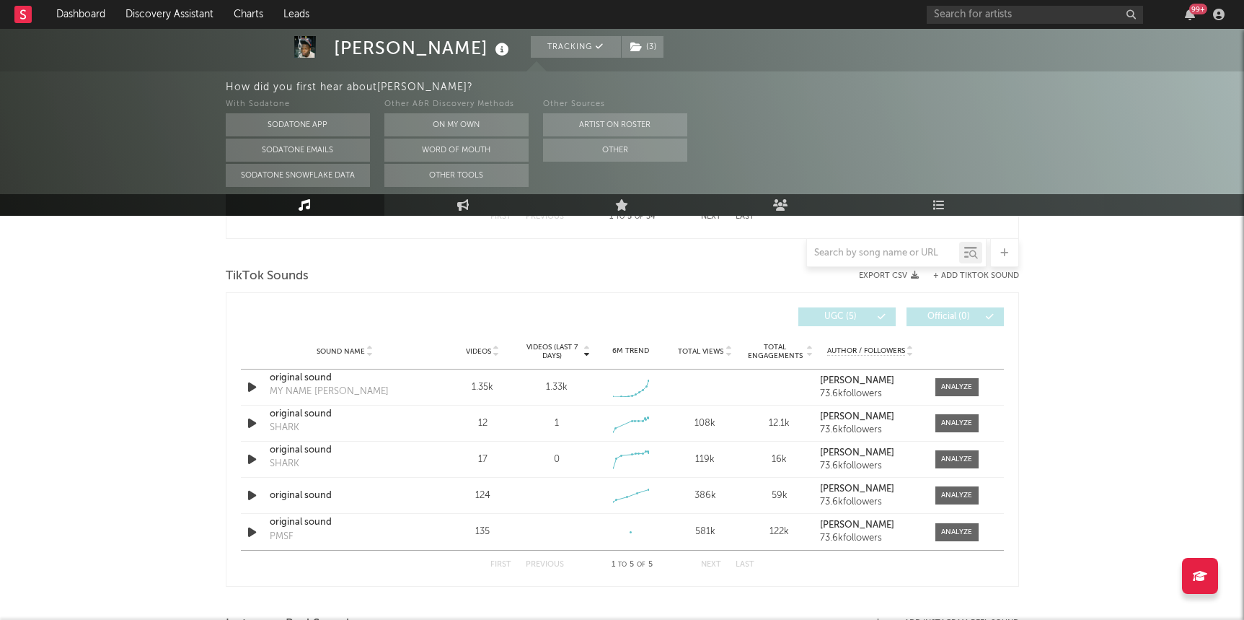
scroll to position [941, 0]
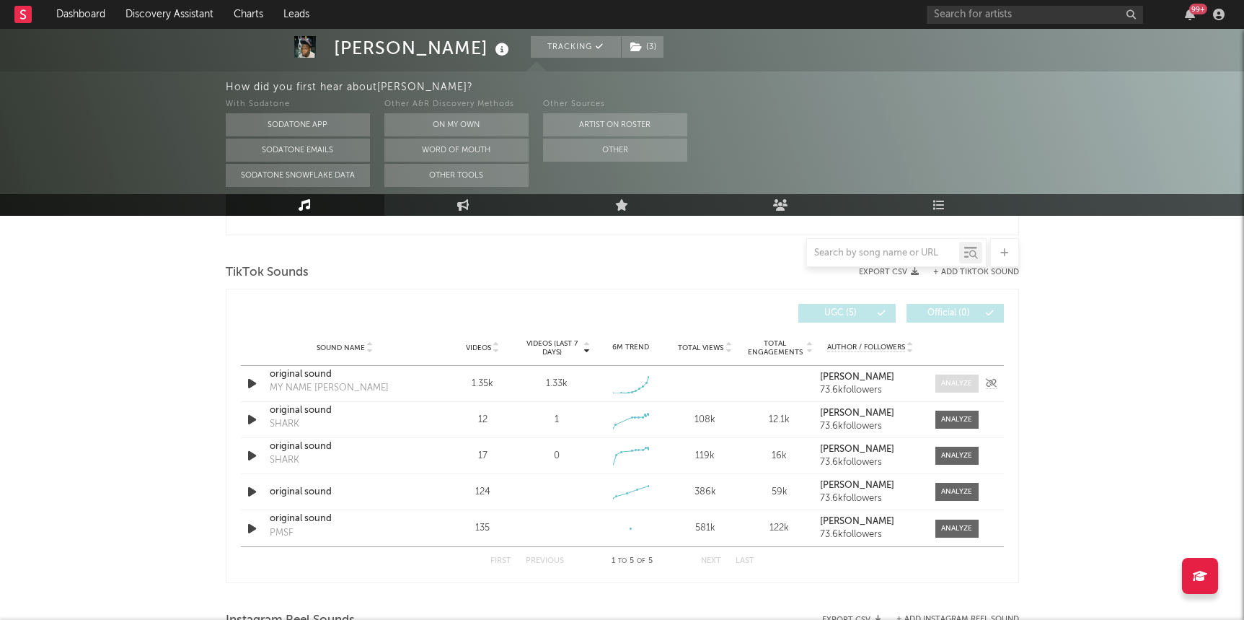
click at [796, 382] on div at bounding box center [956, 383] width 31 height 11
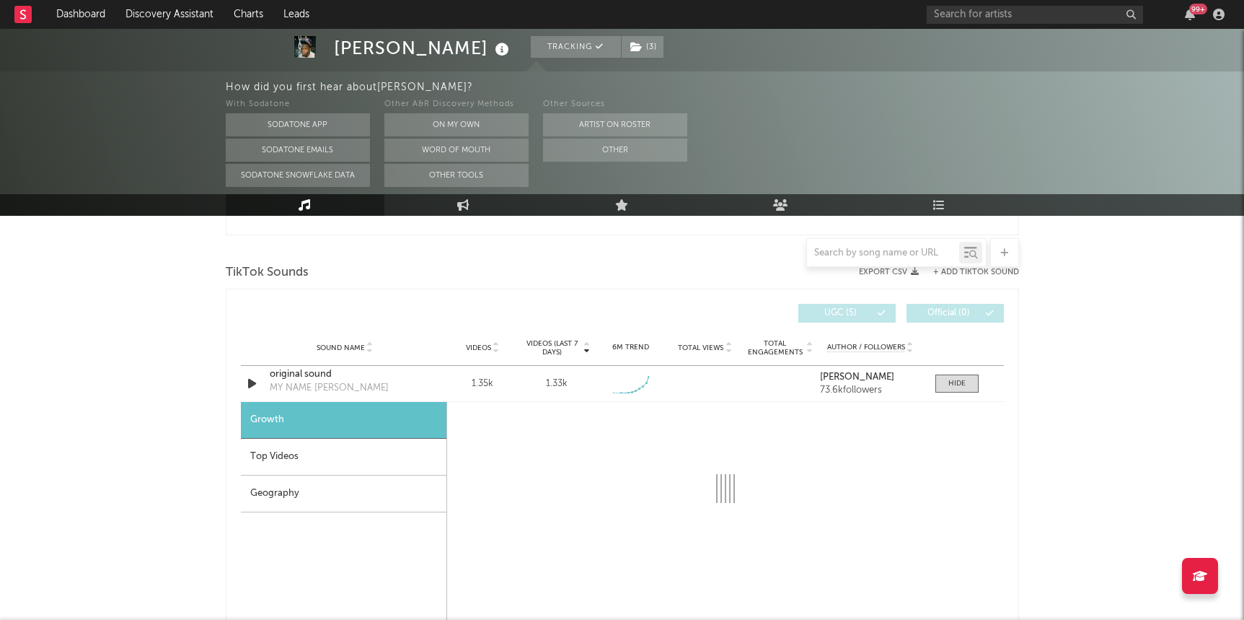
select select "1w"
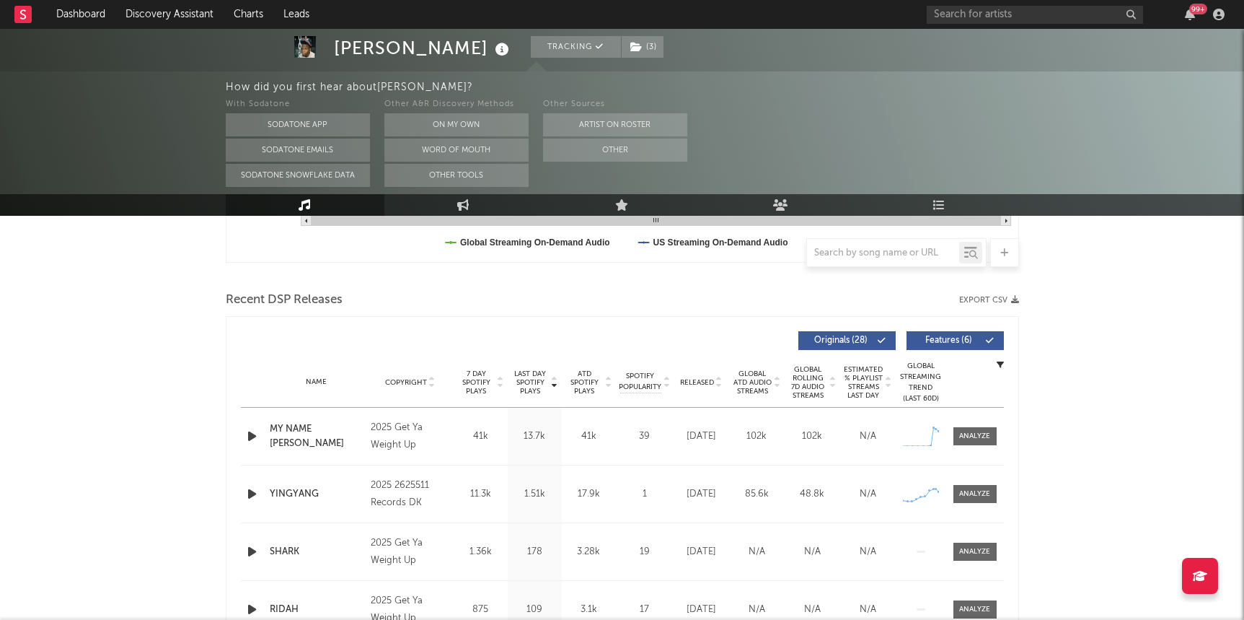
scroll to position [452, 0]
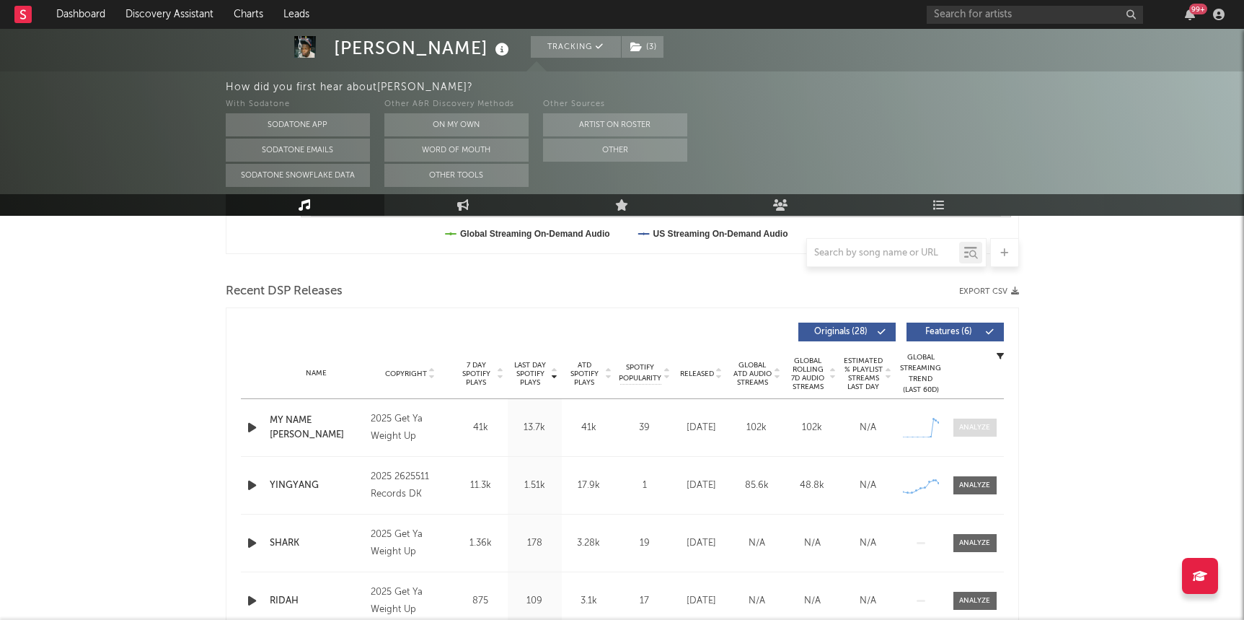
click at [796, 418] on span at bounding box center [975, 427] width 43 height 18
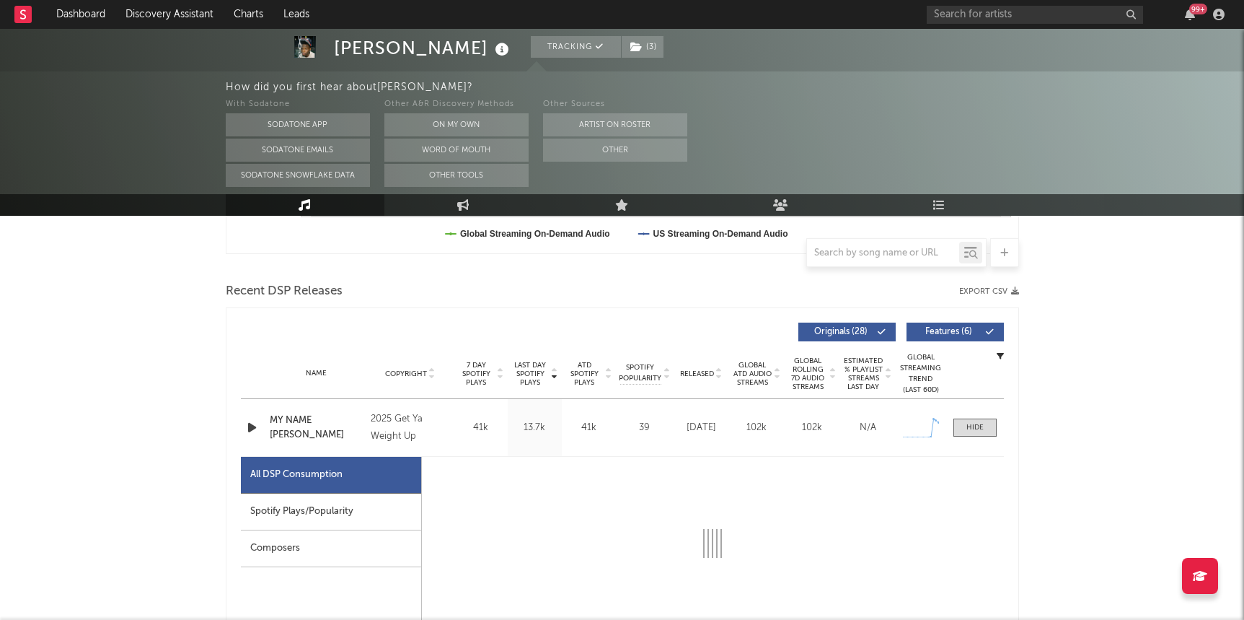
select select "1w"
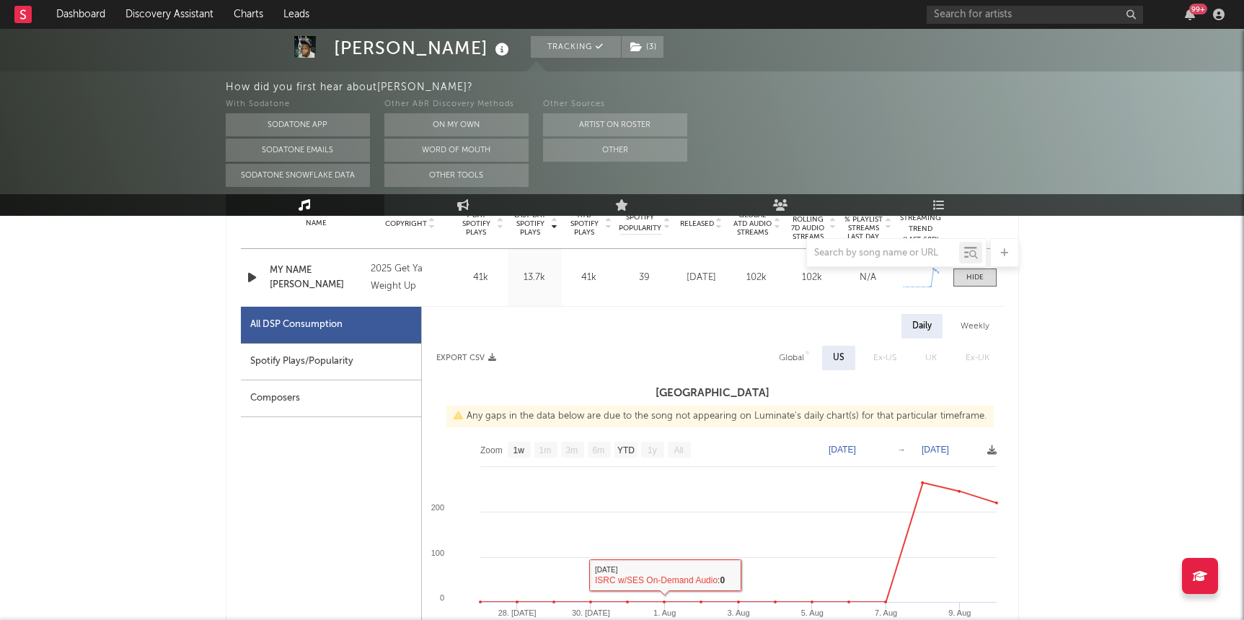
scroll to position [0, 0]
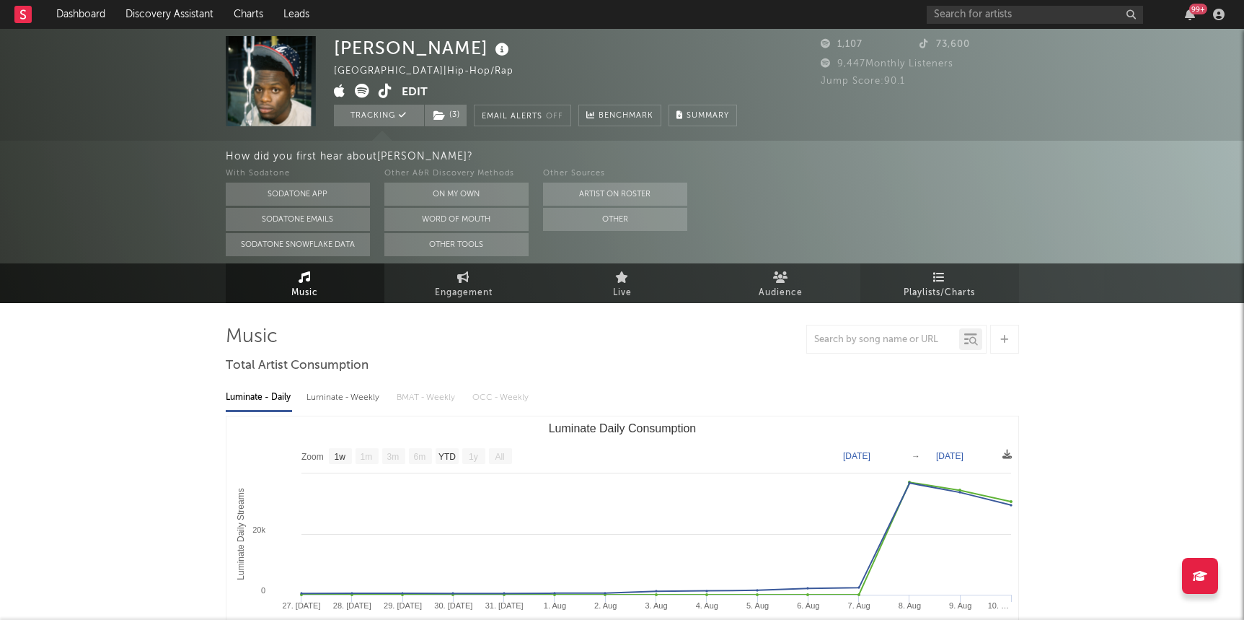
click at [796, 268] on link "Playlists/Charts" at bounding box center [940, 283] width 159 height 40
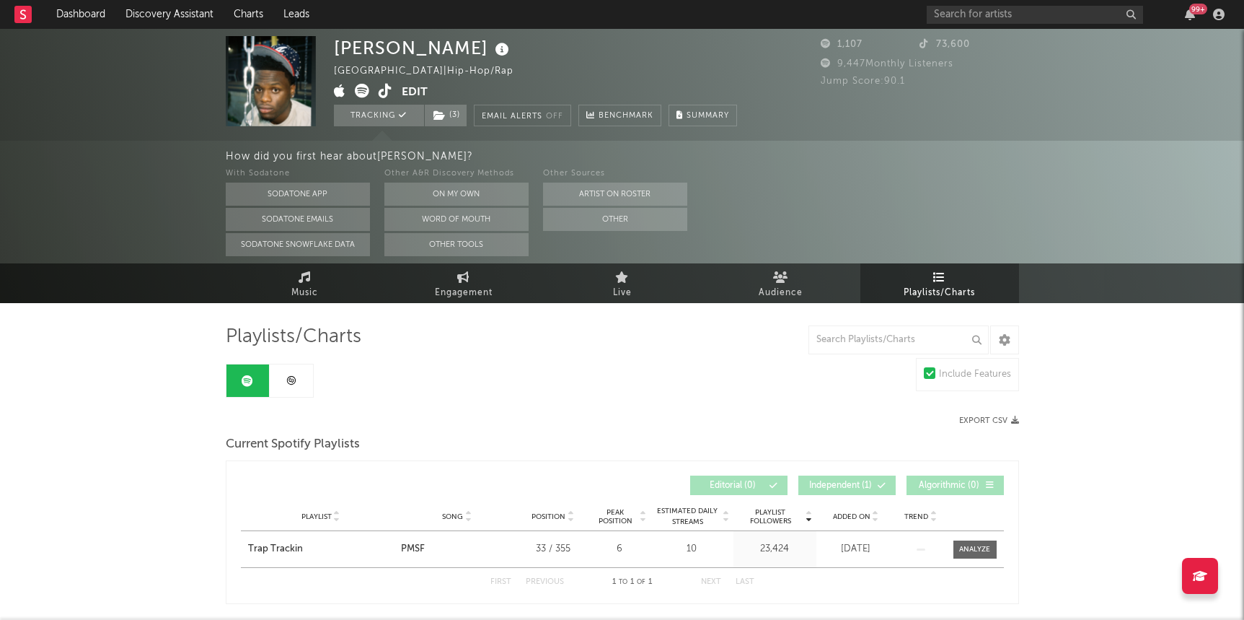
click at [289, 386] on link at bounding box center [291, 380] width 43 height 32
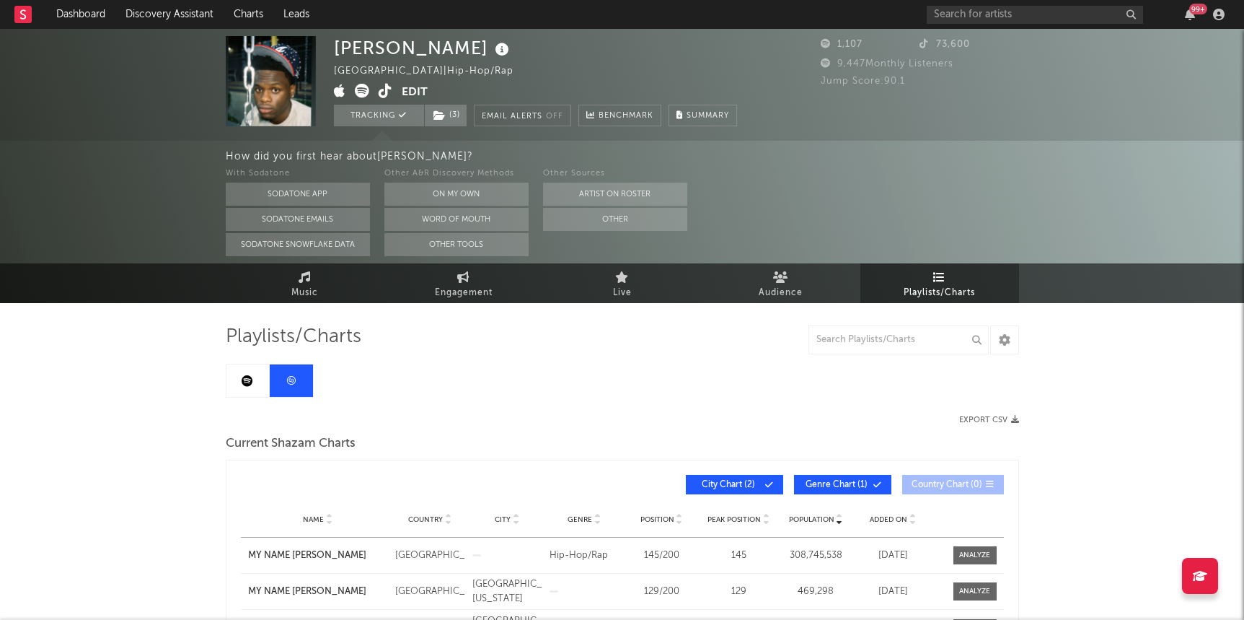
scroll to position [89, 0]
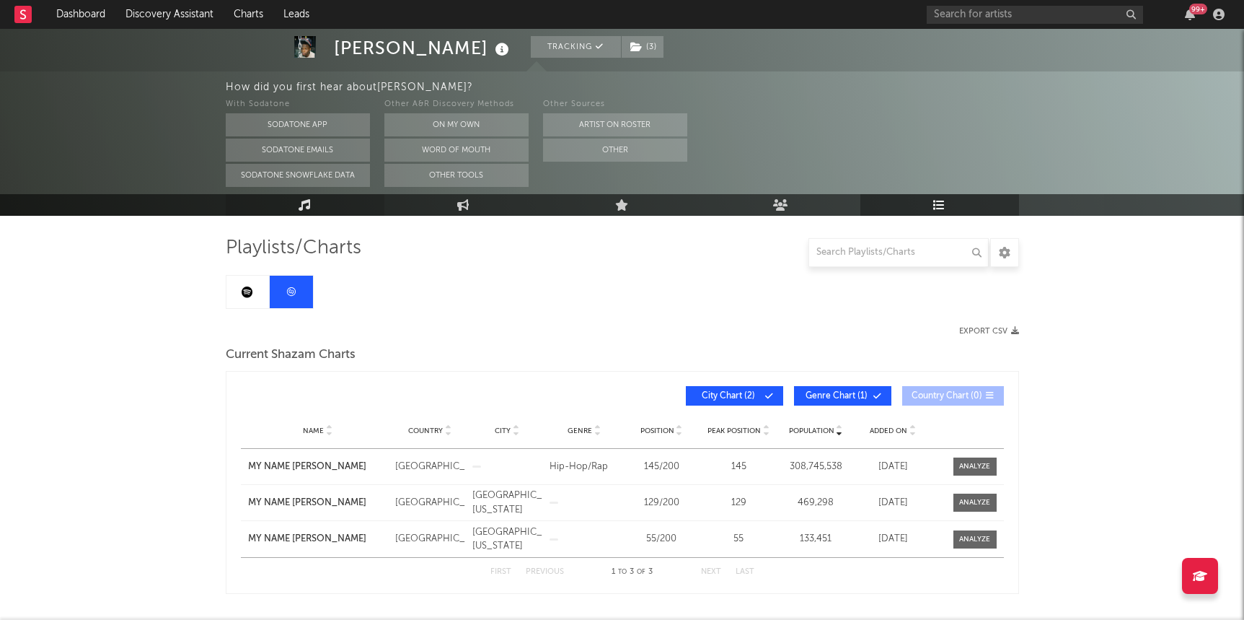
click at [331, 203] on link "Music" at bounding box center [305, 205] width 159 height 22
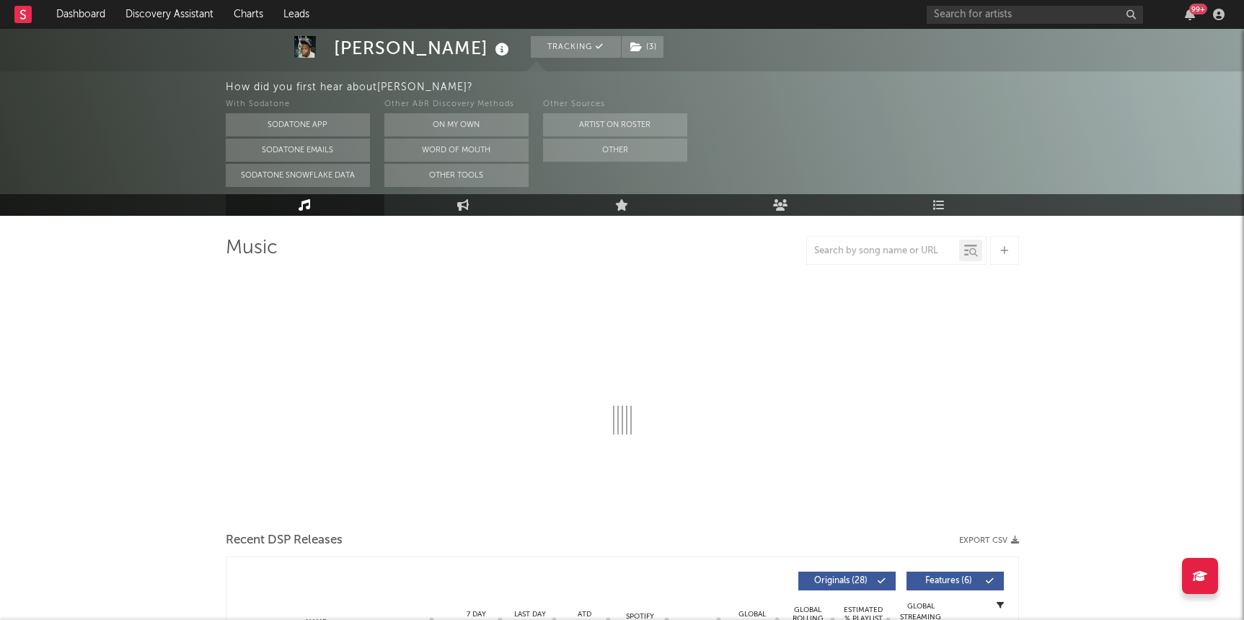
select select "1w"
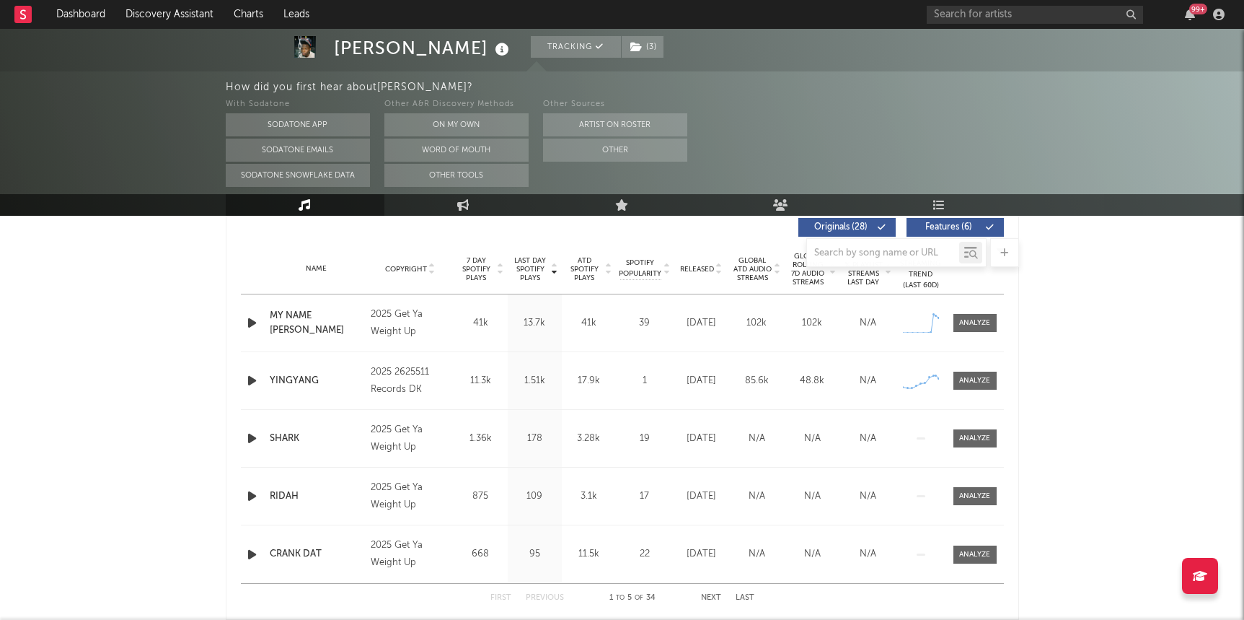
scroll to position [551, 0]
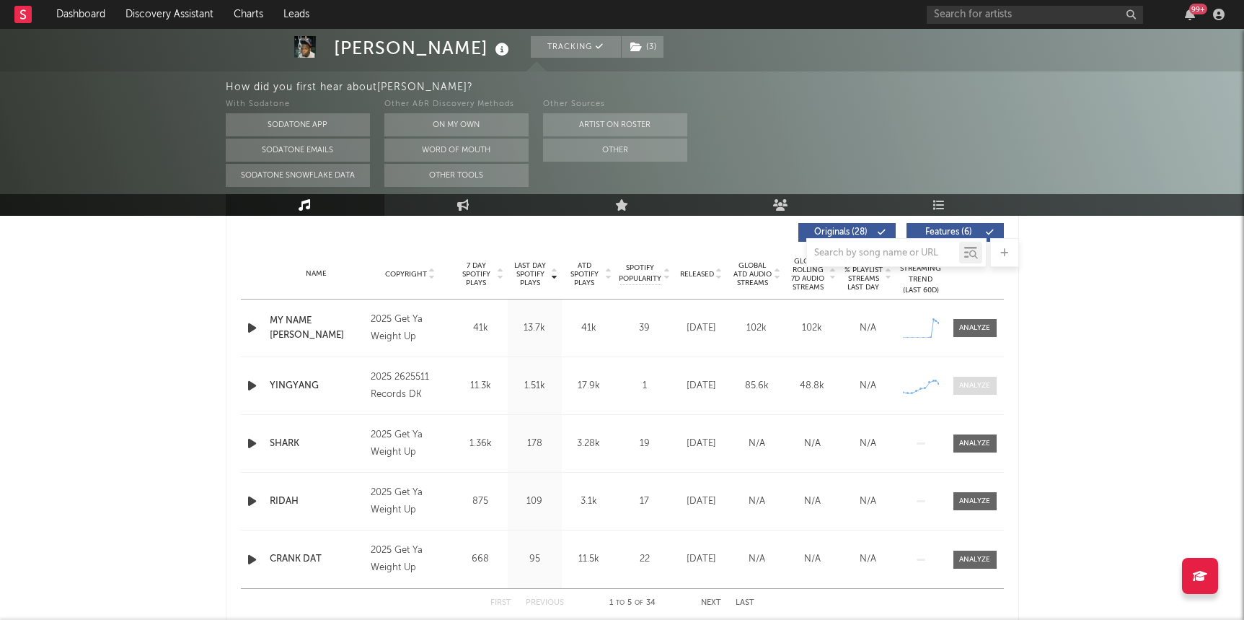
click at [796, 377] on span at bounding box center [975, 386] width 43 height 18
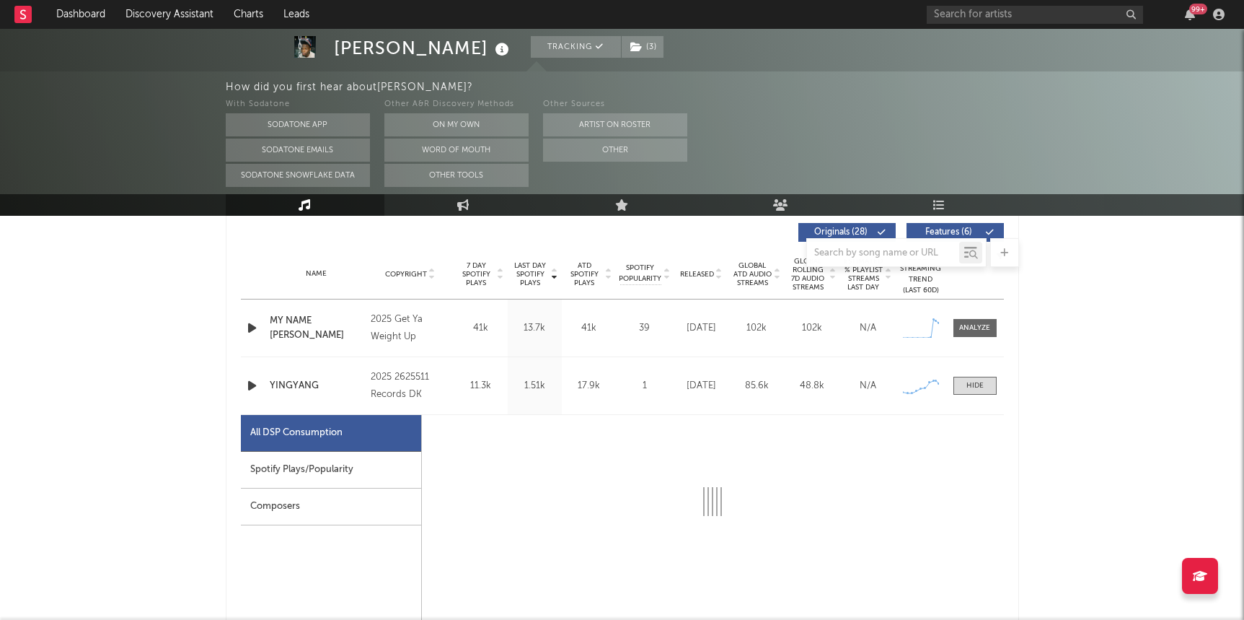
select select "1w"
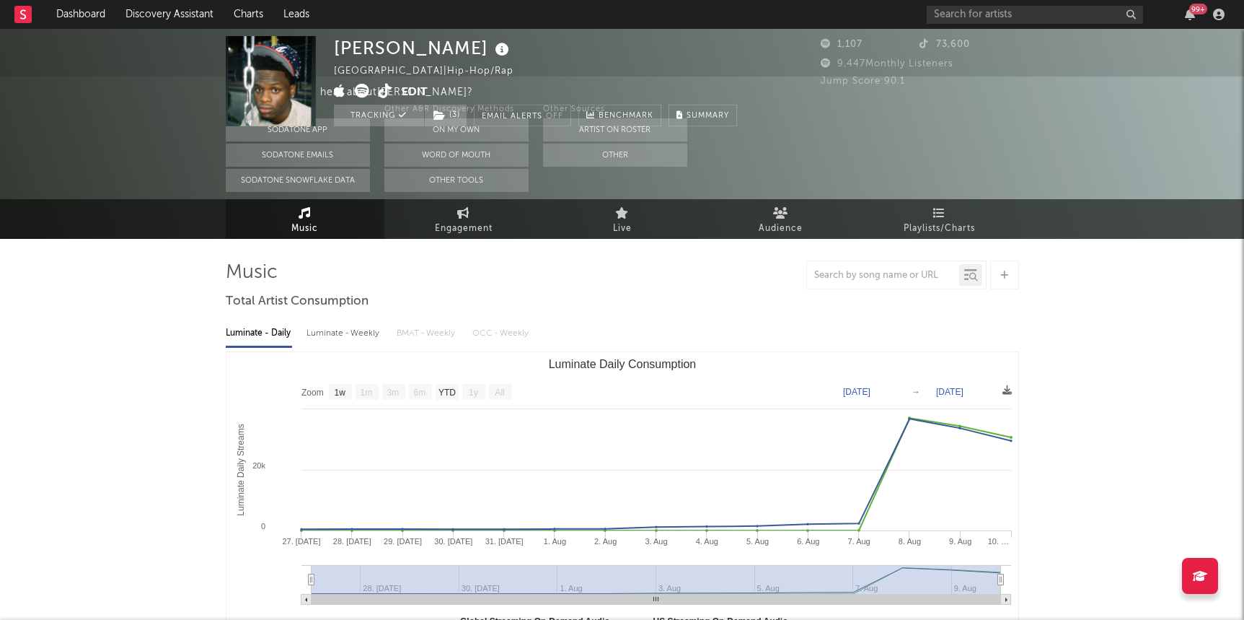
scroll to position [0, 0]
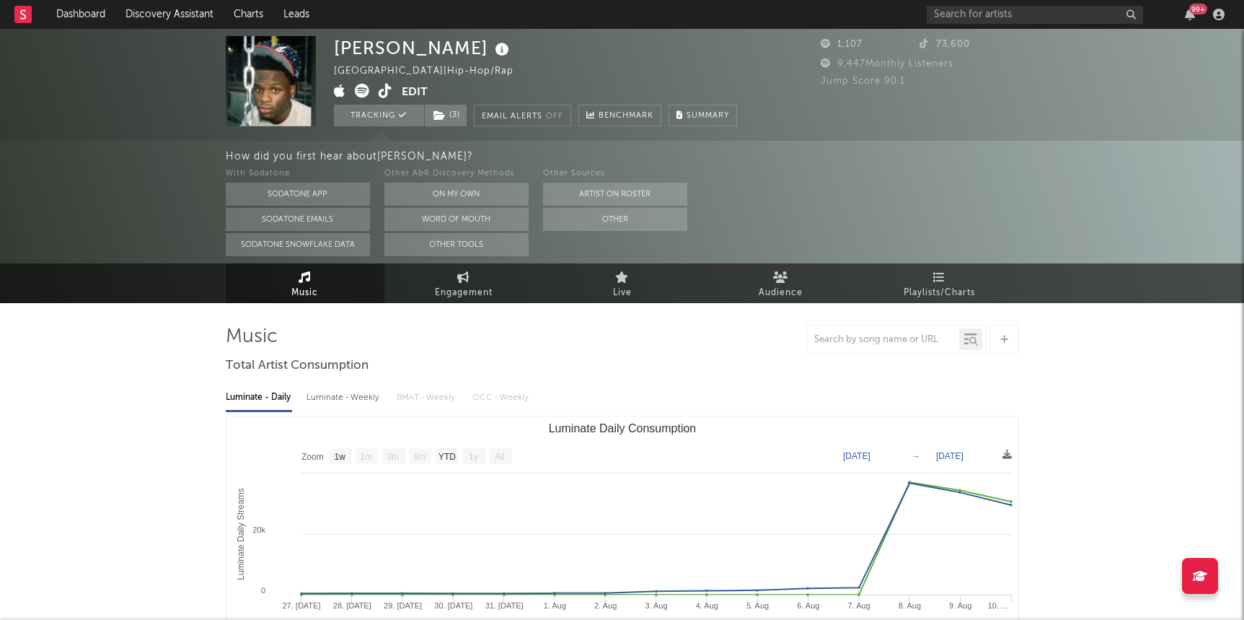
click at [385, 94] on icon at bounding box center [386, 91] width 14 height 14
click at [380, 90] on icon at bounding box center [386, 91] width 14 height 14
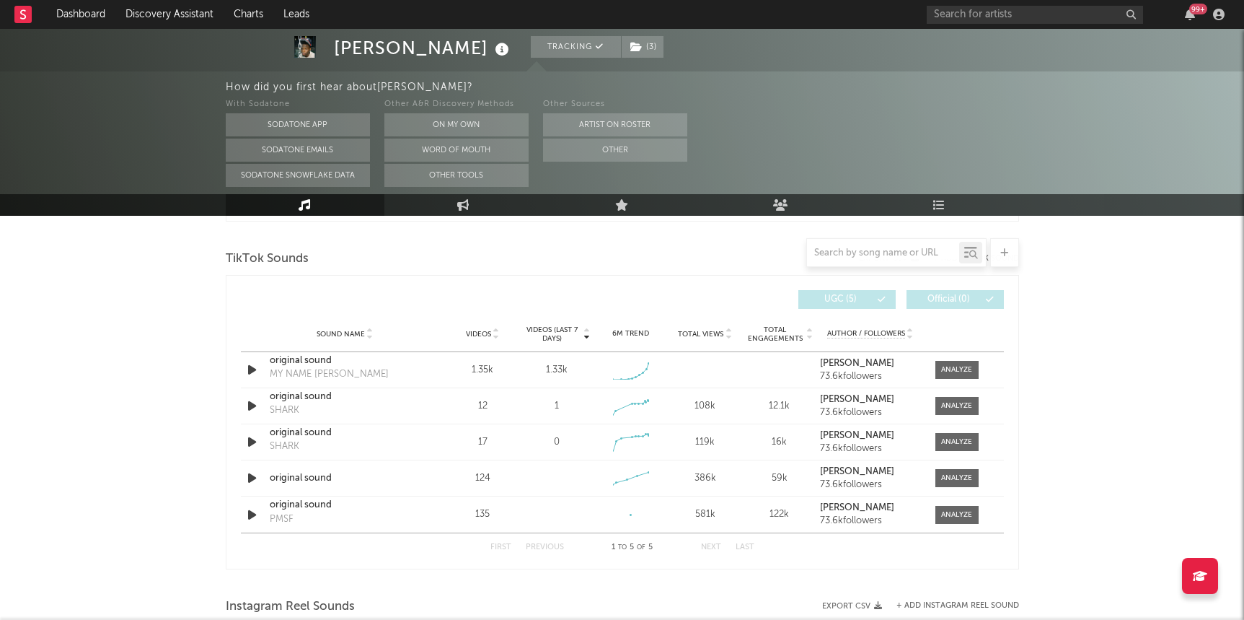
scroll to position [1653, 0]
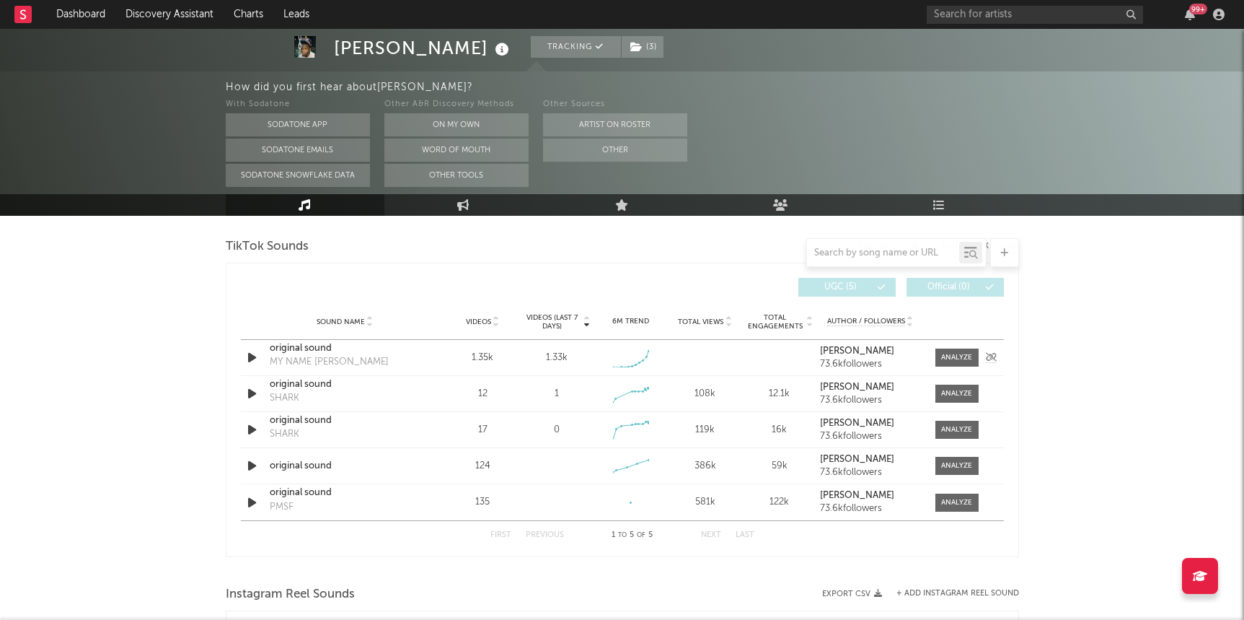
click at [308, 348] on div "original sound" at bounding box center [345, 348] width 151 height 14
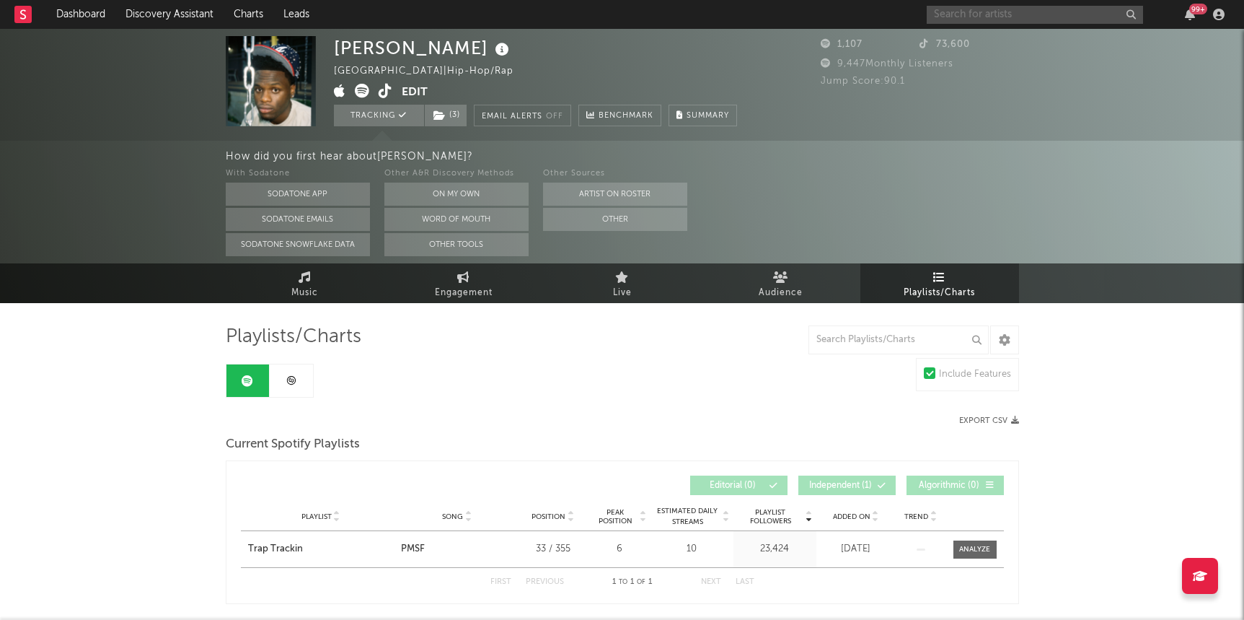
click at [796, 22] on input "text" at bounding box center [1035, 15] width 216 height 18
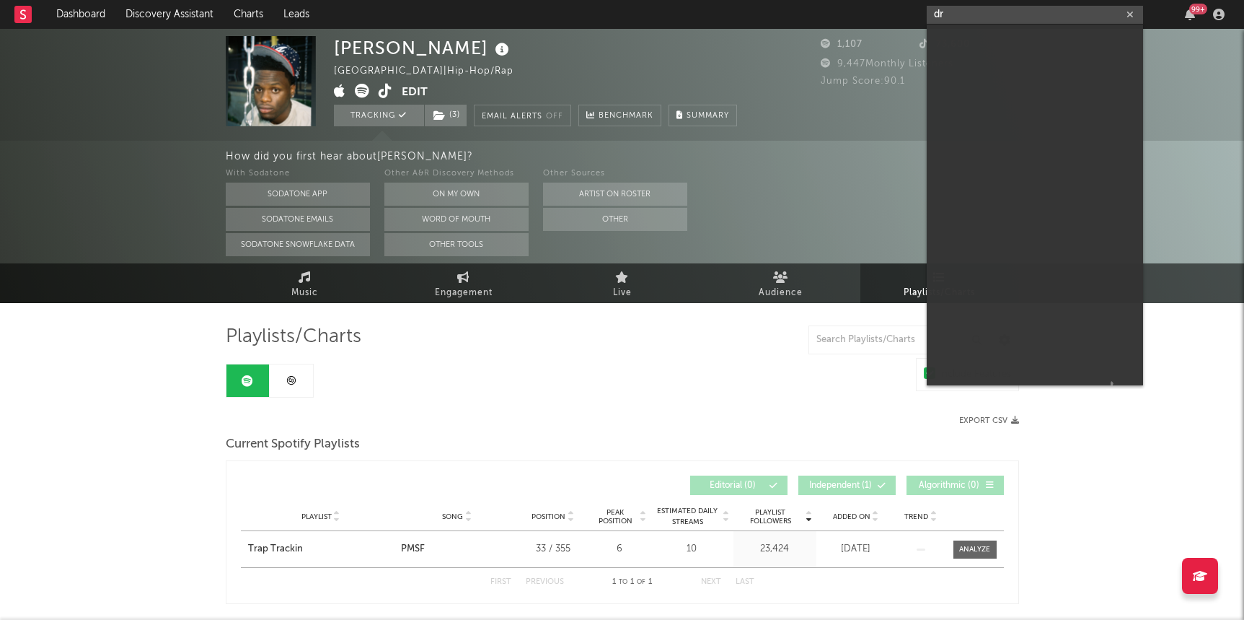
type input "d"
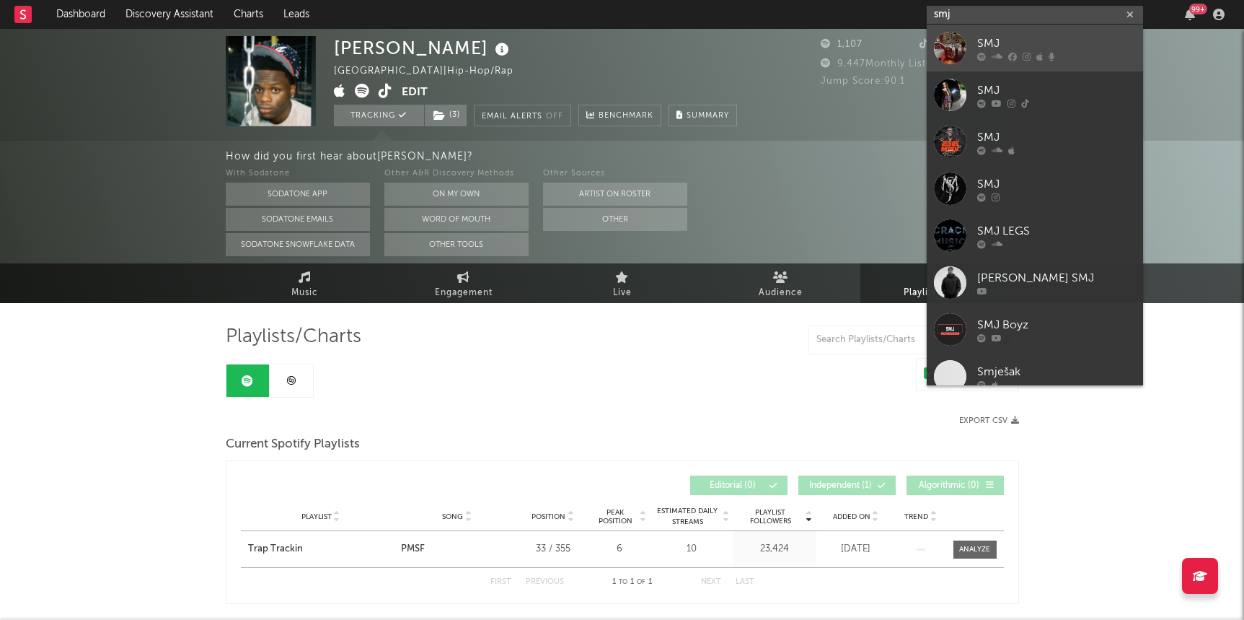
type input "smj"
click at [796, 37] on div "SMJ" at bounding box center [1056, 43] width 159 height 17
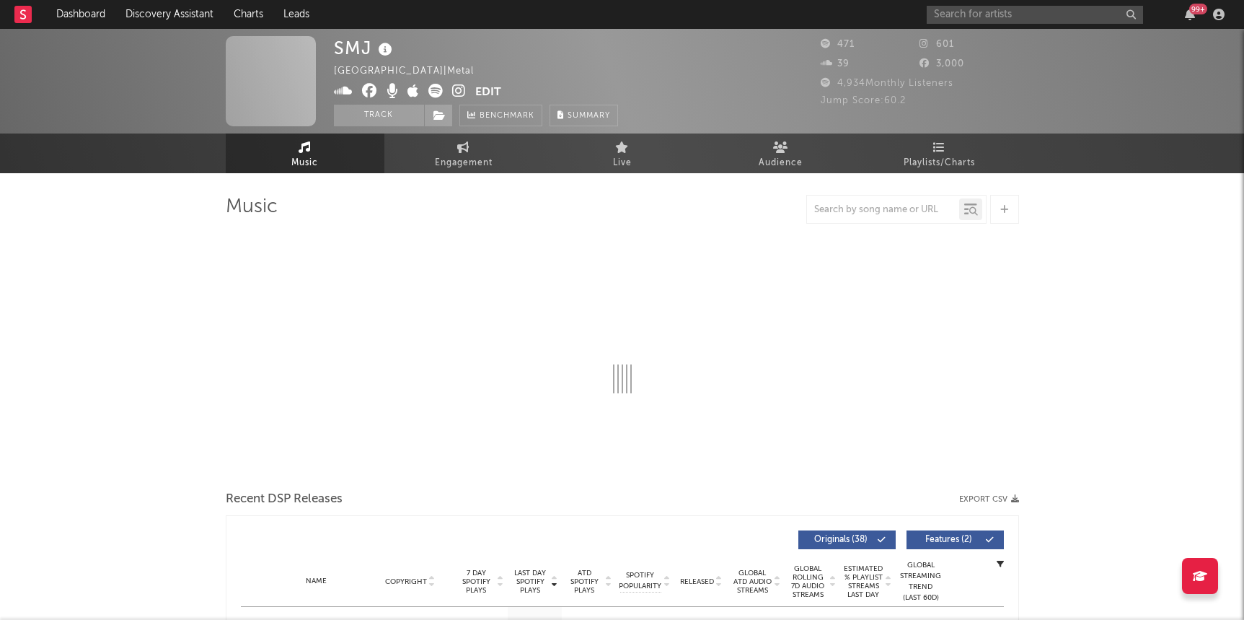
select select "1w"
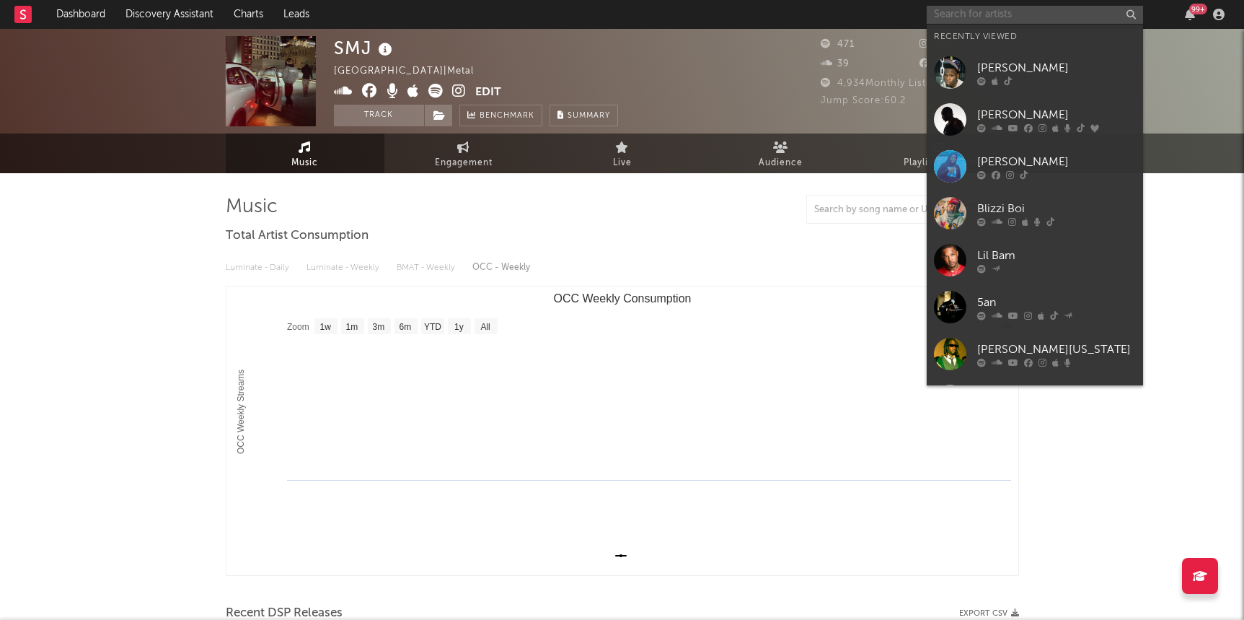
click at [796, 14] on input "text" at bounding box center [1035, 15] width 216 height 18
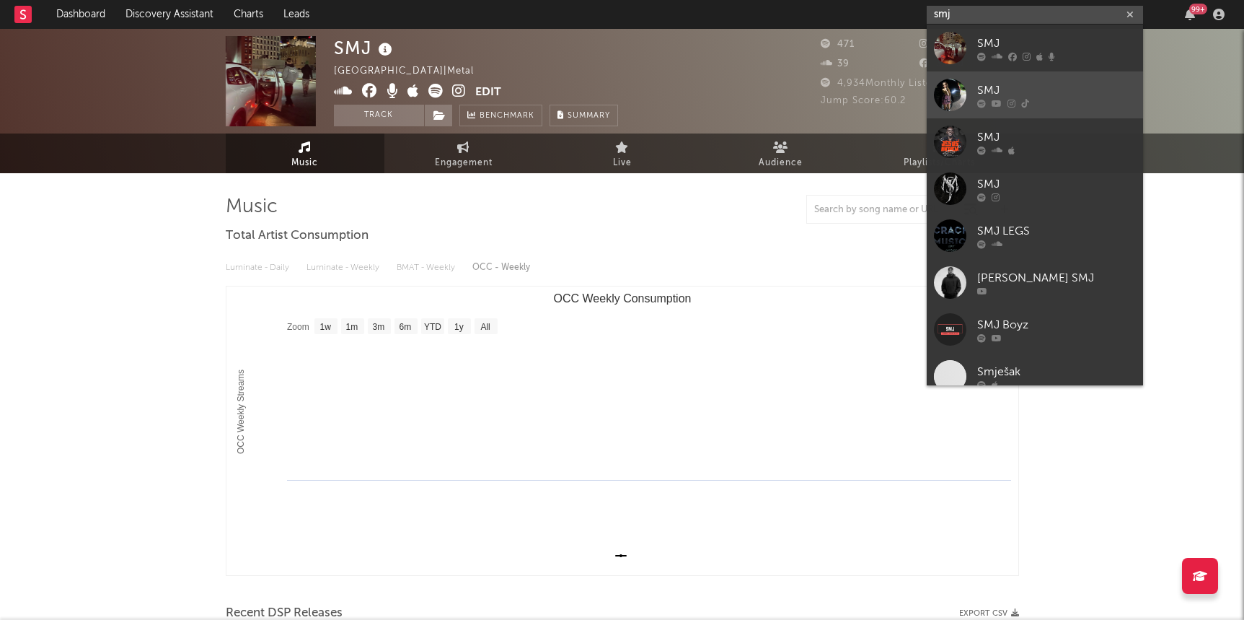
type input "smj"
click at [796, 85] on div "SMJ" at bounding box center [1056, 90] width 159 height 17
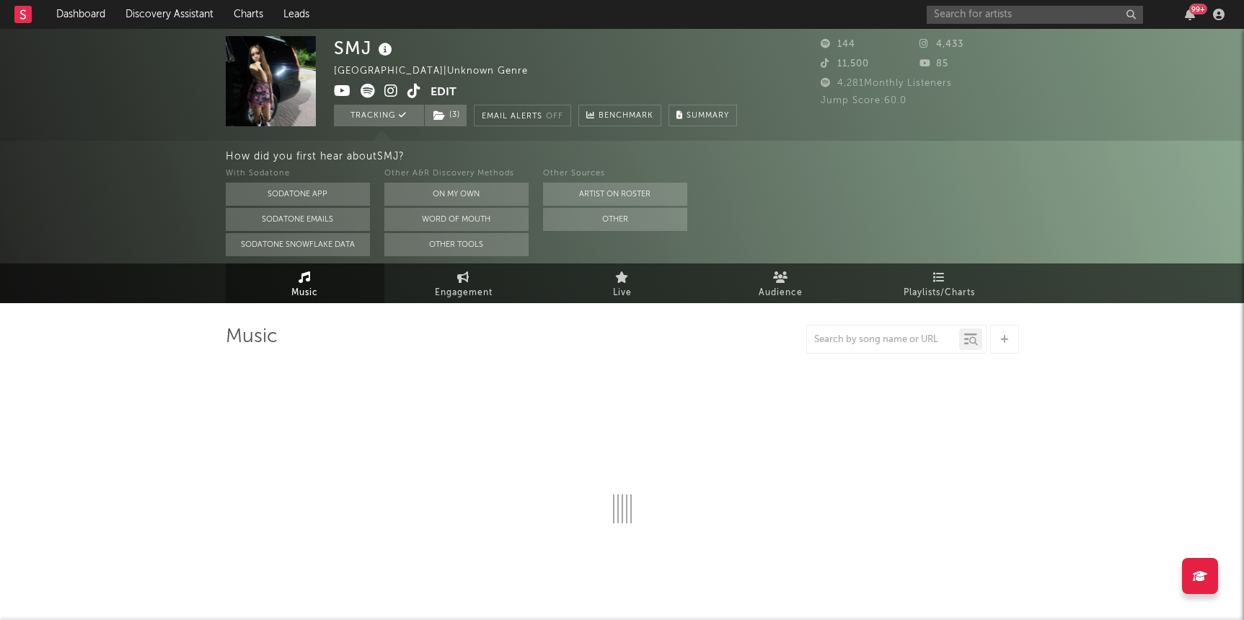
select select "1w"
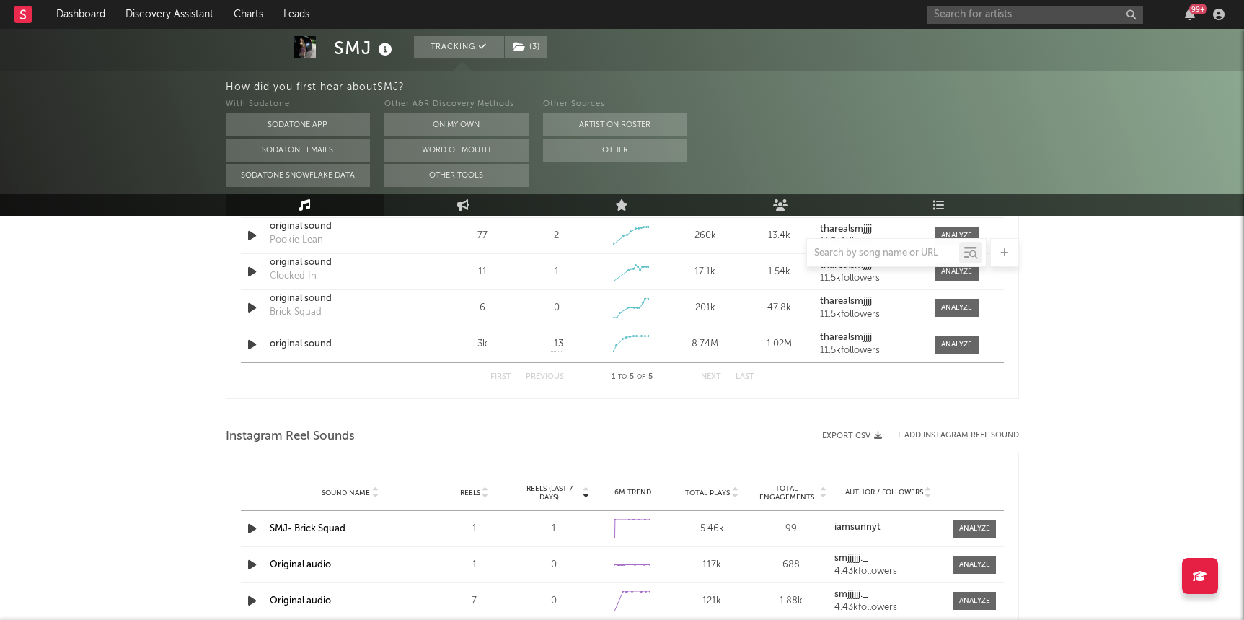
scroll to position [987, 0]
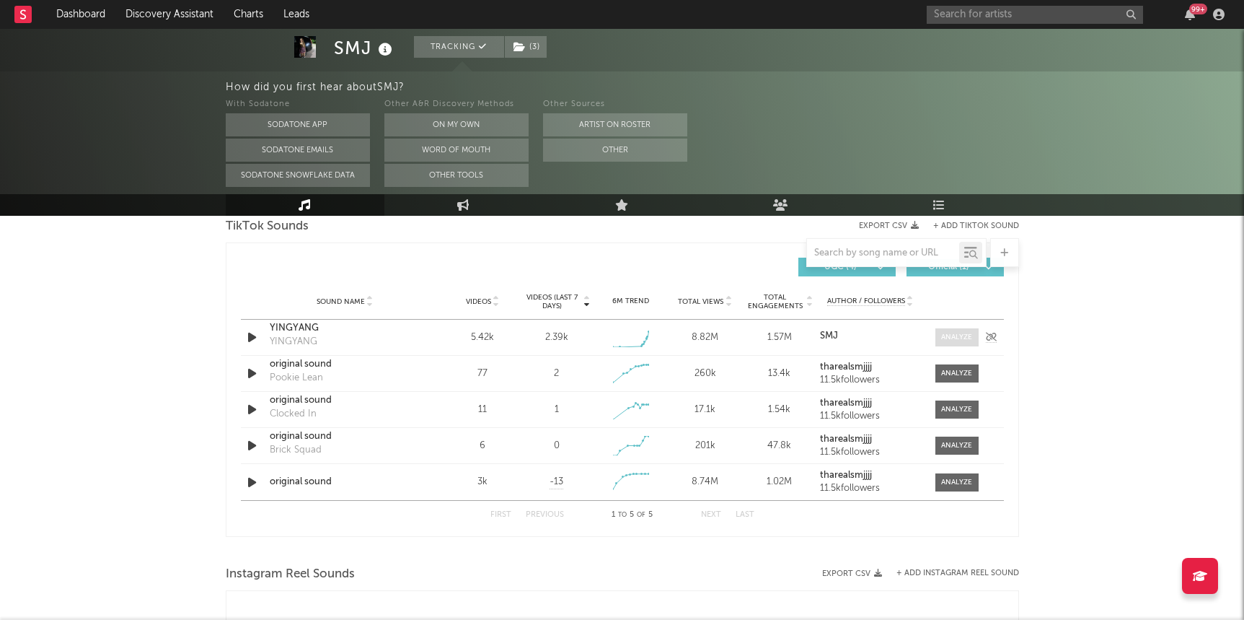
click at [796, 336] on div at bounding box center [956, 337] width 31 height 11
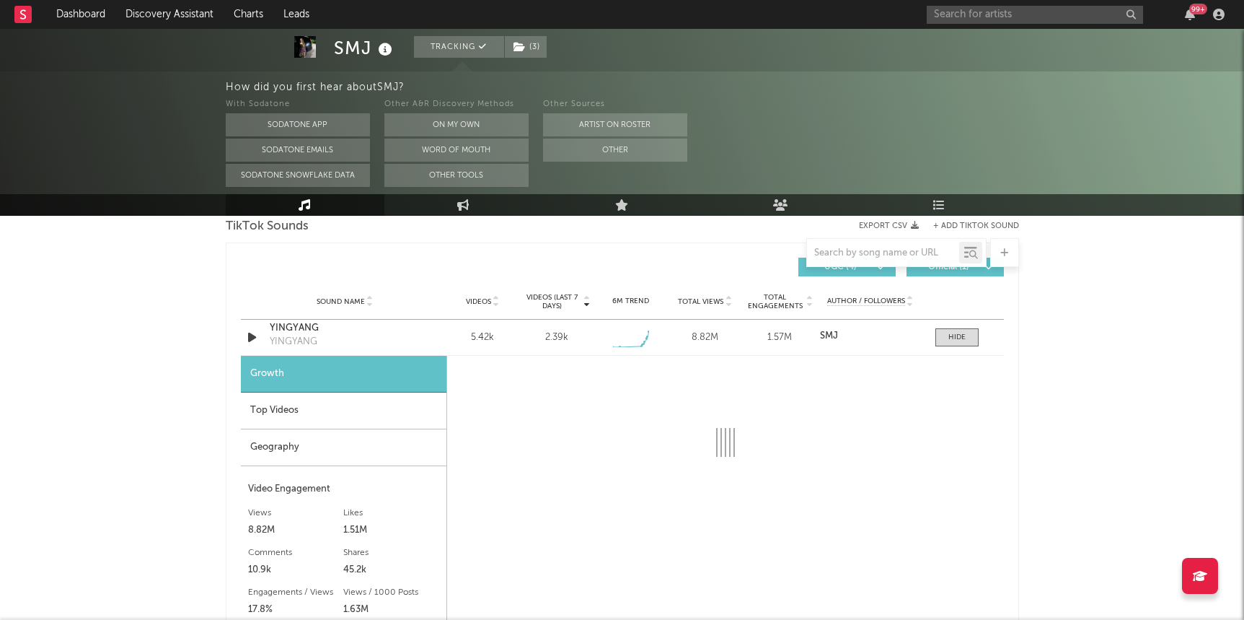
select select "1w"
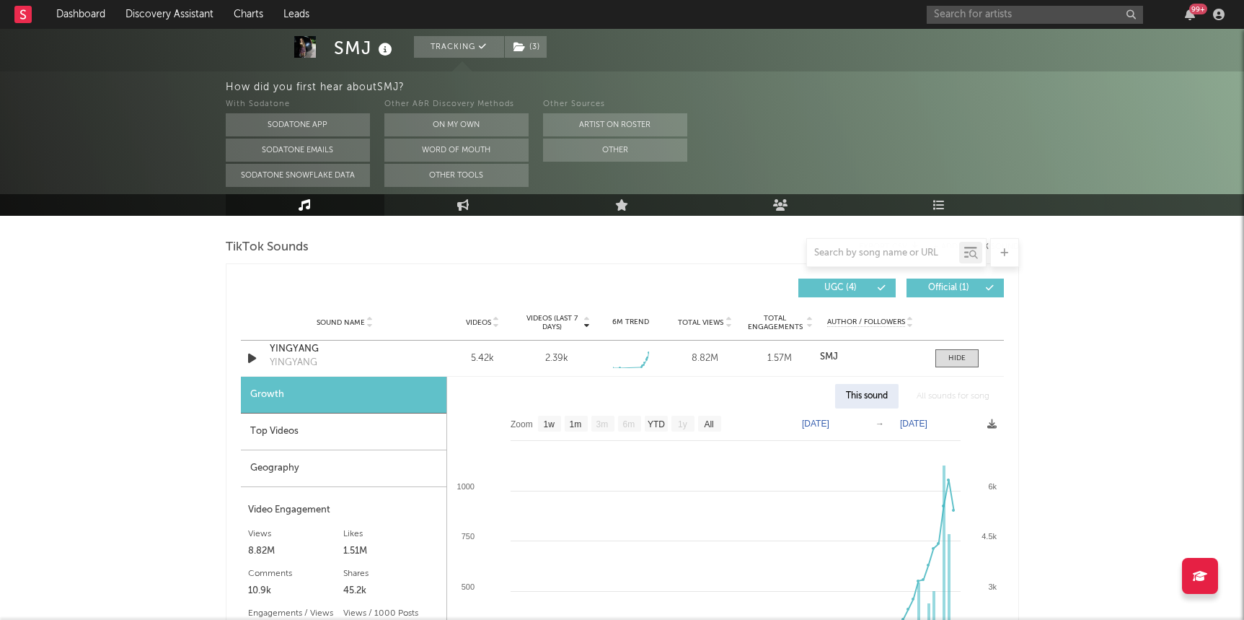
scroll to position [872, 0]
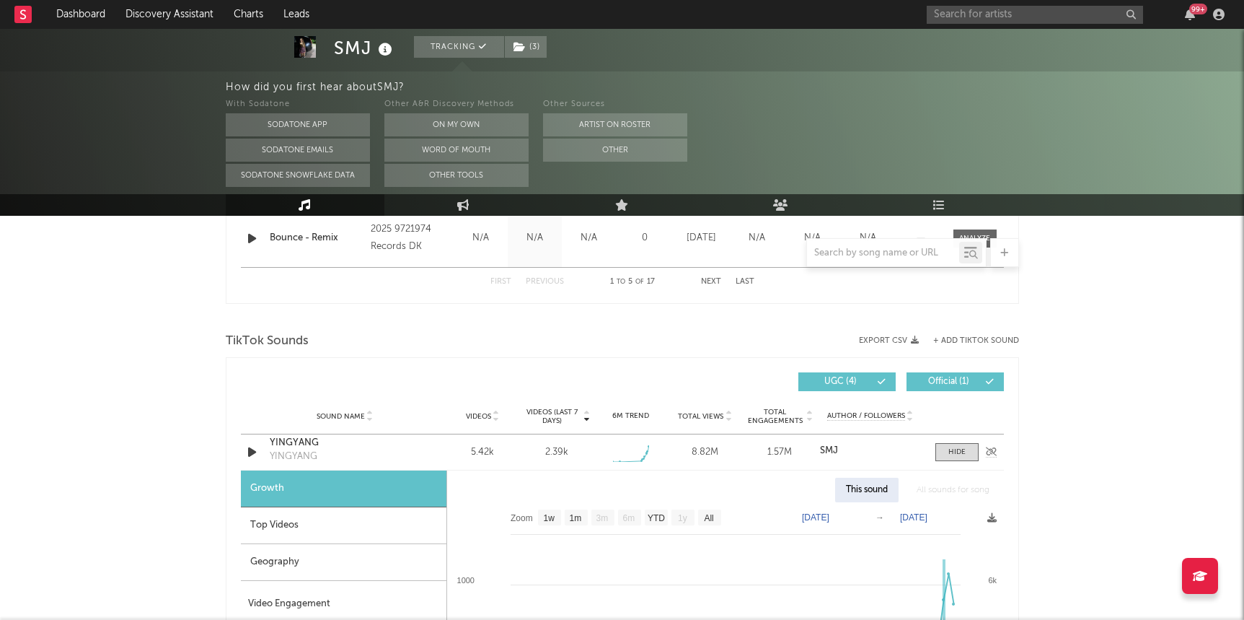
click at [796, 449] on strong "SMJ" at bounding box center [829, 450] width 18 height 9
click at [106, 19] on link "Dashboard" at bounding box center [80, 14] width 69 height 29
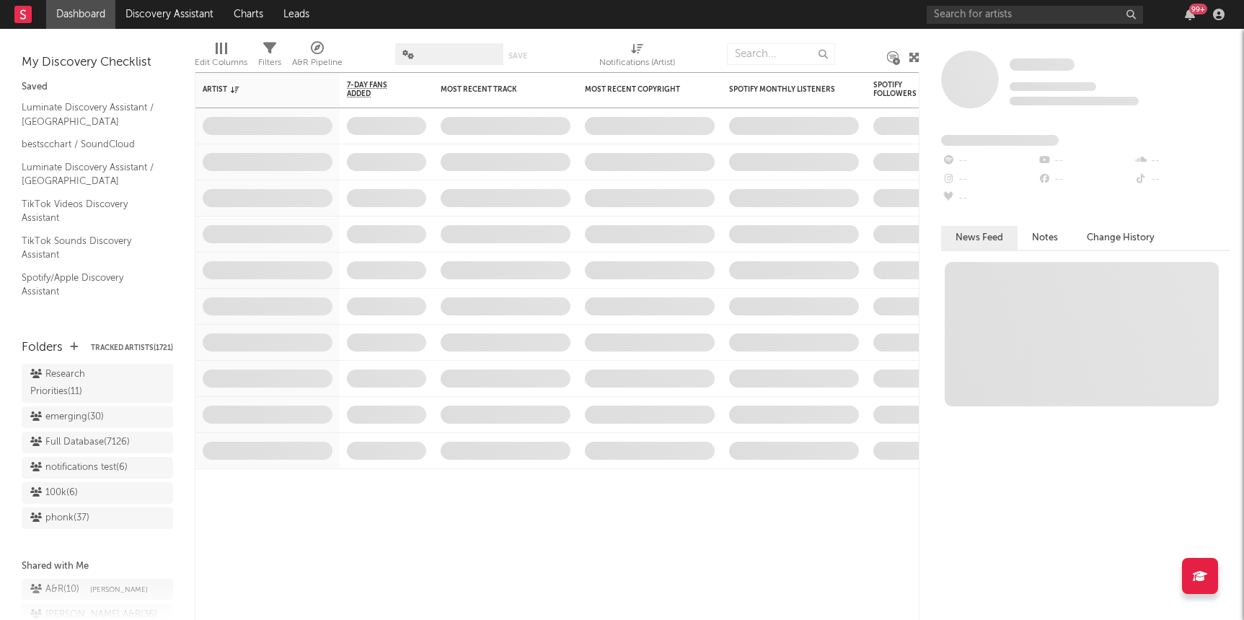
scroll to position [1214, 0]
click at [97, 400] on div "Research Priorities ( 11 )" at bounding box center [81, 407] width 102 height 35
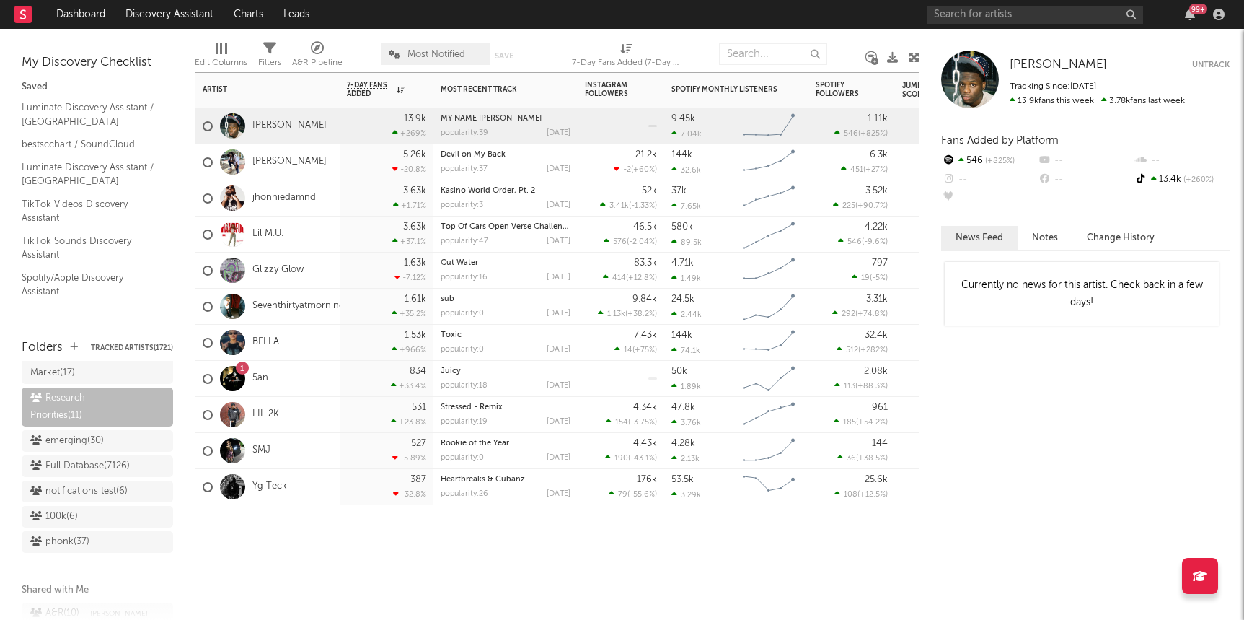
click at [250, 163] on div at bounding box center [233, 161] width 40 height 25
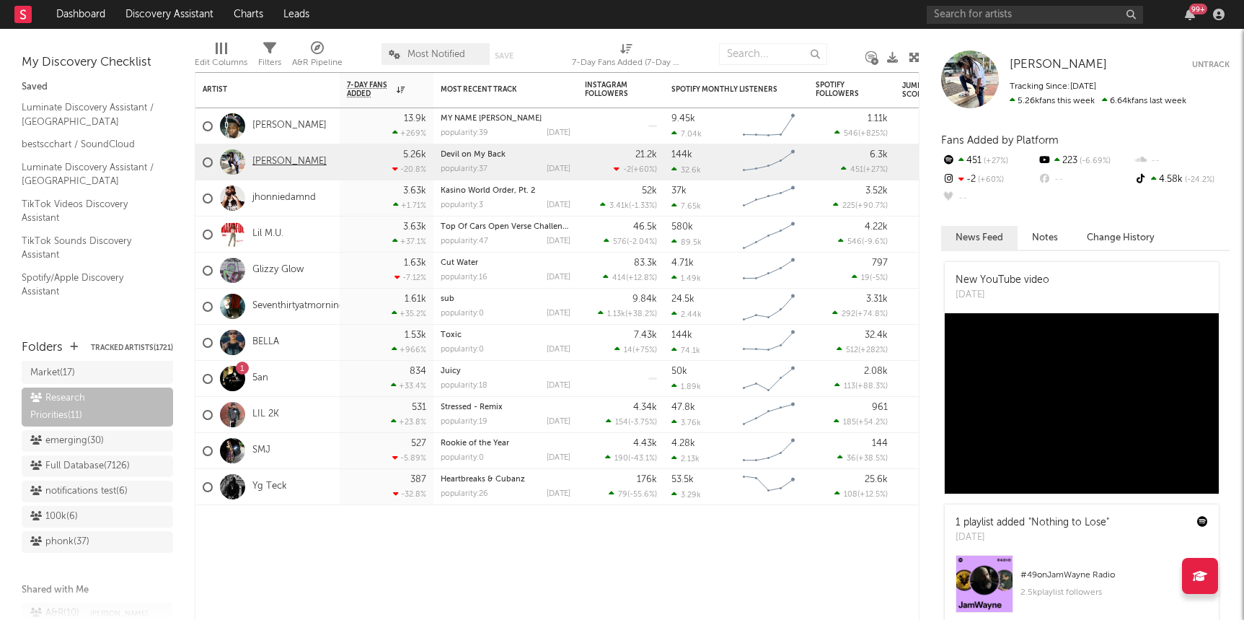
click at [276, 162] on link "[PERSON_NAME]" at bounding box center [289, 162] width 74 height 12
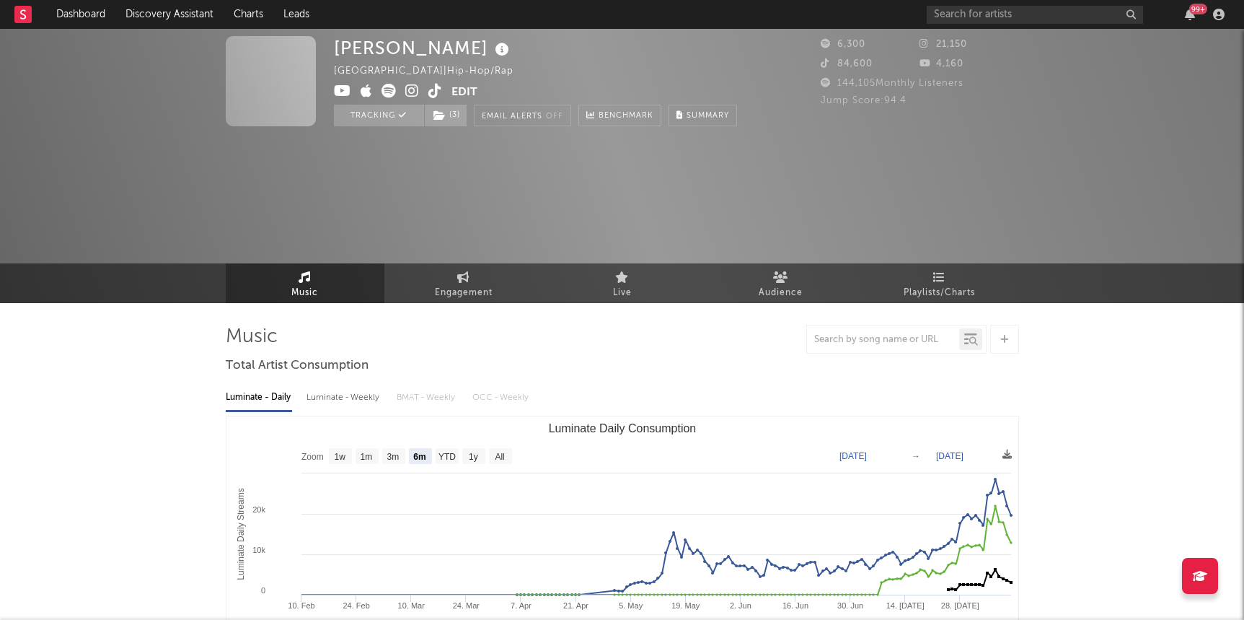
select select "6m"
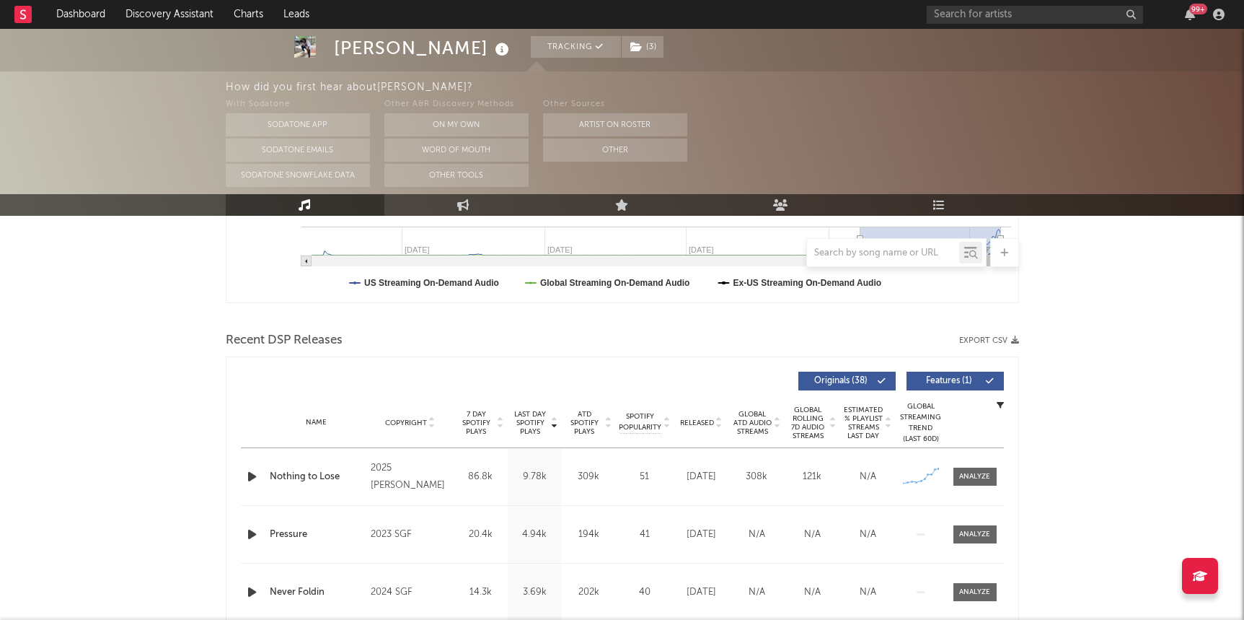
scroll to position [421, 0]
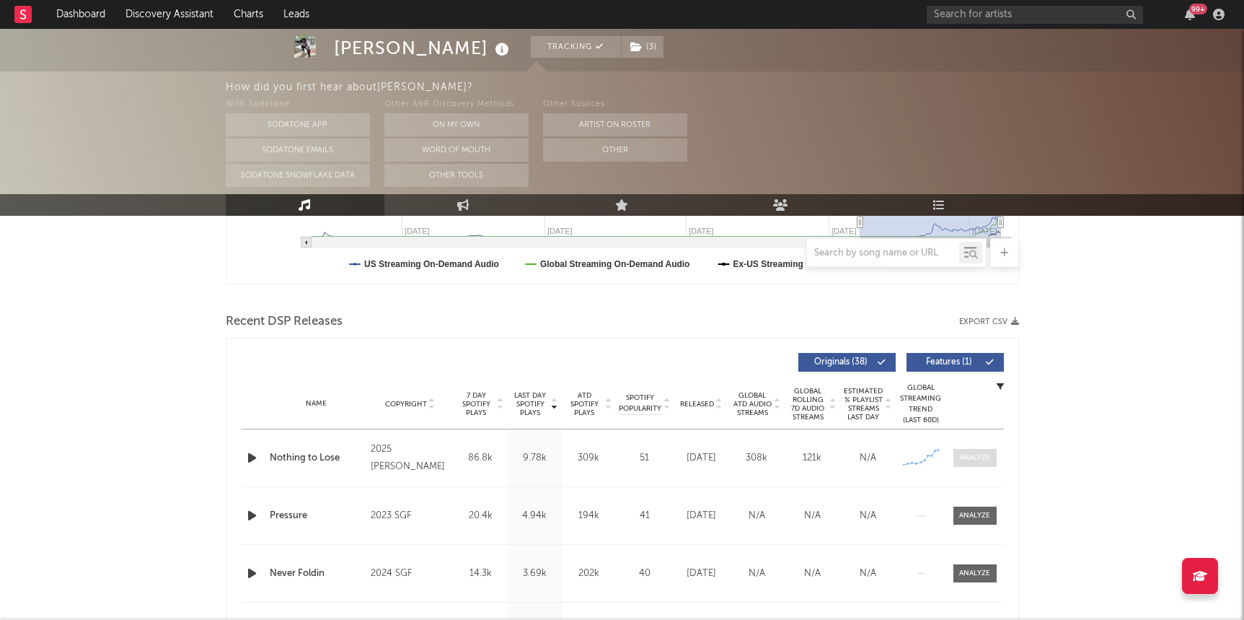
click at [796, 452] on span at bounding box center [975, 458] width 43 height 18
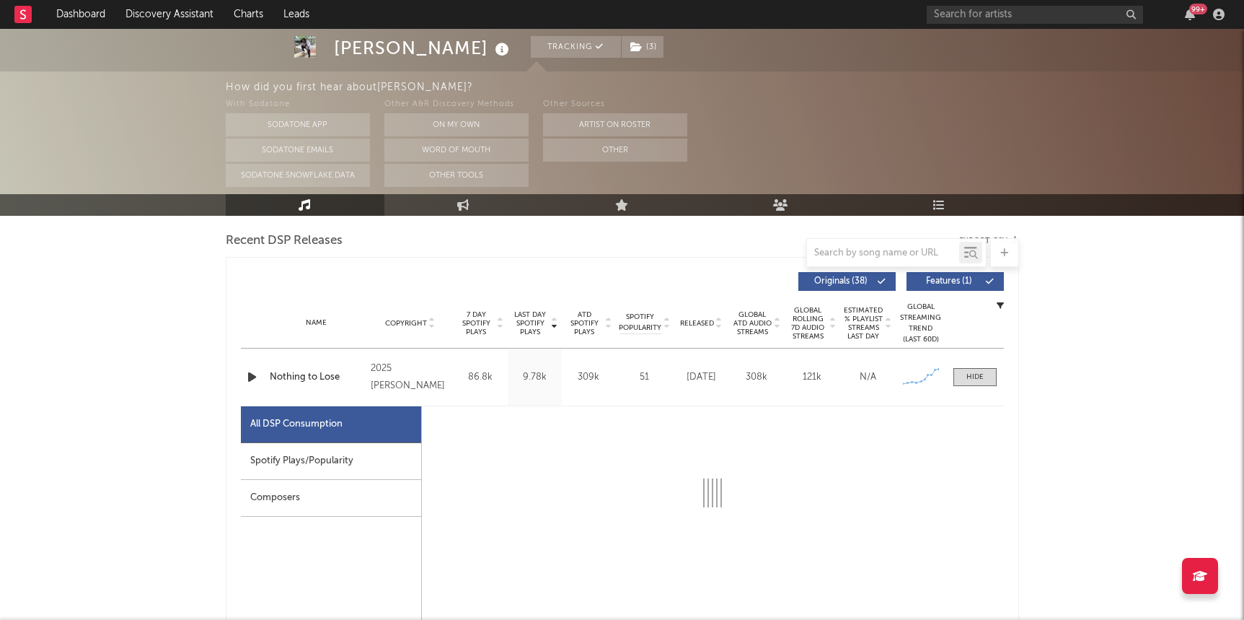
select select "1w"
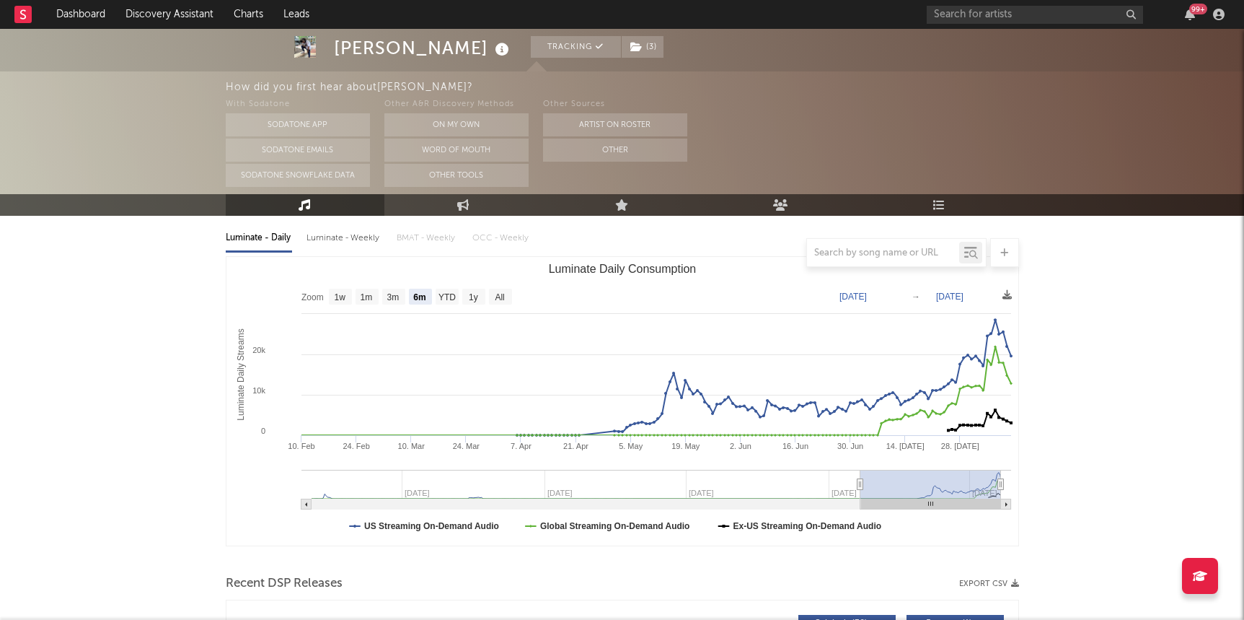
scroll to position [0, 0]
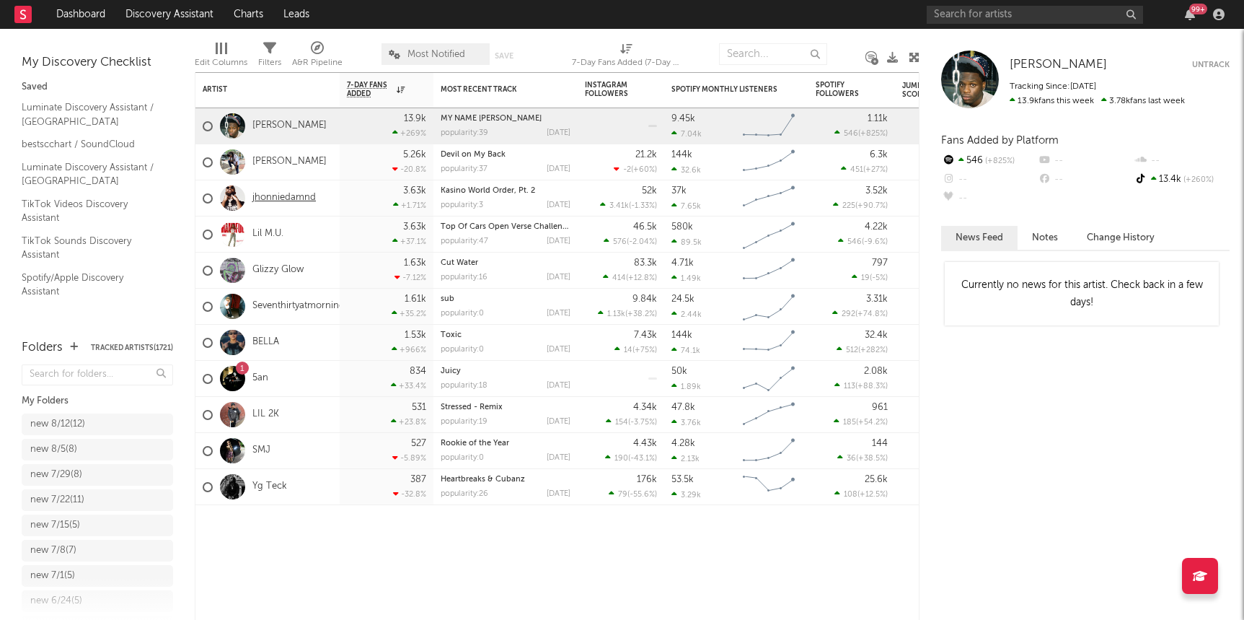
click at [281, 192] on link "jhonniedamnd" at bounding box center [283, 198] width 63 height 12
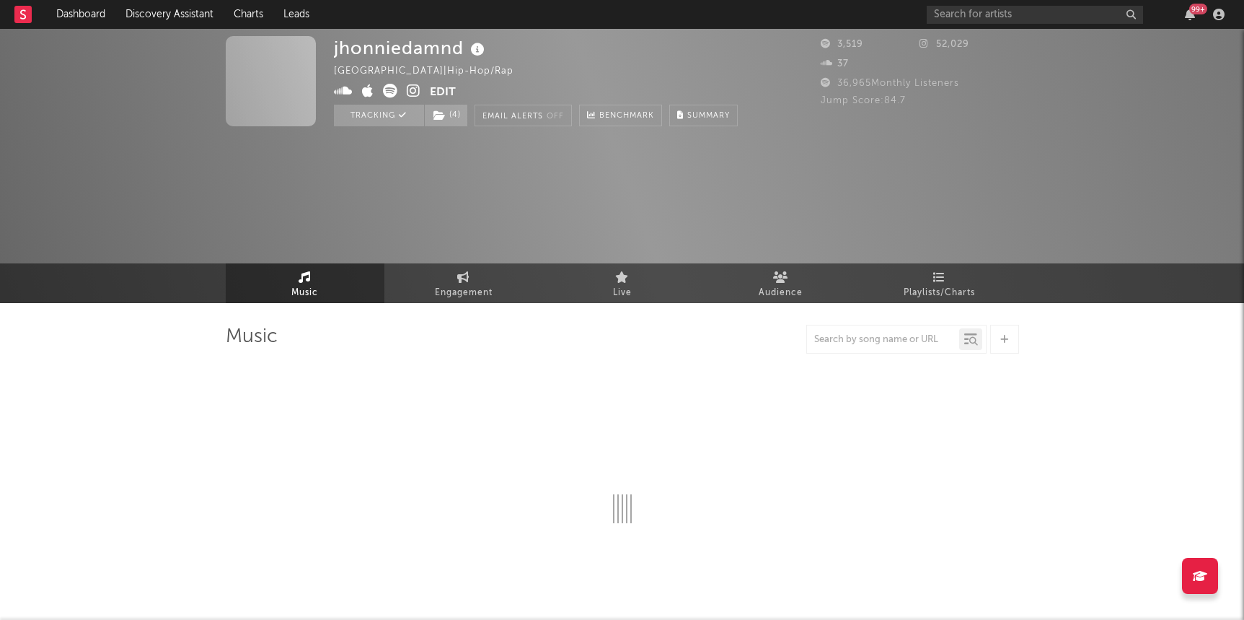
select select "6m"
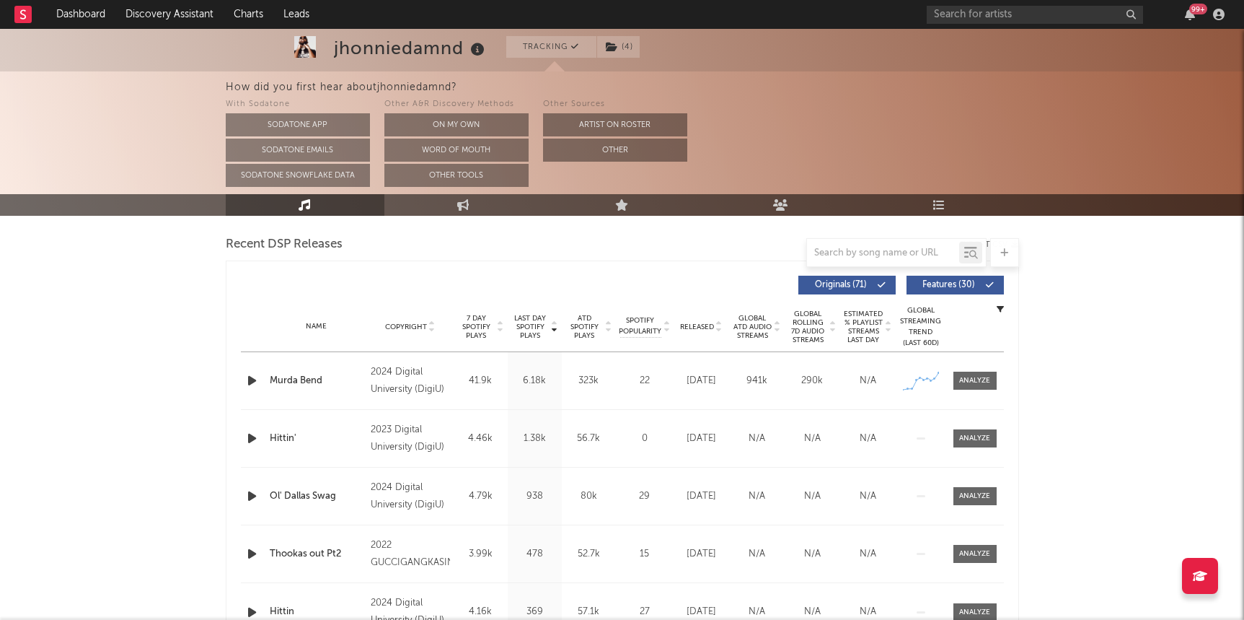
scroll to position [494, 0]
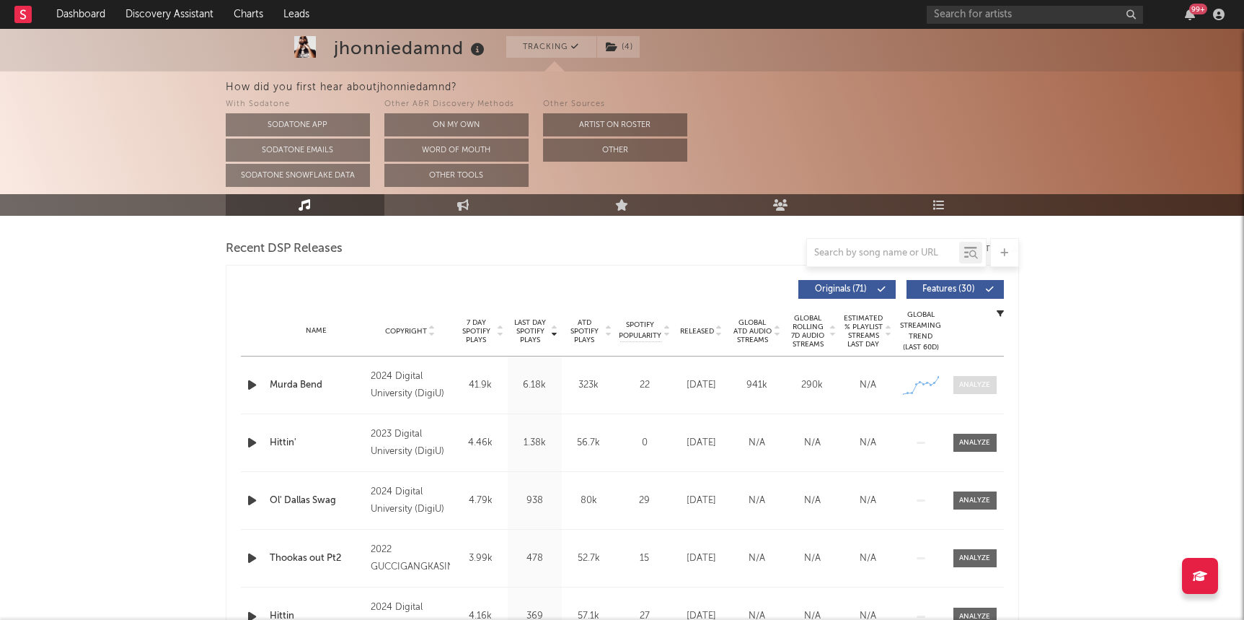
click at [796, 390] on span at bounding box center [975, 385] width 43 height 18
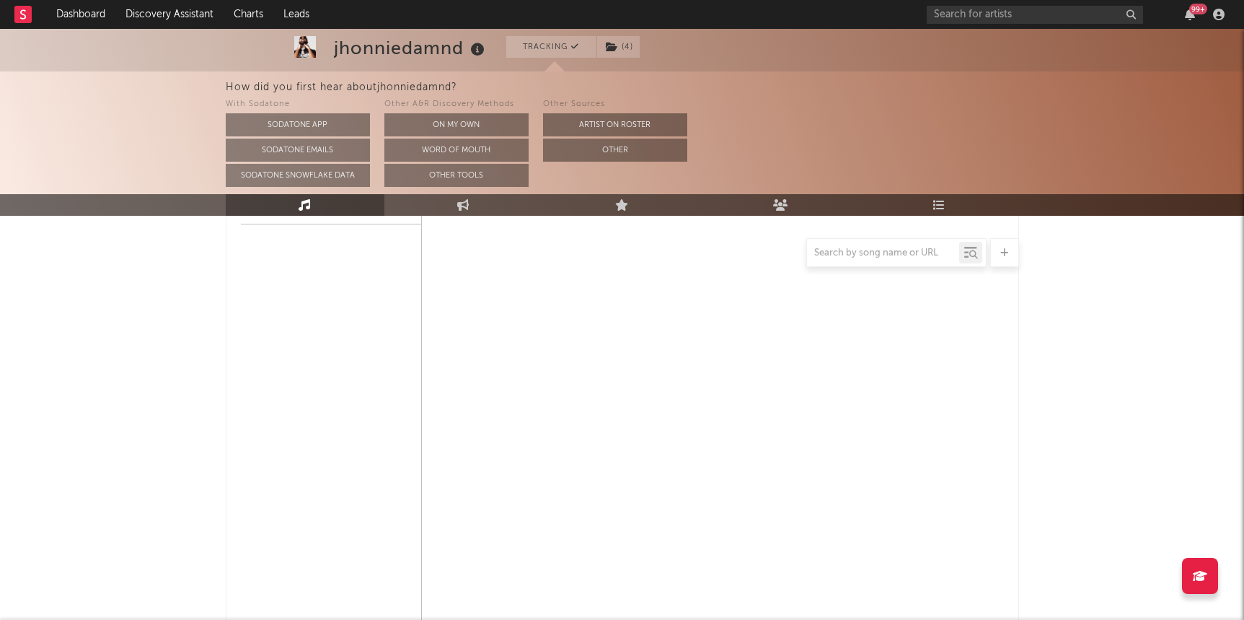
select select "6m"
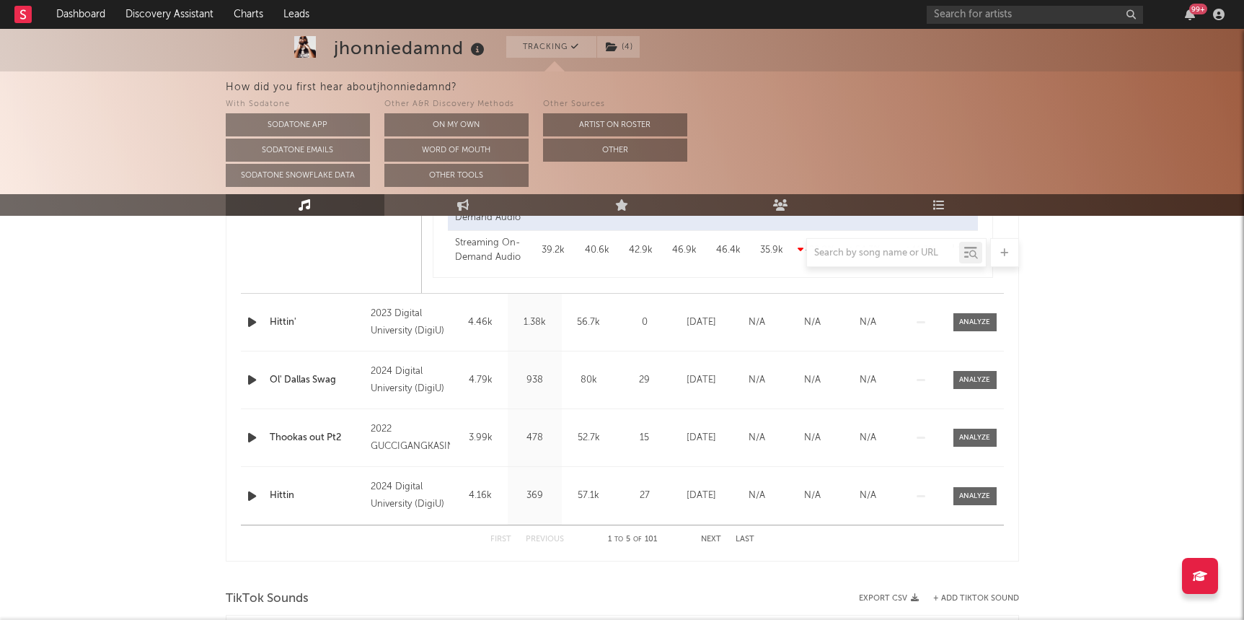
scroll to position [1286, 0]
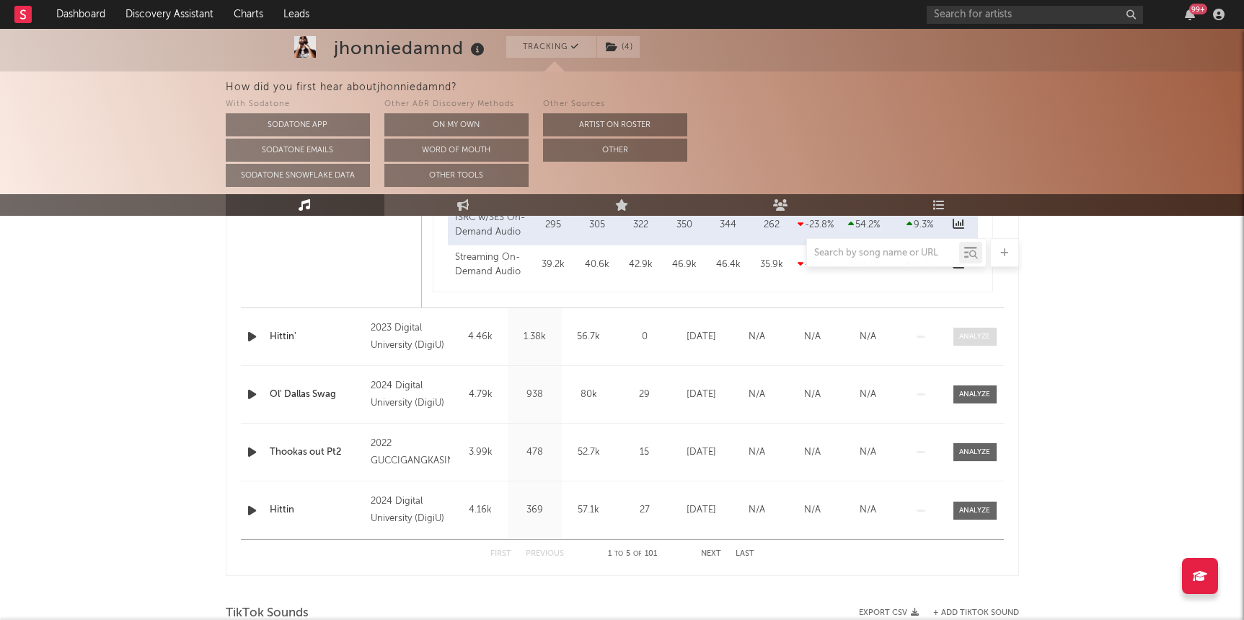
click at [796, 335] on div at bounding box center [974, 336] width 31 height 11
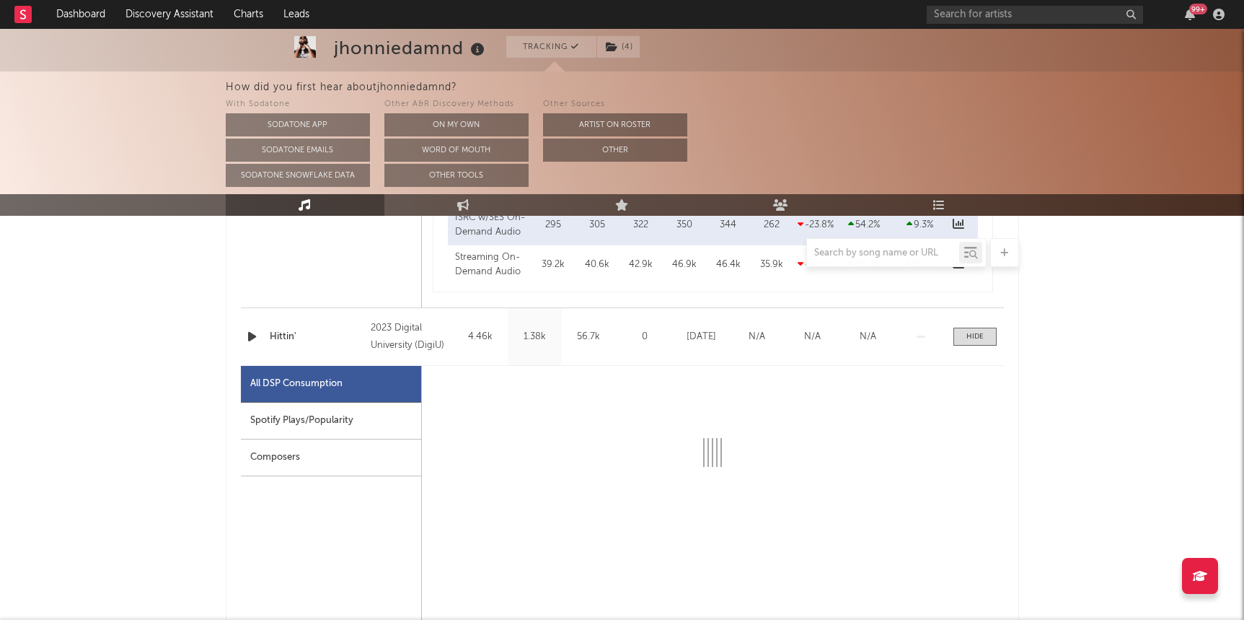
select select "6m"
select select "1w"
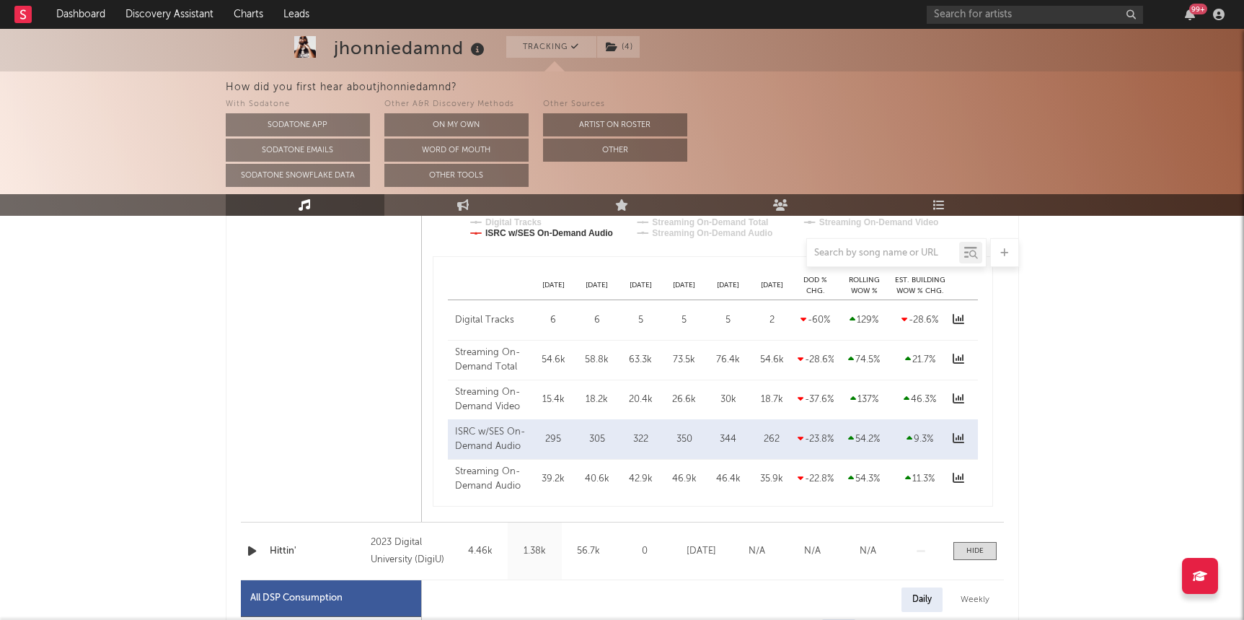
scroll to position [1046, 0]
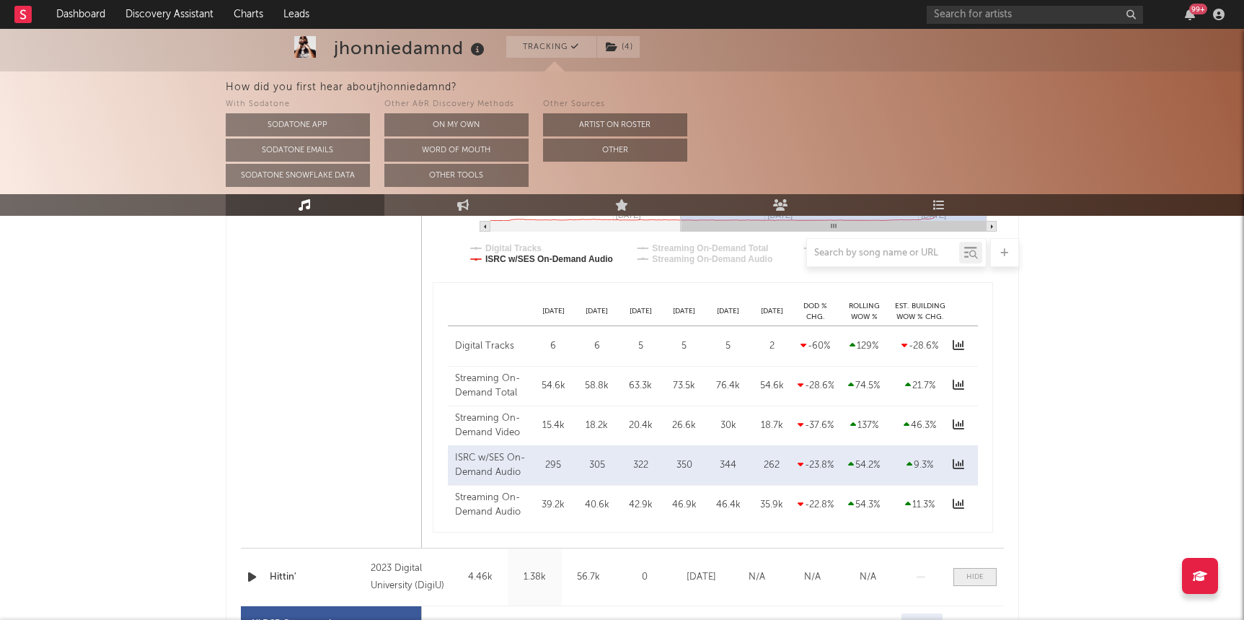
click at [796, 574] on div at bounding box center [975, 576] width 17 height 11
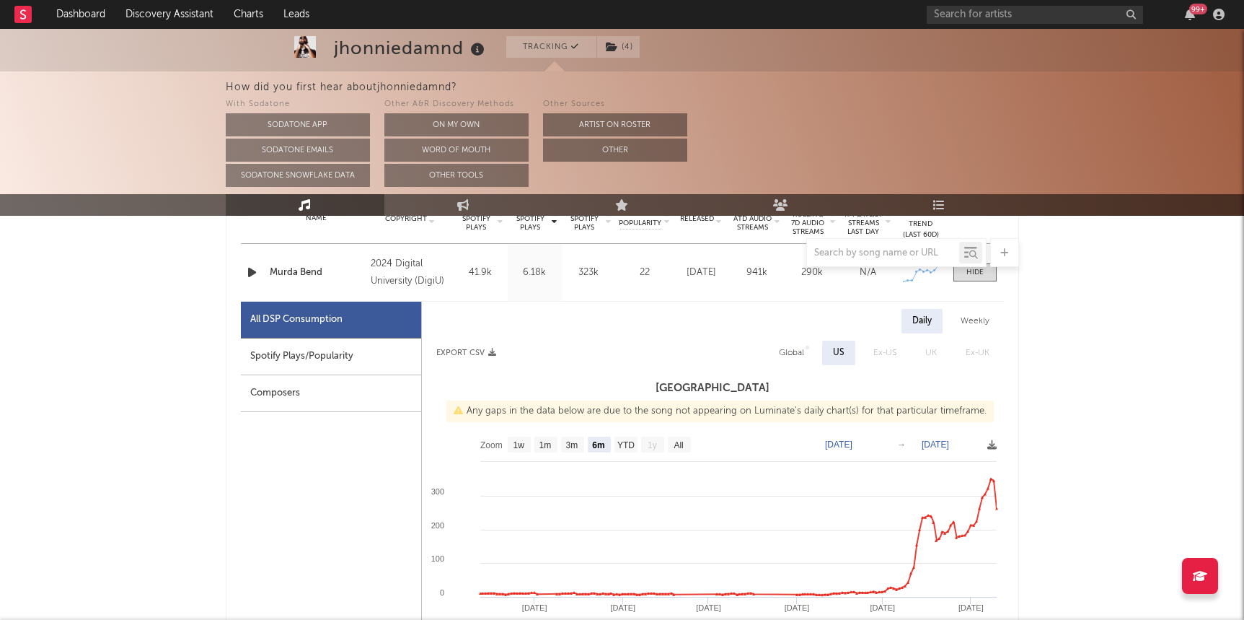
scroll to position [585, 0]
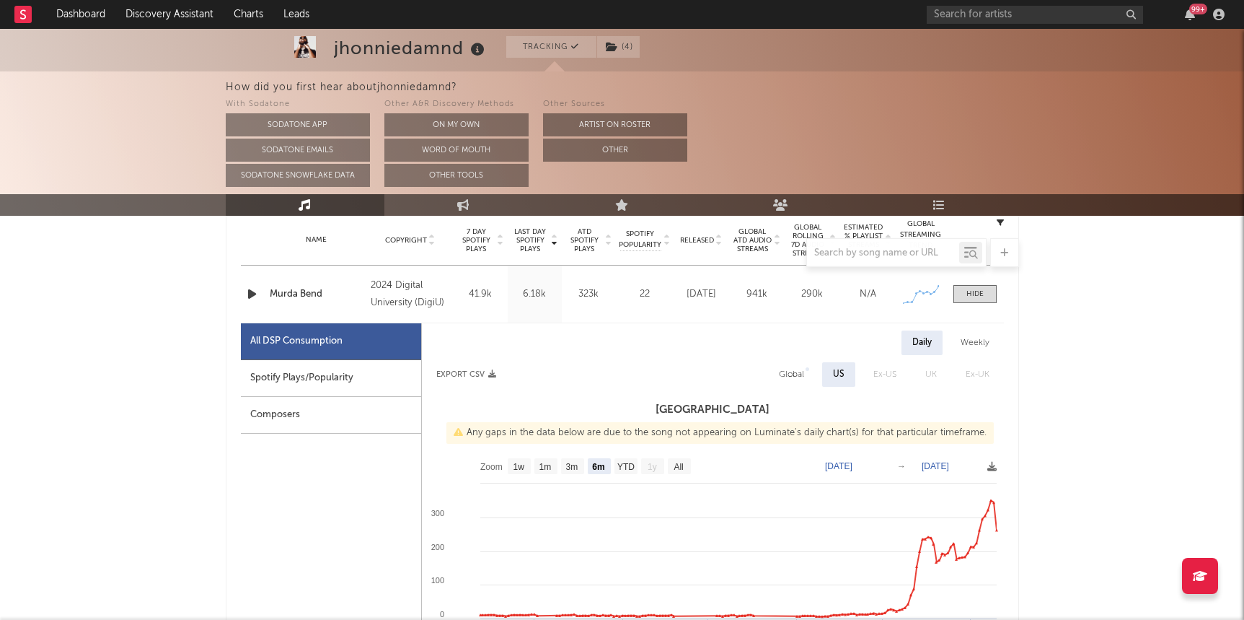
click at [247, 299] on icon "button" at bounding box center [252, 294] width 15 height 18
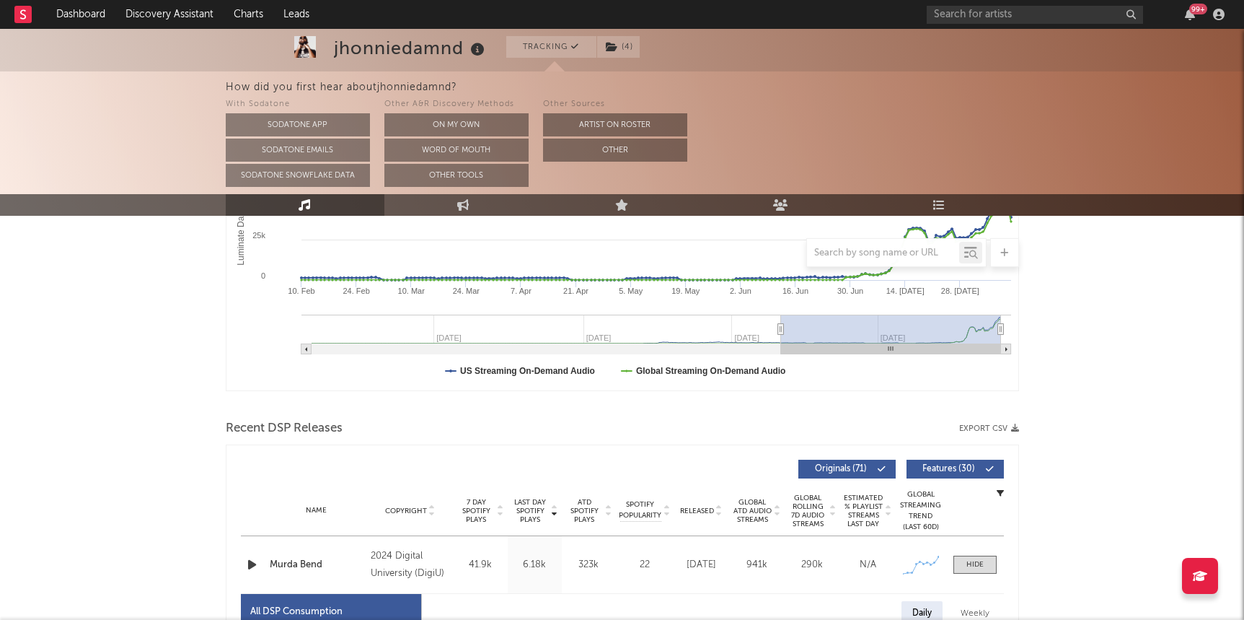
scroll to position [0, 0]
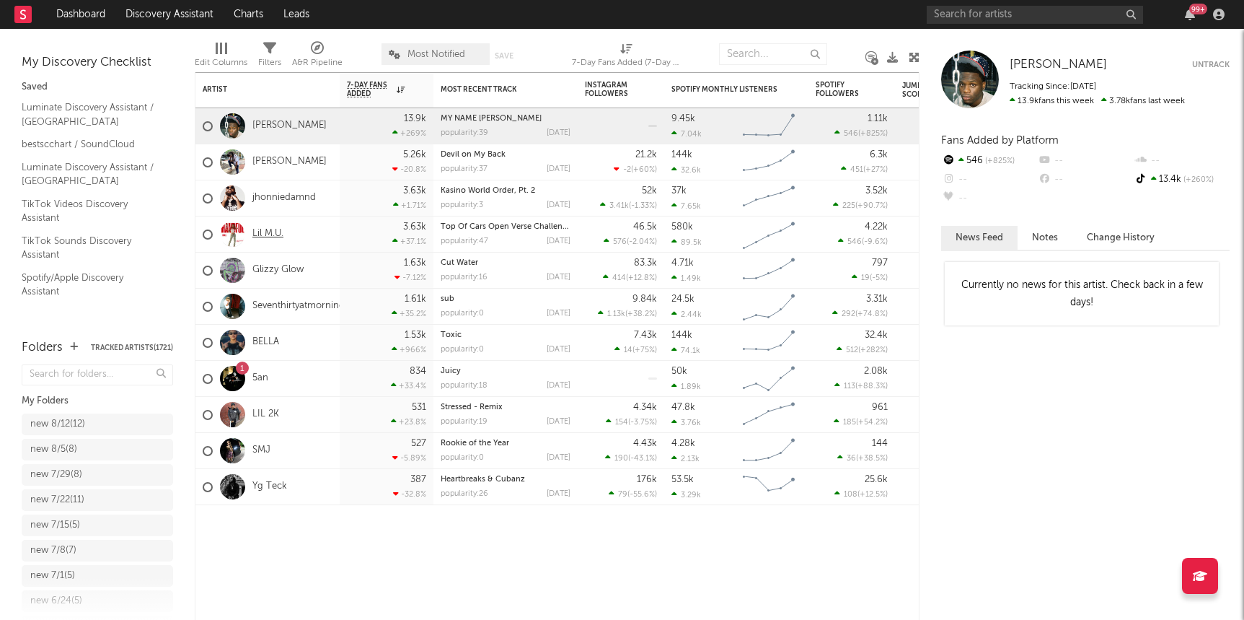
click at [263, 229] on link "Lil M.U." at bounding box center [267, 234] width 31 height 12
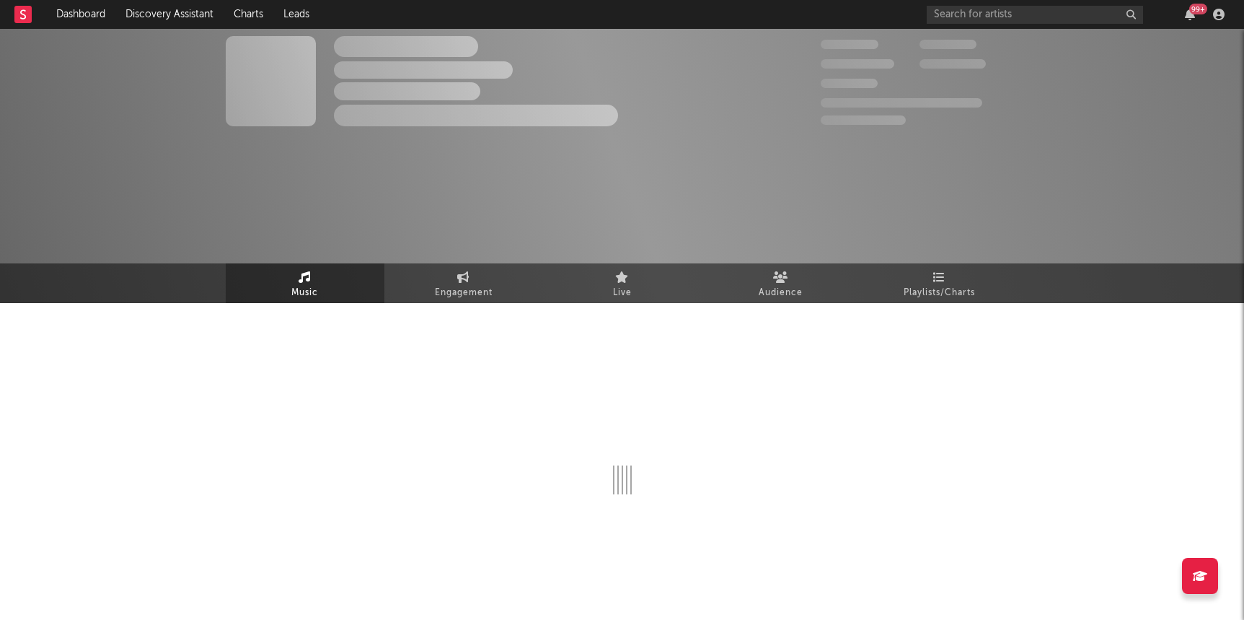
select select "1w"
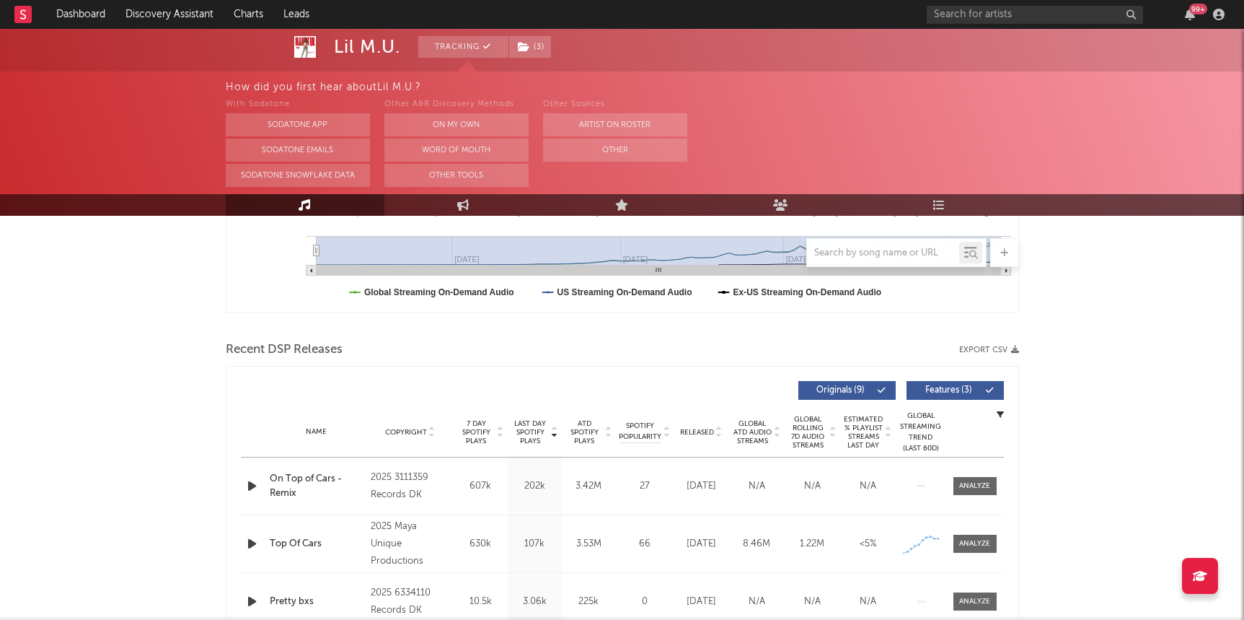
scroll to position [393, 0]
click at [796, 536] on span at bounding box center [975, 544] width 43 height 18
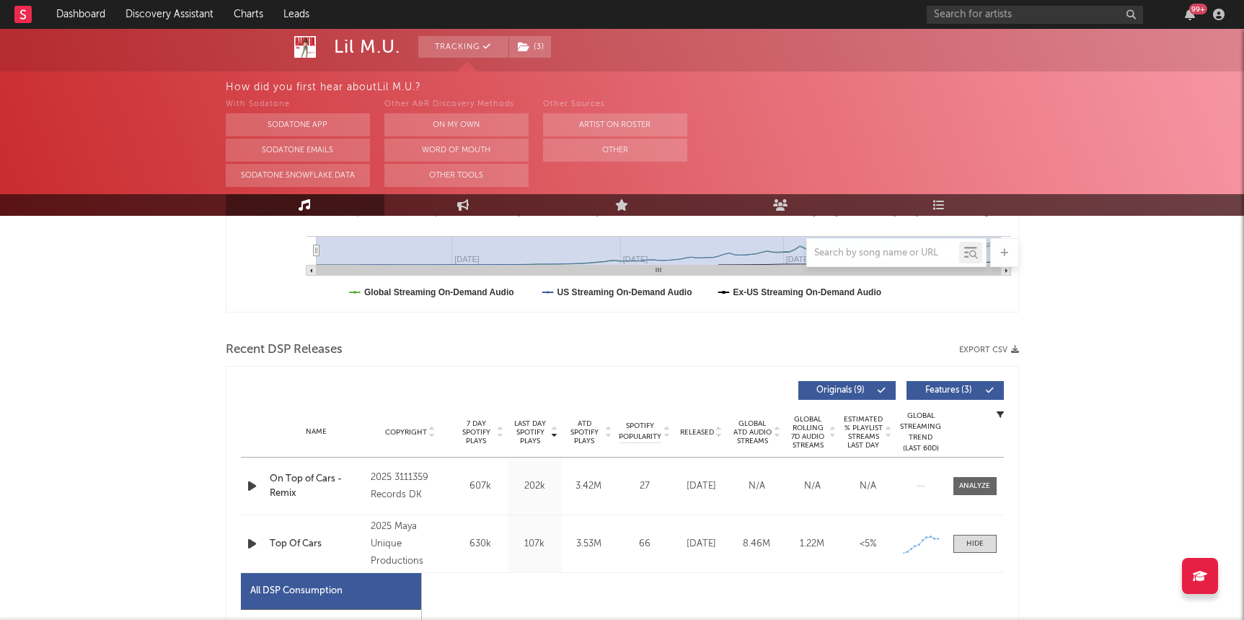
select select "1w"
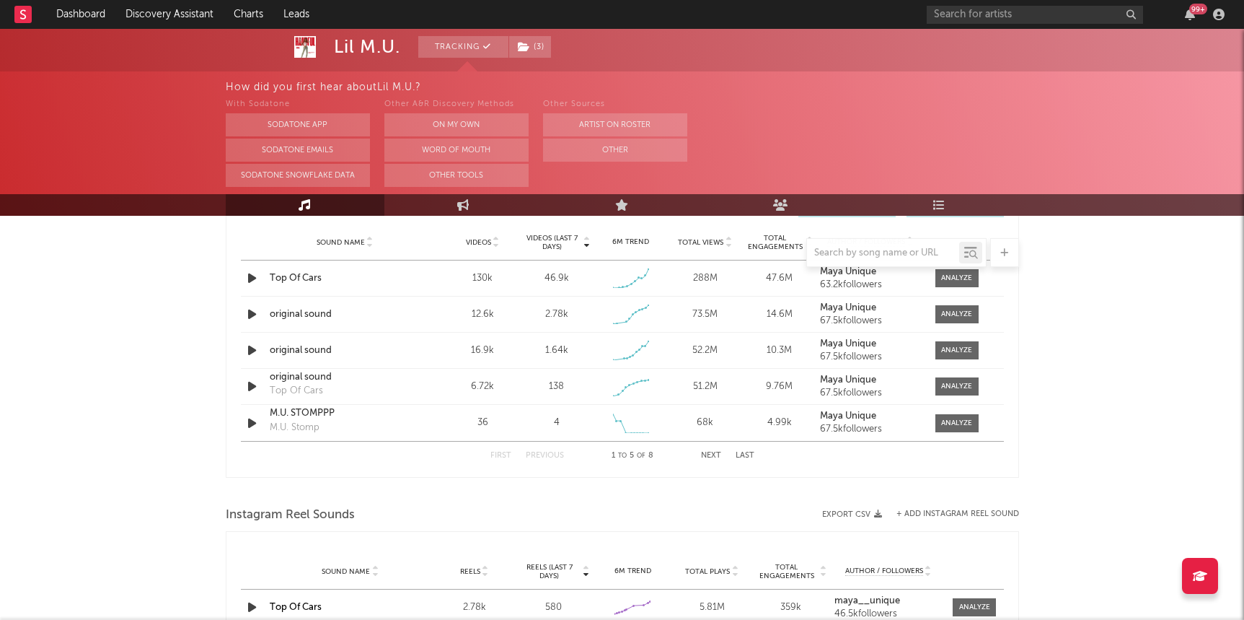
scroll to position [1718, 0]
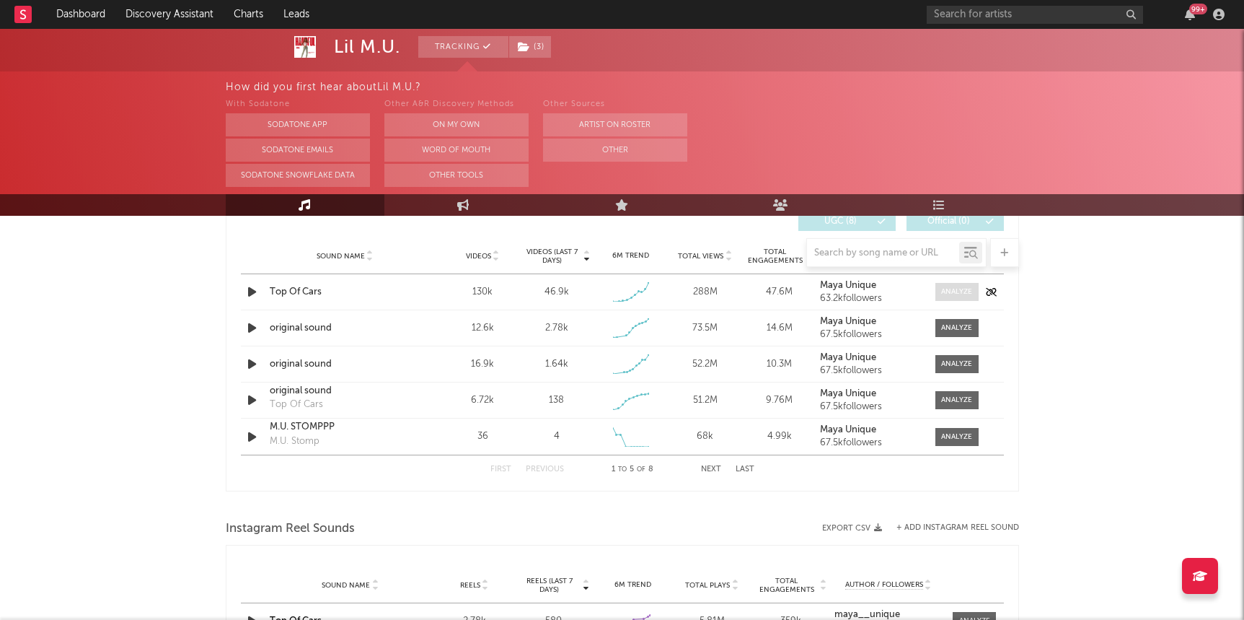
click at [796, 286] on div at bounding box center [956, 291] width 31 height 11
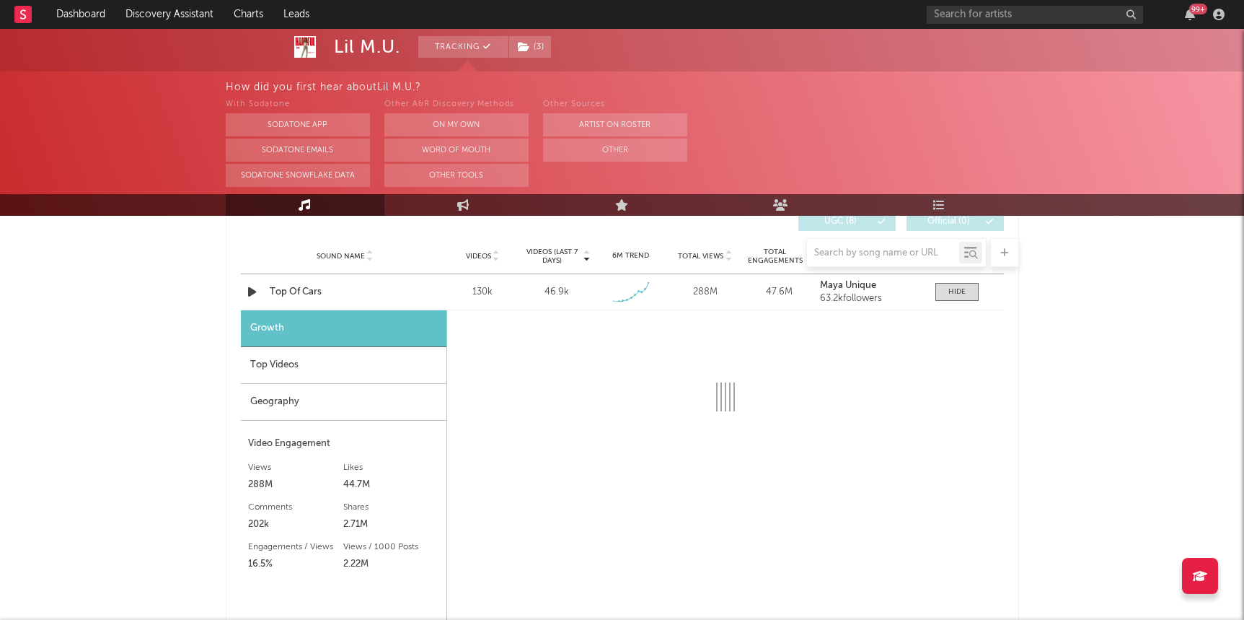
select select "1w"
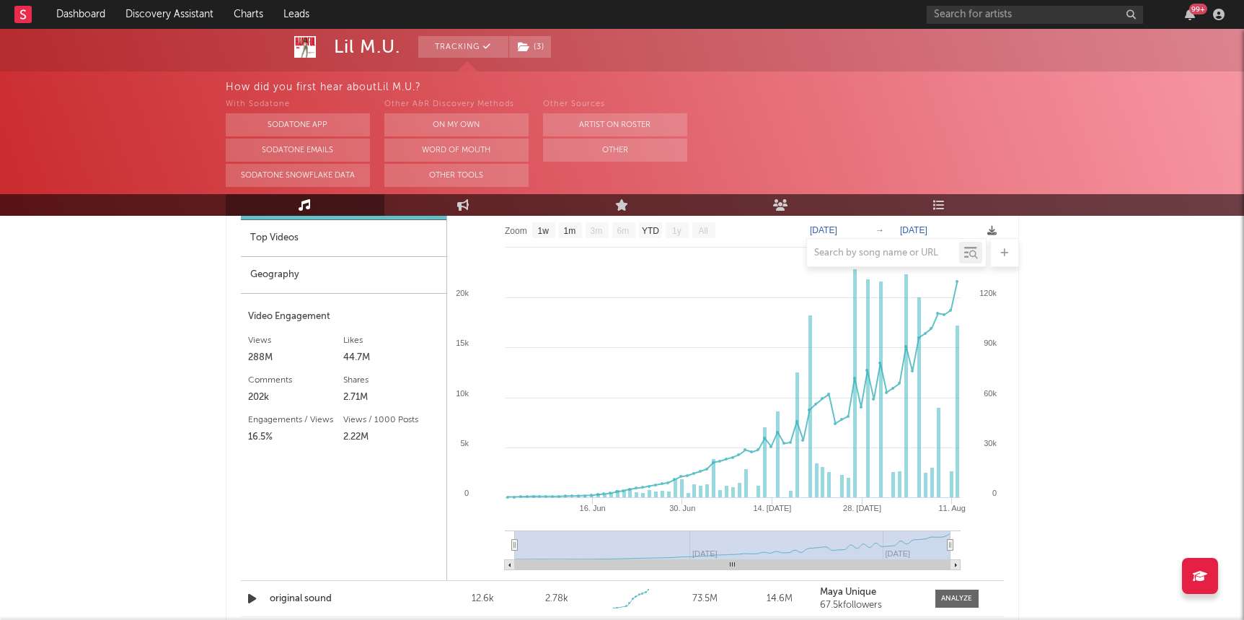
click at [707, 326] on rect at bounding box center [725, 397] width 557 height 365
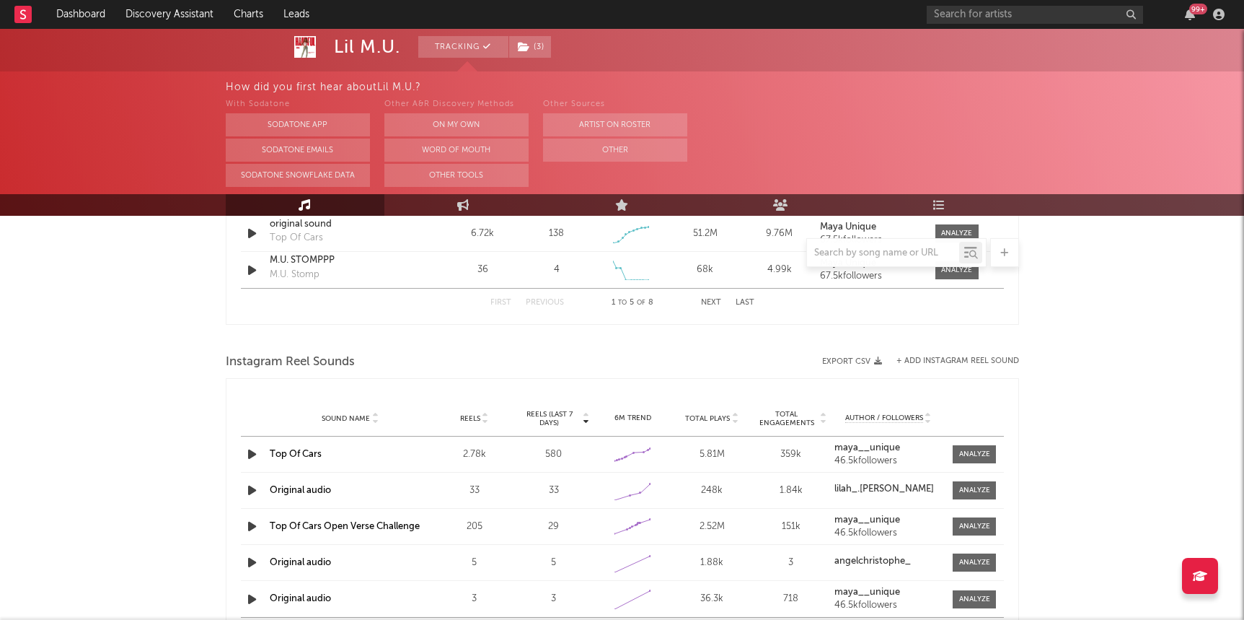
scroll to position [2384, 0]
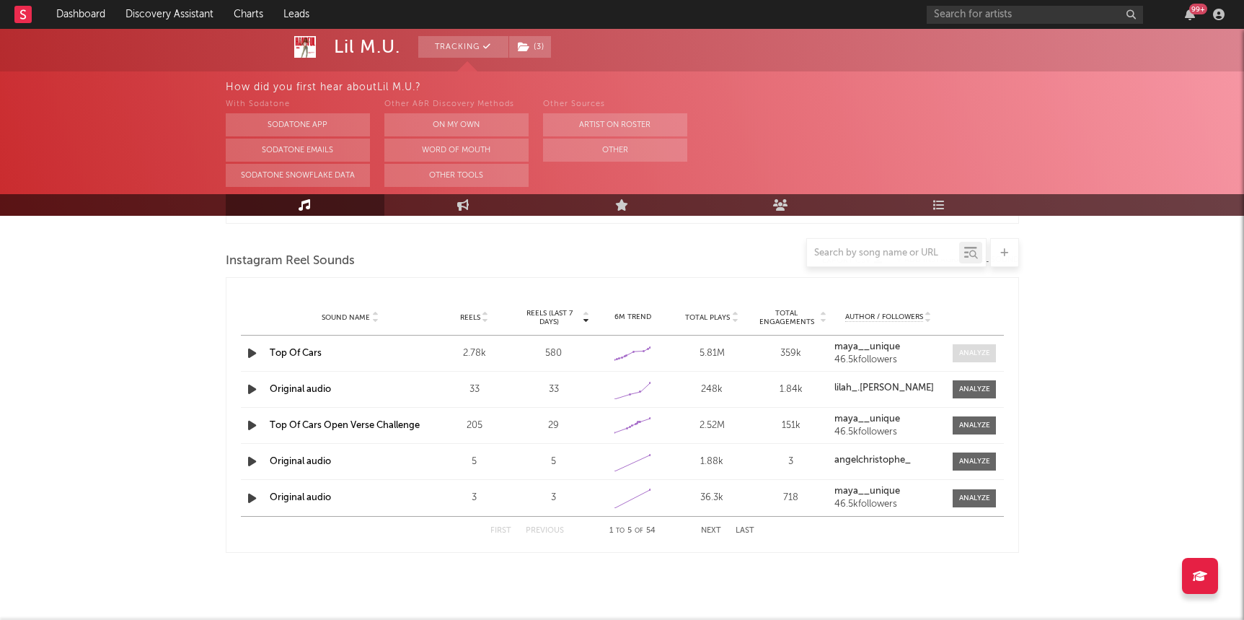
click at [796, 352] on div at bounding box center [974, 353] width 31 height 11
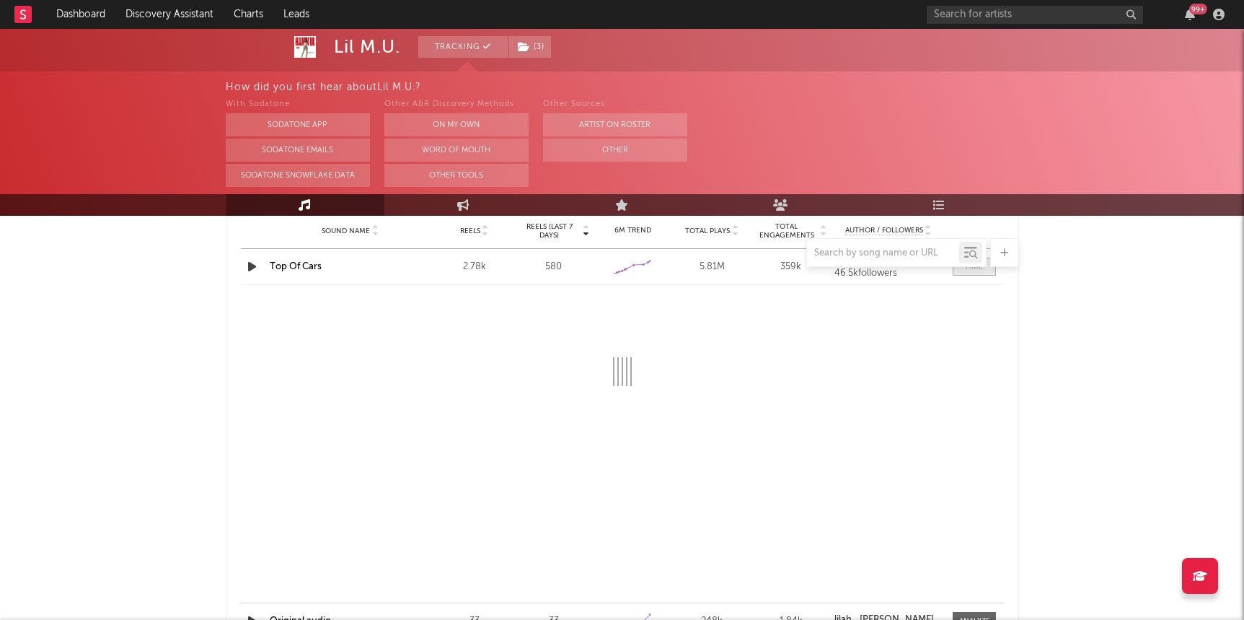
select select "1w"
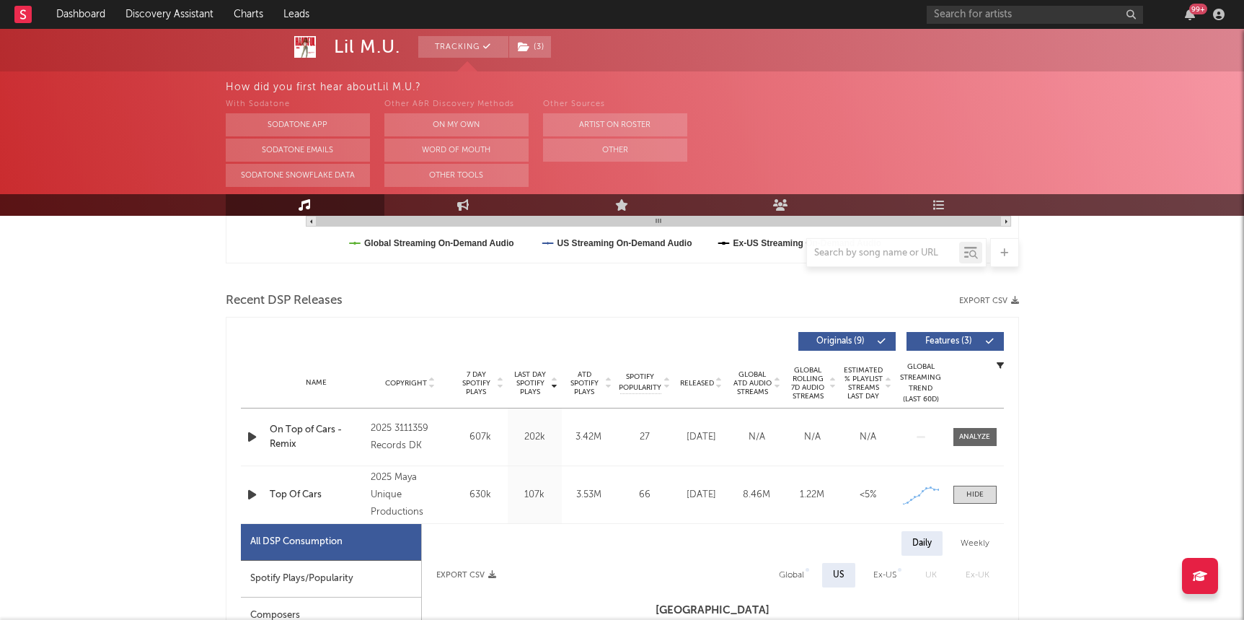
scroll to position [501, 0]
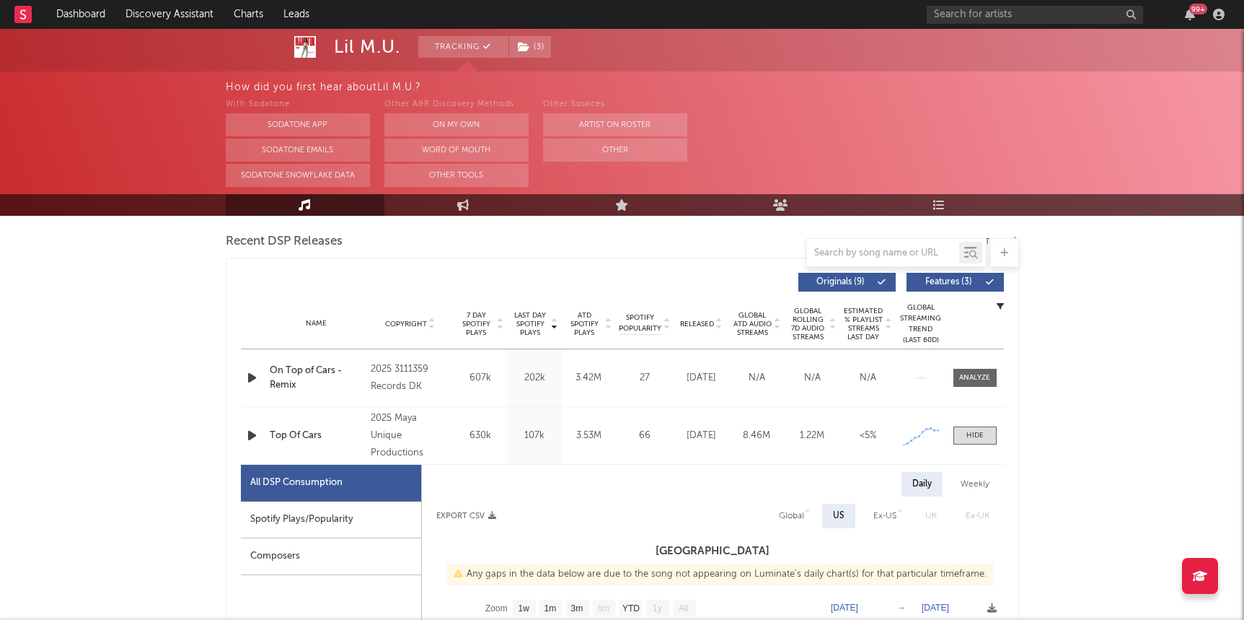
click at [703, 320] on span "Released" at bounding box center [697, 324] width 34 height 9
select select "1w"
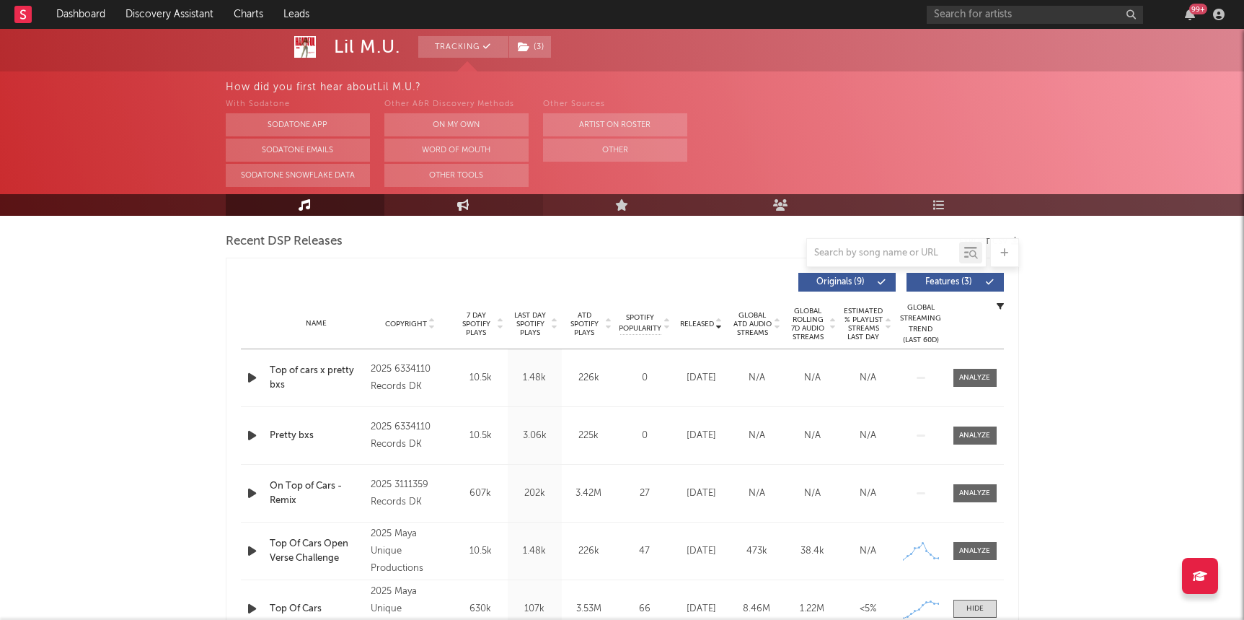
click at [442, 206] on link "Engagement" at bounding box center [464, 205] width 159 height 22
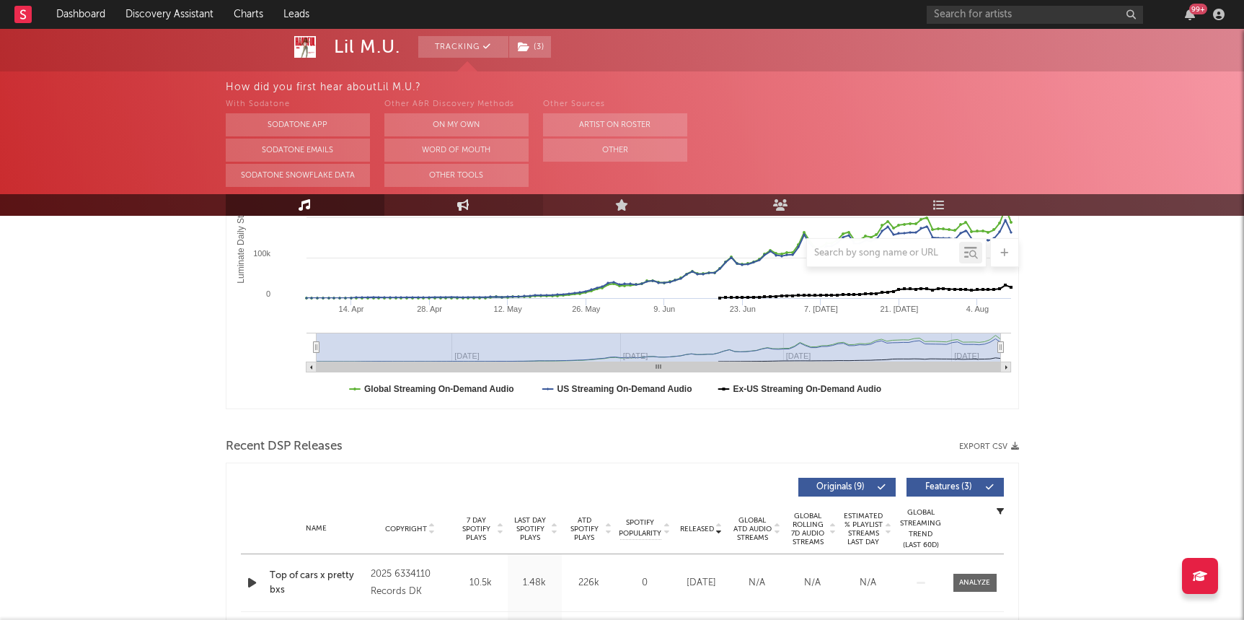
select select "1w"
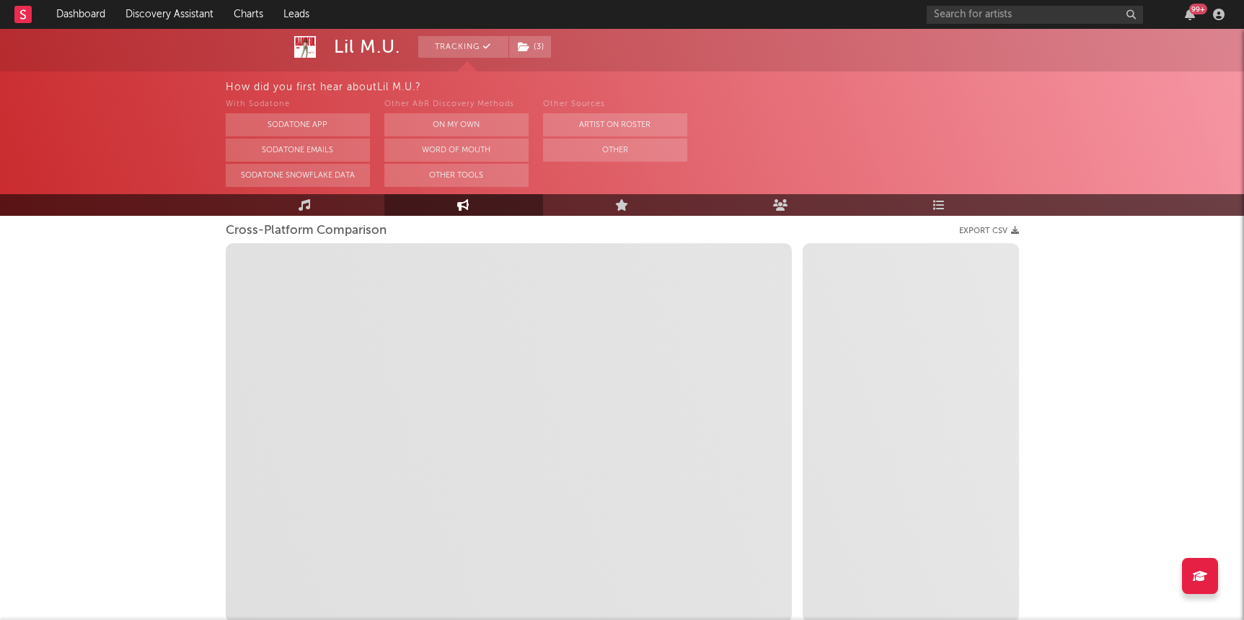
select select "1m"
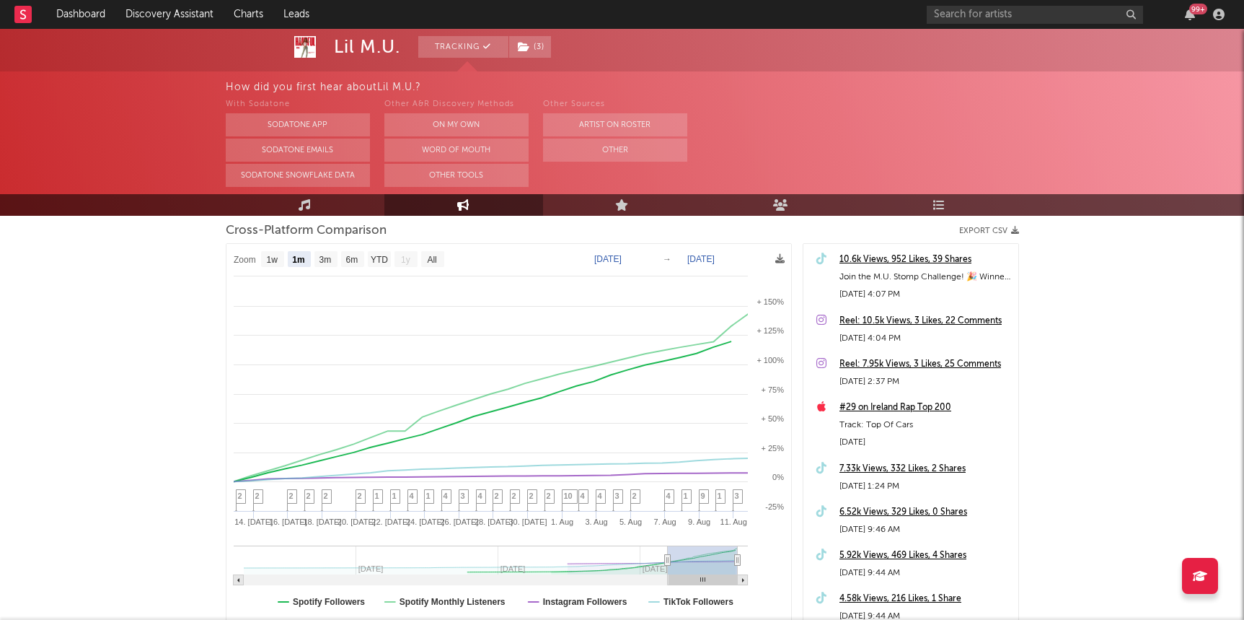
scroll to position [211, 0]
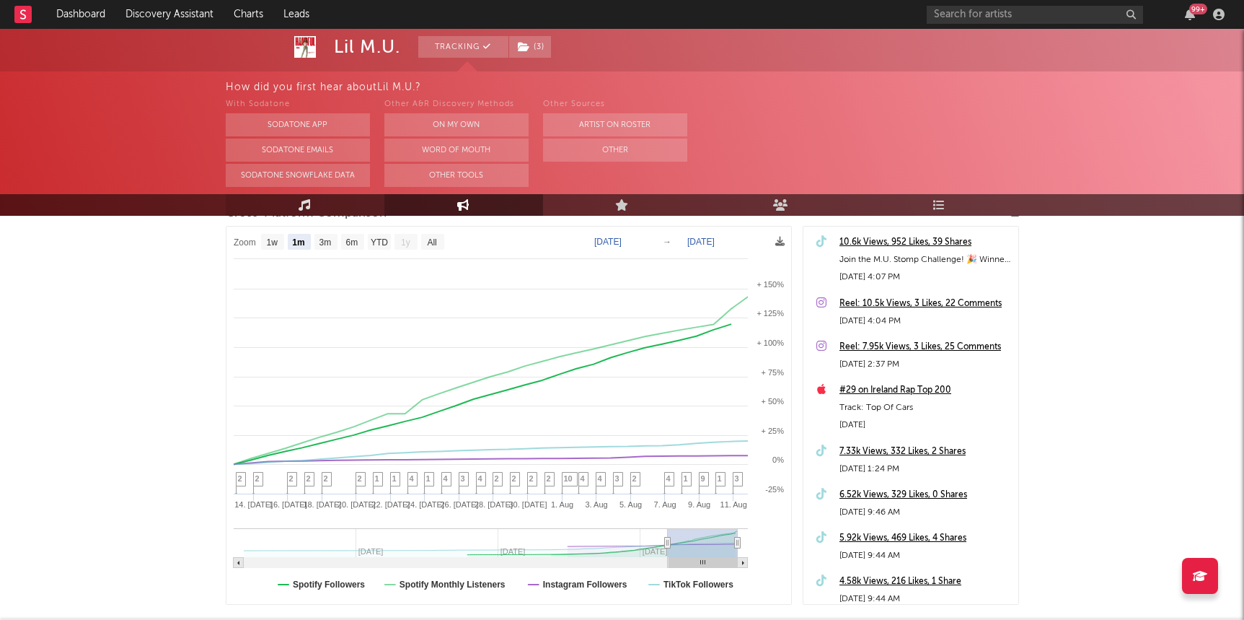
click at [276, 212] on link "Music" at bounding box center [305, 205] width 159 height 22
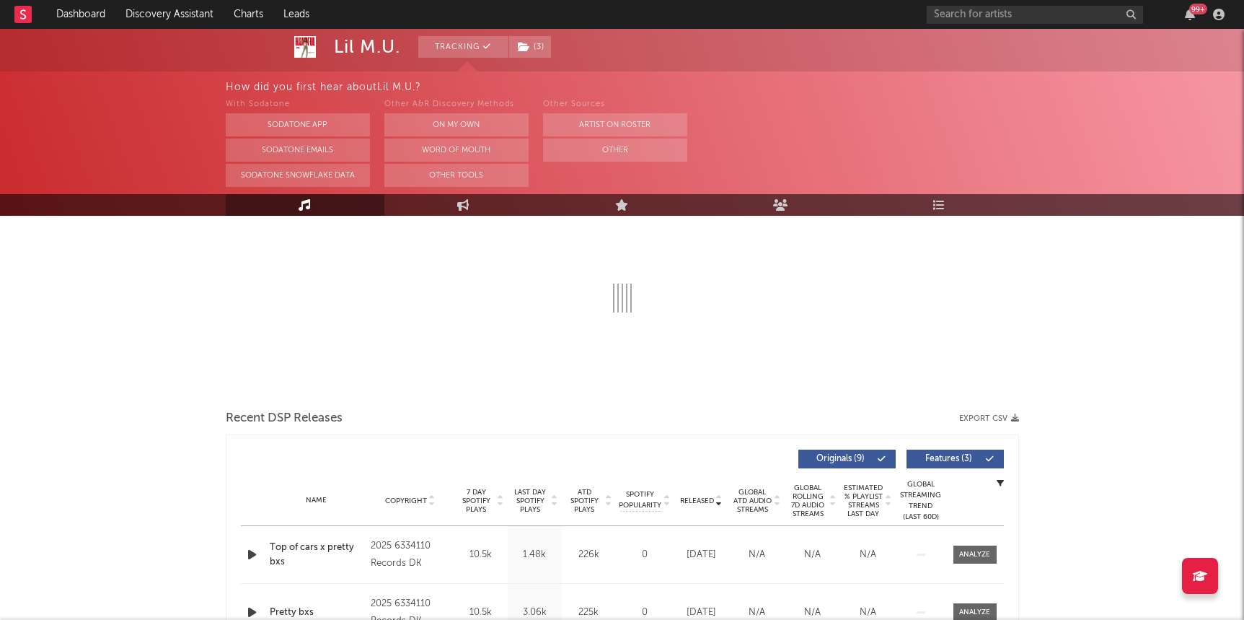
select select "1w"
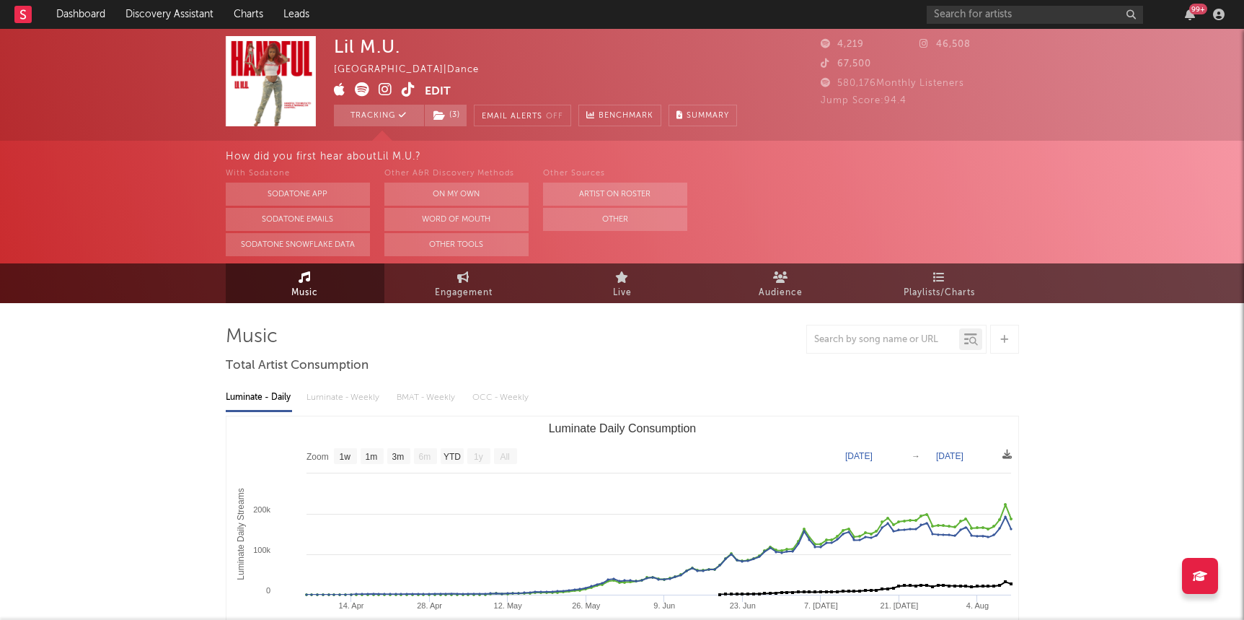
scroll to position [211, 0]
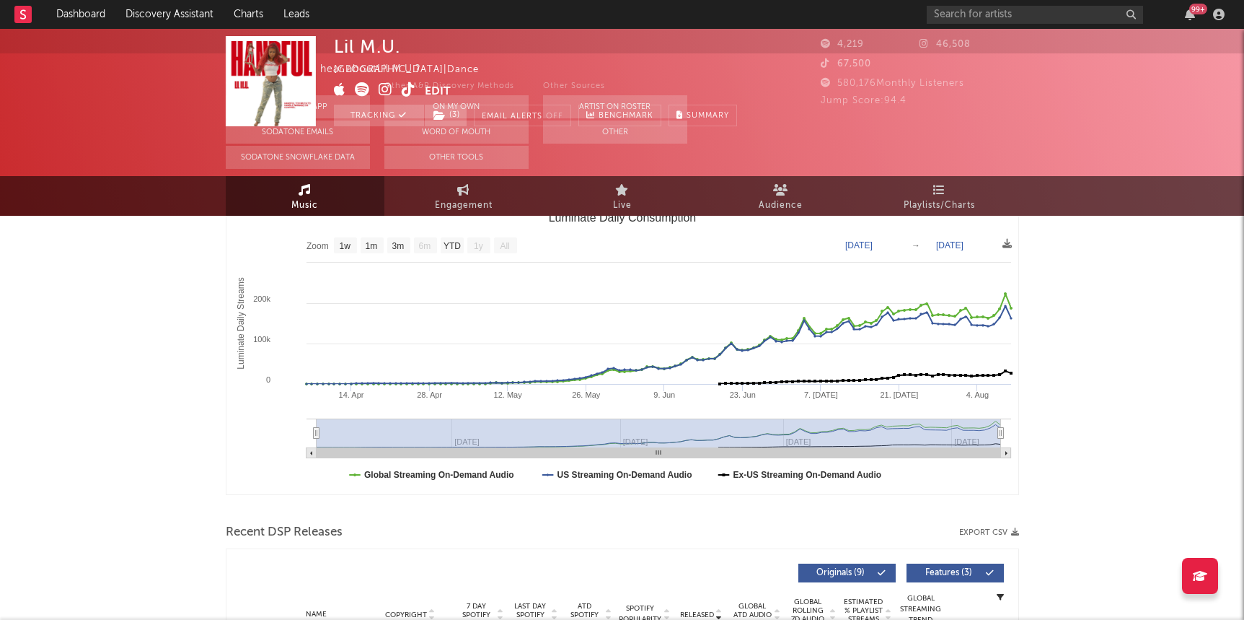
select select "1w"
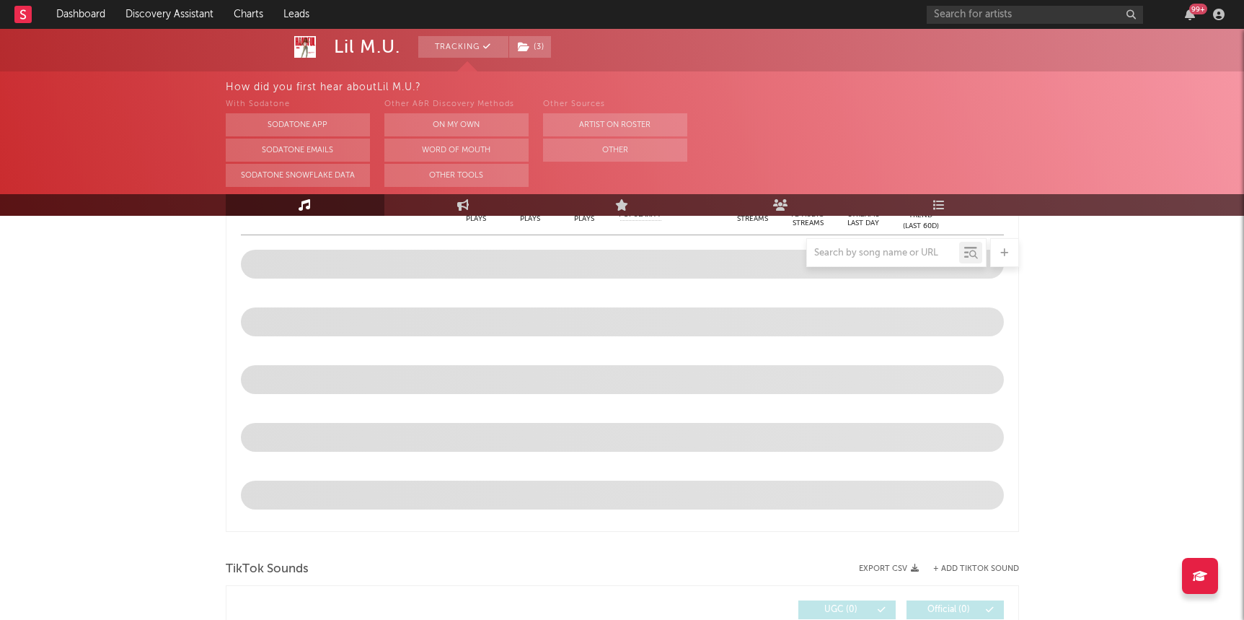
scroll to position [615, 0]
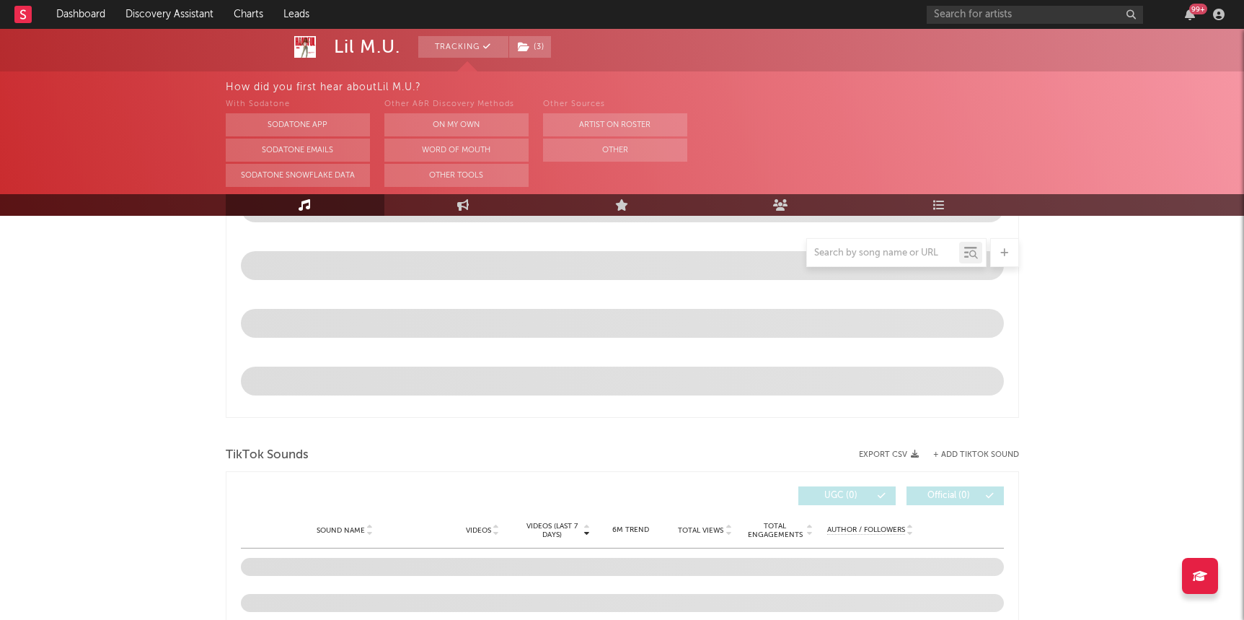
select select "1w"
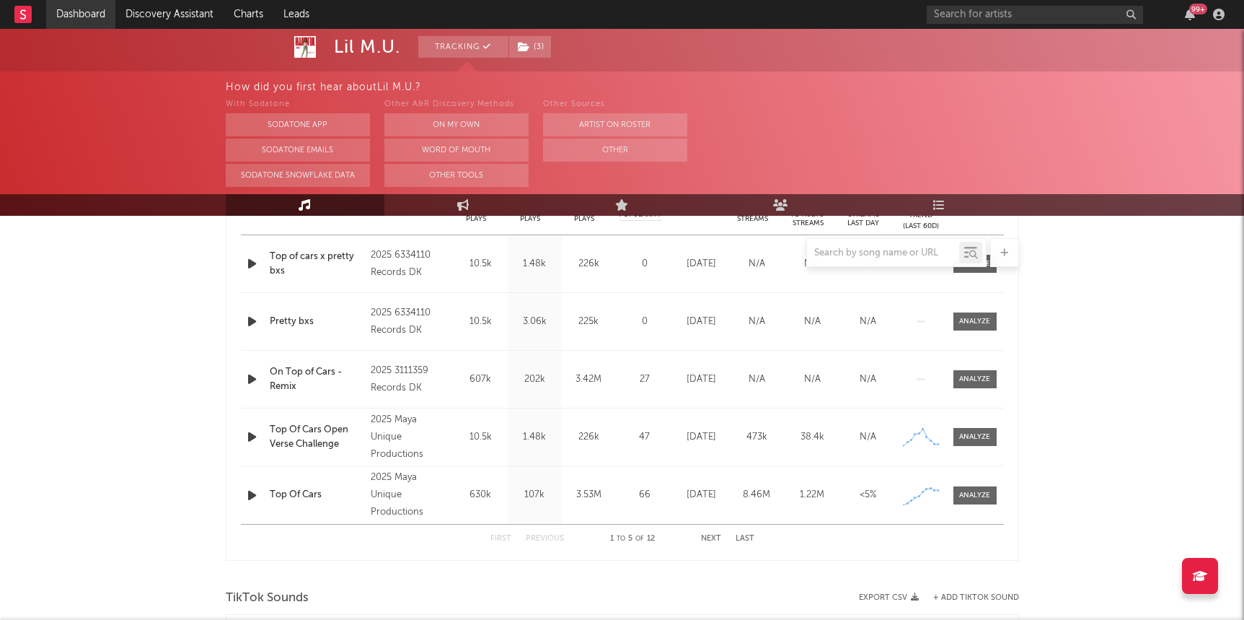
click at [76, 21] on link "Dashboard" at bounding box center [80, 14] width 69 height 29
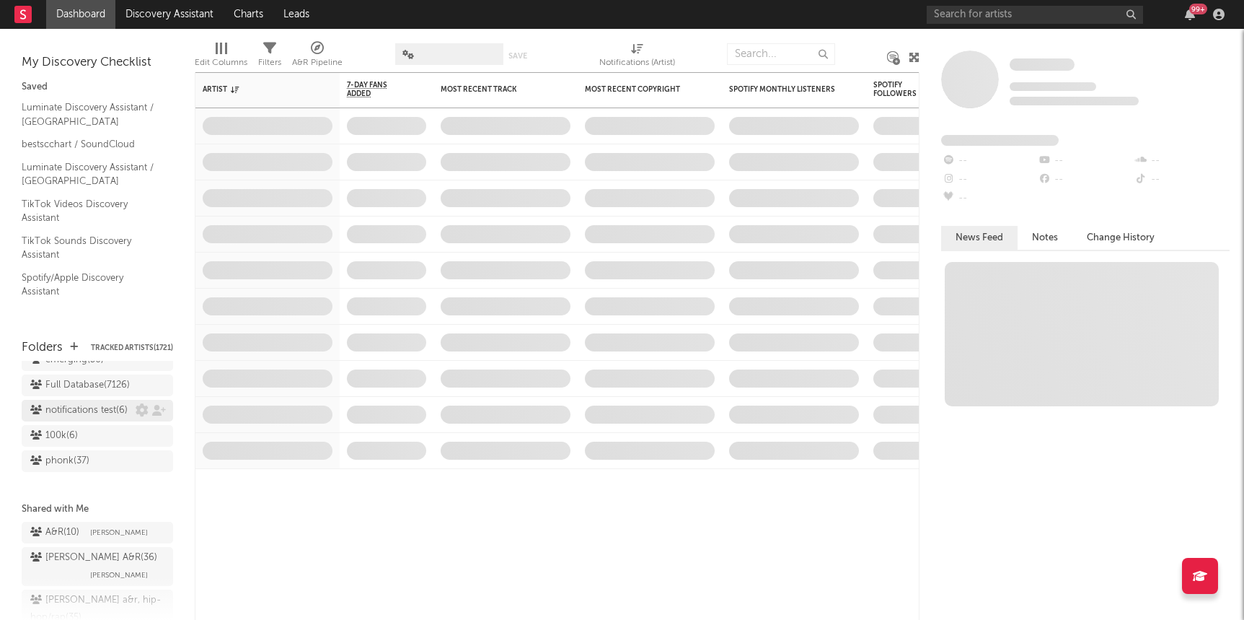
scroll to position [1122, 0]
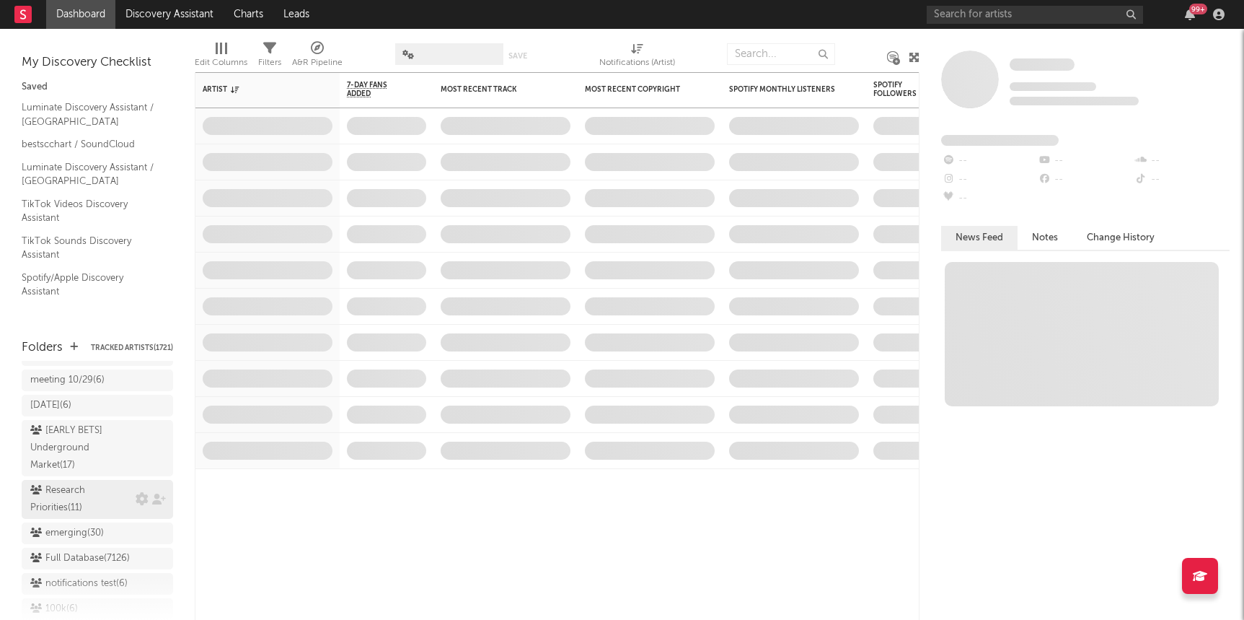
click at [67, 493] on div "Research Priorities ( 11 )" at bounding box center [81, 499] width 102 height 35
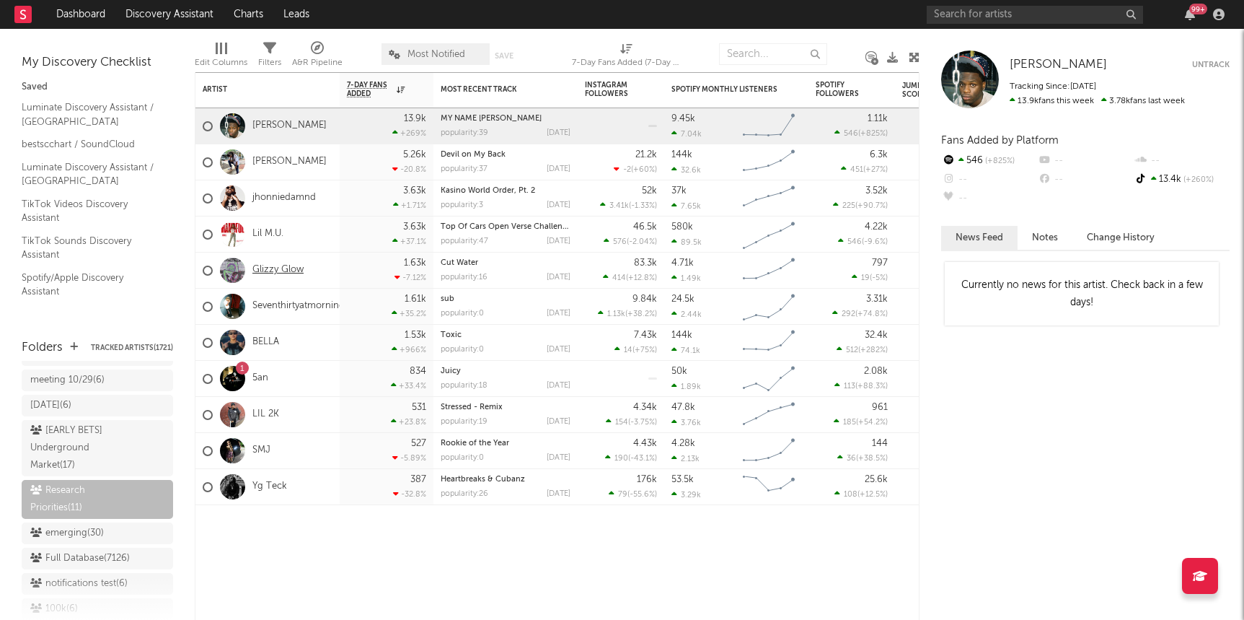
click at [284, 267] on link "Glizzy Glow" at bounding box center [277, 270] width 51 height 12
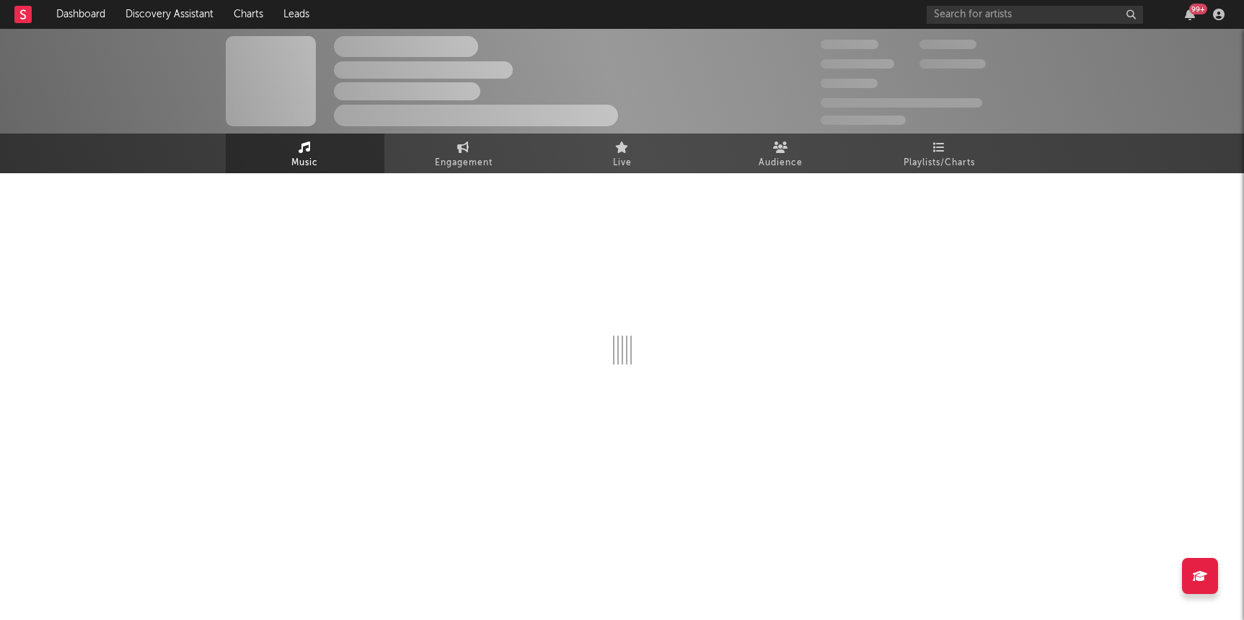
select select "6m"
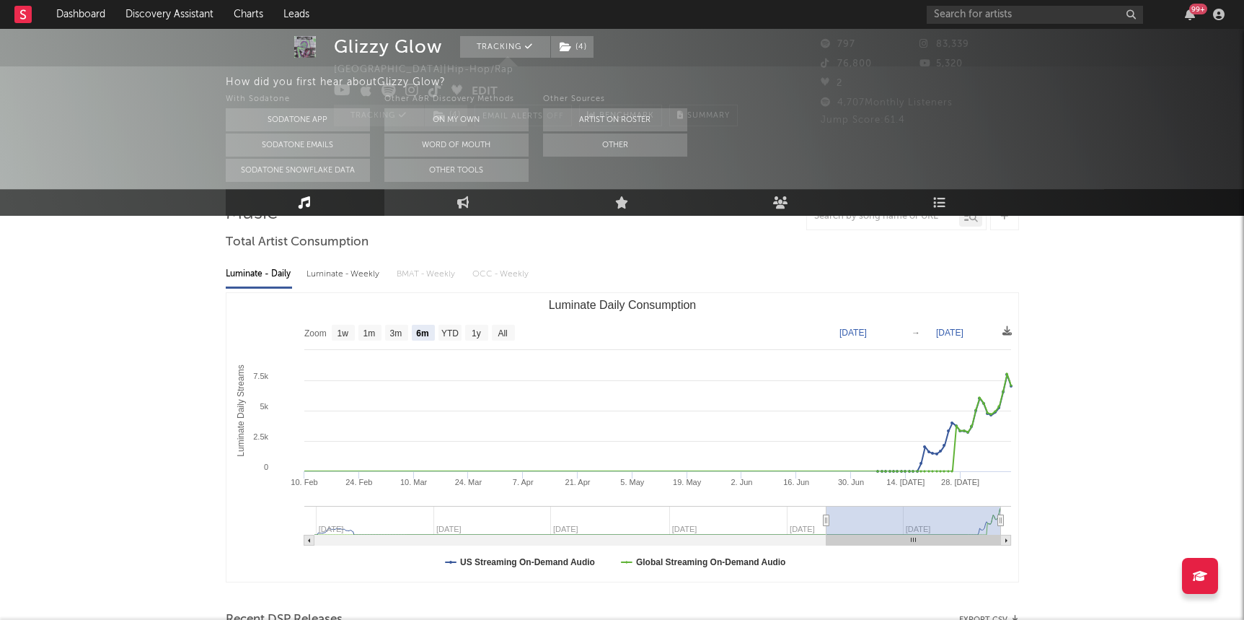
scroll to position [130, 0]
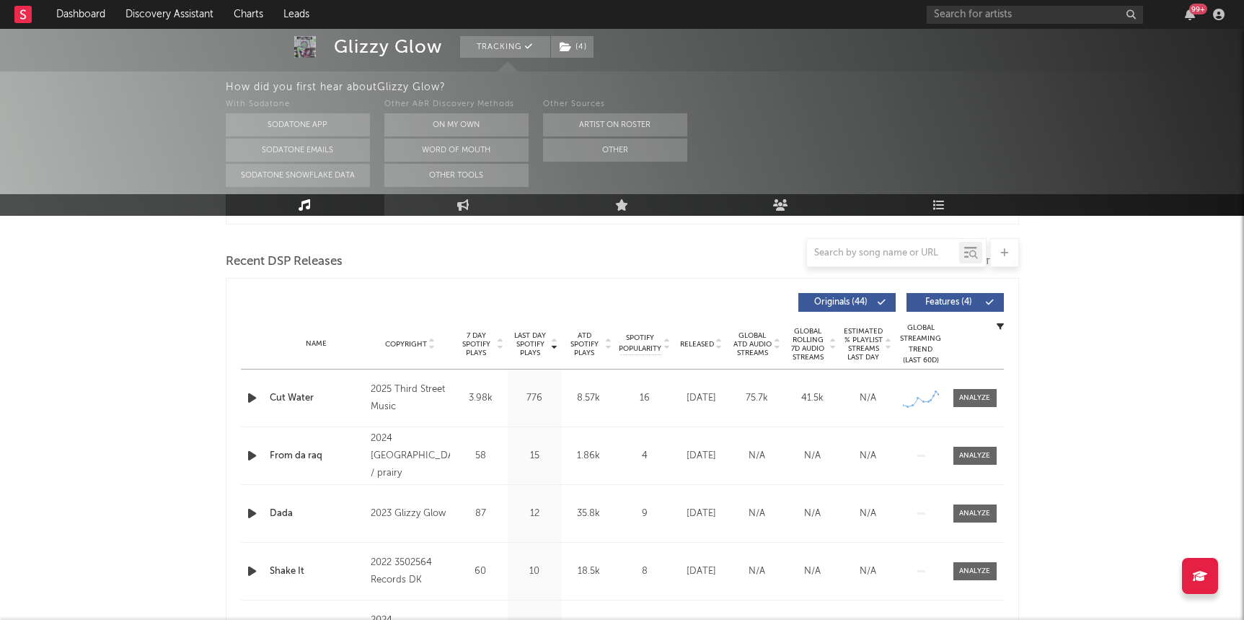
scroll to position [409, 0]
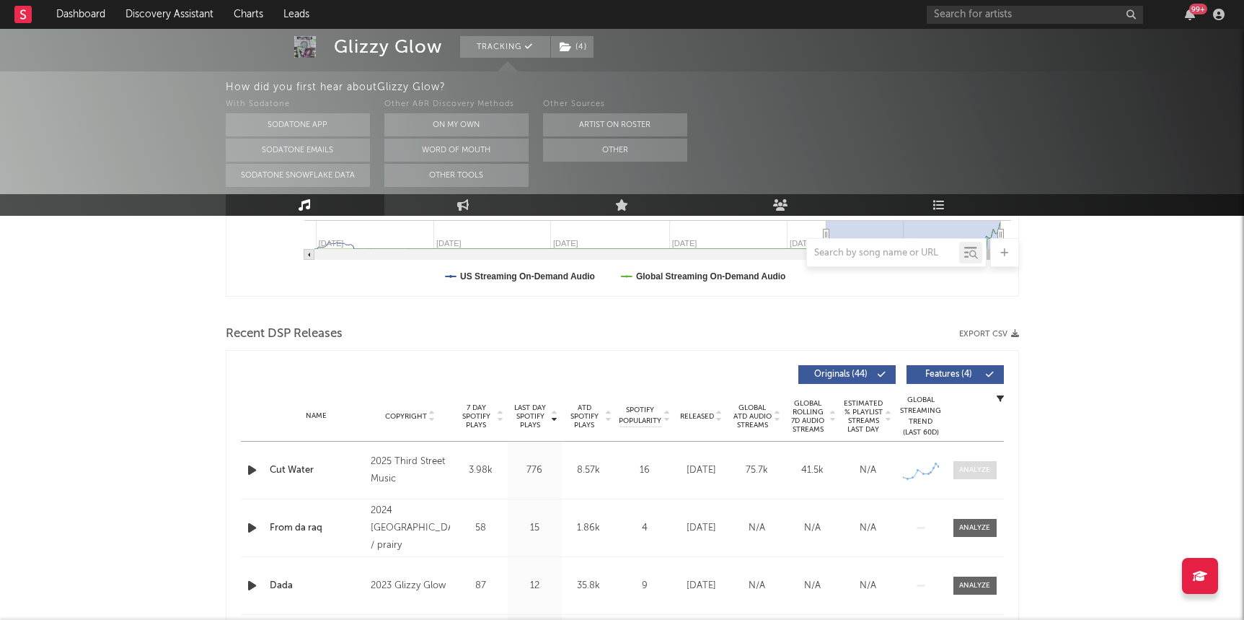
click at [796, 465] on div at bounding box center [974, 470] width 31 height 11
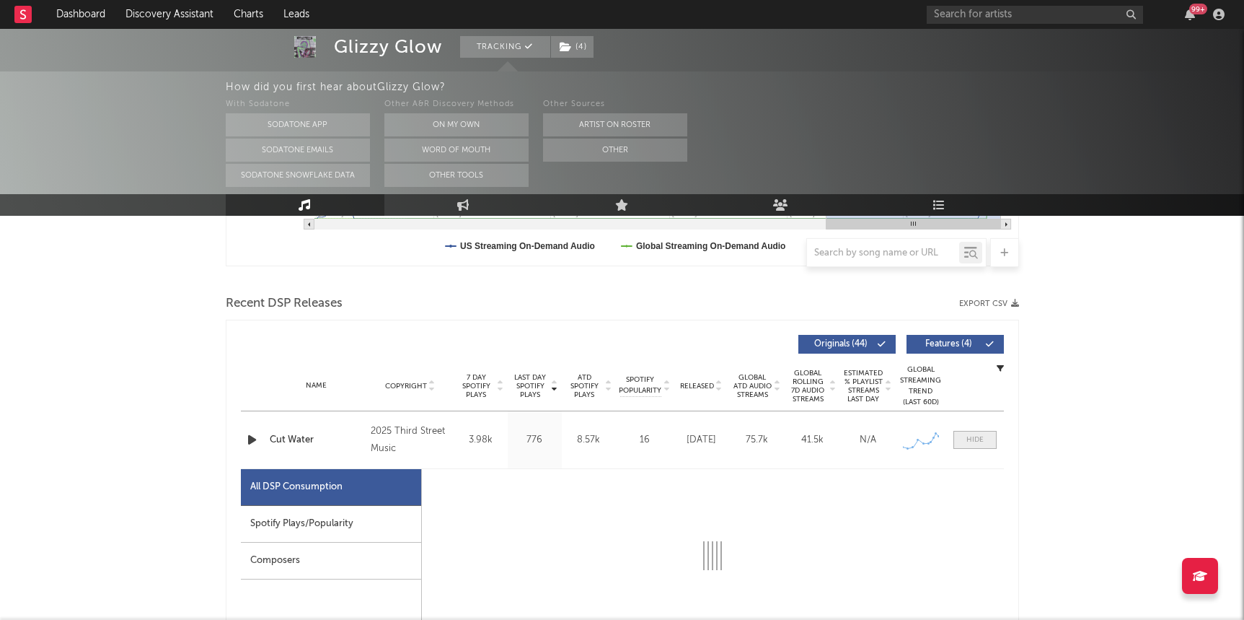
scroll to position [559, 0]
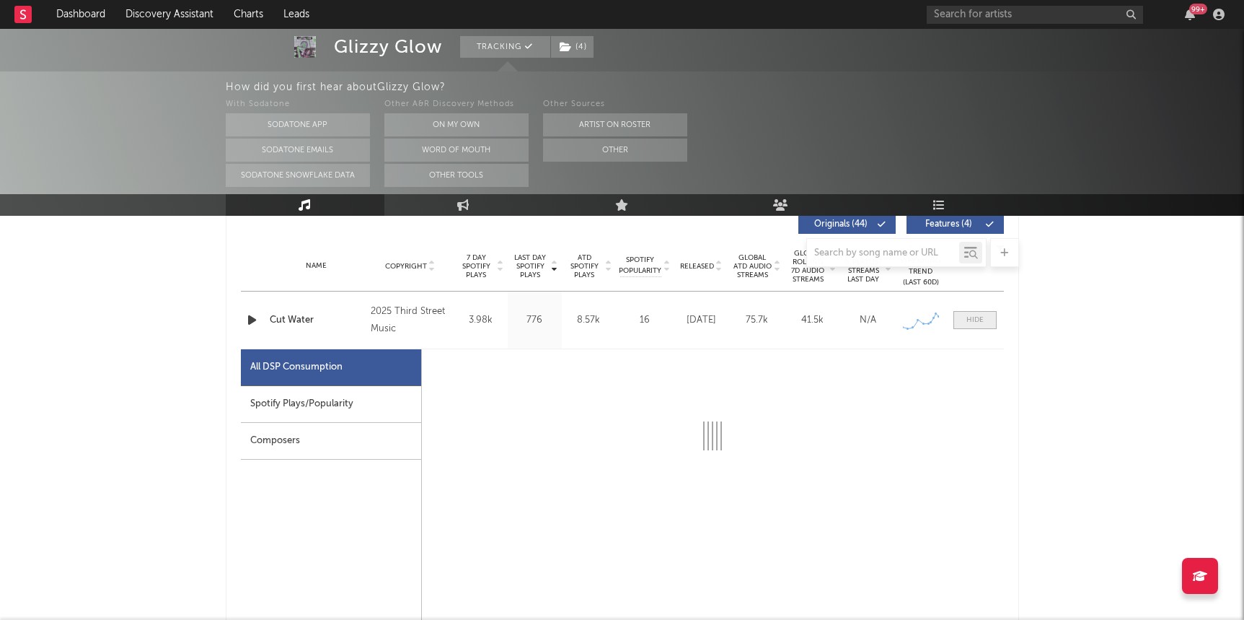
select select "1w"
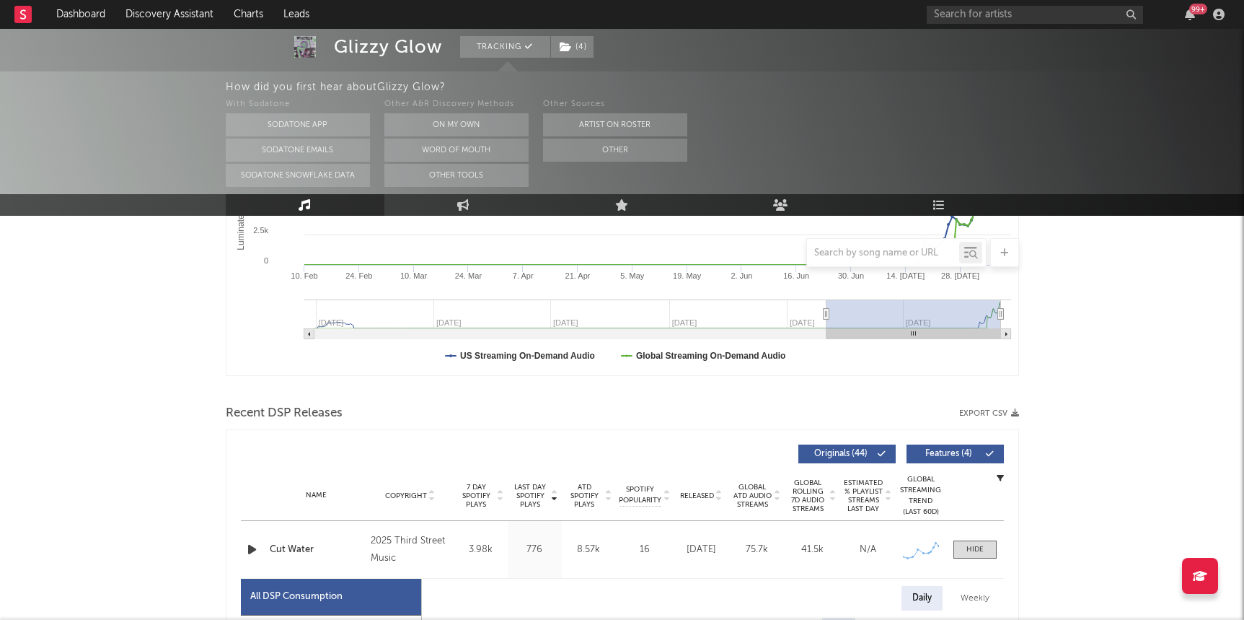
scroll to position [0, 0]
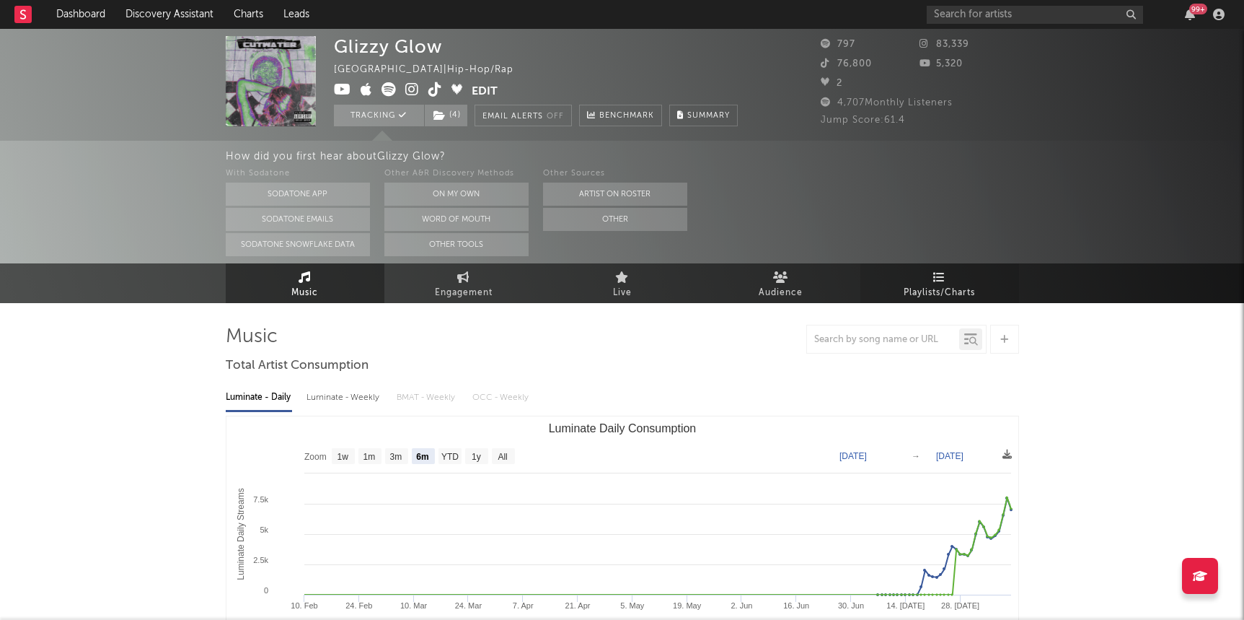
click at [796, 277] on link "Playlists/Charts" at bounding box center [940, 283] width 159 height 40
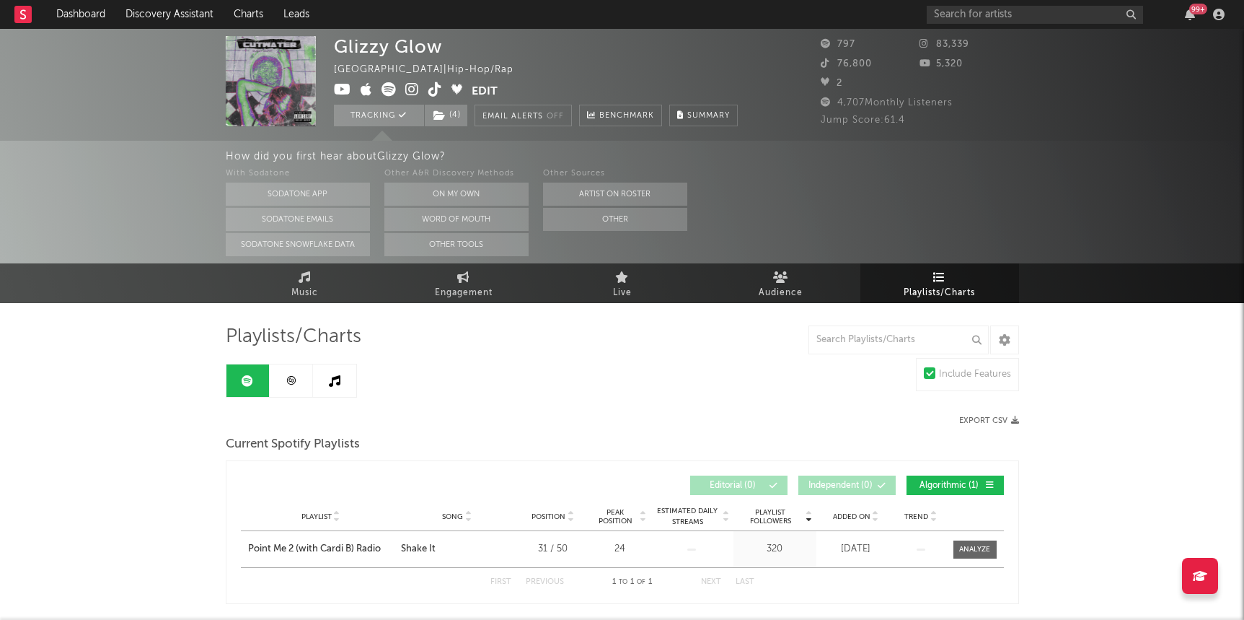
click at [296, 377] on icon at bounding box center [291, 380] width 11 height 11
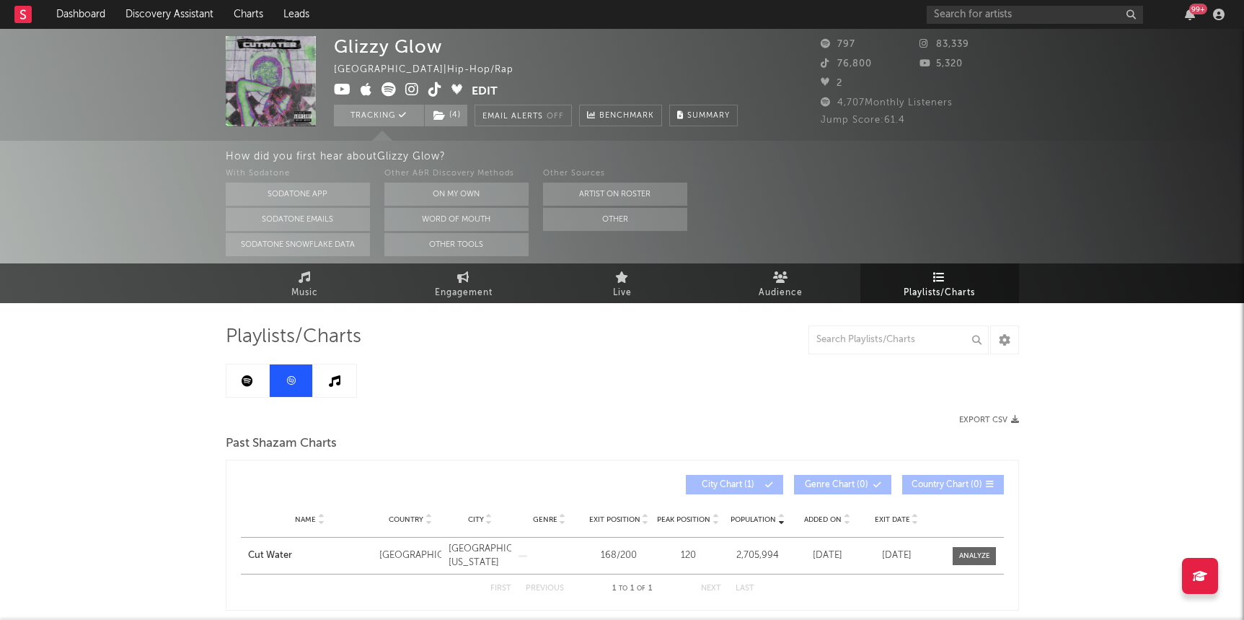
click at [251, 387] on link at bounding box center [248, 380] width 43 height 32
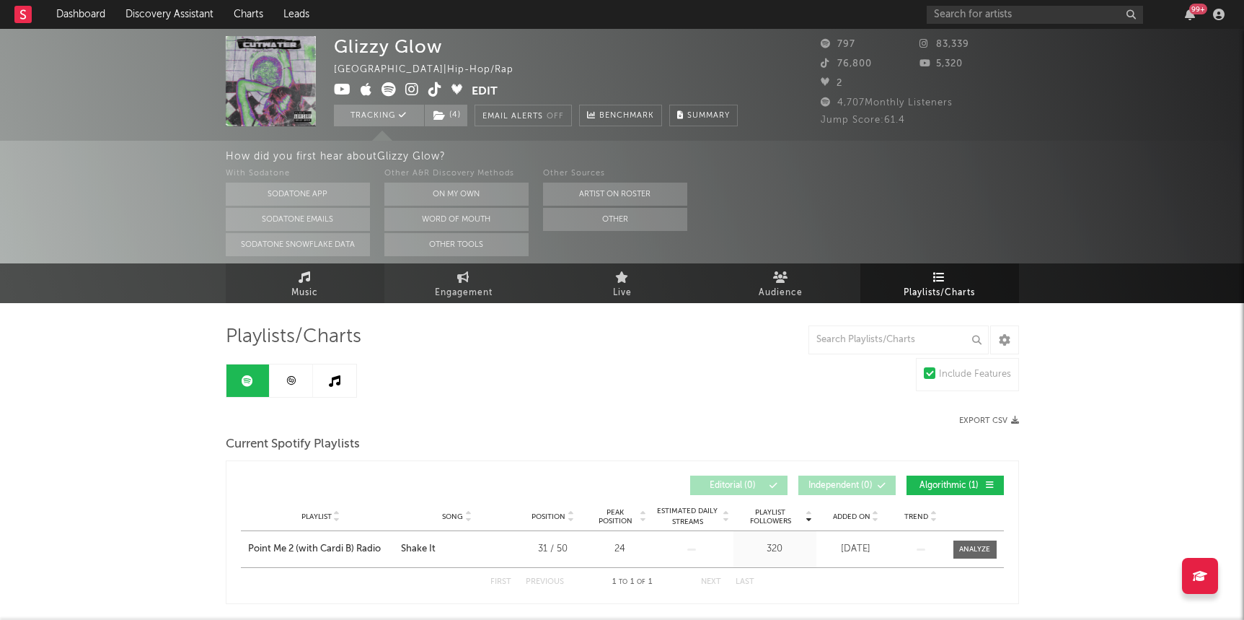
click at [273, 284] on link "Music" at bounding box center [305, 283] width 159 height 40
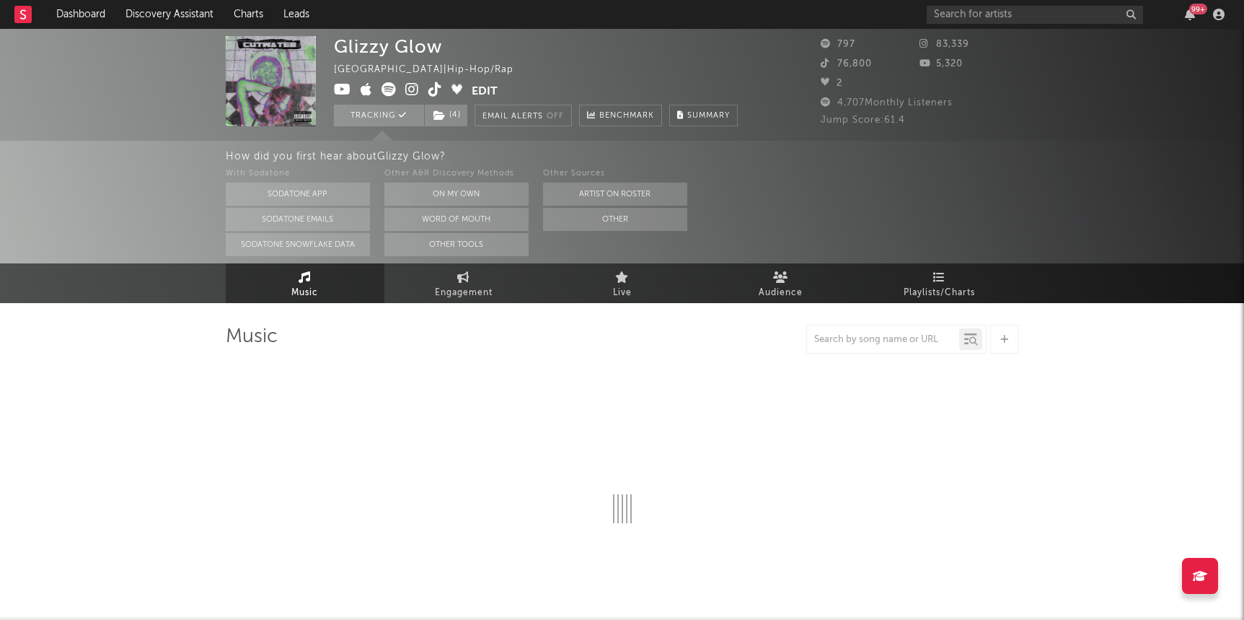
select select "6m"
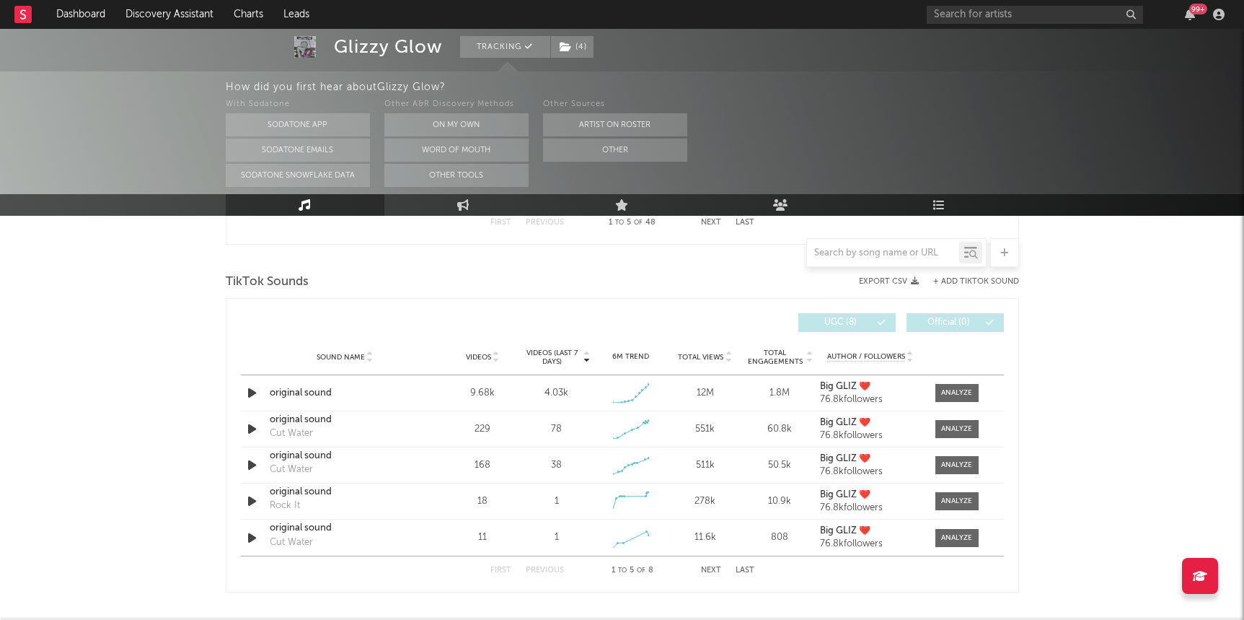
scroll to position [967, 0]
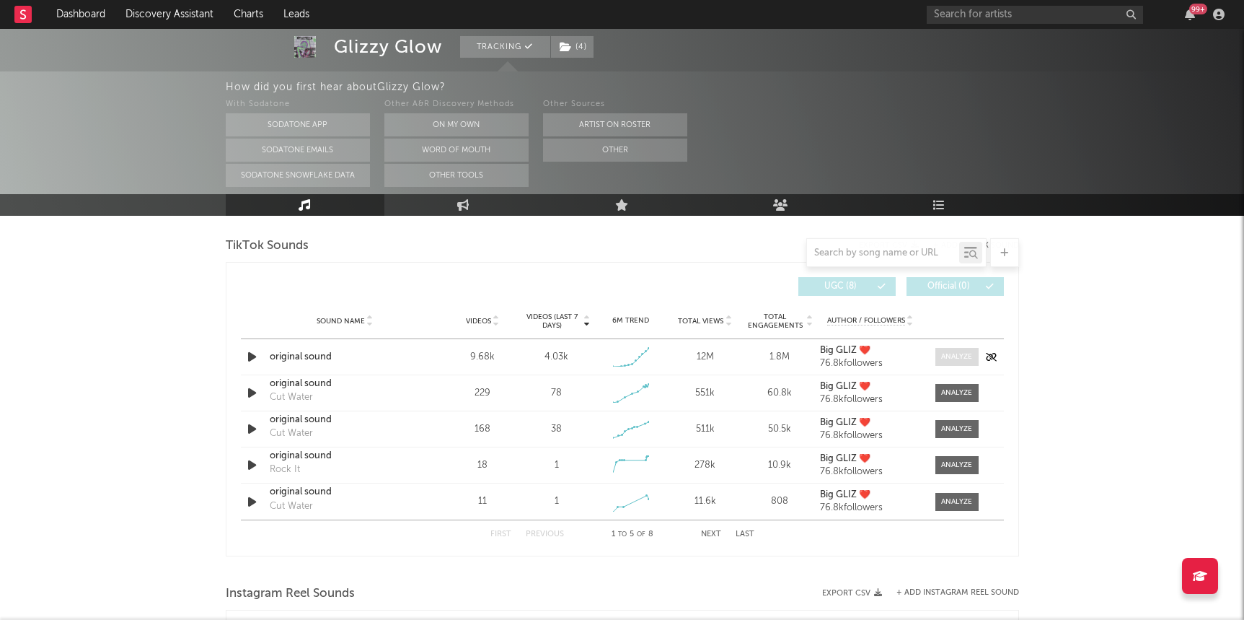
click at [796, 348] on span at bounding box center [957, 357] width 43 height 18
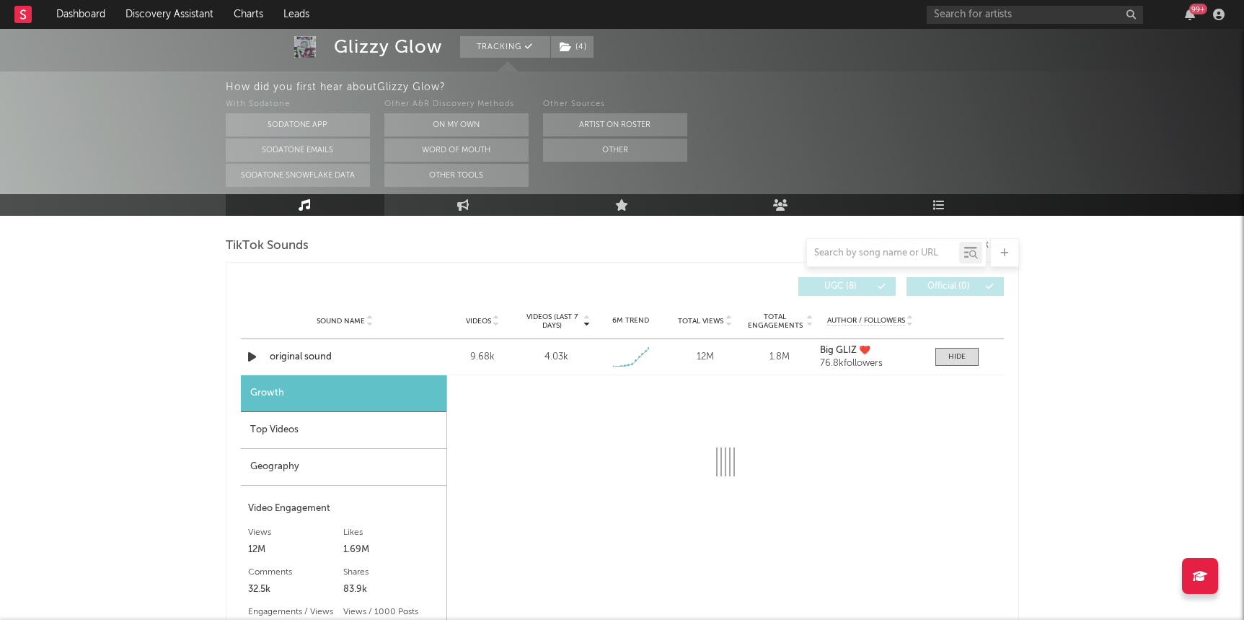
select select "1w"
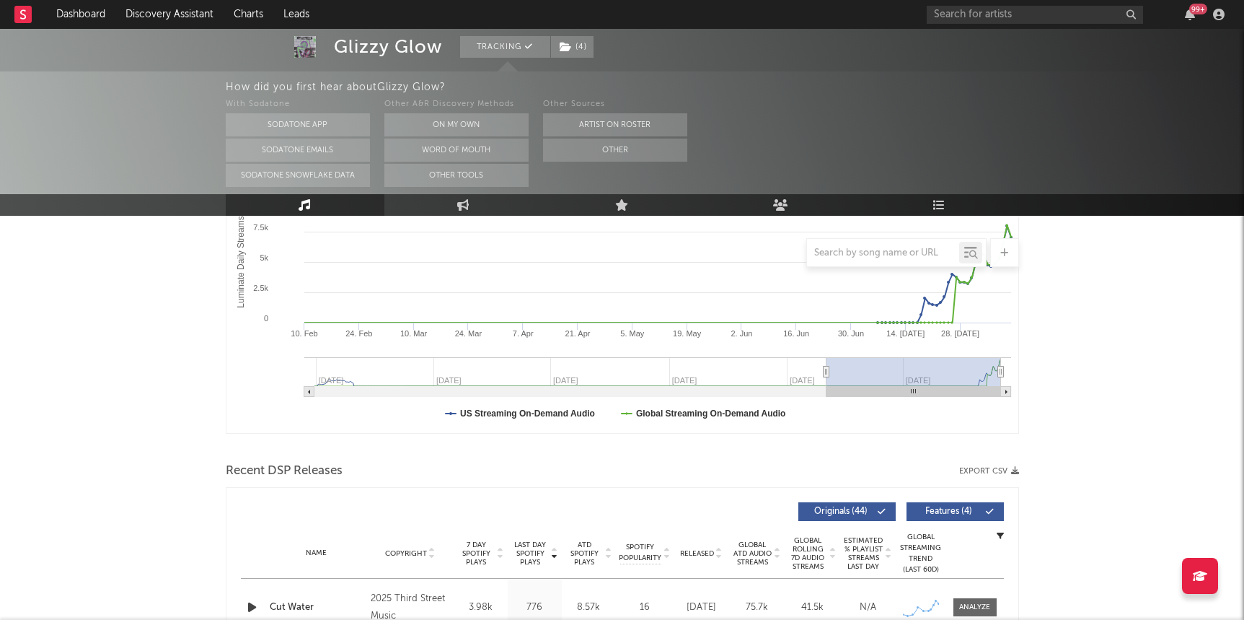
scroll to position [0, 0]
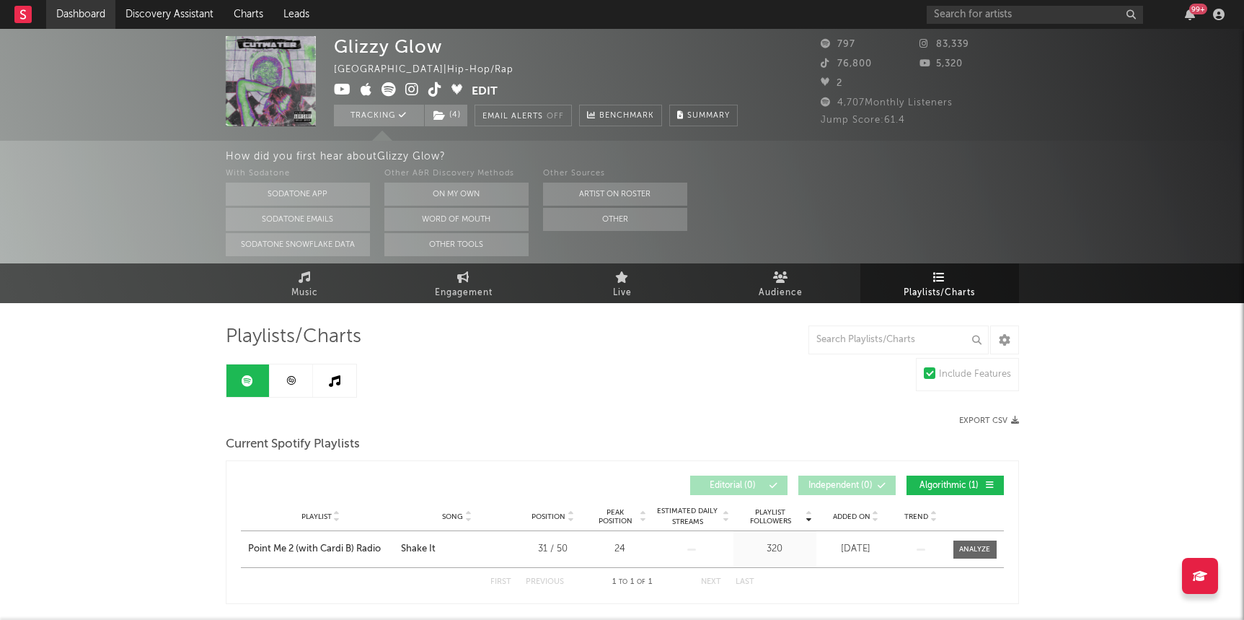
click at [109, 17] on link "Dashboard" at bounding box center [80, 14] width 69 height 29
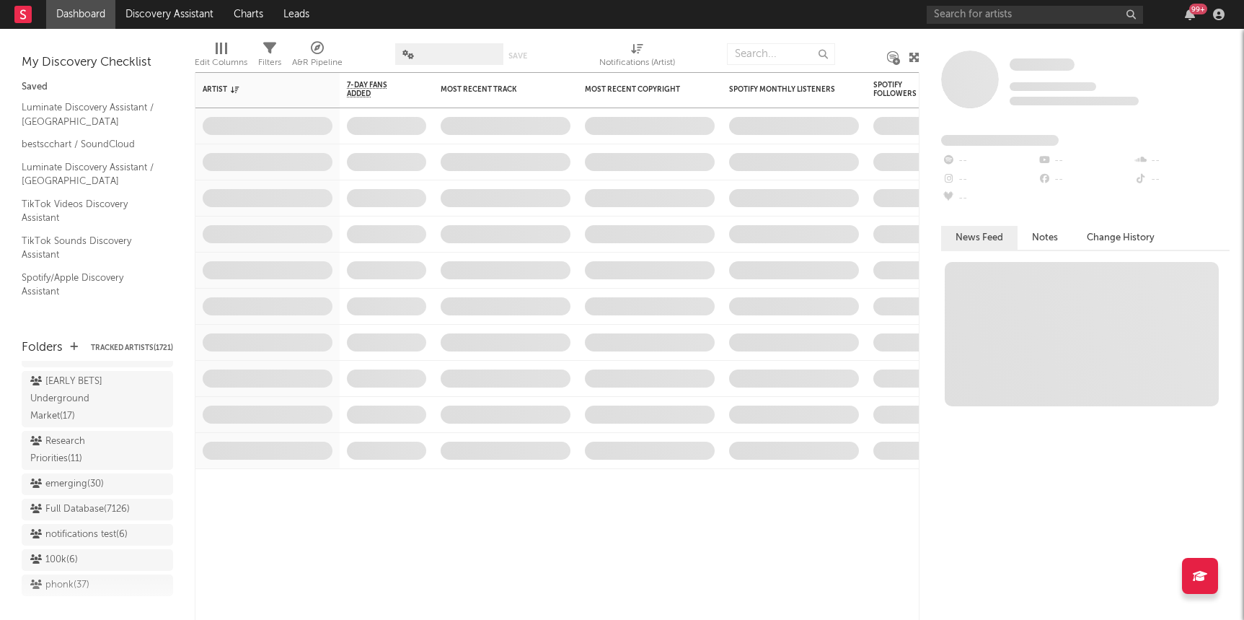
scroll to position [1215, 0]
click at [84, 394] on div "Research Priorities ( 11 )" at bounding box center [81, 406] width 102 height 35
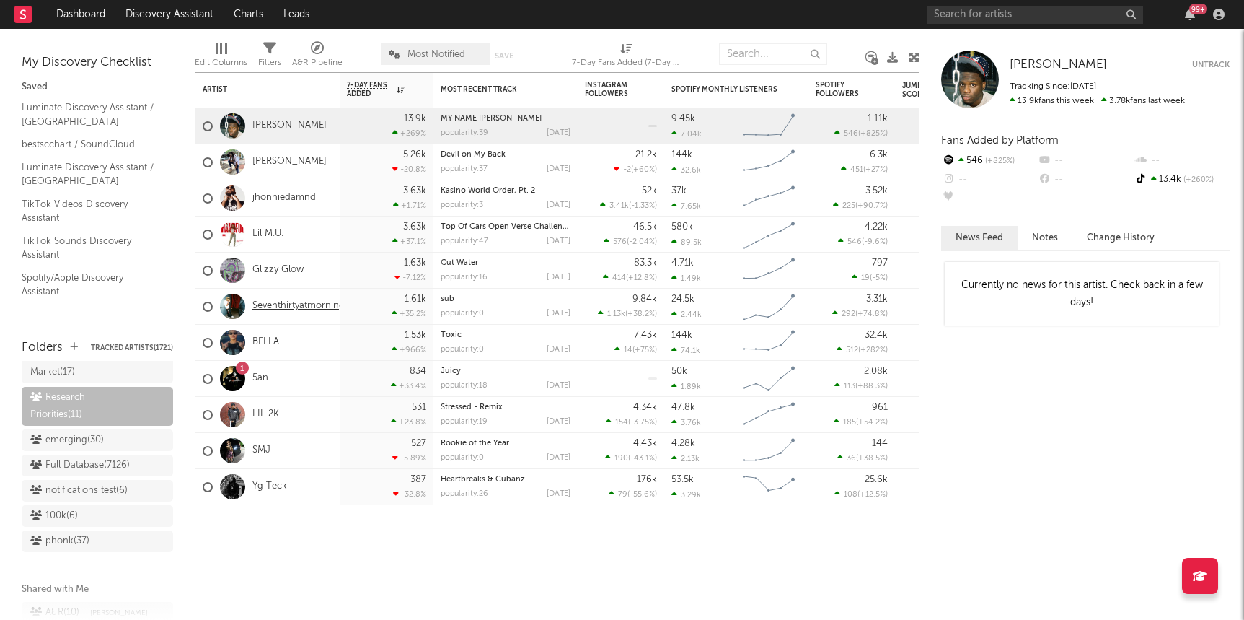
click at [271, 305] on link "Seventhirtyatmorning" at bounding box center [298, 306] width 92 height 12
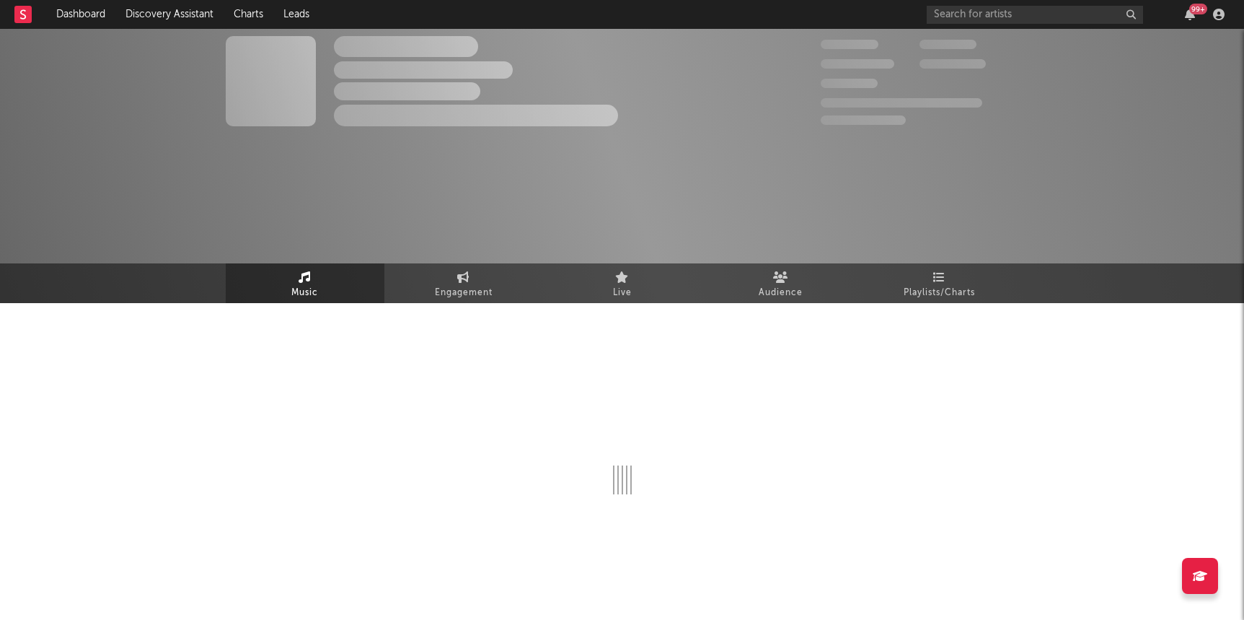
select select "1w"
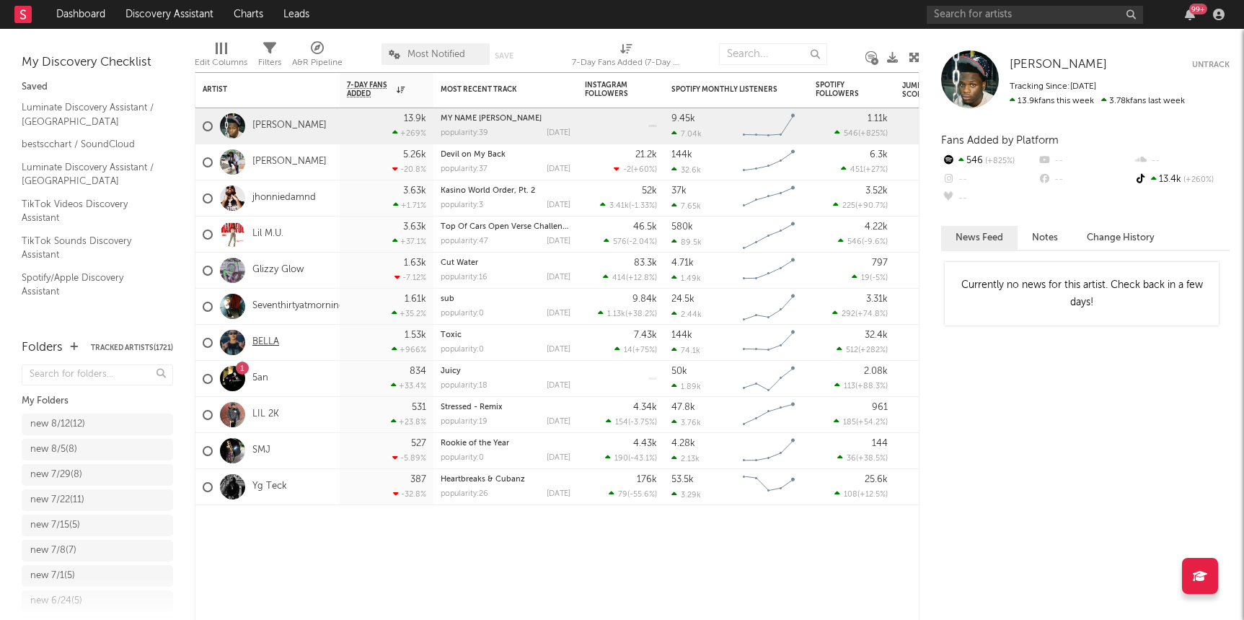
click at [268, 346] on link "BELLA" at bounding box center [265, 342] width 27 height 12
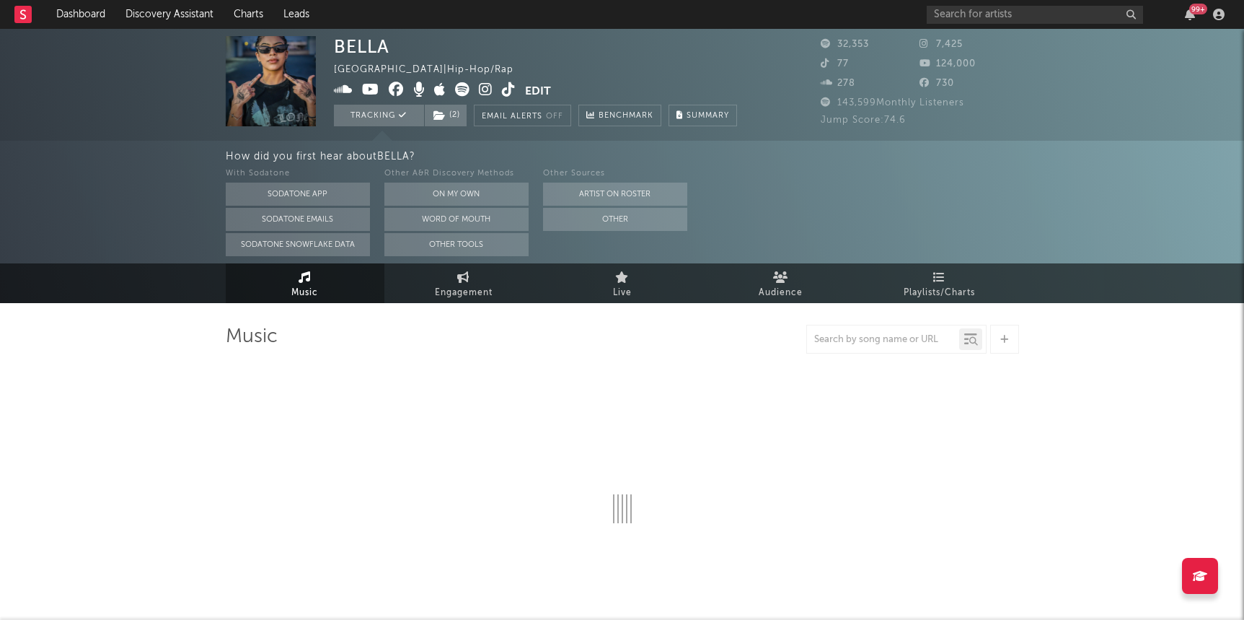
select select "6m"
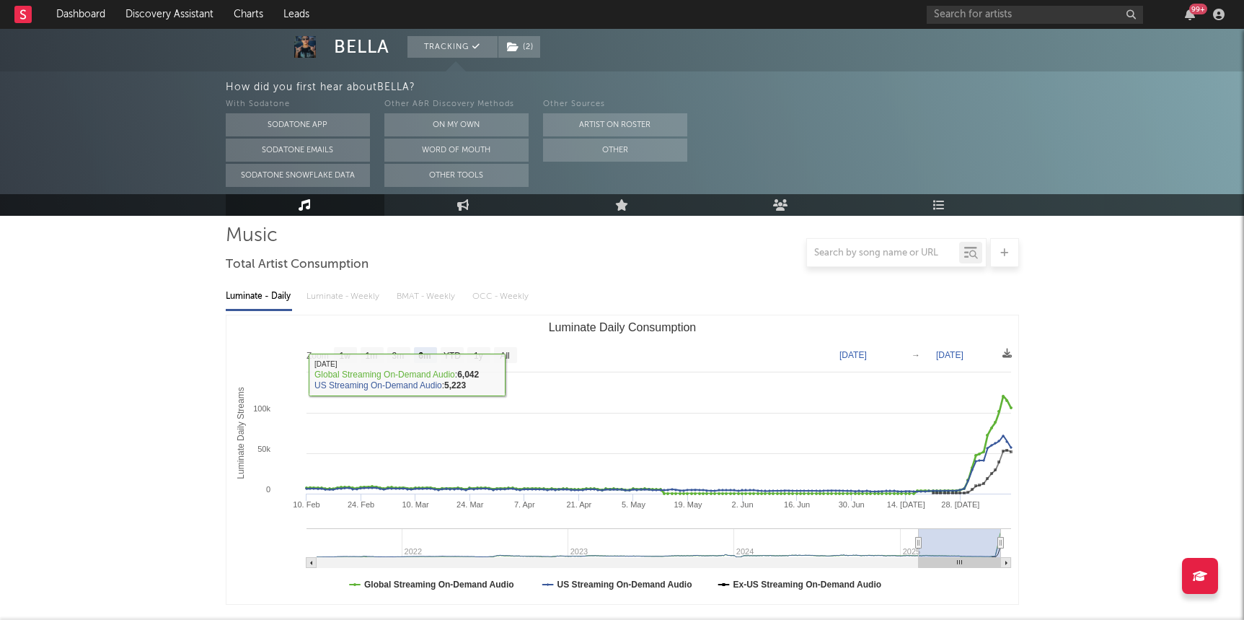
scroll to position [365, 0]
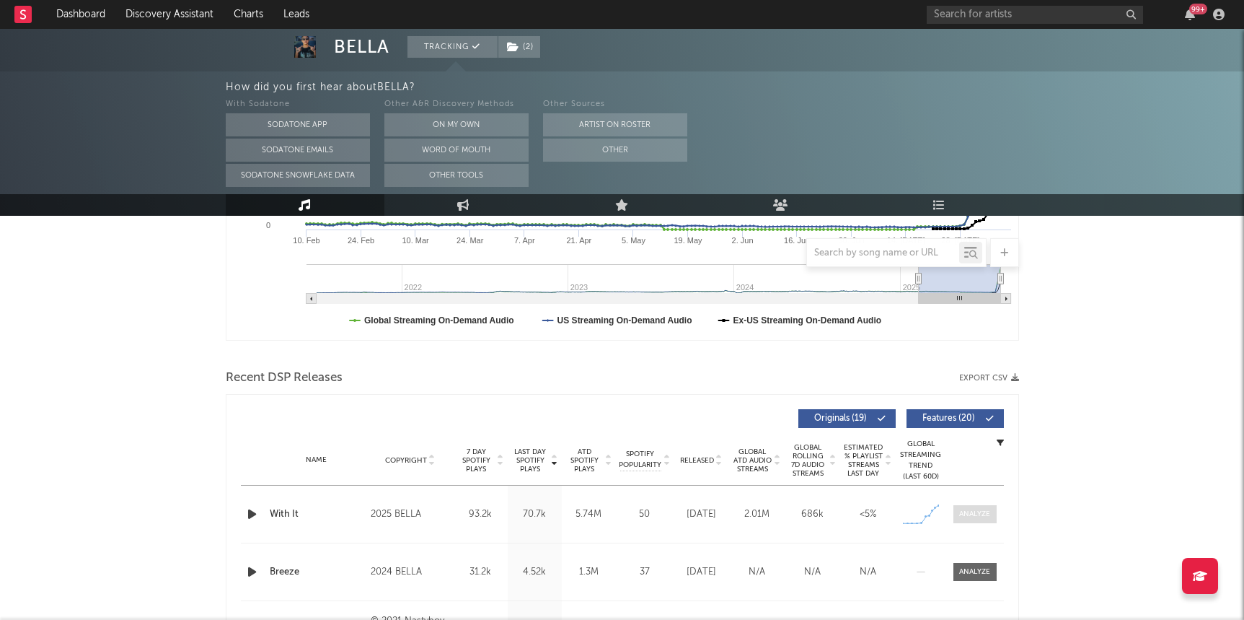
click at [796, 522] on span at bounding box center [975, 514] width 43 height 18
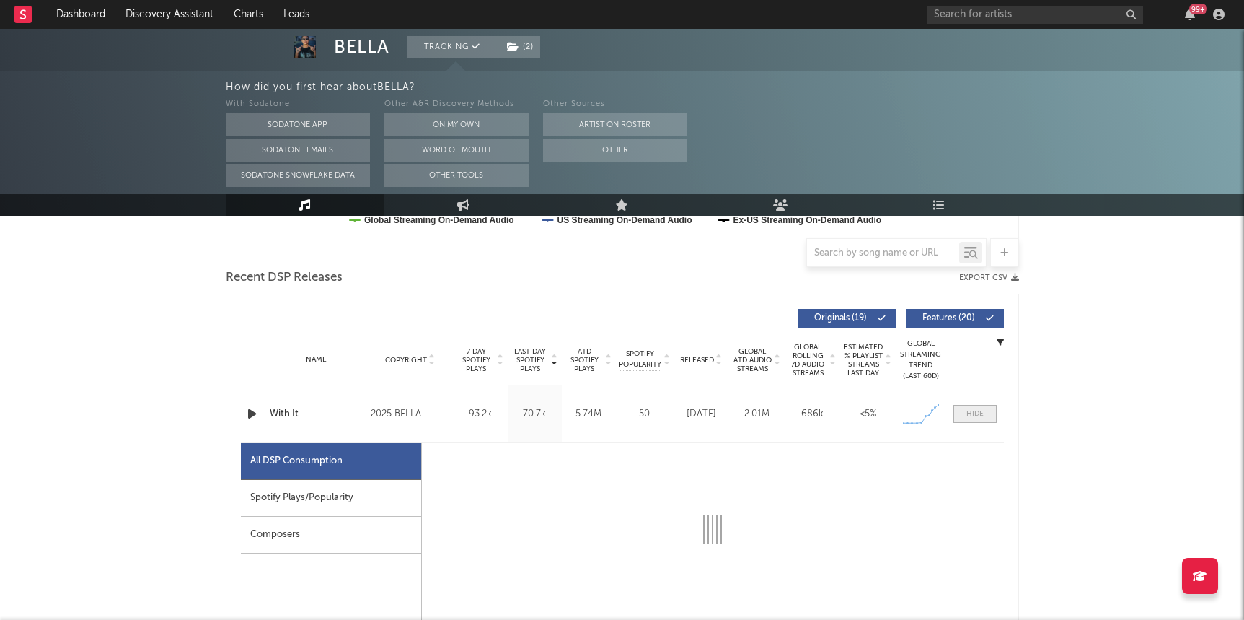
scroll to position [509, 0]
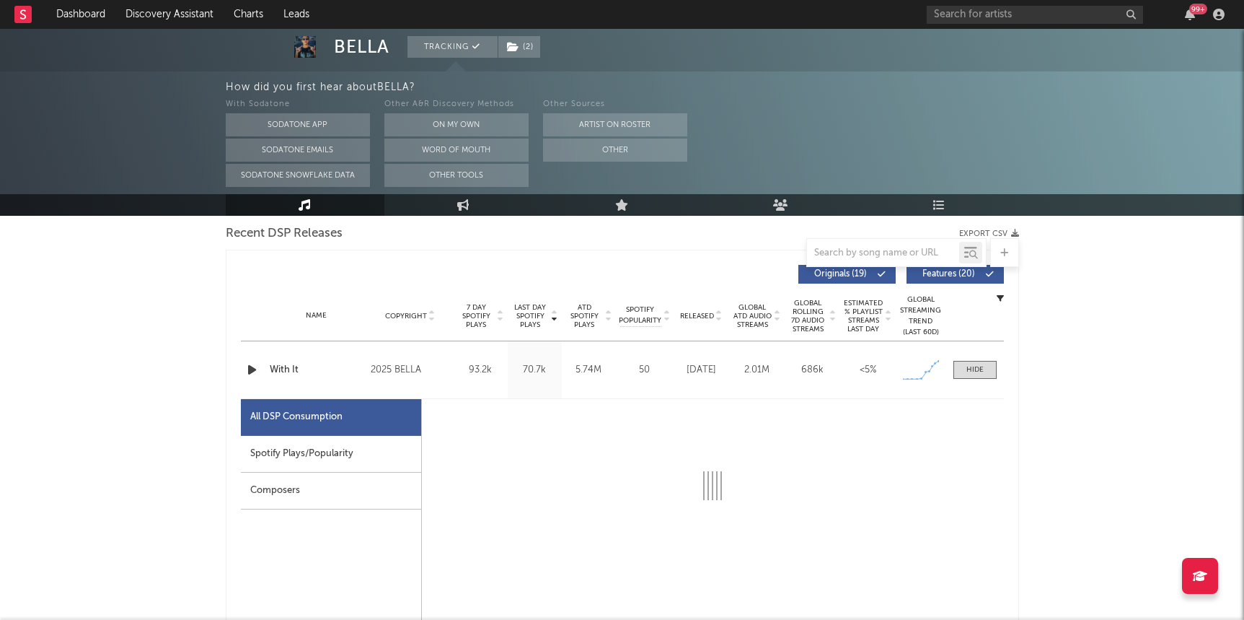
select select "6m"
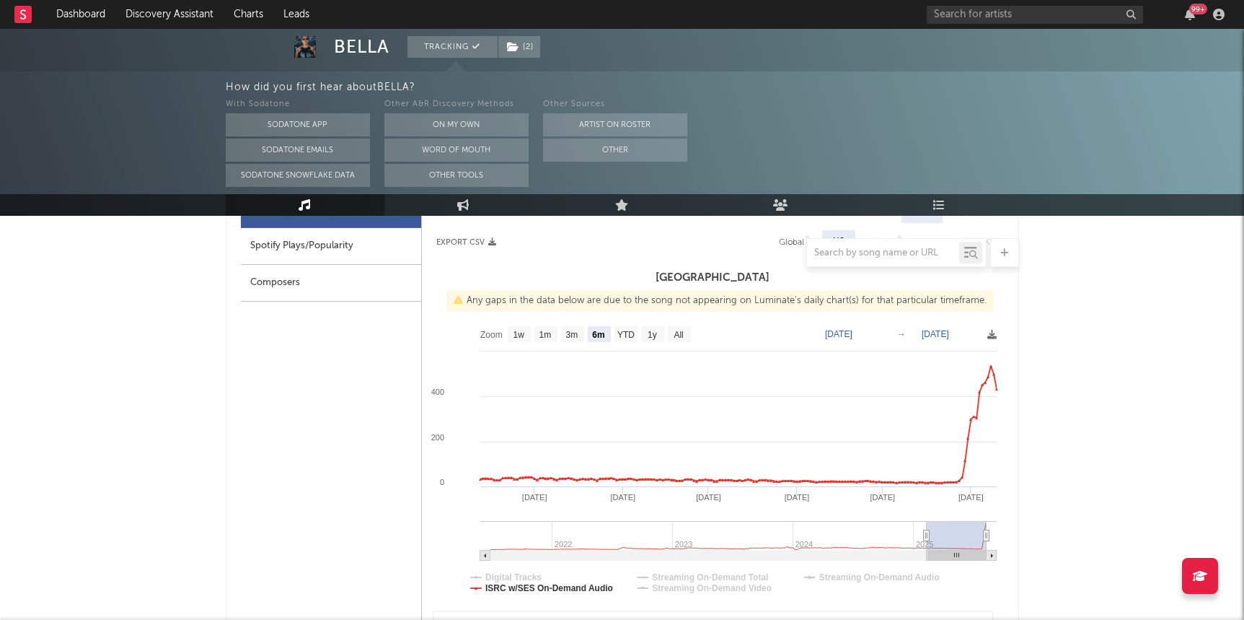
scroll to position [720, 0]
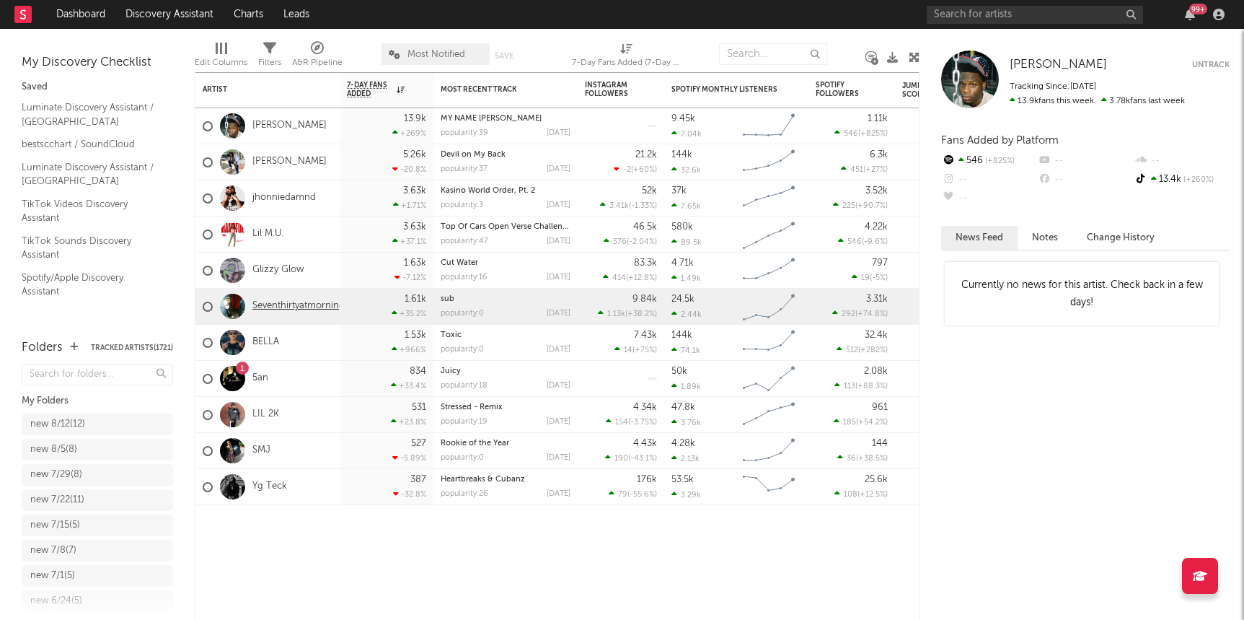
click at [293, 306] on link "Seventhirtyatmorning" at bounding box center [298, 306] width 92 height 12
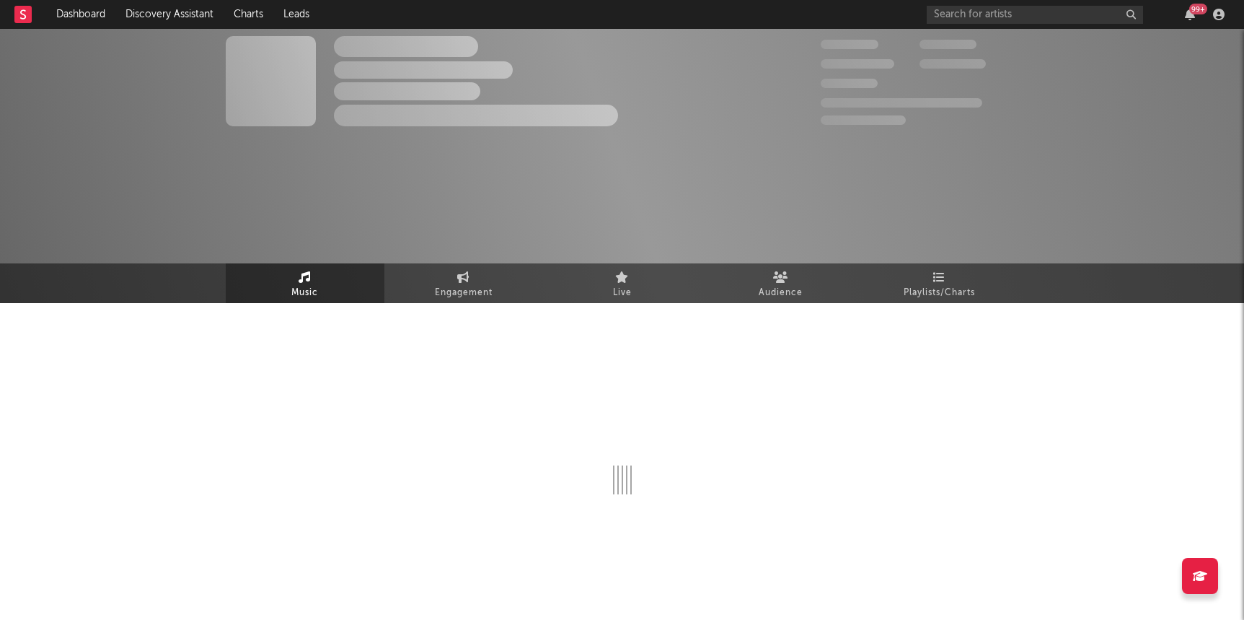
select select "1w"
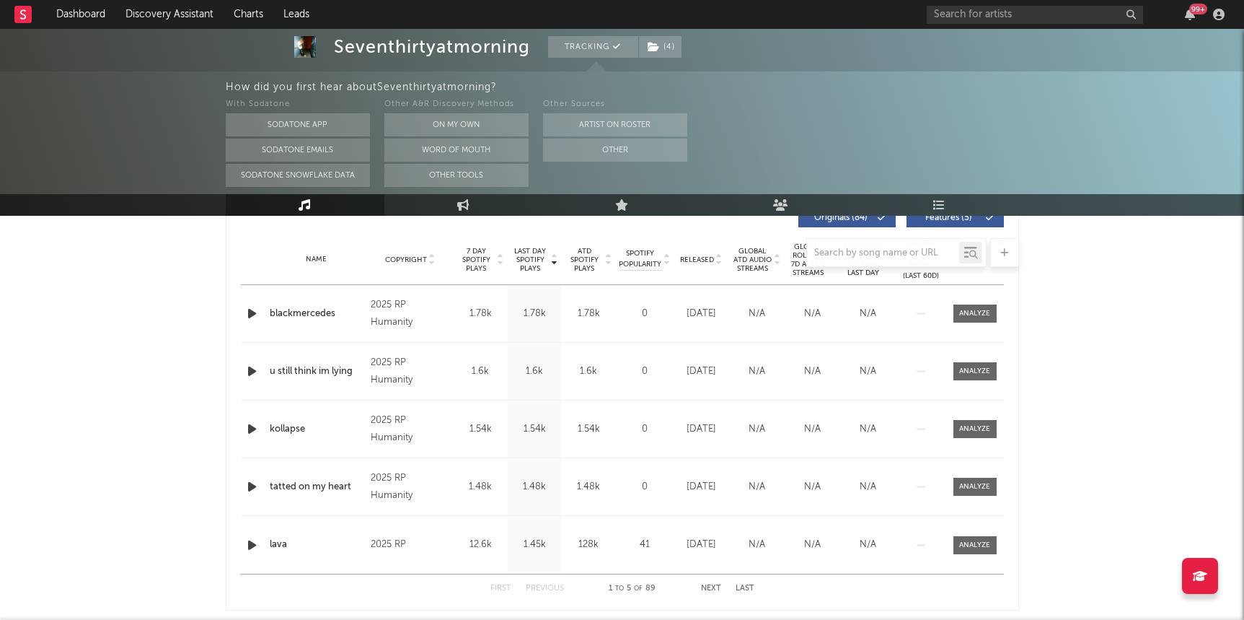
scroll to position [565, 0]
click at [700, 260] on div at bounding box center [623, 252] width 794 height 29
click at [796, 320] on span at bounding box center [975, 314] width 43 height 18
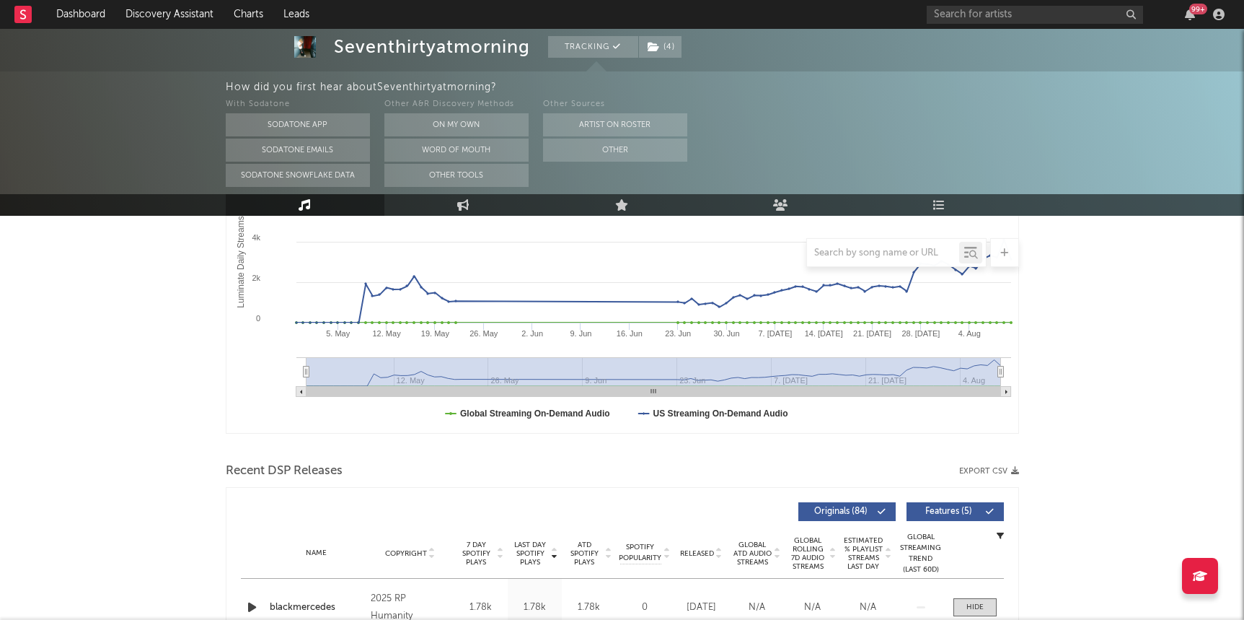
scroll to position [0, 0]
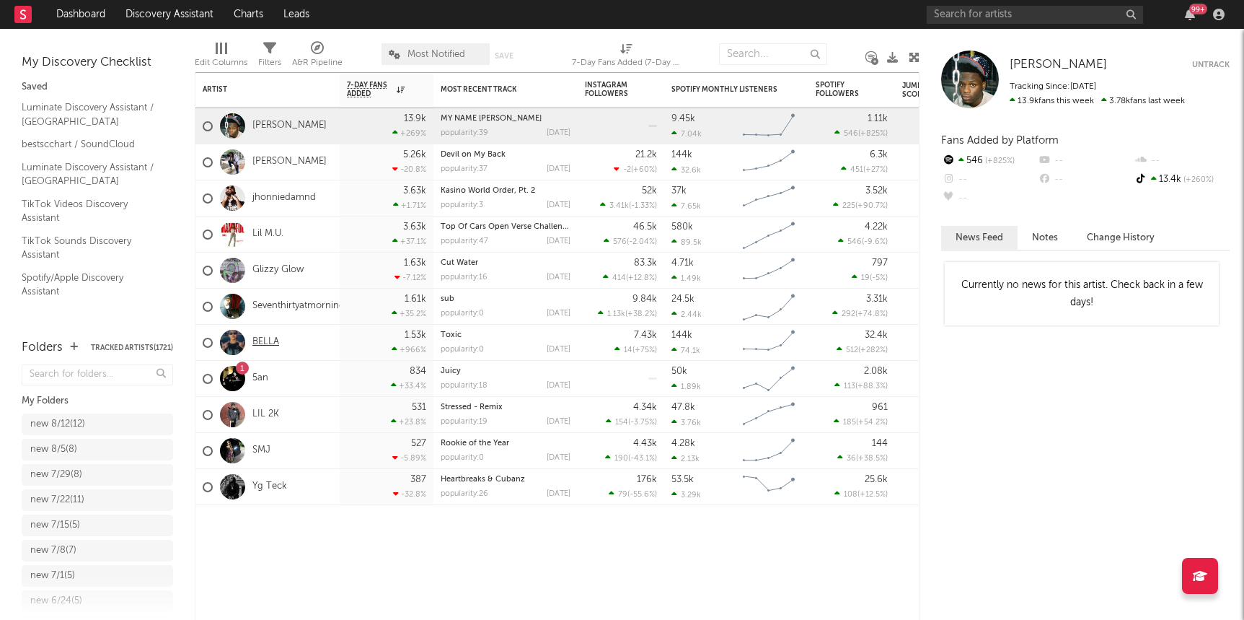
click at [269, 346] on link "BELLA" at bounding box center [265, 342] width 27 height 12
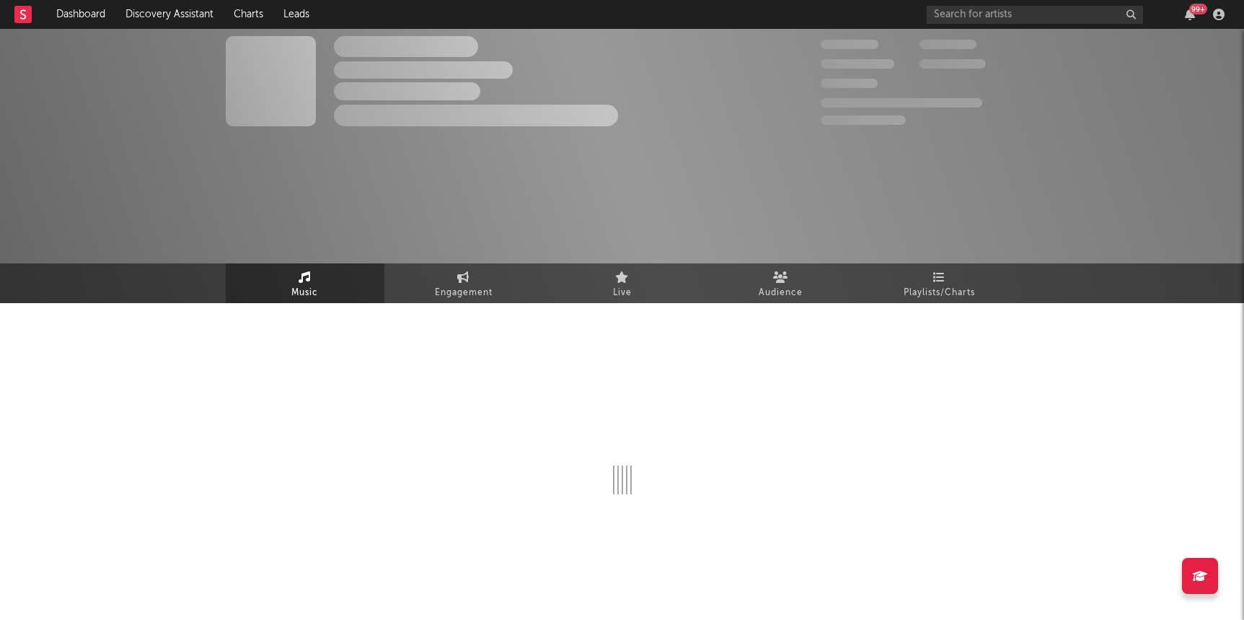
select select "6m"
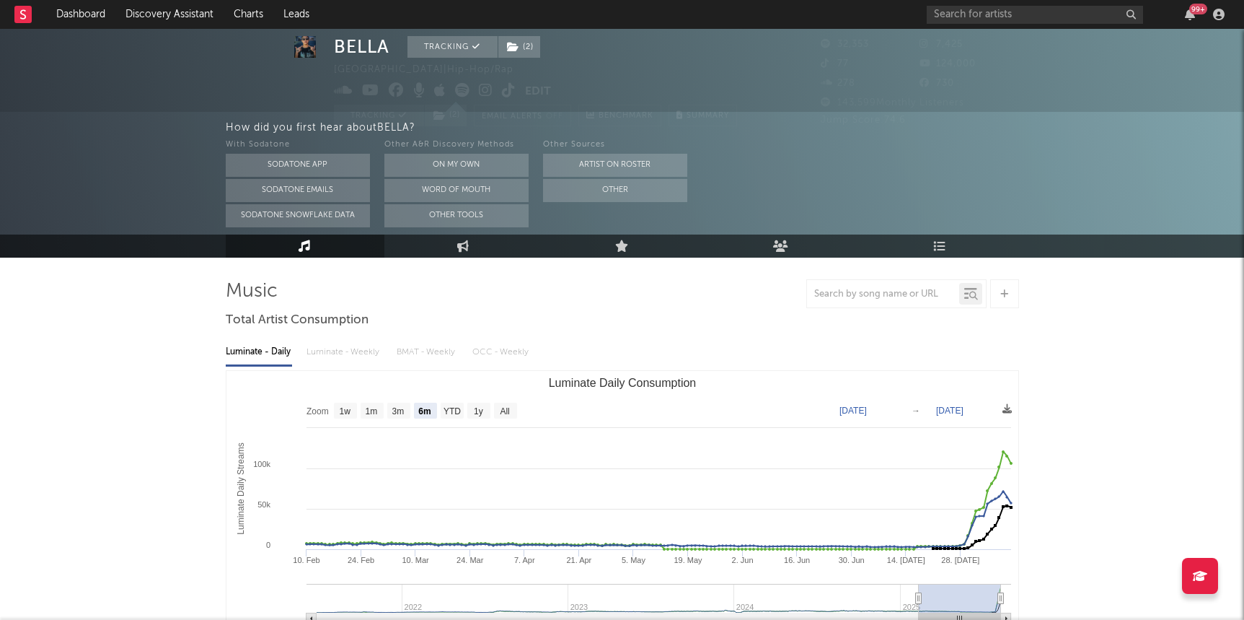
scroll to position [61, 0]
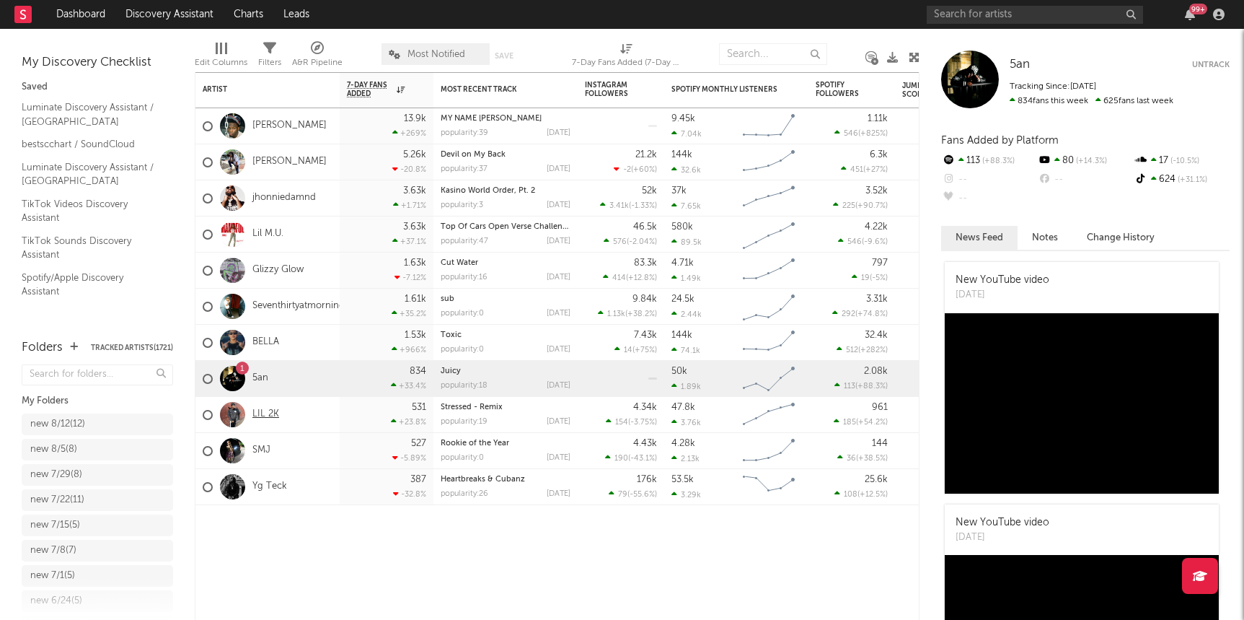
click at [261, 416] on link "LIL 2K" at bounding box center [265, 414] width 27 height 12
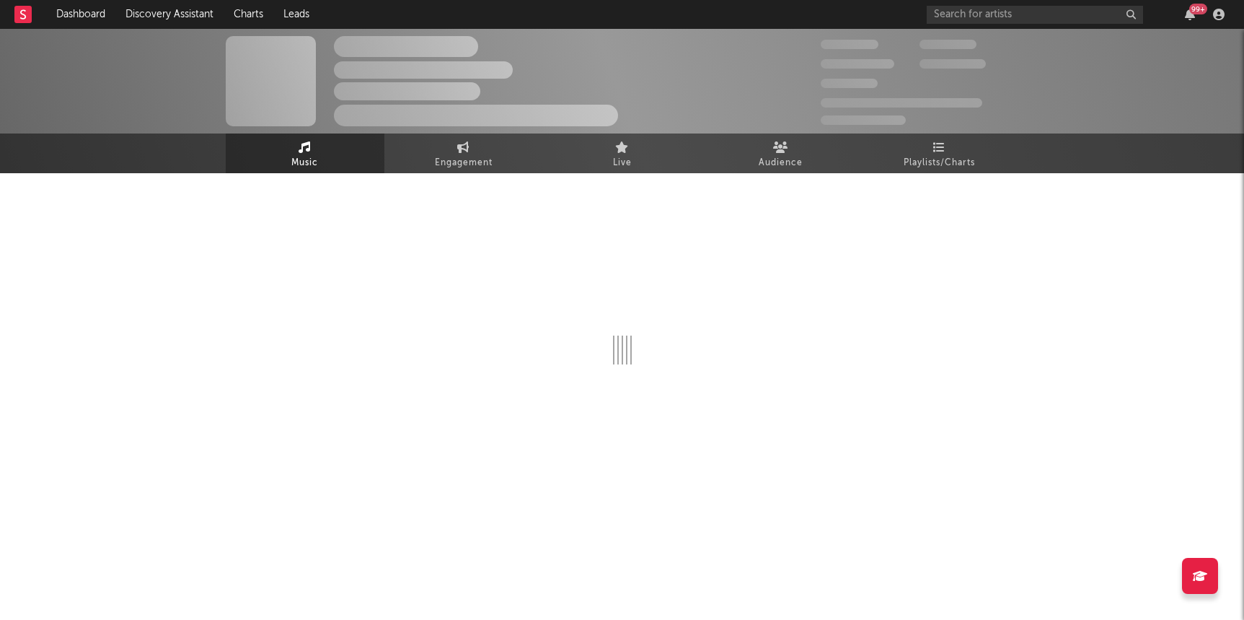
select select "6m"
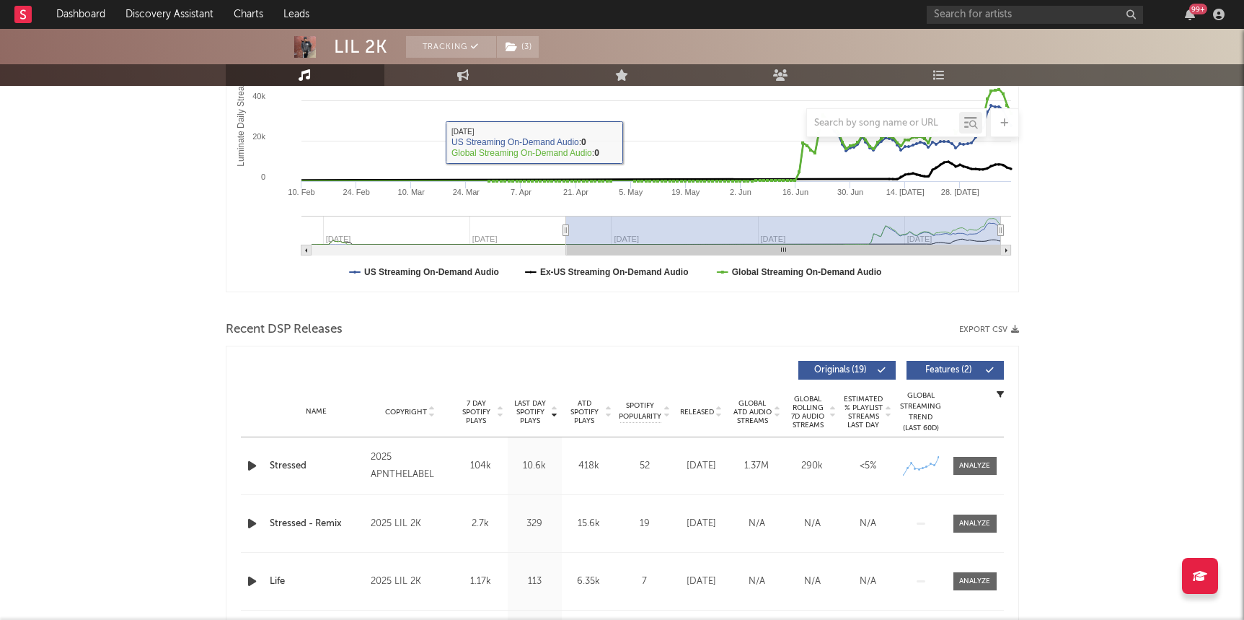
scroll to position [283, 0]
click at [796, 473] on span at bounding box center [975, 466] width 43 height 18
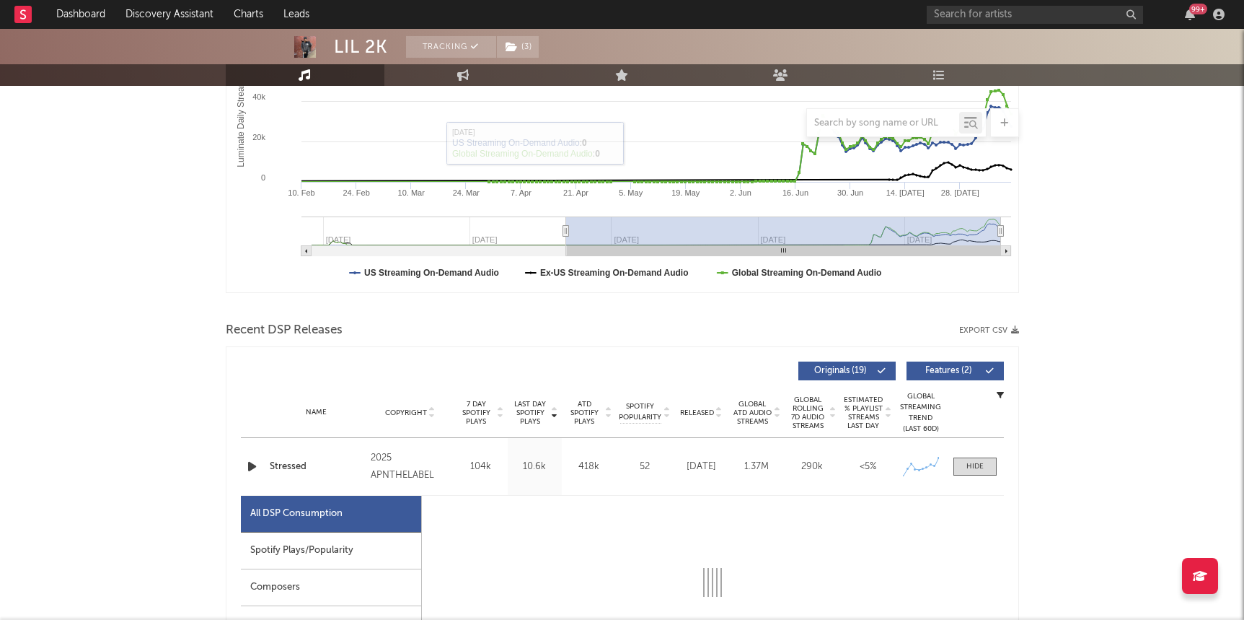
select select "1w"
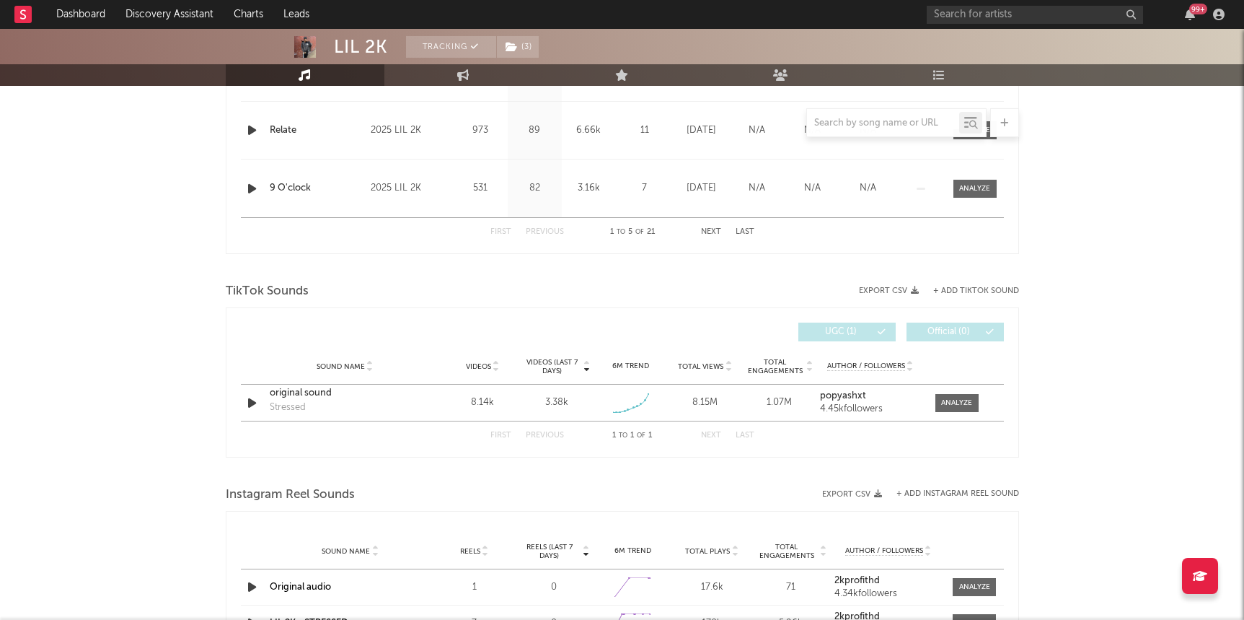
scroll to position [1485, 0]
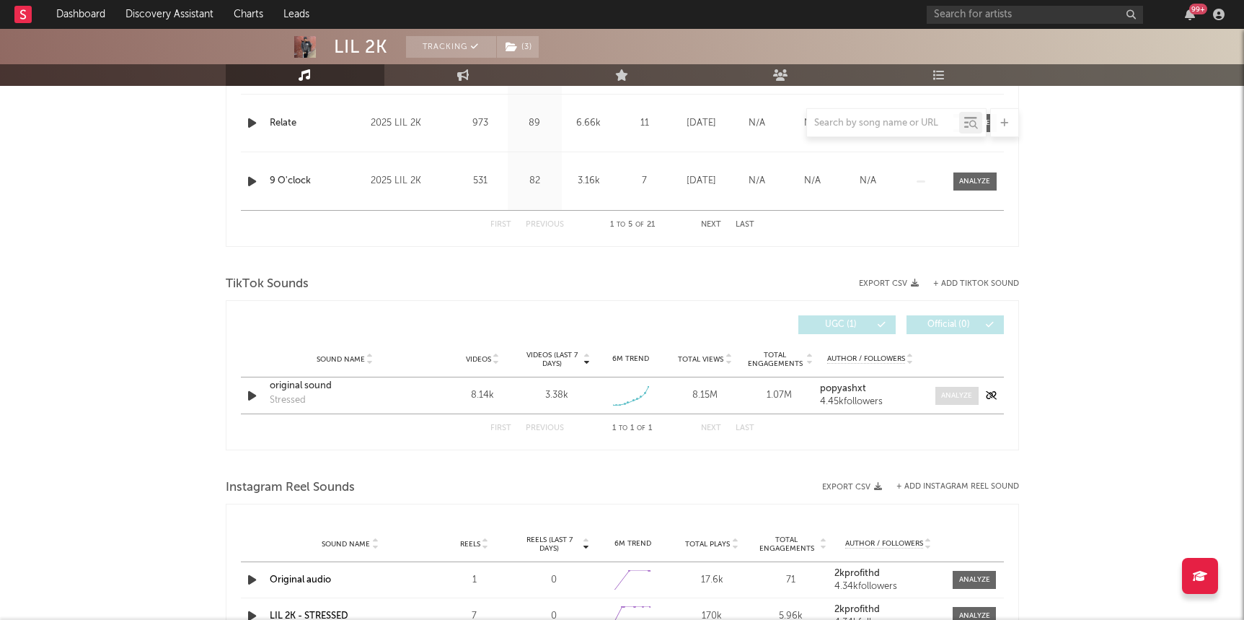
click at [796, 394] on div at bounding box center [956, 395] width 31 height 11
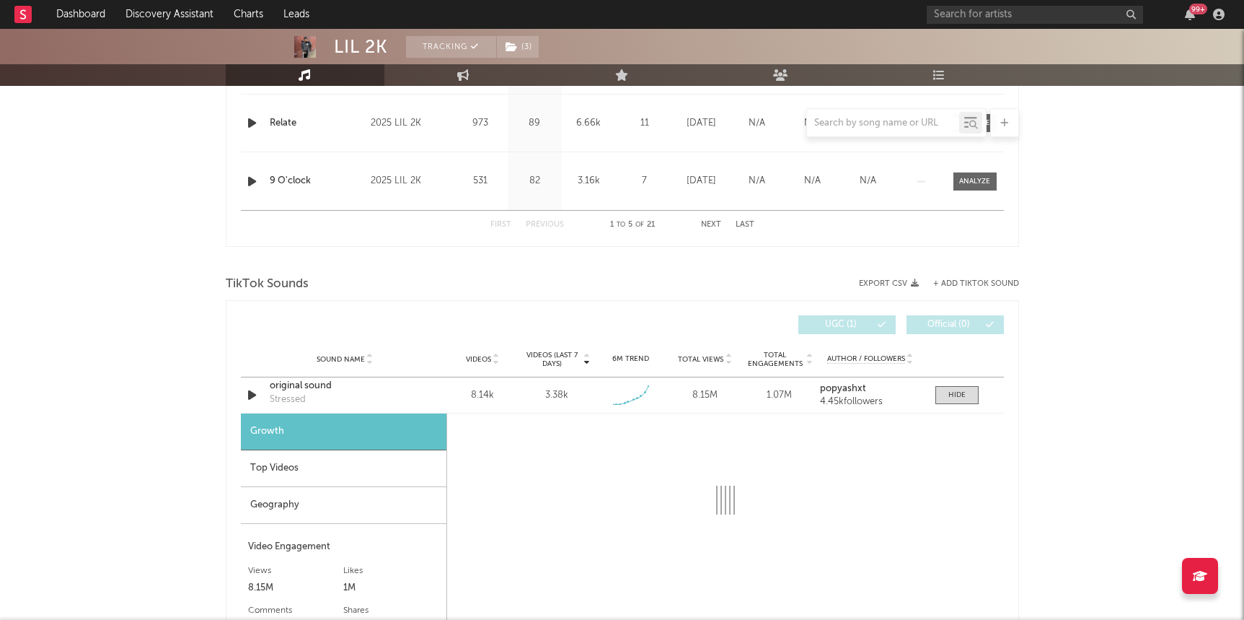
select select "1w"
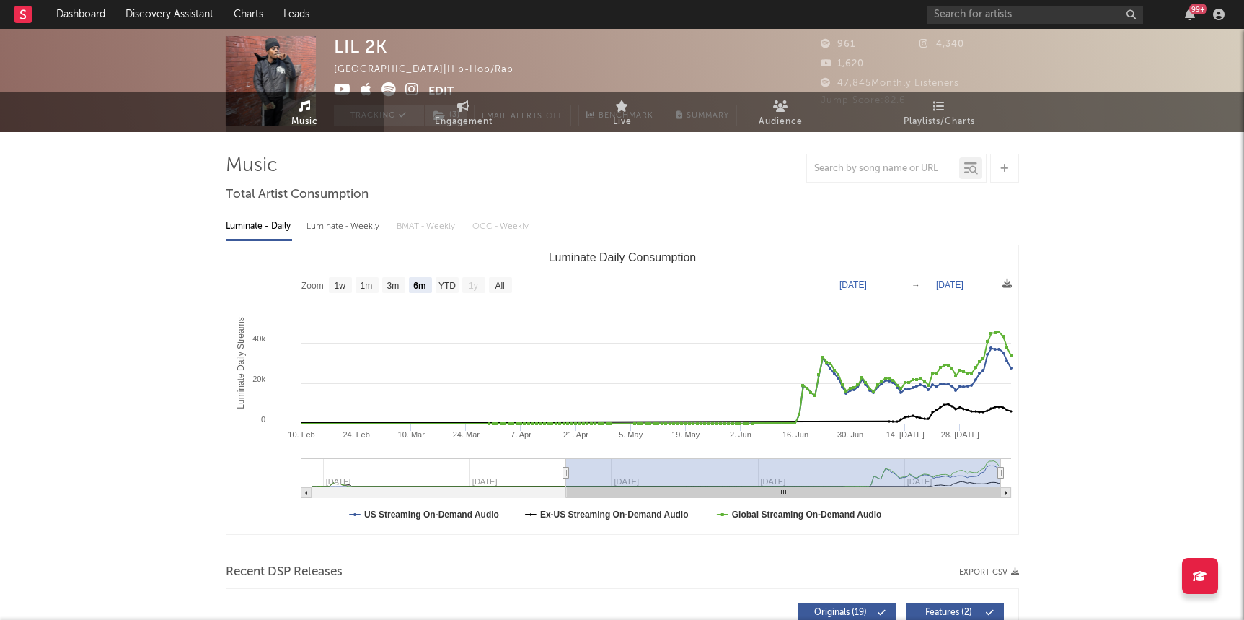
scroll to position [0, 0]
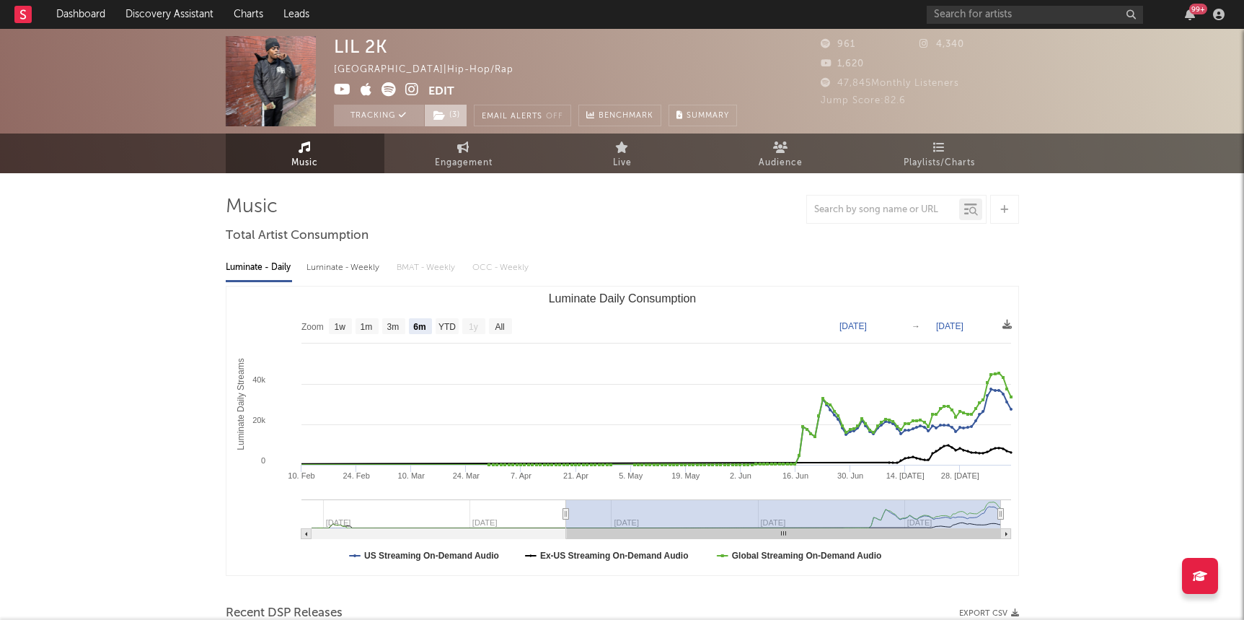
click at [452, 119] on span "( 3 )" at bounding box center [445, 116] width 43 height 22
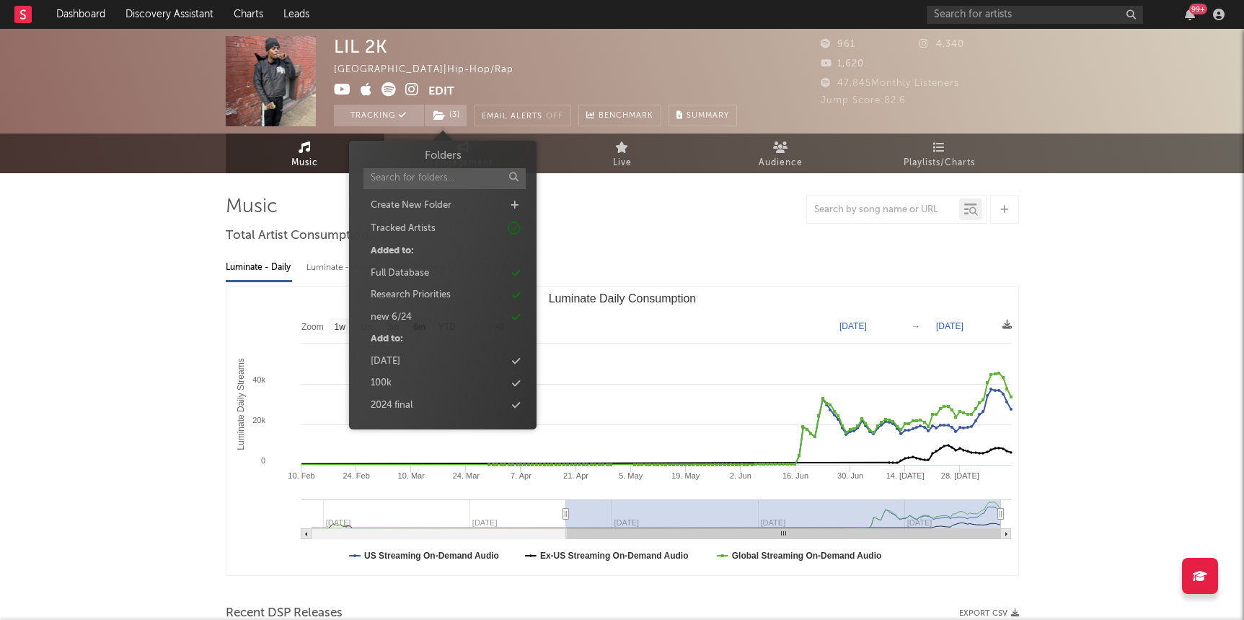
click at [567, 73] on div "LIL 2K United States | Hip-Hop/Rap Edit Tracking ( 3 ) Email Alerts Off Benchma…" at bounding box center [535, 81] width 403 height 90
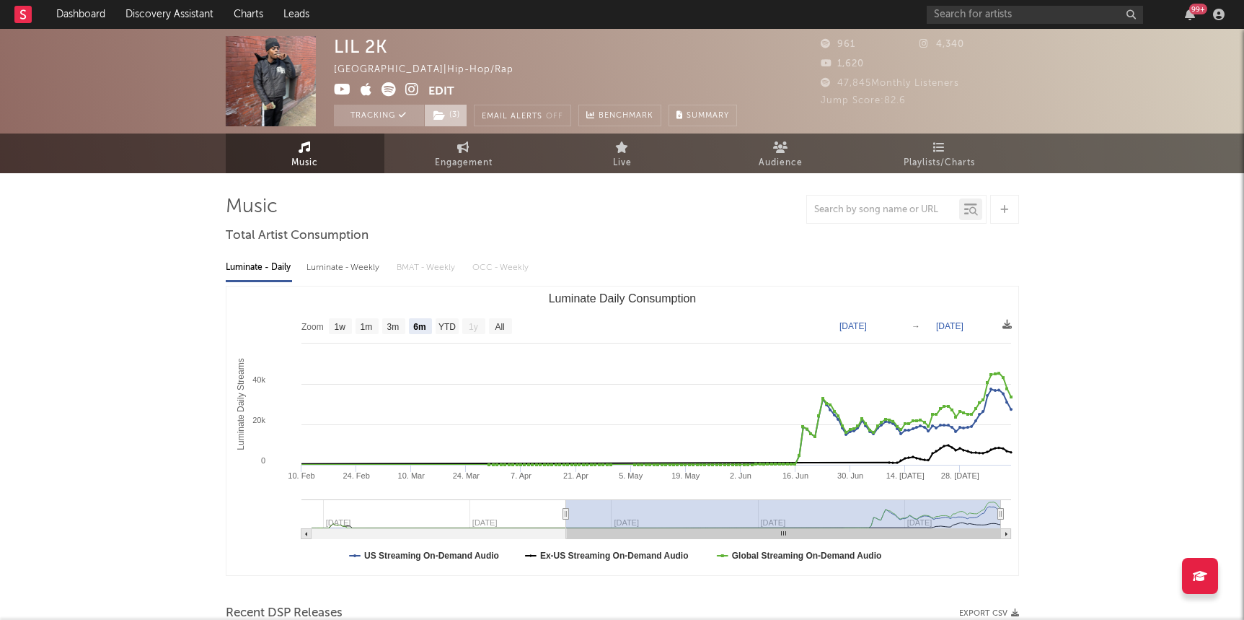
click at [461, 121] on span "( 3 )" at bounding box center [445, 116] width 43 height 22
click at [461, 105] on span "( 3 )" at bounding box center [445, 116] width 43 height 22
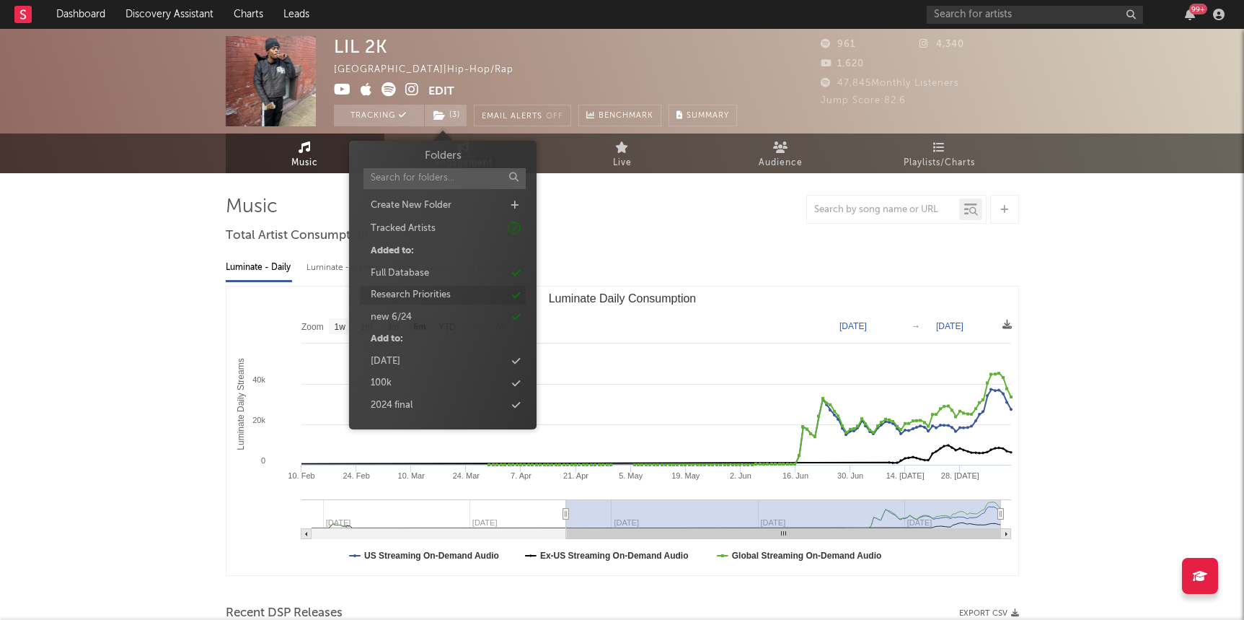
click at [411, 291] on div "Research Priorities" at bounding box center [411, 295] width 80 height 14
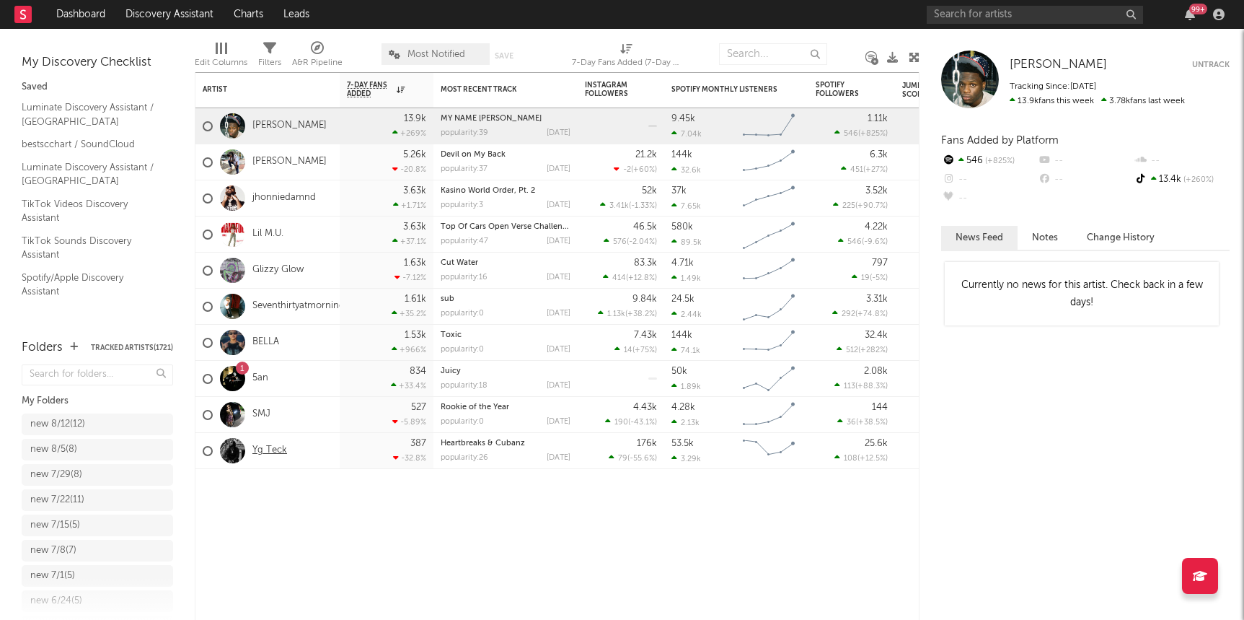
click at [264, 454] on link "Yg Teck" at bounding box center [269, 450] width 35 height 12
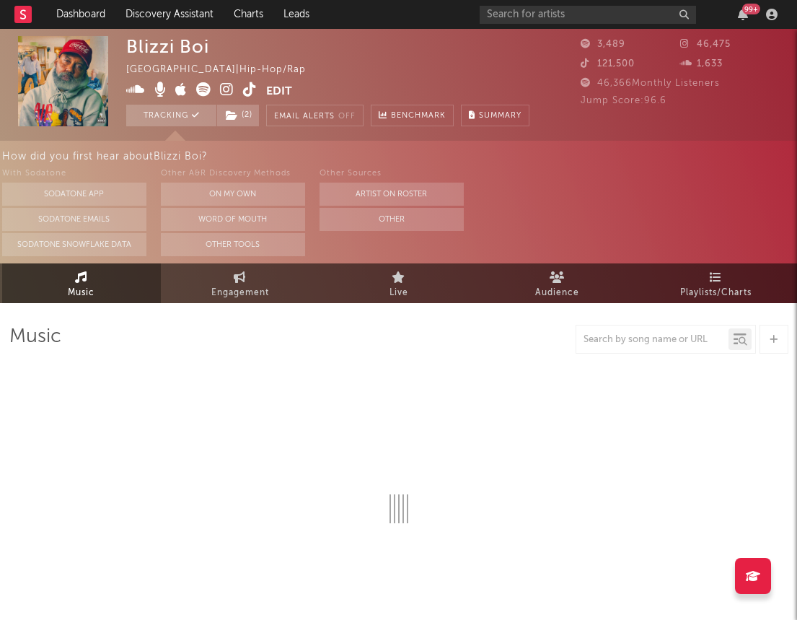
select select "1w"
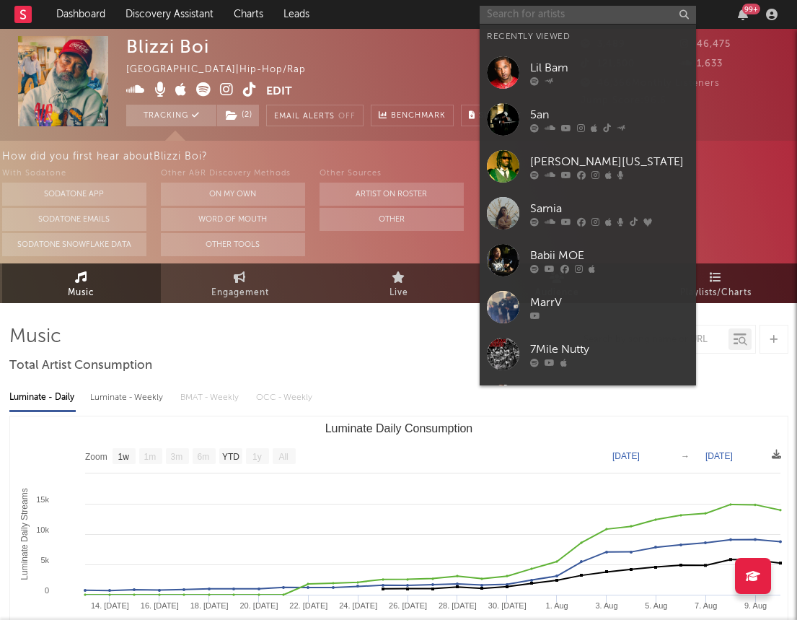
click at [572, 6] on input "text" at bounding box center [588, 15] width 216 height 18
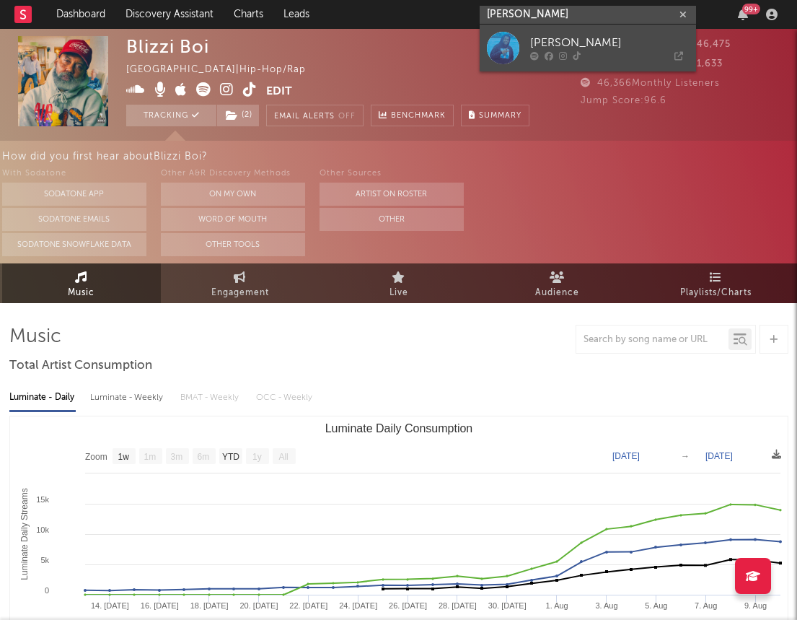
type input "kyle bethel"
click at [586, 35] on div "Kyle Bethel" at bounding box center [609, 43] width 159 height 17
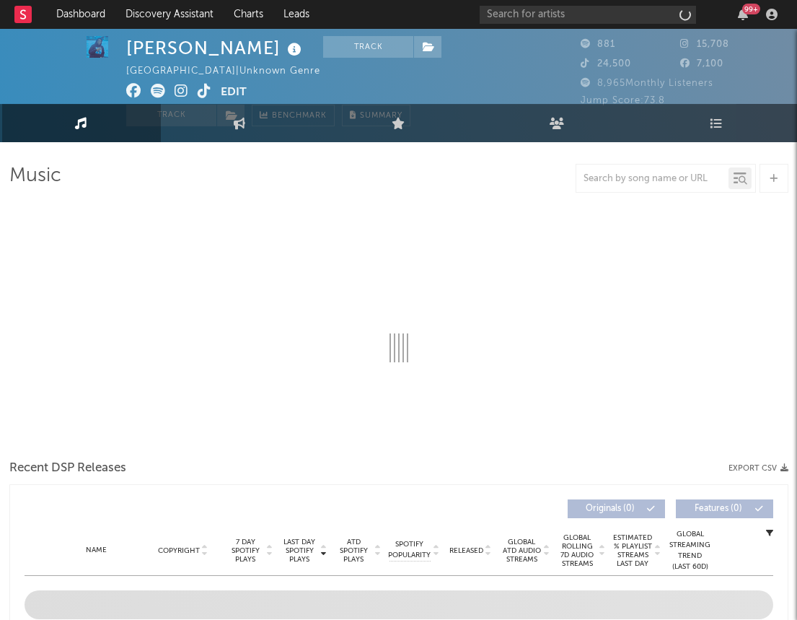
select select "1w"
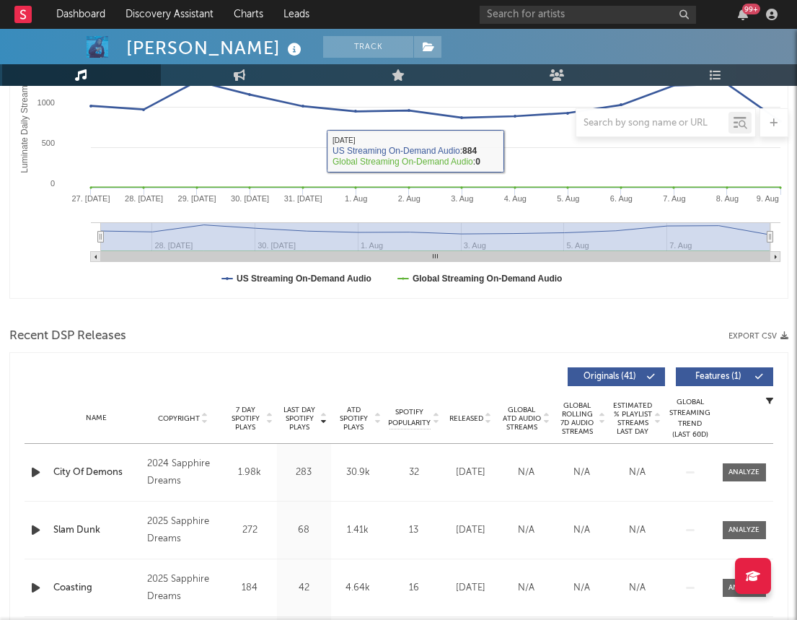
scroll to position [414, 0]
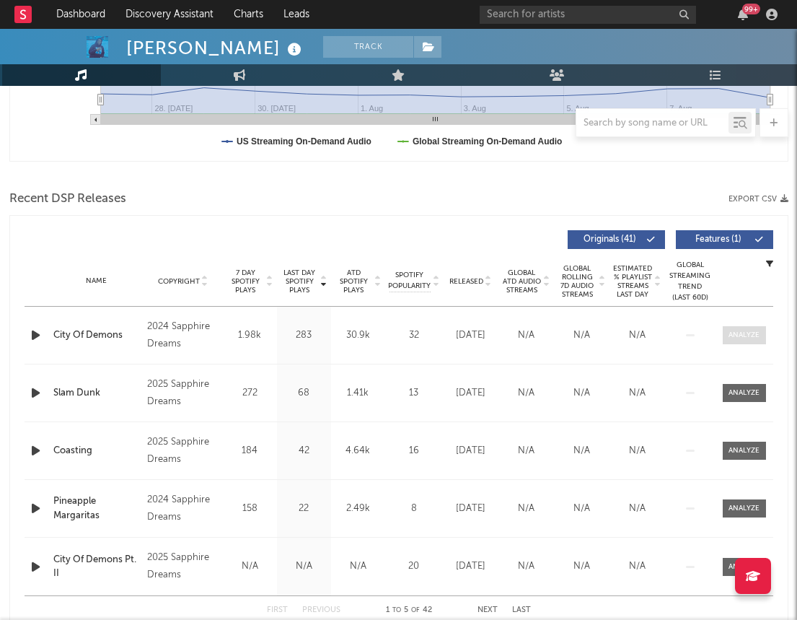
click at [747, 334] on div at bounding box center [744, 335] width 31 height 11
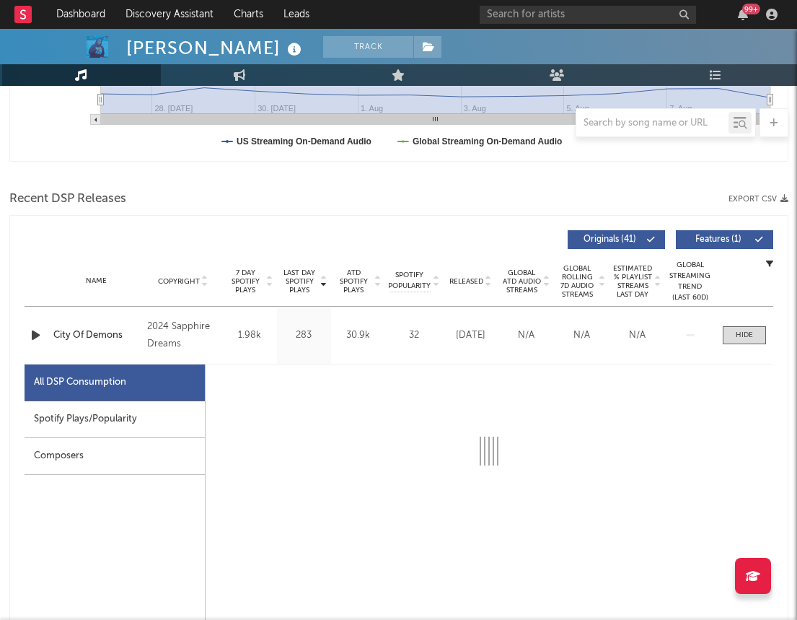
select select "1w"
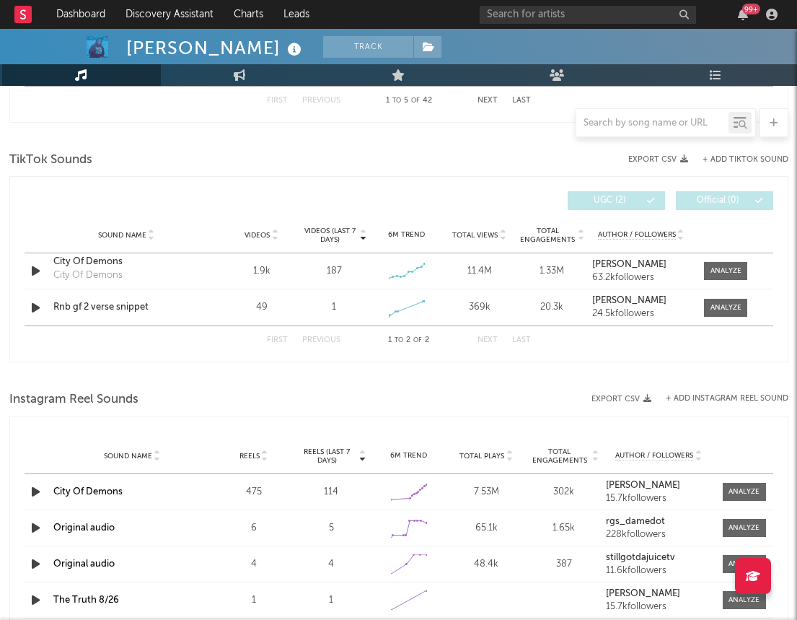
scroll to position [1615, 0]
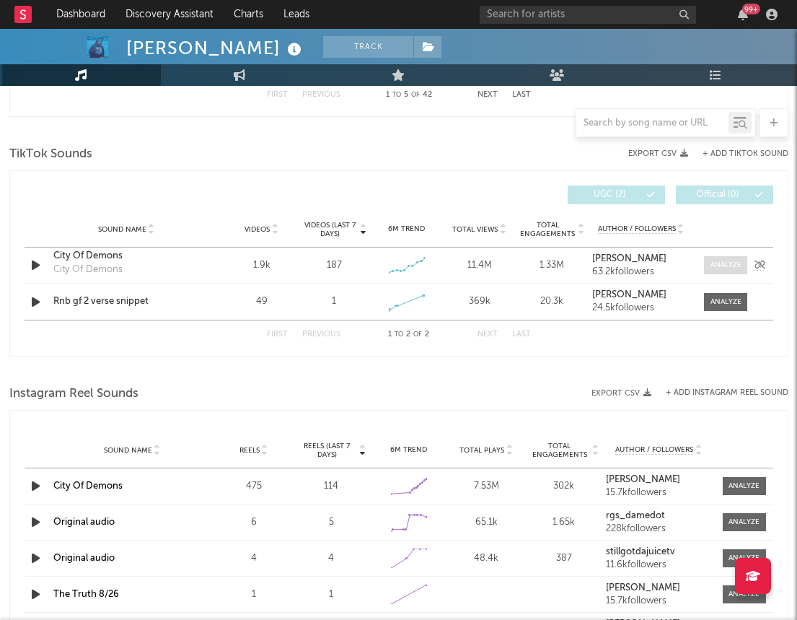
click at [734, 265] on div at bounding box center [726, 265] width 31 height 11
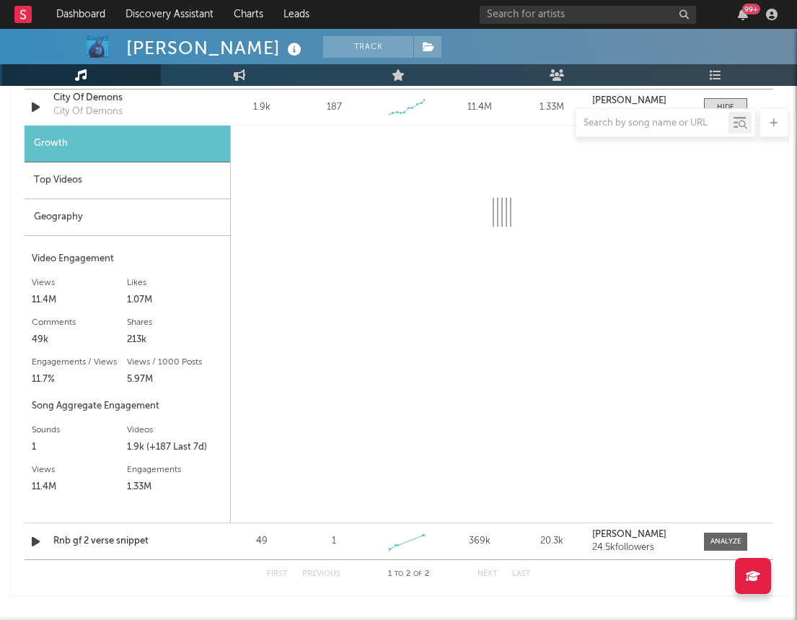
scroll to position [1782, 0]
select select "6m"
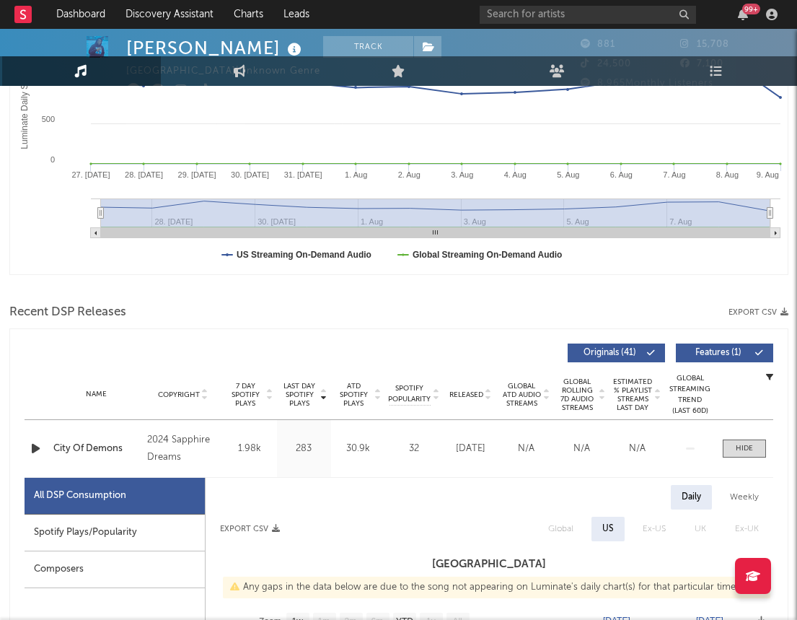
scroll to position [0, 0]
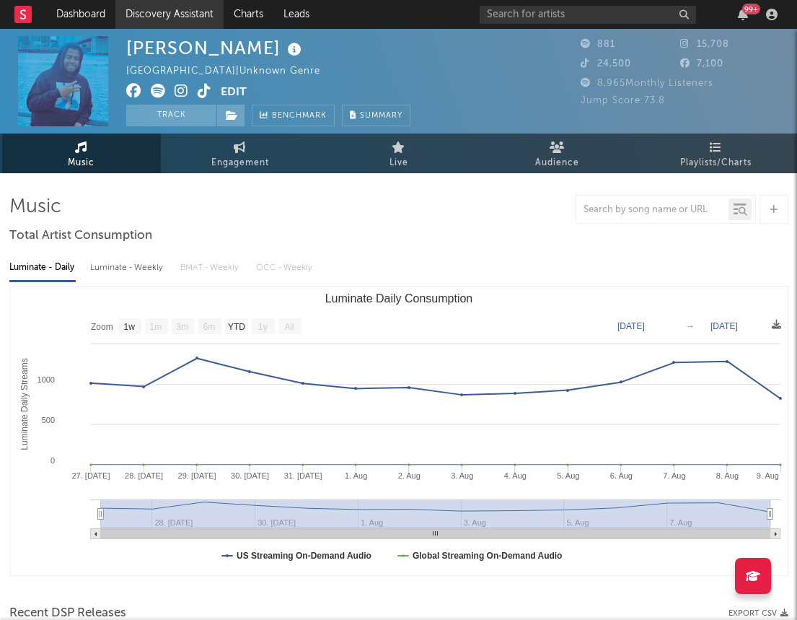
click at [177, 17] on link "Discovery Assistant" at bounding box center [169, 14] width 108 height 29
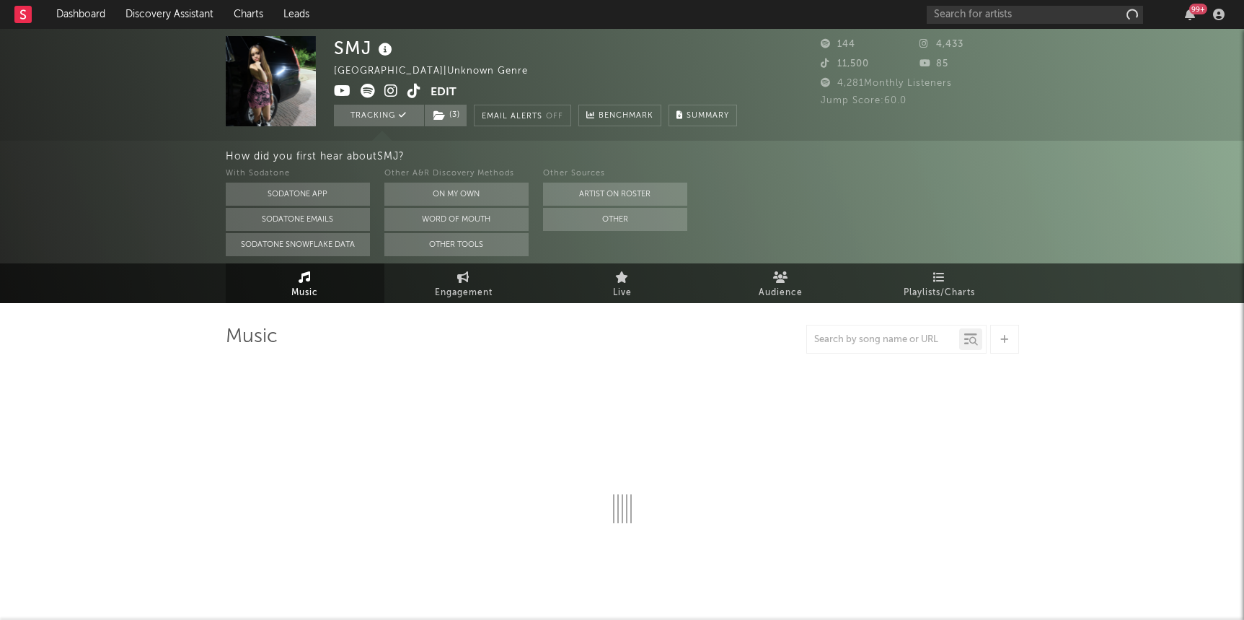
select select "1w"
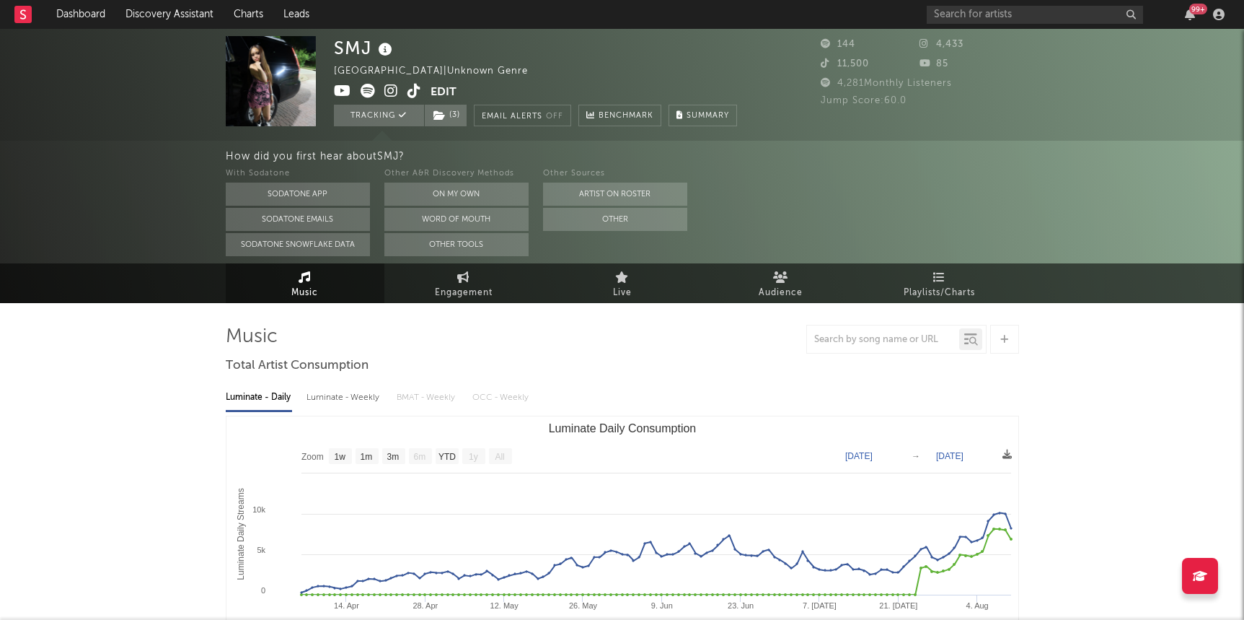
click at [415, 92] on icon at bounding box center [415, 91] width 14 height 14
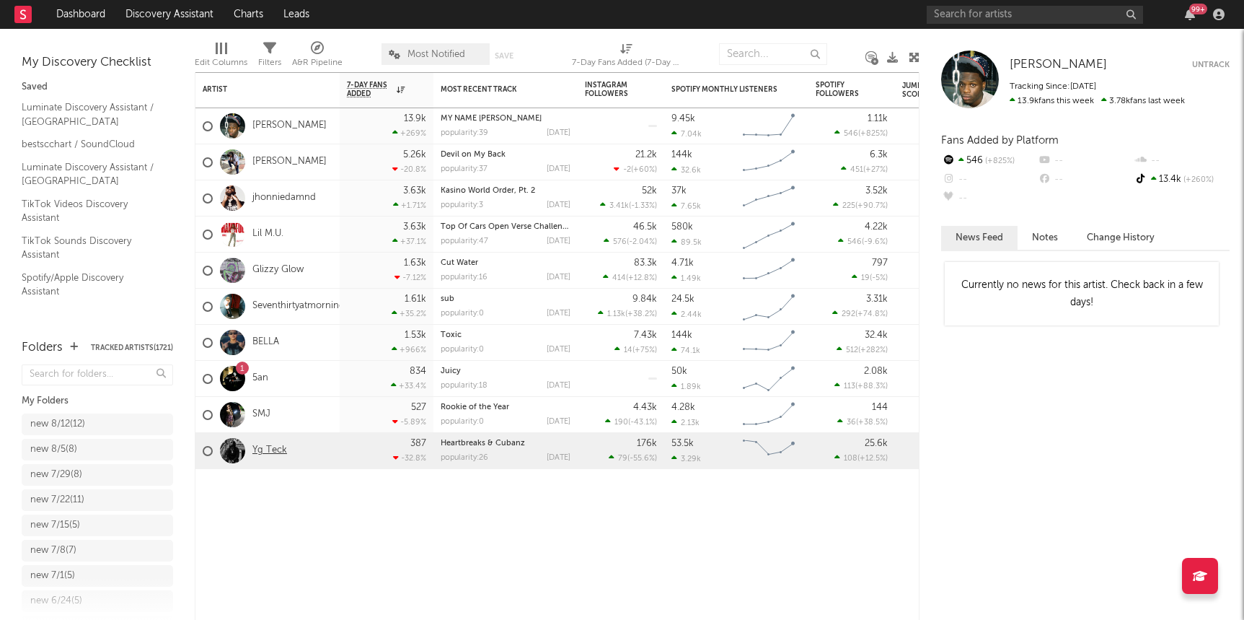
click at [276, 454] on link "Yg Teck" at bounding box center [269, 450] width 35 height 12
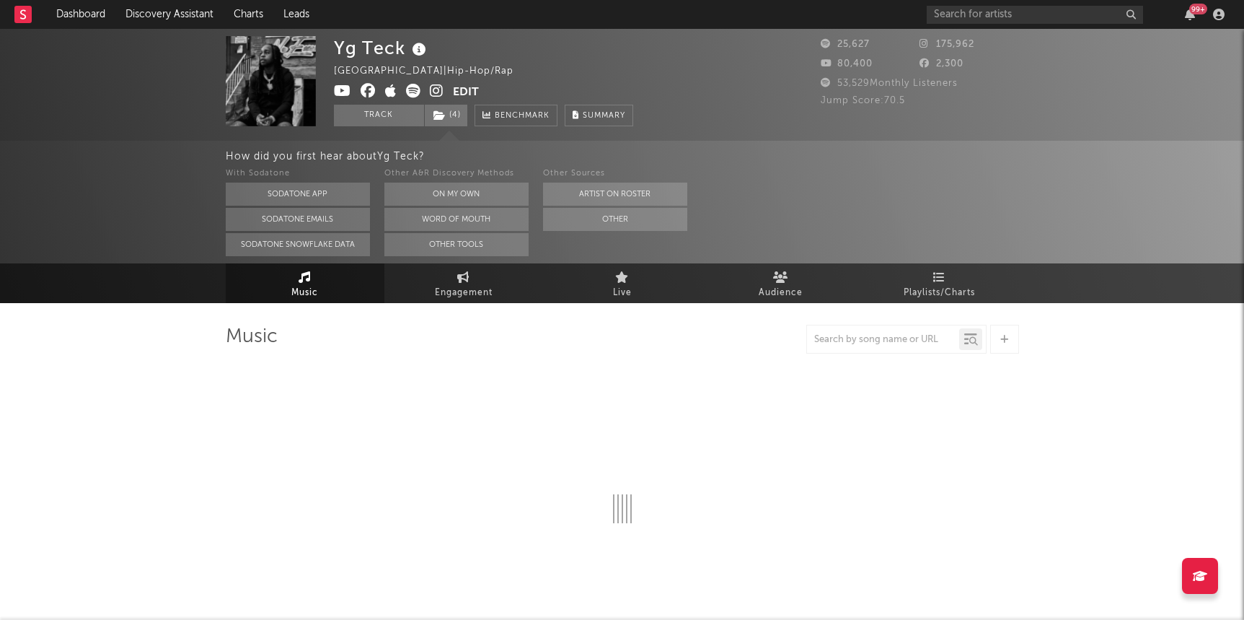
select select "6m"
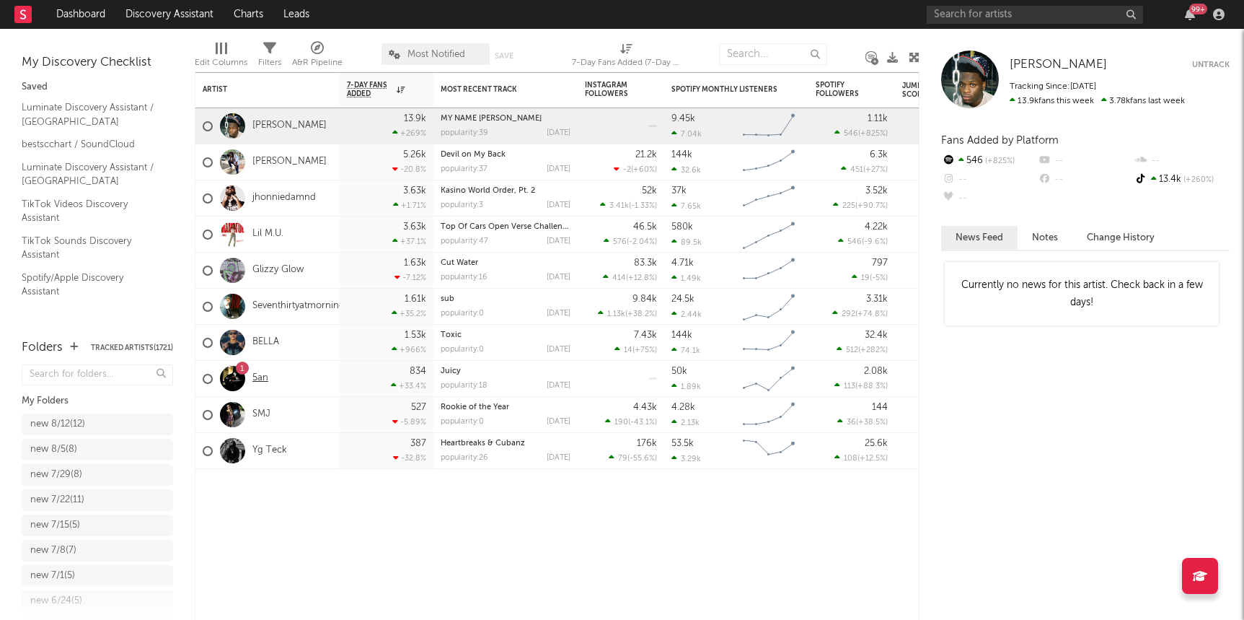
click at [260, 381] on link "5an" at bounding box center [260, 378] width 16 height 12
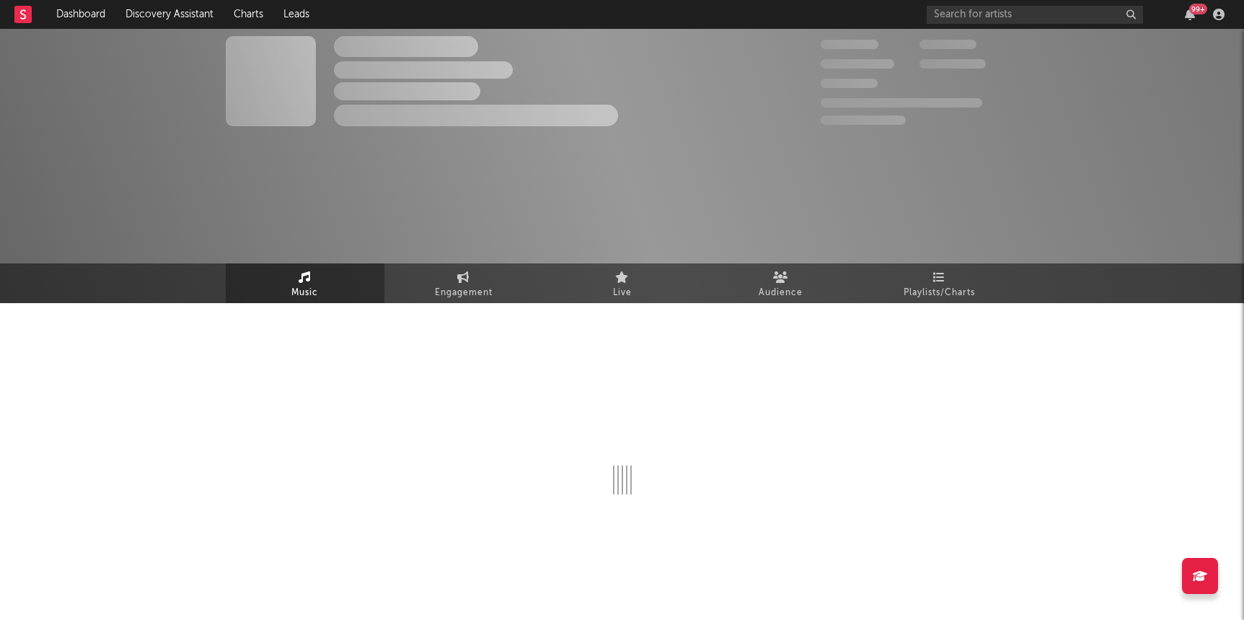
select select "6m"
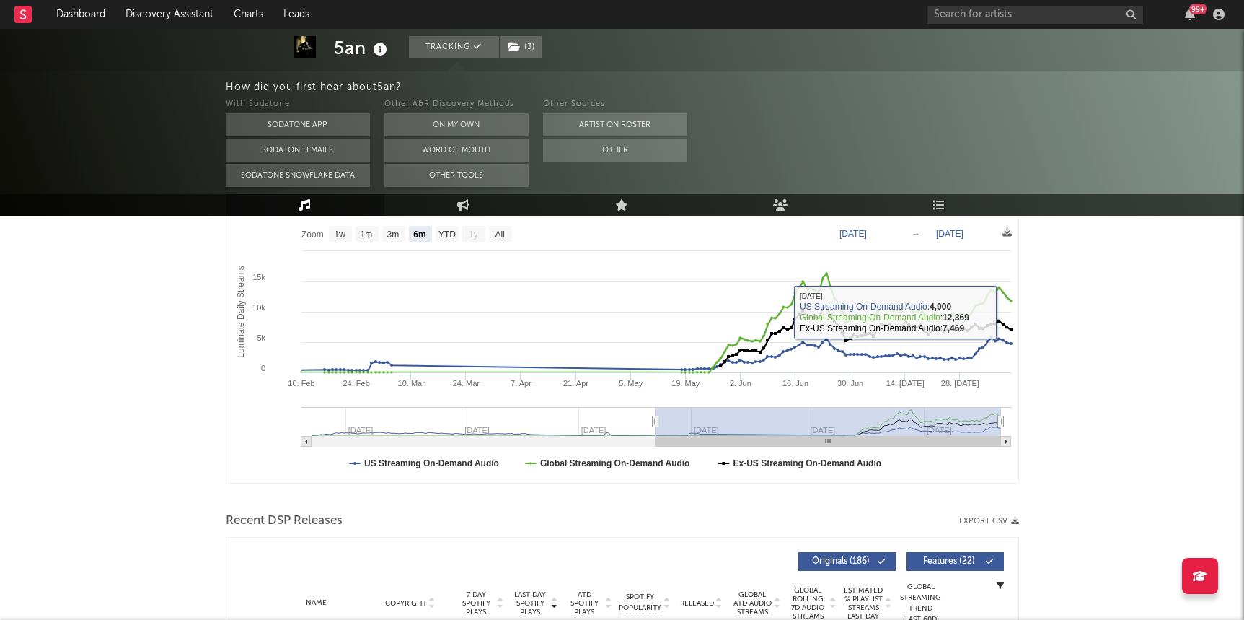
scroll to position [486, 0]
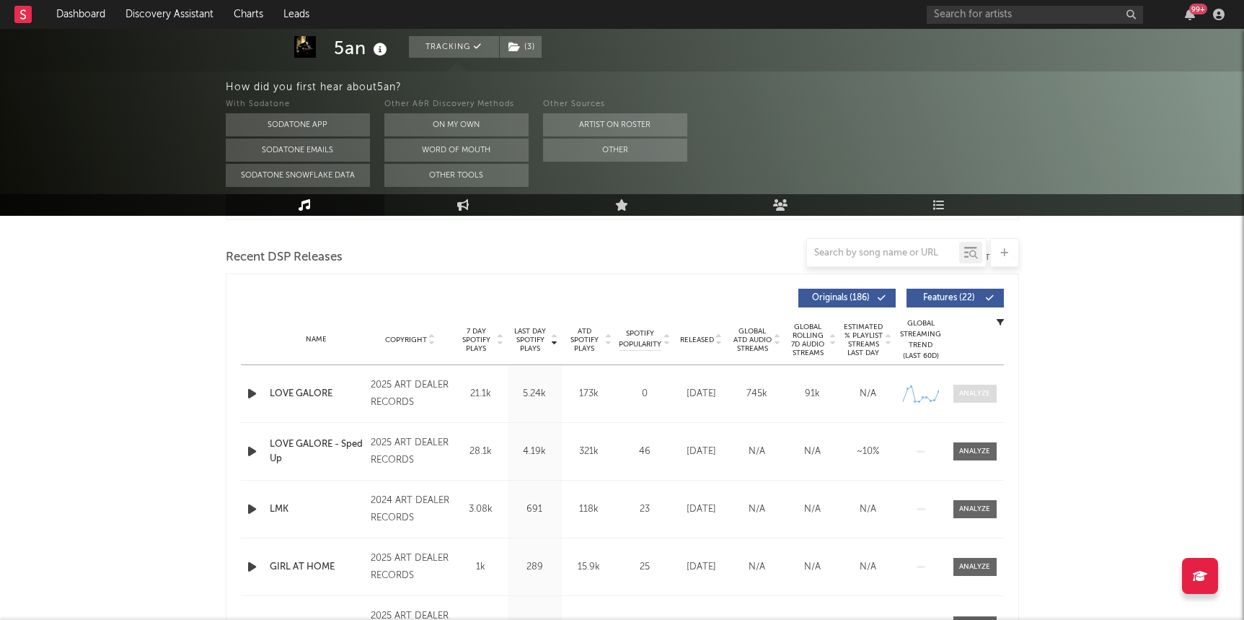
click at [965, 390] on div at bounding box center [974, 393] width 31 height 11
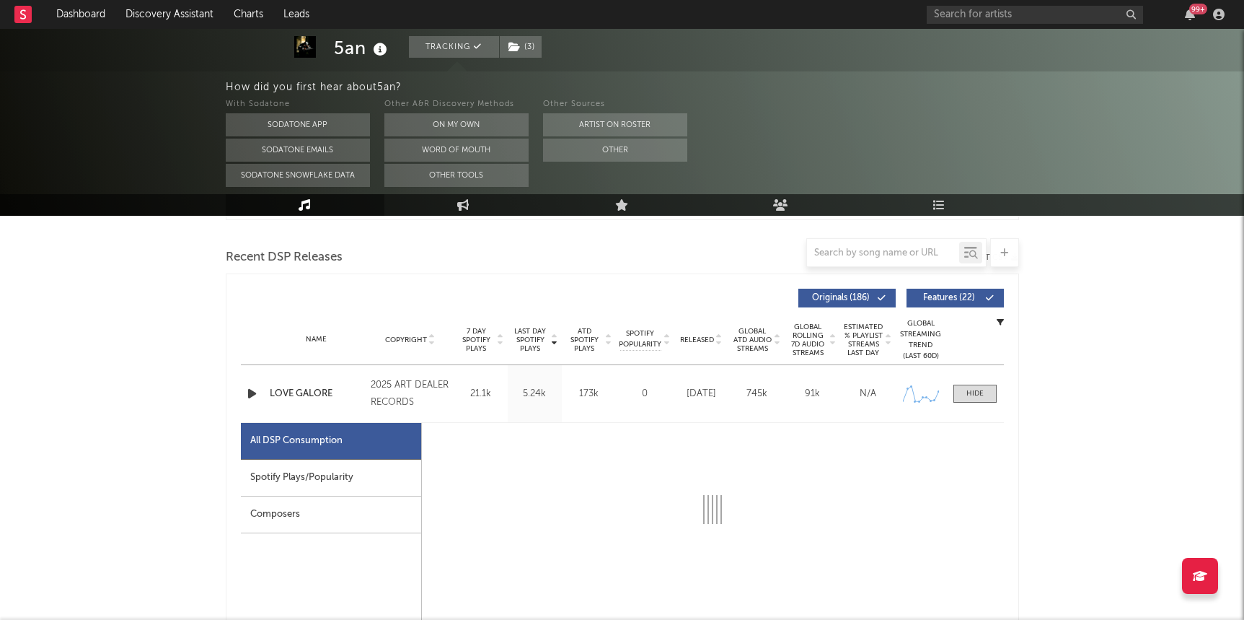
select select "1w"
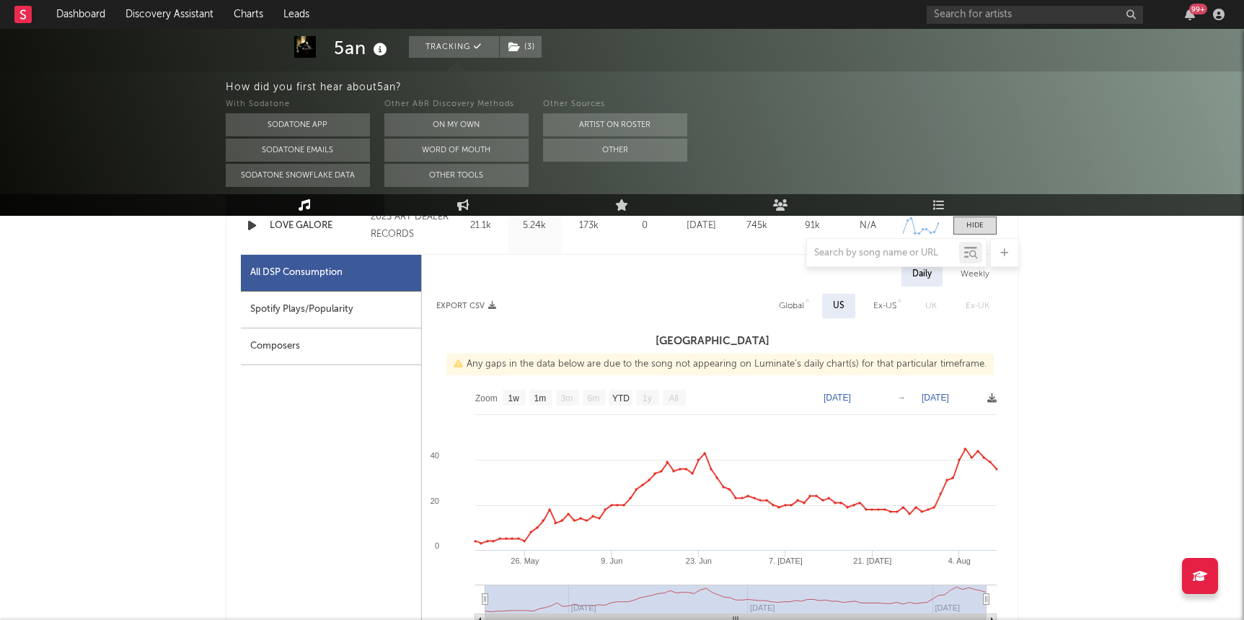
scroll to position [658, 0]
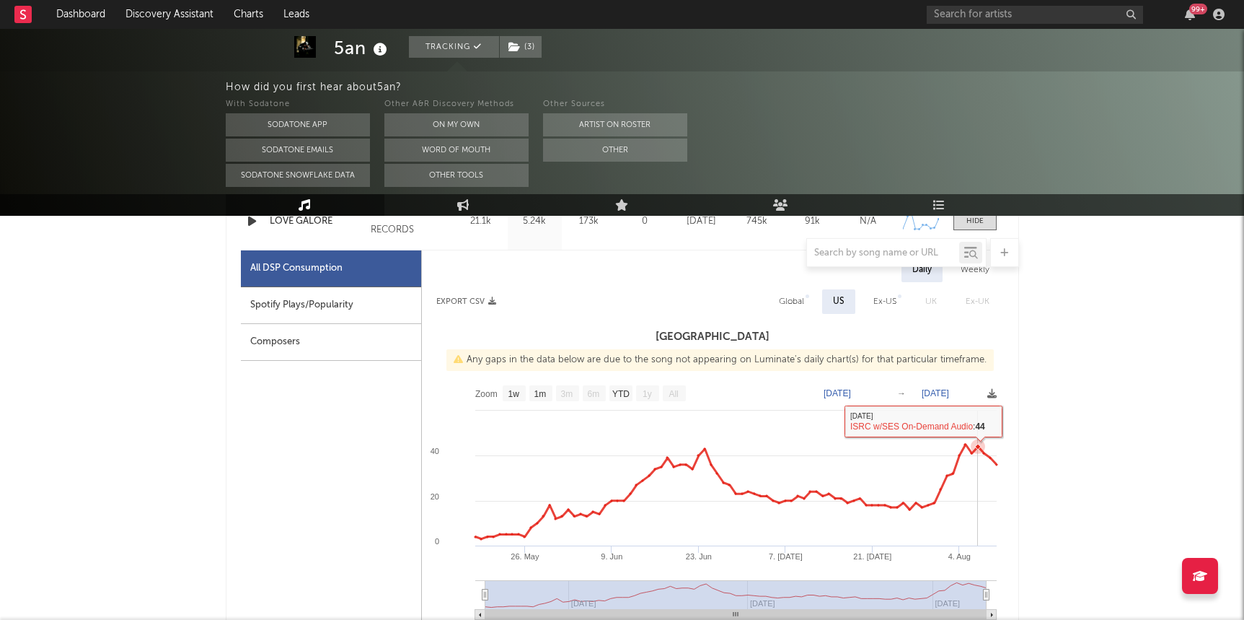
click at [976, 444] on icon at bounding box center [978, 446] width 14 height 14
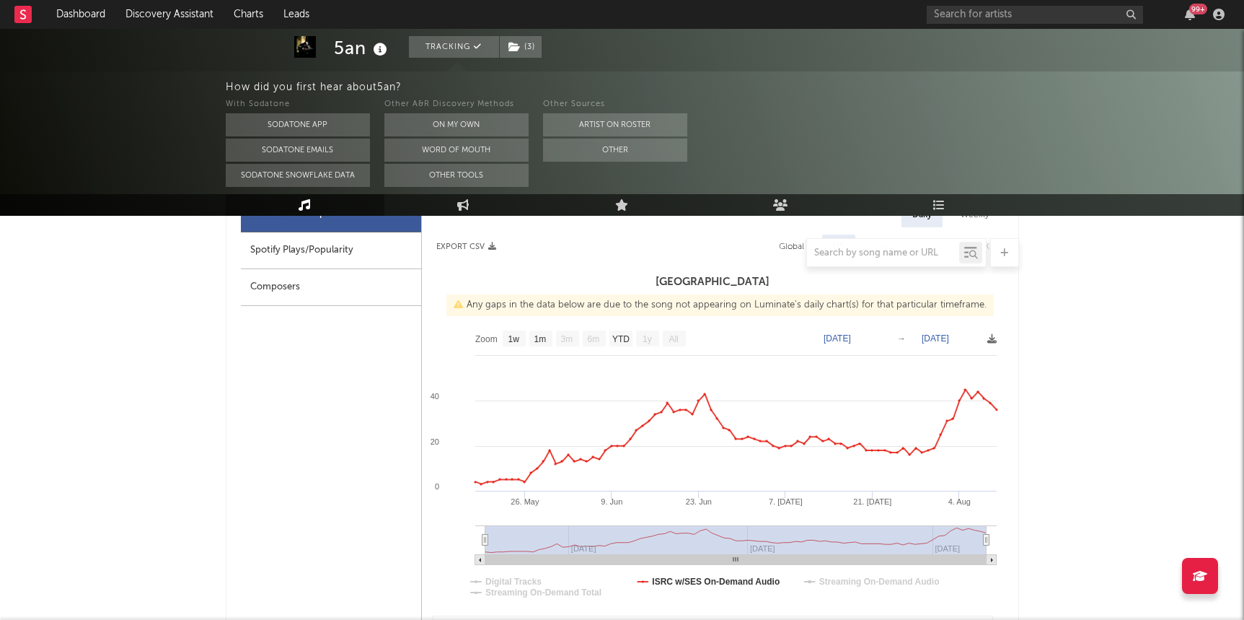
scroll to position [722, 0]
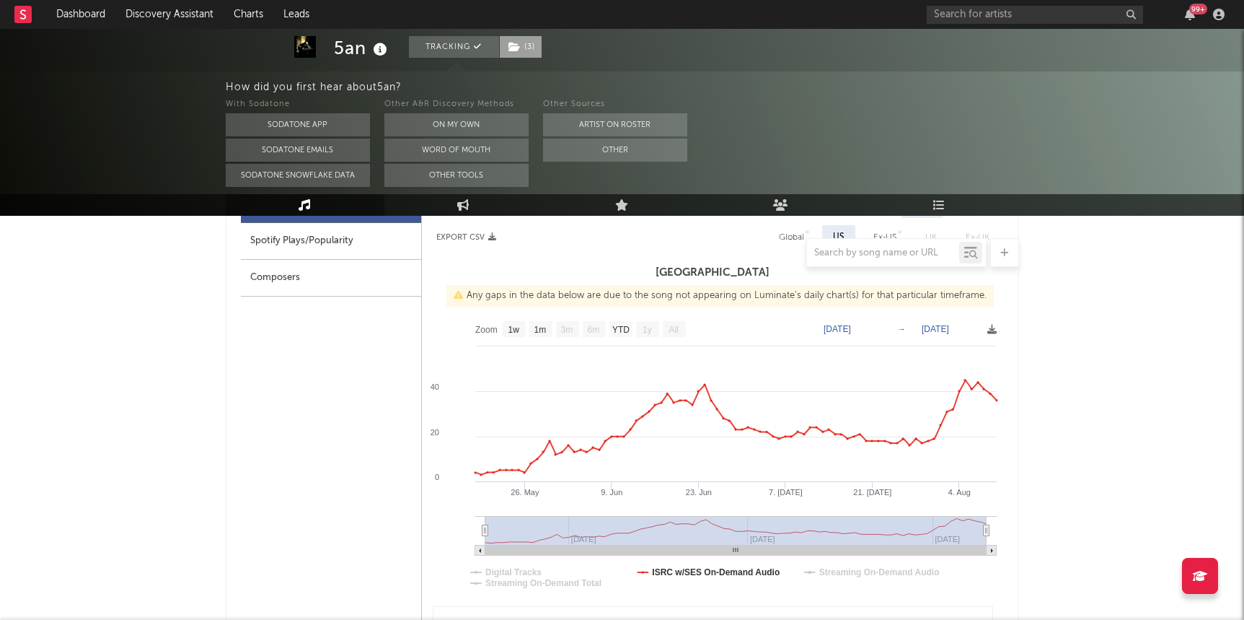
click at [529, 43] on span "( 3 )" at bounding box center [520, 47] width 43 height 22
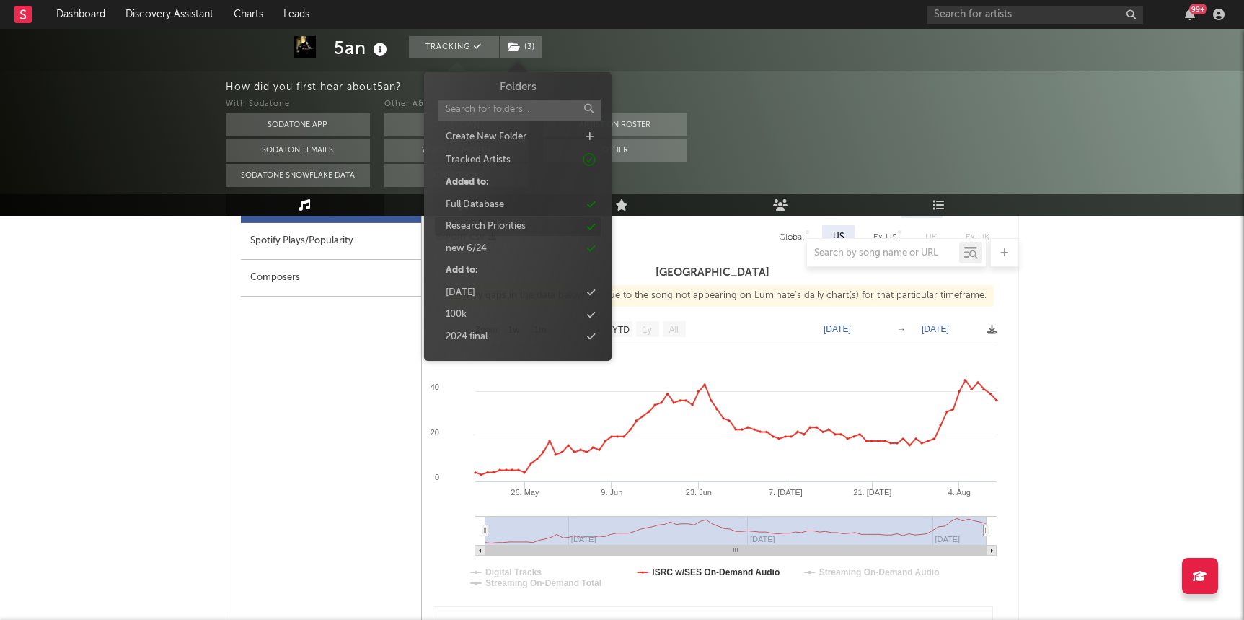
click at [481, 221] on div "Research Priorities" at bounding box center [486, 226] width 80 height 14
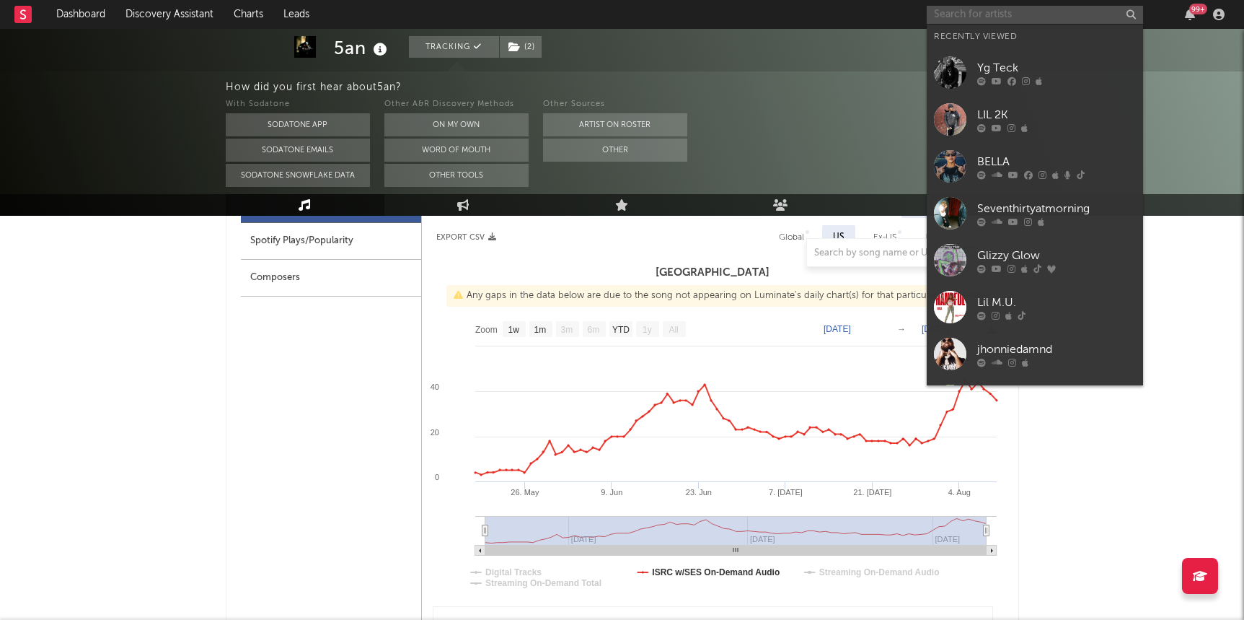
click at [983, 19] on input "text" at bounding box center [1035, 15] width 216 height 18
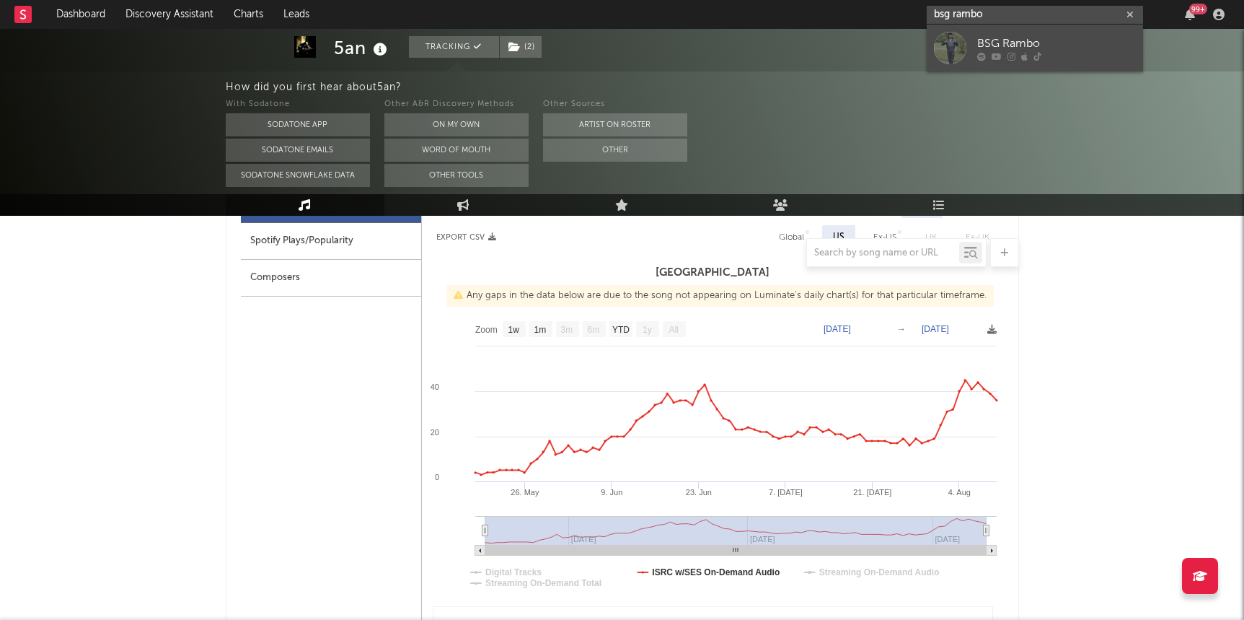
type input "bsg rambo"
click at [998, 33] on link "BSG Rambo" at bounding box center [1035, 48] width 216 height 47
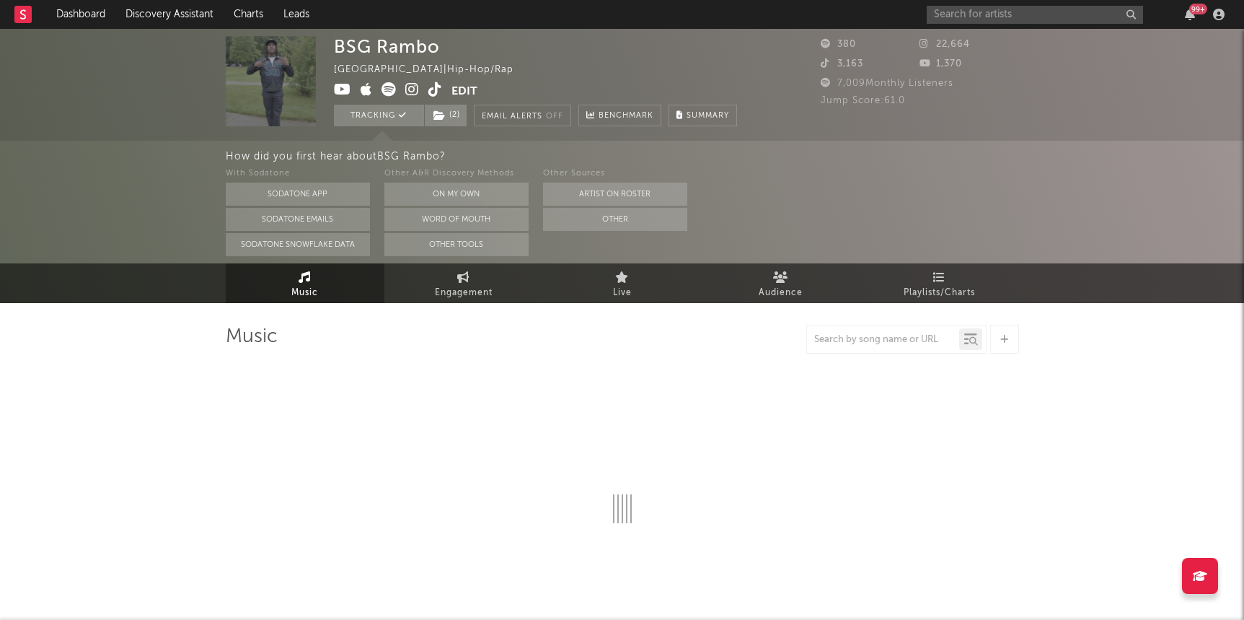
select select "1w"
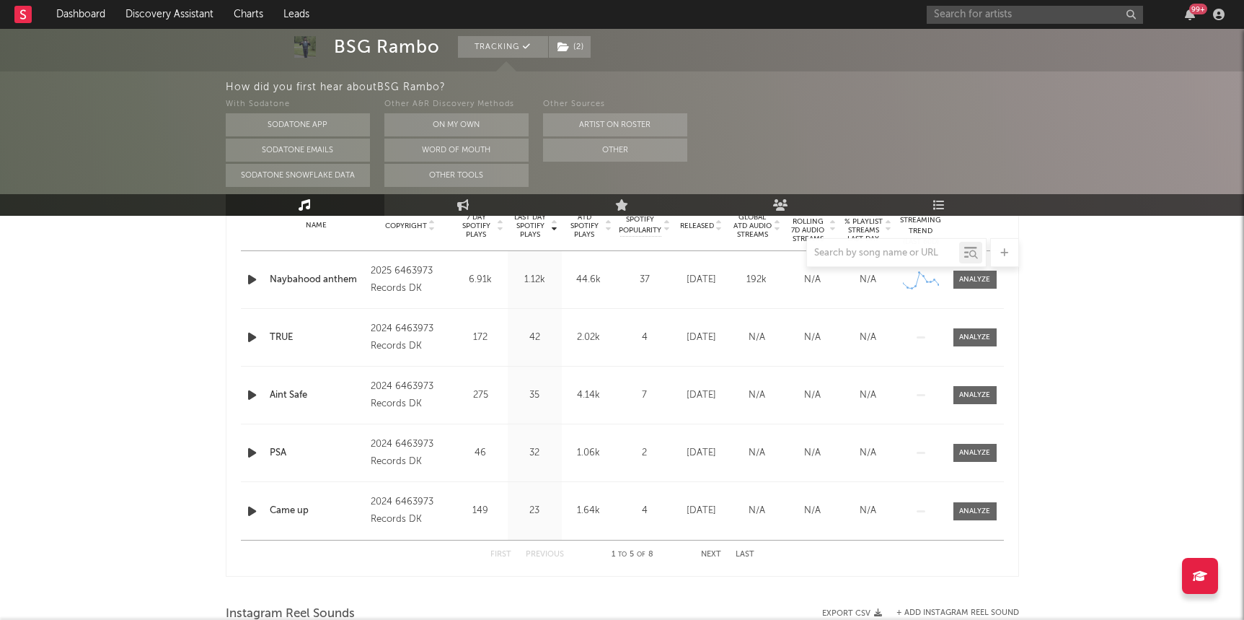
scroll to position [592, 0]
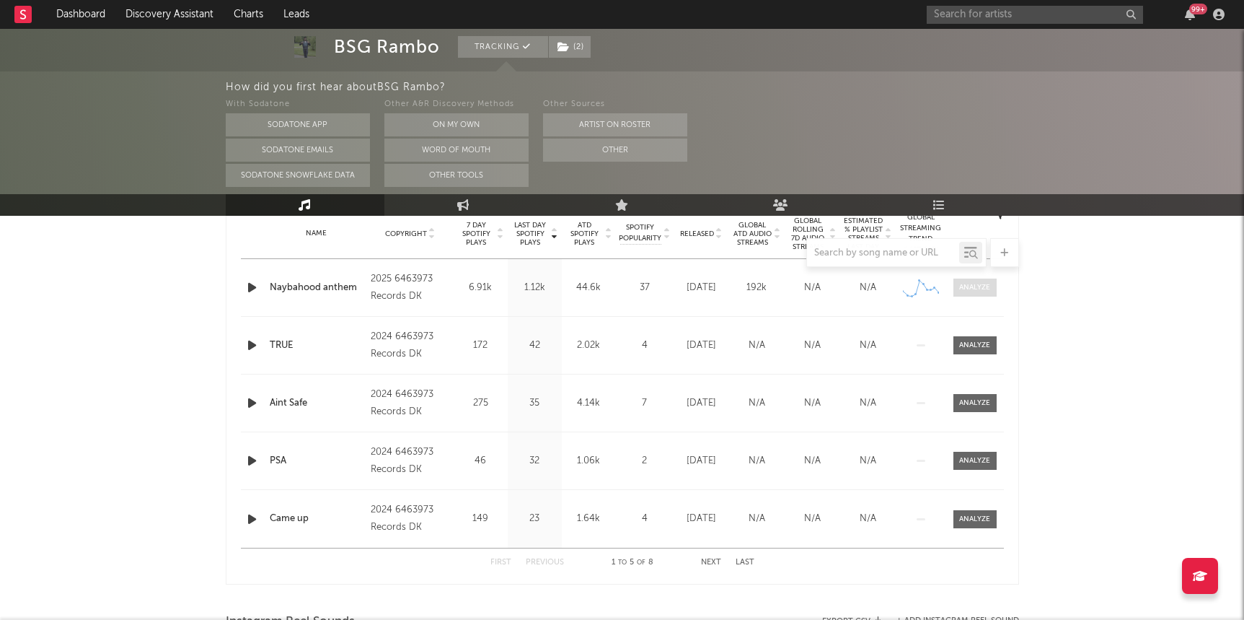
click at [975, 283] on div at bounding box center [974, 287] width 31 height 11
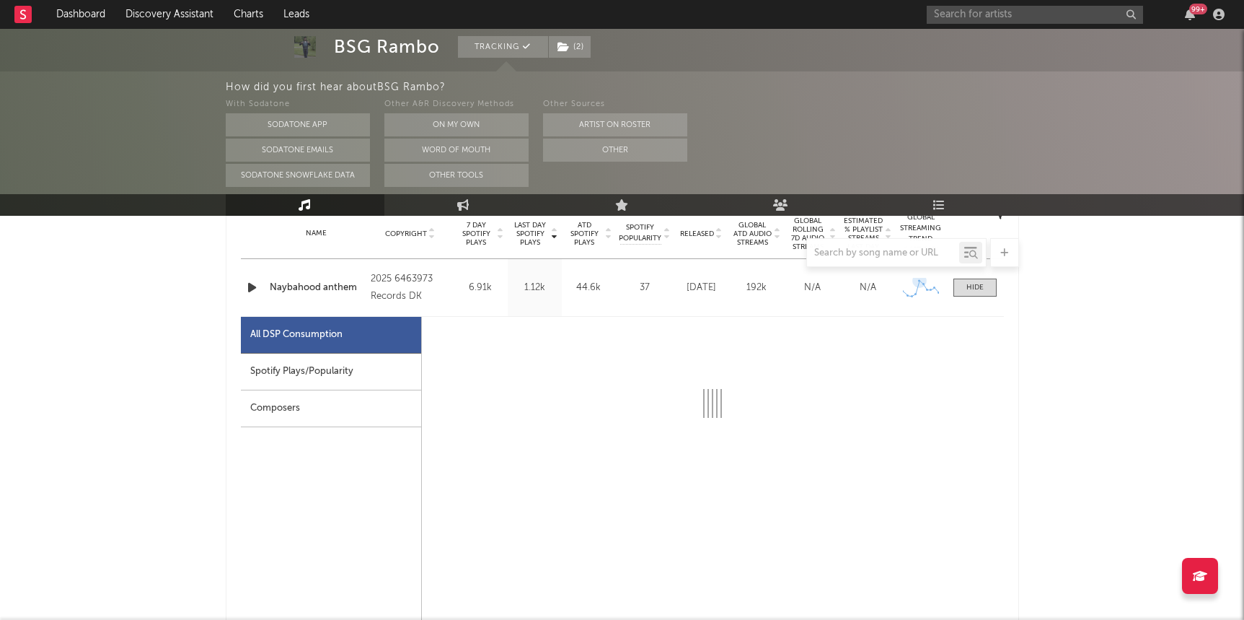
select select "1w"
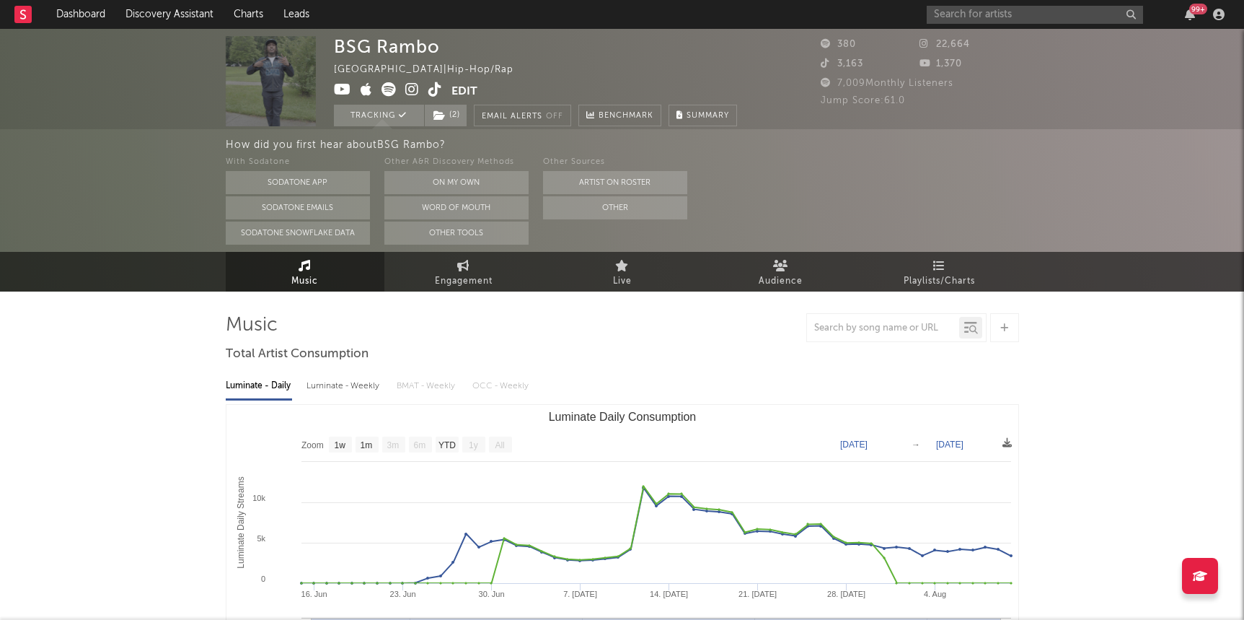
scroll to position [0, 0]
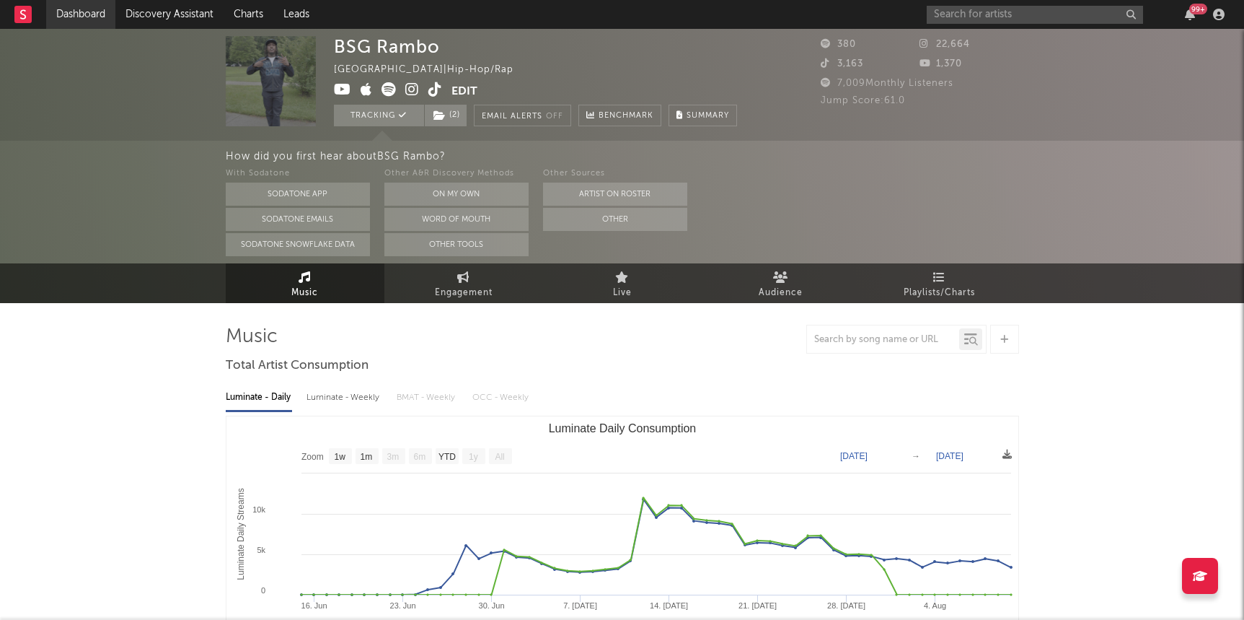
click at [63, 24] on link "Dashboard" at bounding box center [80, 14] width 69 height 29
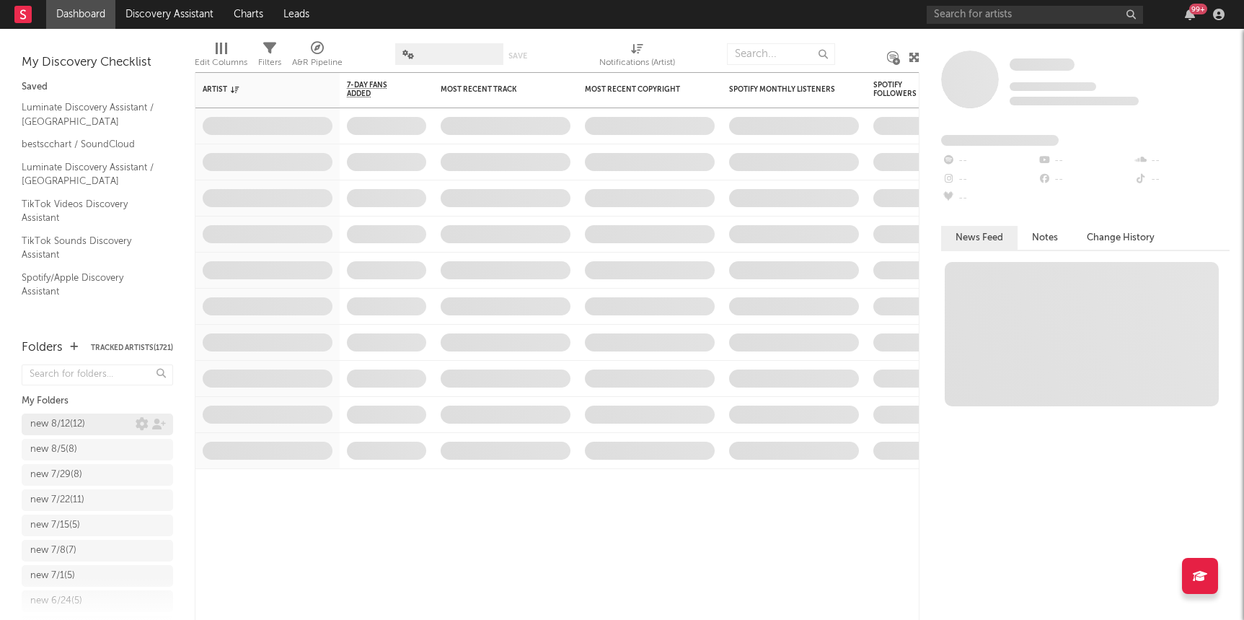
click at [78, 421] on div "new 8/12 ( 12 )" at bounding box center [57, 424] width 55 height 17
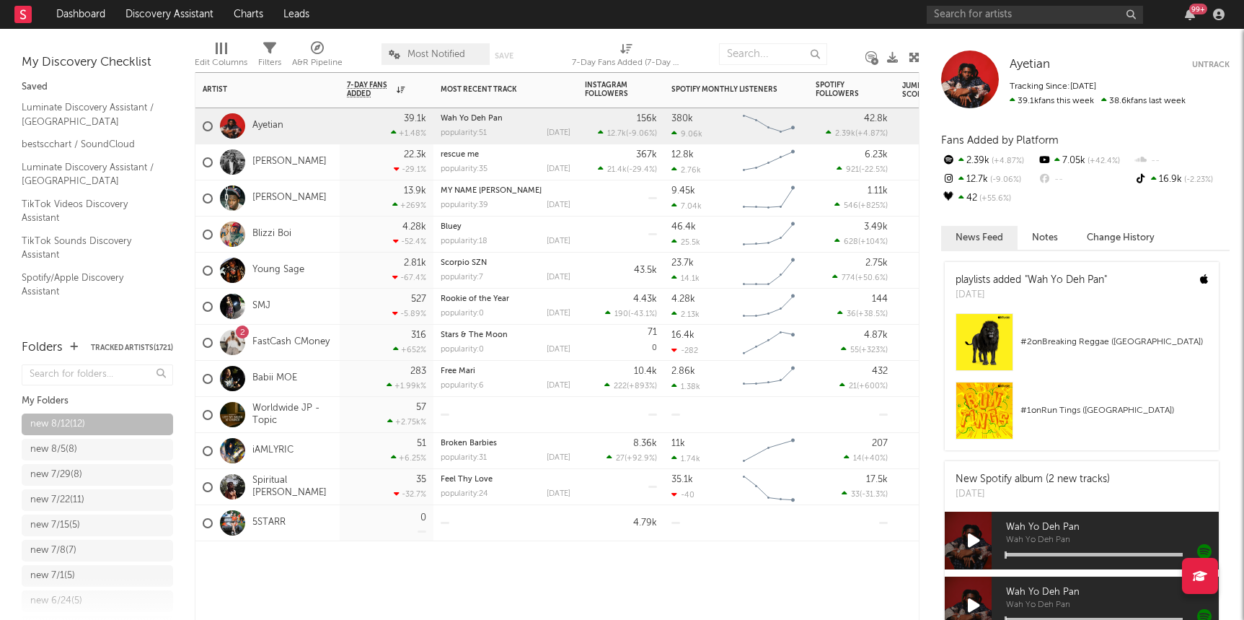
click at [265, 135] on div "Ayetian" at bounding box center [243, 126] width 81 height 42
click at [273, 128] on link "Ayetian" at bounding box center [267, 126] width 31 height 12
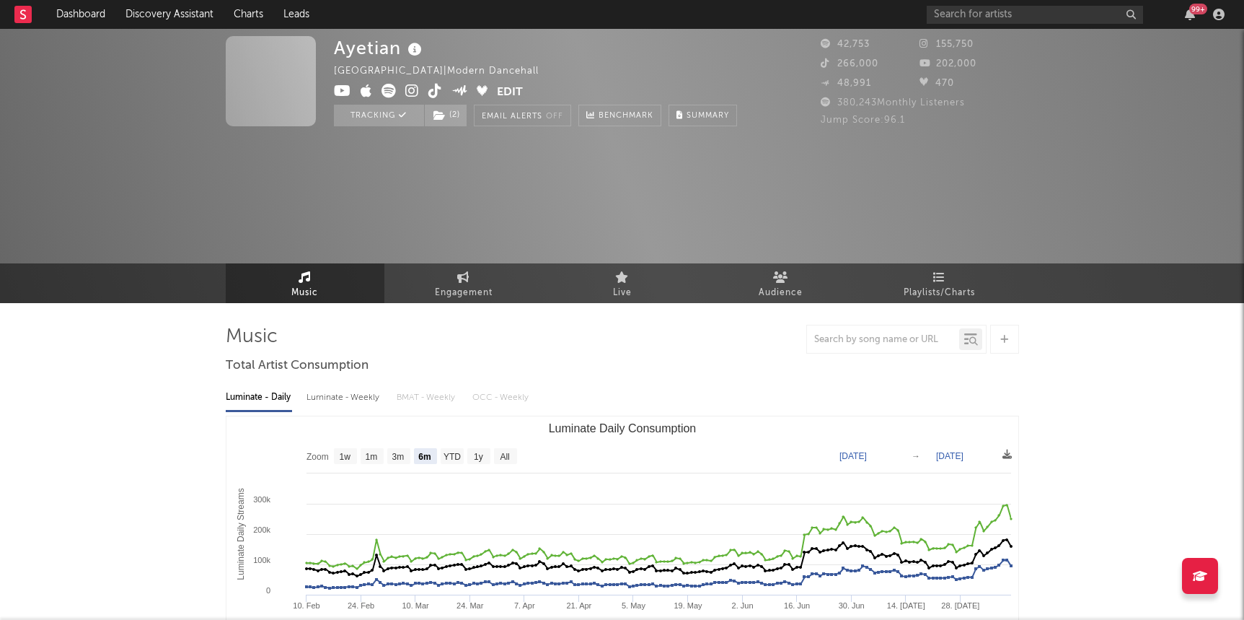
select select "6m"
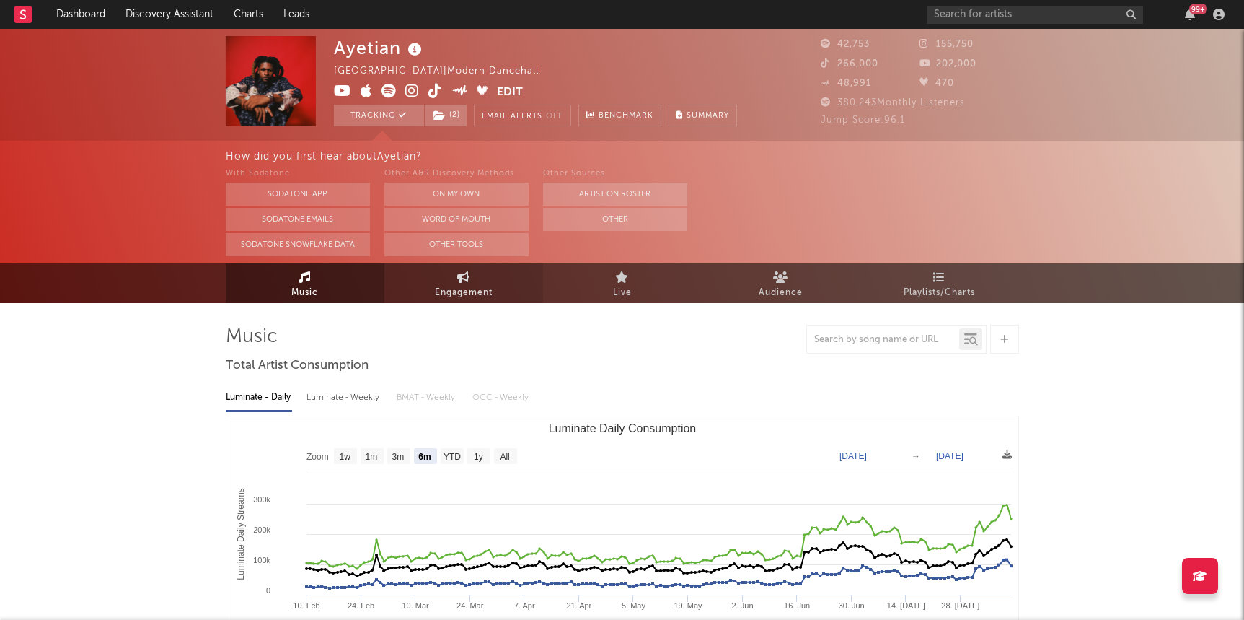
click at [467, 286] on span "Engagement" at bounding box center [464, 292] width 58 height 17
select select "1m"
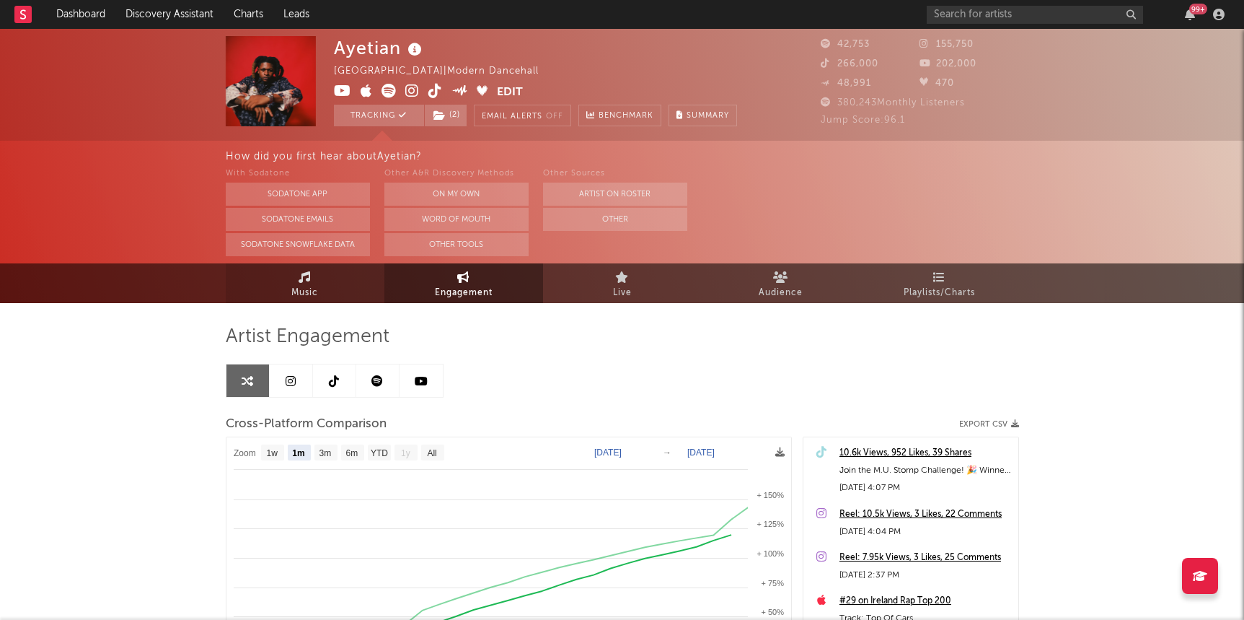
click at [289, 281] on link "Music" at bounding box center [305, 283] width 159 height 40
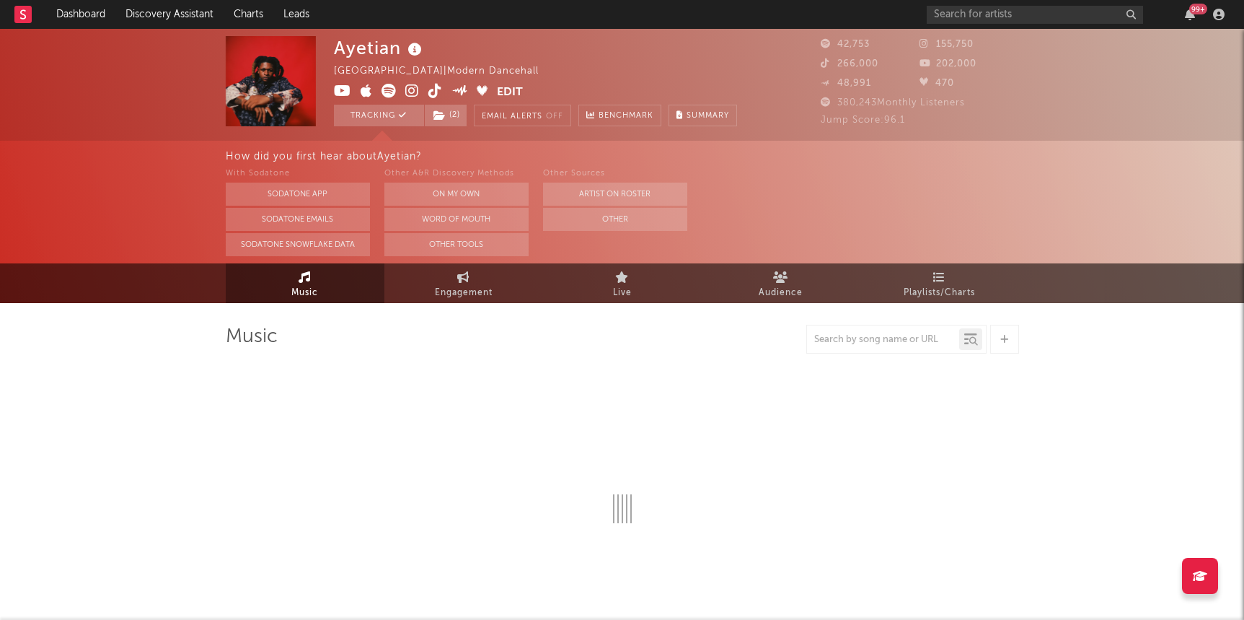
select select "6m"
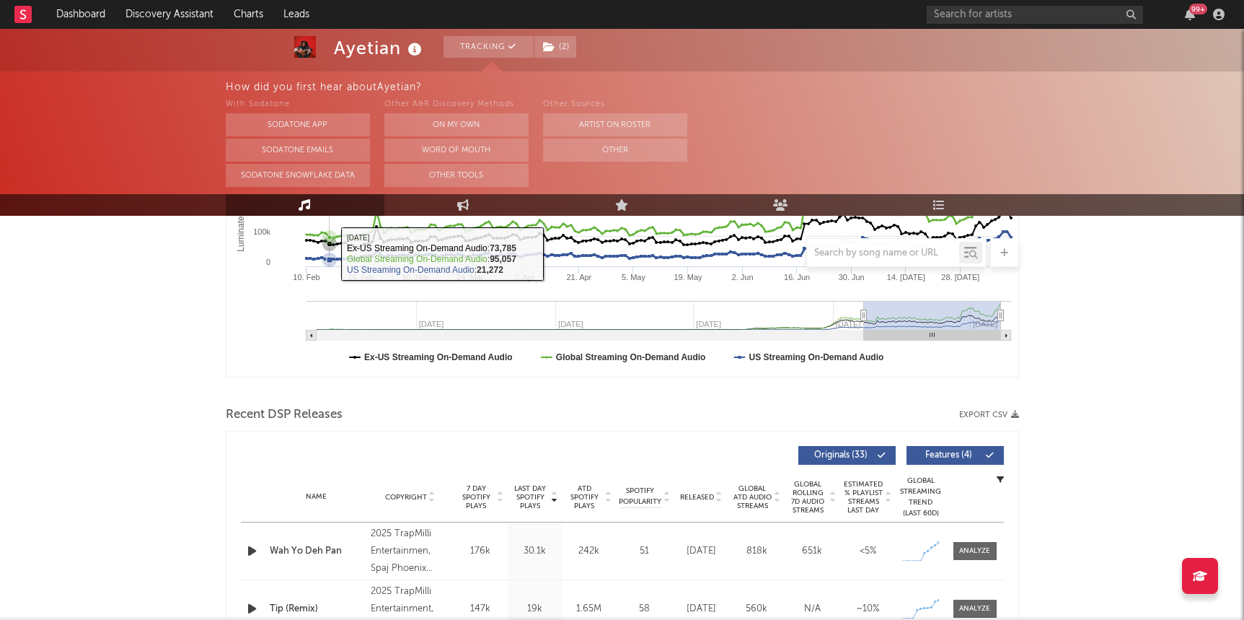
scroll to position [517, 0]
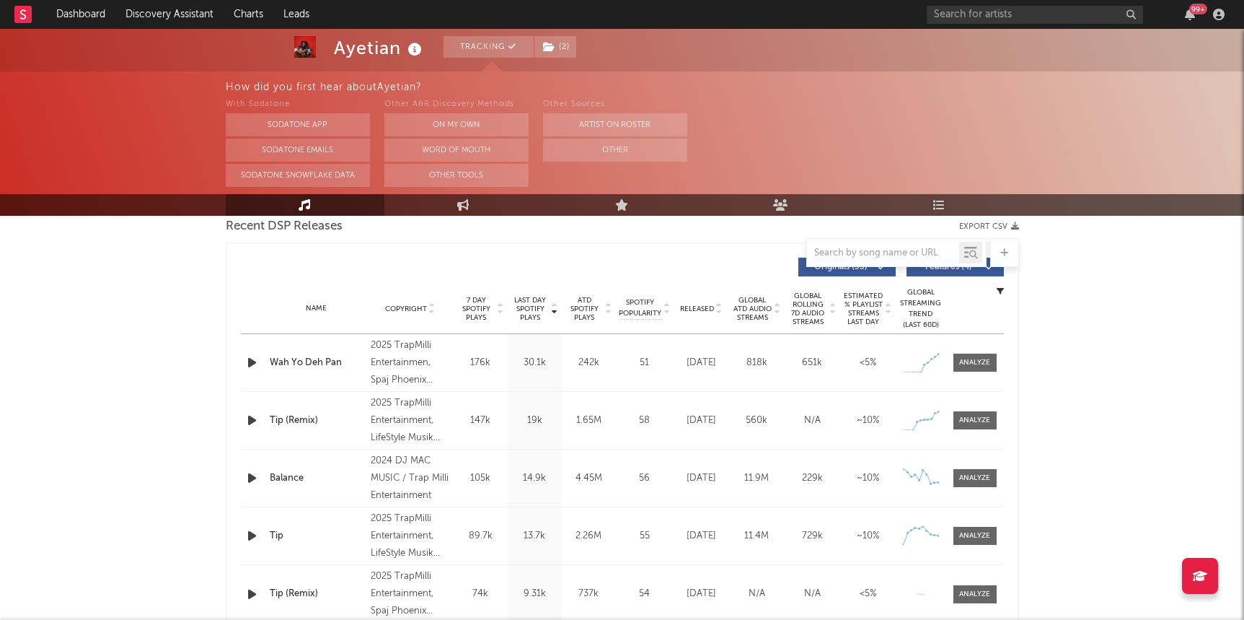
click at [247, 420] on icon "button" at bounding box center [252, 420] width 15 height 18
click at [975, 362] on div at bounding box center [974, 362] width 31 height 11
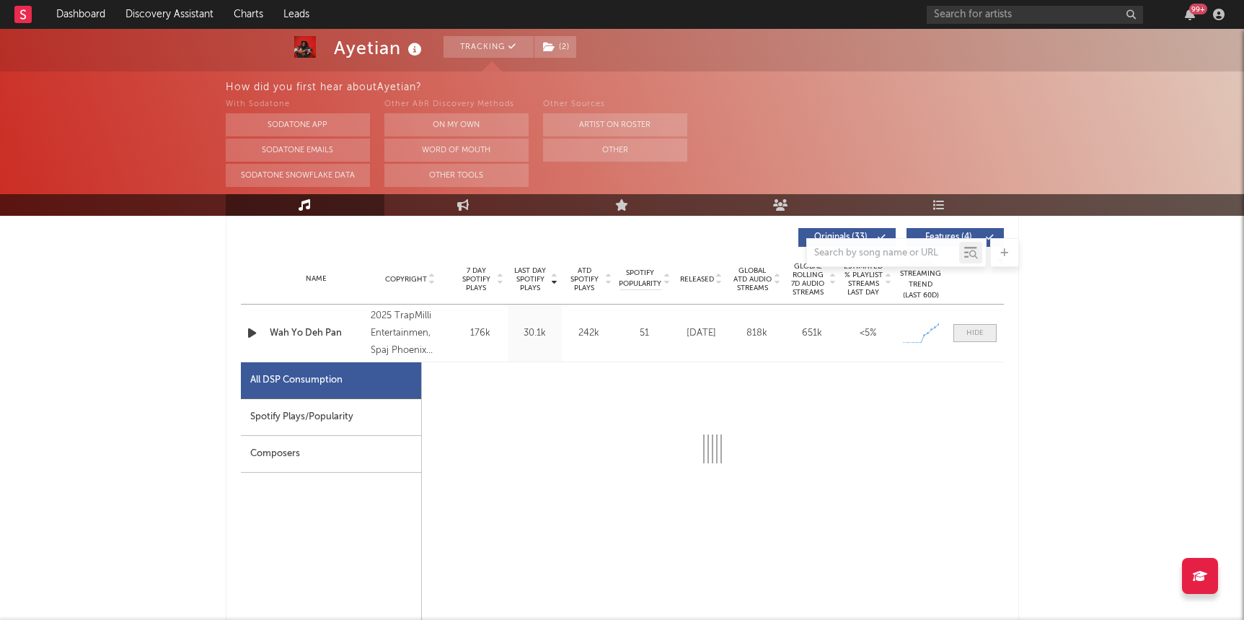
select select "1w"
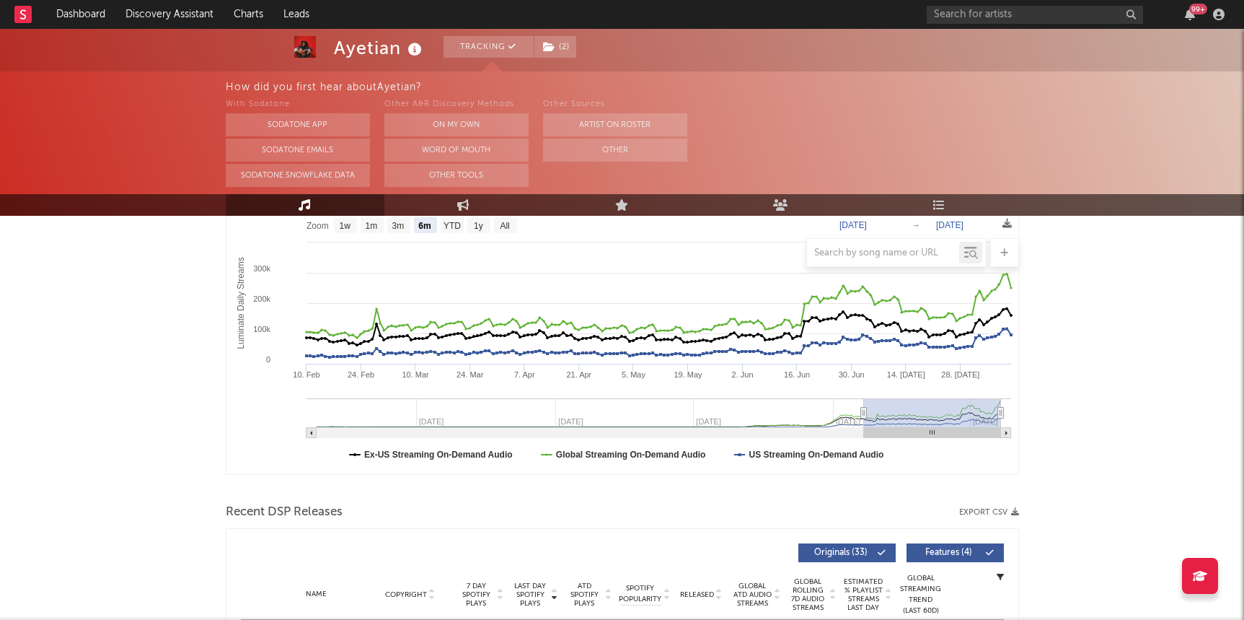
scroll to position [0, 0]
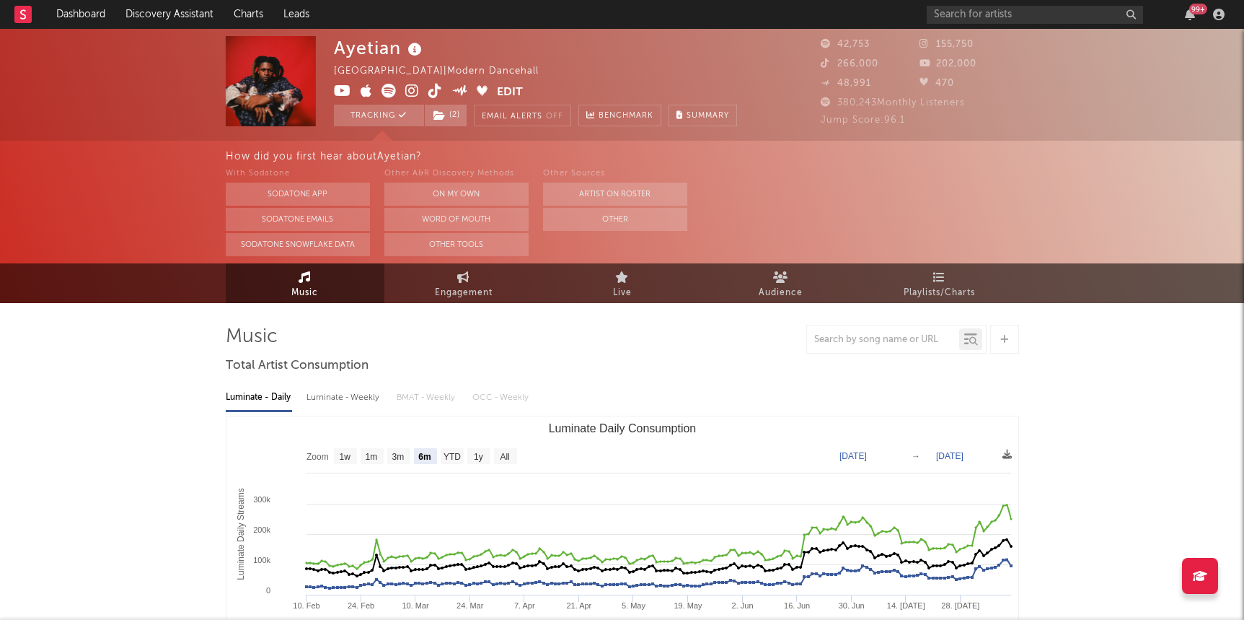
select select "1w"
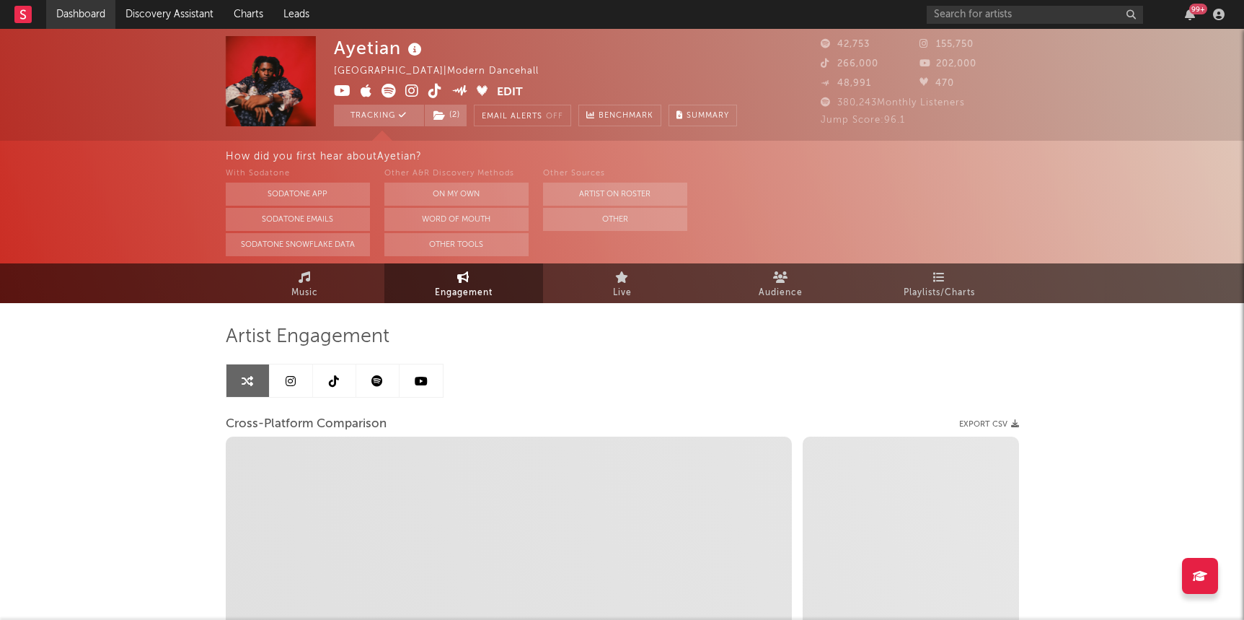
click at [61, 23] on link "Dashboard" at bounding box center [80, 14] width 69 height 29
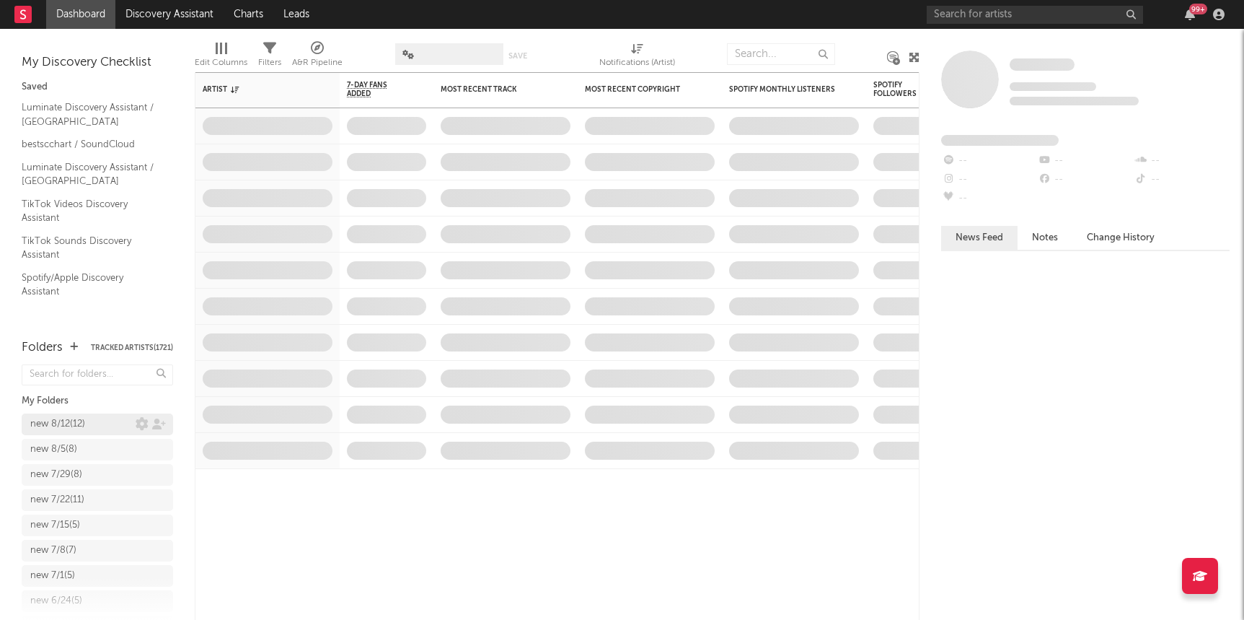
click at [53, 423] on div "new 8/12 ( 12 )" at bounding box center [57, 424] width 55 height 17
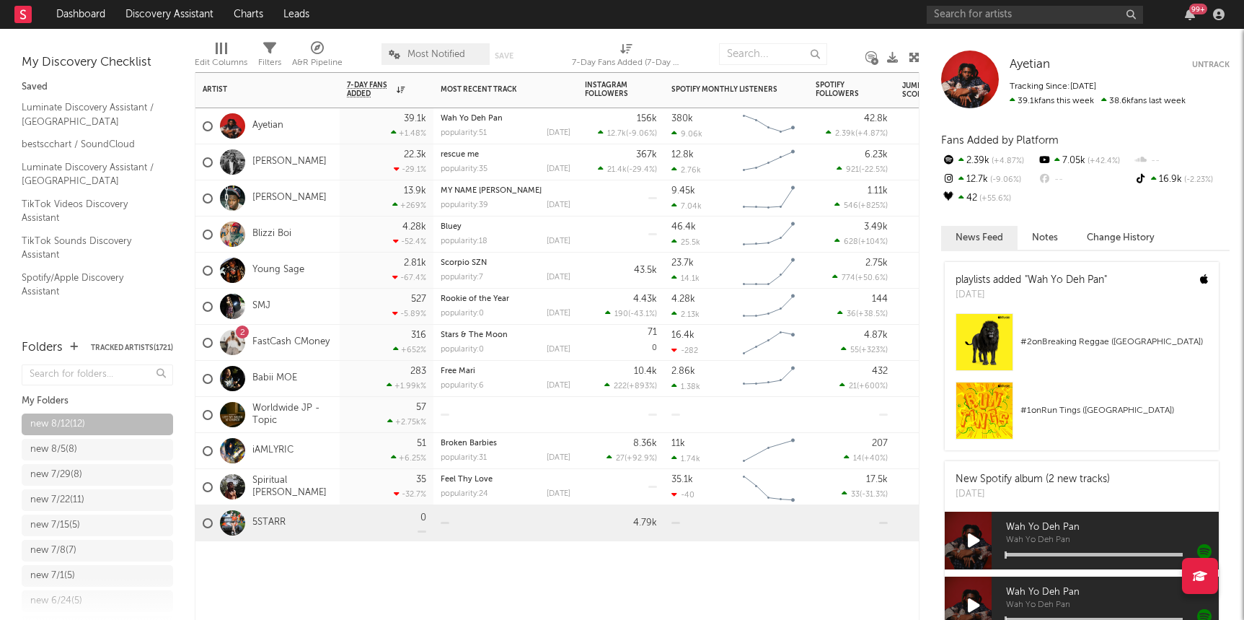
click at [260, 515] on div "5STARR" at bounding box center [244, 523] width 83 height 42
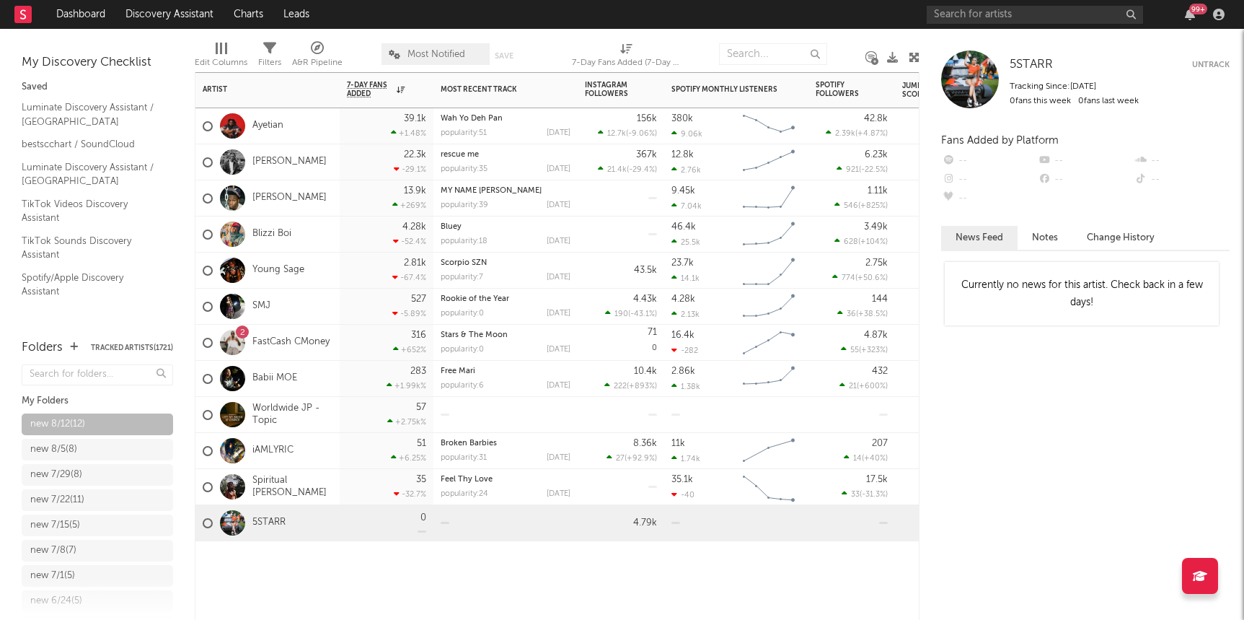
click at [260, 515] on div "5STARR" at bounding box center [244, 523] width 83 height 42
click at [259, 519] on link "5STARR" at bounding box center [268, 523] width 33 height 12
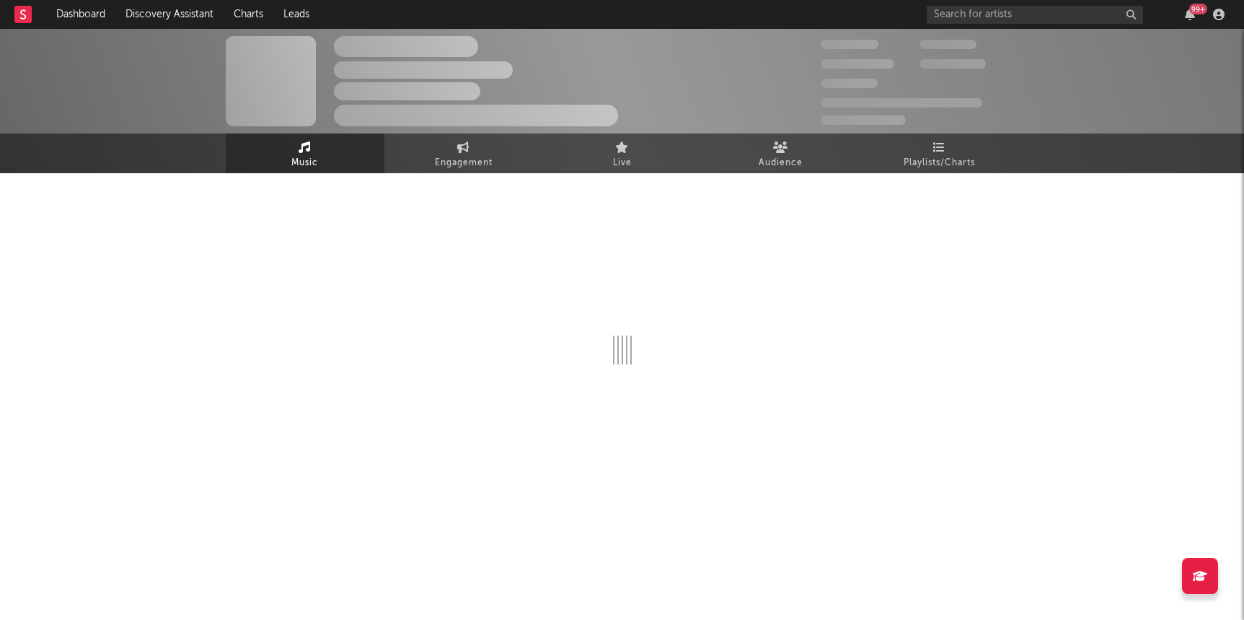
select select "1w"
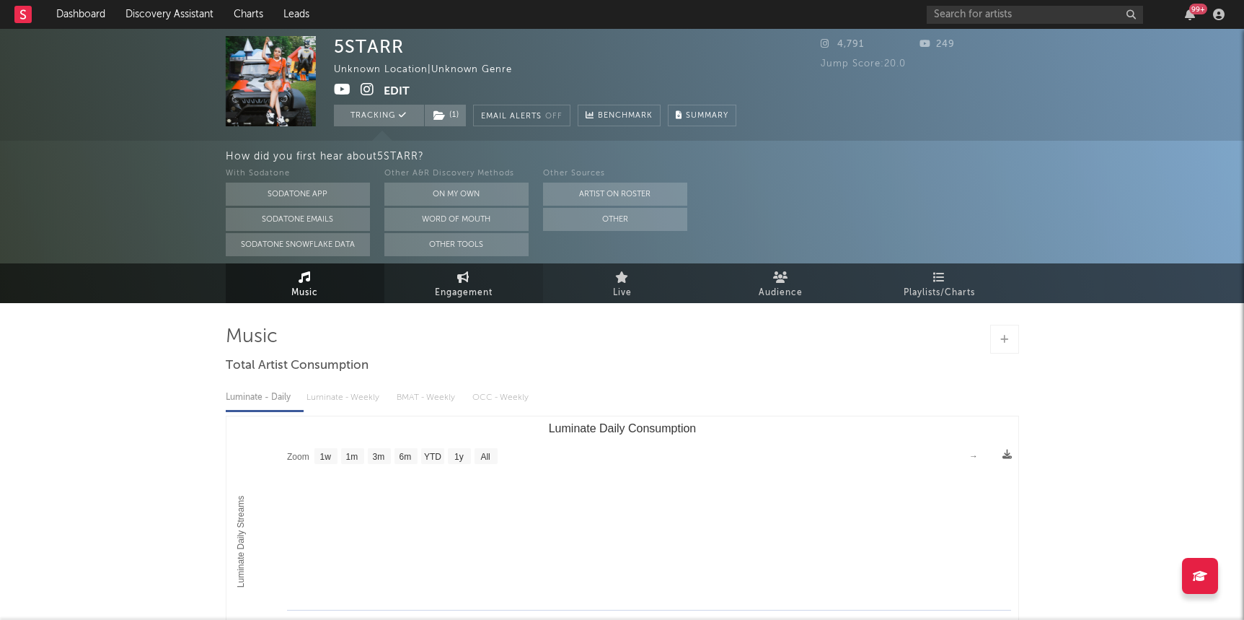
click at [459, 278] on icon at bounding box center [463, 277] width 12 height 12
select select "1m"
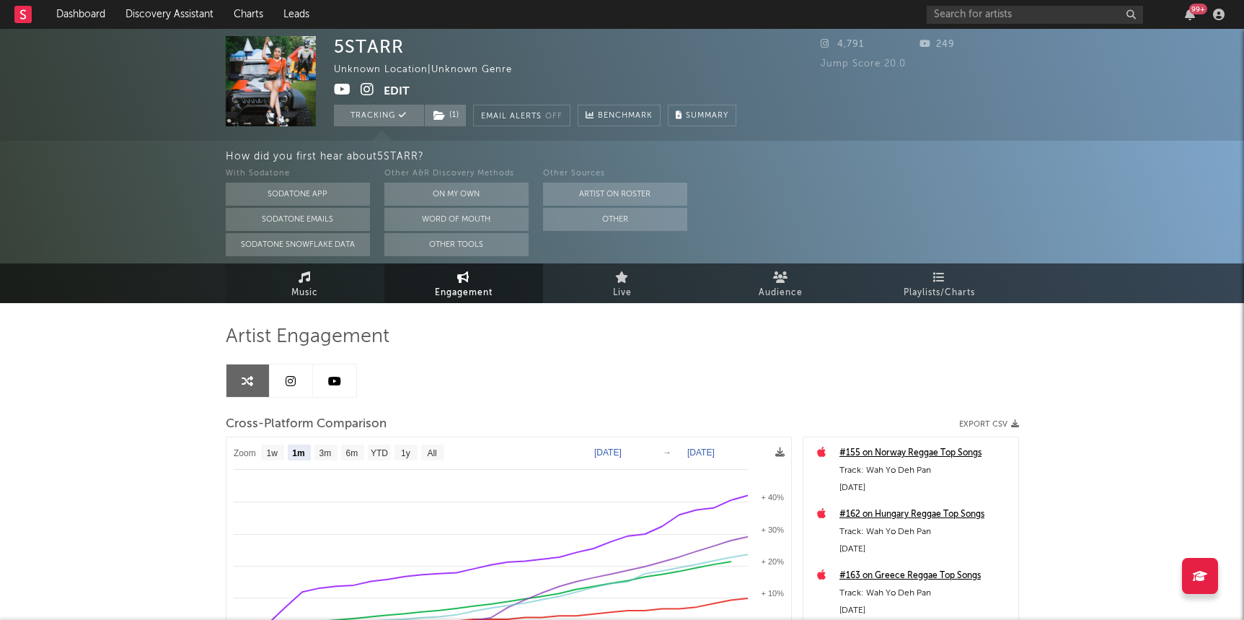
click at [305, 287] on span "Music" at bounding box center [304, 292] width 27 height 17
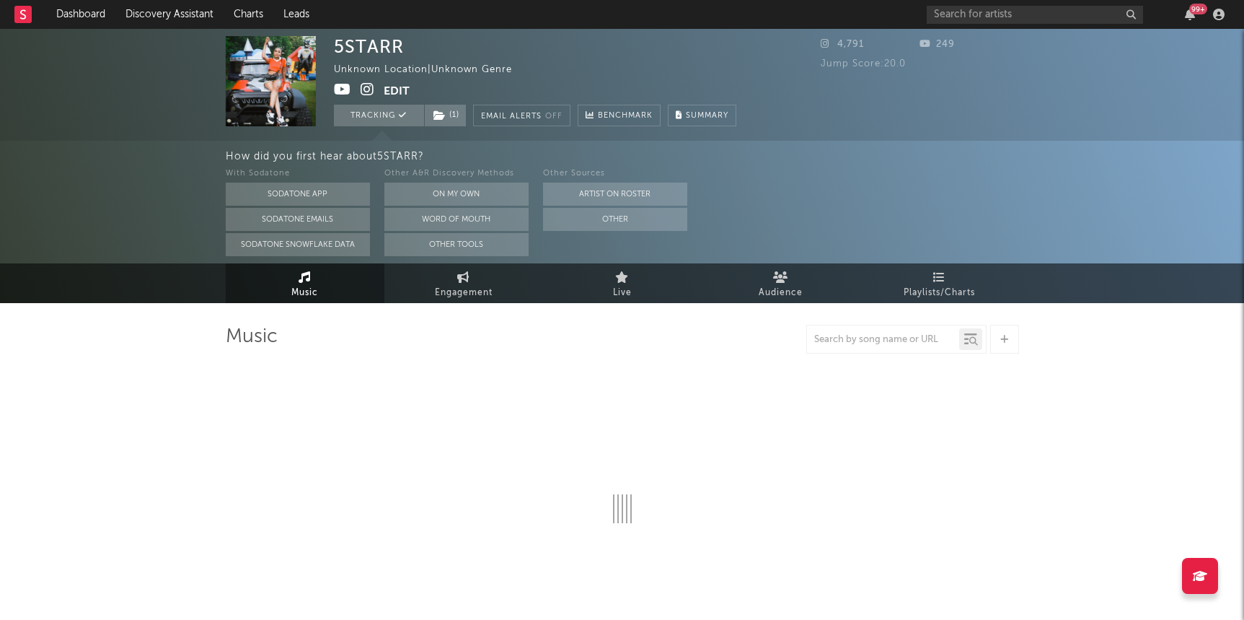
select select "1w"
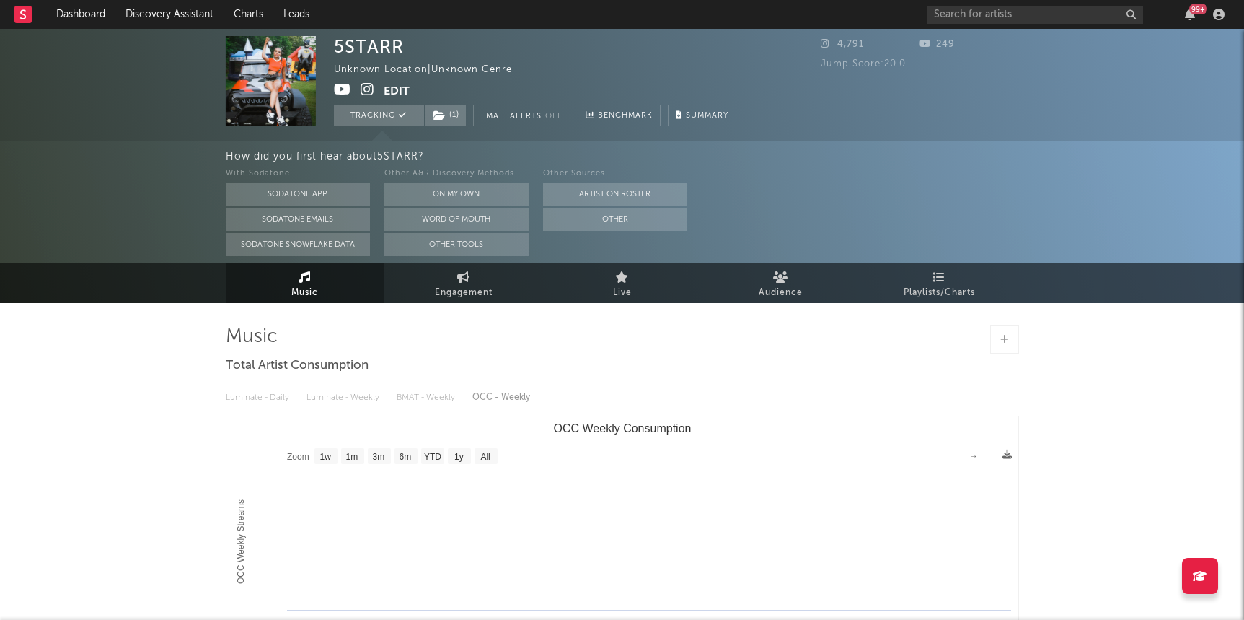
click at [338, 90] on icon at bounding box center [342, 89] width 17 height 14
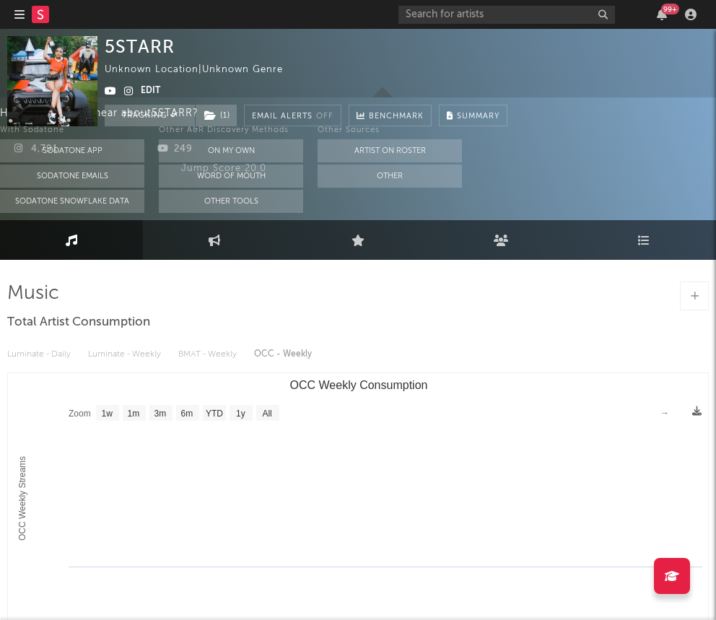
click at [19, 11] on icon "button" at bounding box center [19, 15] width 10 height 12
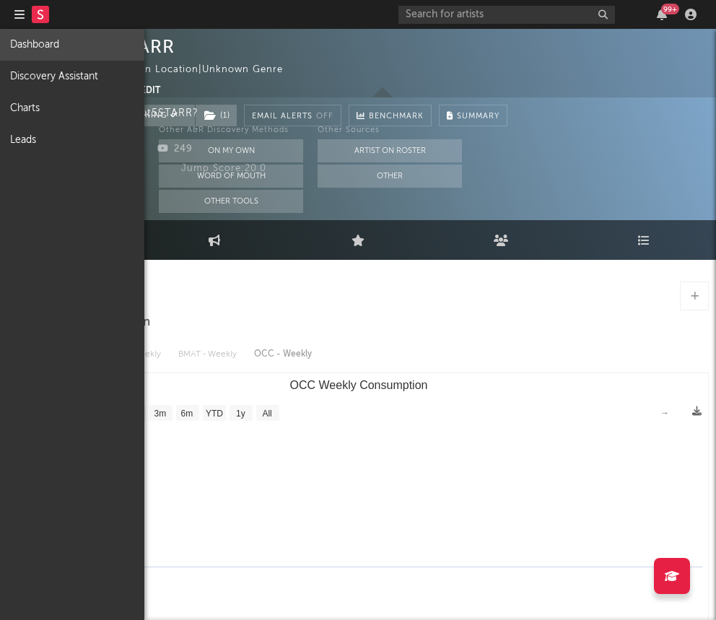
click at [30, 37] on link "Dashboard" at bounding box center [72, 45] width 144 height 32
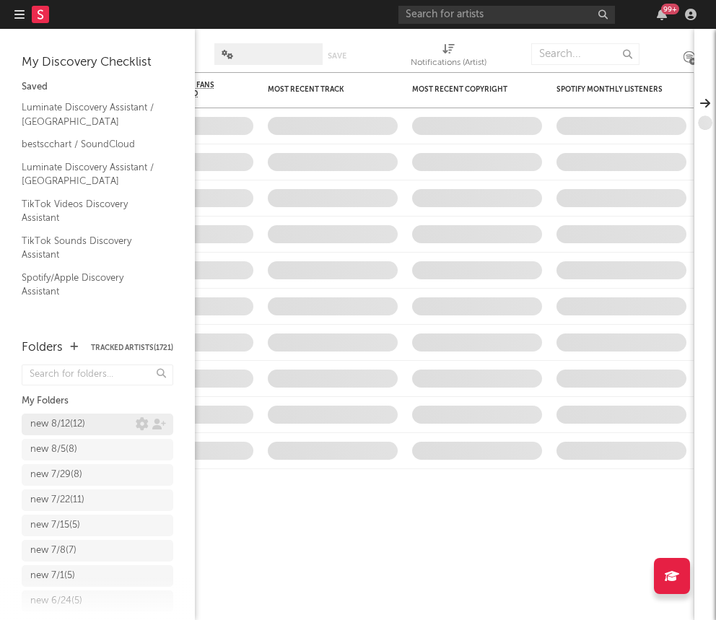
click at [69, 422] on div "new 8/12 ( 12 )" at bounding box center [57, 424] width 55 height 17
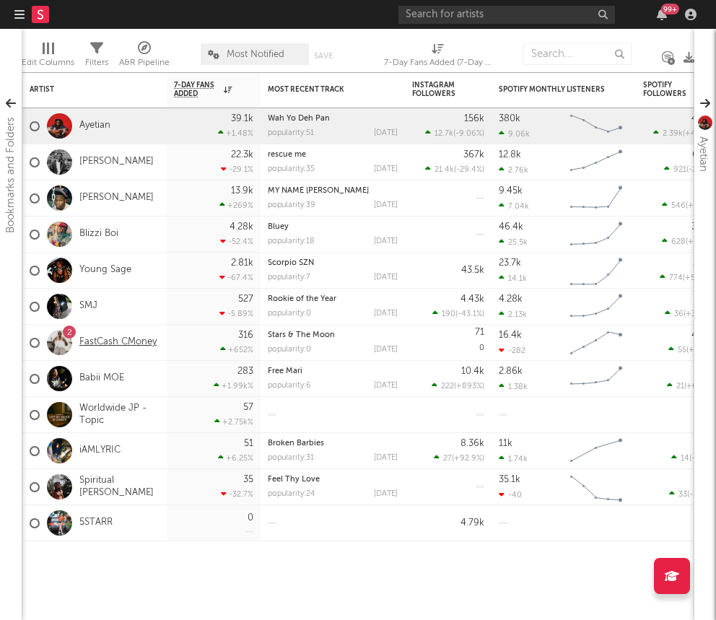
click at [144, 339] on link "FastCash CMoney" at bounding box center [117, 342] width 77 height 12
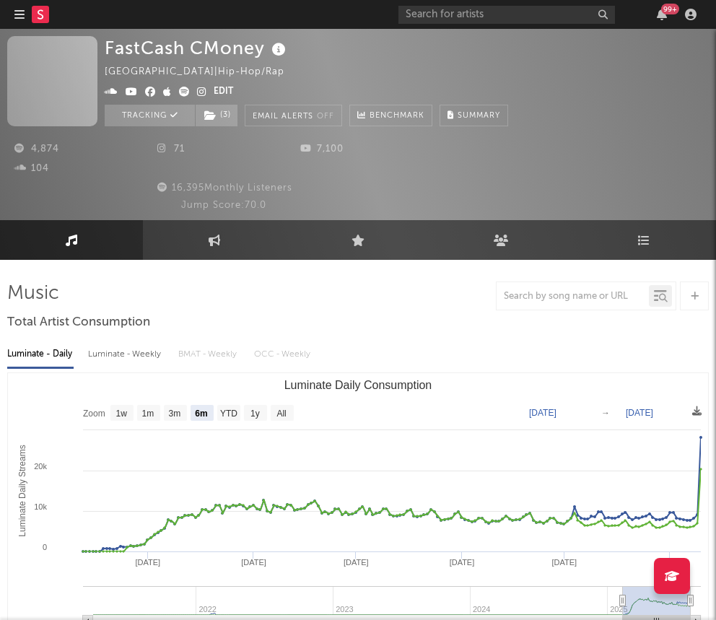
select select "6m"
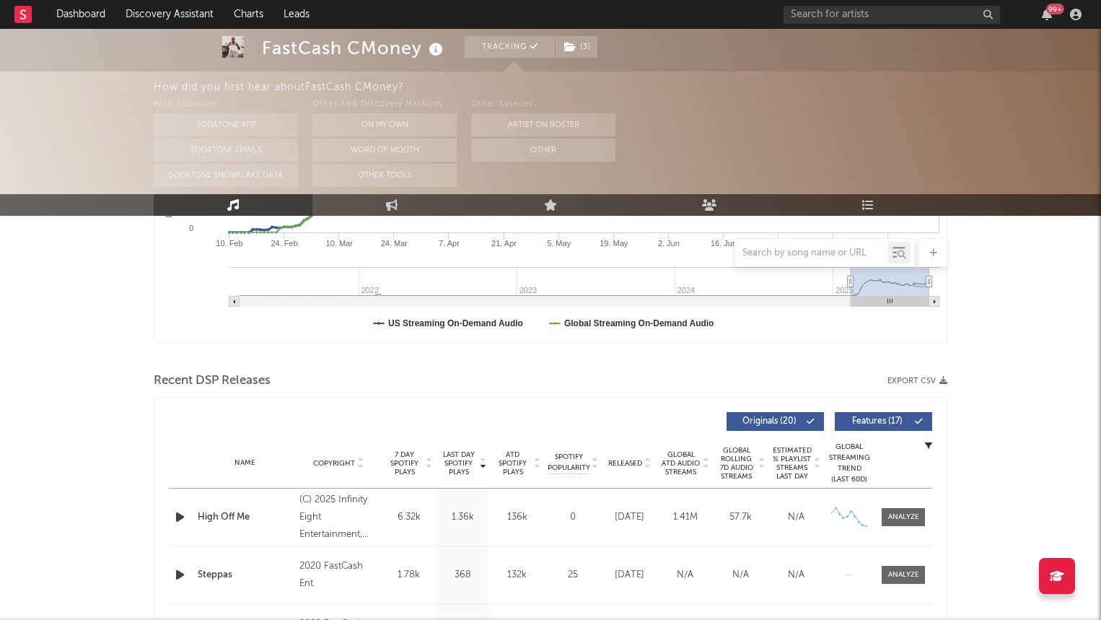
scroll to position [384, 0]
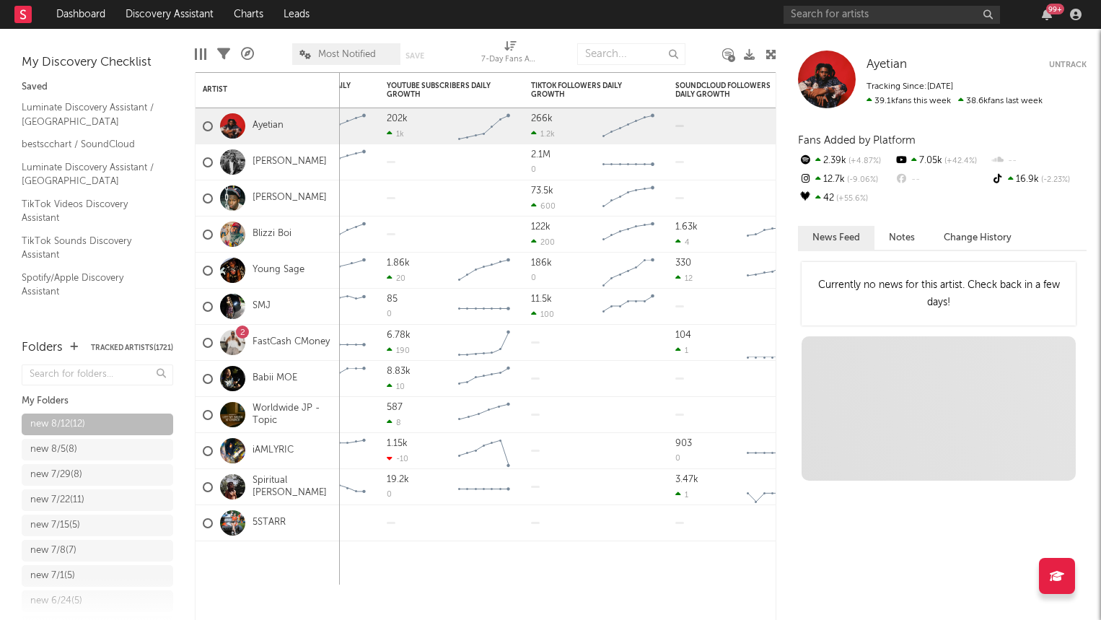
drag, startPoint x: 869, startPoint y: 486, endPoint x: 379, endPoint y: 530, distance: 491.9
click at [379, 530] on div "Bookmarks and Folders My Discovery Checklist Saved Luminate Discovery Assistant…" at bounding box center [550, 324] width 1101 height 591
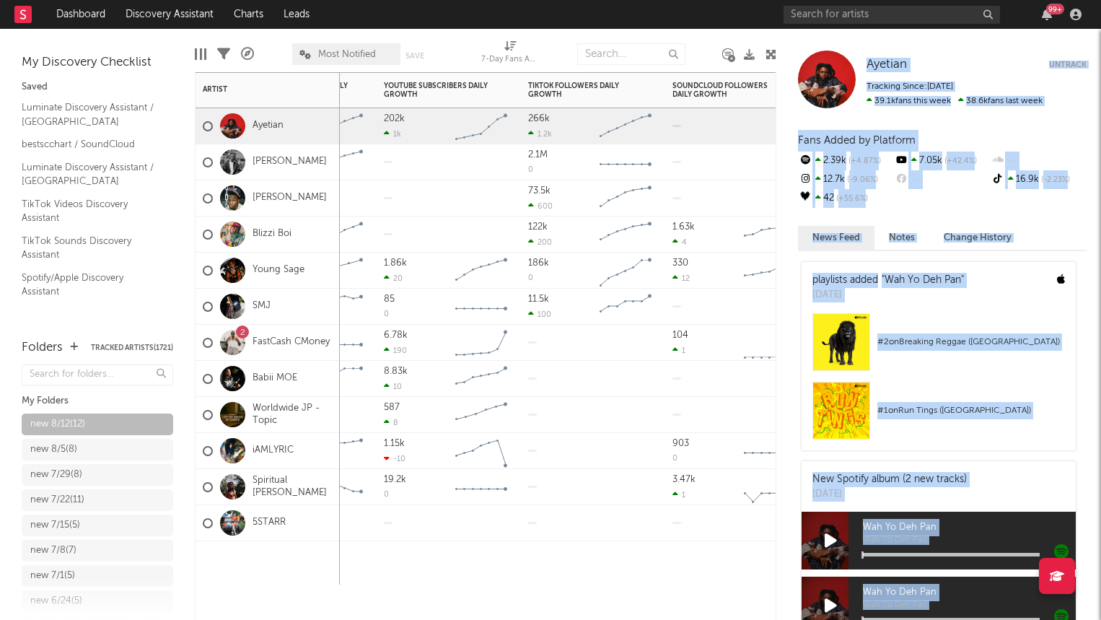
click at [451, 589] on div "Priority Edit settings for Priority Status Edit settings for Status Legal Statu…" at bounding box center [485, 346] width 581 height 548
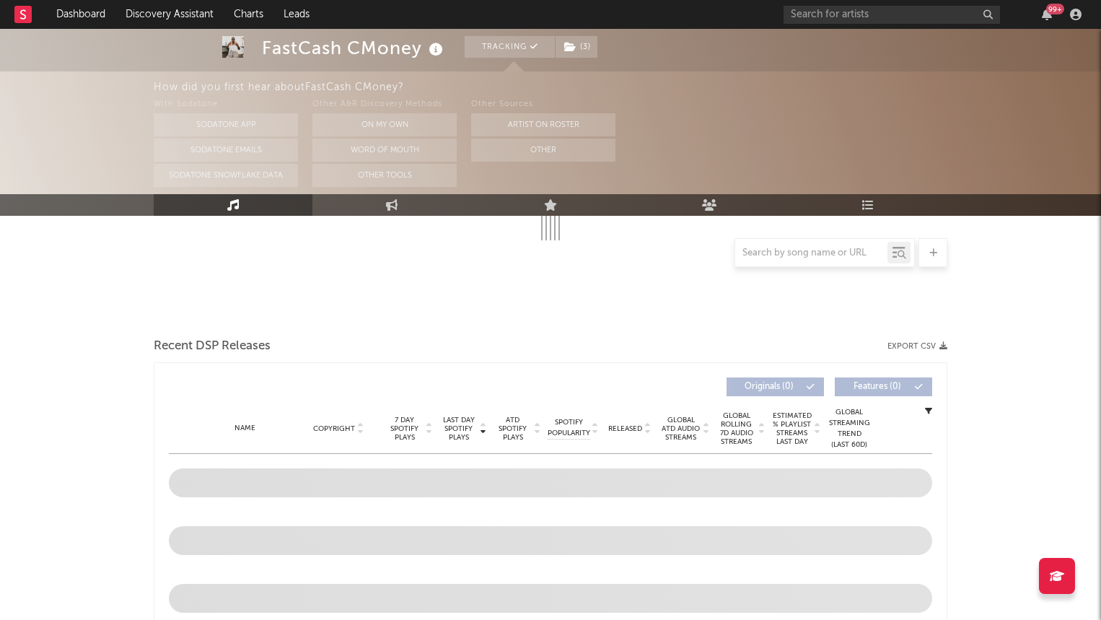
select select "6m"
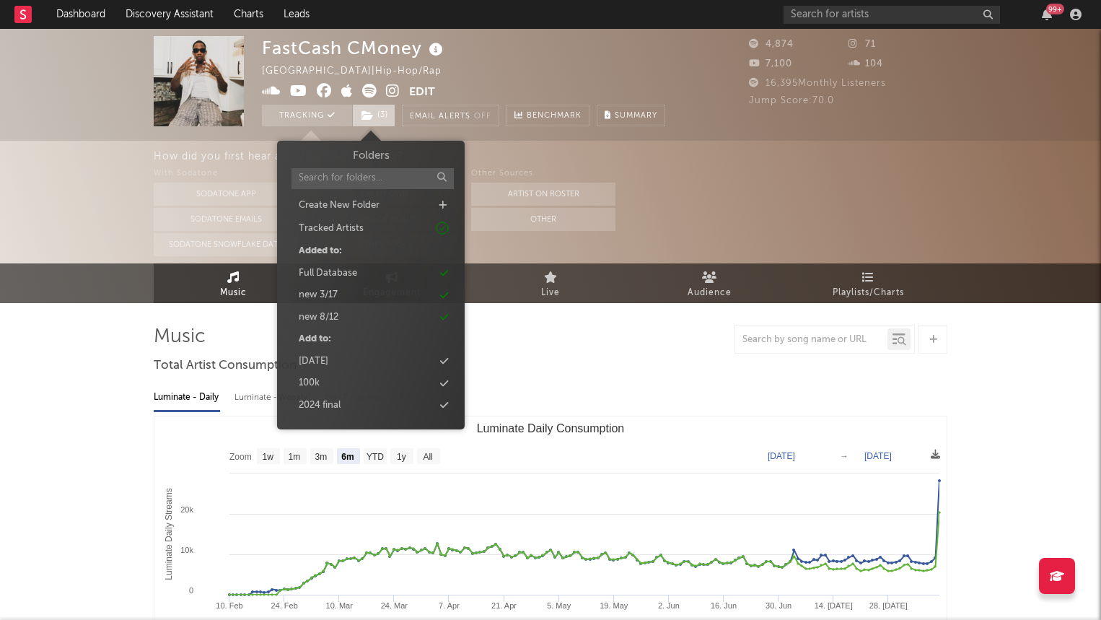
click at [379, 122] on span "( 3 )" at bounding box center [373, 116] width 43 height 22
click at [331, 317] on div "new 8/12" at bounding box center [319, 317] width 40 height 14
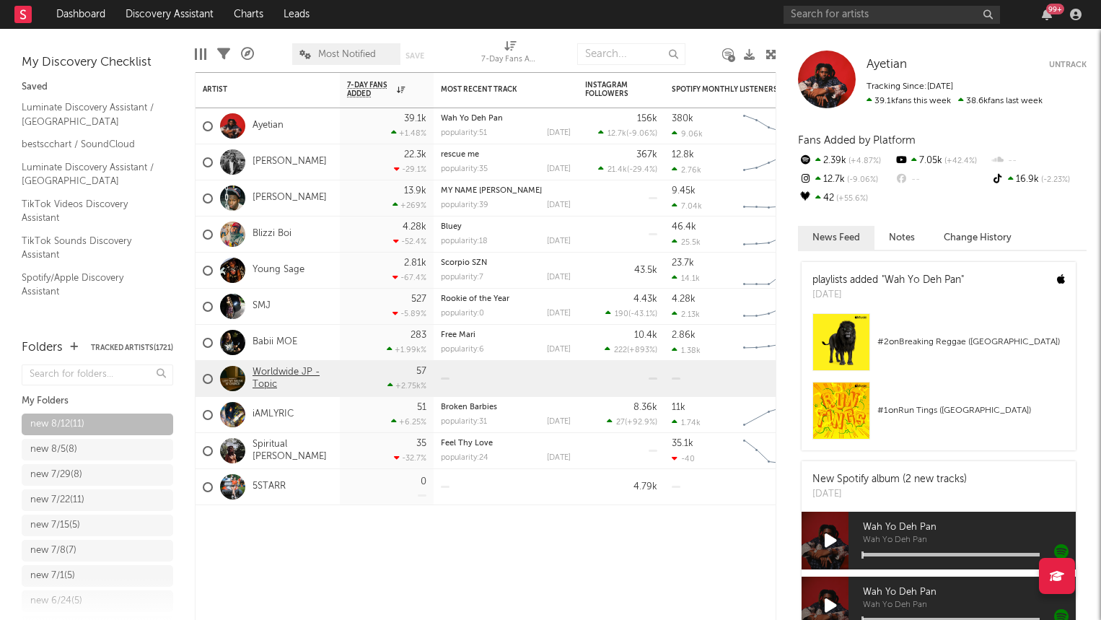
click at [266, 385] on link "Worldwide JP - Topic" at bounding box center [292, 378] width 80 height 25
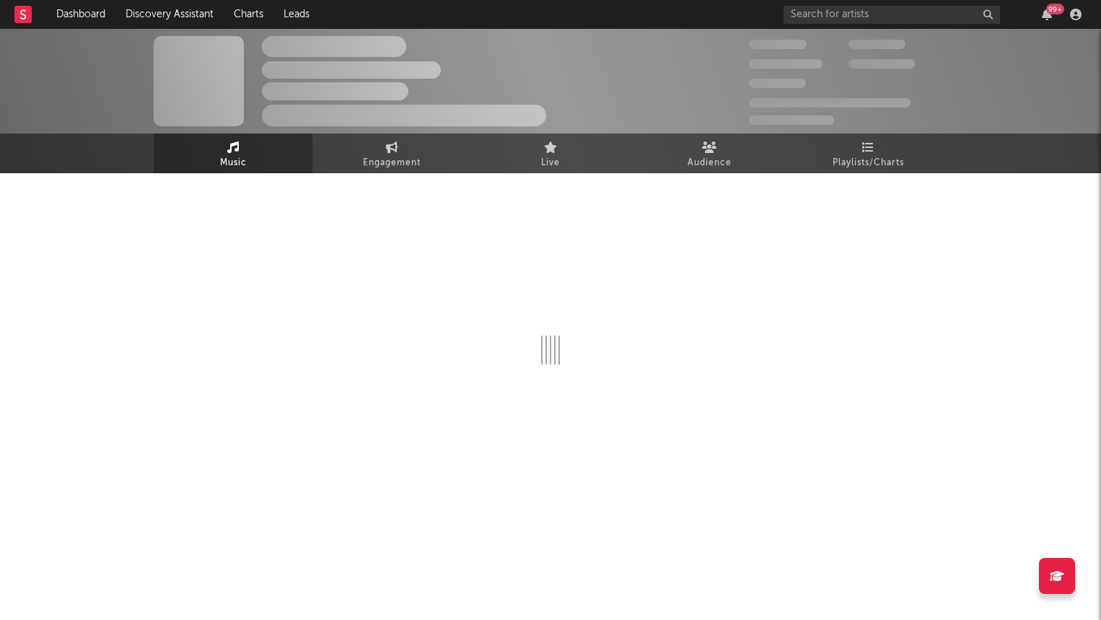
select select "1w"
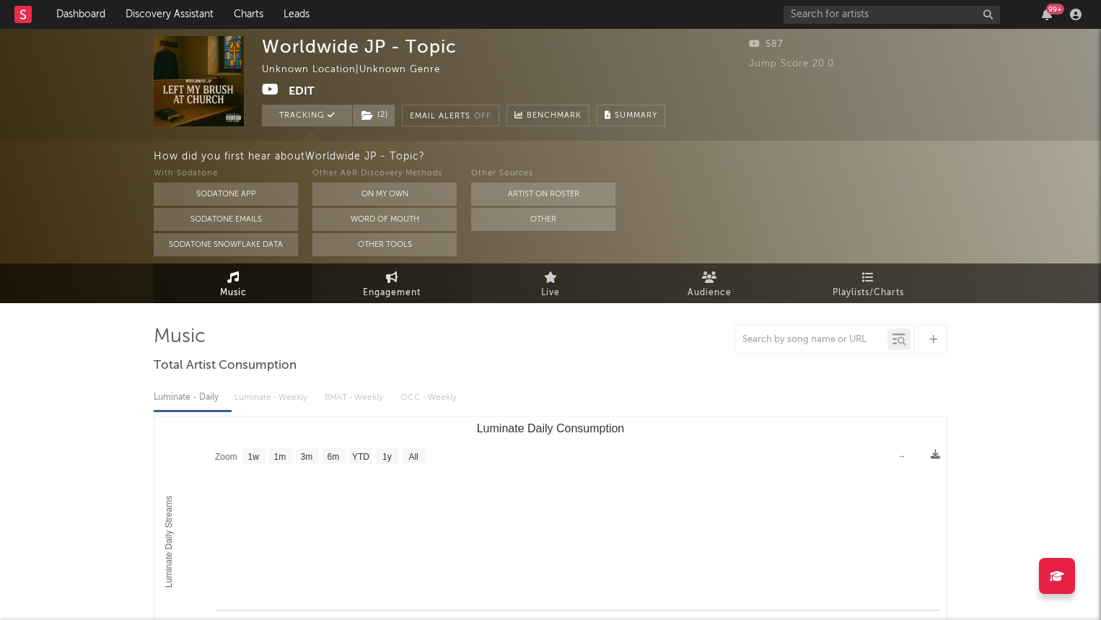
click at [347, 293] on link "Engagement" at bounding box center [391, 283] width 159 height 40
select select "1w"
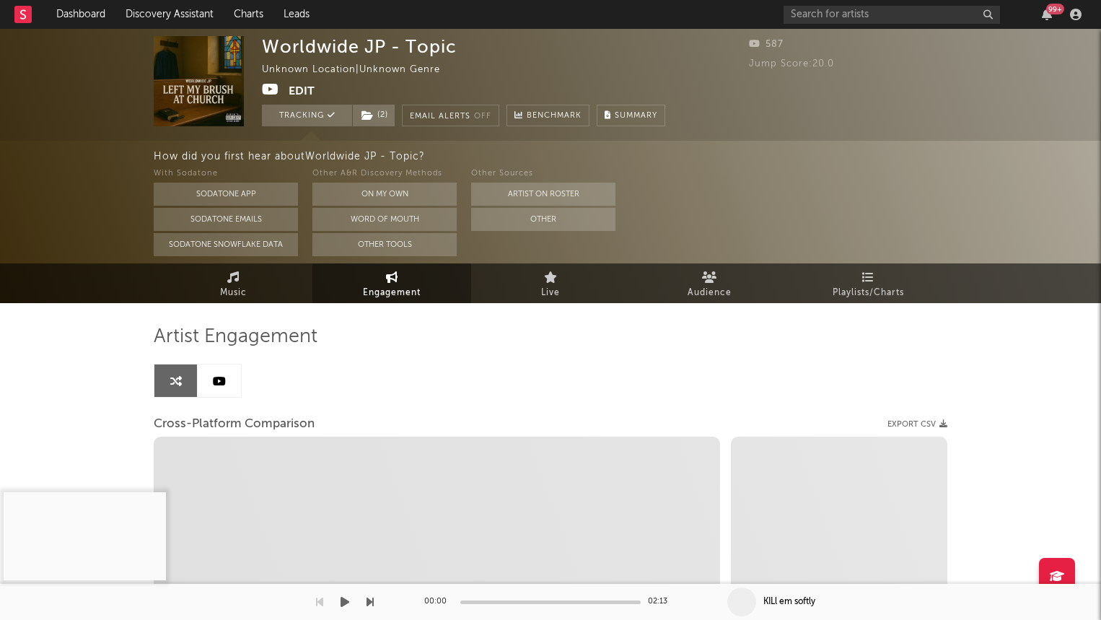
select select "1m"
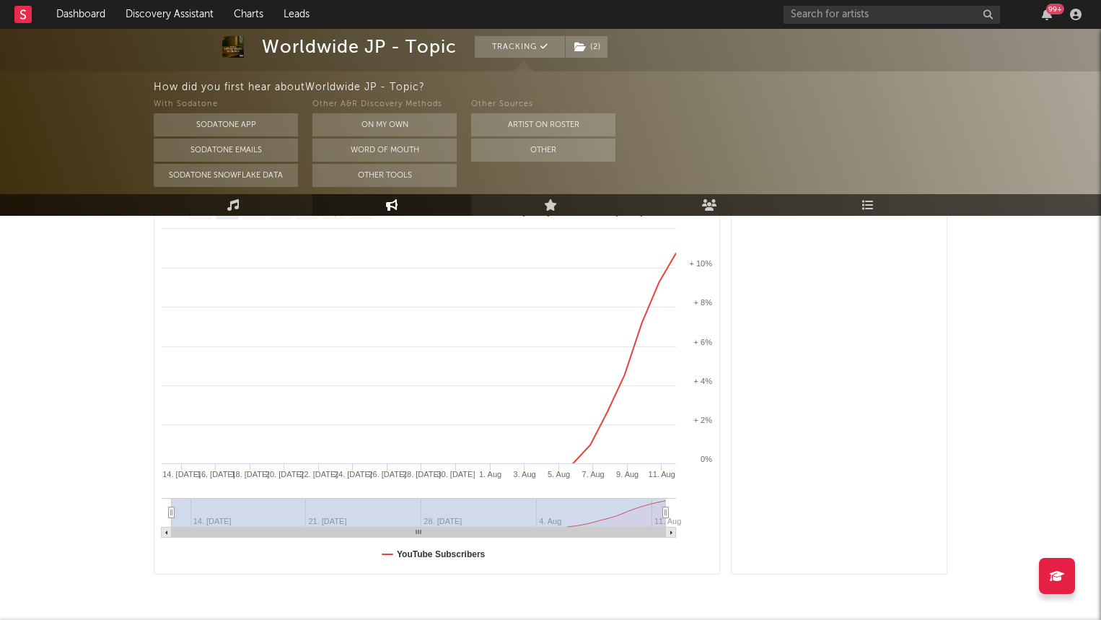
scroll to position [252, 0]
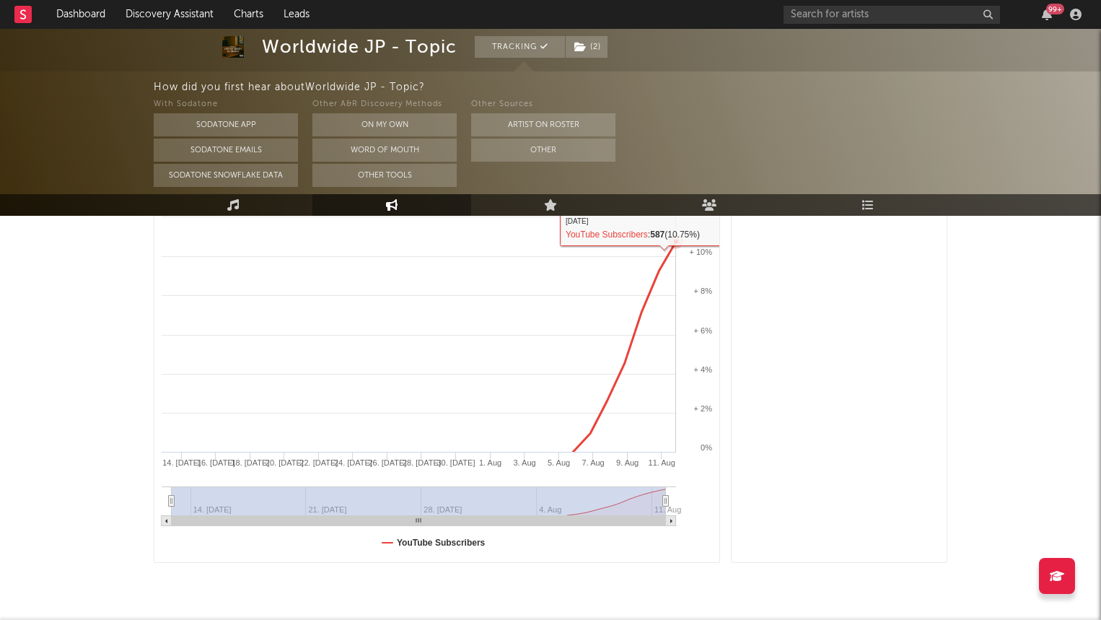
click at [674, 264] on rect at bounding box center [436, 373] width 565 height 377
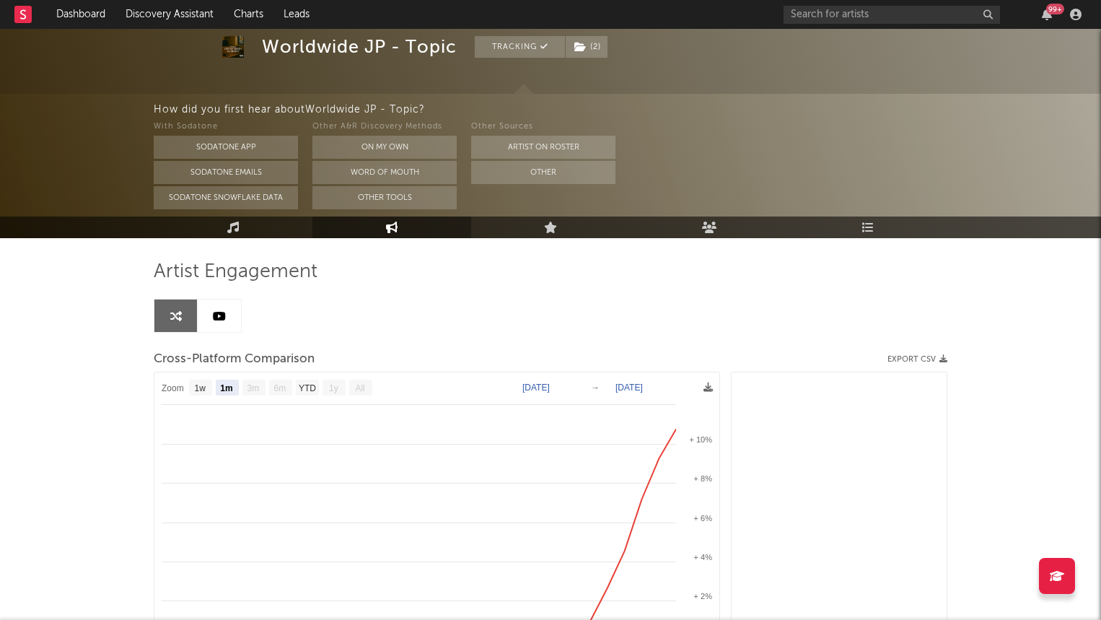
scroll to position [0, 0]
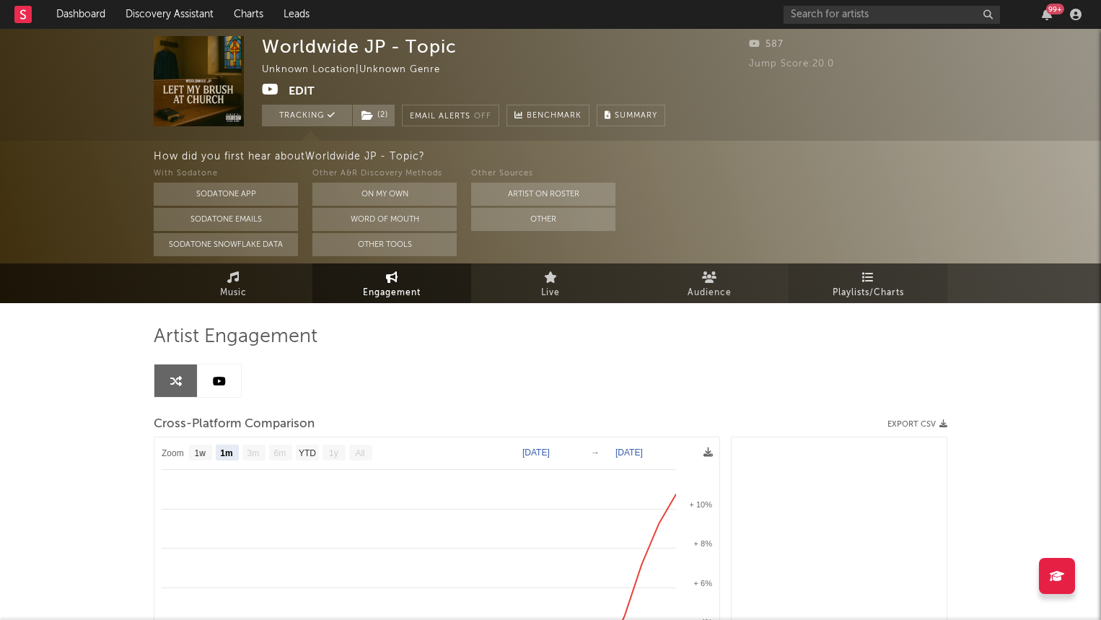
click at [886, 280] on link "Playlists/Charts" at bounding box center [867, 283] width 159 height 40
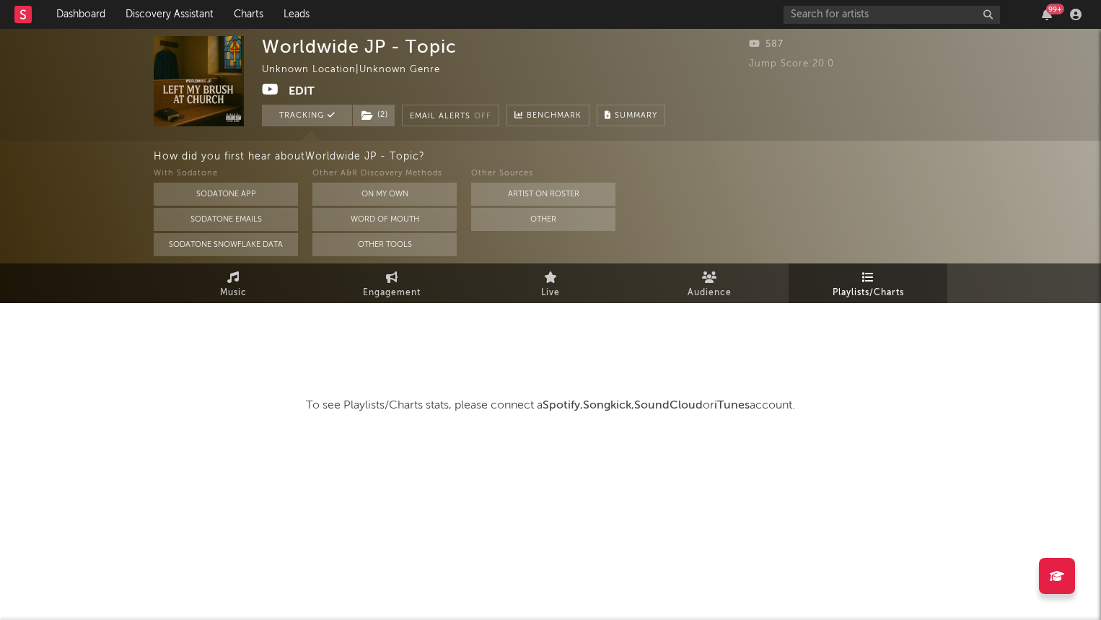
click at [836, 4] on div "99 +" at bounding box center [934, 14] width 303 height 29
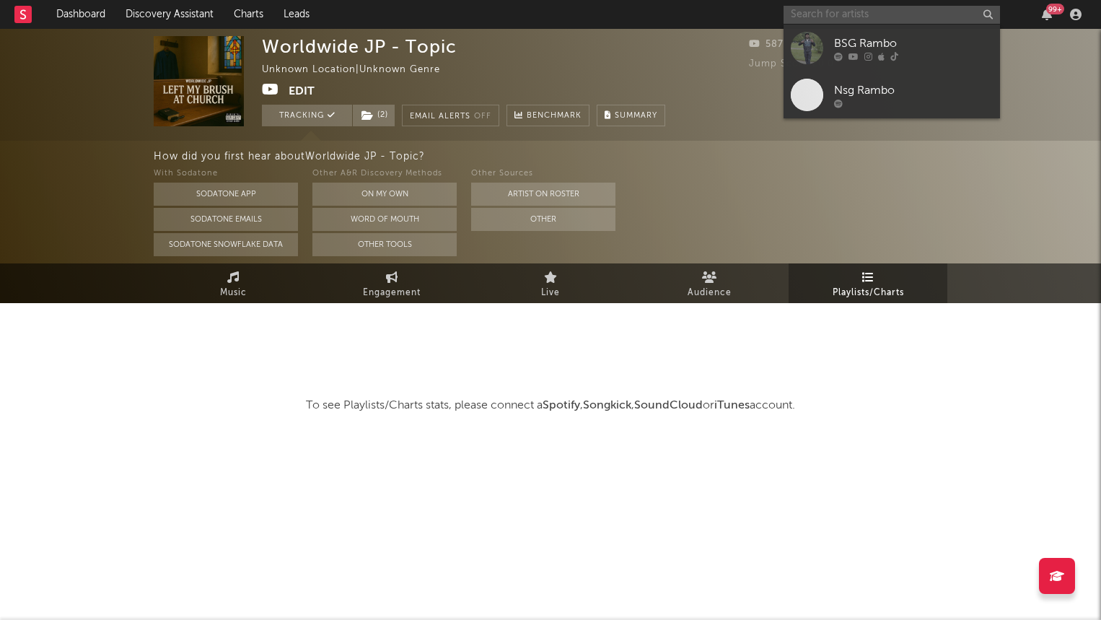
click at [830, 19] on input "text" at bounding box center [891, 15] width 216 height 18
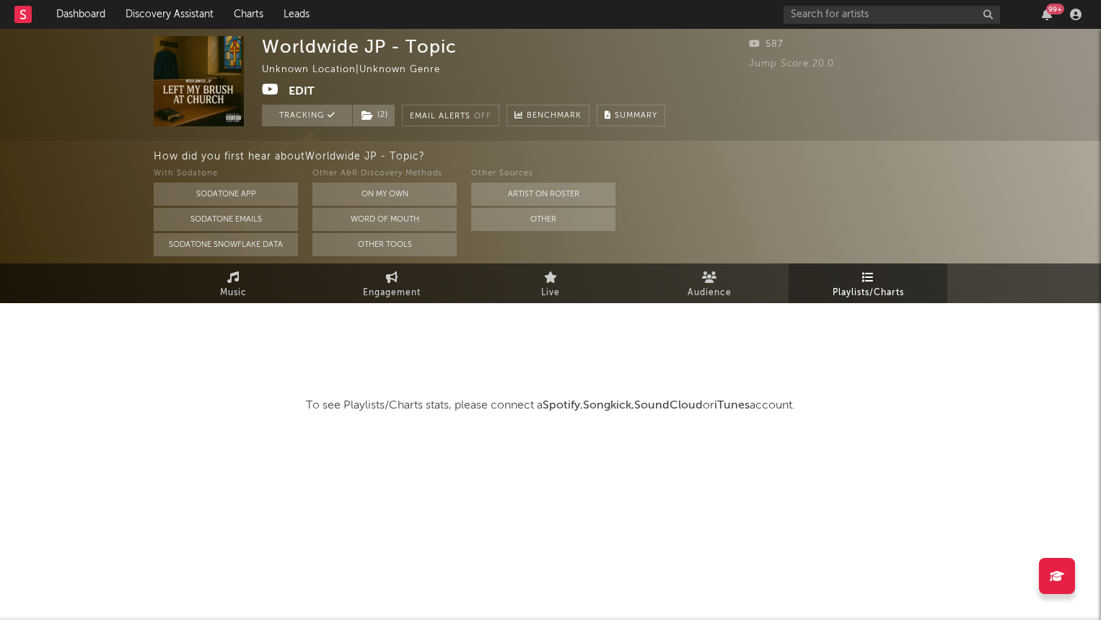
click at [843, 144] on div "How did you first hear about Worldwide JP - Topic ? With Sodatone Sodatone App …" at bounding box center [627, 202] width 947 height 123
click at [243, 289] on span "Music" at bounding box center [233, 292] width 27 height 17
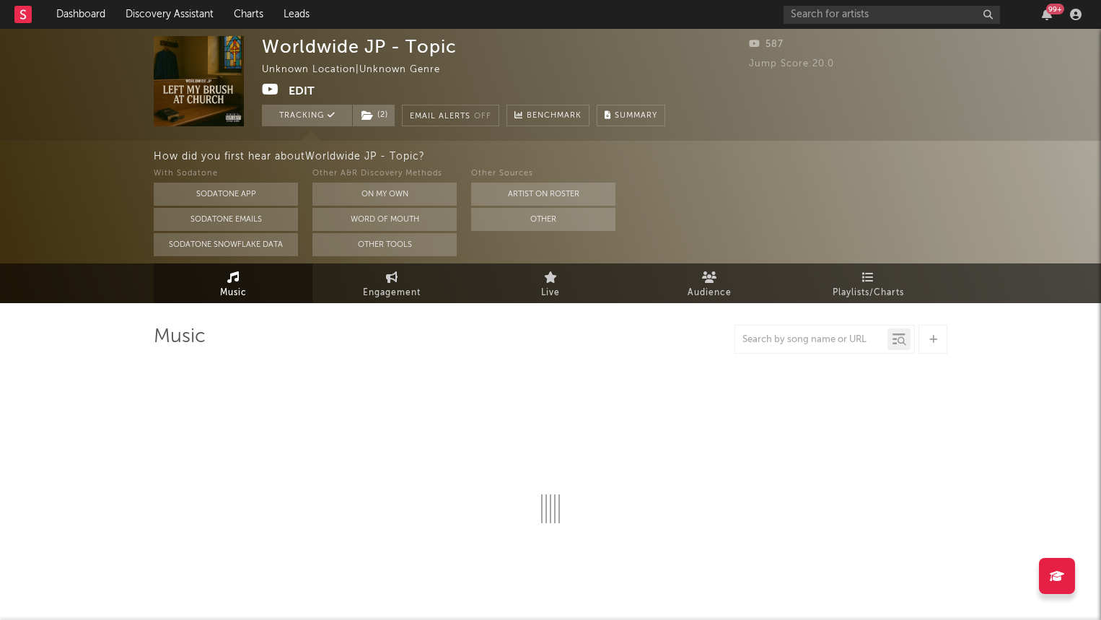
select select "1w"
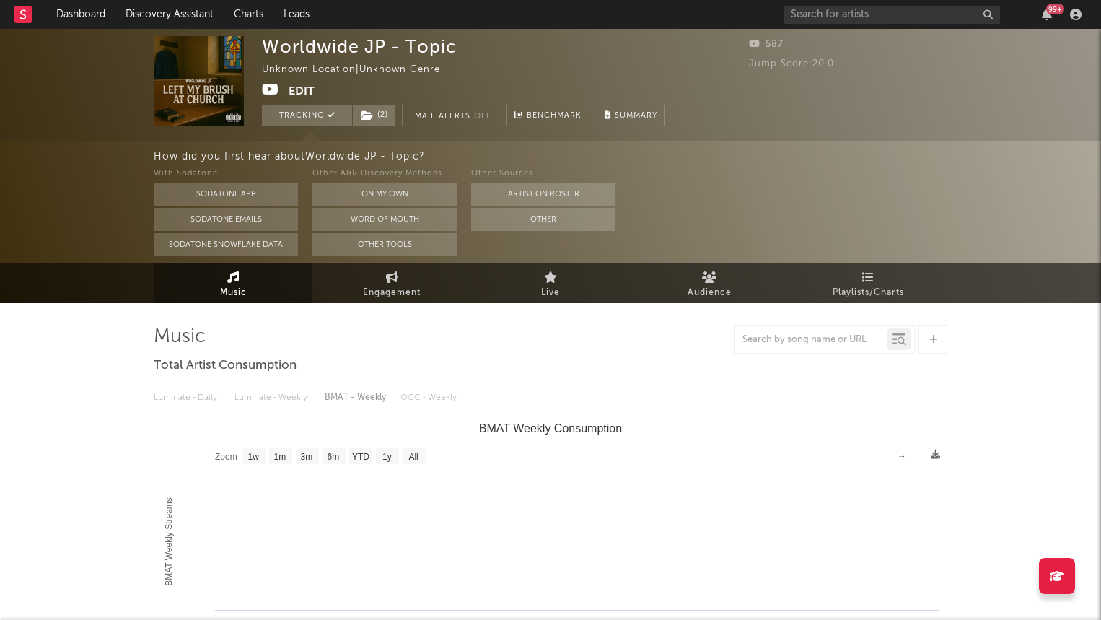
click at [95, 152] on div "How did you first hear about Worldwide JP - Topic ? With Sodatone Sodatone App …" at bounding box center [550, 202] width 1101 height 123
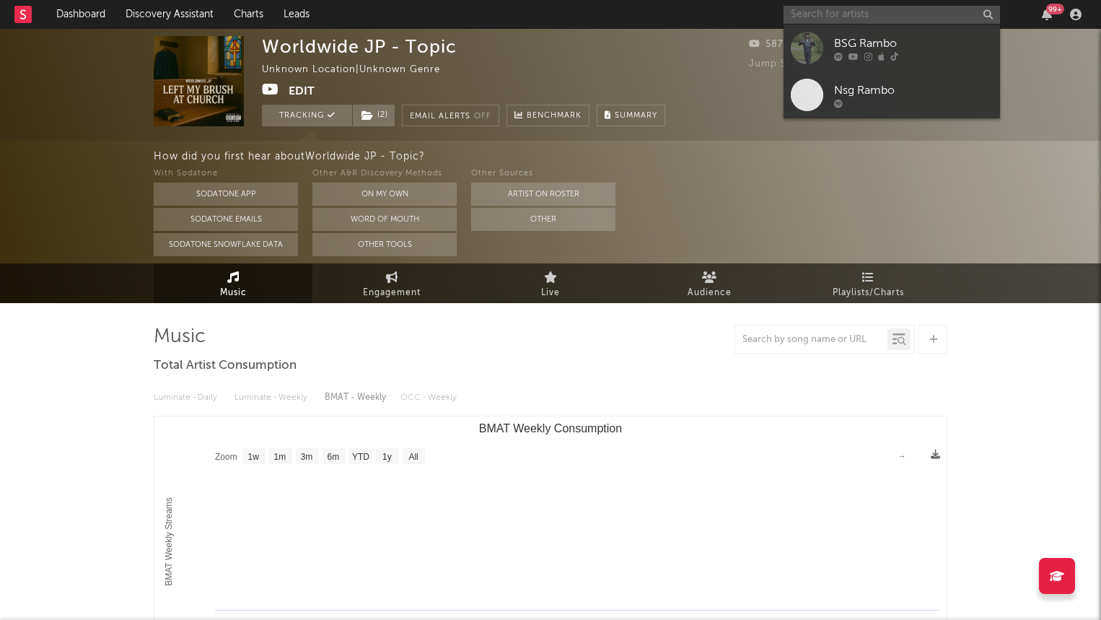
click at [887, 6] on input "text" at bounding box center [891, 15] width 216 height 18
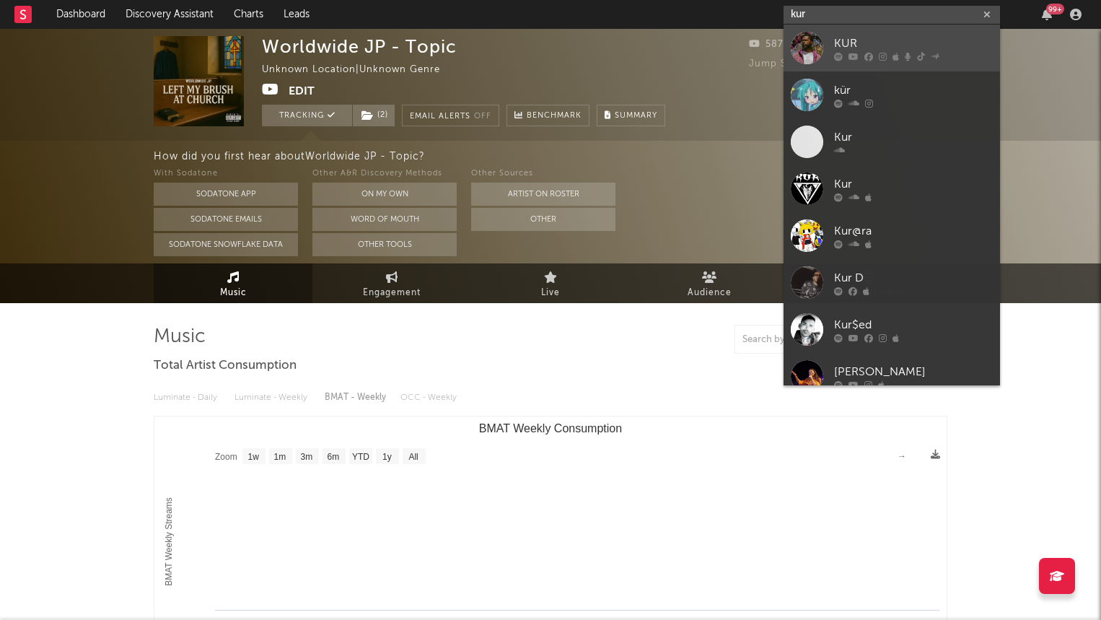
type input "kur"
click at [911, 48] on div "KUR" at bounding box center [913, 43] width 159 height 17
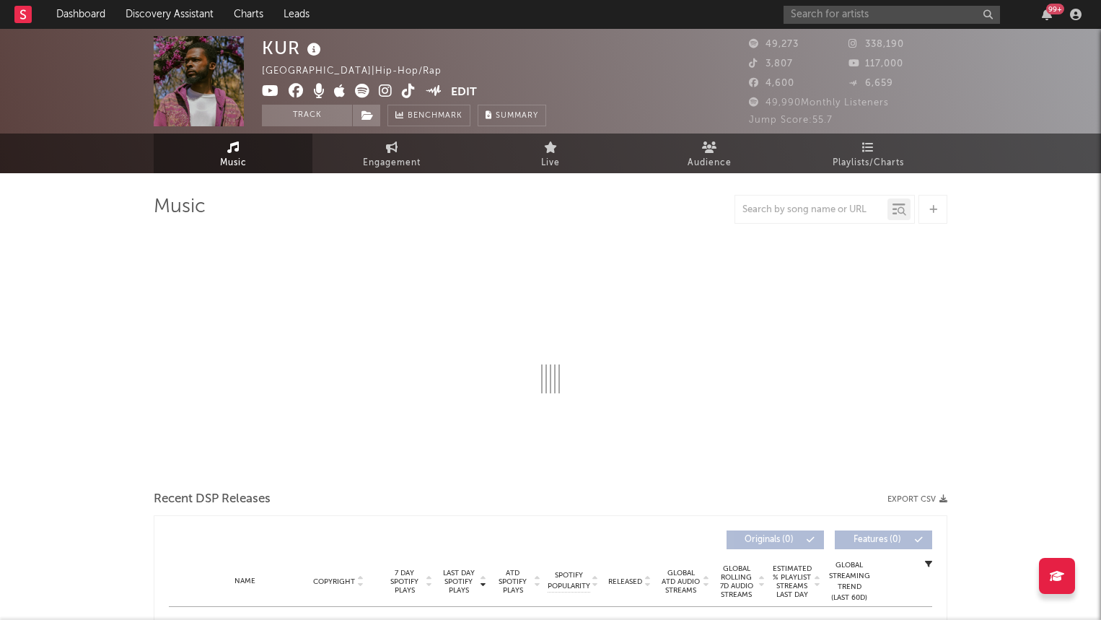
select select "6m"
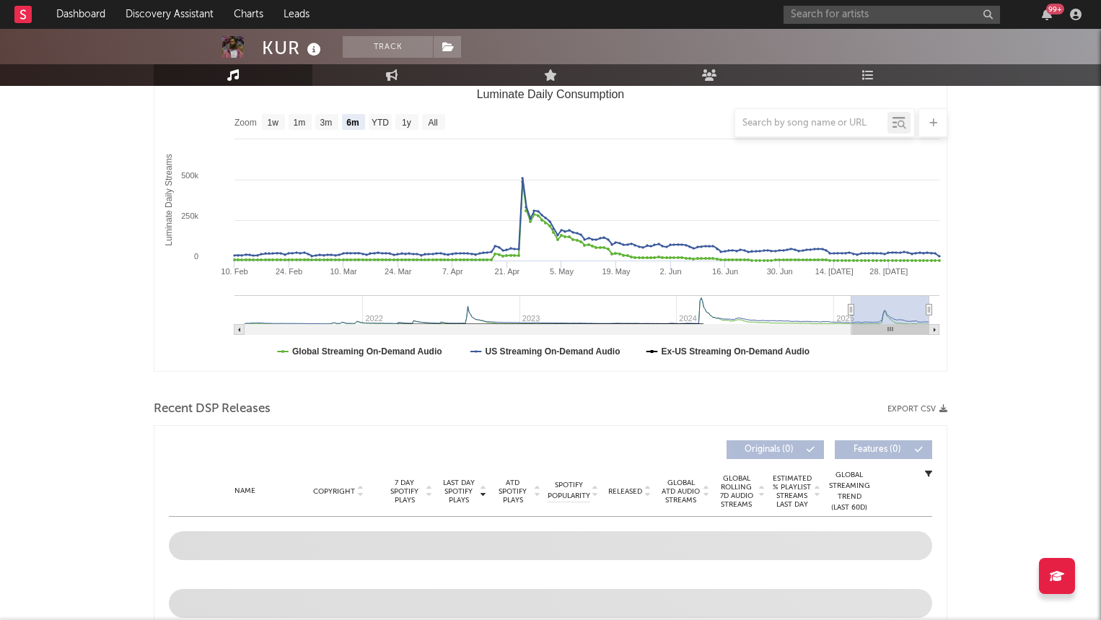
scroll to position [203, 0]
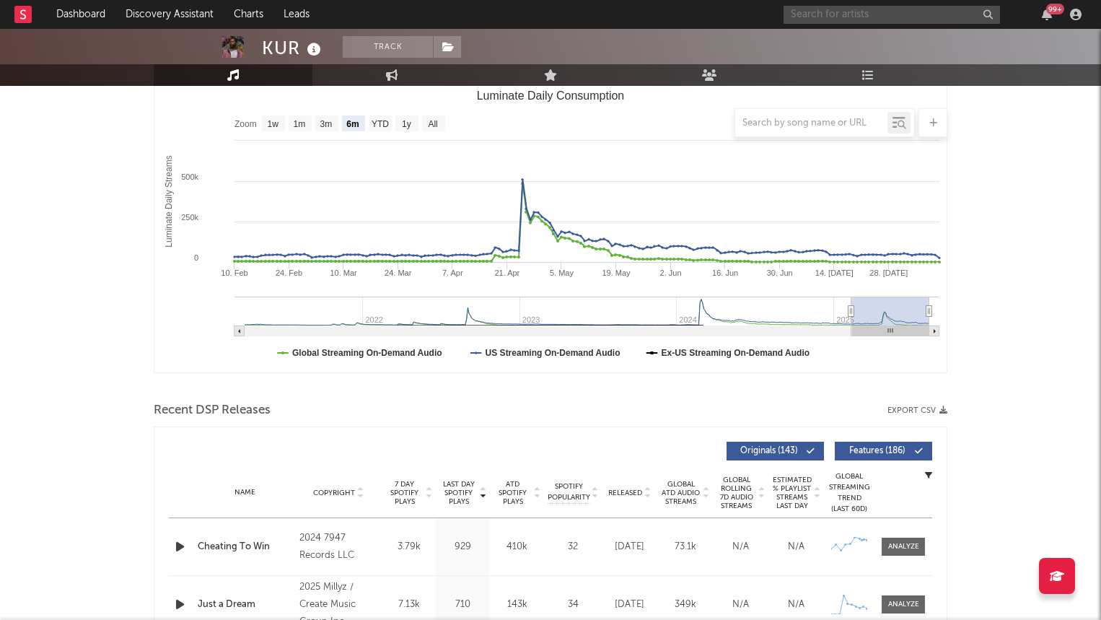
click at [817, 15] on input "text" at bounding box center [891, 15] width 216 height 18
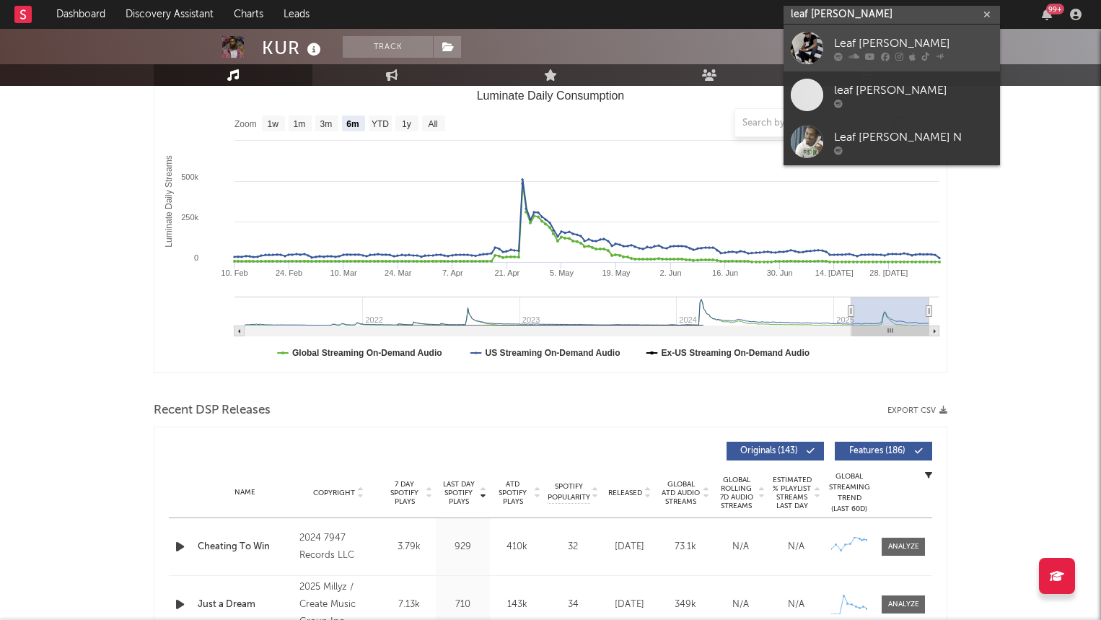
type input "leaf [PERSON_NAME]"
click at [818, 47] on div at bounding box center [807, 48] width 32 height 32
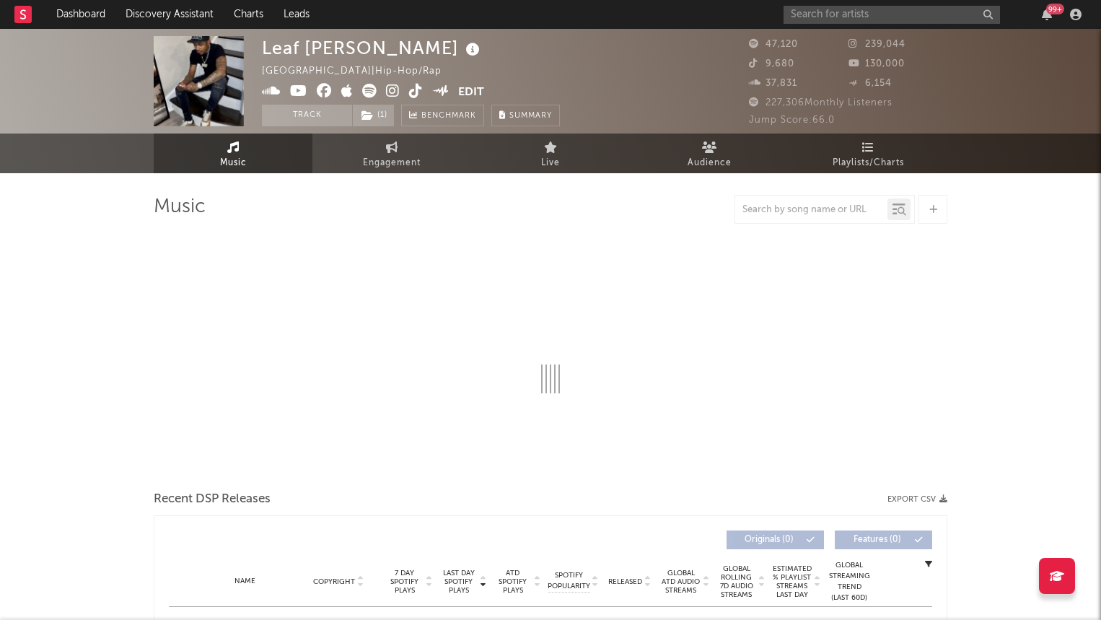
select select "6m"
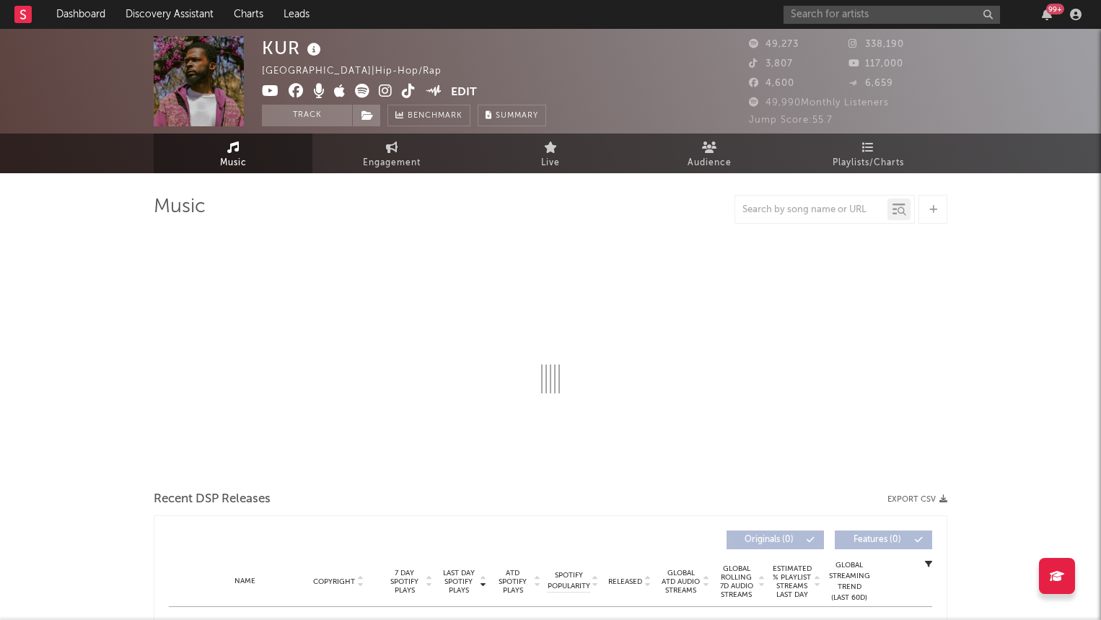
select select "6m"
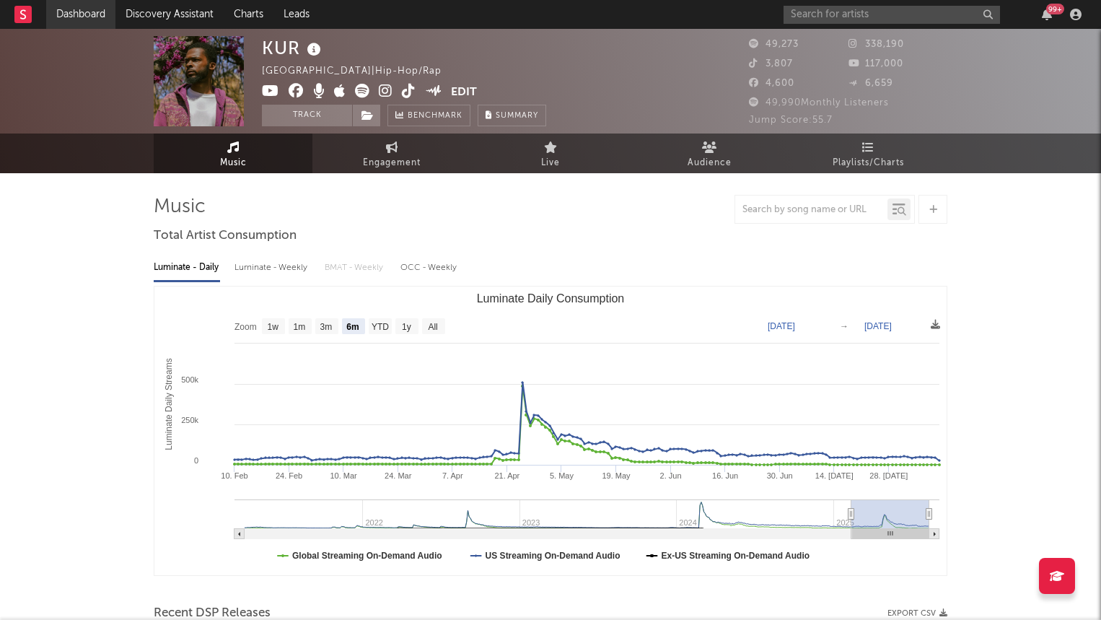
click at [88, 15] on link "Dashboard" at bounding box center [80, 14] width 69 height 29
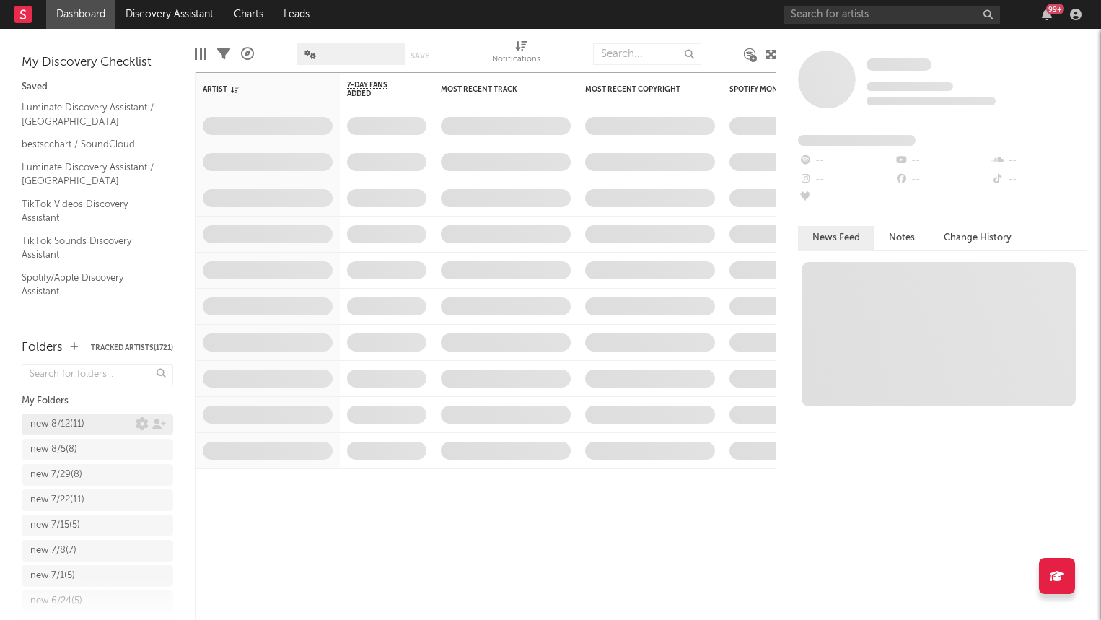
click at [76, 420] on div "new 8/12 ( 11 )" at bounding box center [57, 424] width 54 height 17
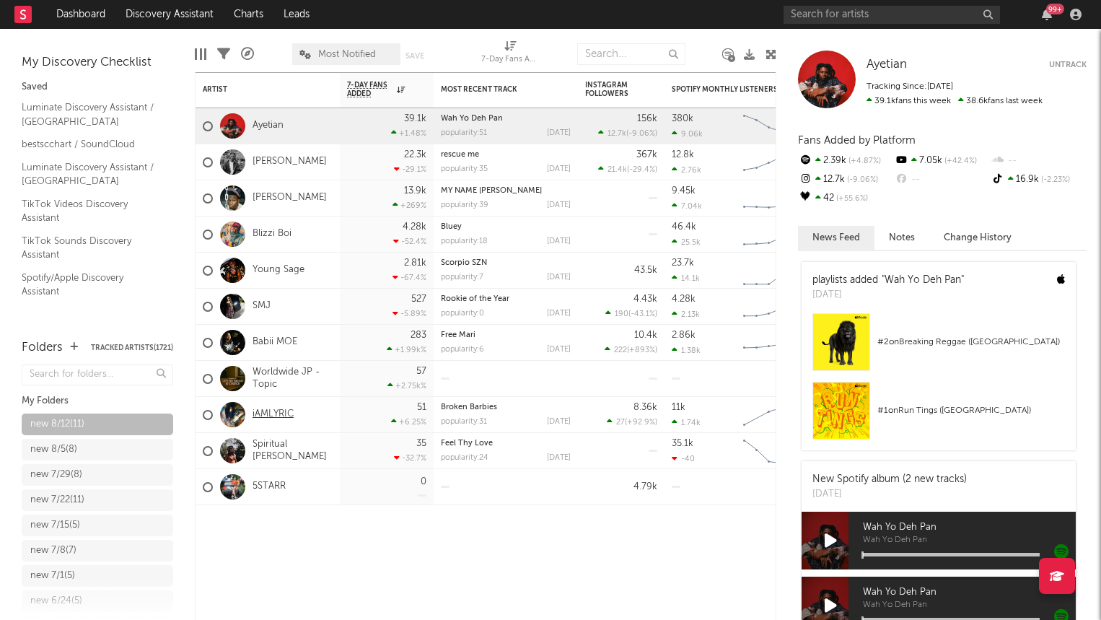
click at [267, 415] on link "iAMLYRIC" at bounding box center [272, 414] width 41 height 12
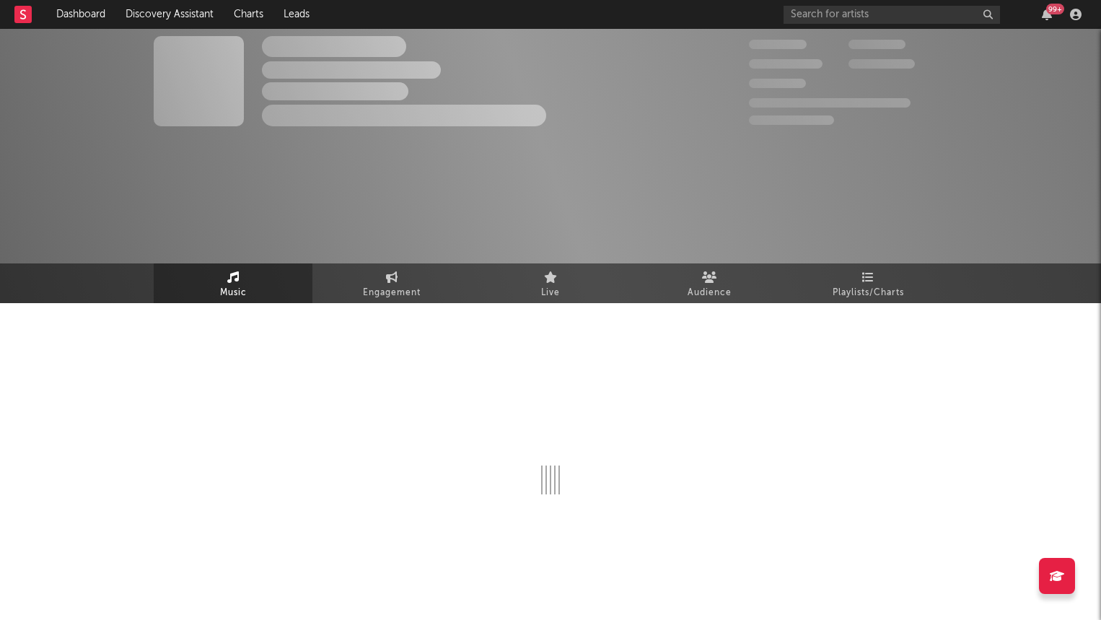
select select "1w"
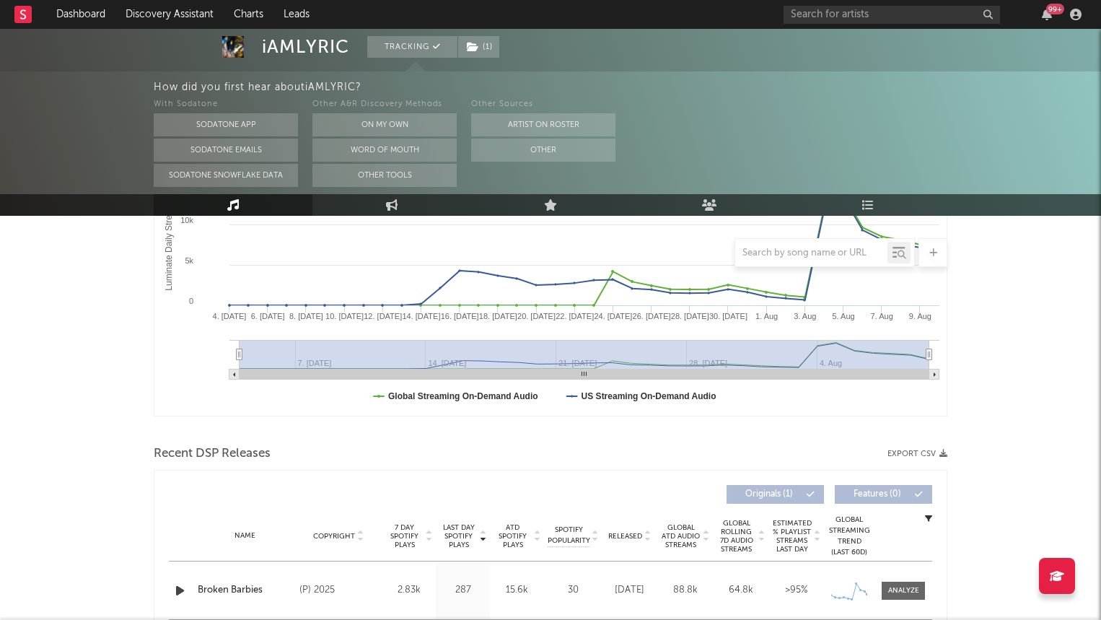
scroll to position [294, 0]
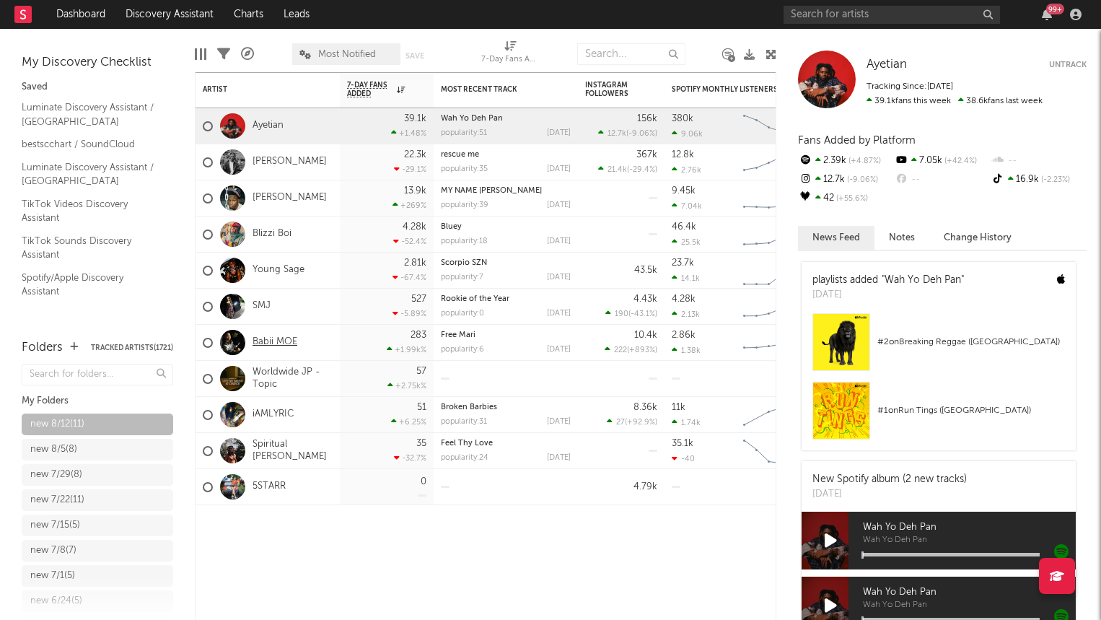
click at [281, 346] on link "Babii MOE" at bounding box center [274, 342] width 45 height 12
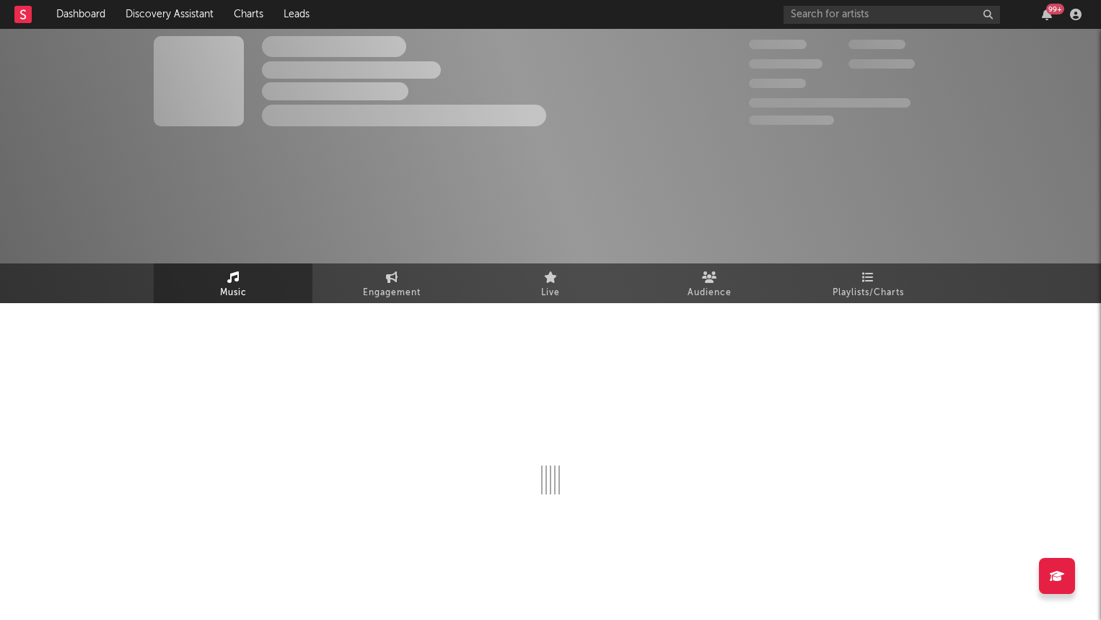
select select "1w"
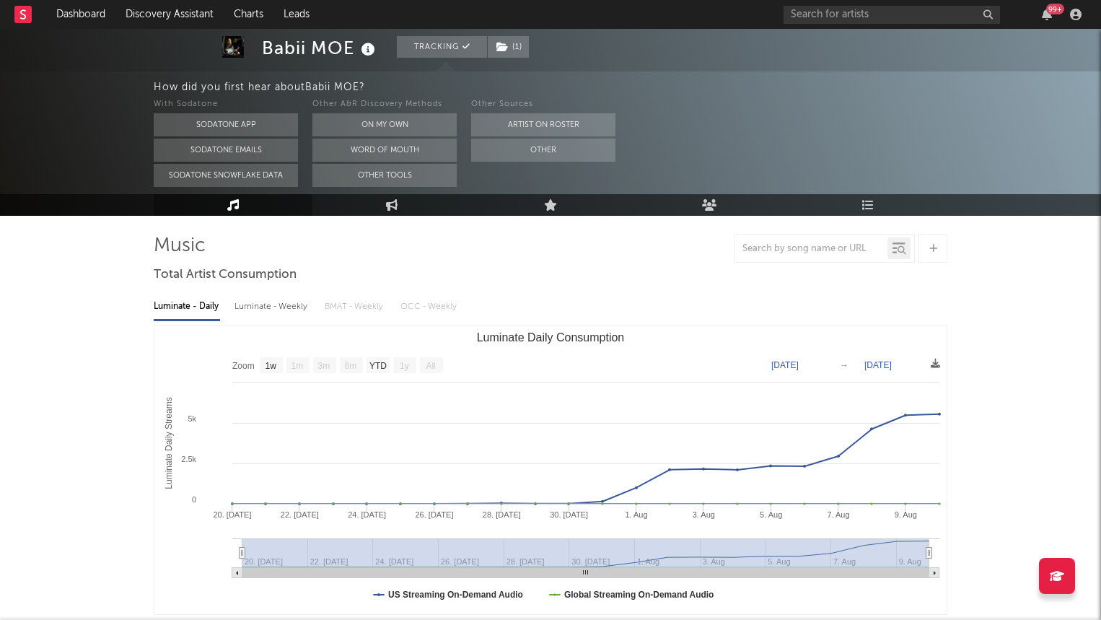
scroll to position [95, 0]
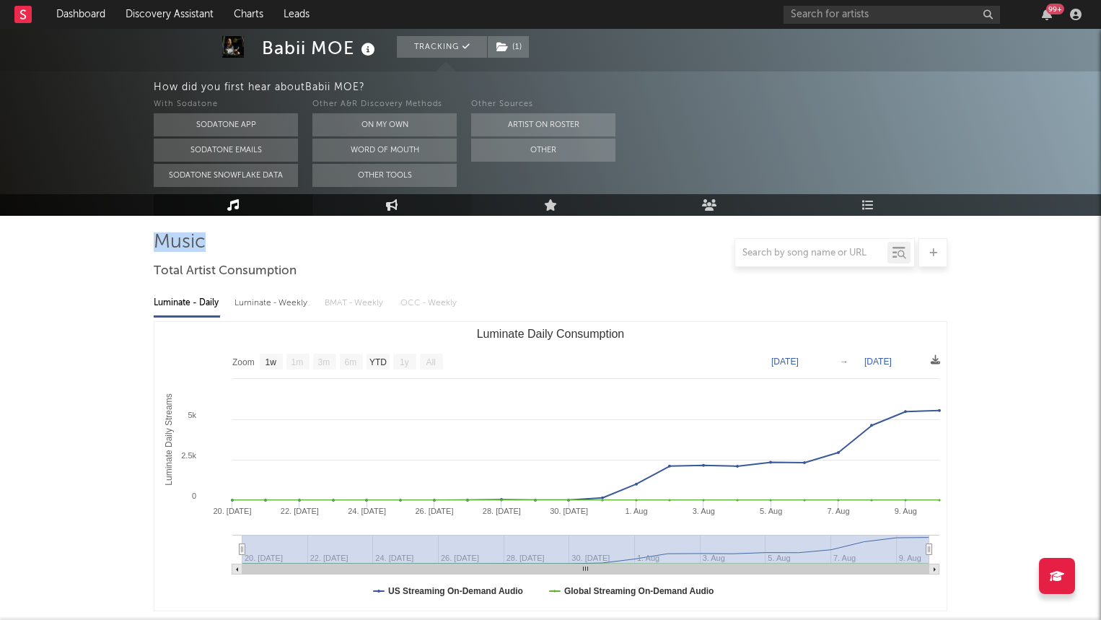
click at [398, 215] on link "Engagement" at bounding box center [391, 205] width 159 height 22
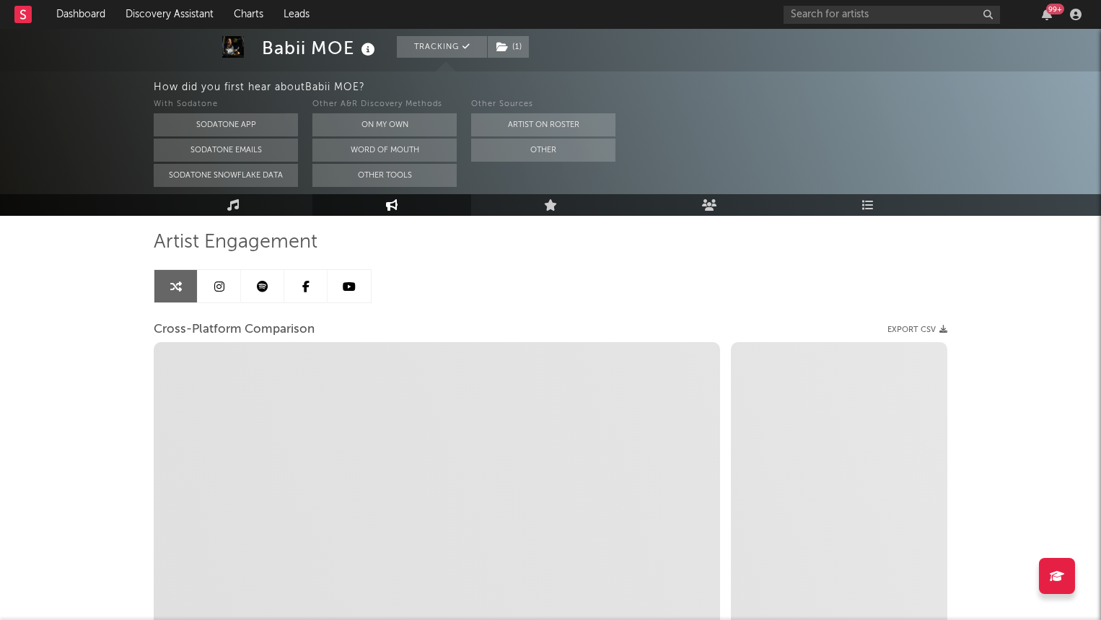
select select "1w"
select select "1m"
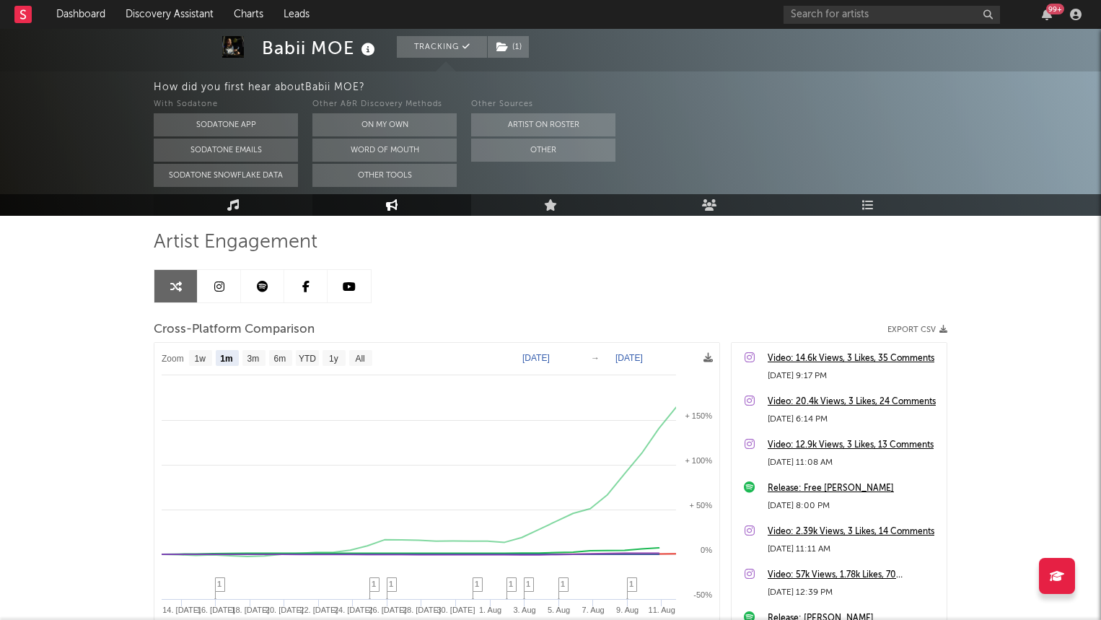
click at [202, 201] on link "Music" at bounding box center [233, 205] width 159 height 22
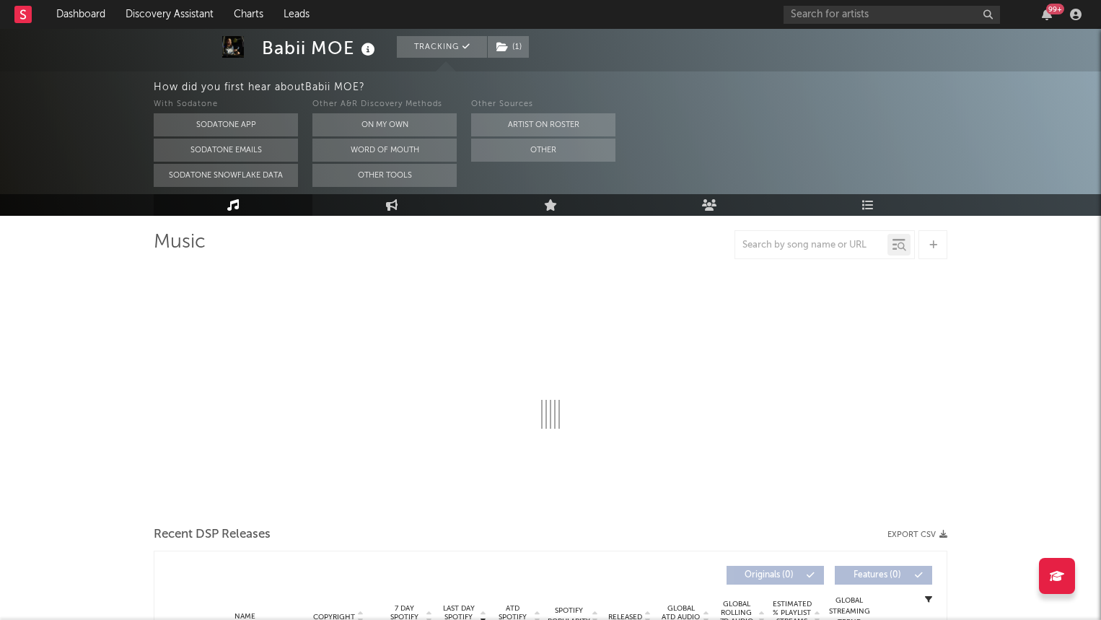
select select "1w"
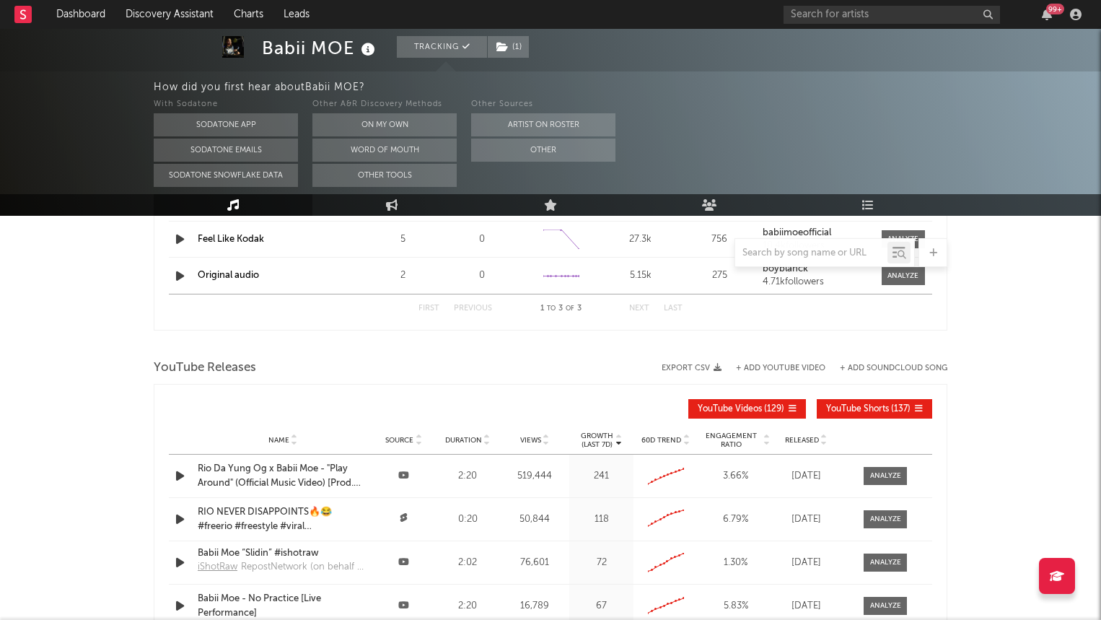
scroll to position [1102, 0]
click at [809, 442] on span "Released" at bounding box center [802, 440] width 34 height 9
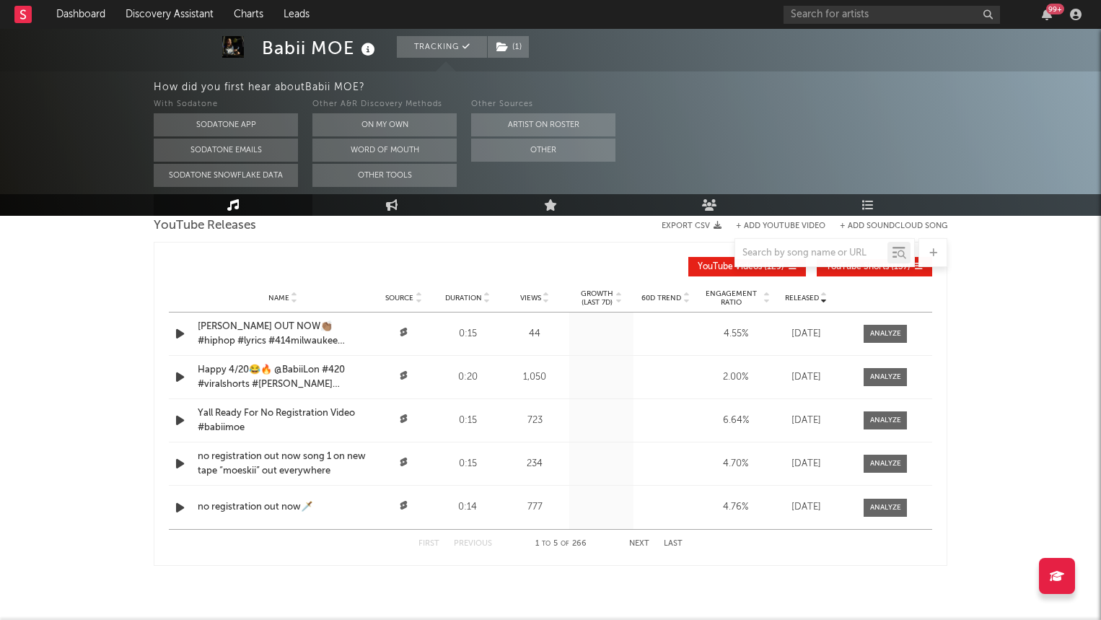
scroll to position [0, 0]
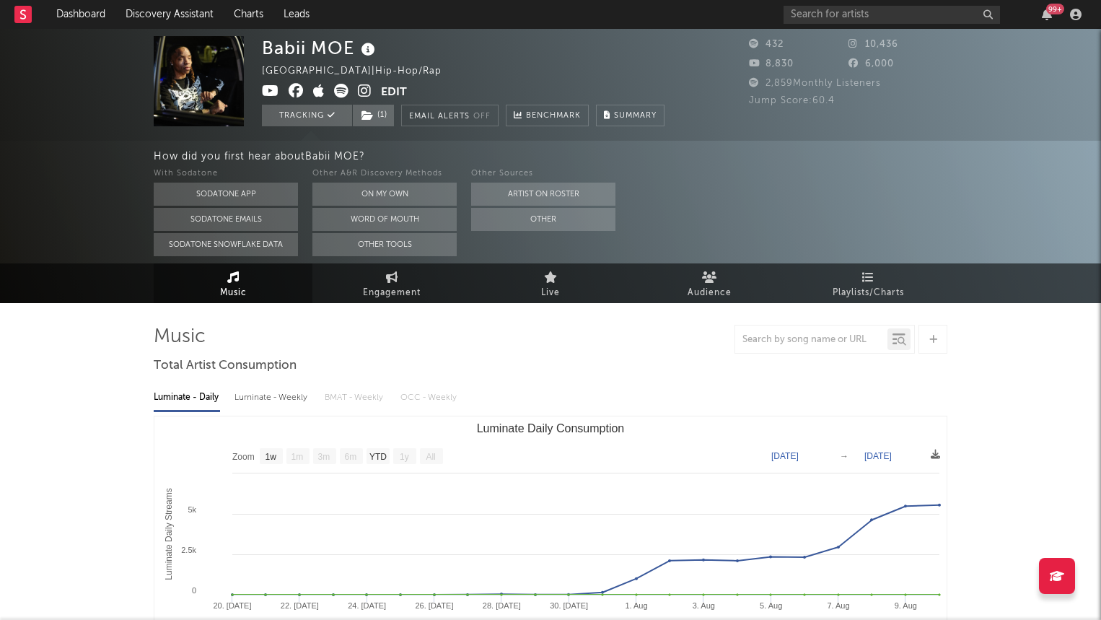
click at [255, 97] on div "Babii MOE [GEOGRAPHIC_DATA] | Hip-Hop/Rap Edit Tracking ( 1 ) Email Alerts Off …" at bounding box center [550, 85] width 1101 height 112
click at [276, 92] on icon at bounding box center [270, 91] width 17 height 14
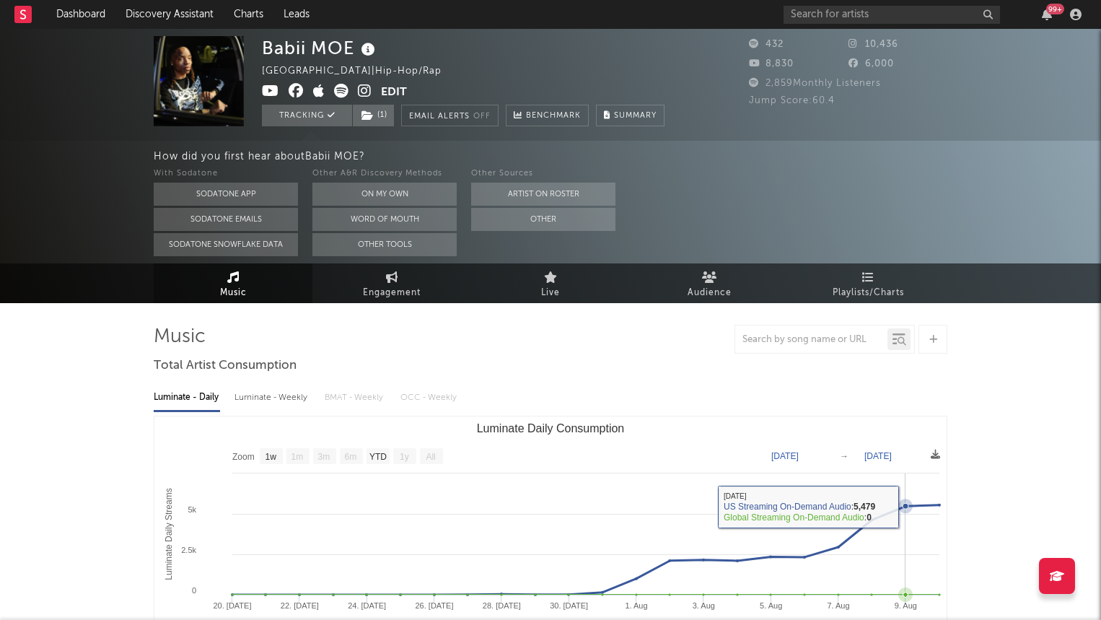
click at [914, 506] on icon "Luminate Daily Consumption" at bounding box center [585, 549] width 707 height 89
